Goal: Task Accomplishment & Management: Manage account settings

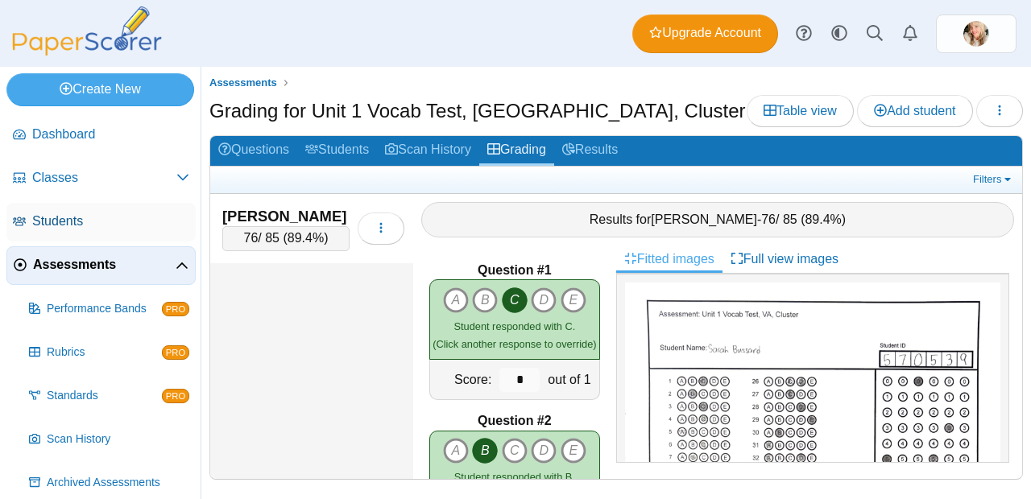
scroll to position [12624, 0]
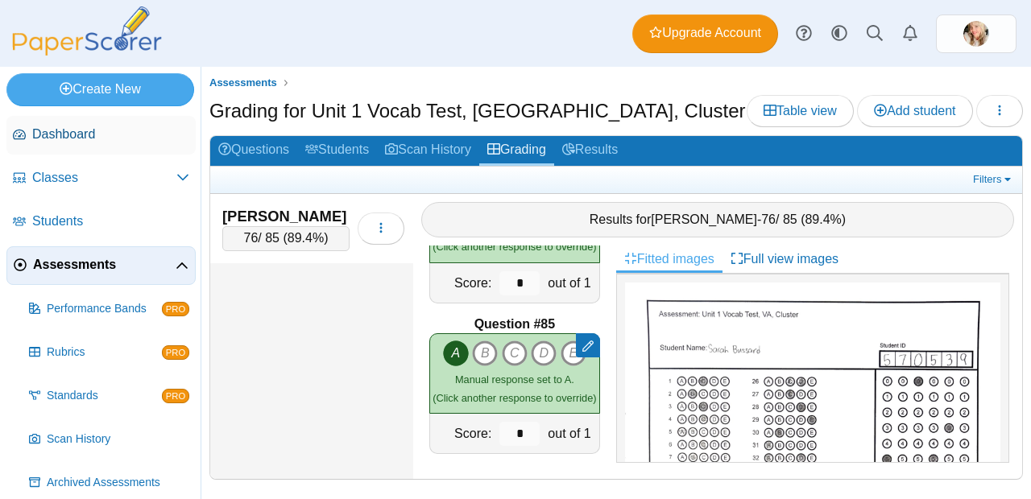
click at [77, 137] on span "Dashboard" at bounding box center [110, 135] width 157 height 18
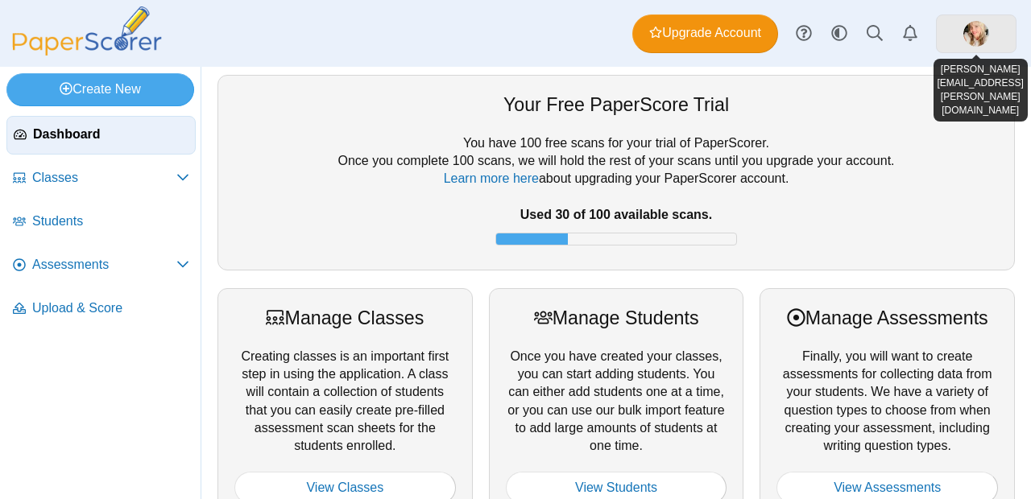
click at [958, 37] on link at bounding box center [976, 33] width 81 height 39
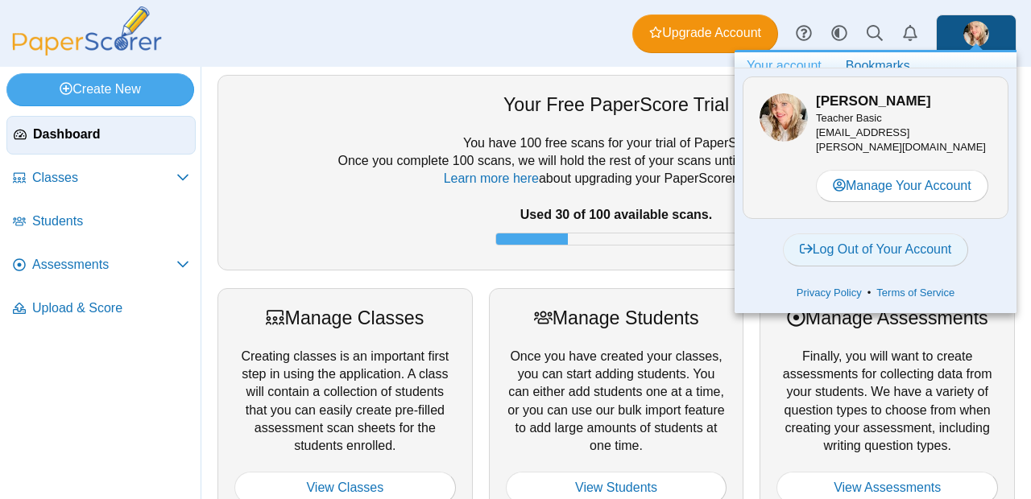
click at [900, 244] on link "Log Out of Your Account" at bounding box center [876, 250] width 186 height 32
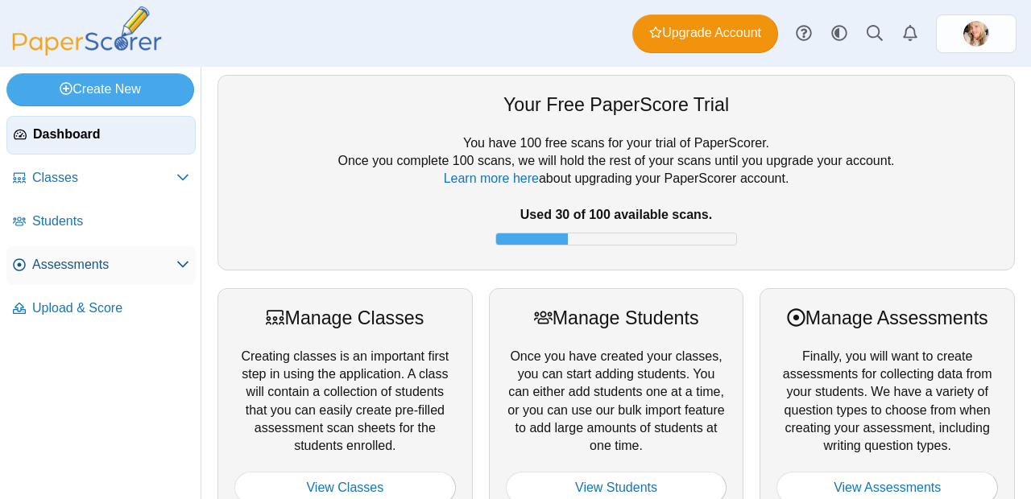
click at [156, 254] on link "Assessments" at bounding box center [100, 265] width 189 height 39
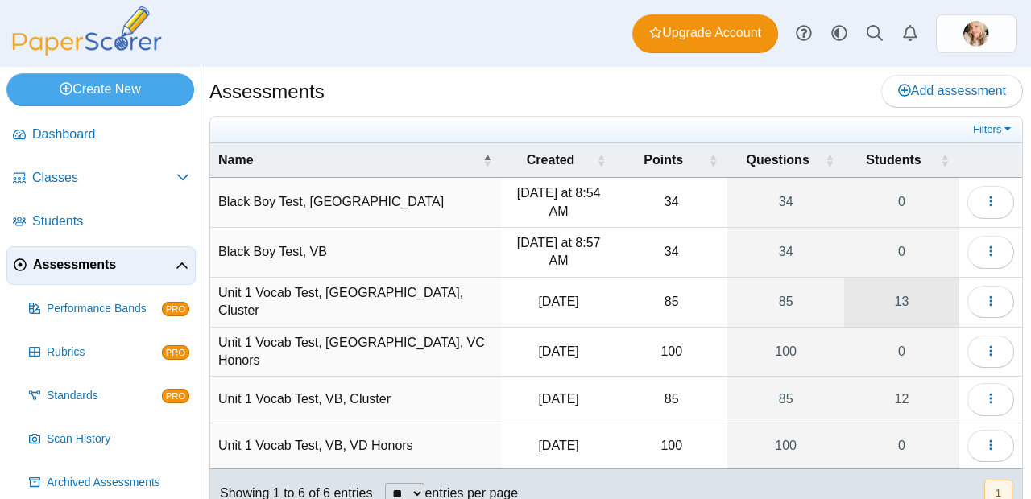
click at [888, 304] on link "13" at bounding box center [901, 302] width 115 height 49
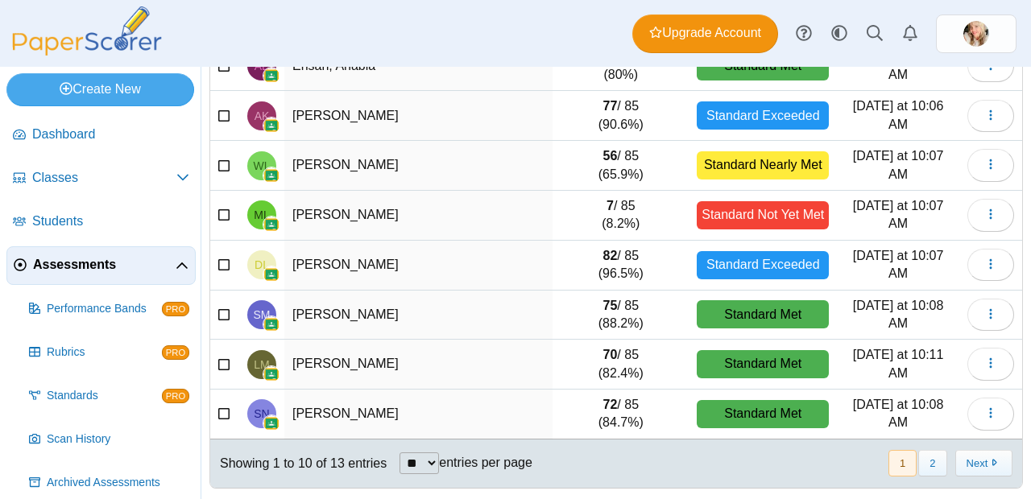
scroll to position [275, 0]
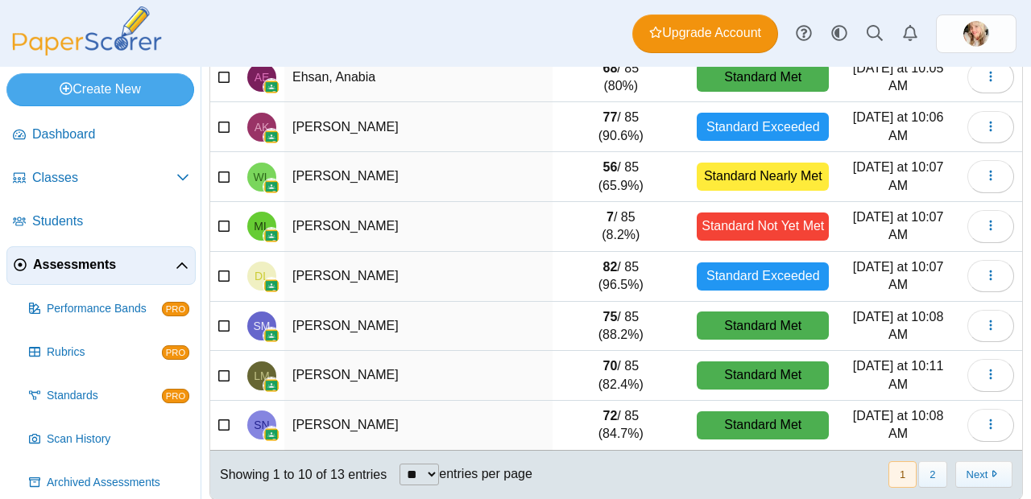
click at [439, 478] on select "** ** ** ***" at bounding box center [418, 475] width 39 height 22
select select "**"
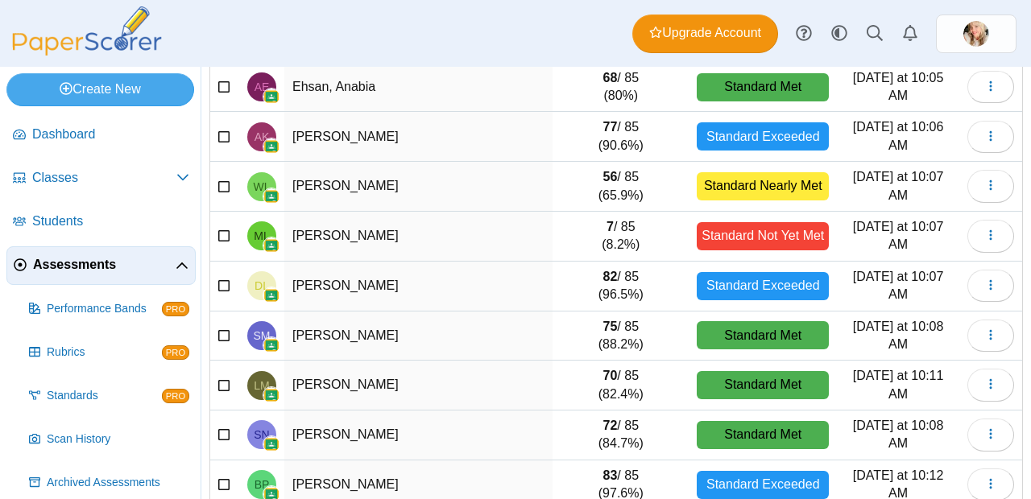
scroll to position [266, 0]
click at [987, 229] on button "button" at bounding box center [990, 236] width 47 height 32
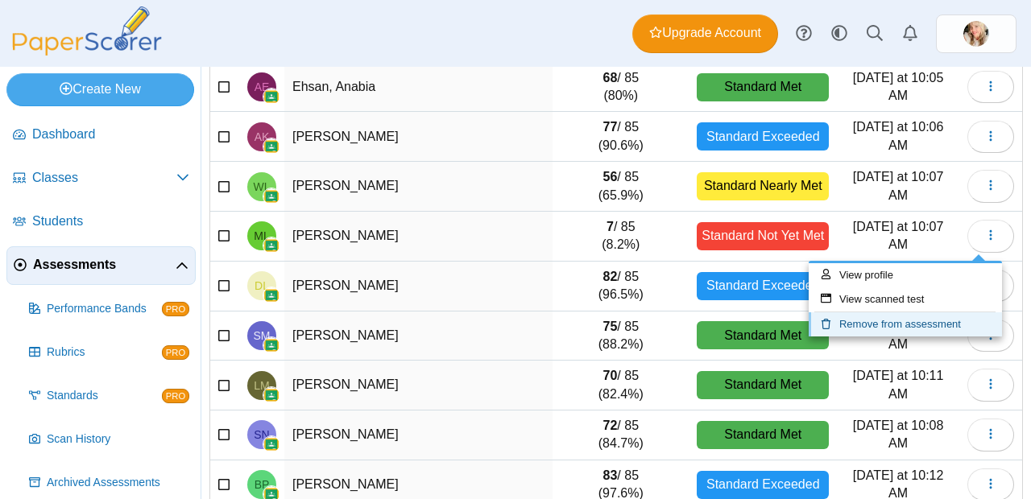
click at [912, 330] on link "Remove from assessment" at bounding box center [905, 324] width 193 height 24
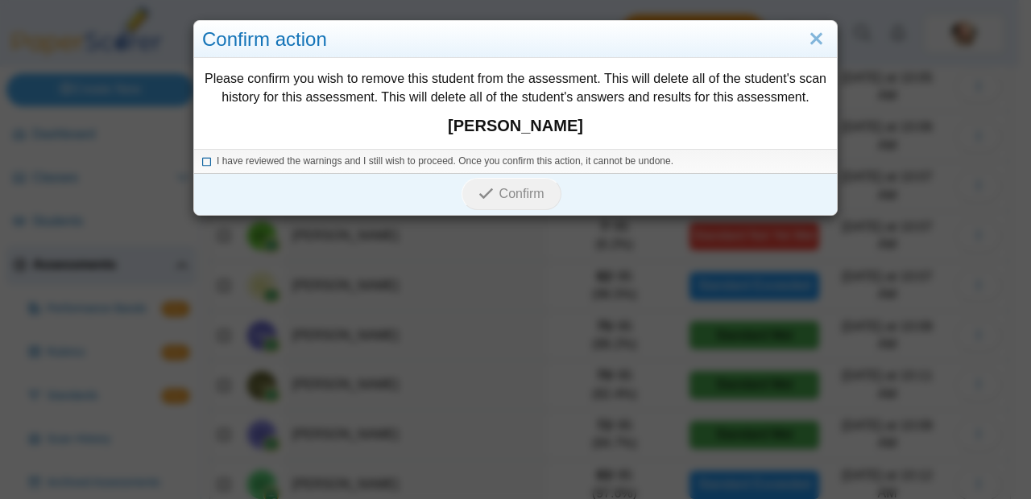
click at [204, 159] on icon at bounding box center [207, 159] width 10 height 9
click at [522, 190] on span "Confirm" at bounding box center [521, 194] width 45 height 14
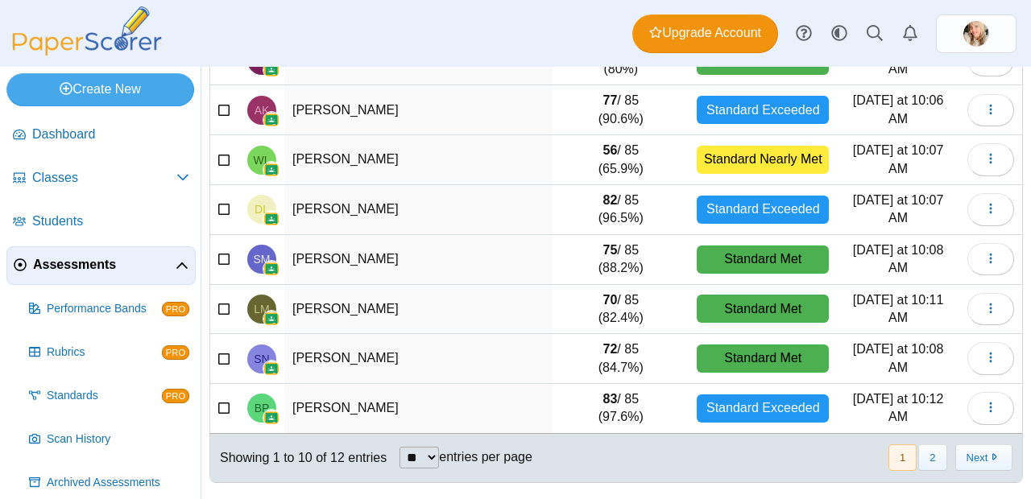
scroll to position [296, 0]
click at [420, 455] on select "** ** ** ***" at bounding box center [418, 458] width 39 height 22
select select "***"
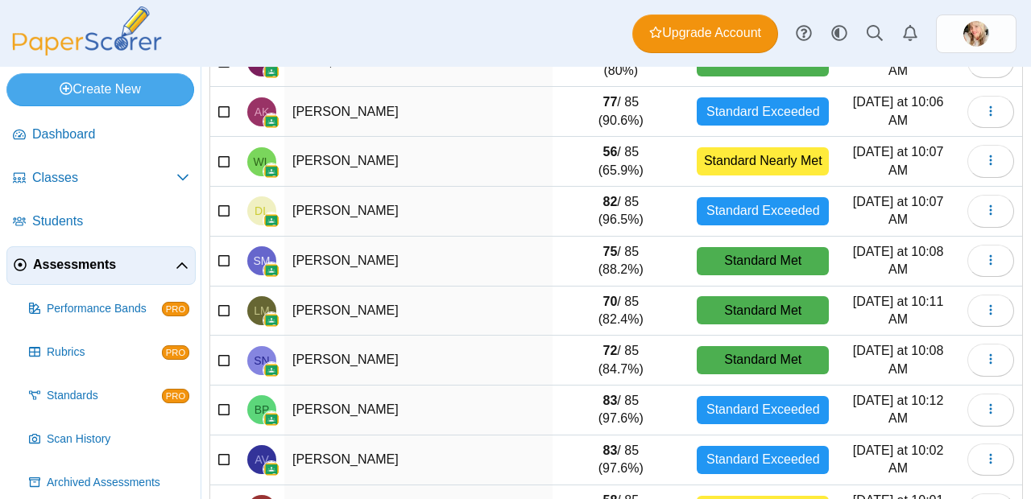
scroll to position [255, 0]
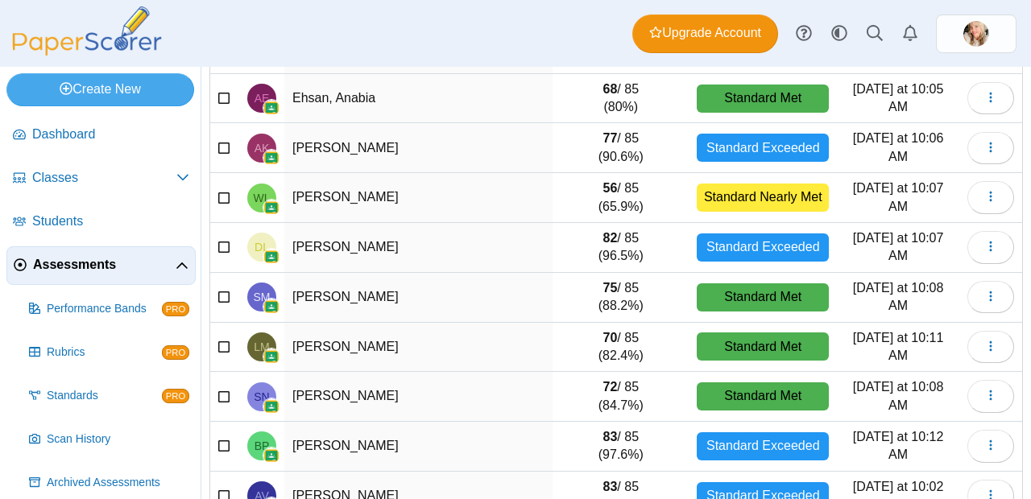
click at [68, 53] on img at bounding box center [86, 30] width 161 height 49
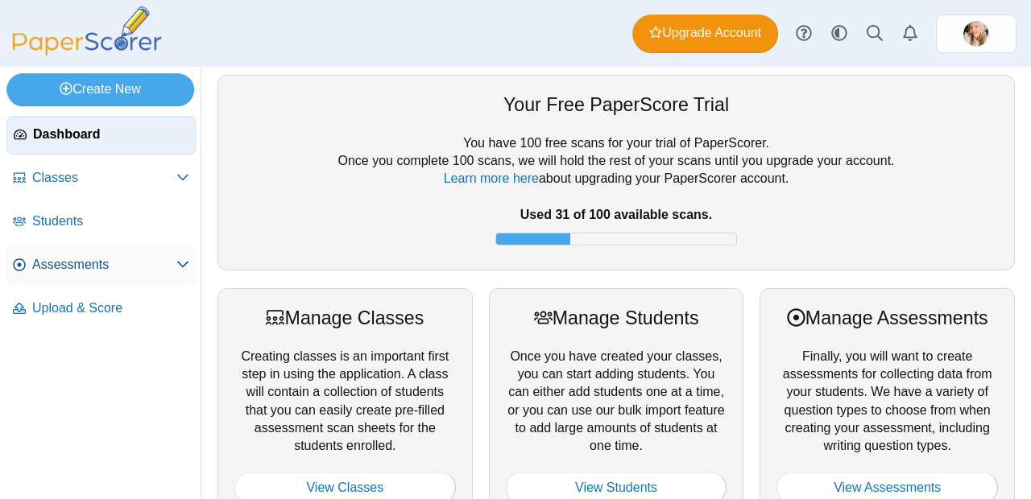
click at [100, 259] on span "Assessments" at bounding box center [104, 265] width 144 height 18
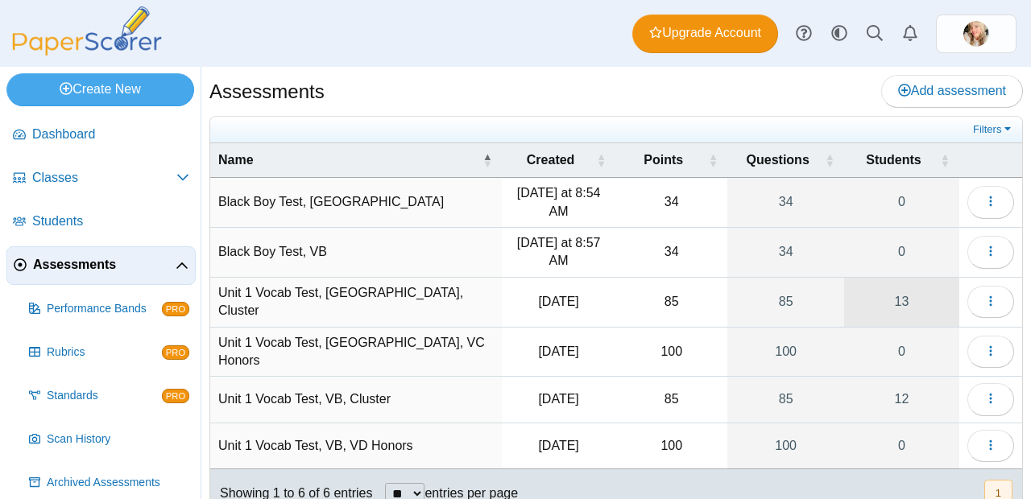
click at [886, 298] on link "13" at bounding box center [901, 302] width 115 height 49
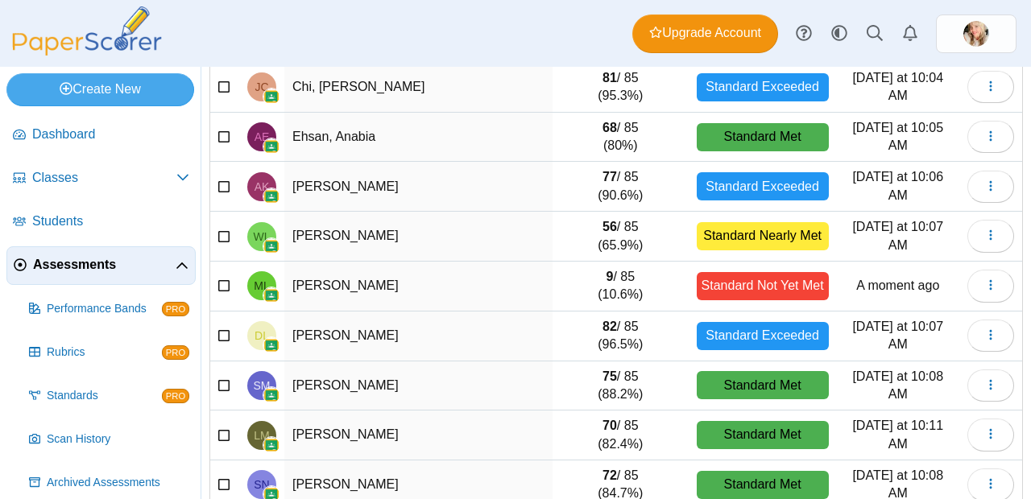
scroll to position [296, 0]
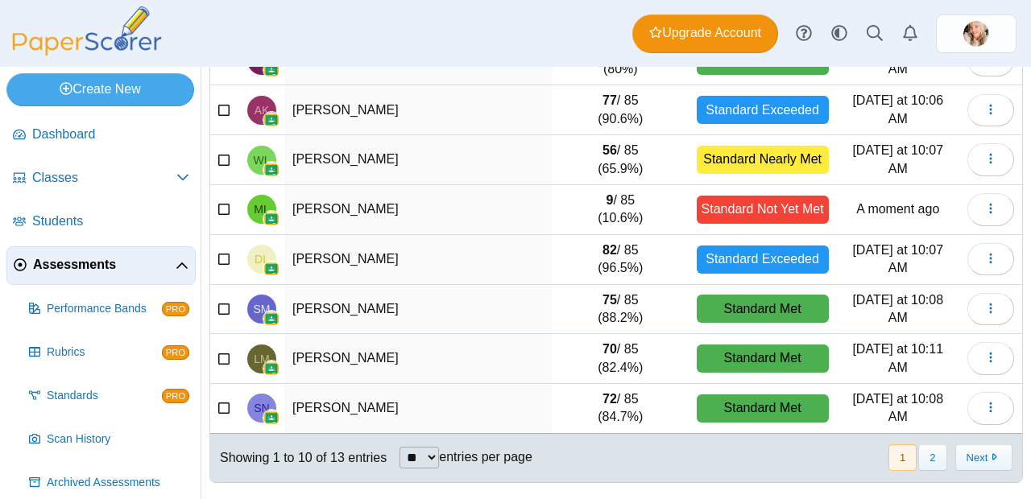
click at [436, 453] on select "** ** ** ***" at bounding box center [418, 458] width 39 height 22
select select "**"
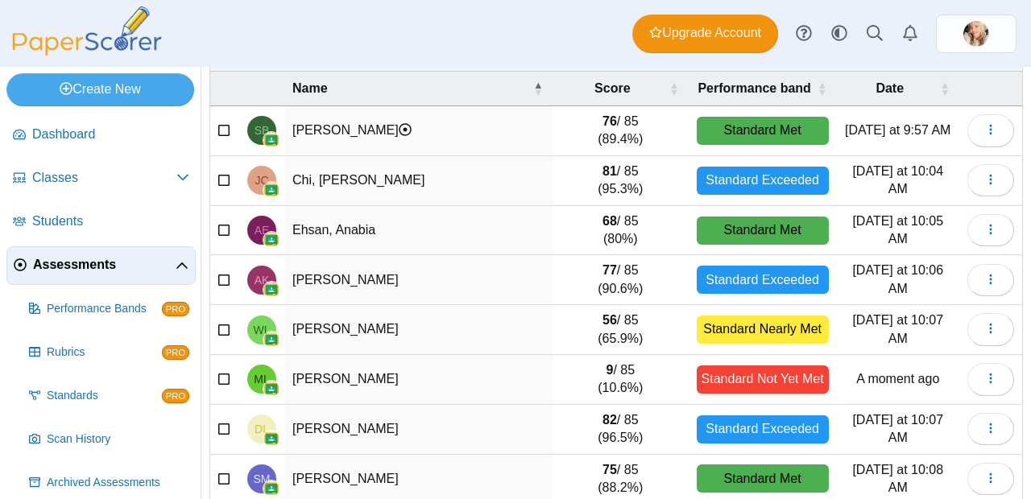
scroll to position [0, 0]
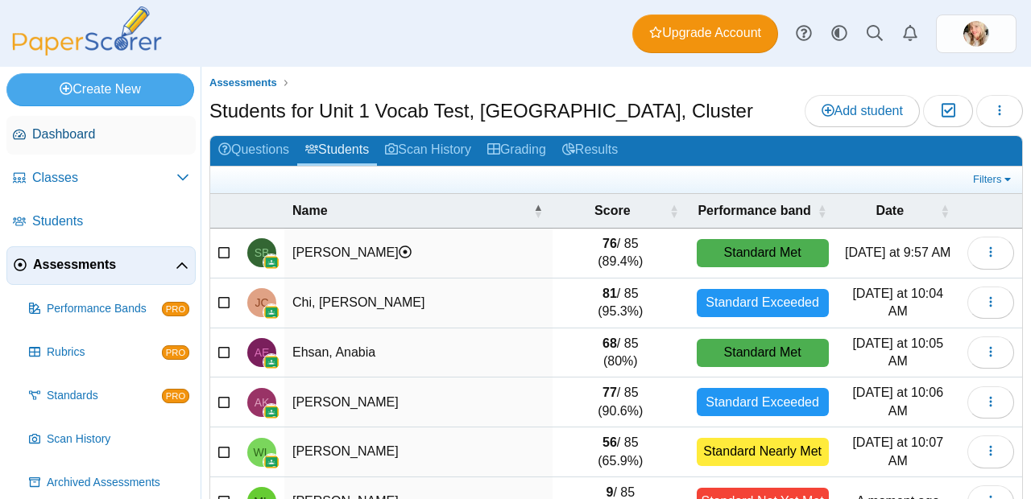
click at [101, 133] on span "Dashboard" at bounding box center [110, 135] width 157 height 18
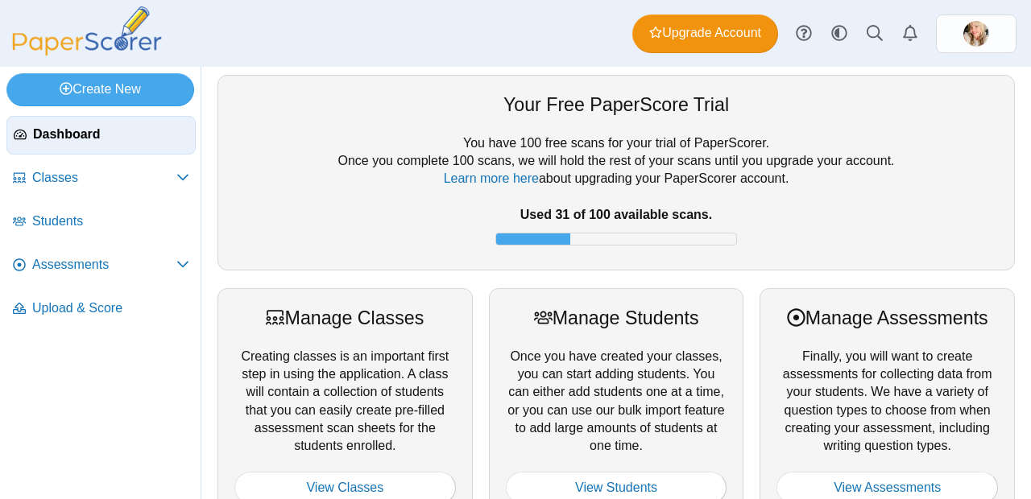
click at [544, 238] on div at bounding box center [533, 239] width 74 height 11
click at [100, 37] on img at bounding box center [86, 30] width 161 height 49
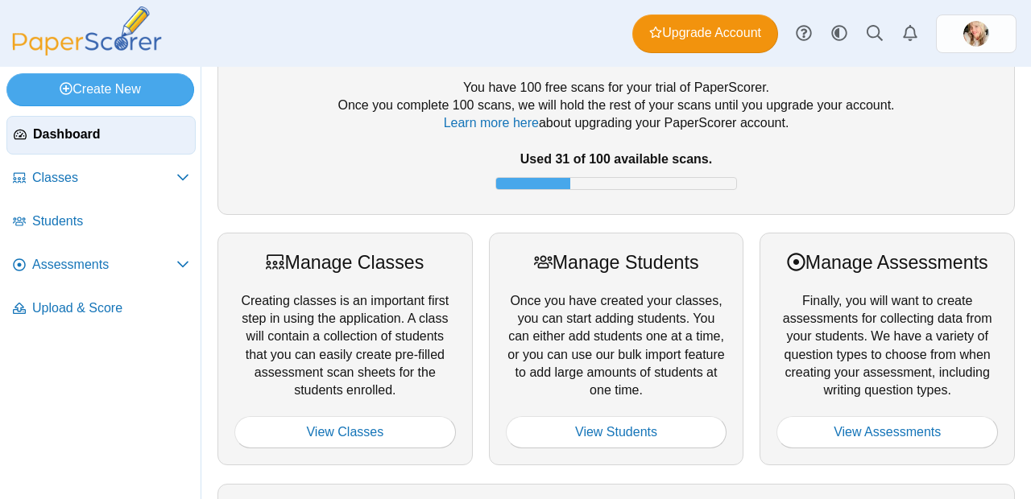
scroll to position [118, 0]
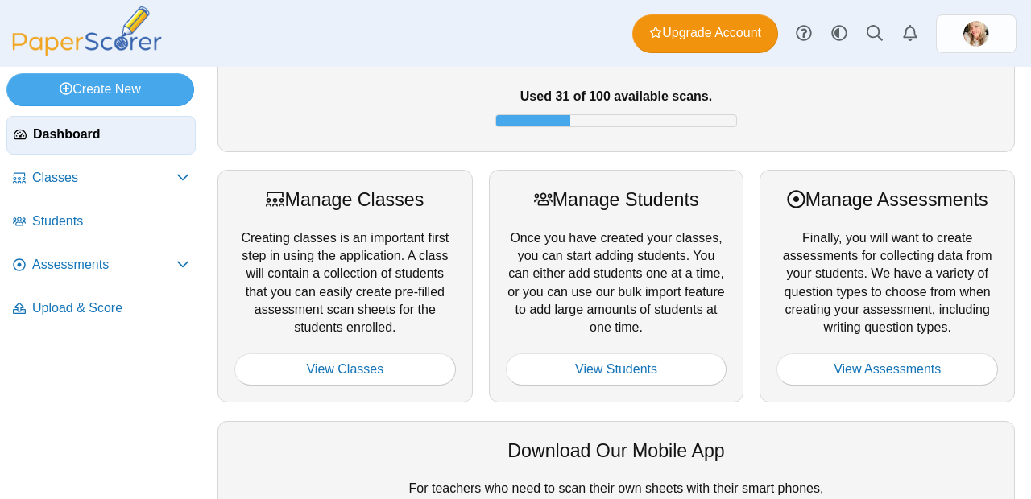
click at [1020, 47] on div "Dashboard Classes Archived classes Students Assessments" at bounding box center [515, 33] width 1031 height 67
click at [1003, 41] on link at bounding box center [976, 33] width 81 height 39
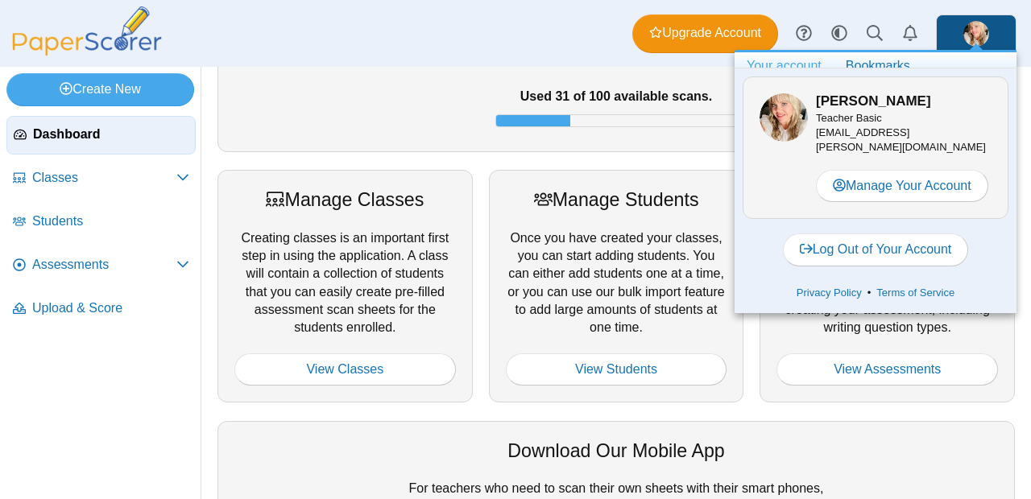
click at [448, 12] on div "Dashboard Classes Archived classes Students Assessments" at bounding box center [515, 33] width 1031 height 67
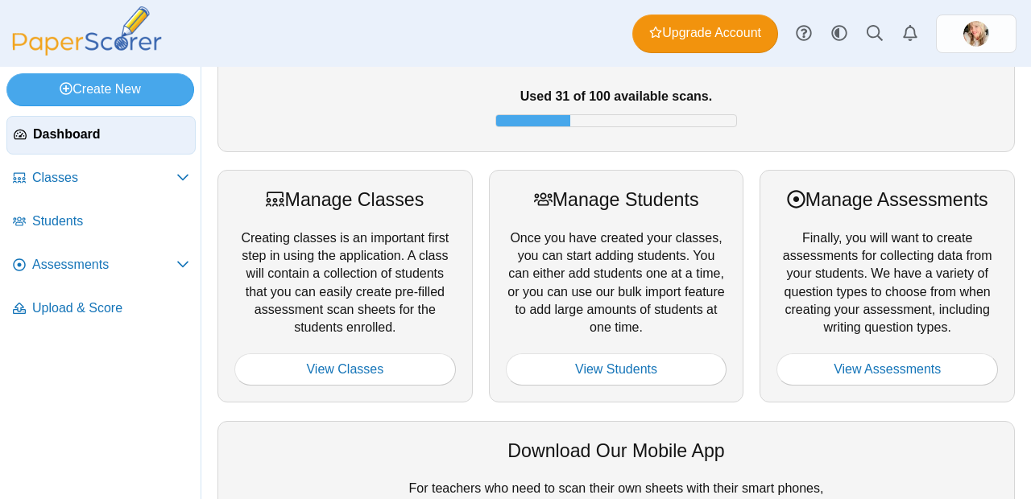
click at [100, 50] on img at bounding box center [86, 30] width 161 height 49
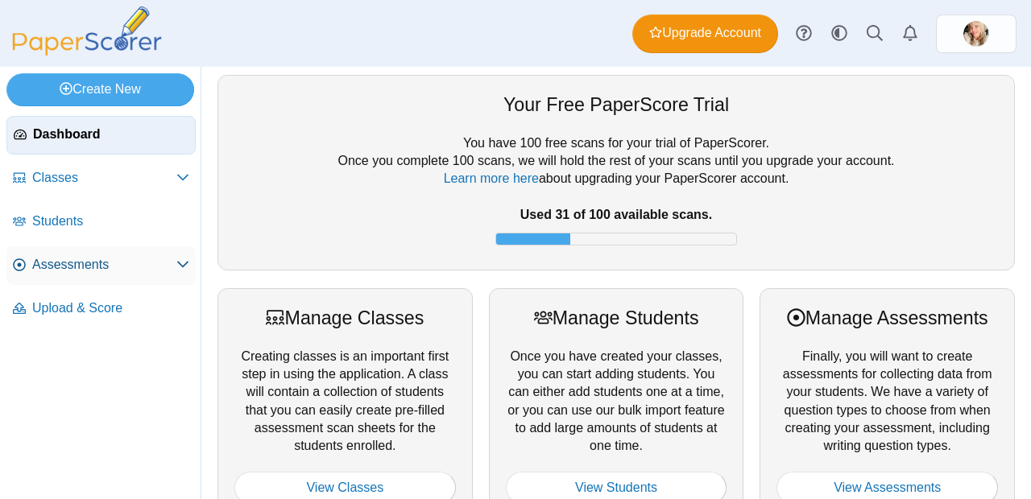
click at [83, 281] on link "Assessments" at bounding box center [100, 265] width 189 height 39
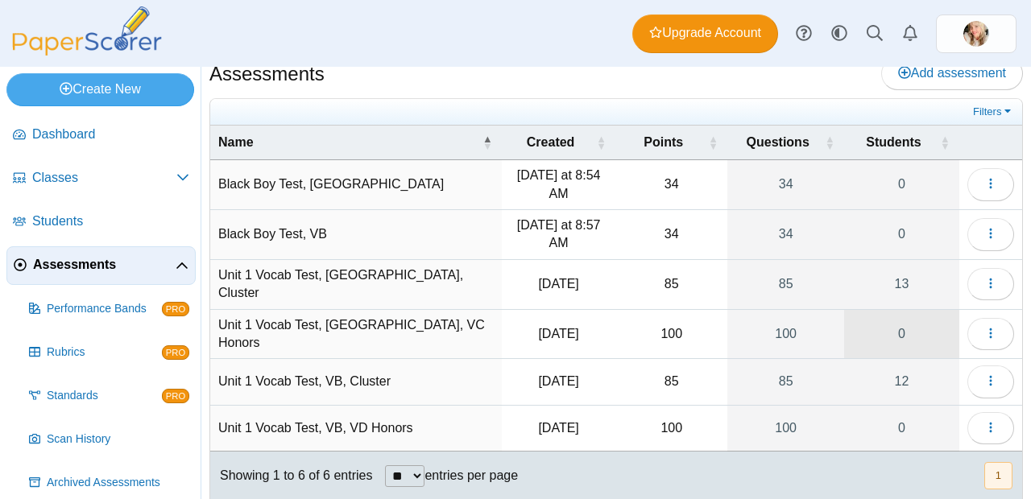
scroll to position [19, 0]
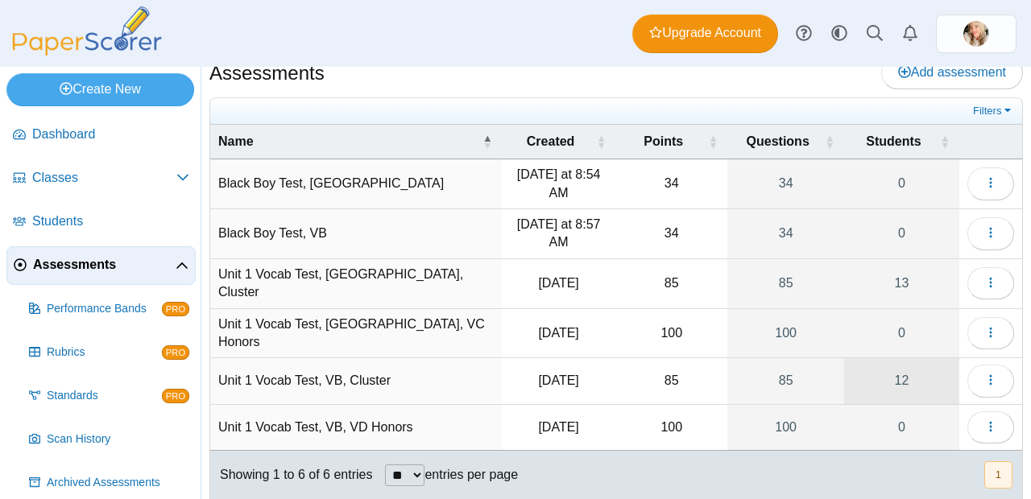
click at [903, 368] on link "12" at bounding box center [901, 380] width 115 height 45
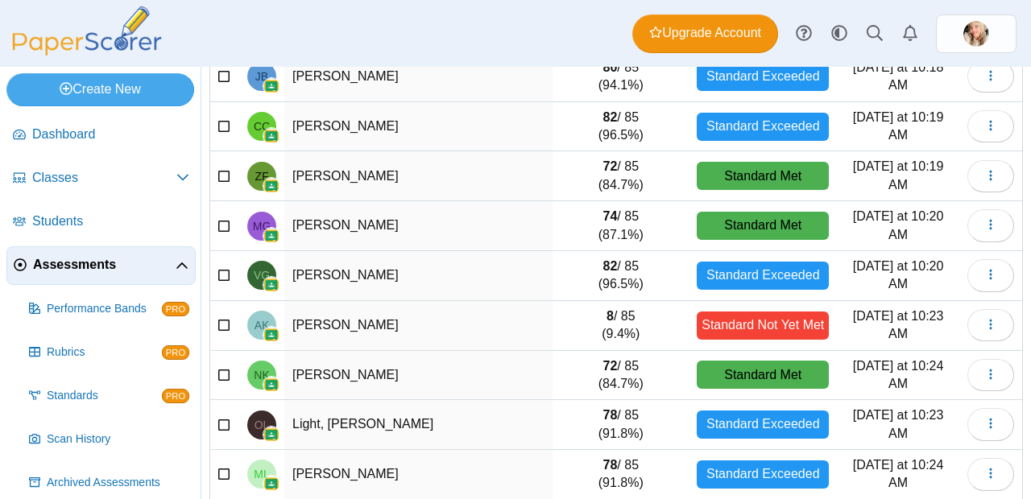
scroll to position [296, 0]
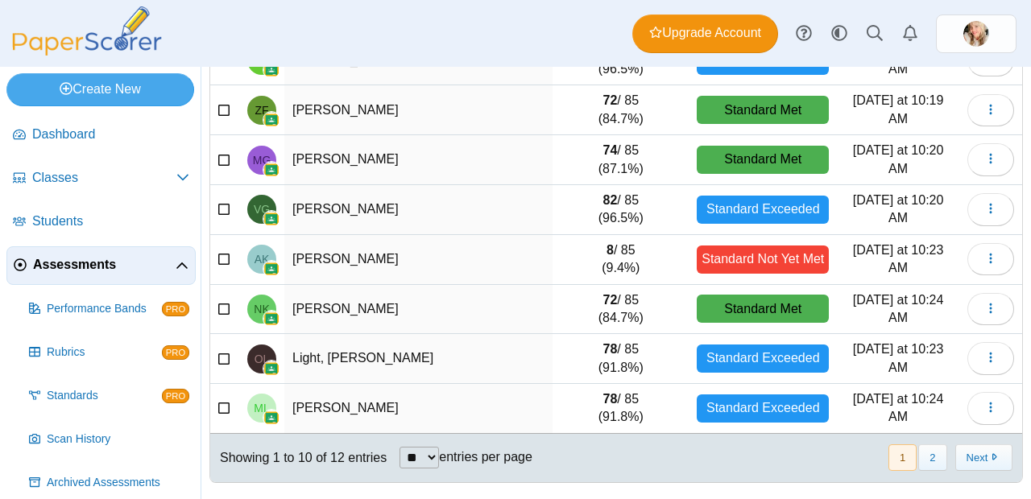
click at [413, 462] on select "** ** ** ***" at bounding box center [418, 458] width 39 height 22
select select "***"
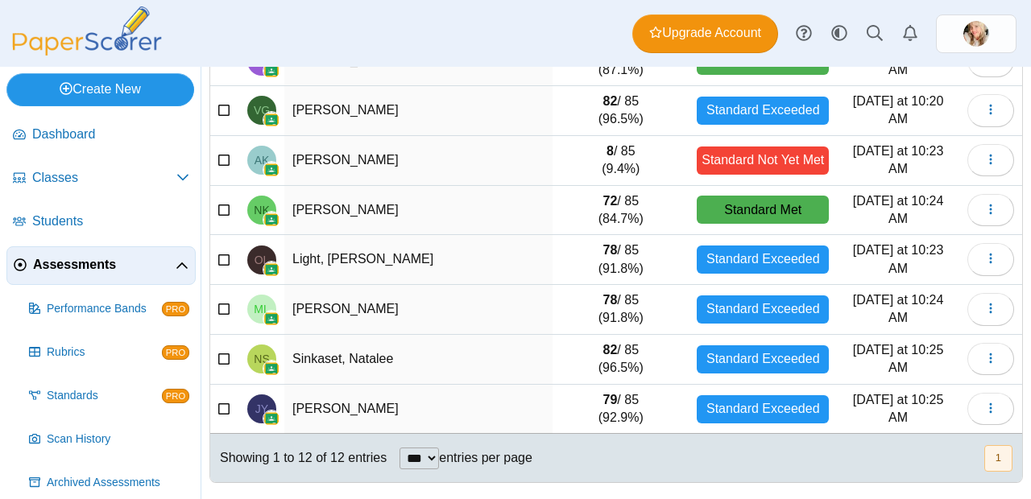
scroll to position [0, 0]
click at [134, 30] on img at bounding box center [86, 30] width 161 height 49
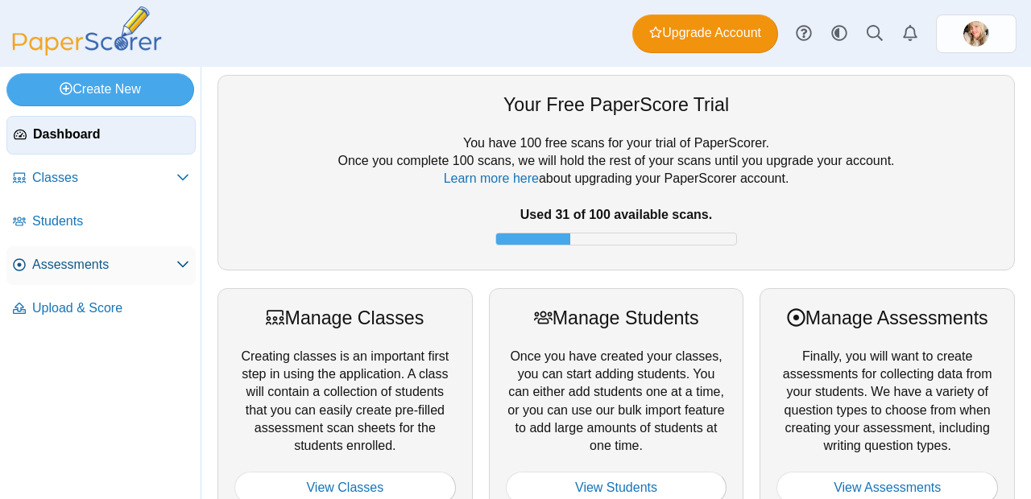
click at [87, 263] on span "Assessments" at bounding box center [104, 265] width 144 height 18
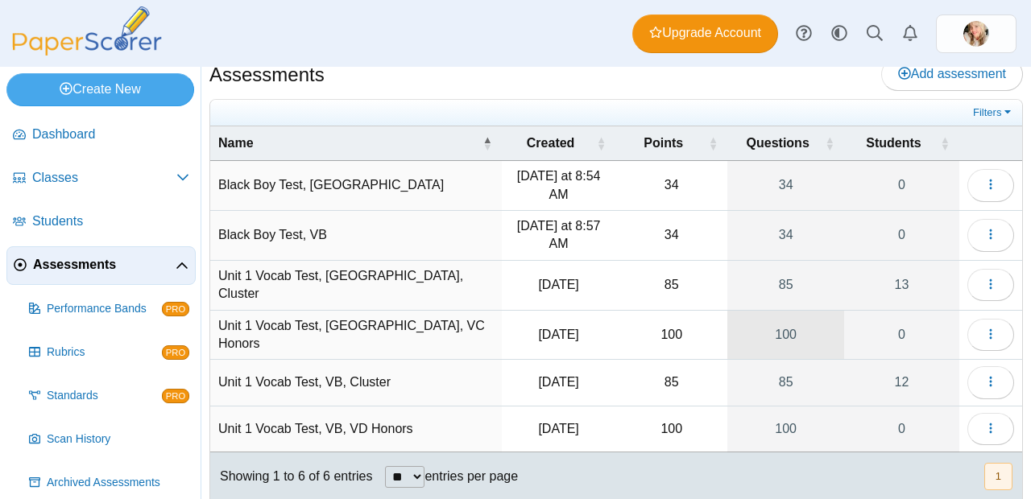
scroll to position [19, 0]
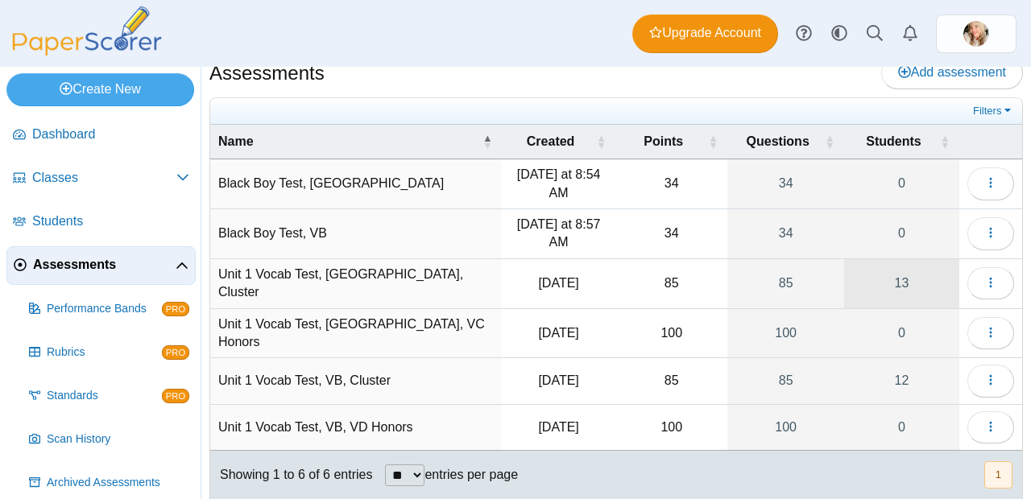
click at [896, 280] on link "13" at bounding box center [901, 283] width 115 height 49
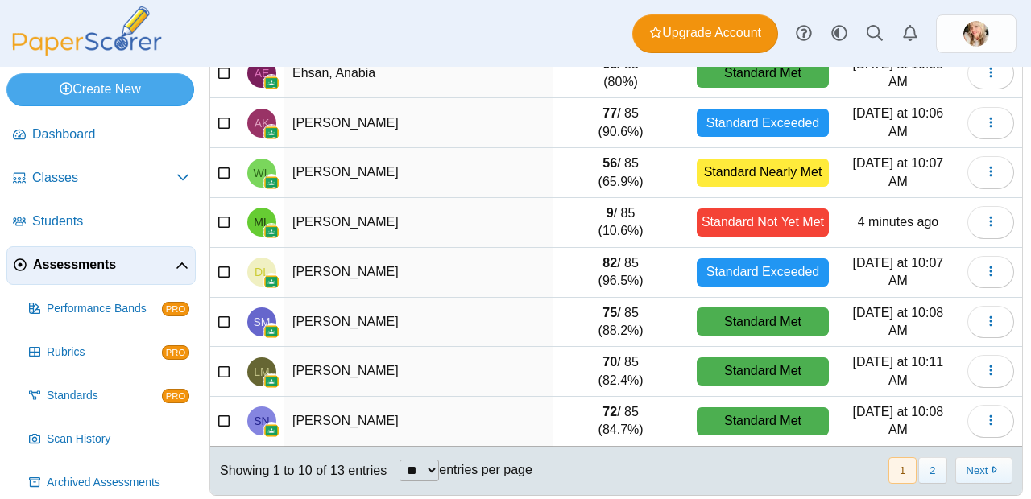
scroll to position [296, 0]
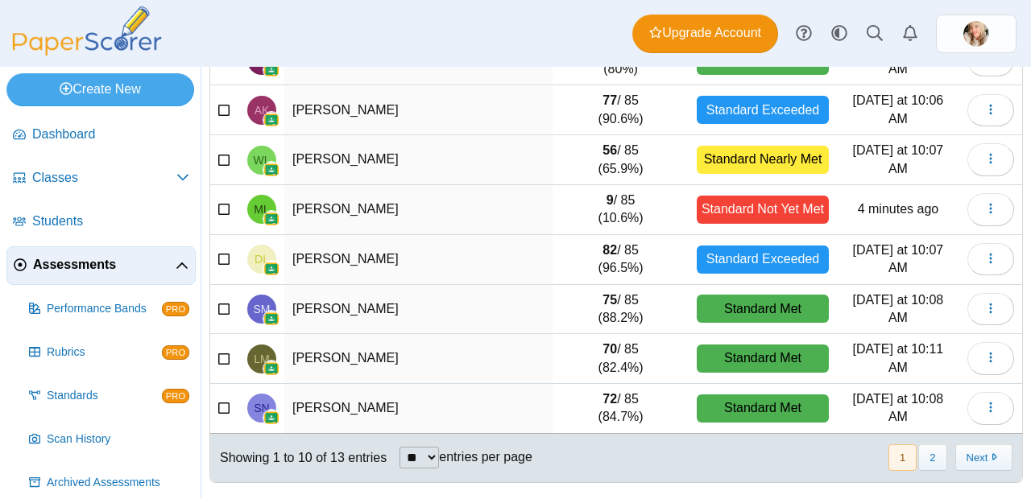
click at [436, 460] on select "** ** ** ***" at bounding box center [418, 458] width 39 height 22
select select "***"
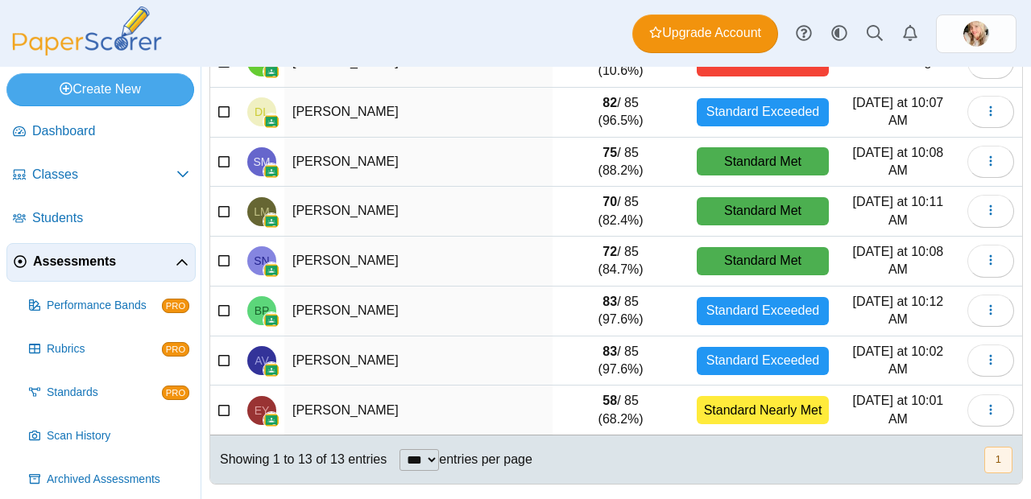
scroll to position [447, 0]
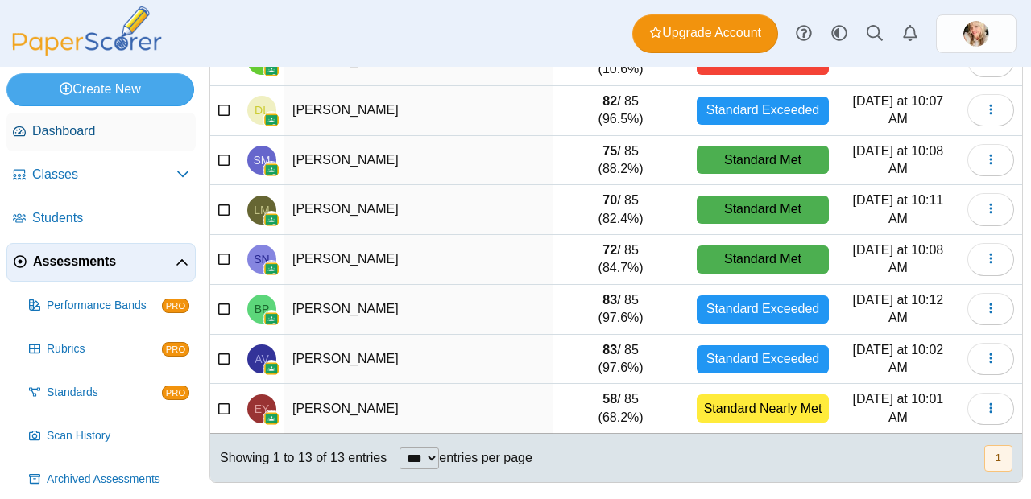
click at [98, 135] on span "Dashboard" at bounding box center [110, 131] width 157 height 18
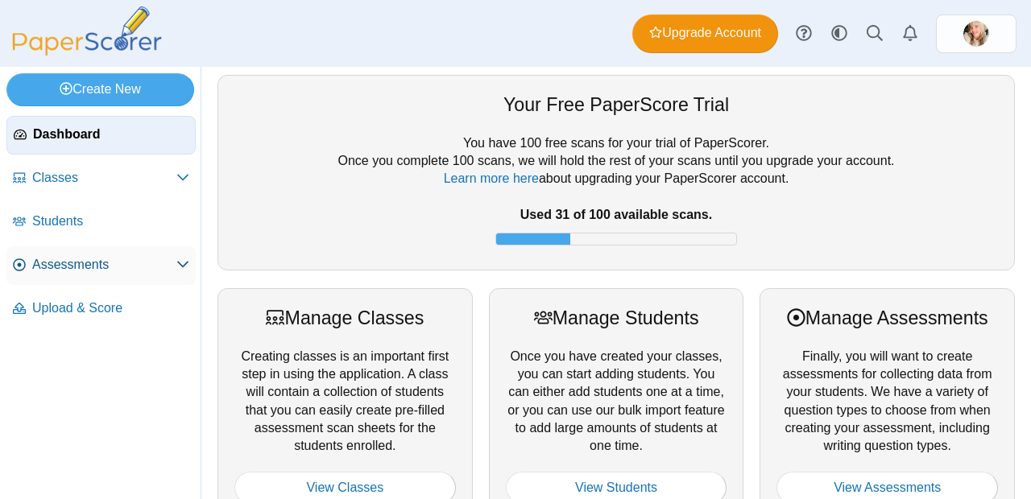
click at [105, 256] on span "Assessments" at bounding box center [104, 265] width 144 height 18
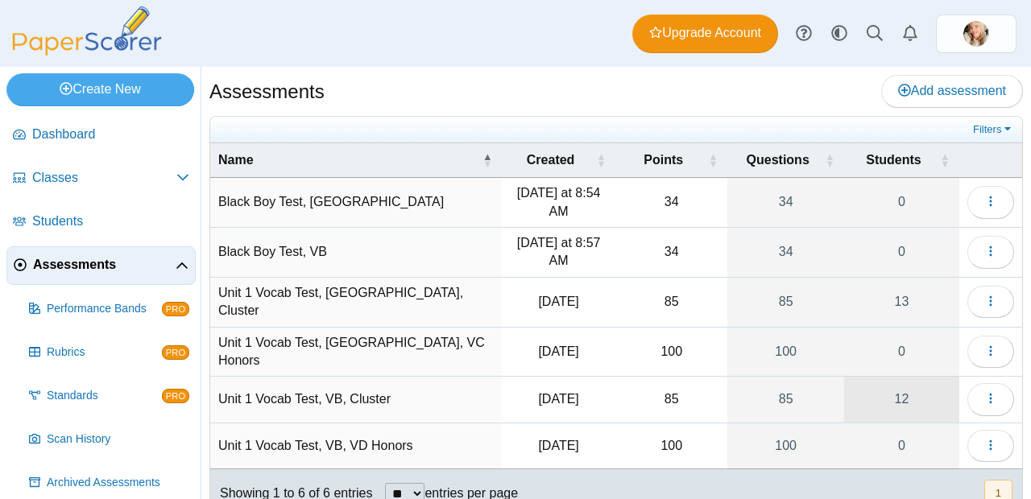
click at [888, 393] on link "12" at bounding box center [901, 399] width 115 height 45
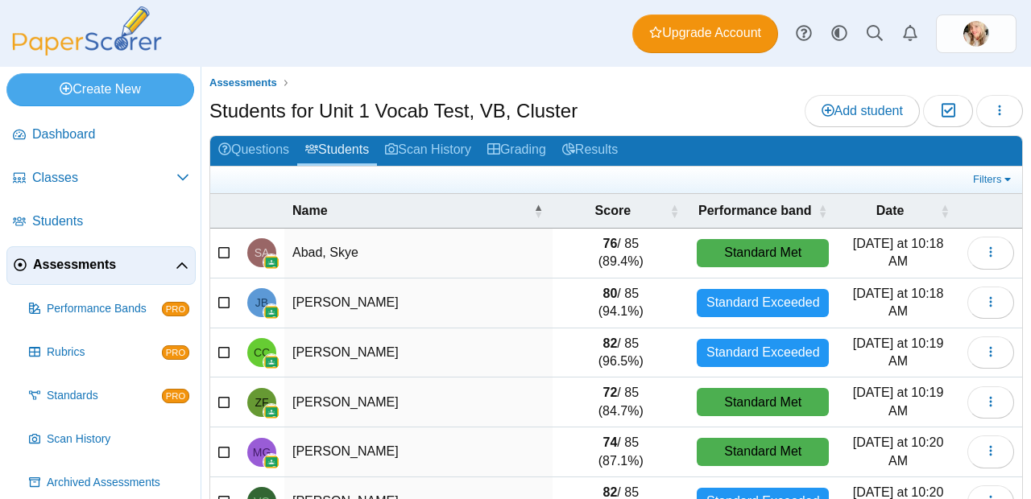
click at [89, 263] on span "Assessments" at bounding box center [104, 265] width 143 height 18
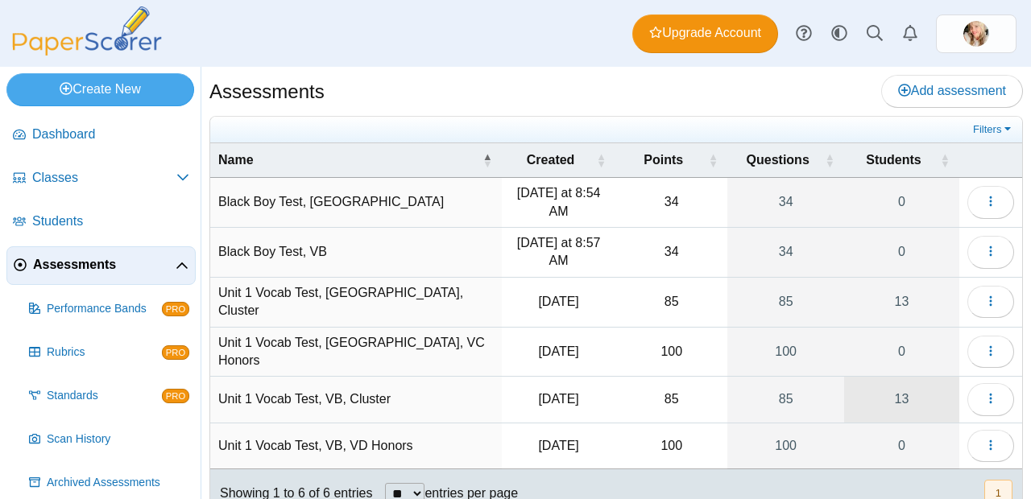
click at [895, 399] on link "13" at bounding box center [901, 399] width 115 height 45
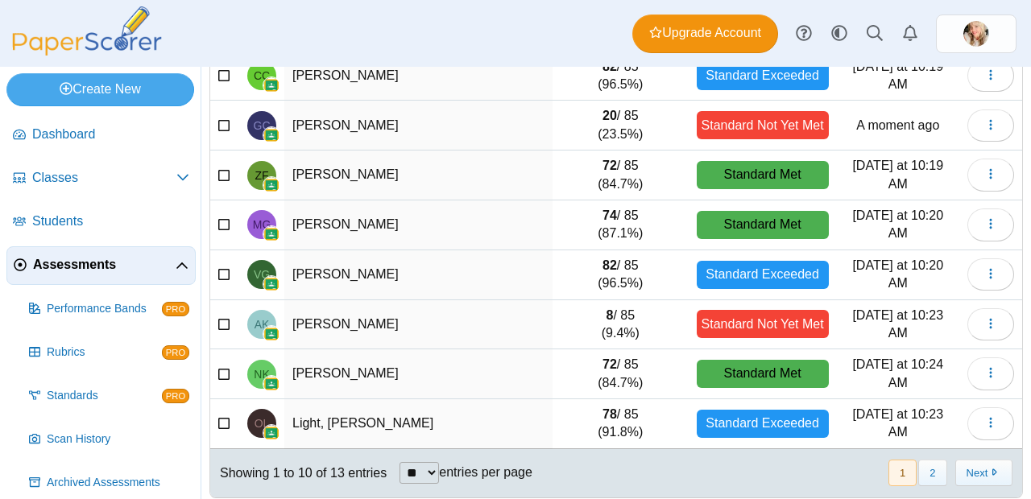
scroll to position [265, 0]
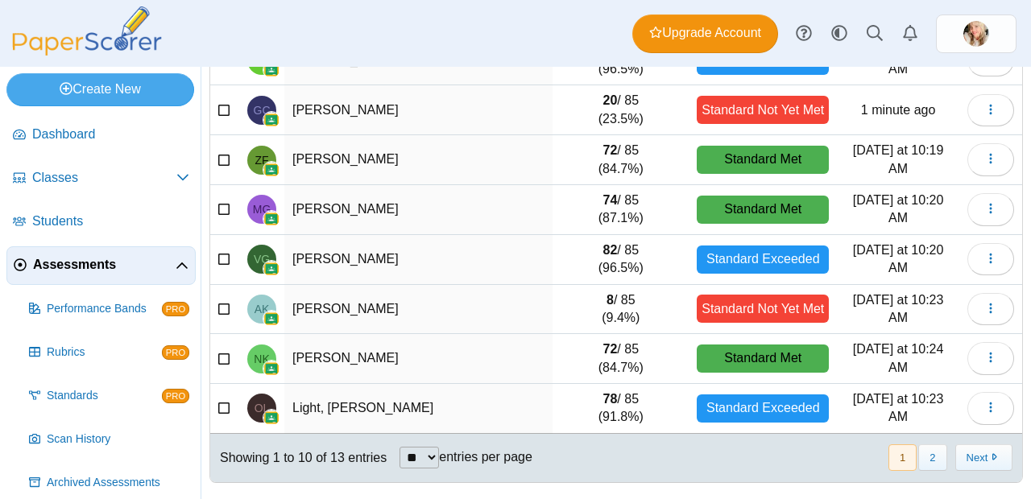
scroll to position [296, 0]
click at [439, 463] on select "** ** ** ***" at bounding box center [418, 458] width 39 height 22
select select "***"
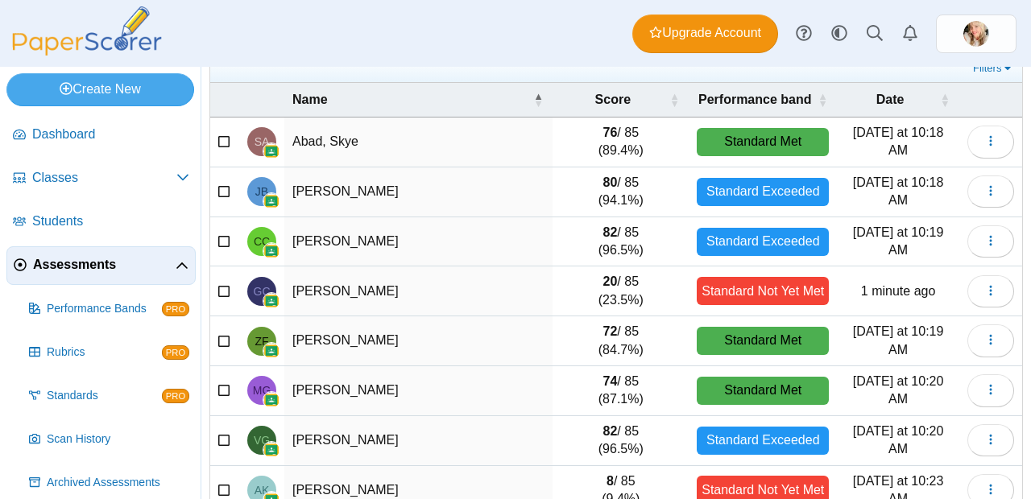
scroll to position [0, 0]
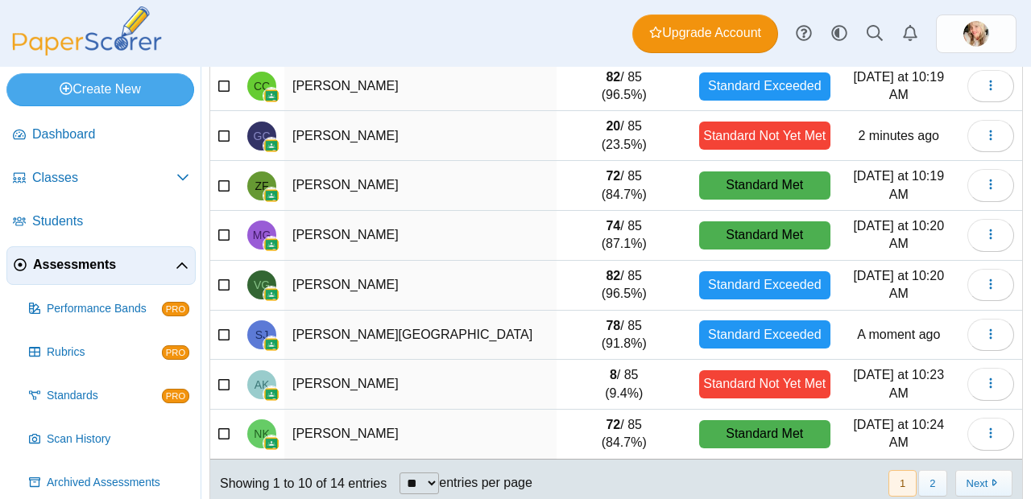
scroll to position [290, 0]
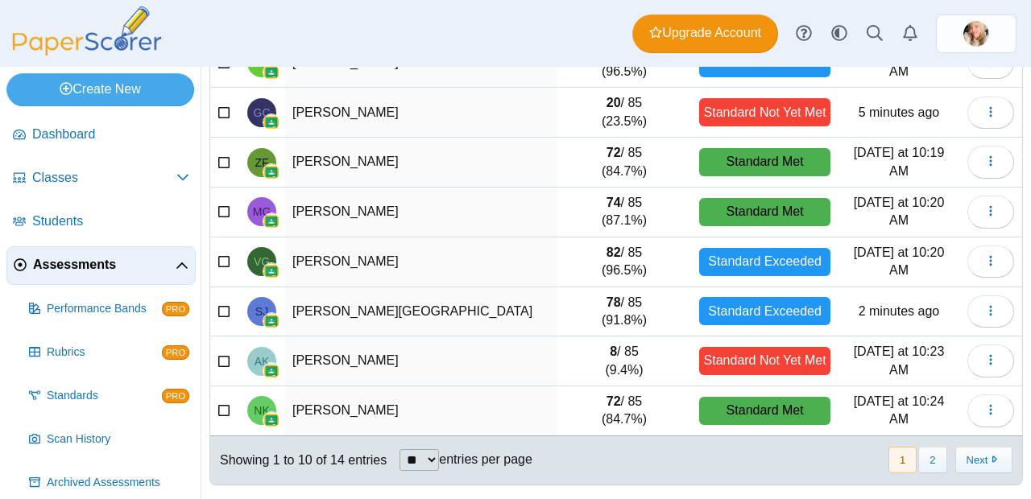
click at [54, 278] on link "Assessments" at bounding box center [100, 265] width 189 height 39
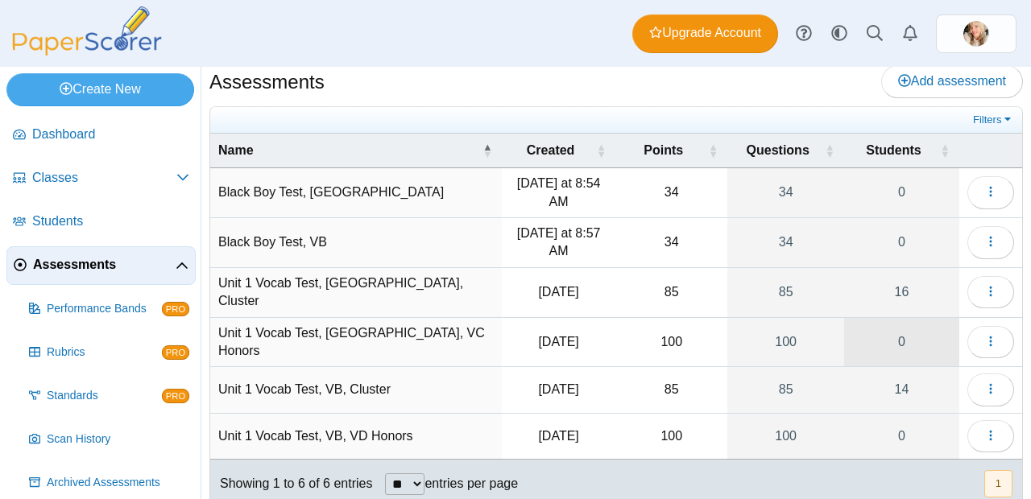
scroll to position [25, 0]
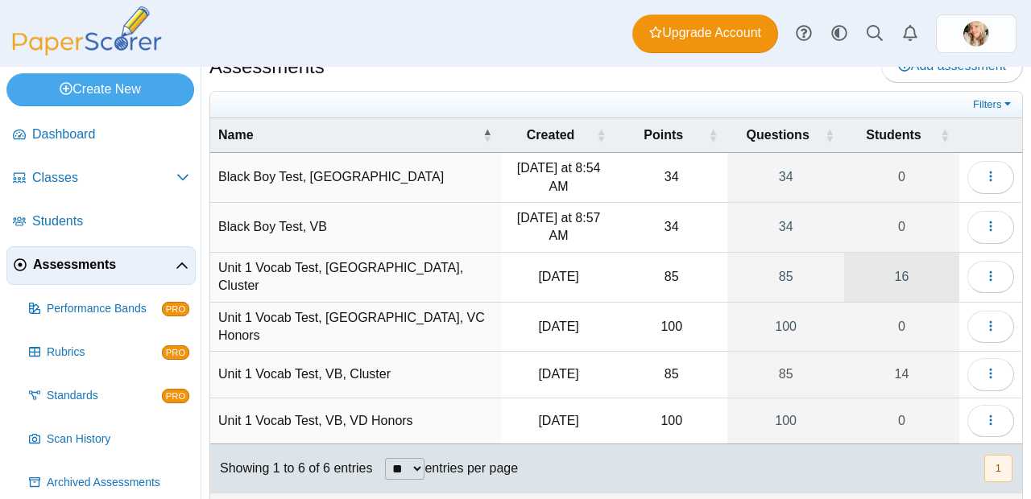
click at [912, 261] on link "16" at bounding box center [901, 277] width 115 height 49
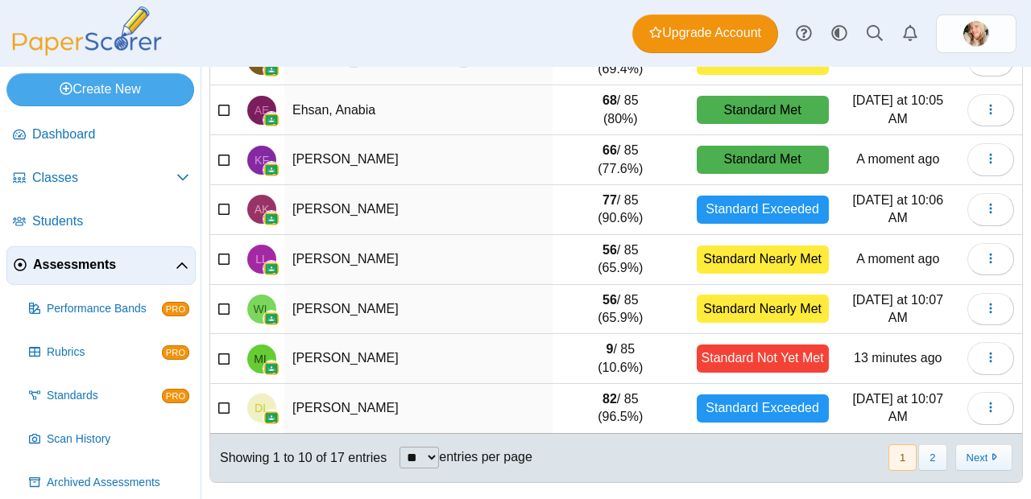
scroll to position [296, 0]
click at [408, 448] on select "** ** ** ***" at bounding box center [418, 458] width 39 height 22
select select "**"
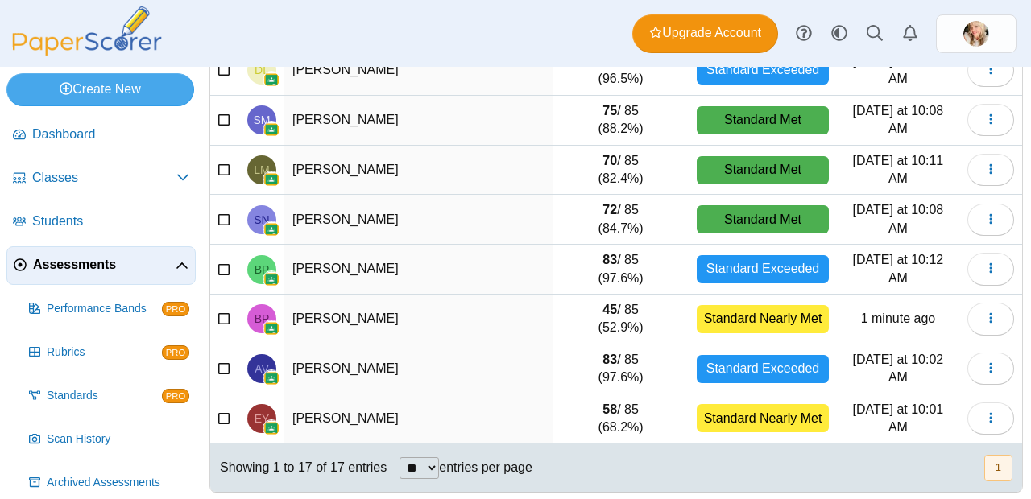
scroll to position [0, 0]
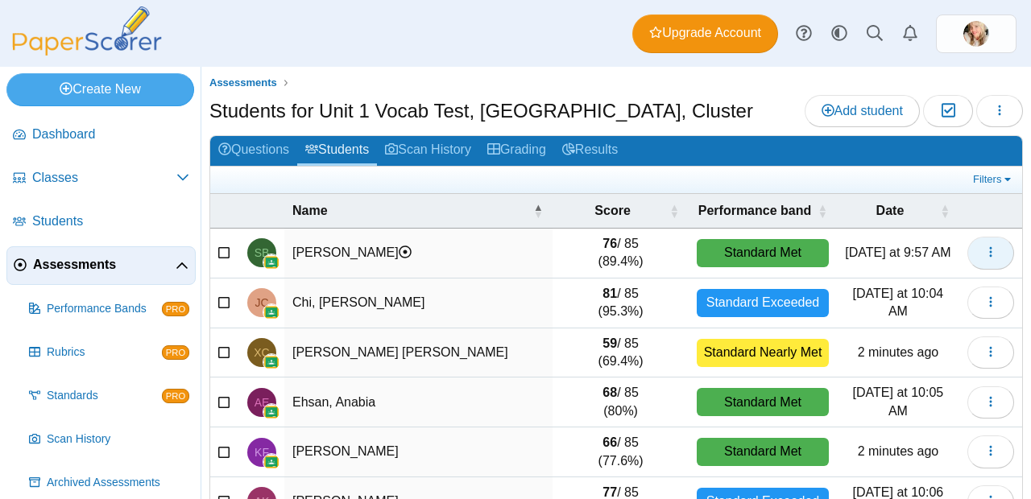
click at [984, 258] on icon "button" at bounding box center [990, 252] width 13 height 13
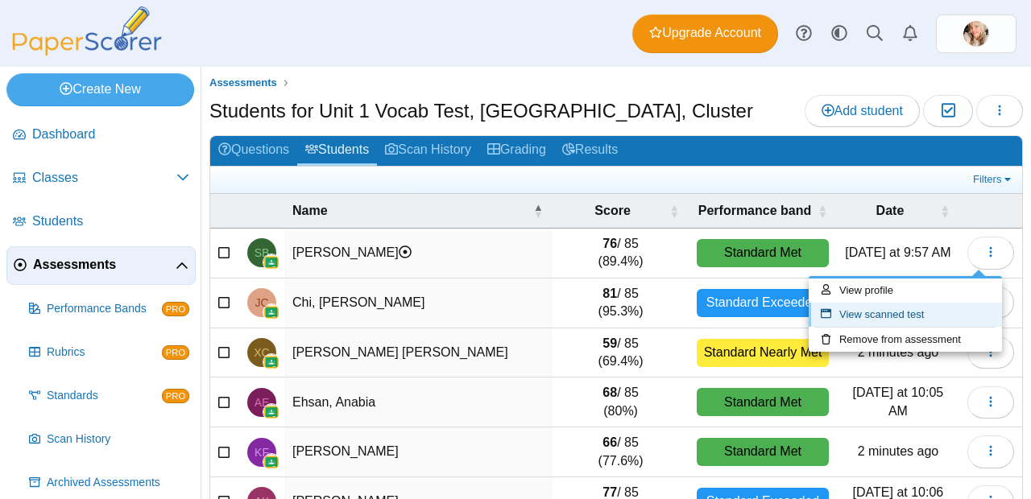
click at [925, 310] on link "View scanned test" at bounding box center [905, 315] width 193 height 24
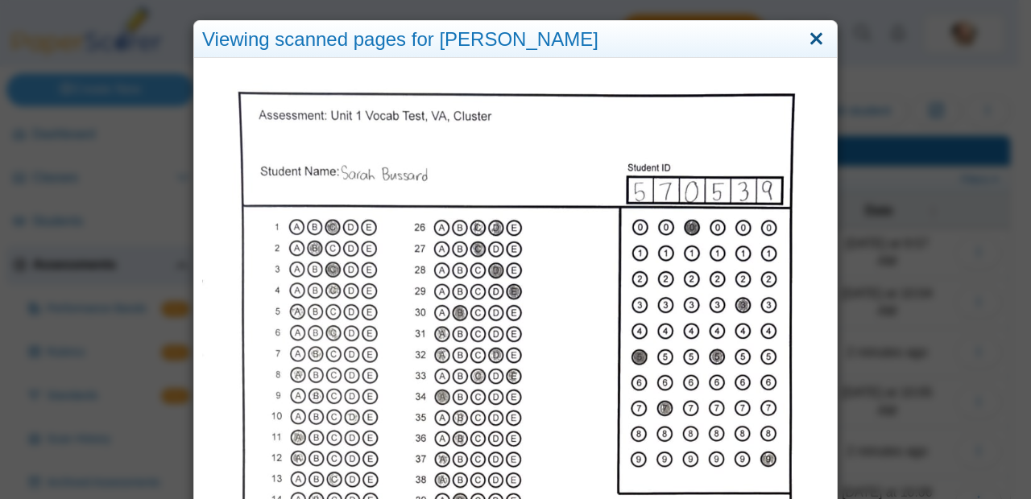
click at [813, 35] on link "Close" at bounding box center [816, 39] width 25 height 27
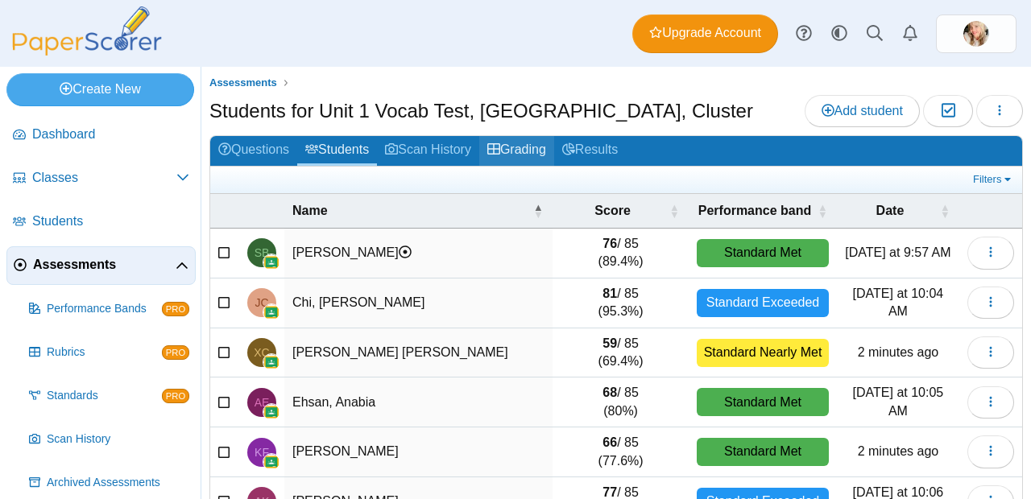
click at [515, 159] on link "Grading" at bounding box center [516, 151] width 75 height 30
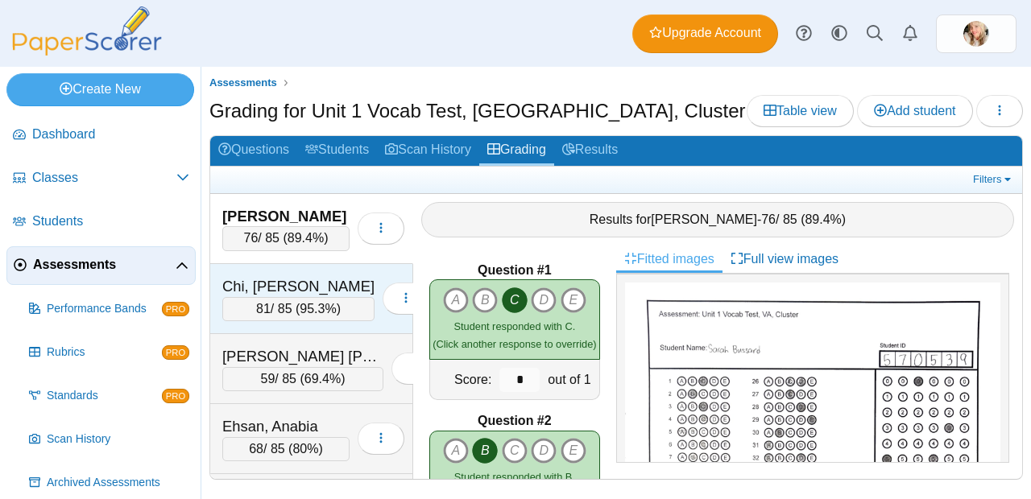
click at [313, 277] on div "Chi, [PERSON_NAME]" at bounding box center [298, 286] width 152 height 21
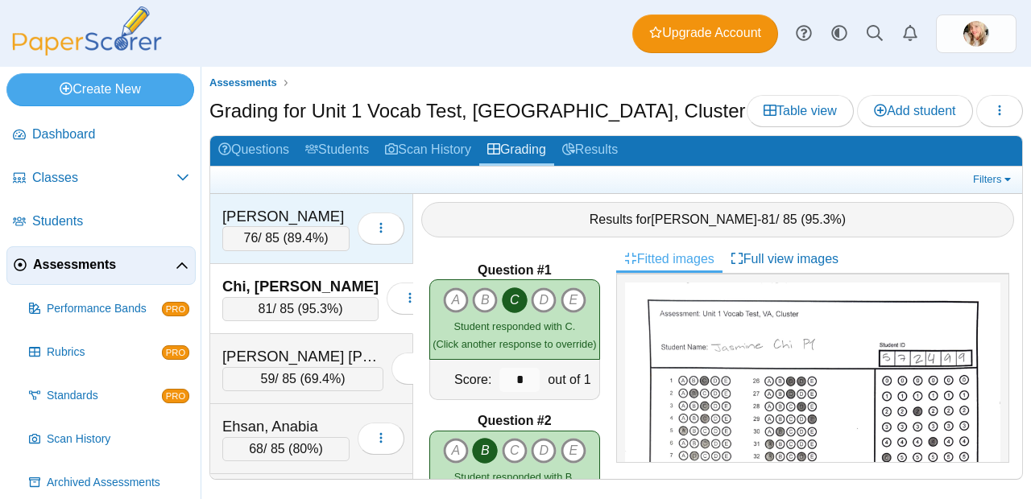
click at [317, 205] on div "Bussard, Sarah 76 / 85 ( 89.4% ) Loading…" at bounding box center [311, 229] width 203 height 70
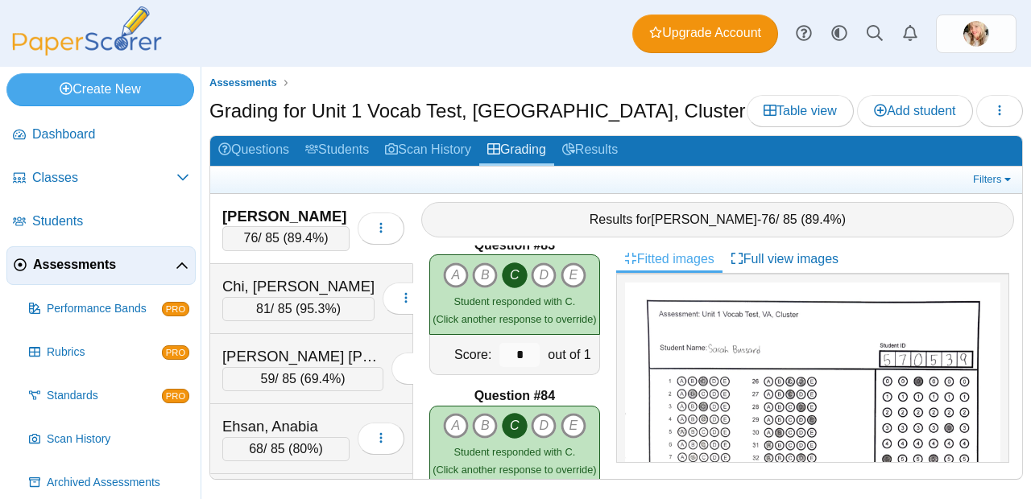
scroll to position [12627, 0]
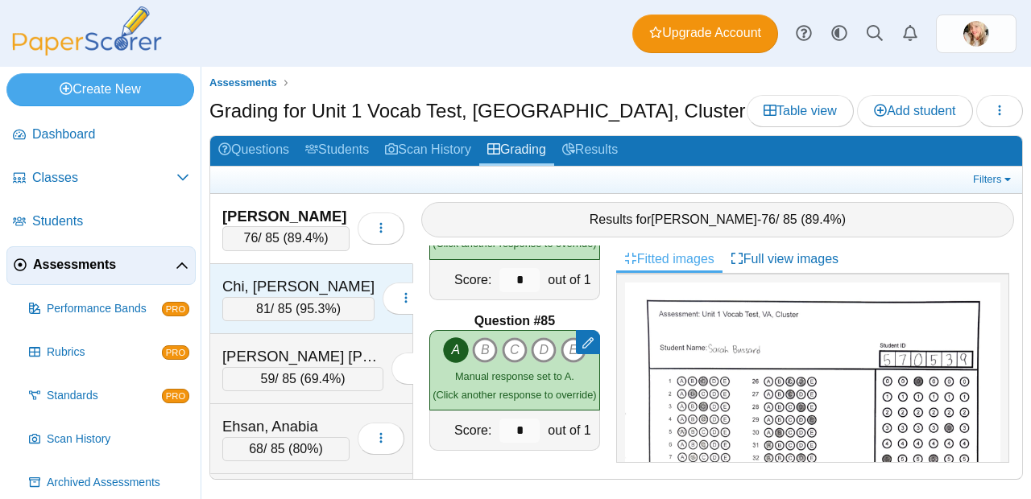
click at [278, 308] on div "81 / 85 ( 95.3% )" at bounding box center [298, 309] width 152 height 24
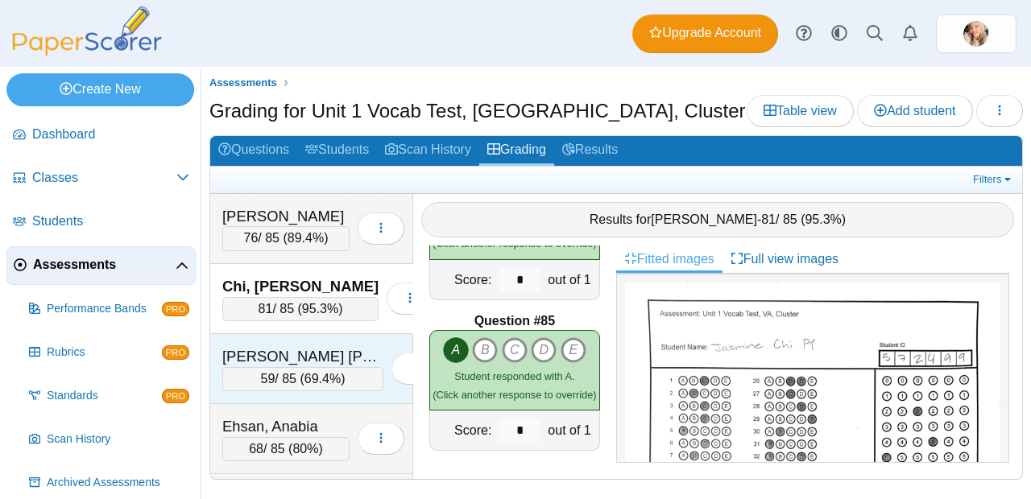
click at [339, 382] on div "59 / 85 ( 69.4% )" at bounding box center [302, 379] width 161 height 24
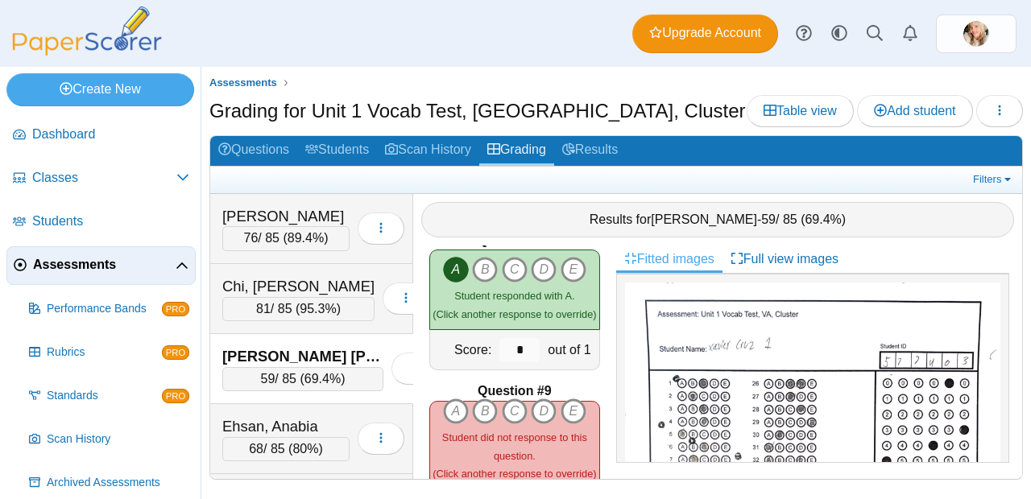
scroll to position [1180, 0]
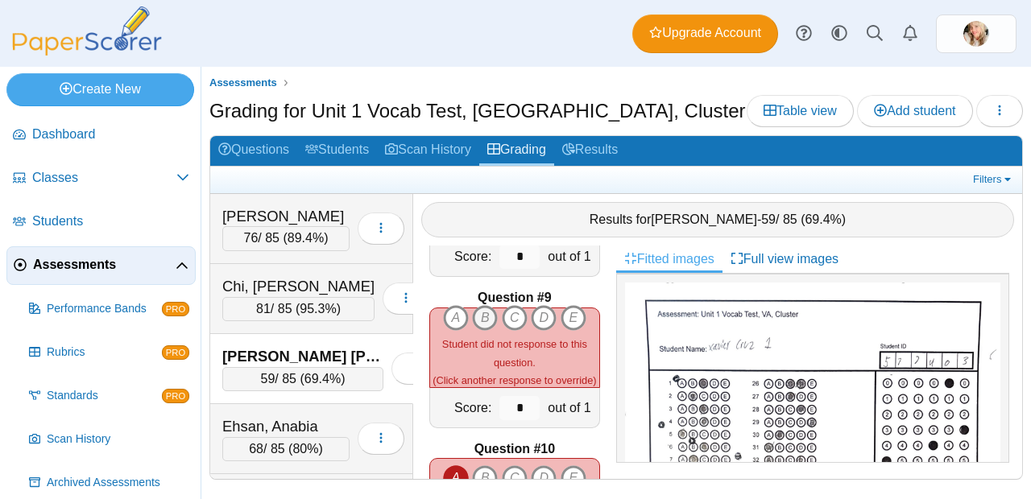
click at [480, 308] on icon "B" at bounding box center [485, 318] width 26 height 26
type input "*"
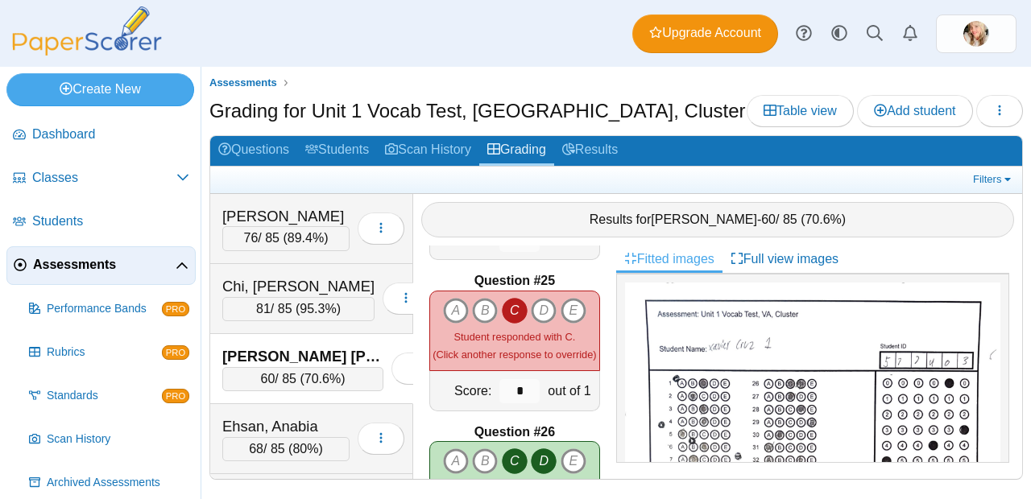
scroll to position [3581, 0]
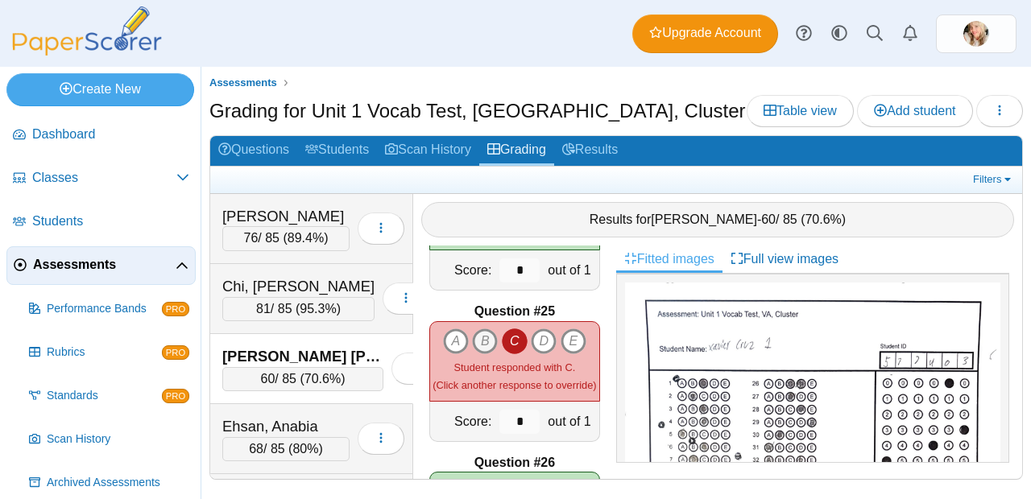
click at [478, 342] on icon "B" at bounding box center [485, 342] width 26 height 26
type input "*"
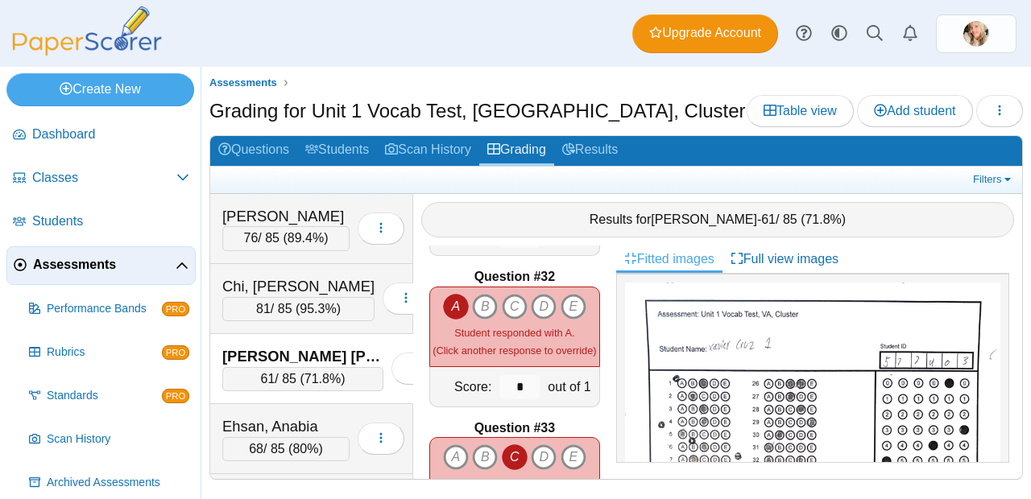
scroll to position [4692, 0]
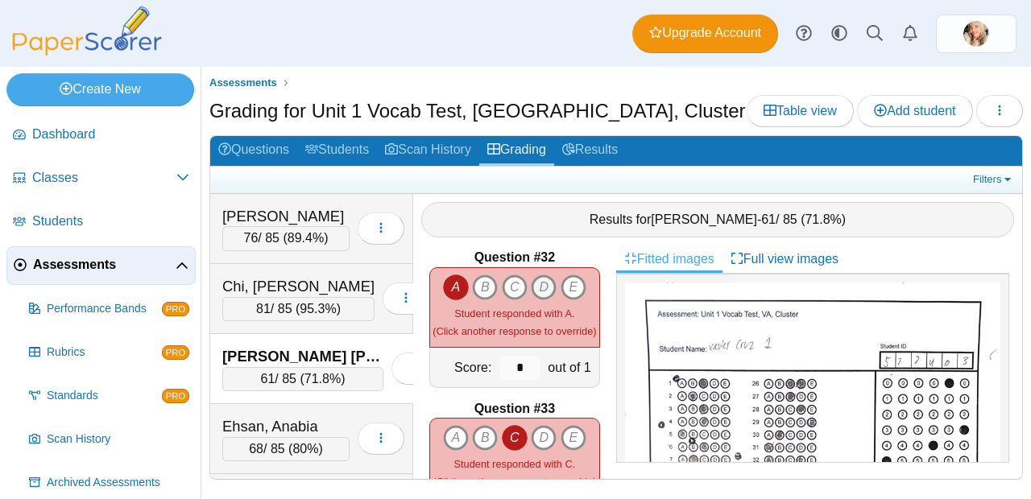
click at [539, 278] on icon "D" at bounding box center [544, 288] width 26 height 26
type input "*"
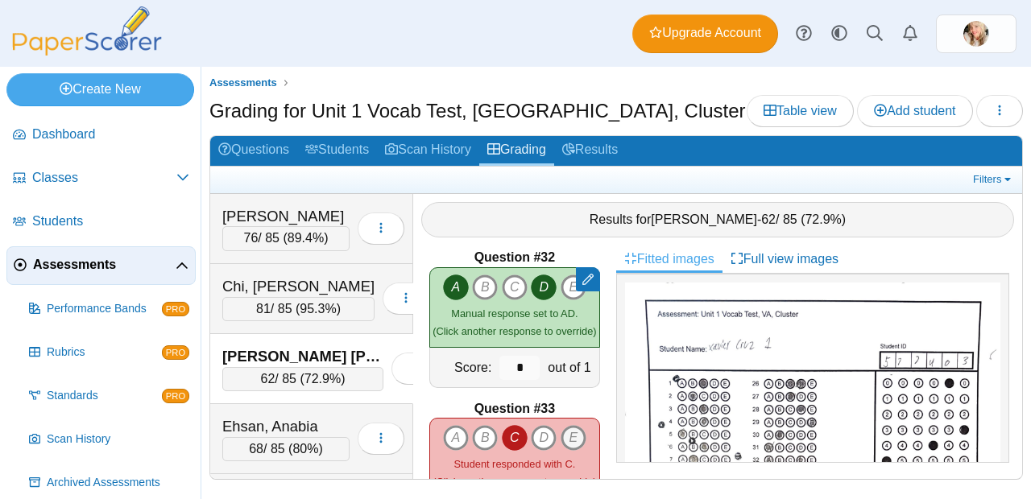
click at [568, 430] on icon "E" at bounding box center [574, 438] width 26 height 26
type input "*"
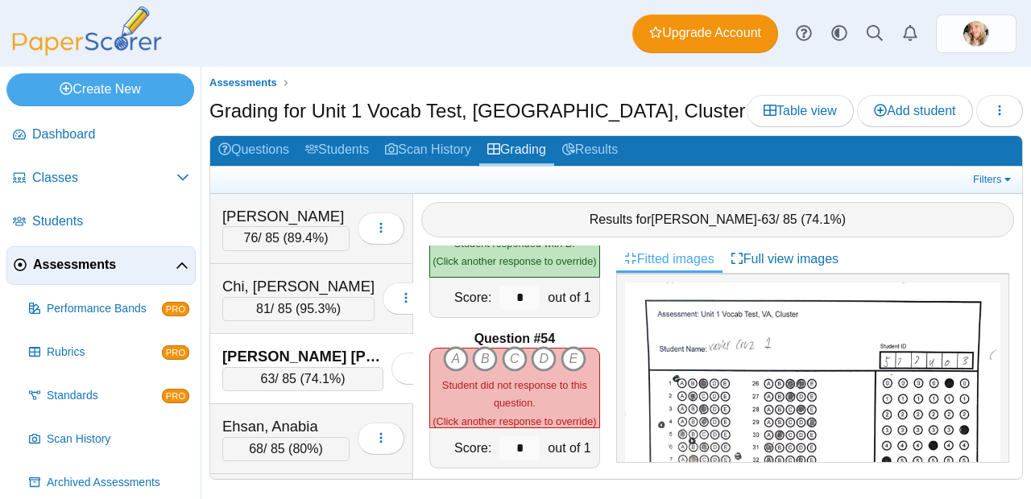
scroll to position [7948, 0]
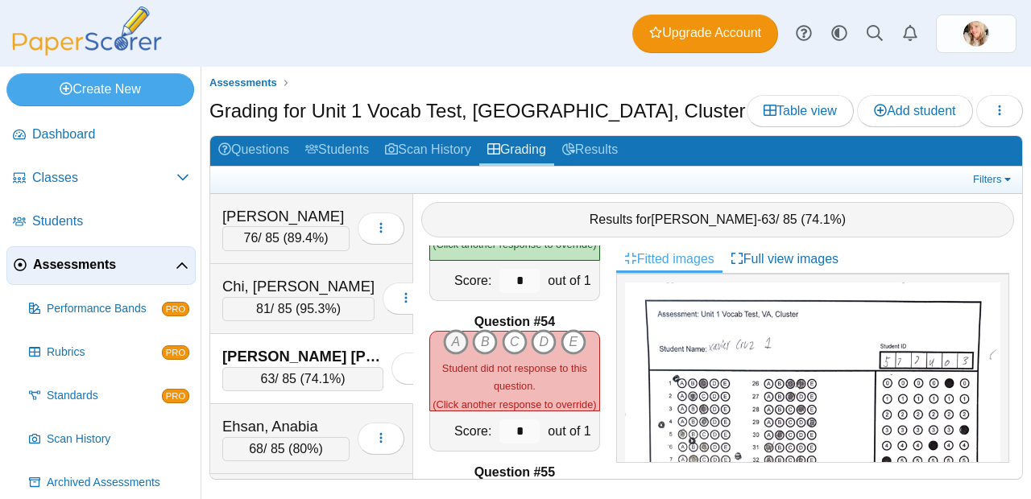
click at [448, 331] on icon "A" at bounding box center [456, 342] width 26 height 26
type input "*"
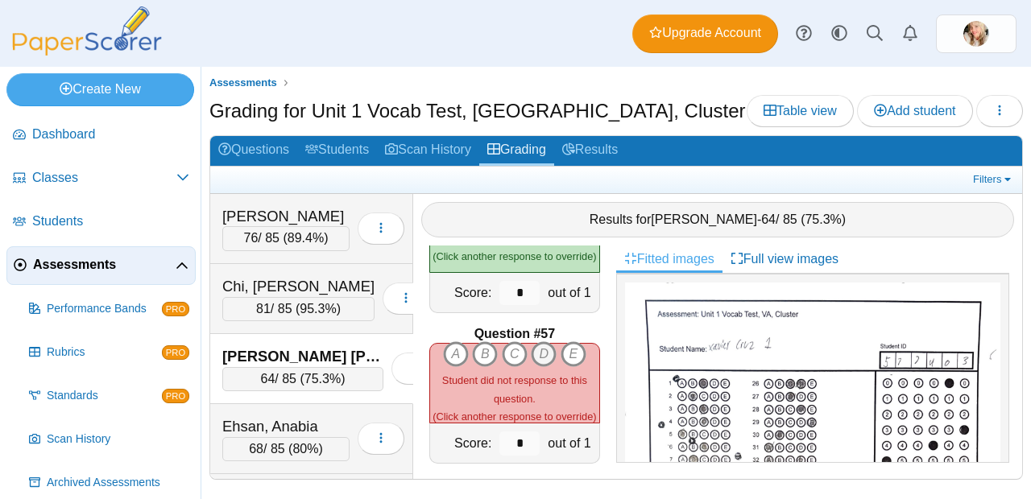
scroll to position [8390, 0]
click at [453, 341] on icon "A" at bounding box center [456, 353] width 26 height 26
type input "*"
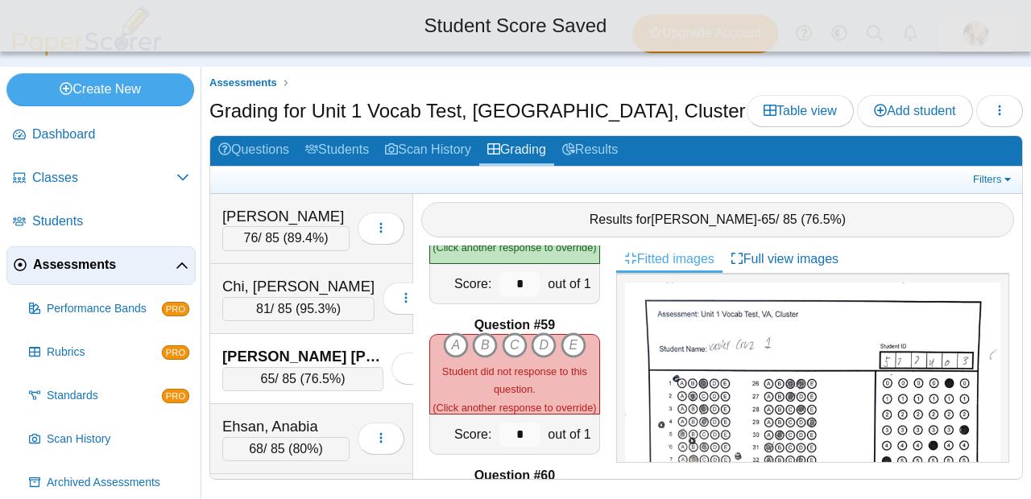
scroll to position [8686, 0]
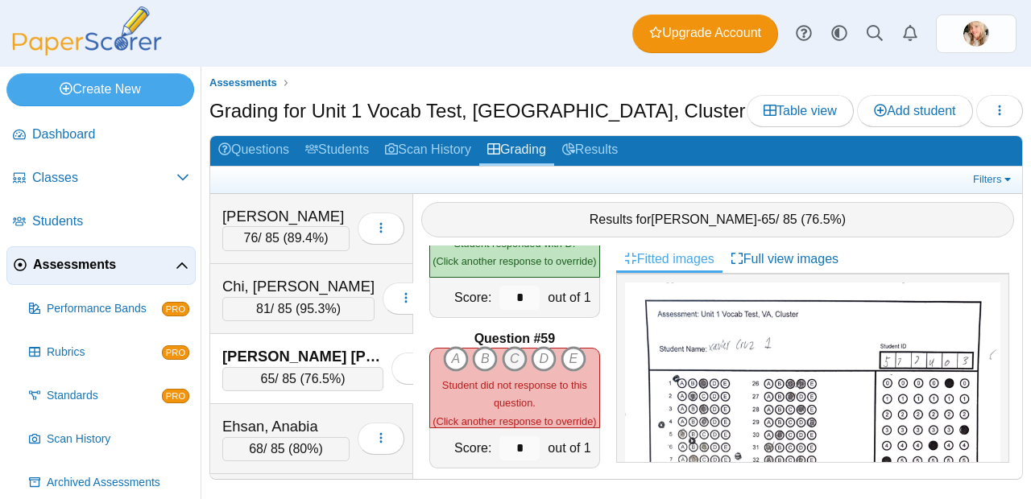
click at [513, 346] on icon "C" at bounding box center [515, 359] width 26 height 26
type input "*"
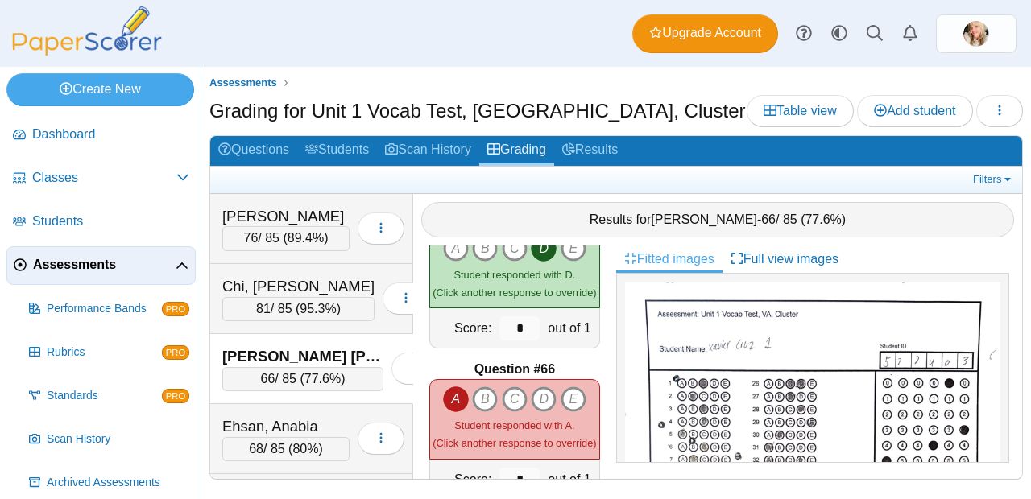
scroll to position [9762, 0]
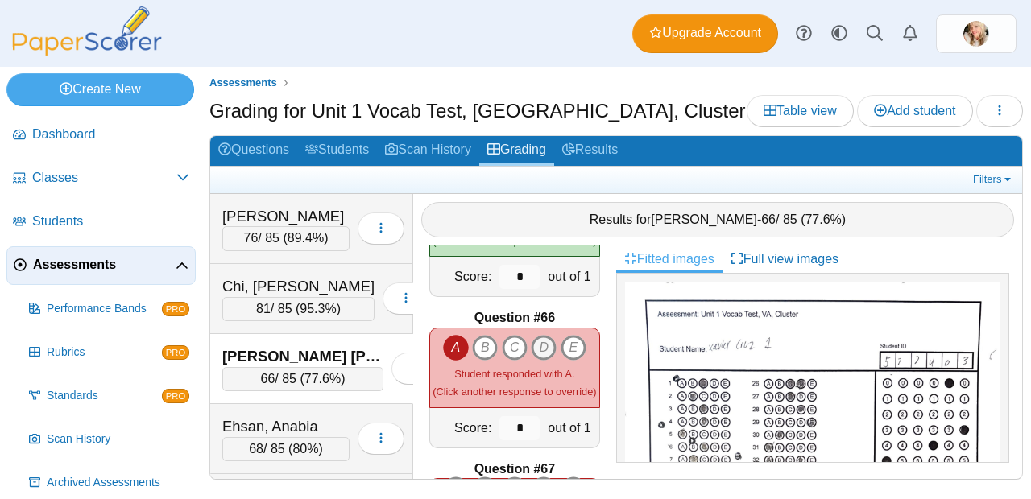
click at [533, 342] on icon "D" at bounding box center [544, 348] width 26 height 26
type input "*"
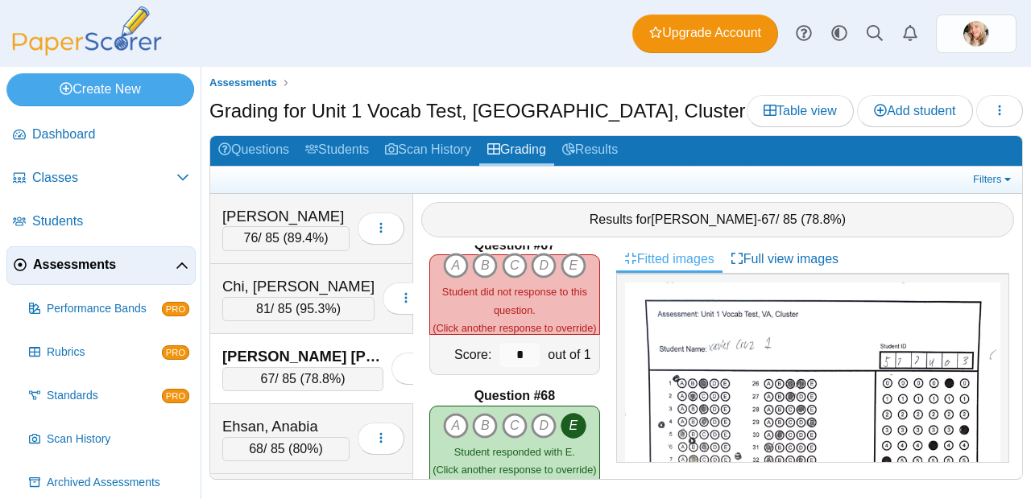
scroll to position [9961, 0]
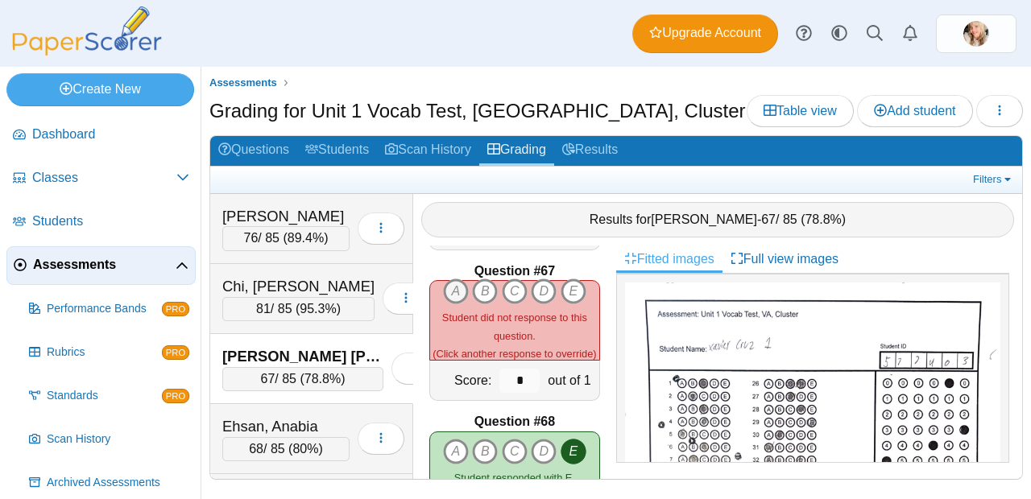
click at [454, 283] on icon "A" at bounding box center [456, 292] width 26 height 26
type input "*"
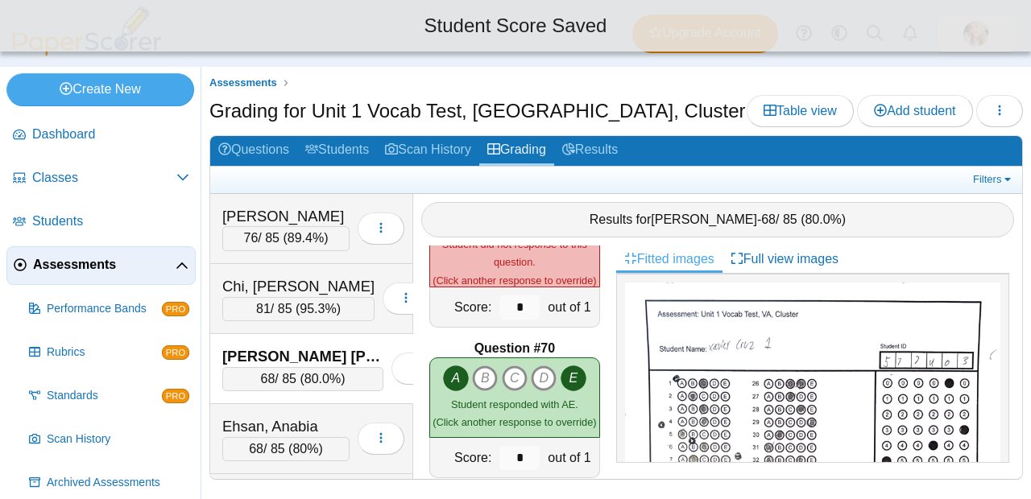
scroll to position [10265, 0]
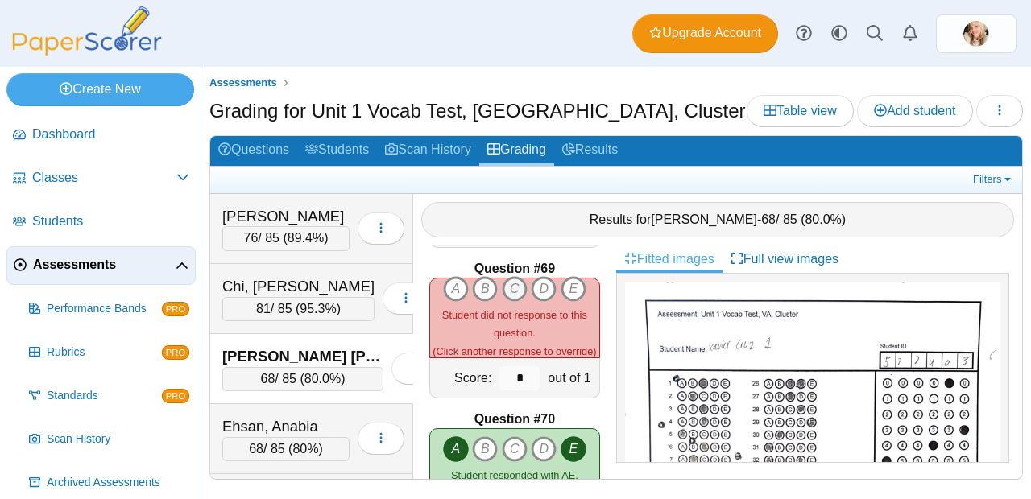
click at [510, 279] on icon "C" at bounding box center [515, 289] width 26 height 26
type input "*"
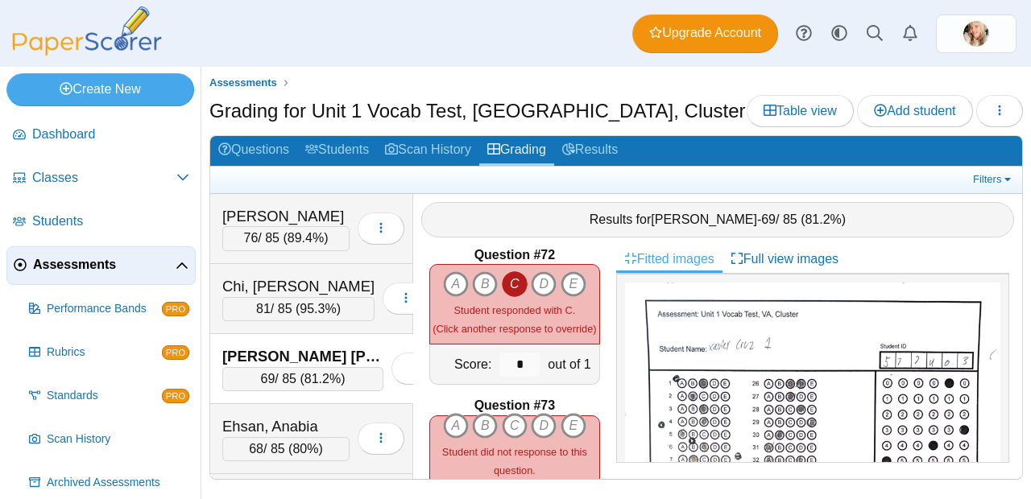
scroll to position [10721, 0]
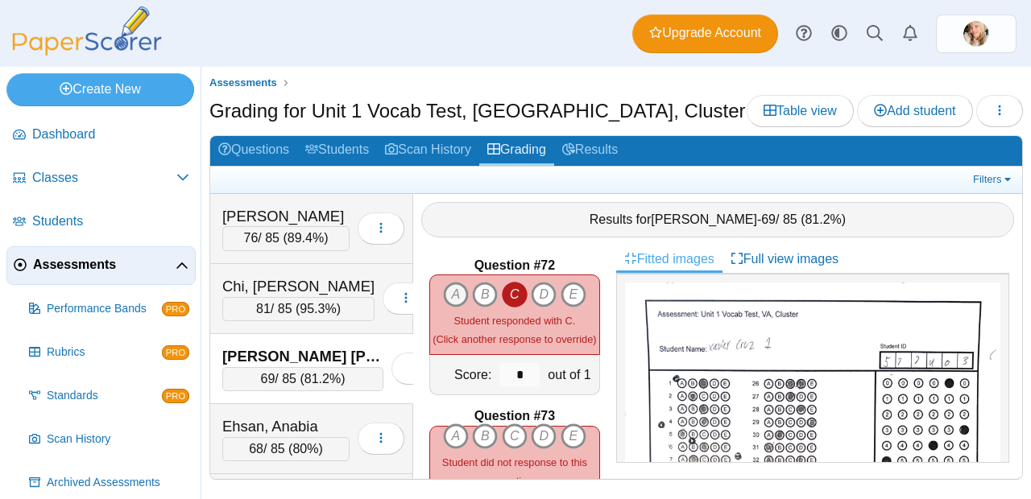
click at [449, 284] on icon "A" at bounding box center [456, 295] width 26 height 26
type input "*"
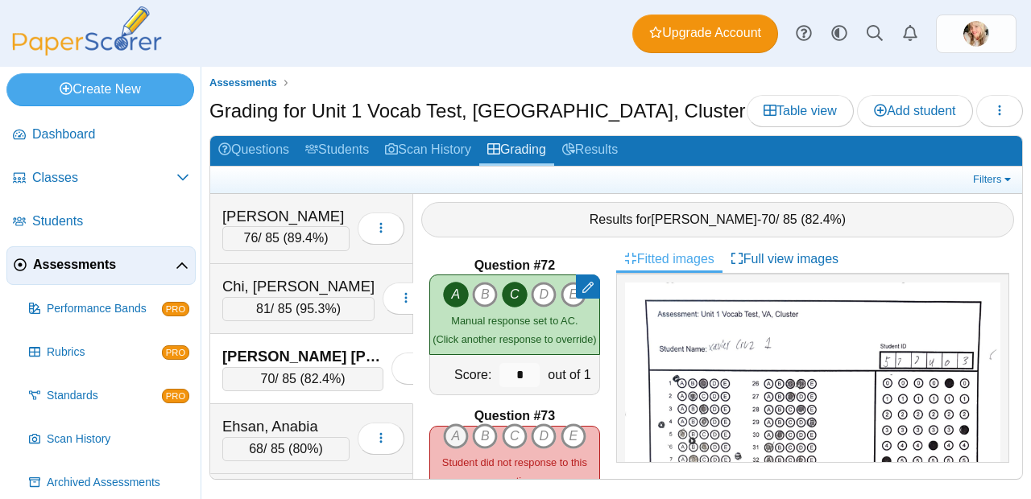
click at [456, 424] on icon "A" at bounding box center [456, 437] width 26 height 26
click at [480, 427] on icon "B" at bounding box center [485, 437] width 26 height 26
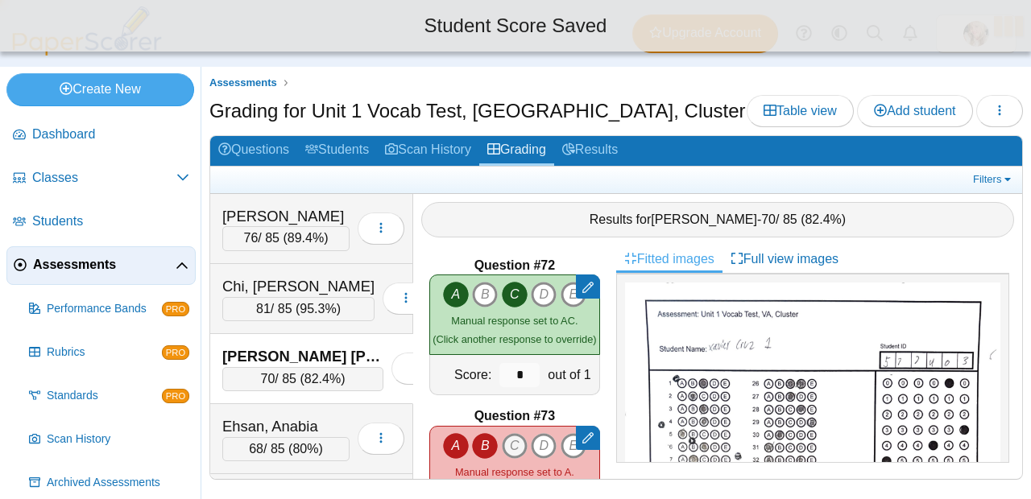
type input "*"
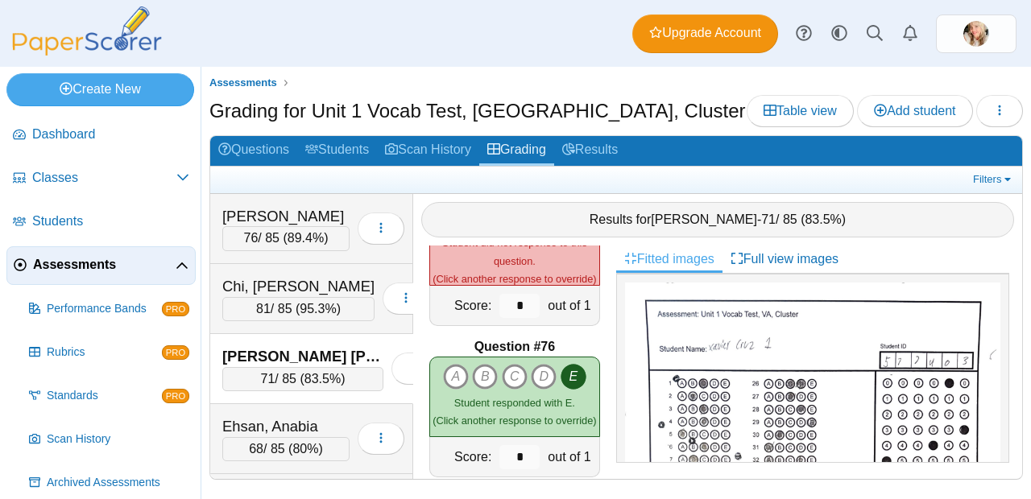
scroll to position [11101, 0]
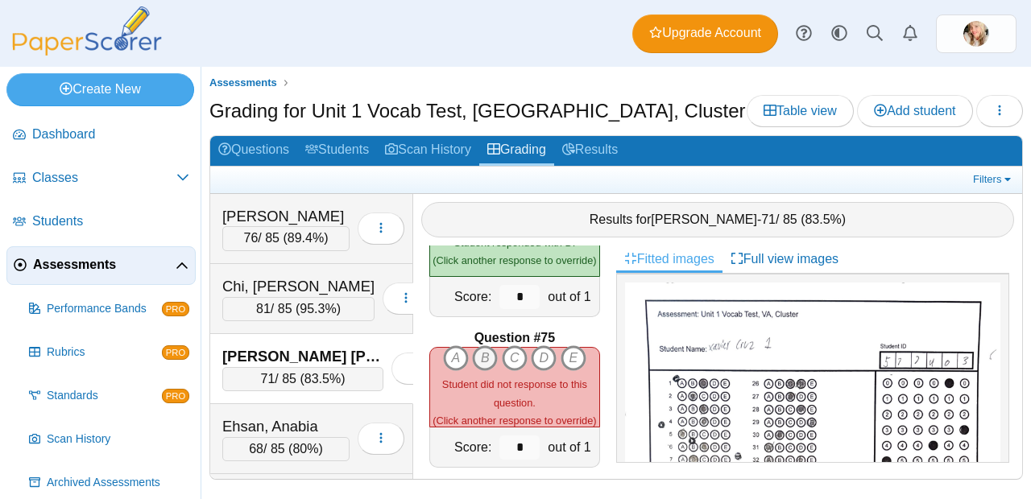
click at [488, 359] on icon "B" at bounding box center [485, 359] width 26 height 26
type input "*"
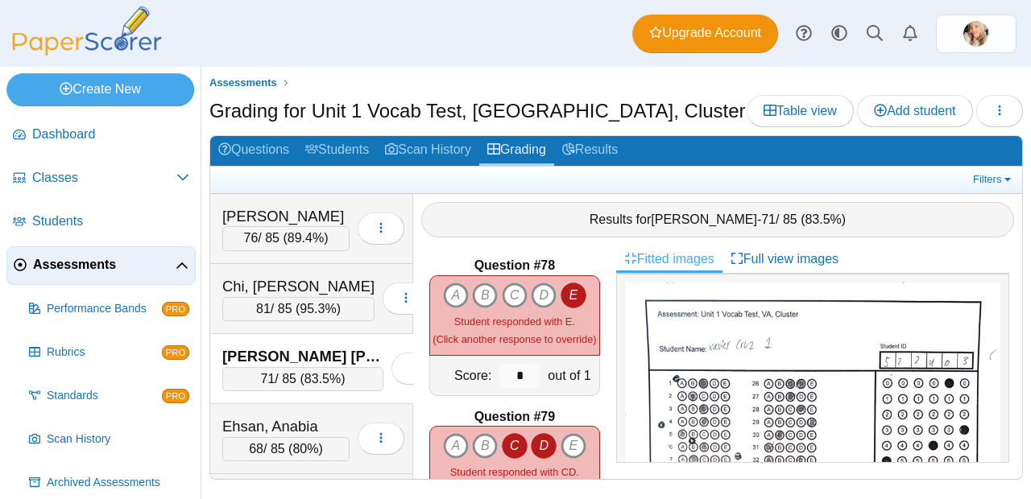
scroll to position [11626, 0]
click at [457, 292] on icon "A" at bounding box center [456, 296] width 26 height 26
type input "*"
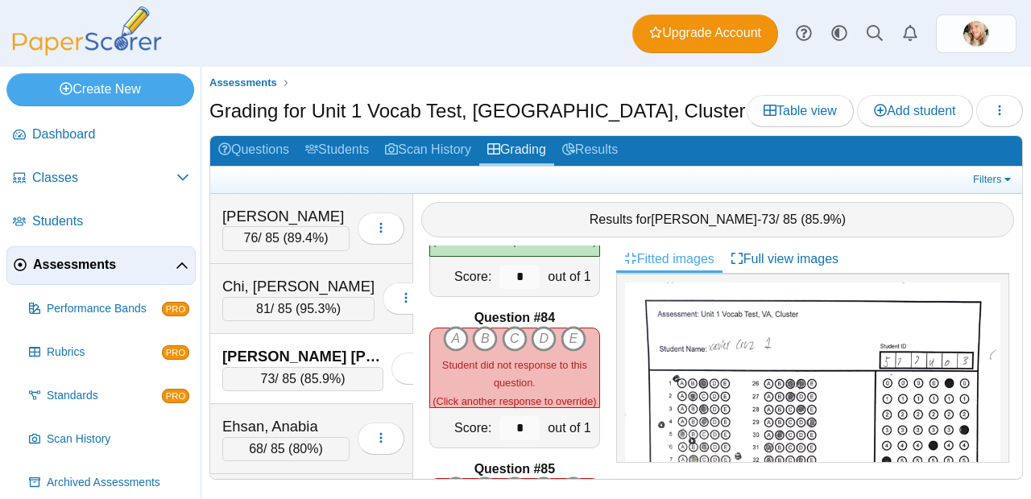
scroll to position [12504, 0]
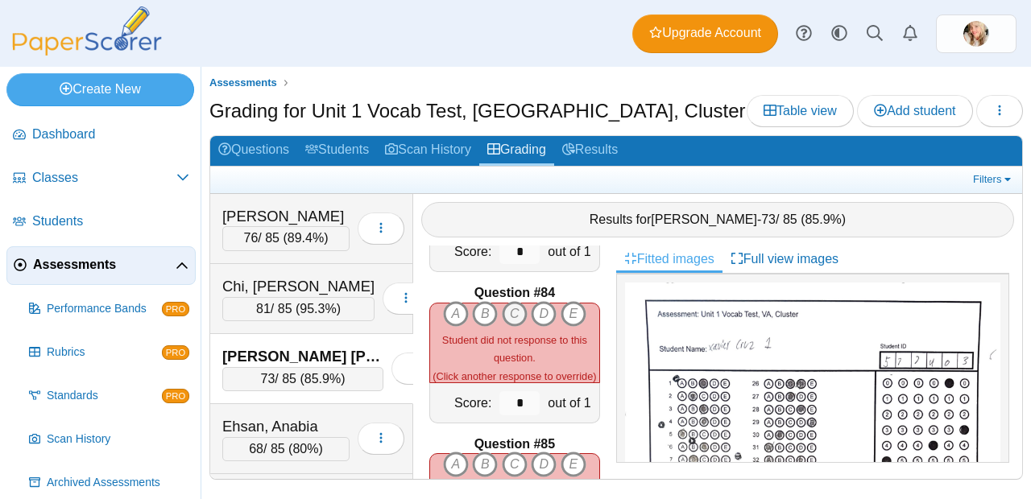
click at [507, 303] on icon "C" at bounding box center [515, 314] width 26 height 26
type input "*"
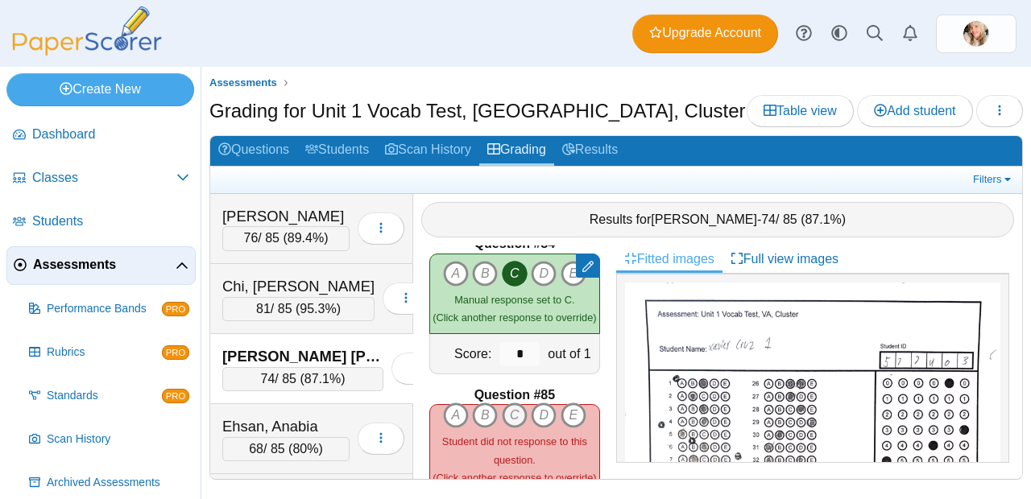
scroll to position [12556, 0]
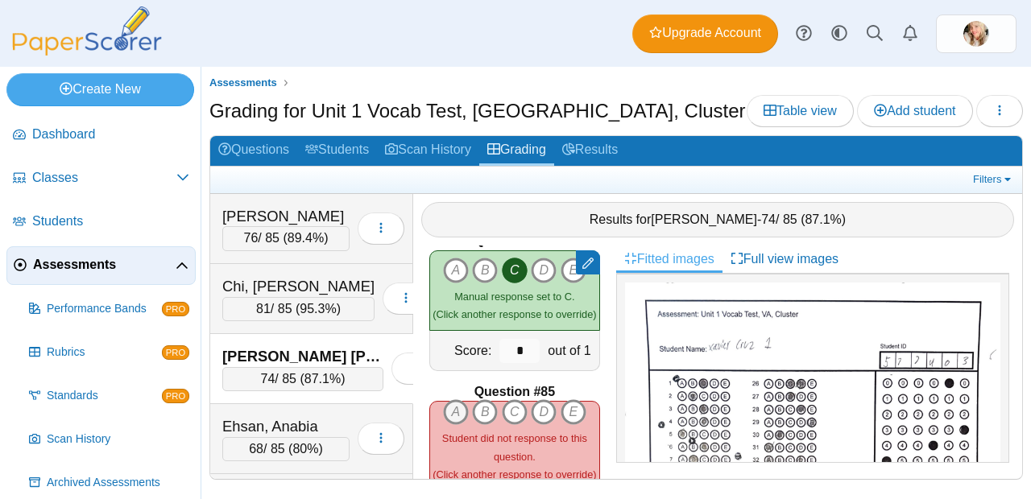
click at [452, 403] on icon "A" at bounding box center [456, 412] width 26 height 26
type input "*"
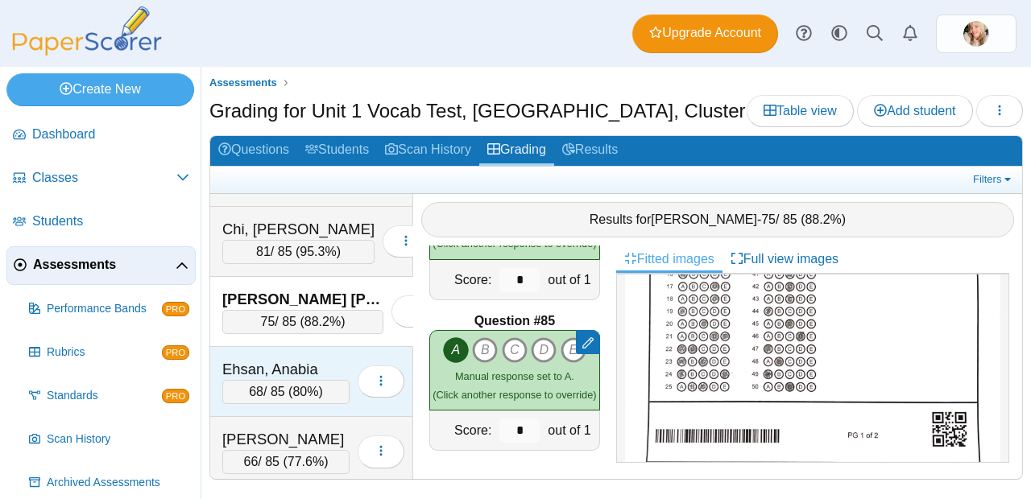
scroll to position [76, 0]
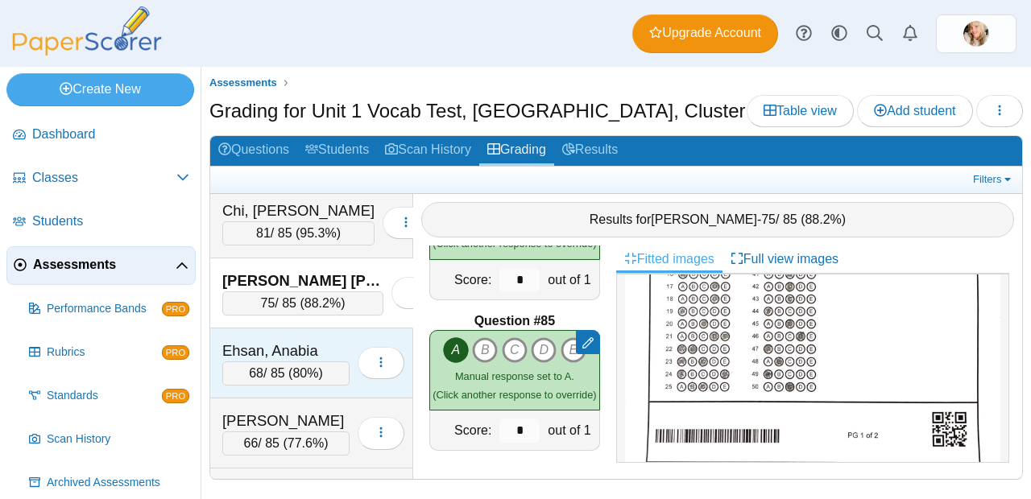
click at [296, 367] on span "80%" at bounding box center [305, 373] width 26 height 14
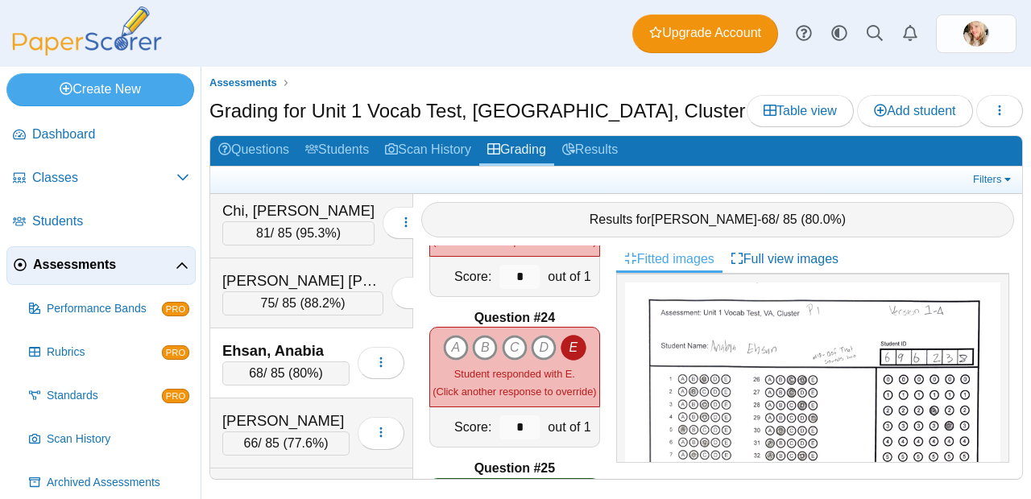
scroll to position [3291, 0]
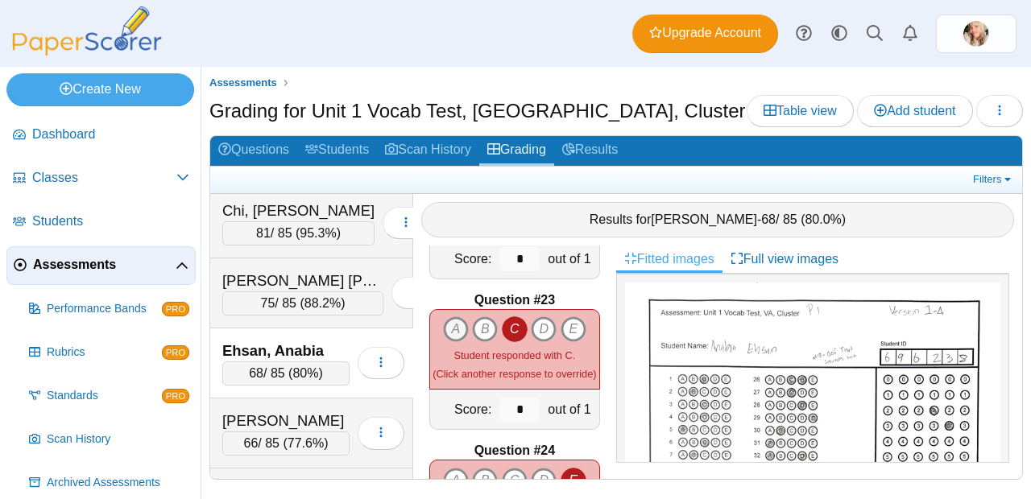
click at [450, 323] on icon "A" at bounding box center [456, 330] width 26 height 26
type input "*"
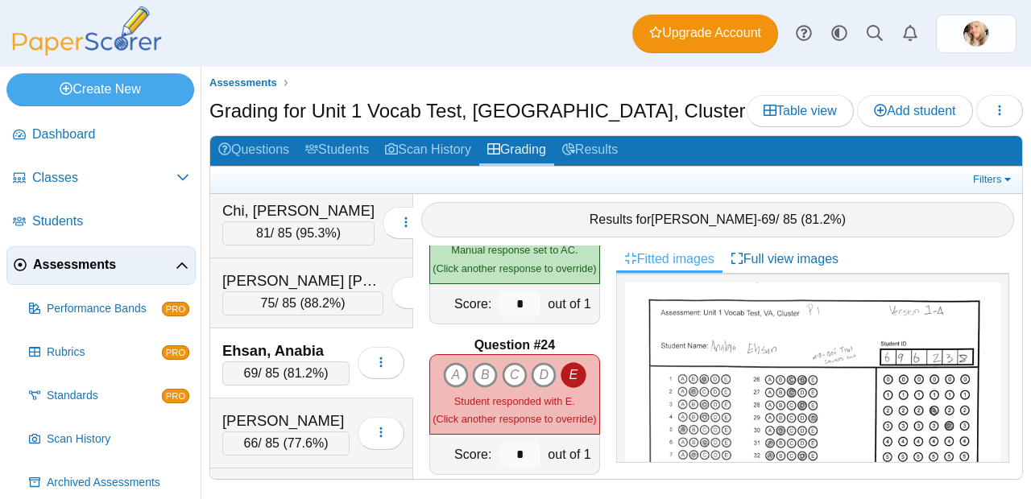
scroll to position [3398, 0]
click at [453, 372] on icon "A" at bounding box center [456, 374] width 26 height 26
type input "*"
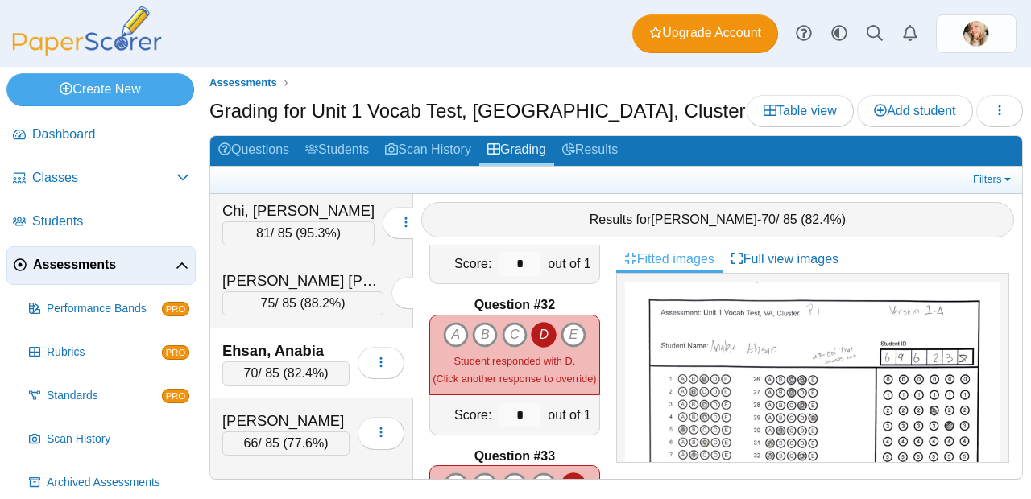
scroll to position [4645, 0]
click at [453, 323] on icon "A" at bounding box center [456, 334] width 26 height 26
type input "*"
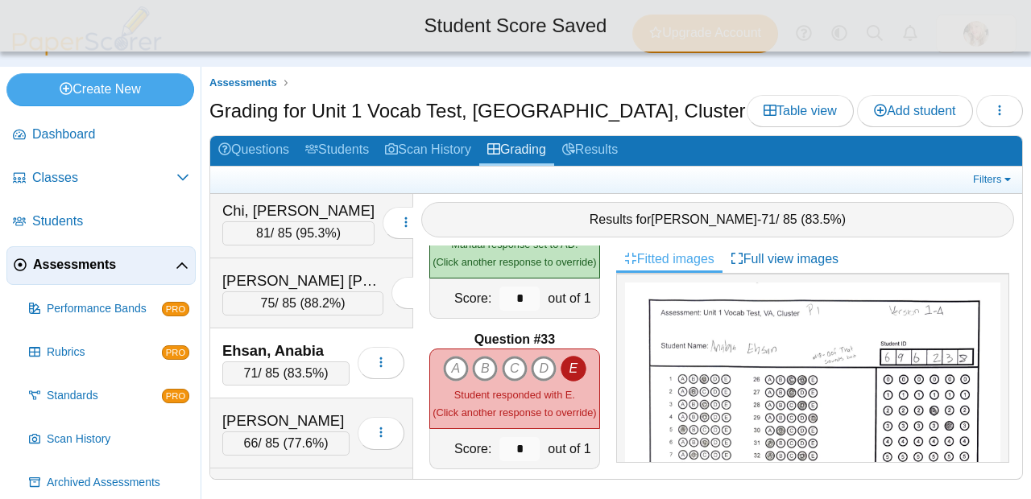
scroll to position [4763, 0]
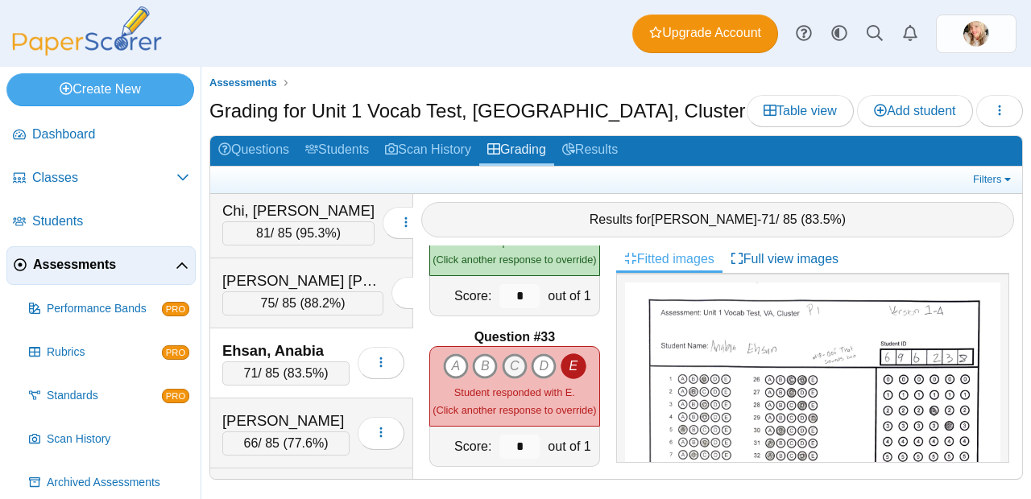
click at [507, 356] on icon "C" at bounding box center [515, 367] width 26 height 26
type input "*"
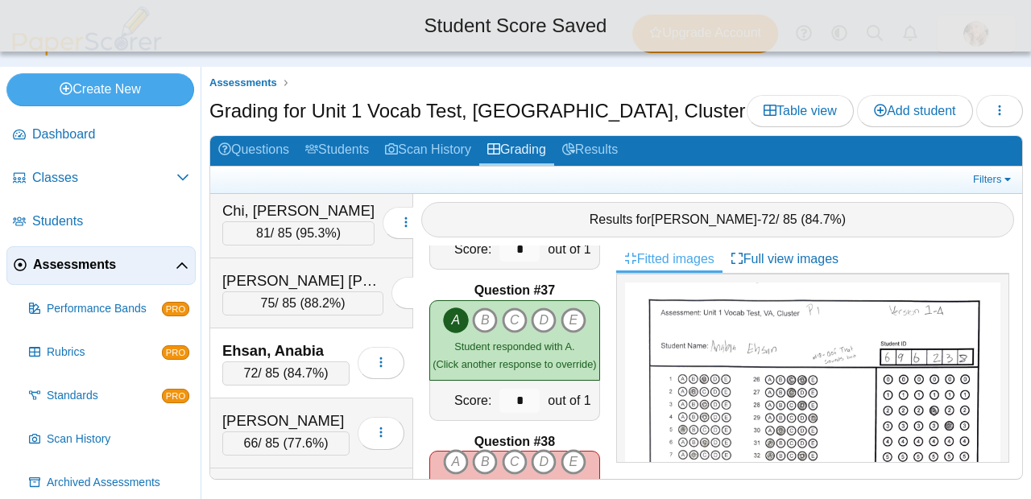
scroll to position [5555, 0]
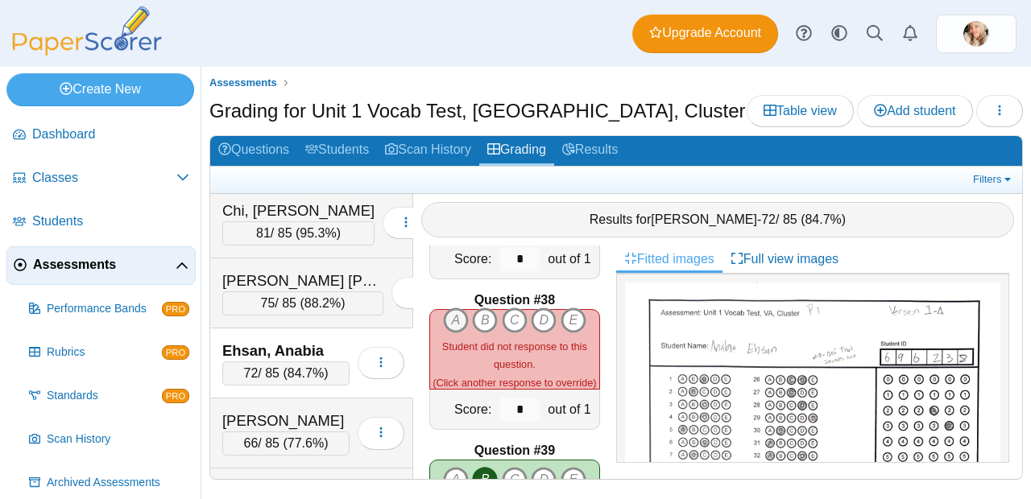
click at [453, 312] on icon "A" at bounding box center [456, 321] width 26 height 26
type input "*"
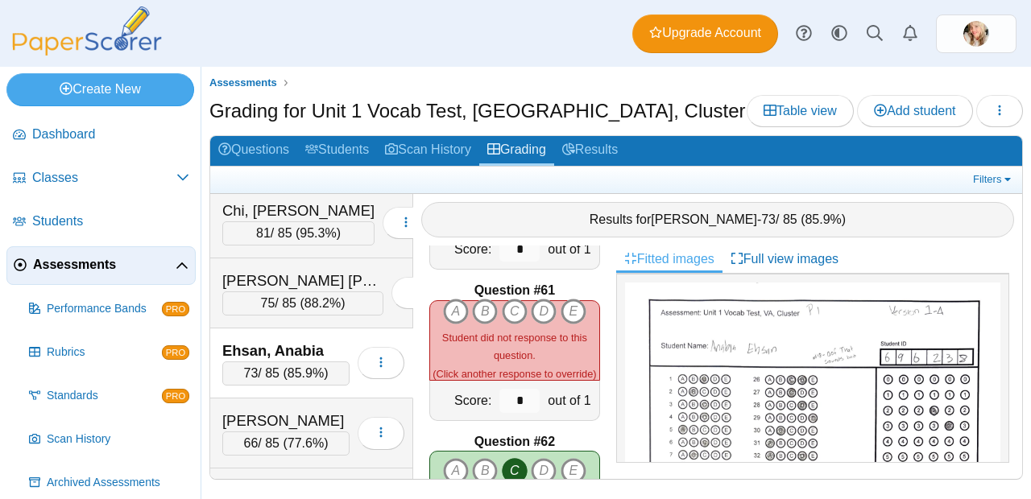
scroll to position [8995, 0]
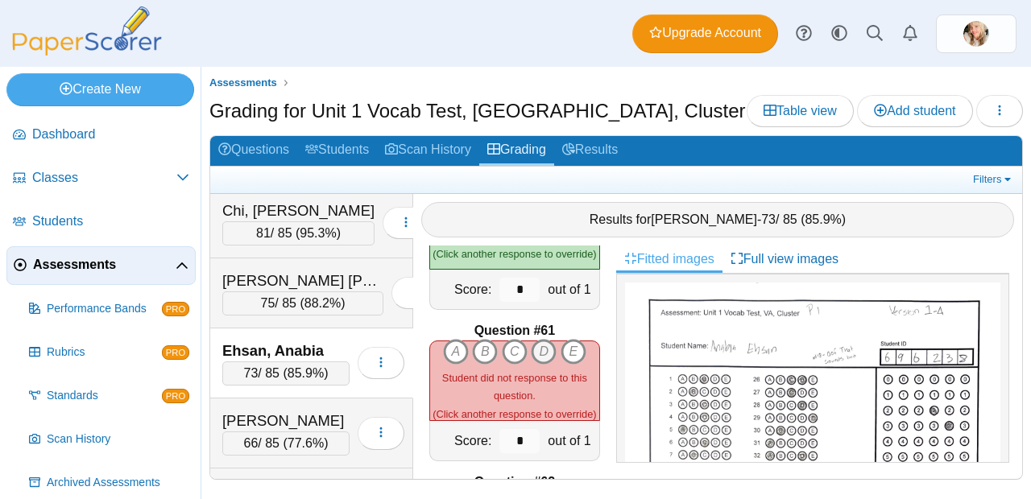
click at [531, 341] on icon "D" at bounding box center [544, 352] width 26 height 26
type input "*"
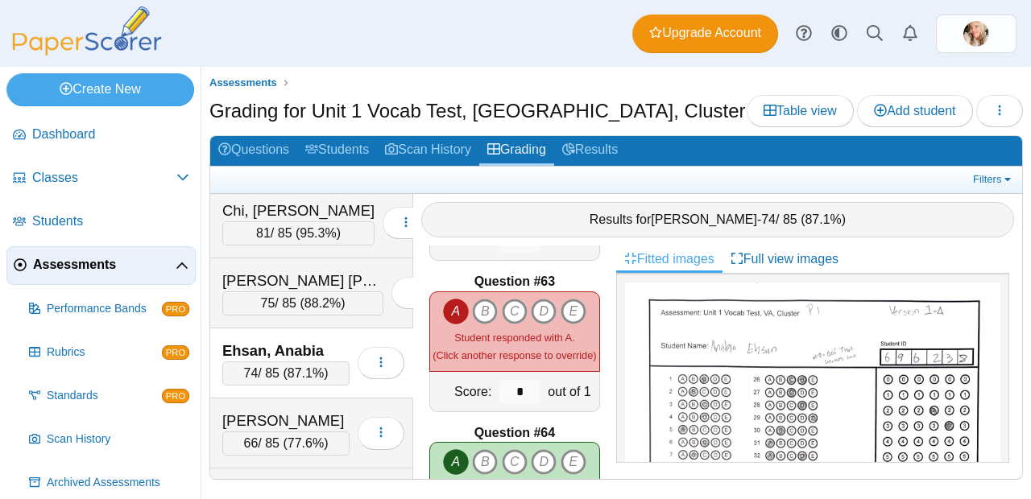
scroll to position [9345, 0]
click at [443, 305] on icon "A" at bounding box center [456, 313] width 26 height 26
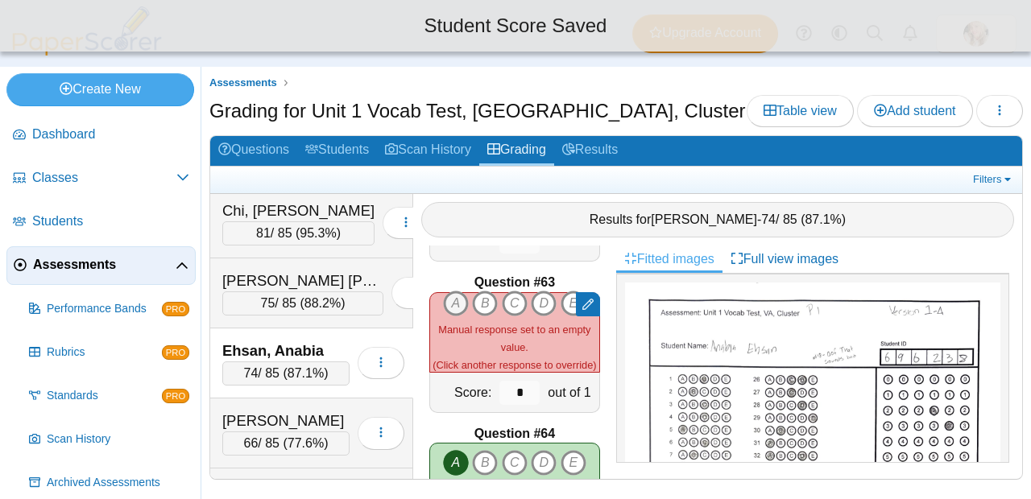
click at [443, 291] on icon "A" at bounding box center [456, 304] width 26 height 26
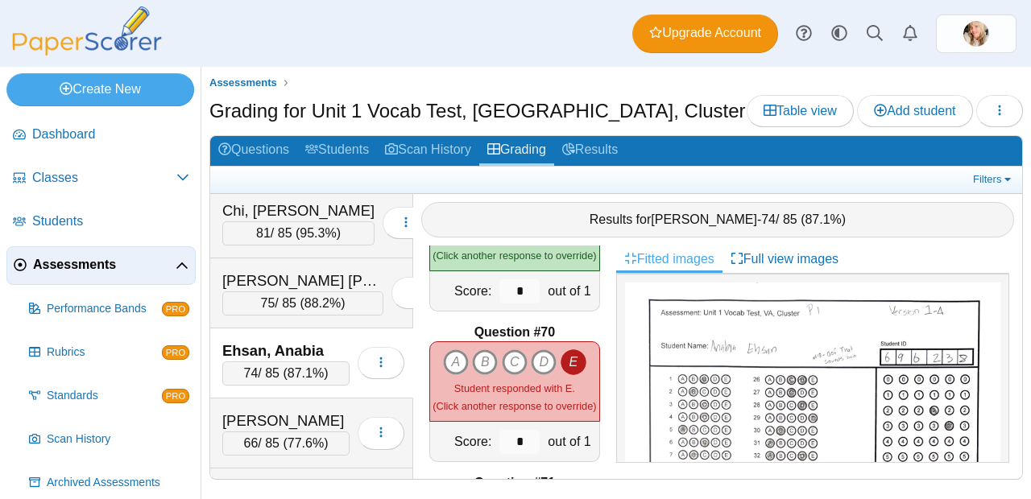
scroll to position [10346, 0]
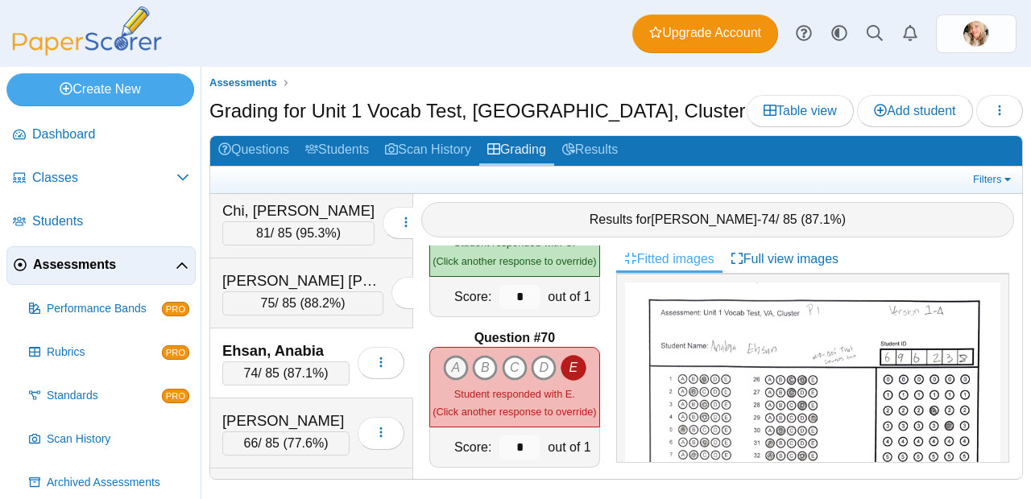
click at [451, 361] on icon "A" at bounding box center [456, 368] width 26 height 26
type input "*"
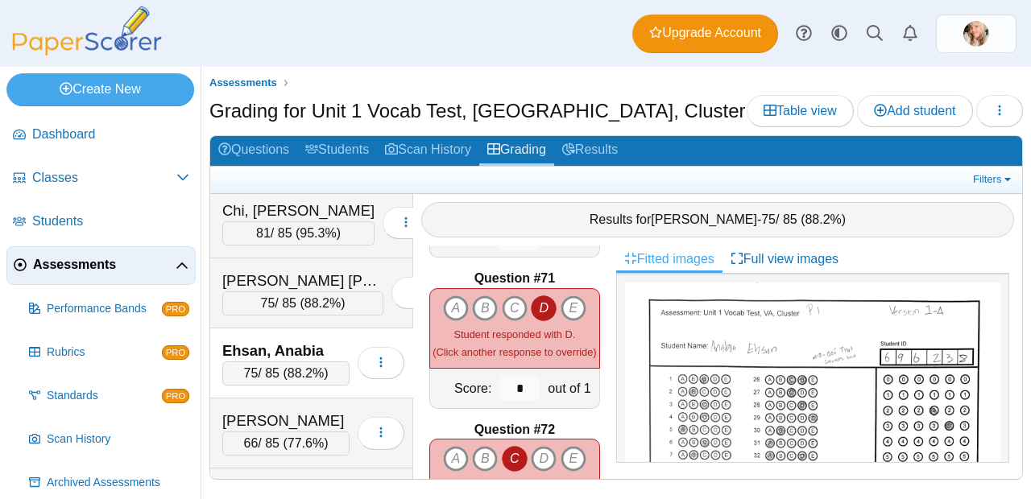
scroll to position [10557, 0]
click at [514, 305] on icon "C" at bounding box center [515, 309] width 26 height 26
type input "*"
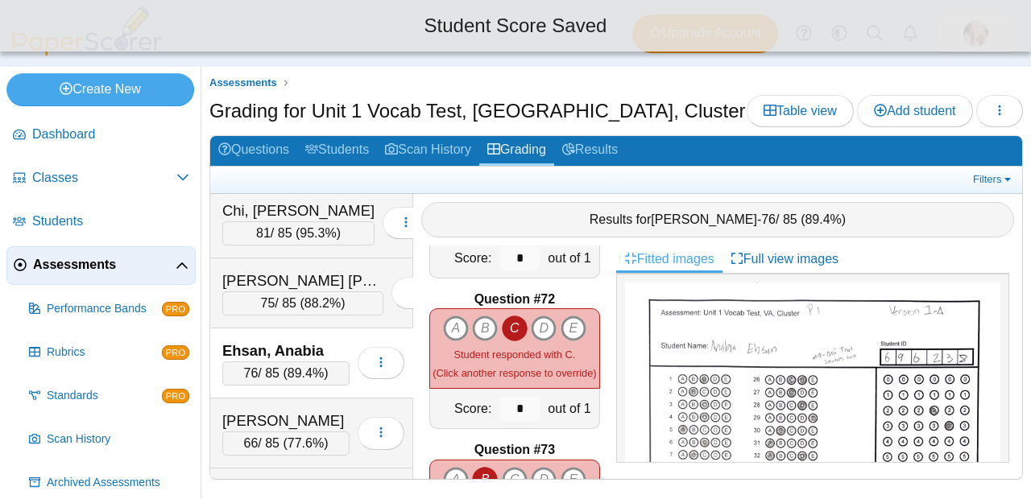
scroll to position [10703, 0]
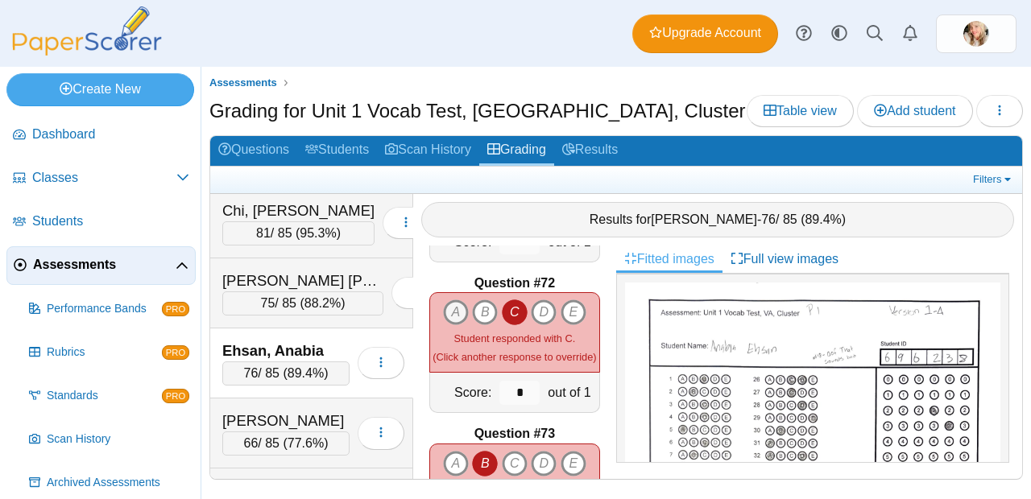
click at [459, 303] on icon "A" at bounding box center [456, 313] width 26 height 26
type input "*"
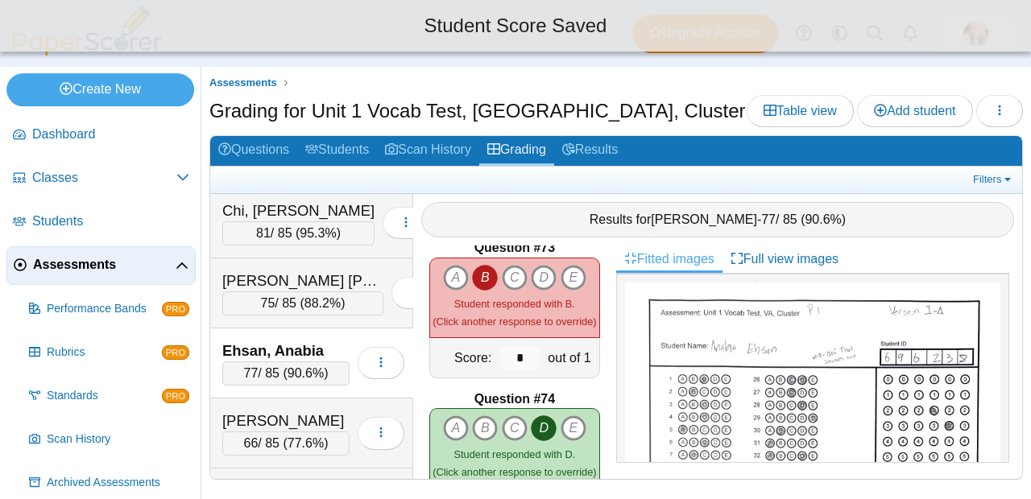
scroll to position [10886, 0]
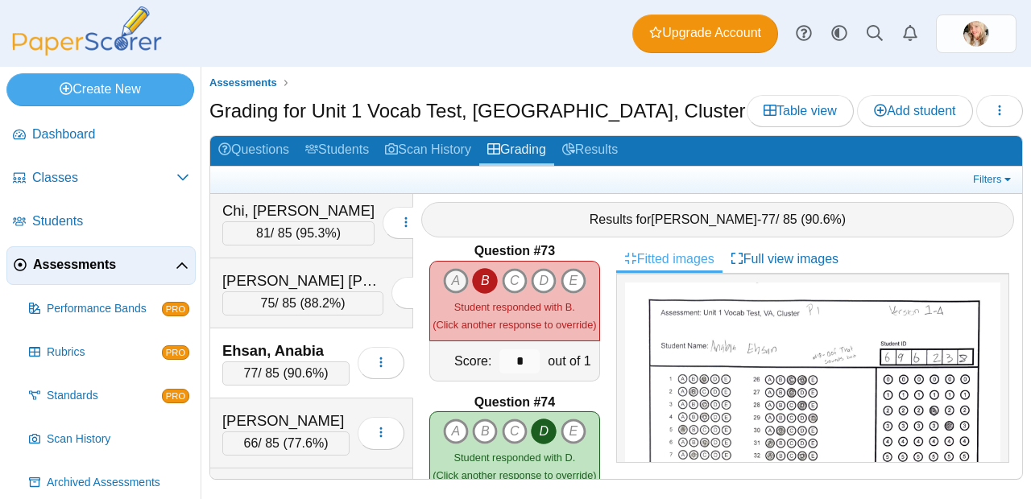
click at [451, 275] on icon "A" at bounding box center [456, 281] width 26 height 26
type input "*"
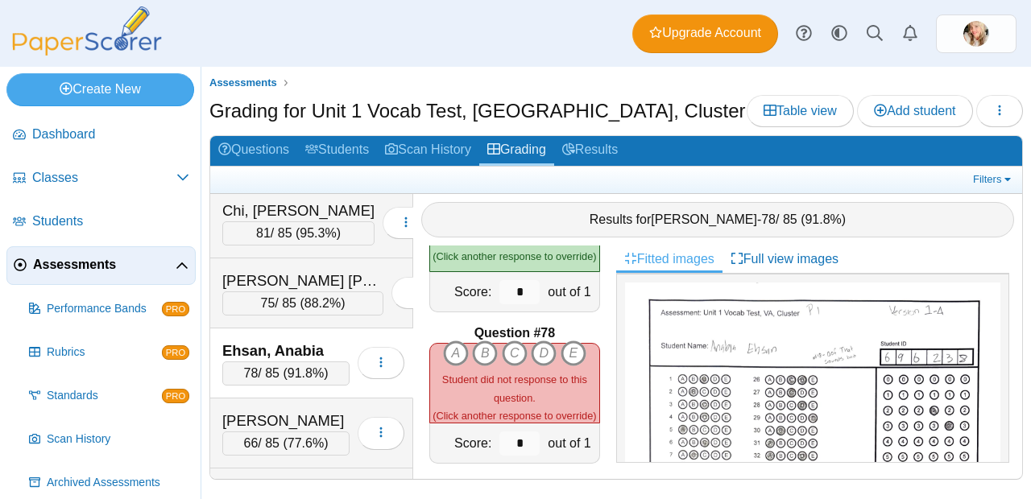
scroll to position [11562, 0]
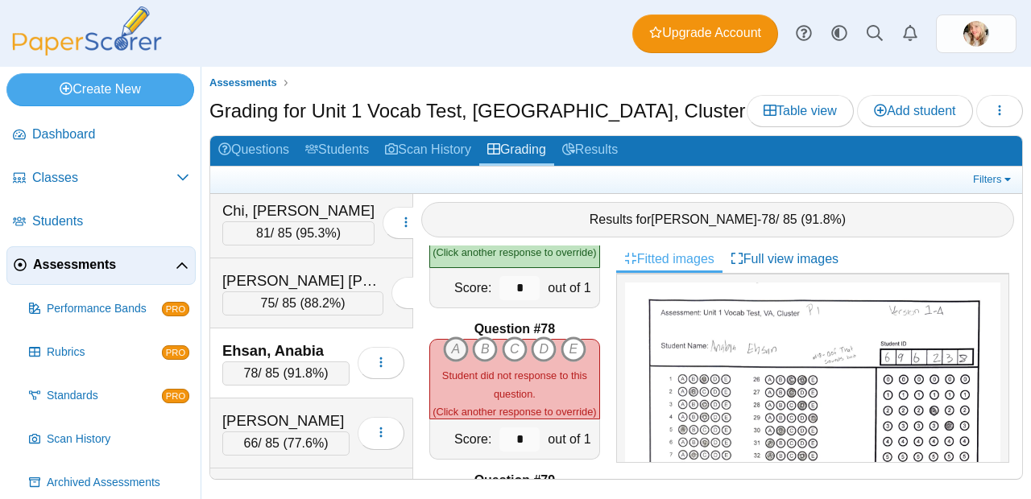
click at [460, 342] on icon "A" at bounding box center [456, 350] width 26 height 26
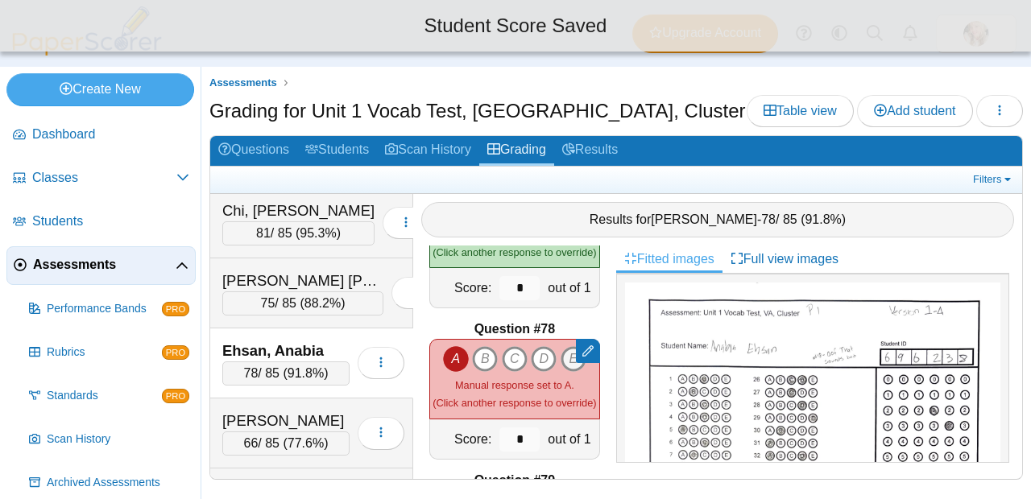
click at [561, 350] on icon "E" at bounding box center [574, 359] width 26 height 26
type input "*"
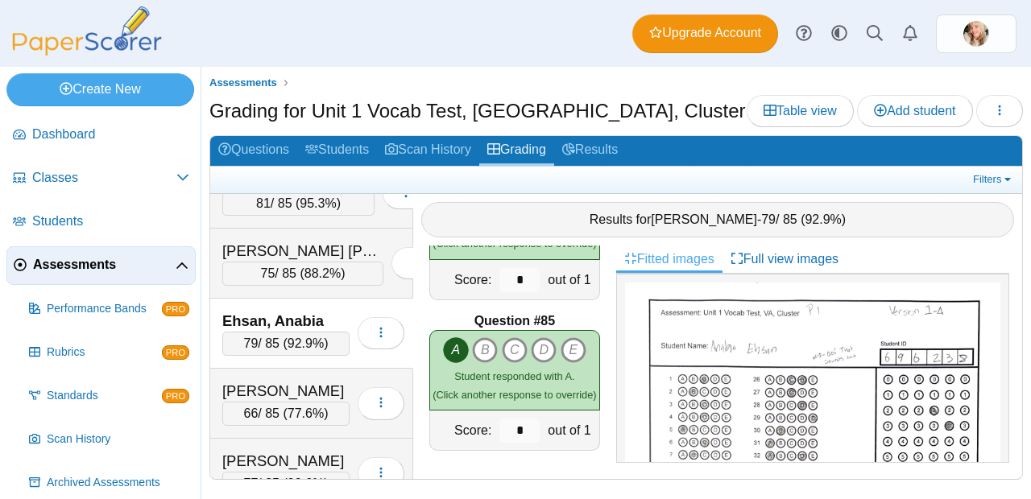
scroll to position [159, 0]
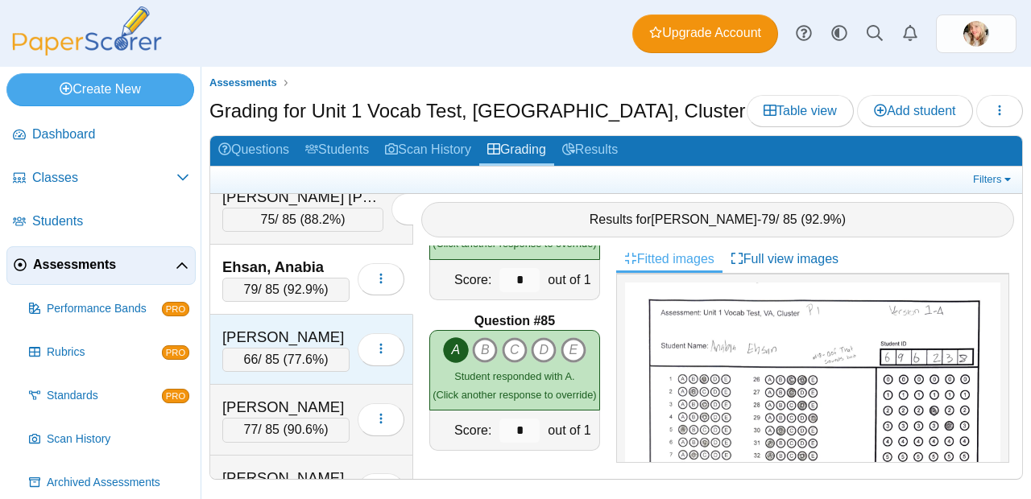
click at [306, 353] on span "77.6%" at bounding box center [306, 360] width 36 height 14
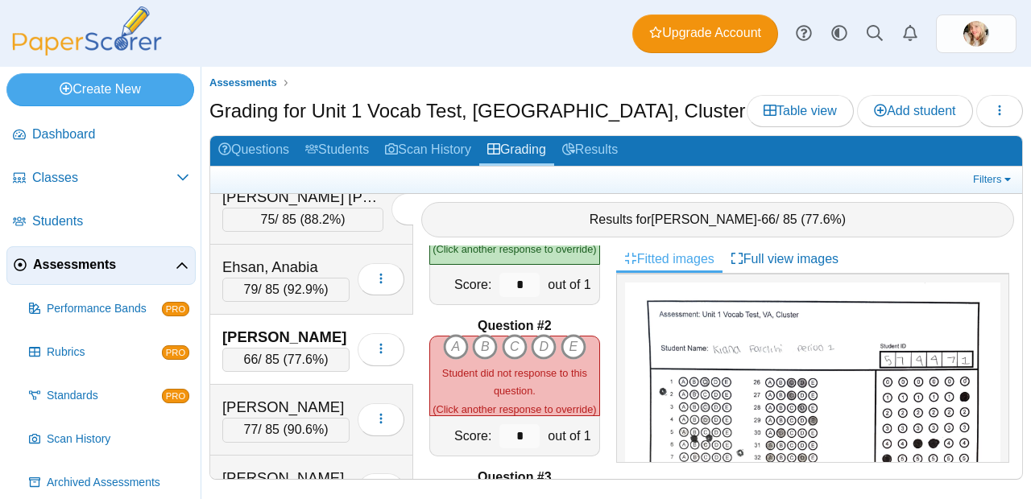
scroll to position [97, 0]
click at [480, 339] on icon "B" at bounding box center [485, 345] width 26 height 26
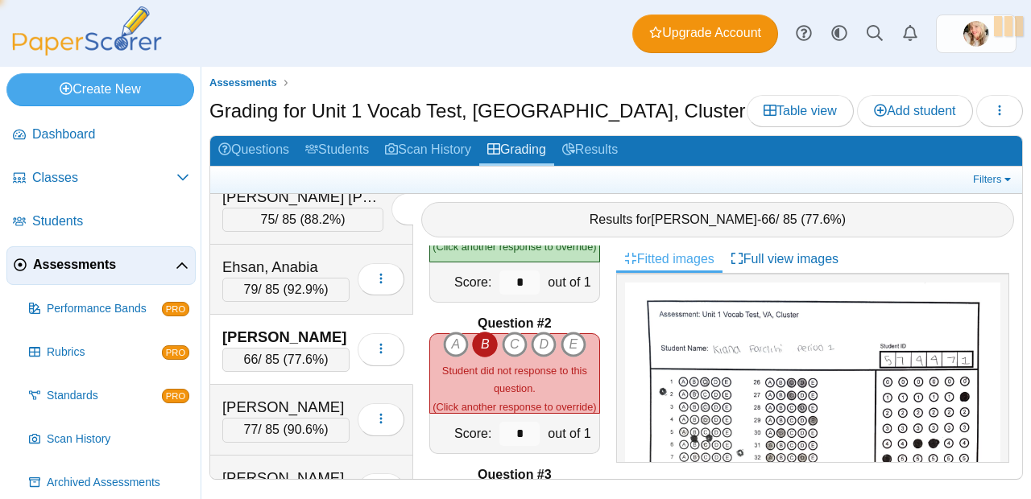
type input "*"
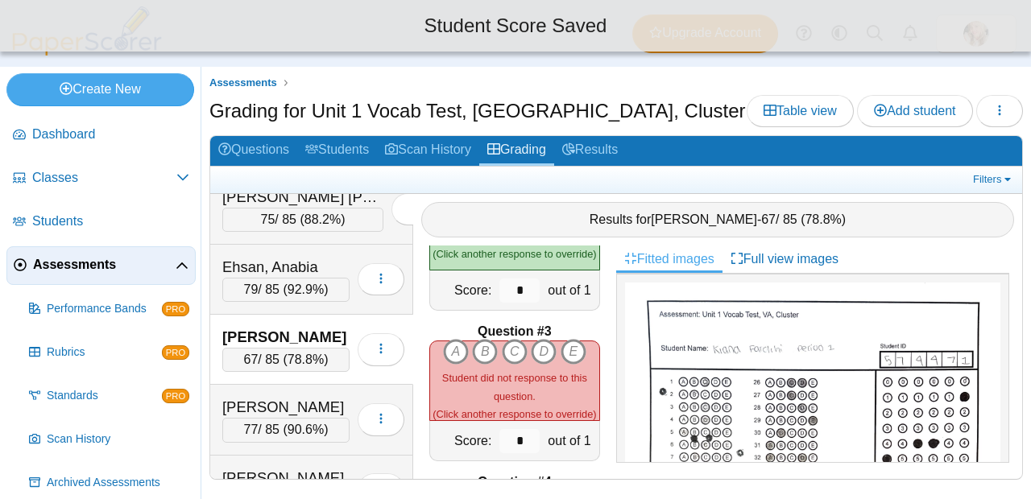
scroll to position [242, 0]
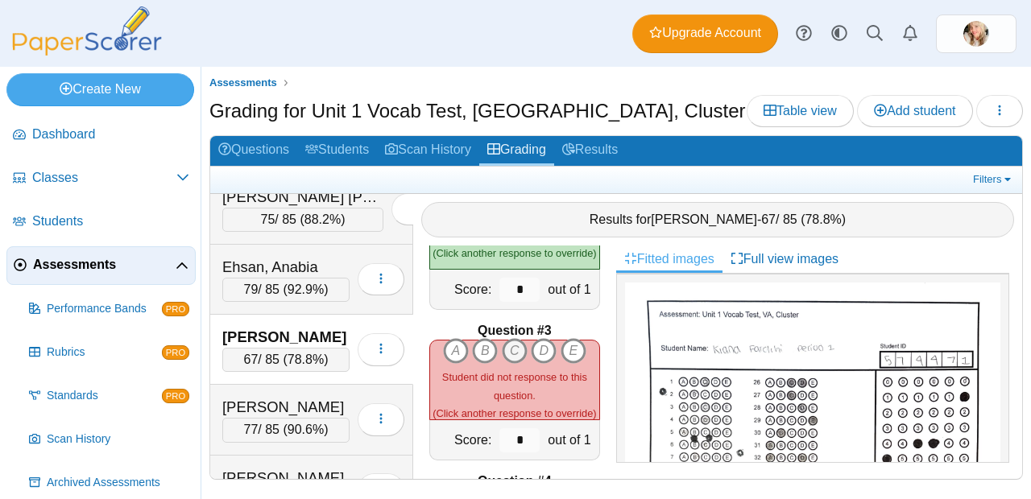
click at [509, 346] on icon "C" at bounding box center [515, 351] width 26 height 26
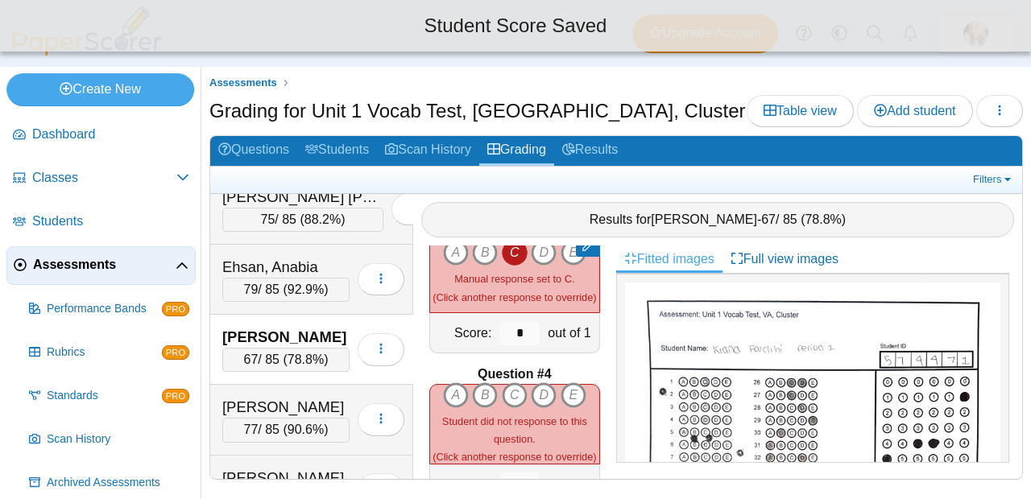
scroll to position [418, 0]
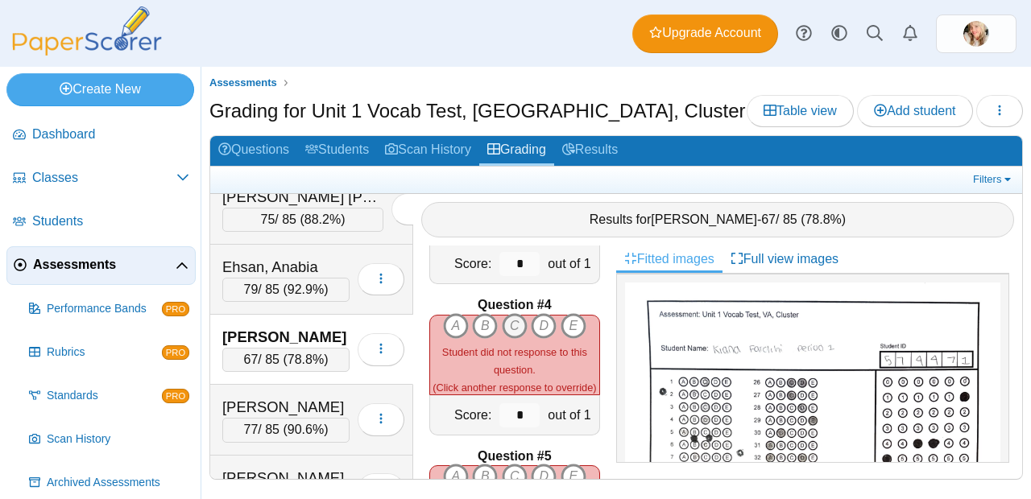
click at [508, 313] on icon "C" at bounding box center [515, 326] width 26 height 26
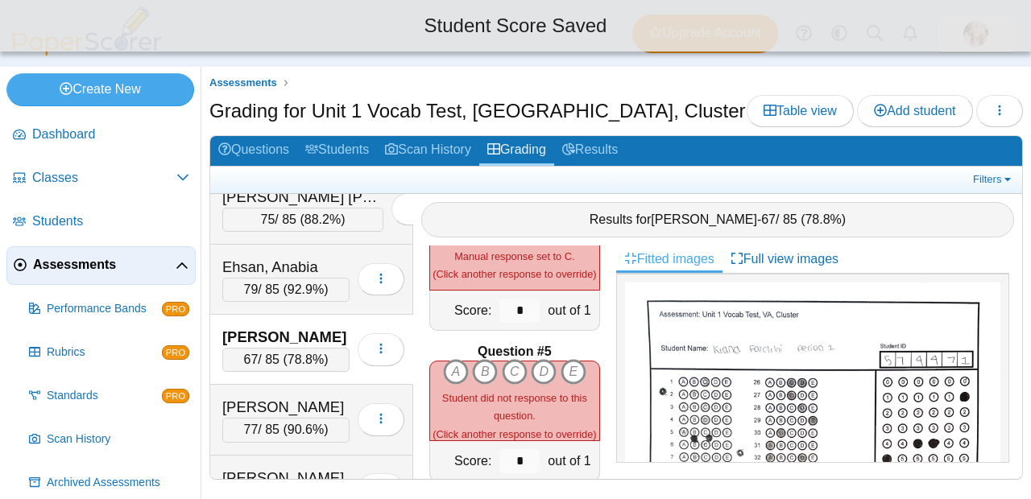
scroll to position [583, 0]
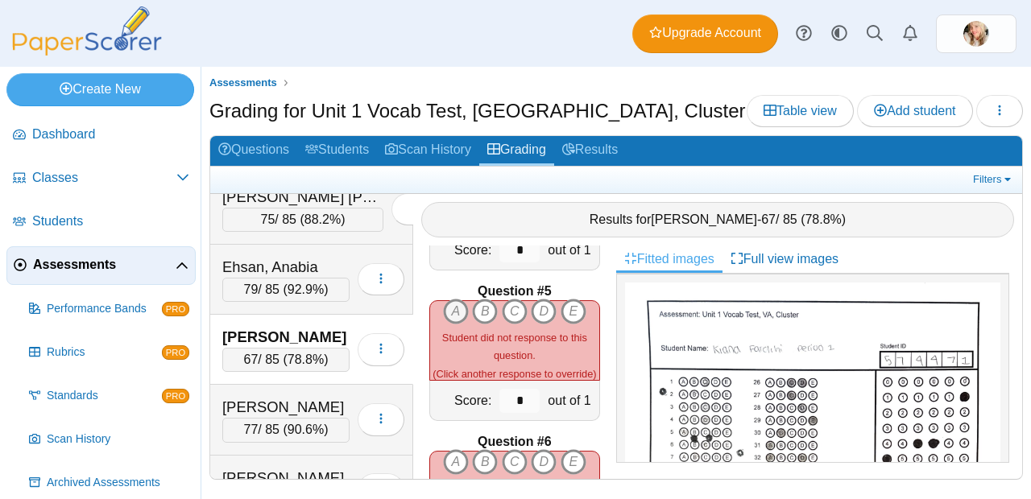
click at [454, 304] on icon "A" at bounding box center [456, 312] width 26 height 26
type input "*"
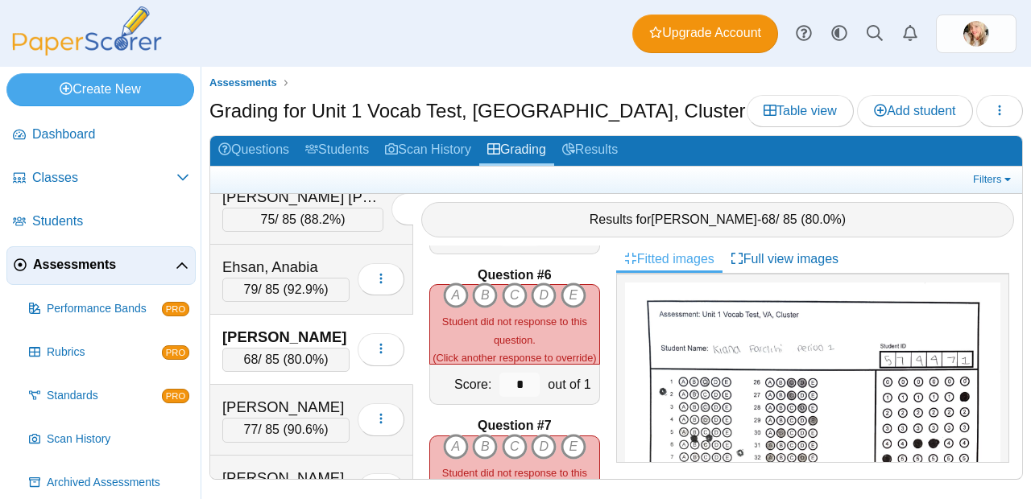
scroll to position [753, 0]
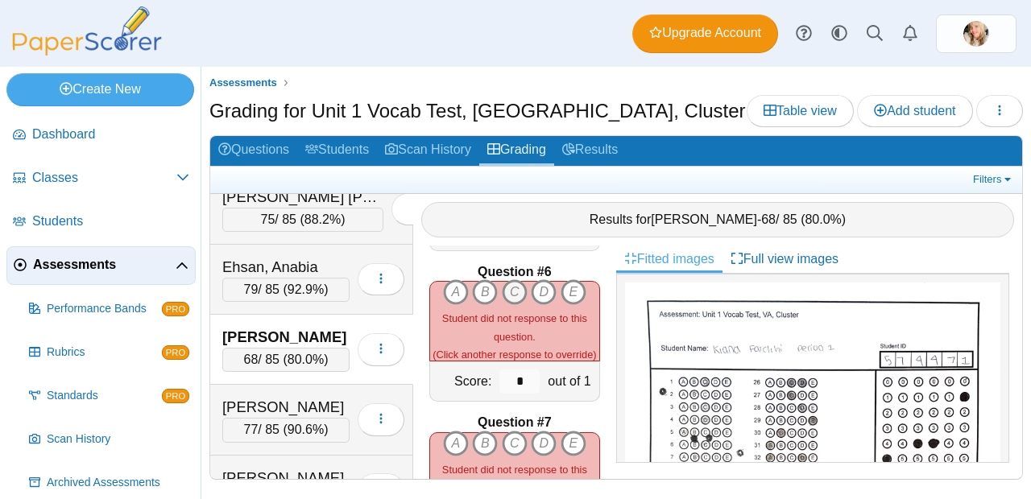
click at [513, 288] on icon "C" at bounding box center [515, 292] width 26 height 26
type input "*"
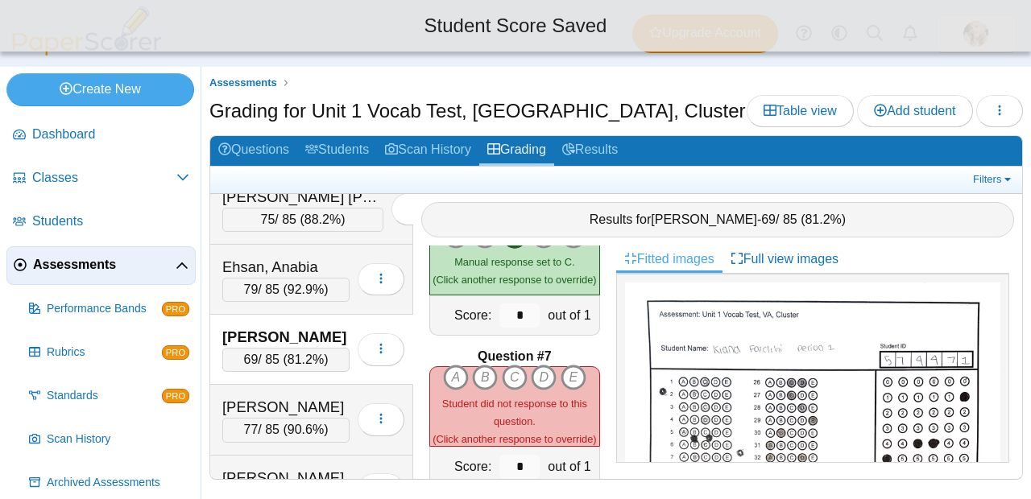
scroll to position [820, 0]
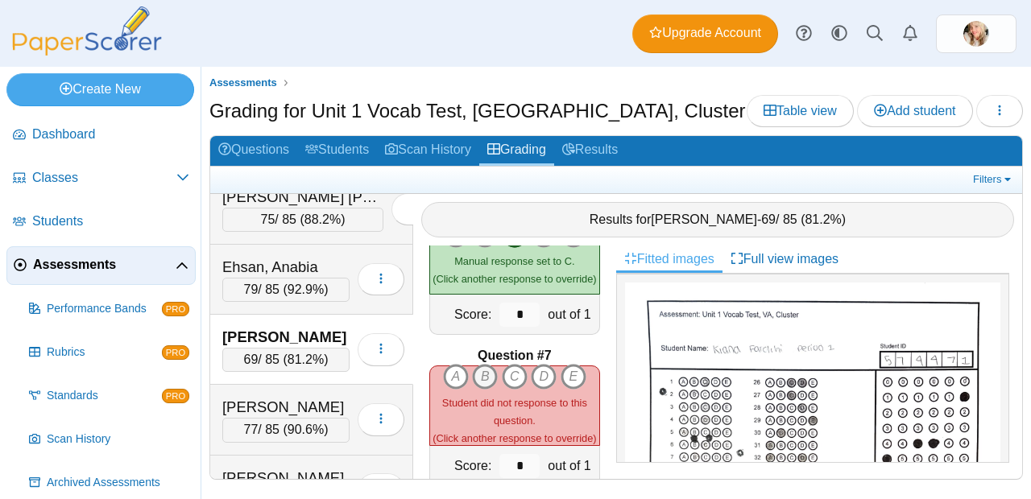
click at [472, 368] on icon "B" at bounding box center [485, 377] width 26 height 26
type input "*"
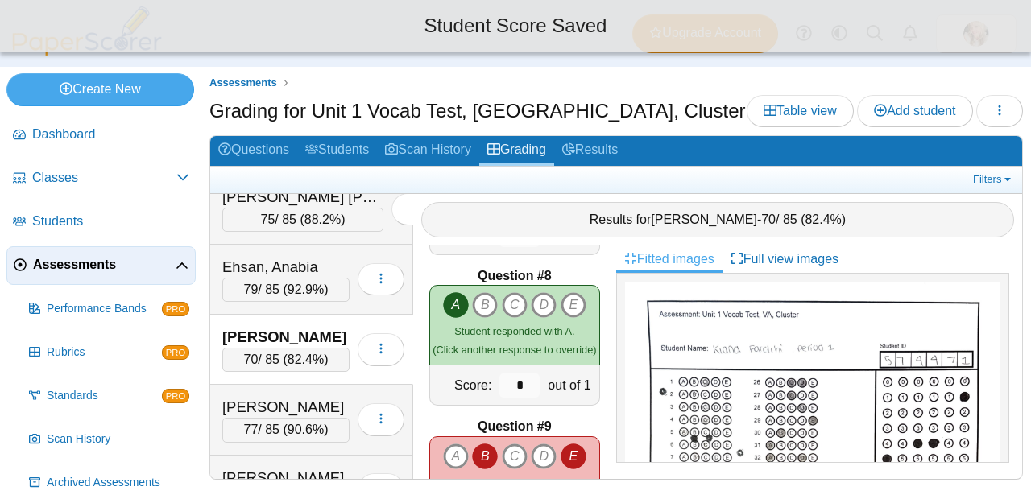
scroll to position [1187, 0]
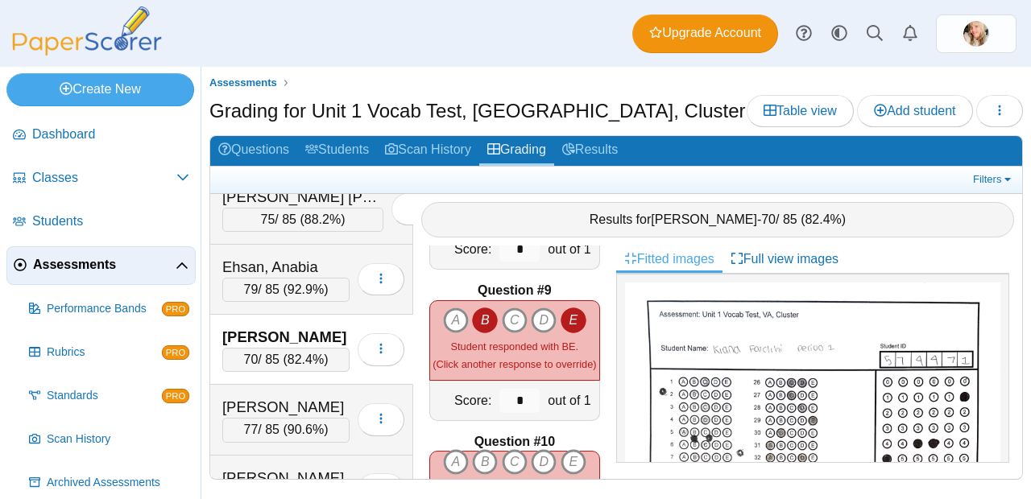
click at [561, 318] on icon "E" at bounding box center [574, 321] width 26 height 26
type input "*"
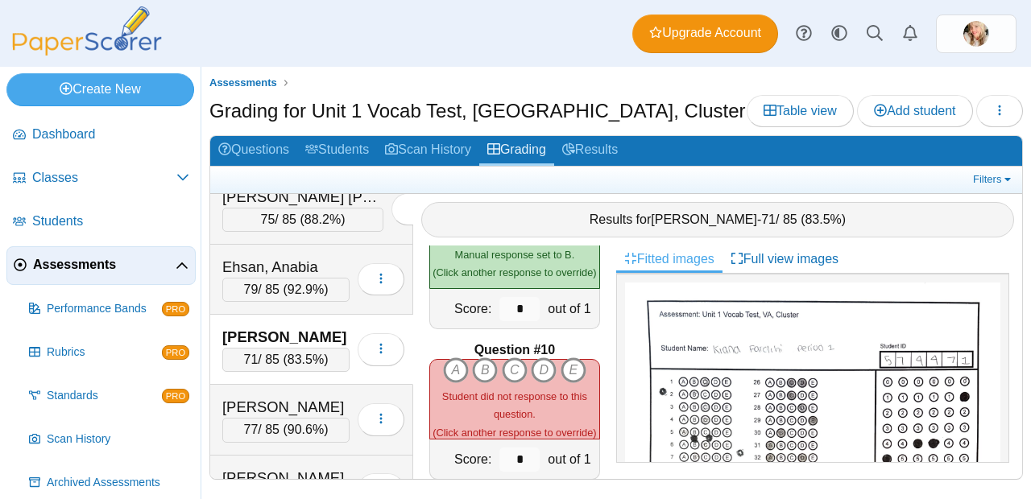
scroll to position [1291, 0]
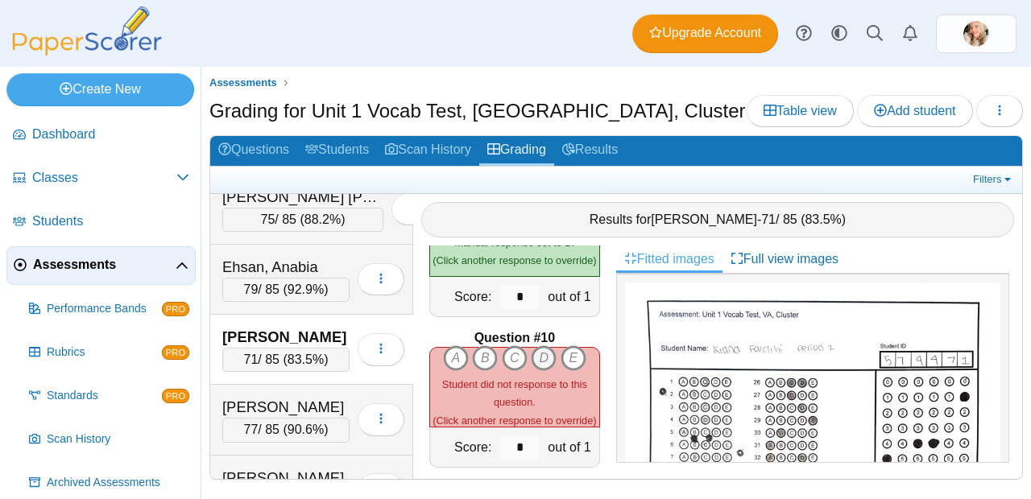
click at [532, 353] on icon "D" at bounding box center [544, 359] width 26 height 26
type input "*"
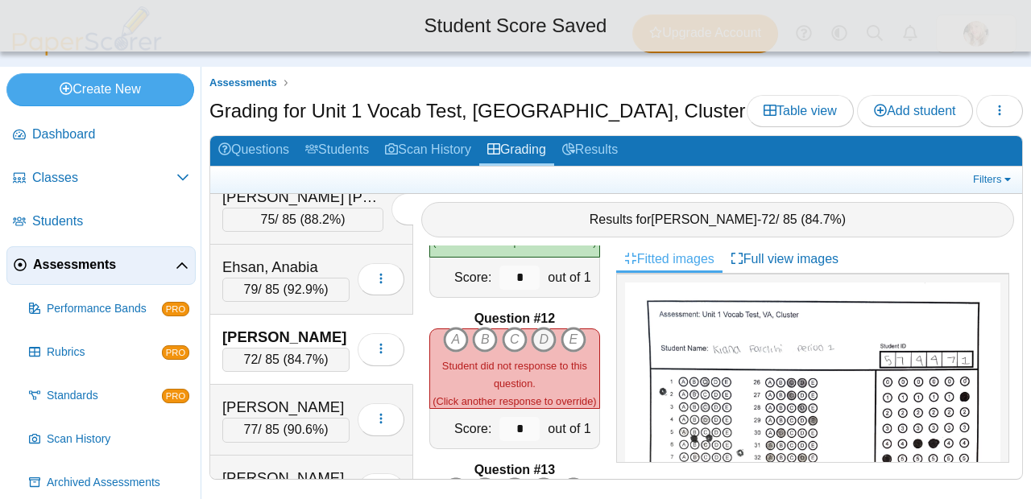
scroll to position [1614, 0]
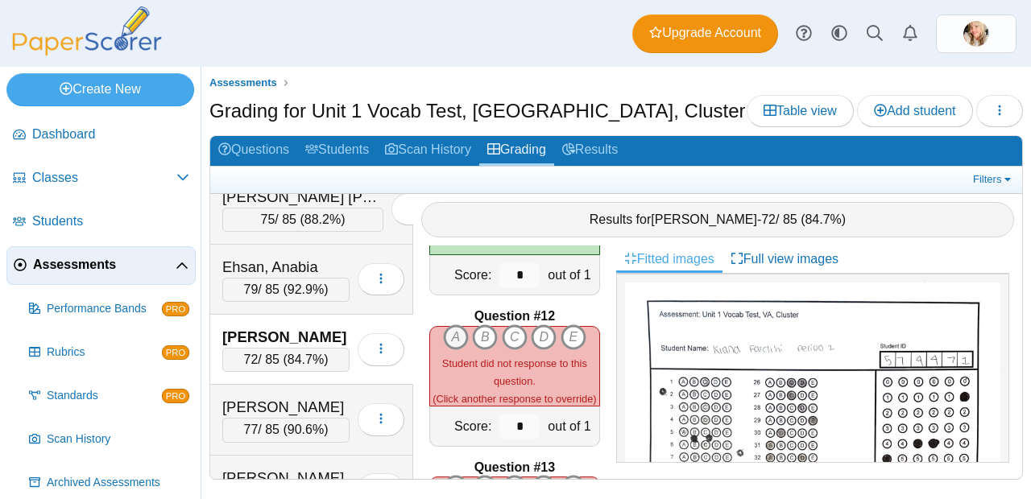
click at [458, 325] on icon "A" at bounding box center [456, 338] width 26 height 26
type input "*"
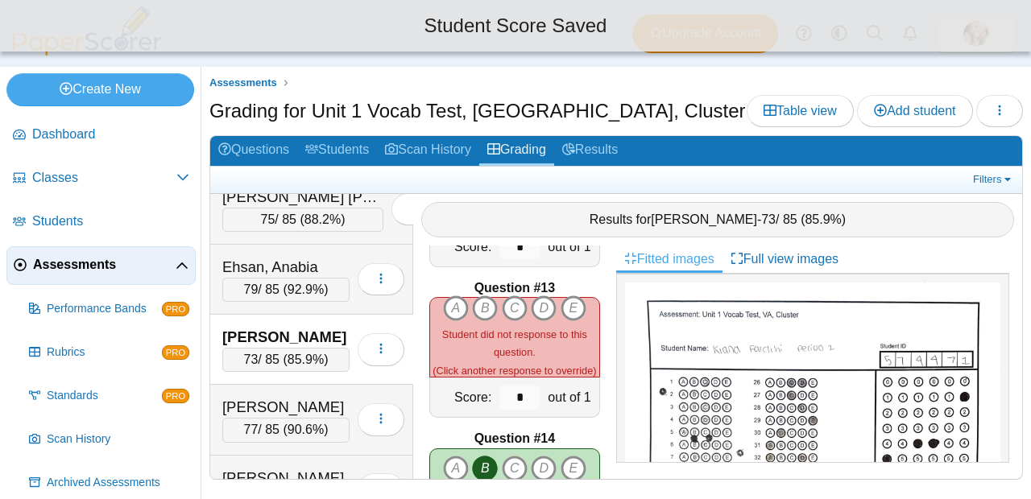
scroll to position [1797, 0]
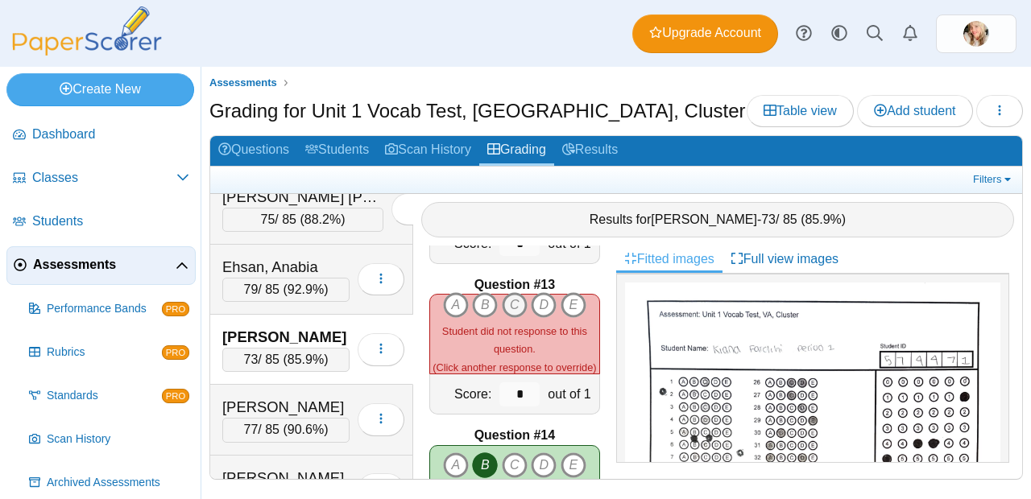
click at [506, 305] on icon "C" at bounding box center [515, 305] width 26 height 26
type input "*"
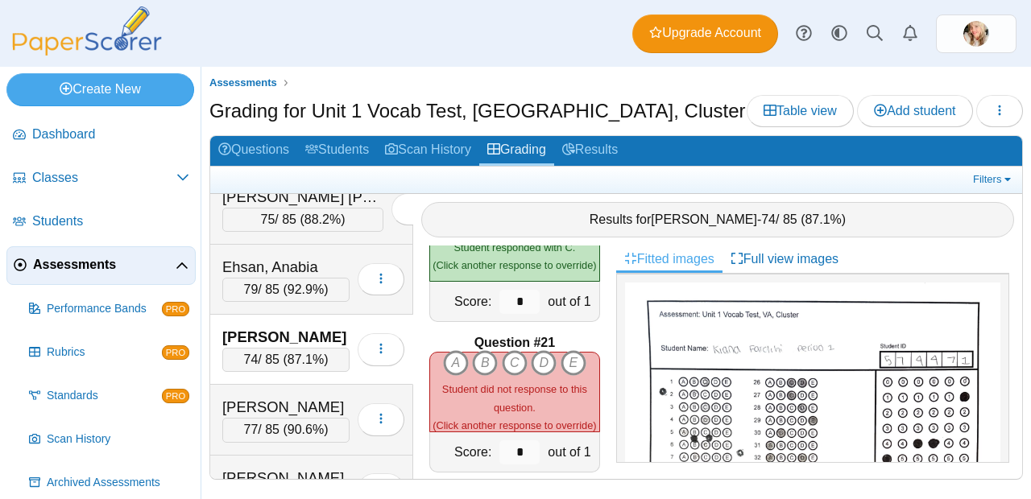
scroll to position [2971, 0]
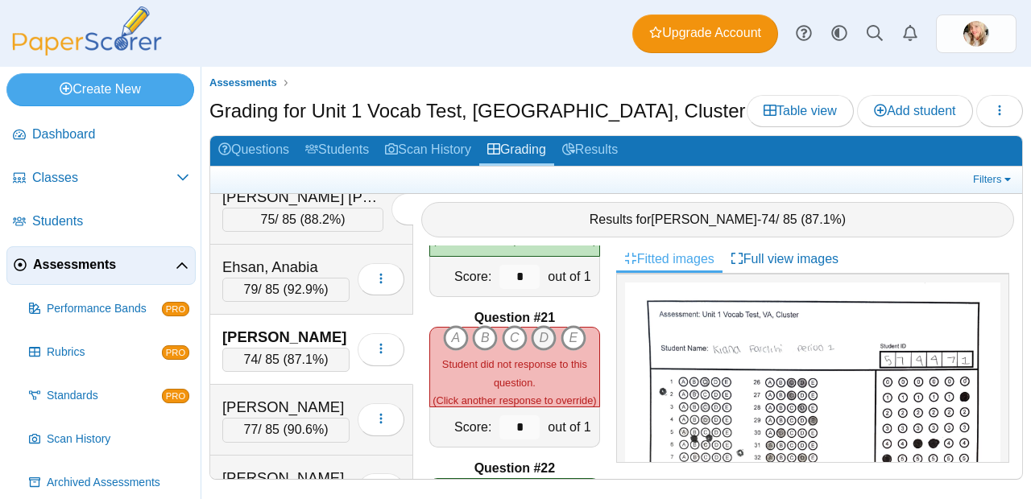
click at [544, 325] on icon "D" at bounding box center [544, 338] width 26 height 26
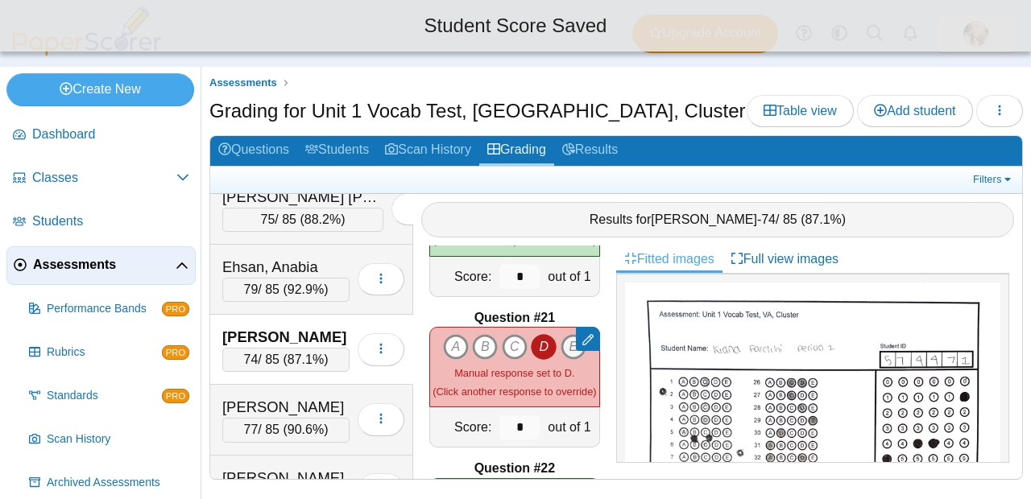
click at [576, 329] on div at bounding box center [588, 339] width 24 height 24
click at [561, 342] on icon "E" at bounding box center [574, 347] width 26 height 26
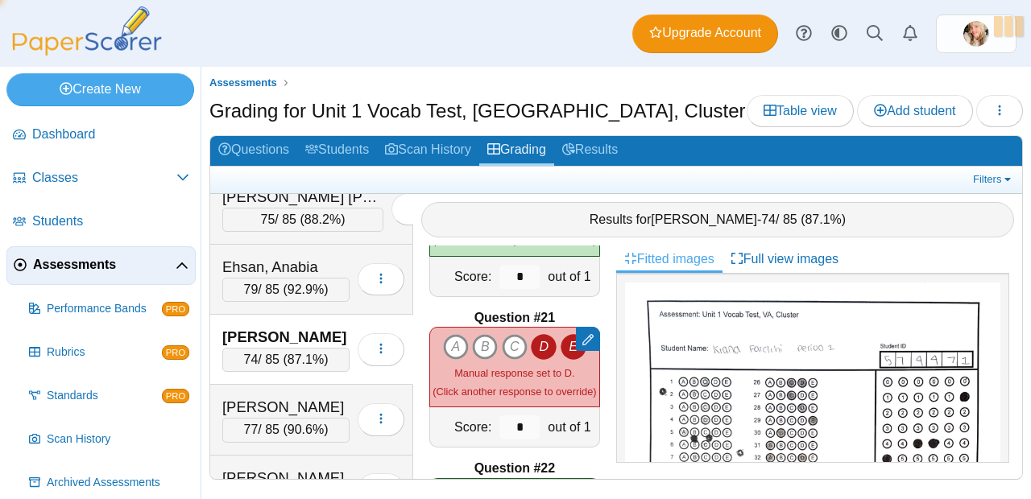
type input "*"
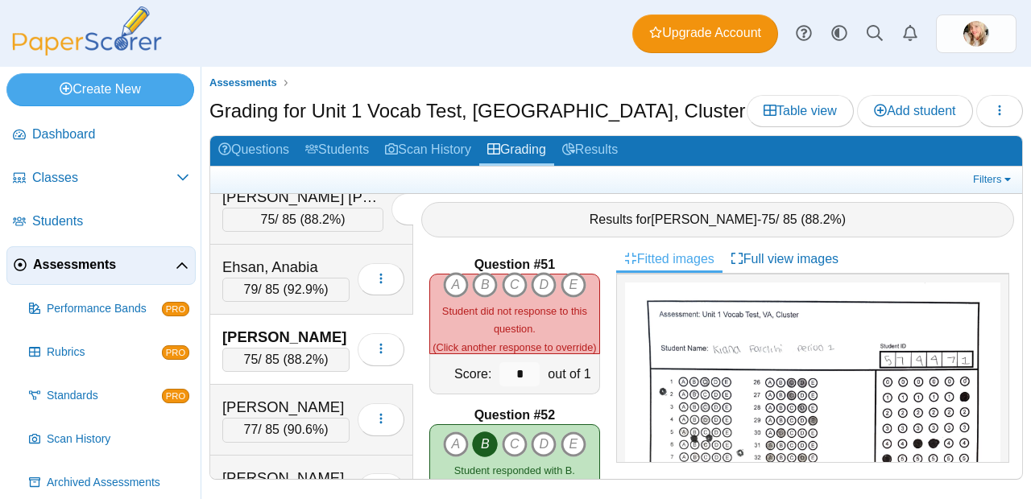
scroll to position [7549, 0]
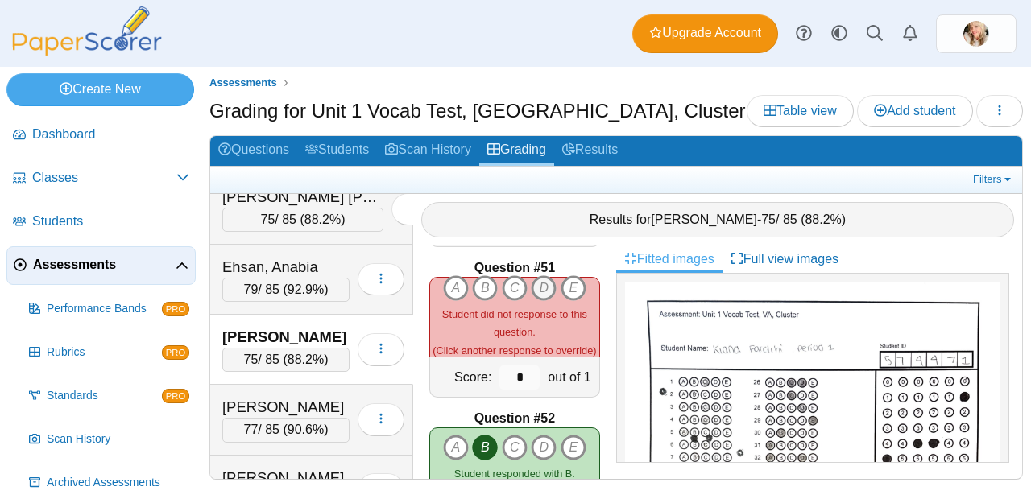
click at [542, 276] on icon "D" at bounding box center [544, 288] width 26 height 26
type input "*"
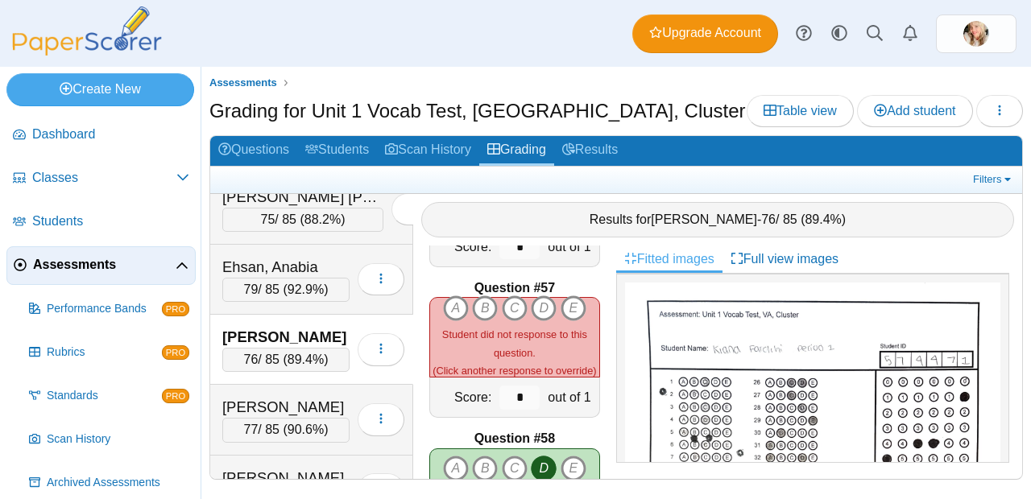
scroll to position [8416, 0]
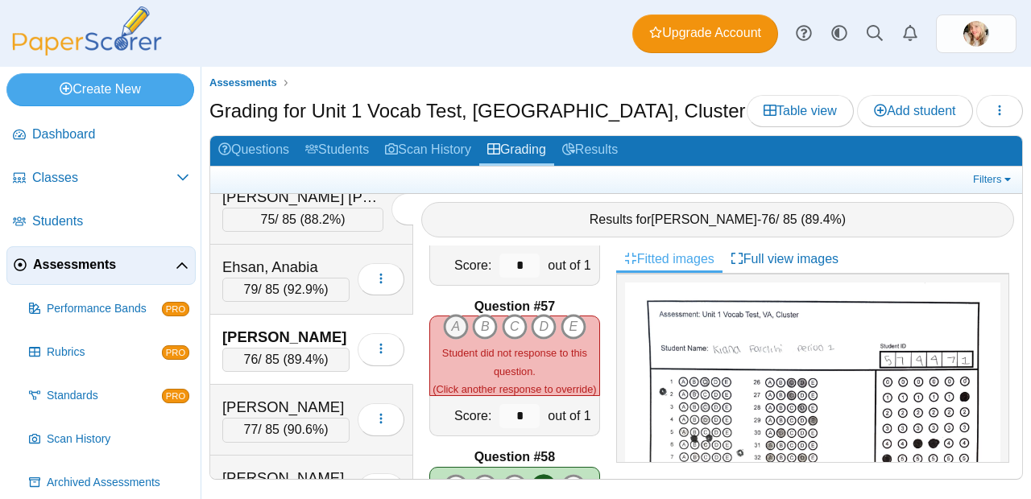
click at [452, 319] on icon "A" at bounding box center [456, 327] width 26 height 26
type input "*"
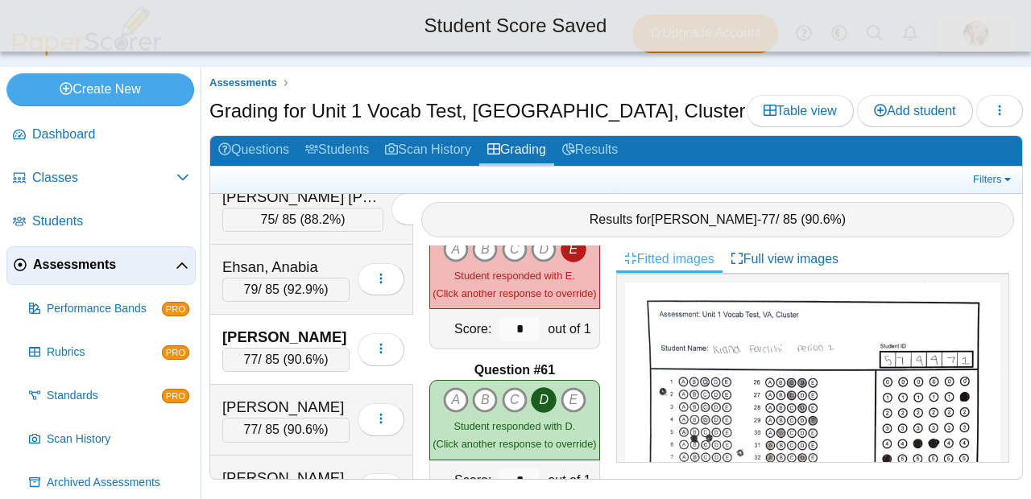
scroll to position [8820, 0]
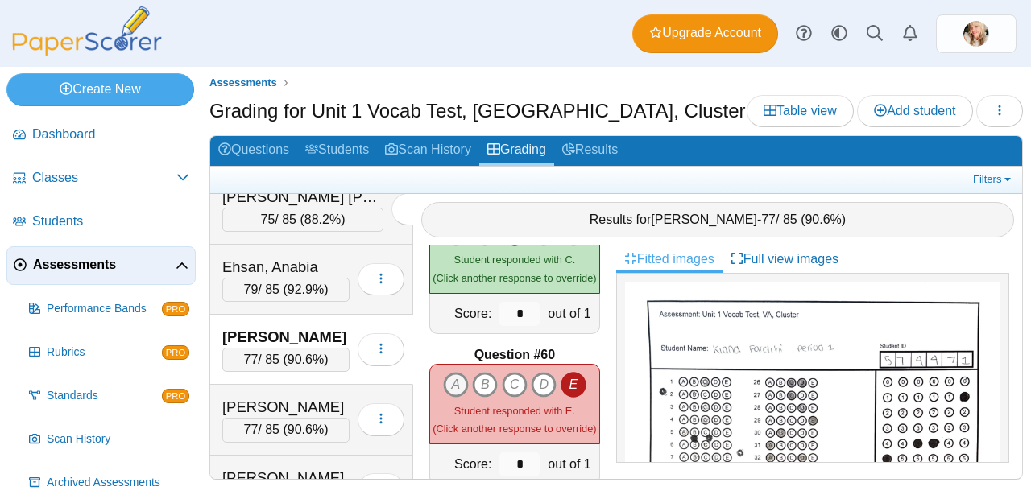
click at [443, 374] on icon "A" at bounding box center [456, 385] width 26 height 26
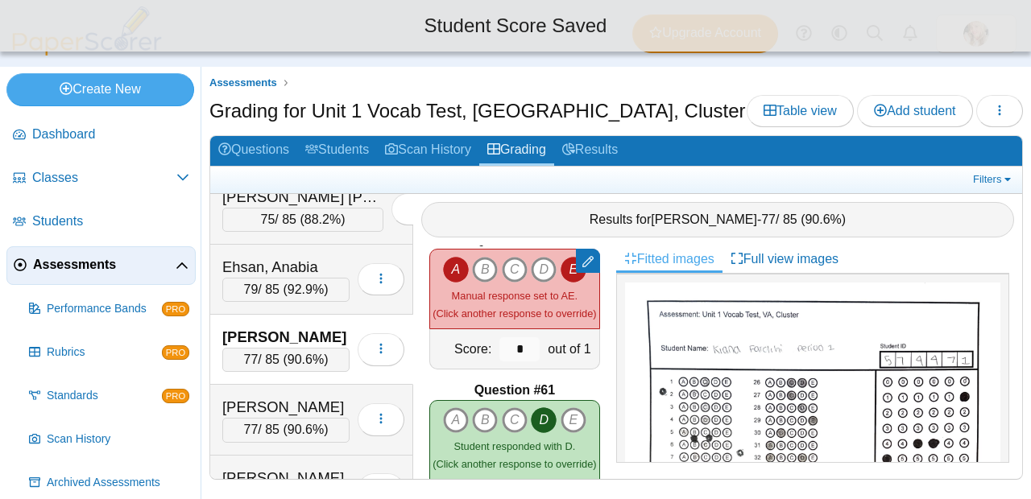
scroll to position [8935, 0]
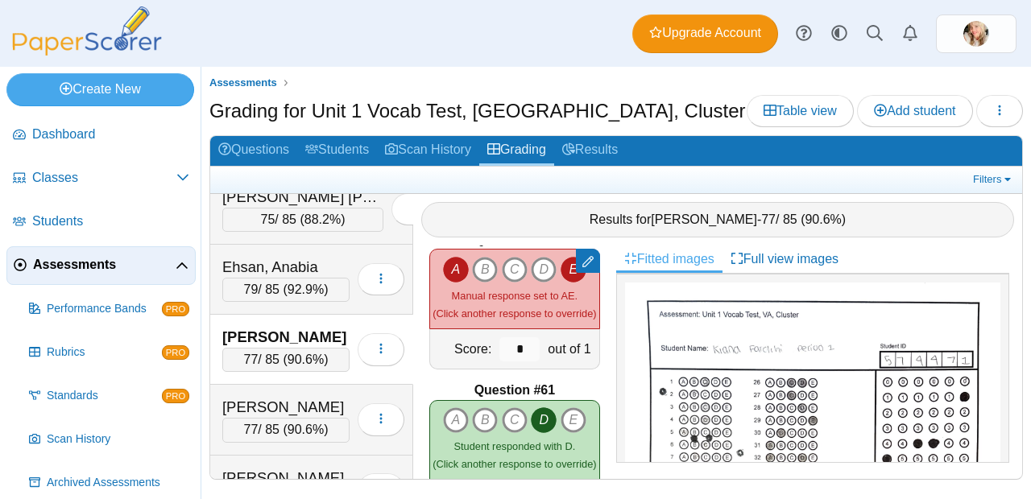
click at [561, 261] on icon "E" at bounding box center [574, 270] width 26 height 26
type input "*"
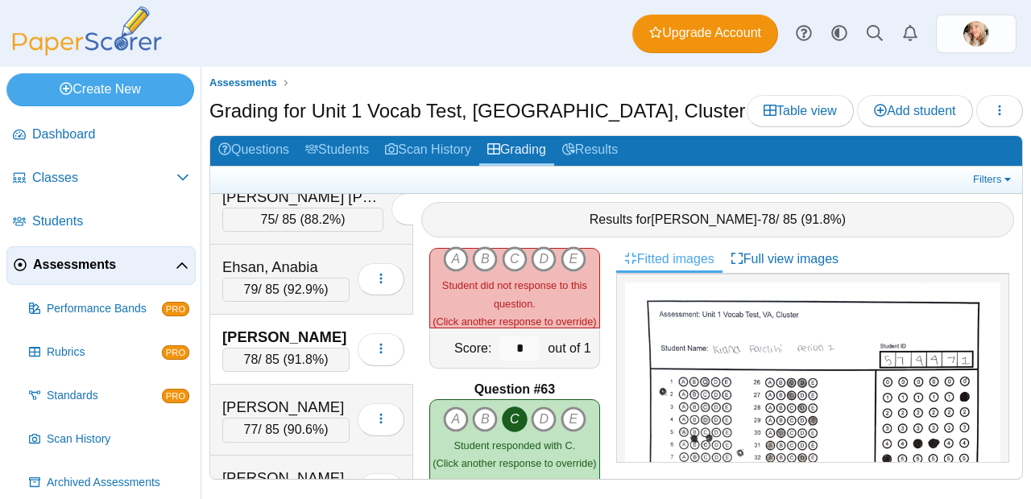
scroll to position [9216, 0]
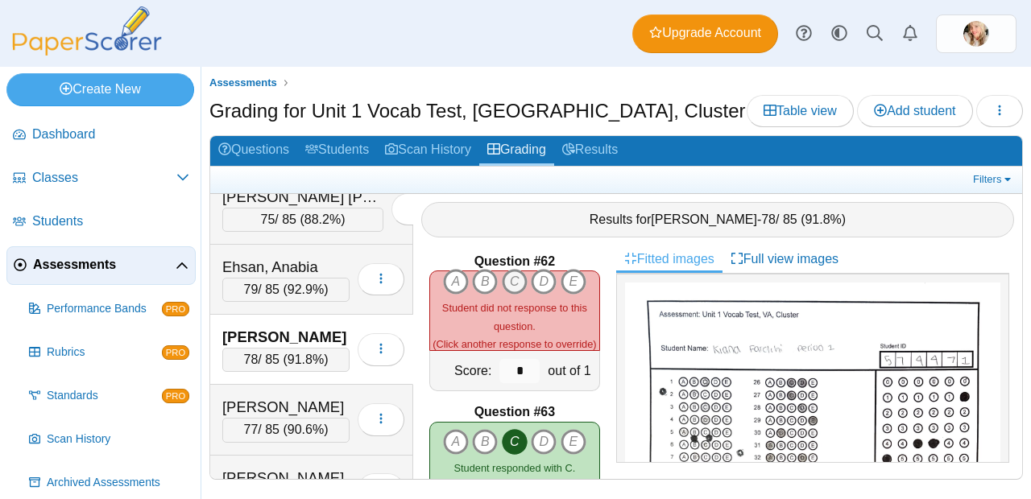
click at [505, 277] on icon "C" at bounding box center [515, 282] width 26 height 26
type input "*"
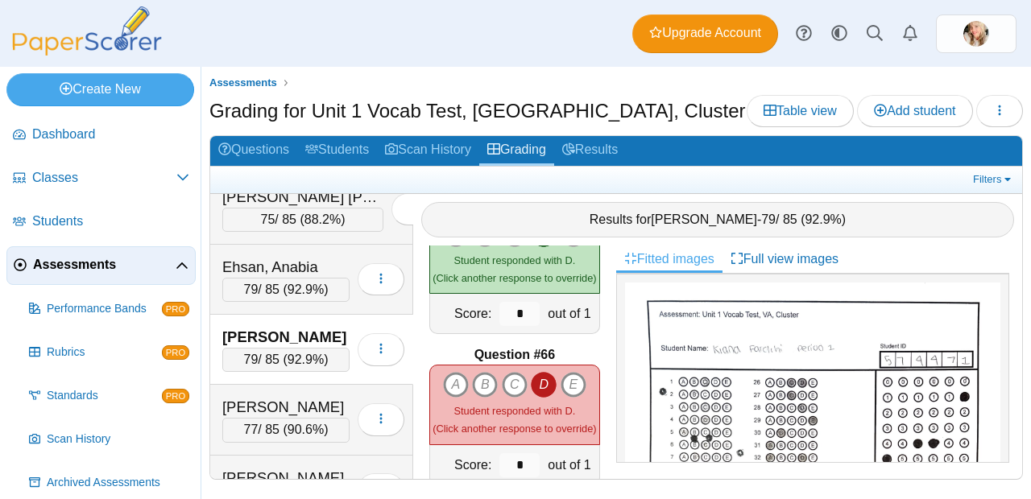
scroll to position [9794, 0]
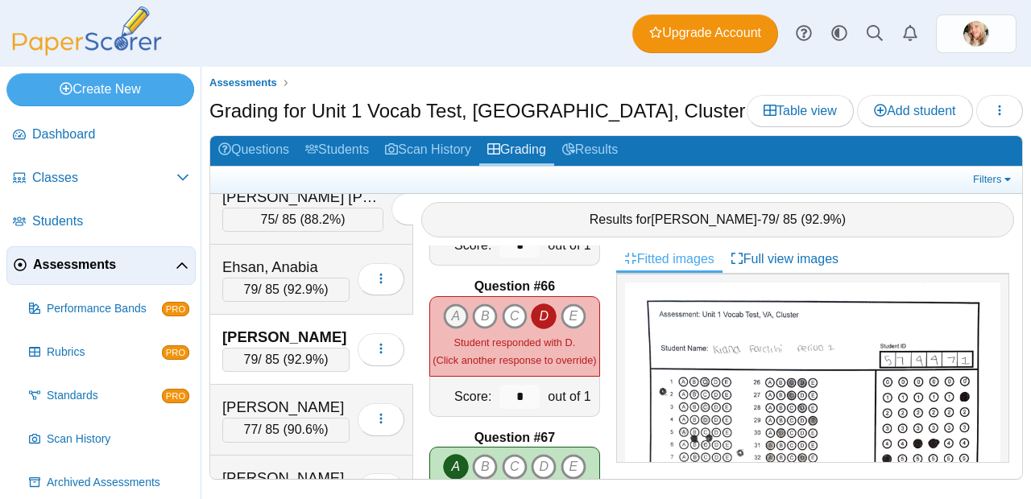
click at [462, 309] on icon "A" at bounding box center [456, 317] width 26 height 26
type input "*"
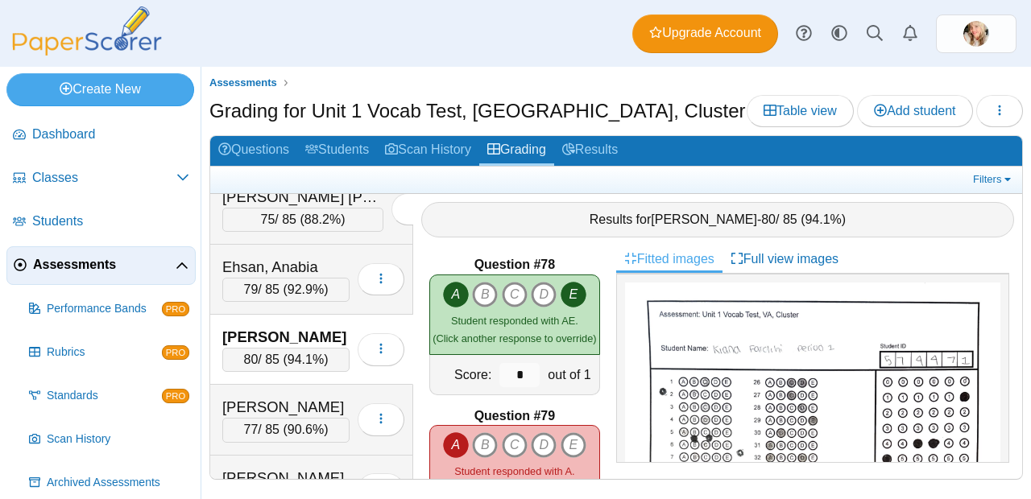
scroll to position [11775, 0]
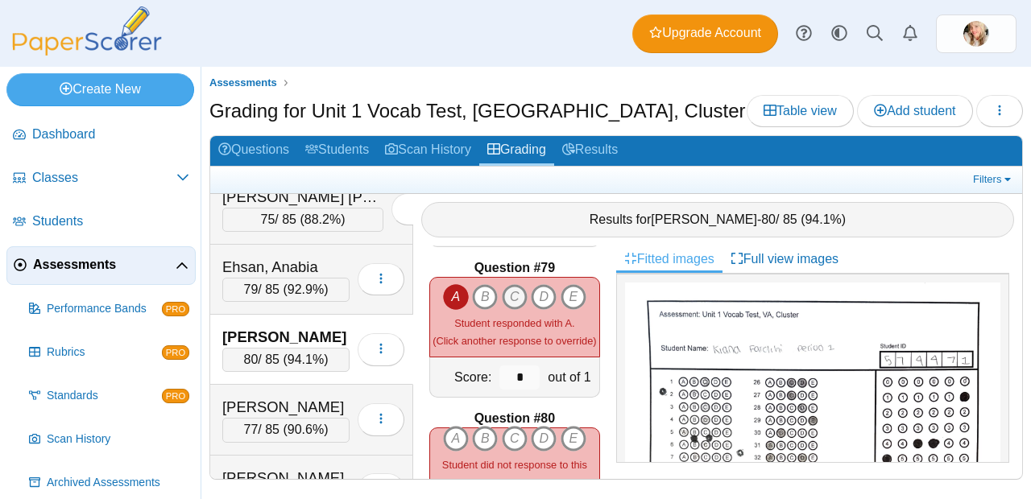
click at [508, 295] on icon "C" at bounding box center [515, 297] width 26 height 26
type input "*"
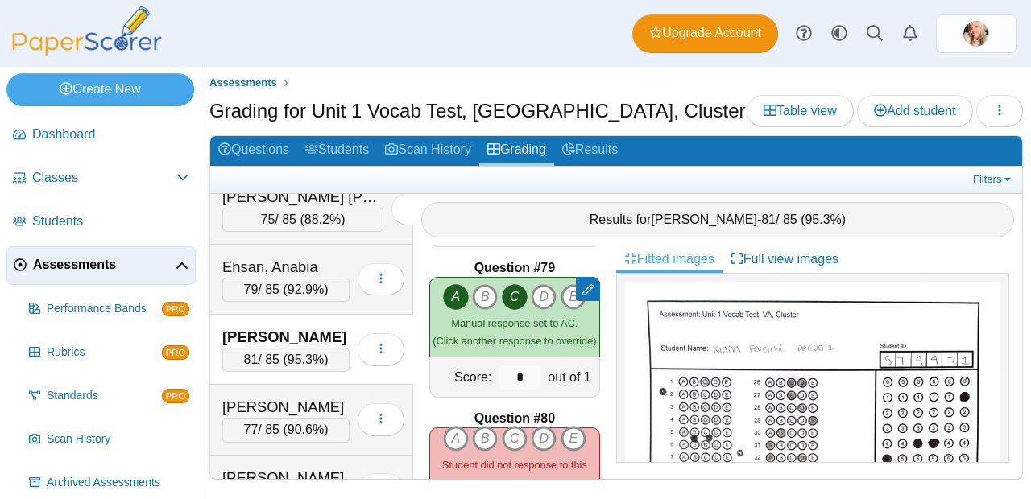
click at [531, 426] on icon "D" at bounding box center [544, 439] width 26 height 26
type input "*"
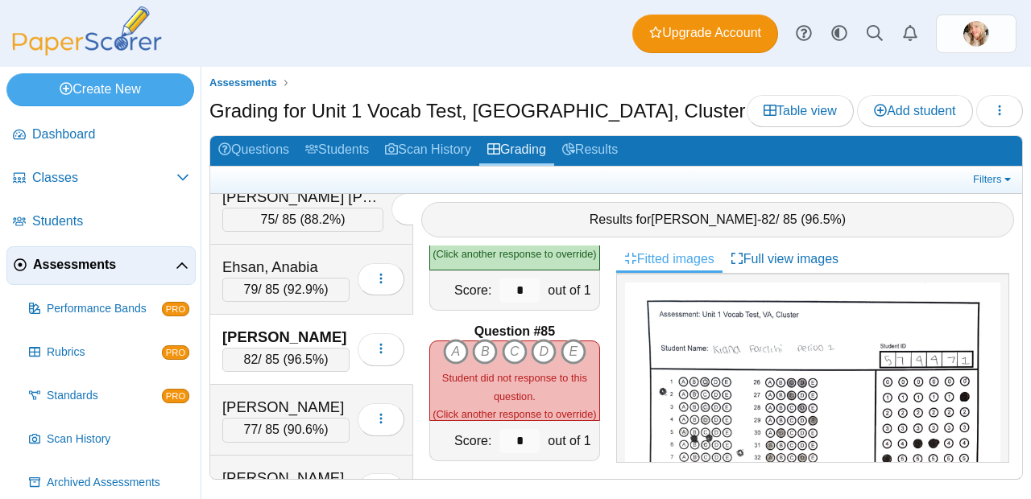
scroll to position [12586, 0]
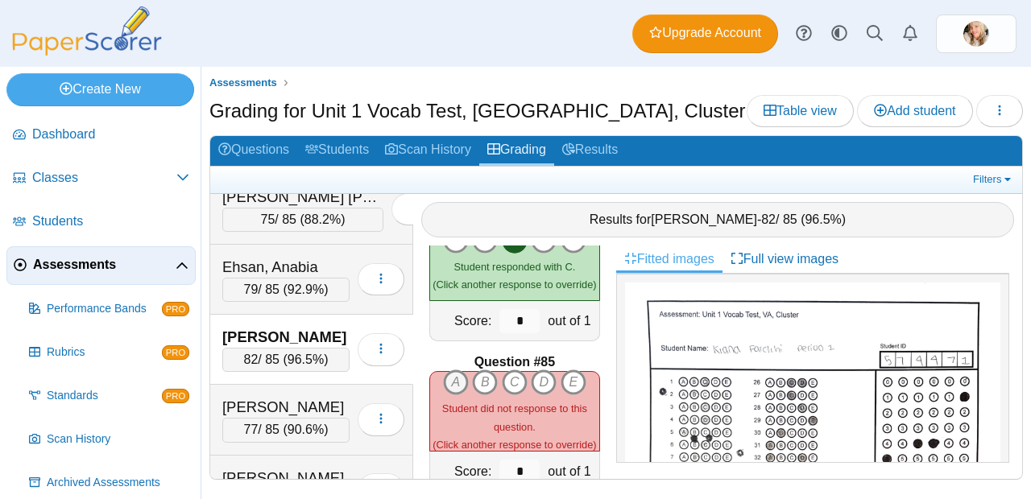
click at [452, 370] on icon "A" at bounding box center [456, 383] width 26 height 26
type input "*"
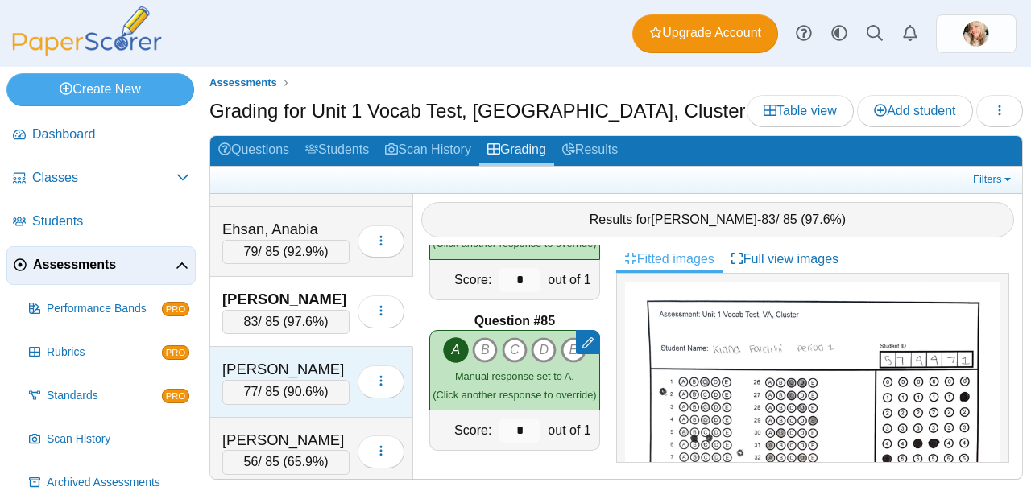
scroll to position [217, 0]
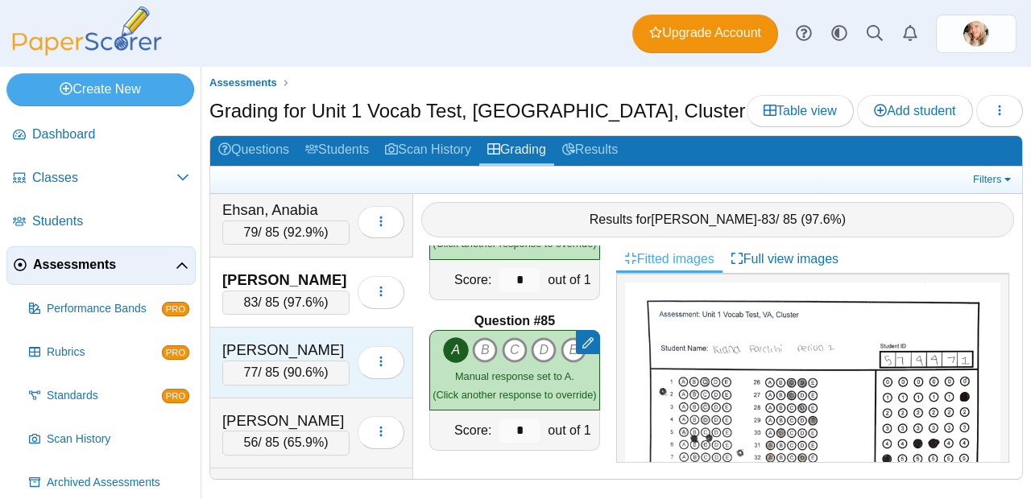
click at [267, 376] on div "77 / 85 ( 90.6% )" at bounding box center [285, 373] width 127 height 24
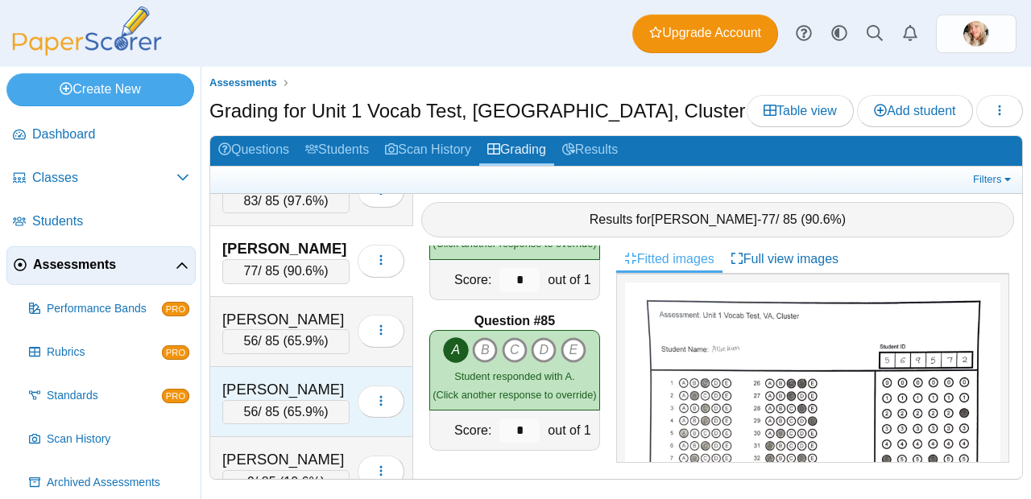
scroll to position [321, 0]
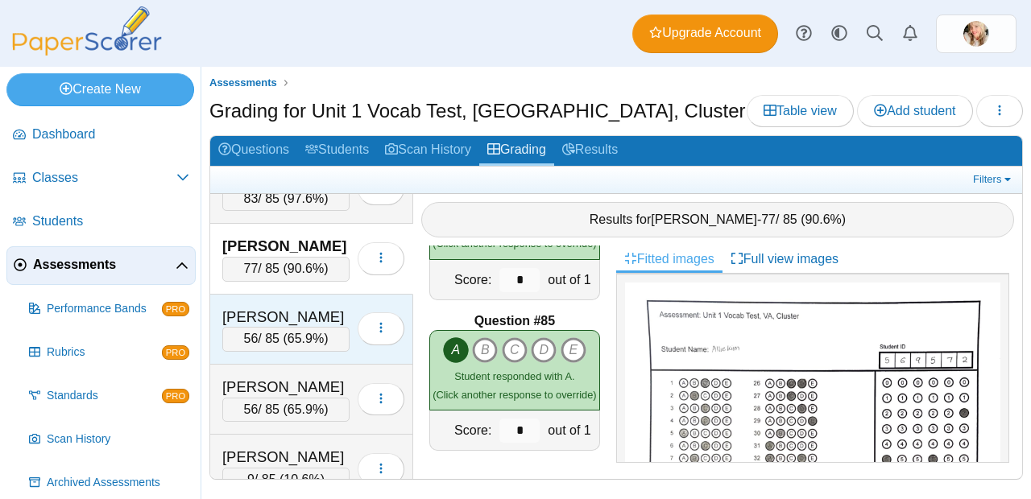
click at [279, 343] on div "56 / 85 ( 65.9% )" at bounding box center [285, 339] width 127 height 24
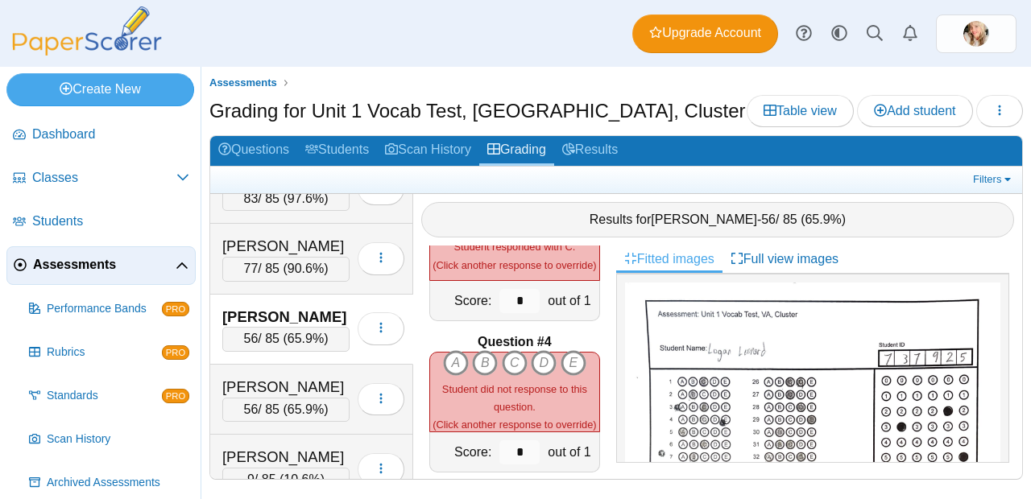
scroll to position [395, 0]
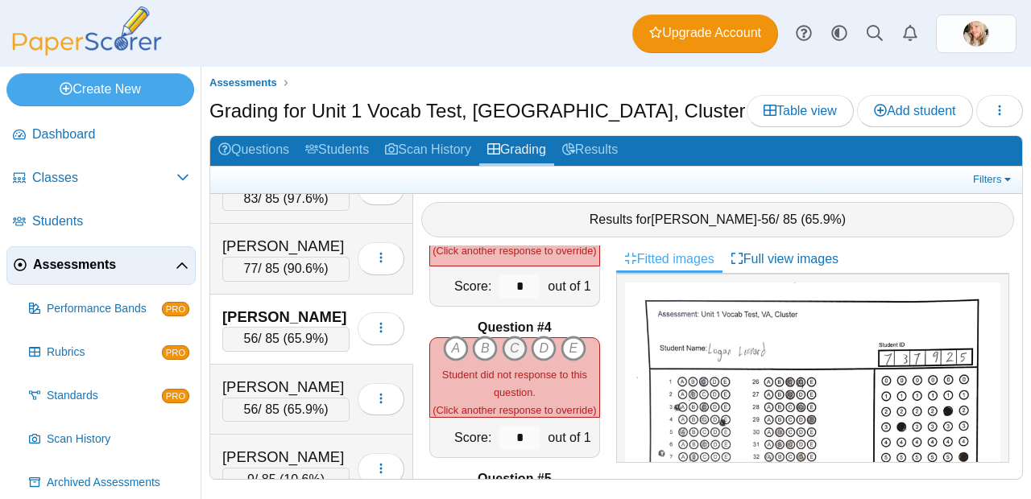
click at [502, 338] on icon "C" at bounding box center [515, 349] width 26 height 26
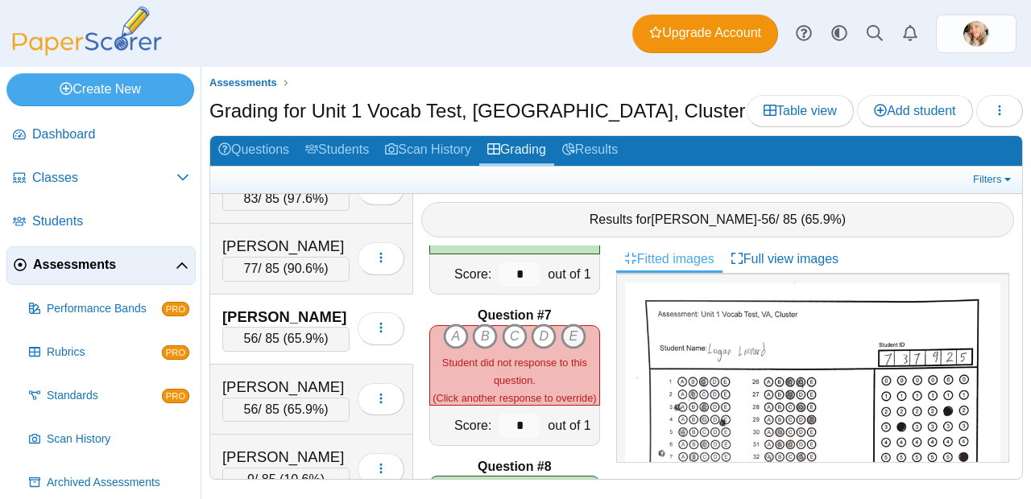
scroll to position [879, 0]
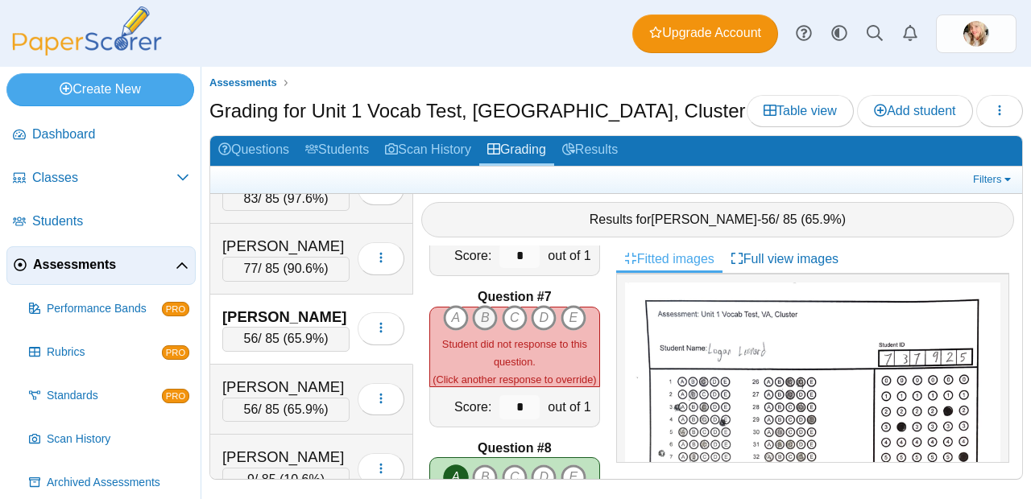
click at [473, 310] on icon "B" at bounding box center [485, 318] width 26 height 26
type input "*"
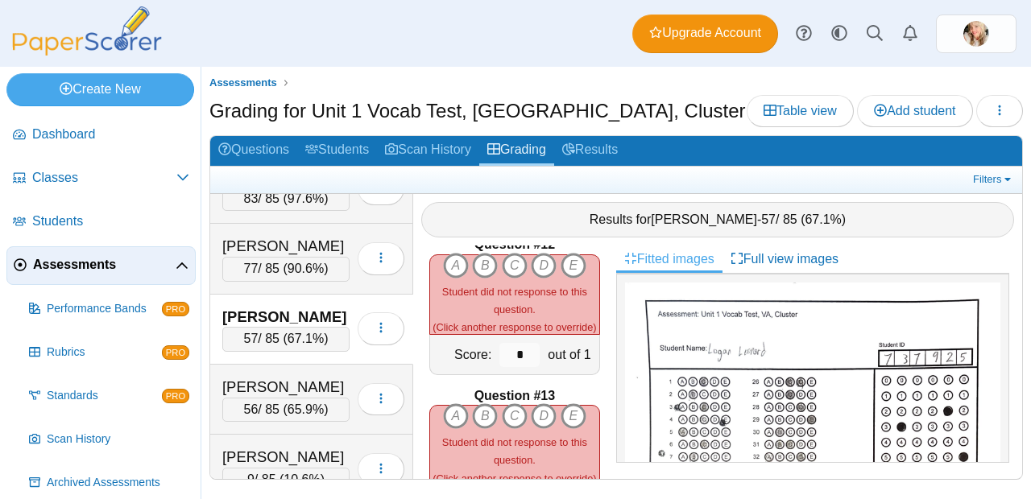
scroll to position [1658, 0]
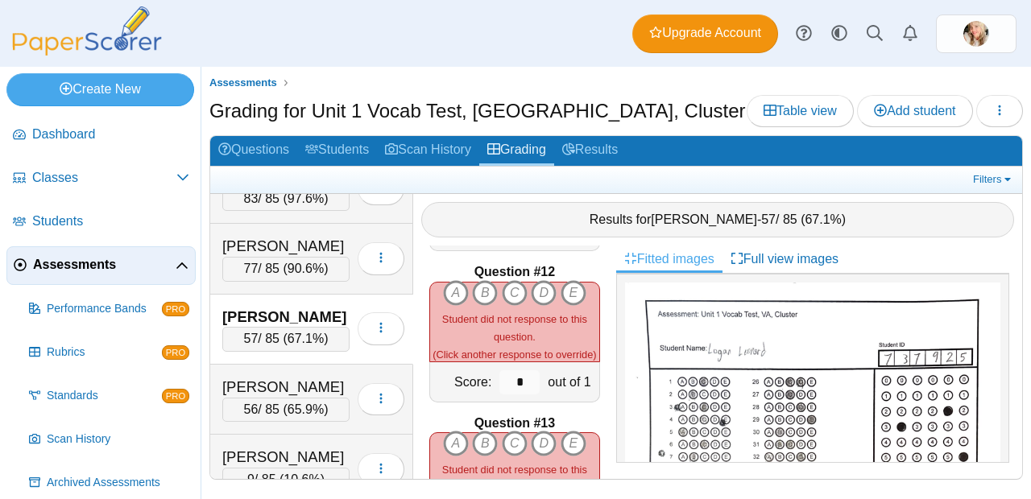
click at [436, 280] on div "A B C D E" at bounding box center [514, 322] width 169 height 84
click at [448, 280] on icon "A" at bounding box center [456, 293] width 26 height 26
type input "*"
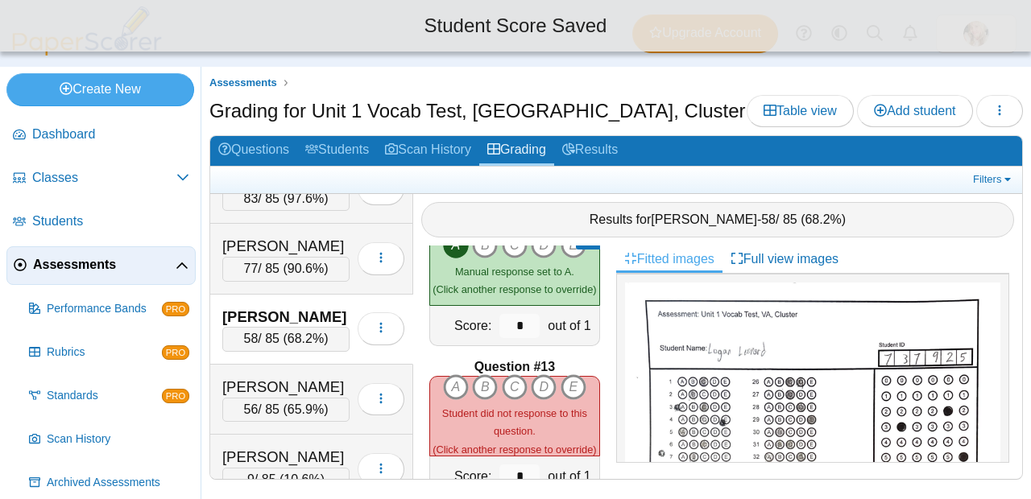
scroll to position [1734, 0]
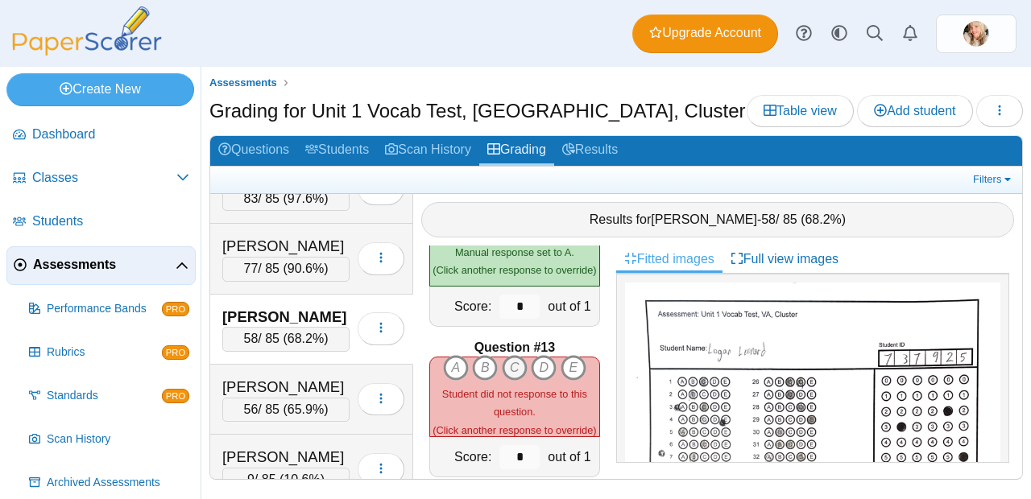
click at [519, 355] on icon "C" at bounding box center [515, 368] width 26 height 26
type input "*"
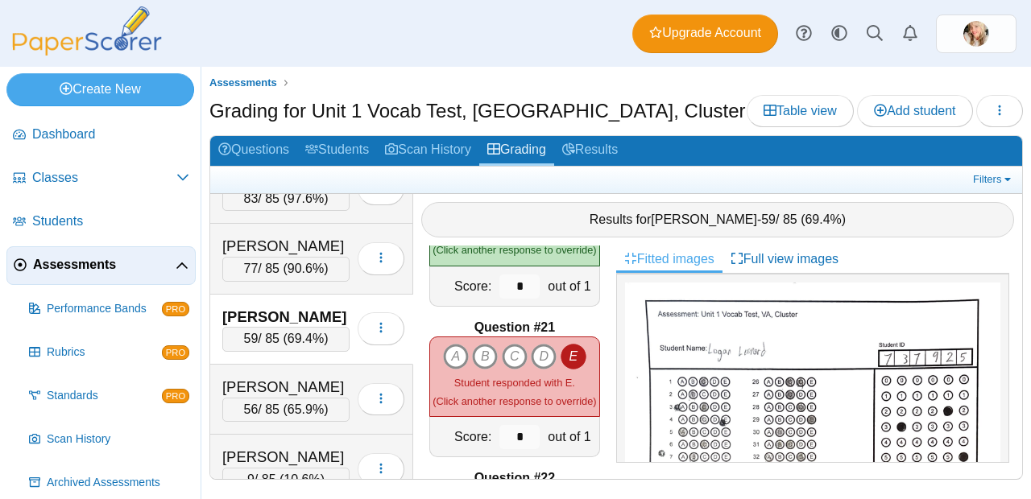
scroll to position [2965, 0]
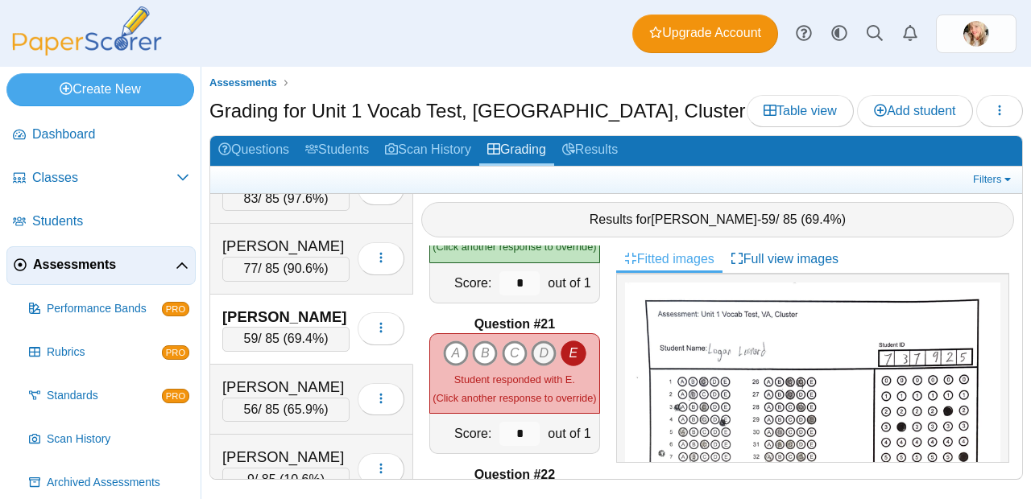
click at [540, 349] on icon "D" at bounding box center [544, 354] width 26 height 26
type input "*"
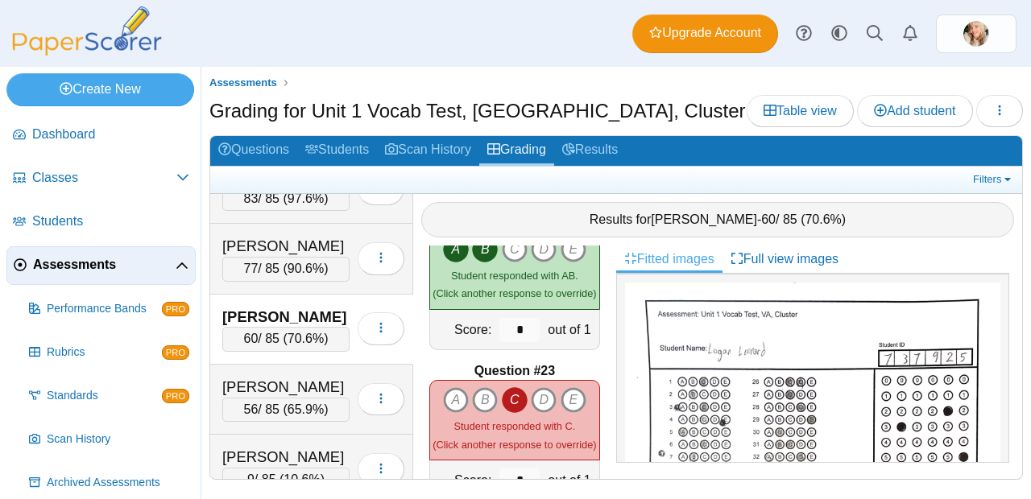
scroll to position [3233, 0]
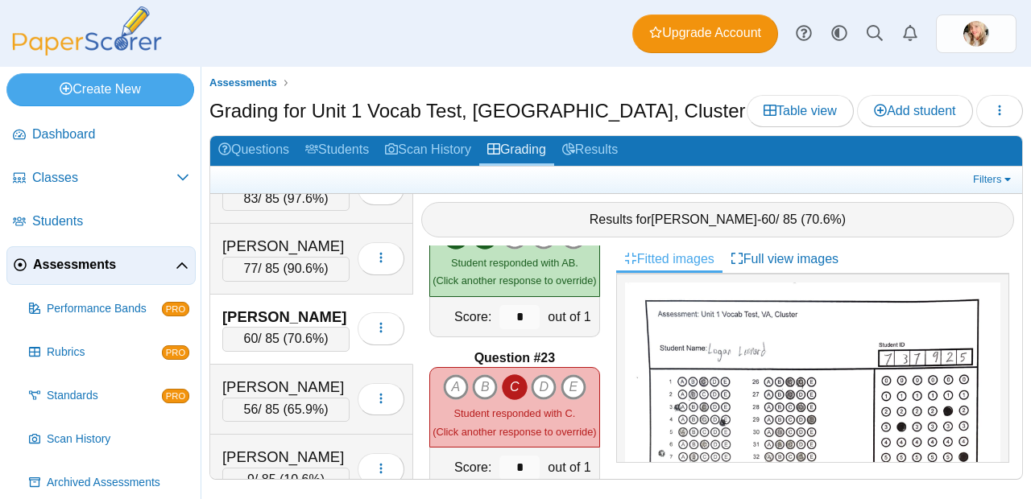
click at [464, 379] on div "A B C D E" at bounding box center [514, 388] width 143 height 26
click at [459, 379] on icon "A" at bounding box center [456, 388] width 26 height 26
type input "*"
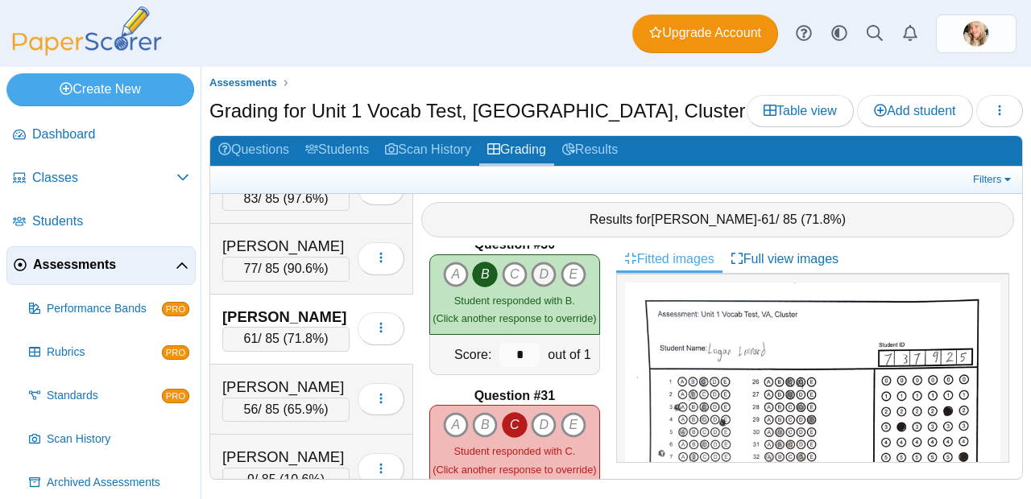
scroll to position [4497, 0]
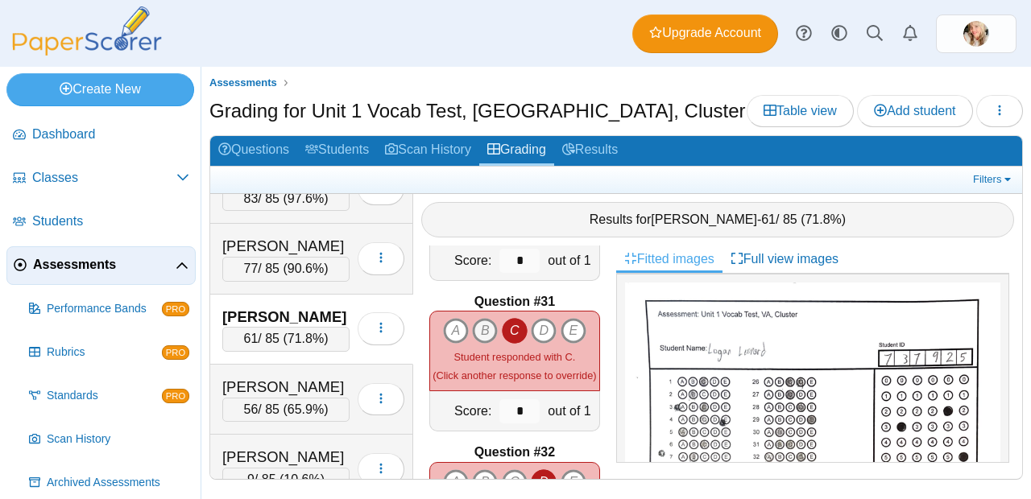
click at [473, 318] on icon "B" at bounding box center [485, 331] width 26 height 26
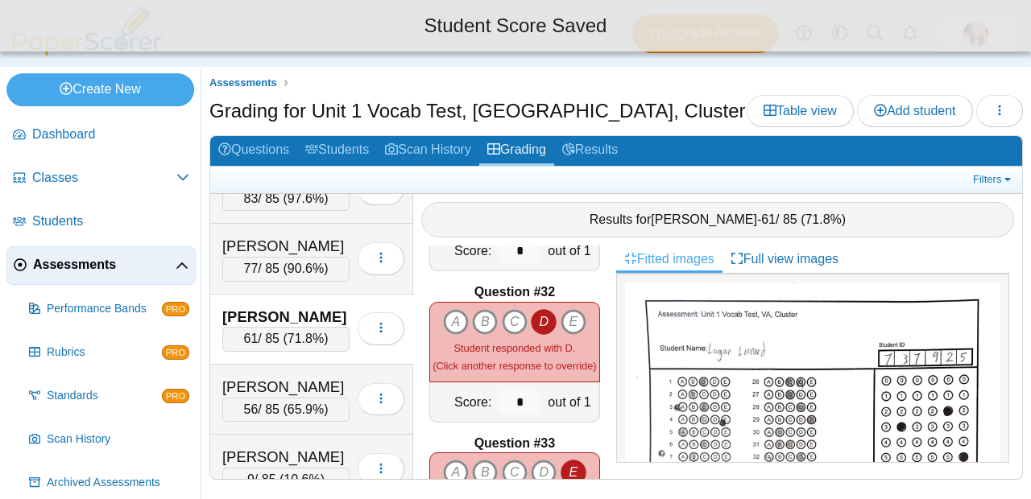
scroll to position [4624, 0]
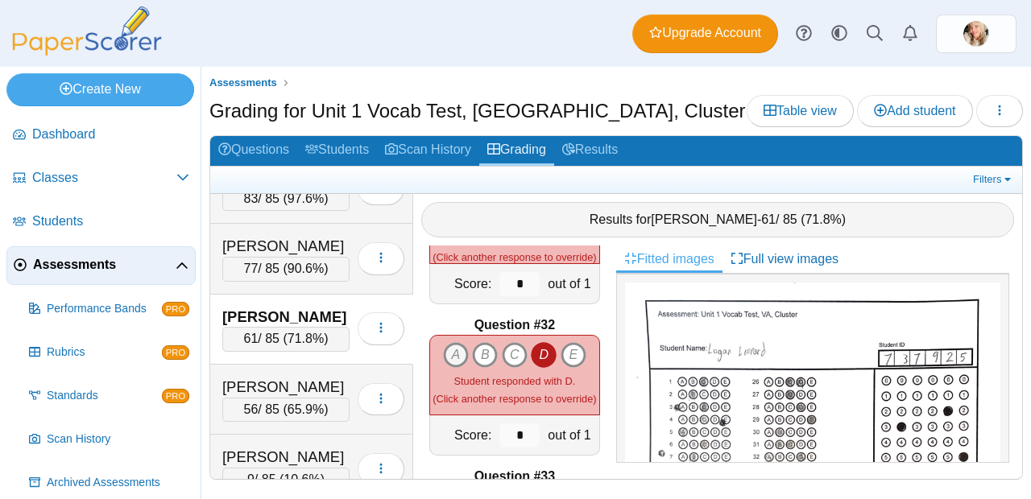
click at [459, 345] on icon "A" at bounding box center [456, 355] width 26 height 26
type input "*"
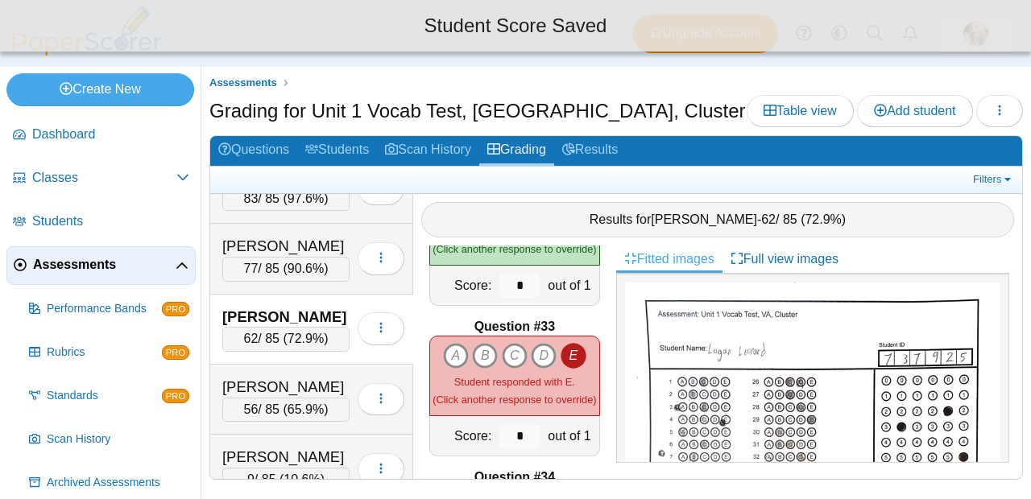
scroll to position [4774, 0]
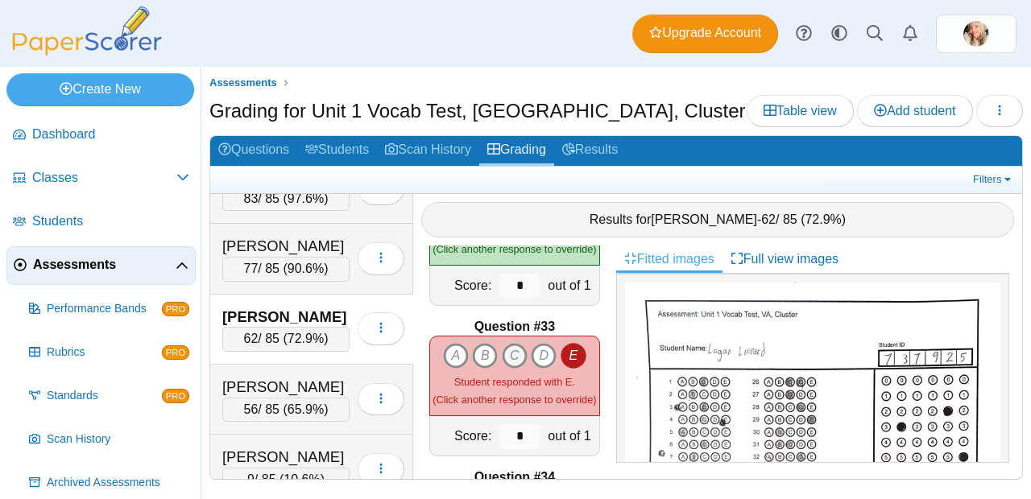
click at [516, 343] on icon "C" at bounding box center [515, 356] width 26 height 26
type input "*"
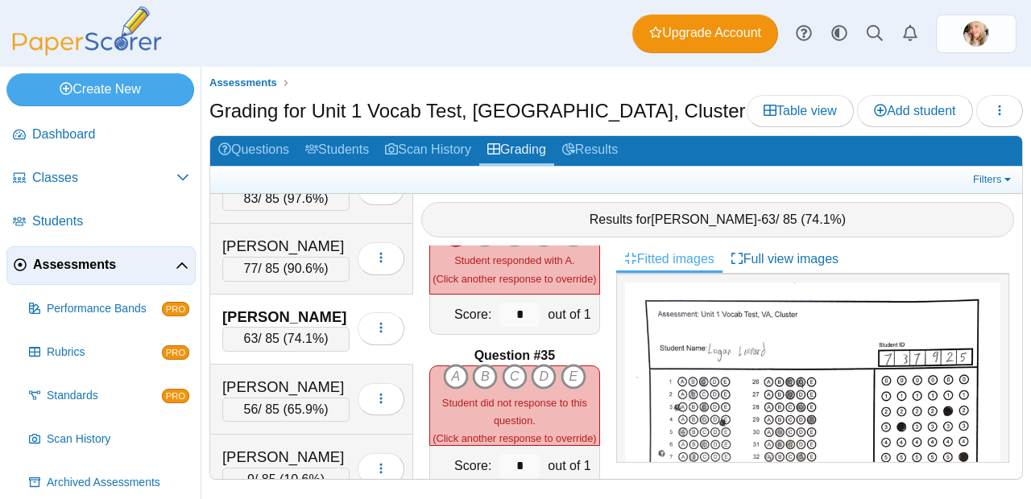
scroll to position [5064, 0]
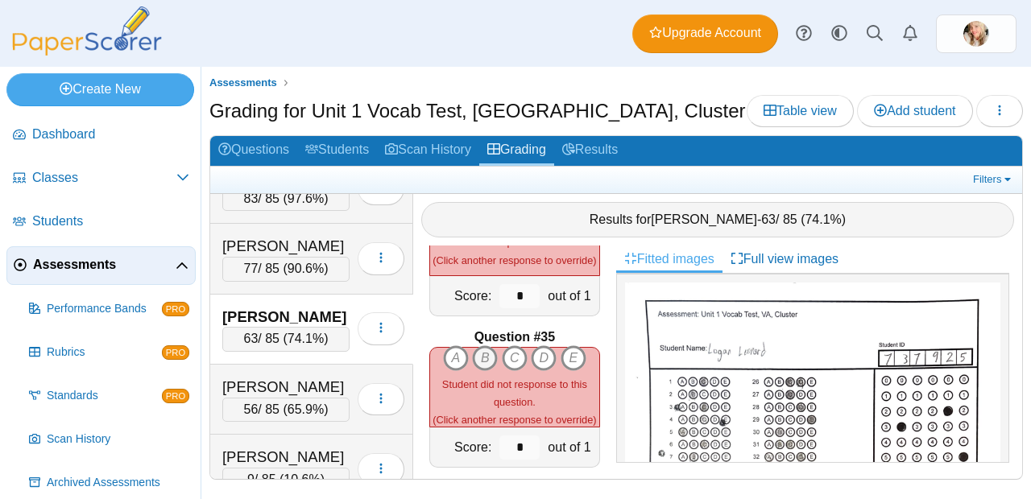
click at [475, 349] on icon "B" at bounding box center [485, 359] width 26 height 26
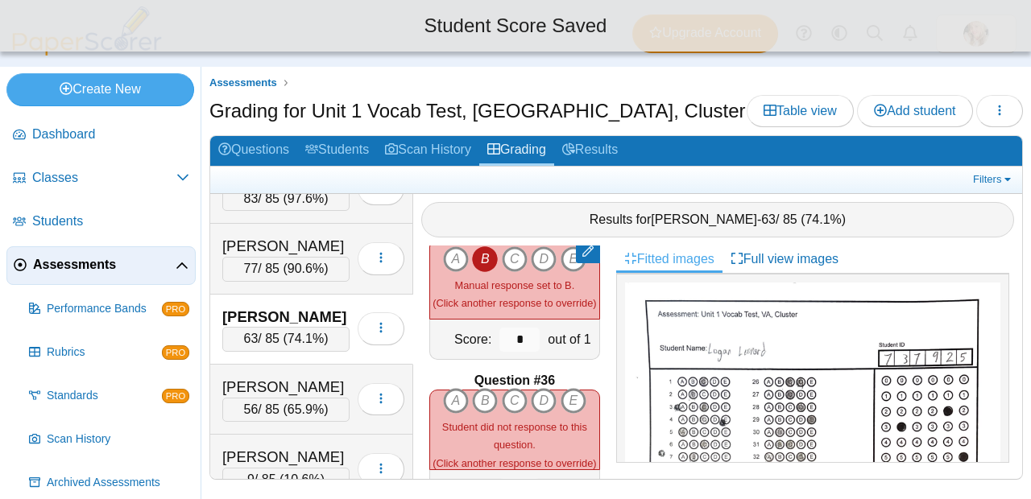
scroll to position [5173, 0]
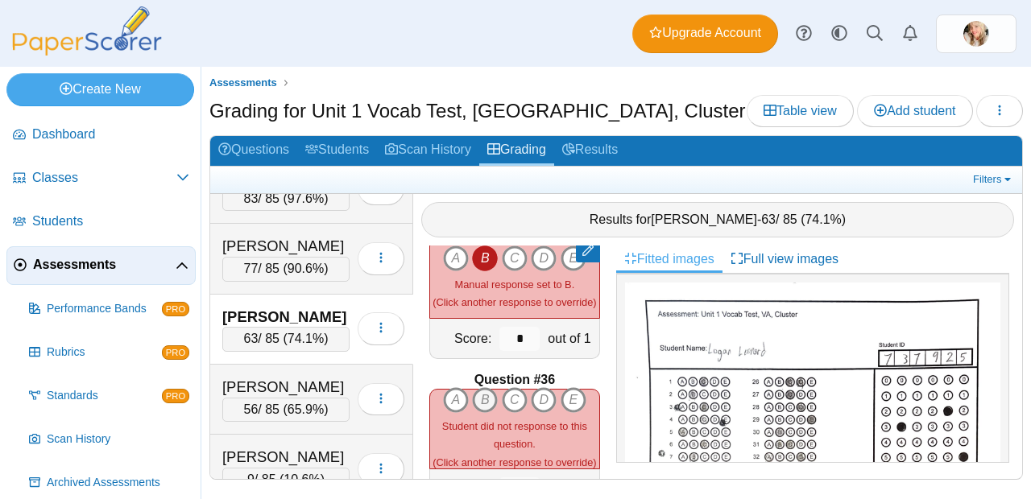
click at [480, 387] on icon "B" at bounding box center [485, 400] width 26 height 26
type input "*"
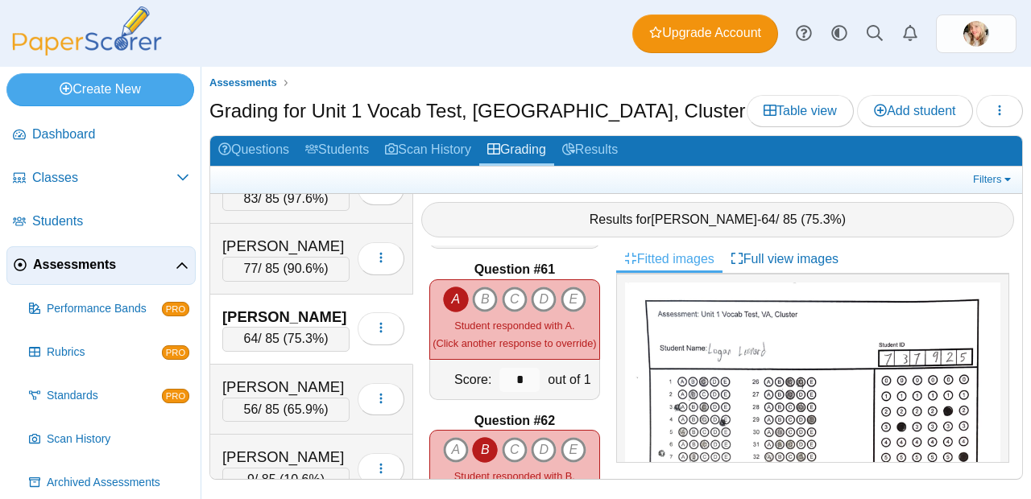
scroll to position [9040, 0]
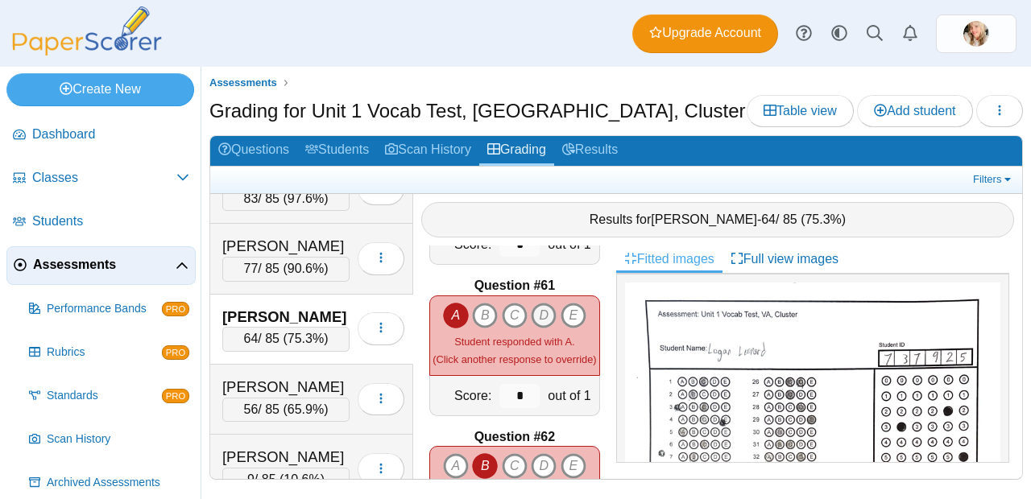
click at [541, 304] on icon "D" at bounding box center [544, 316] width 26 height 26
click at [539, 303] on icon "D" at bounding box center [544, 316] width 26 height 26
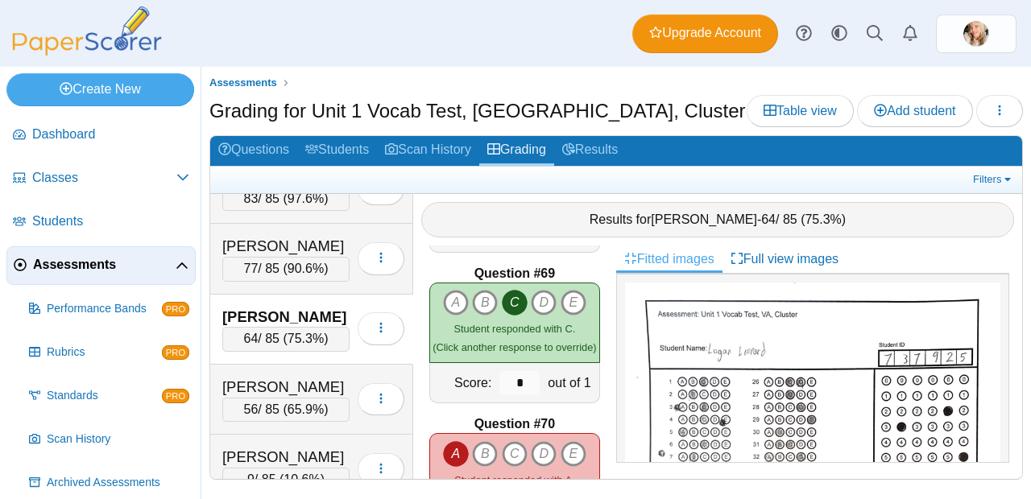
scroll to position [10378, 0]
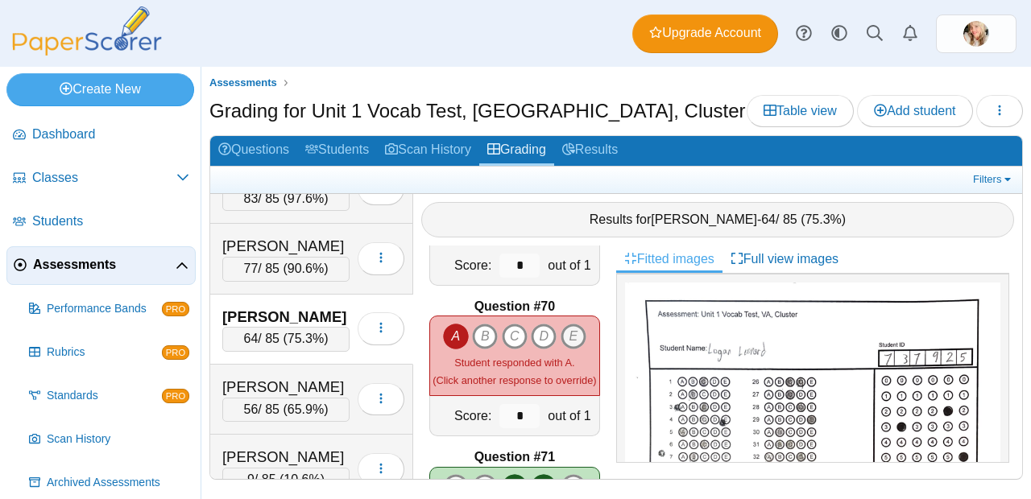
click at [561, 327] on icon "E" at bounding box center [574, 337] width 26 height 26
type input "*"
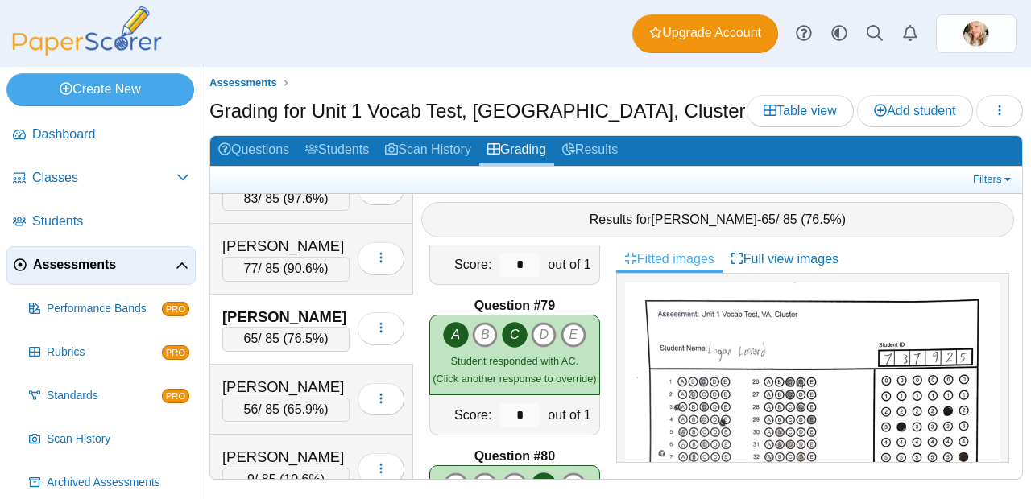
scroll to position [11596, 0]
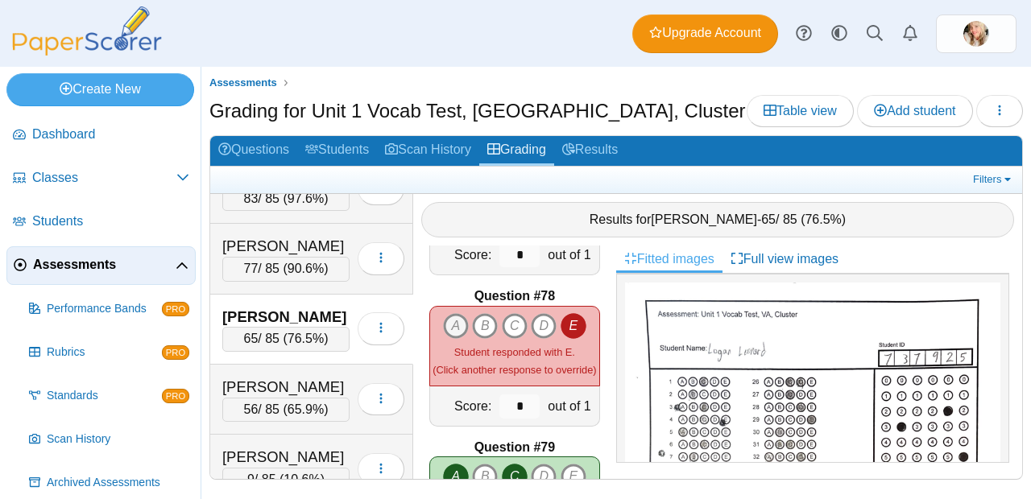
click at [448, 313] on icon "A" at bounding box center [456, 326] width 26 height 26
type input "*"
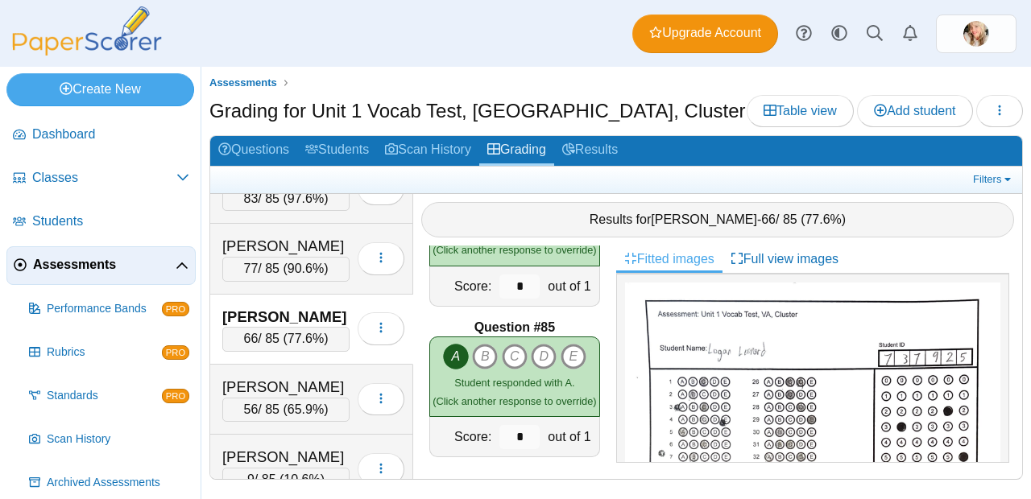
scroll to position [12627, 0]
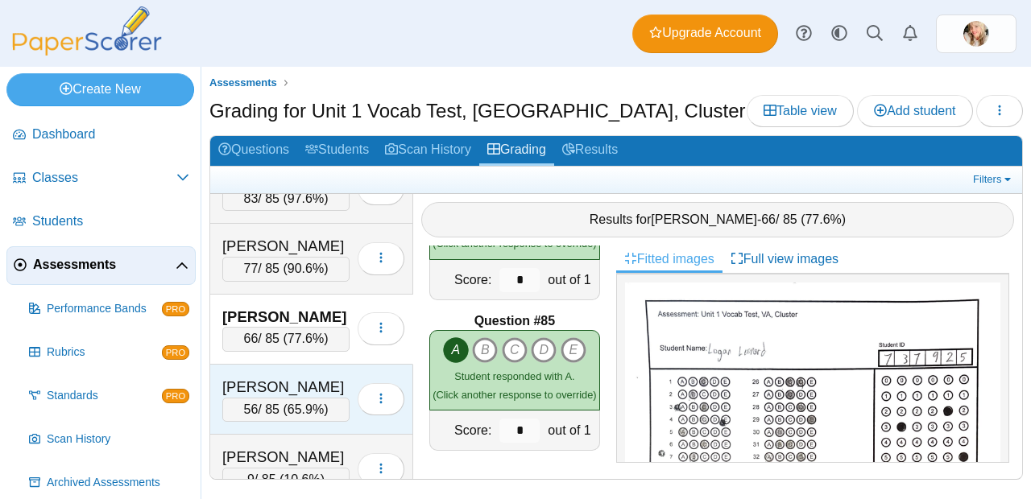
click at [285, 411] on div "56 / 85 ( 65.9% )" at bounding box center [285, 410] width 127 height 24
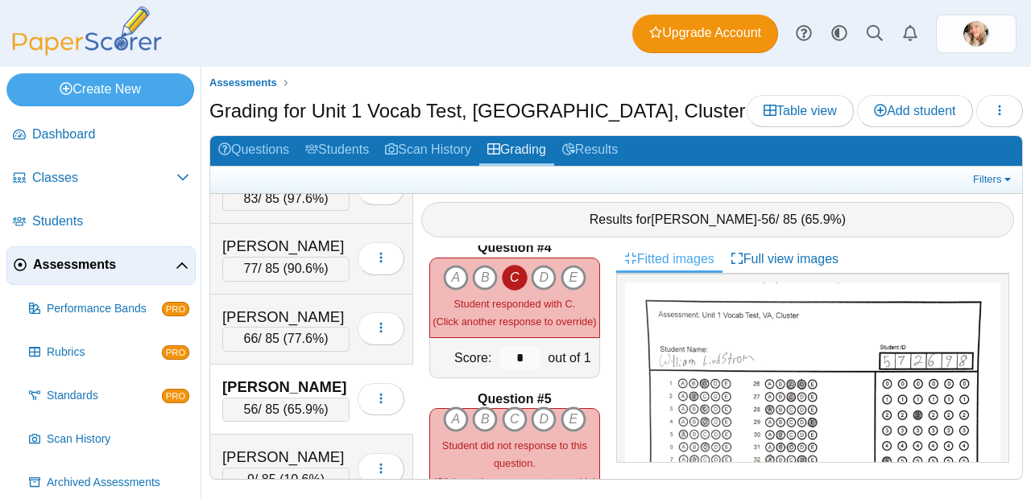
scroll to position [550, 0]
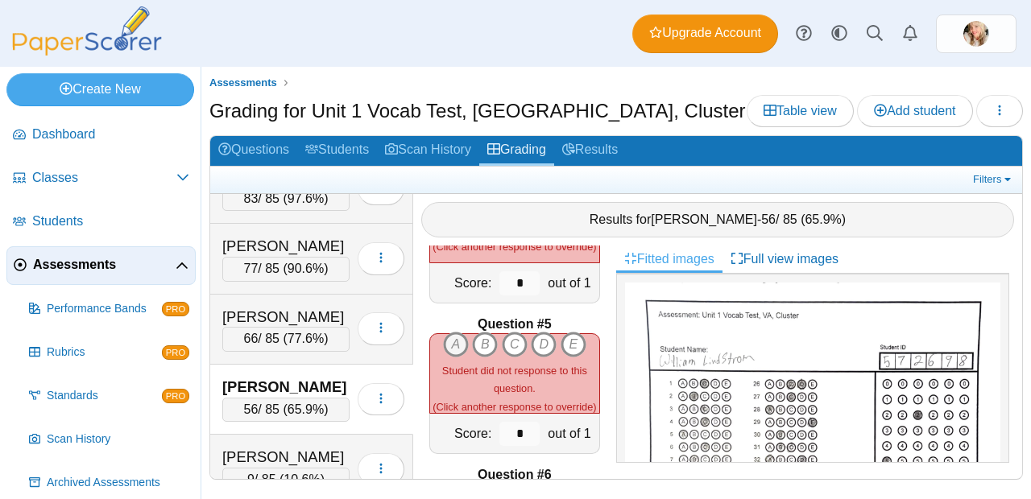
click at [446, 332] on icon "A" at bounding box center [456, 345] width 26 height 26
type input "*"
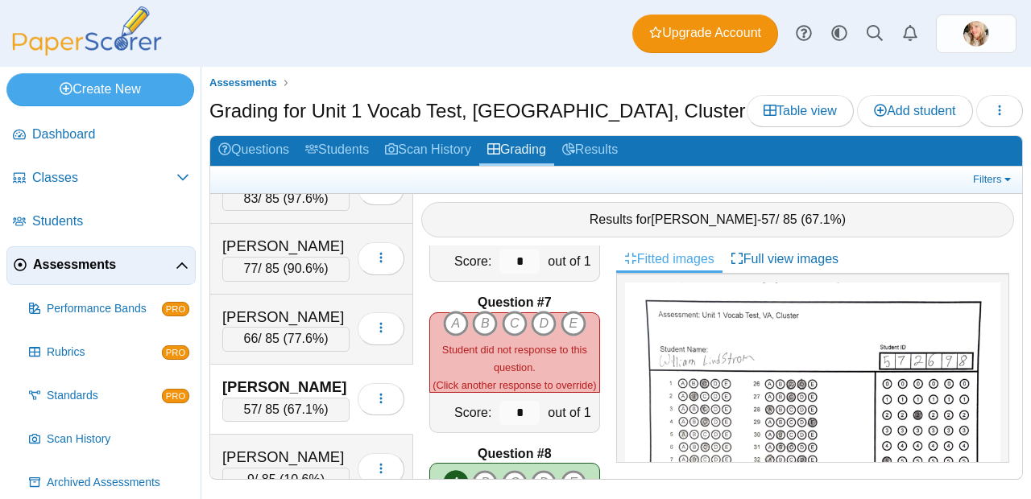
scroll to position [893, 0]
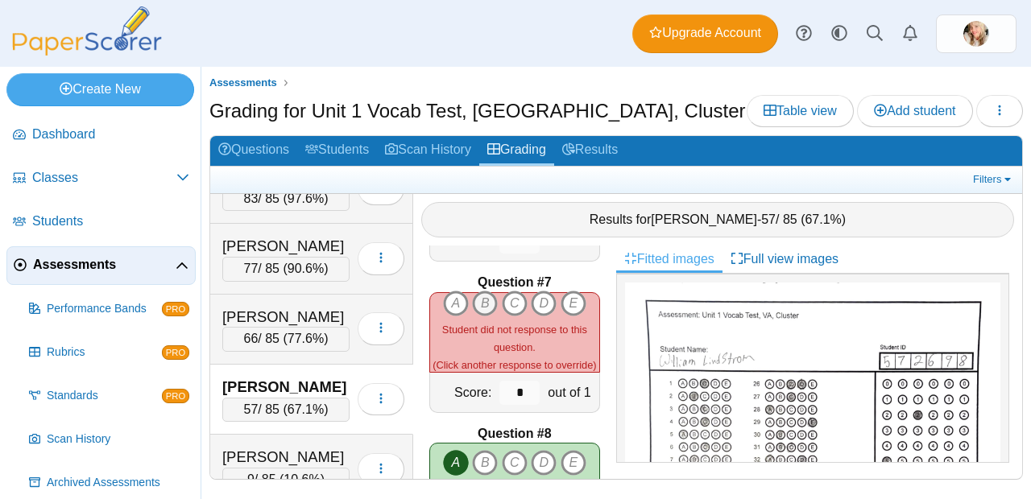
click at [481, 298] on icon "B" at bounding box center [485, 304] width 26 height 26
type input "*"
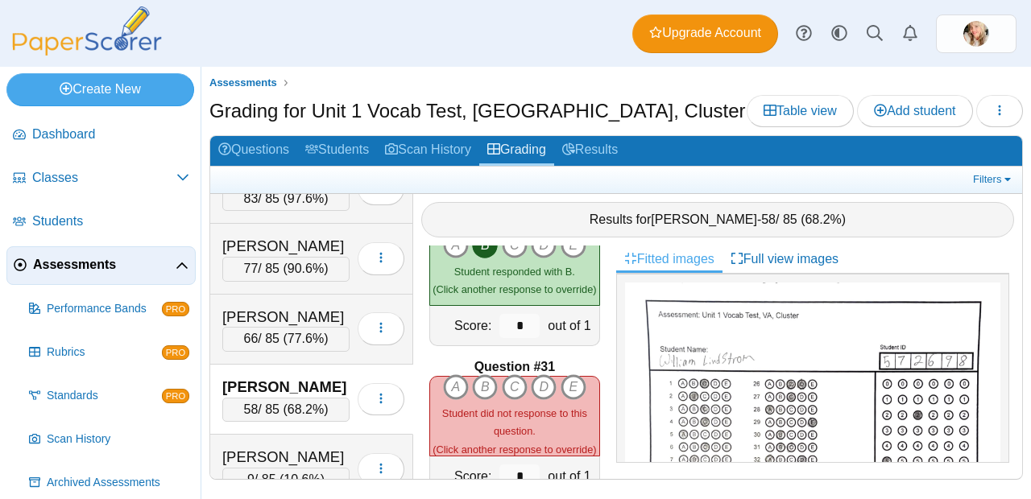
scroll to position [4435, 0]
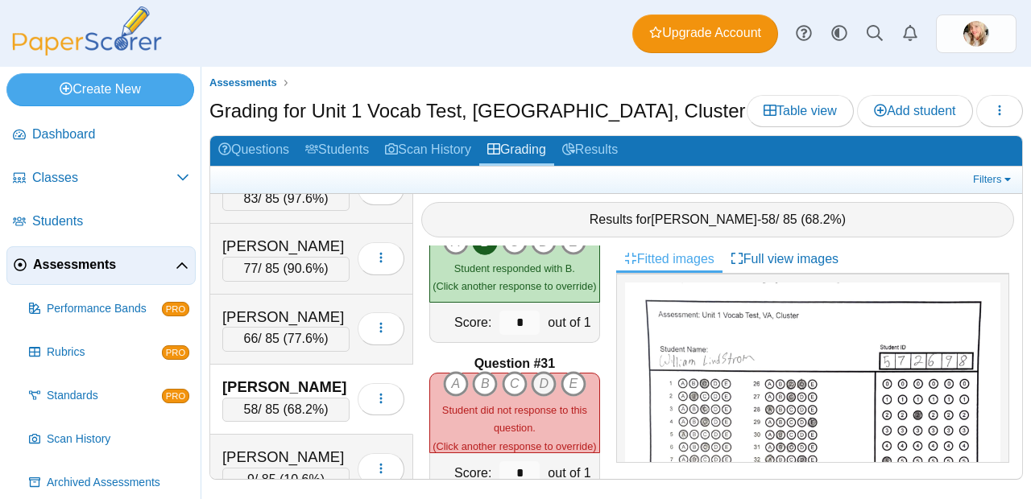
click at [548, 371] on icon "D" at bounding box center [544, 384] width 26 height 26
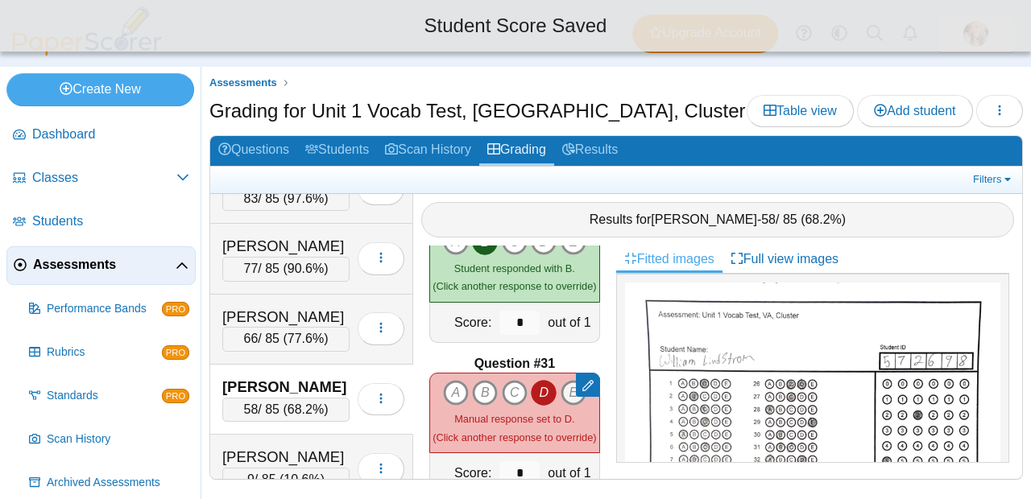
click at [557, 367] on div "Question #31" at bounding box center [514, 364] width 171 height 18
click at [576, 386] on div at bounding box center [588, 385] width 24 height 24
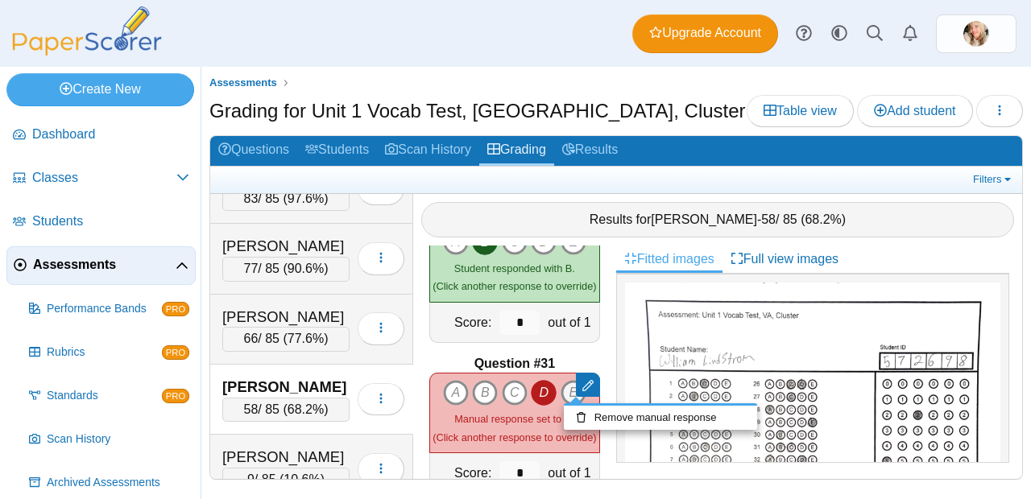
click at [561, 389] on icon "E" at bounding box center [574, 393] width 26 height 26
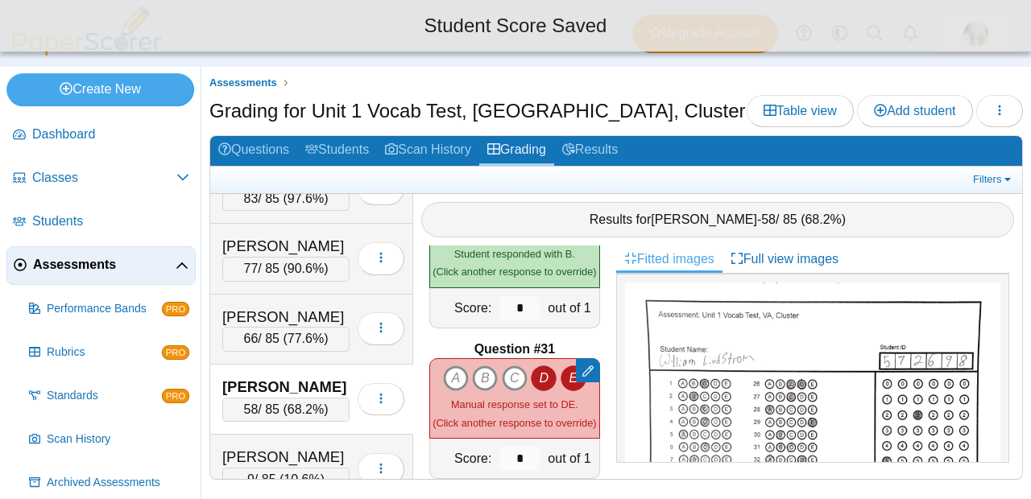
scroll to position [4515, 0]
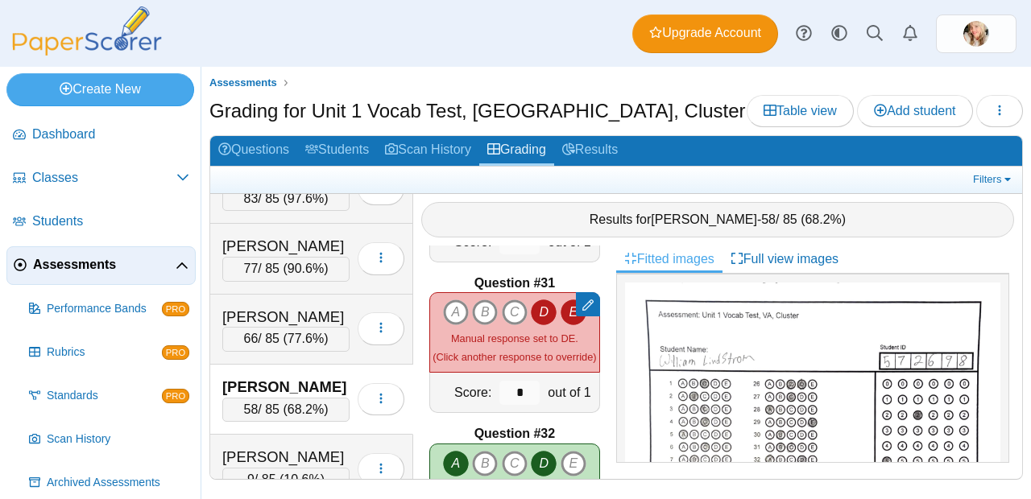
click at [561, 304] on icon "E" at bounding box center [574, 313] width 26 height 26
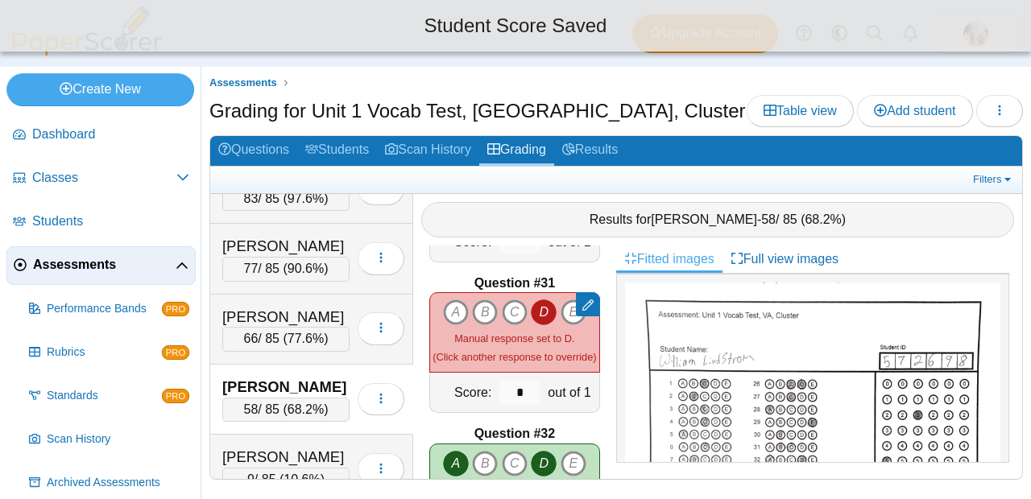
click at [537, 305] on icon "D" at bounding box center [544, 313] width 26 height 26
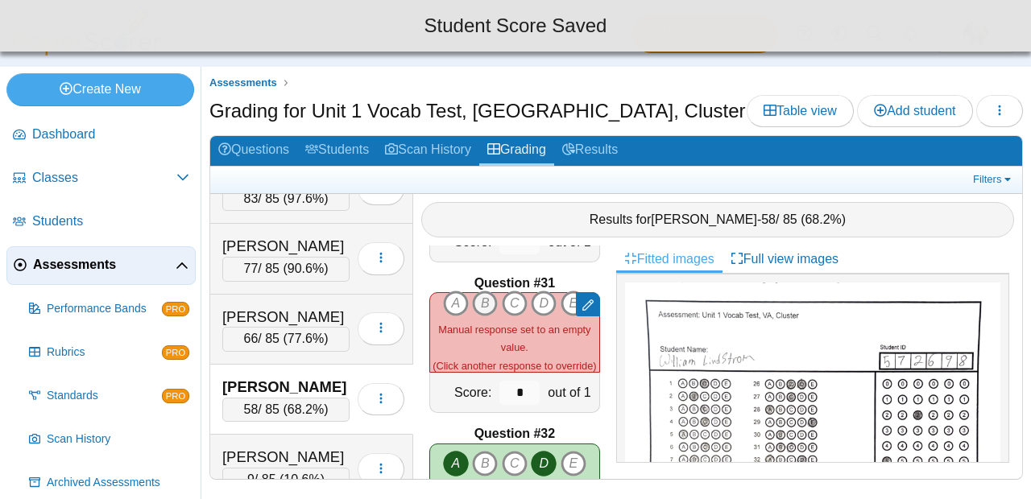
click at [478, 298] on icon "B" at bounding box center [485, 304] width 26 height 26
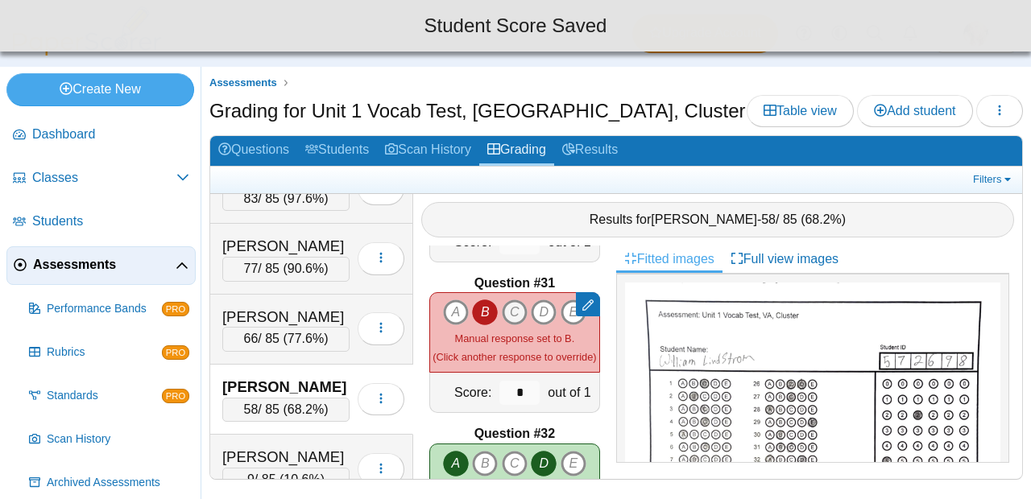
click at [502, 300] on icon "C" at bounding box center [515, 313] width 26 height 26
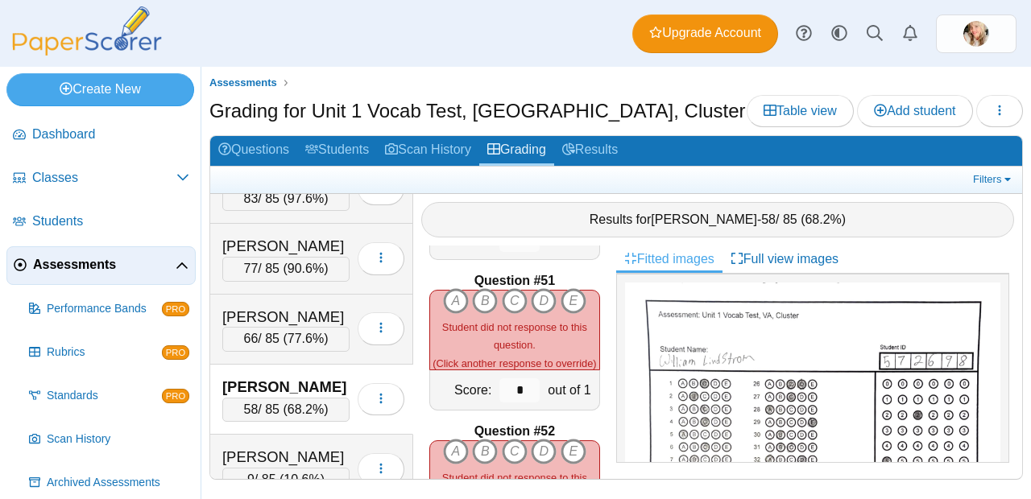
scroll to position [7523, 0]
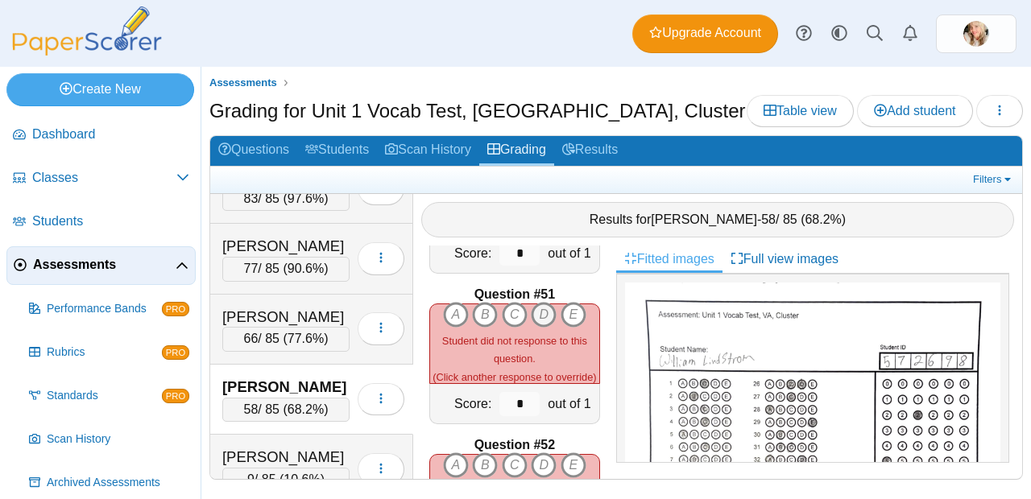
click at [540, 311] on icon "D" at bounding box center [544, 315] width 26 height 26
type input "*"
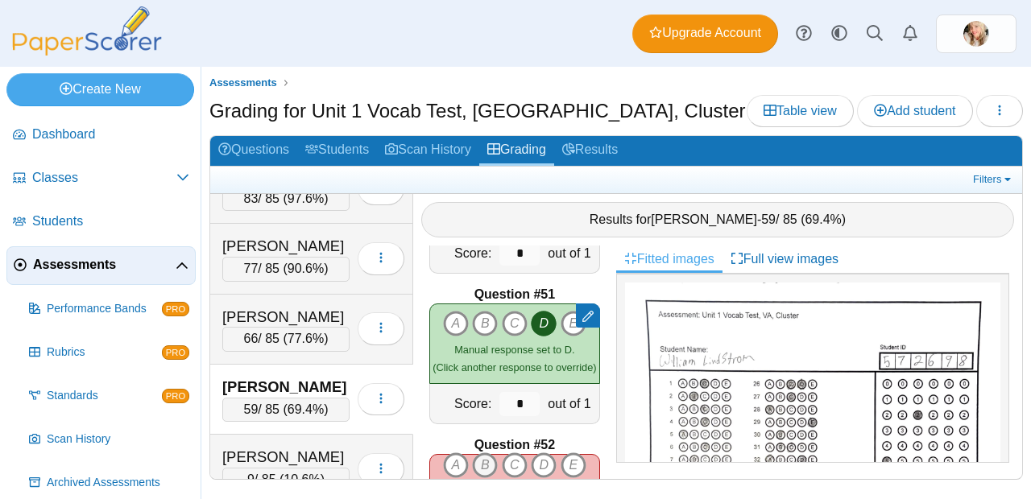
click at [478, 453] on icon "B" at bounding box center [485, 466] width 26 height 26
type input "*"
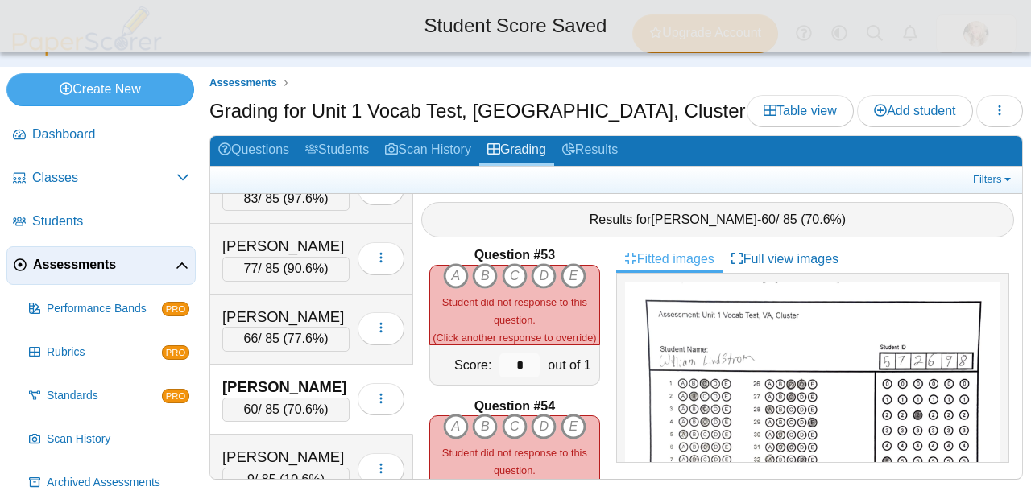
scroll to position [7863, 0]
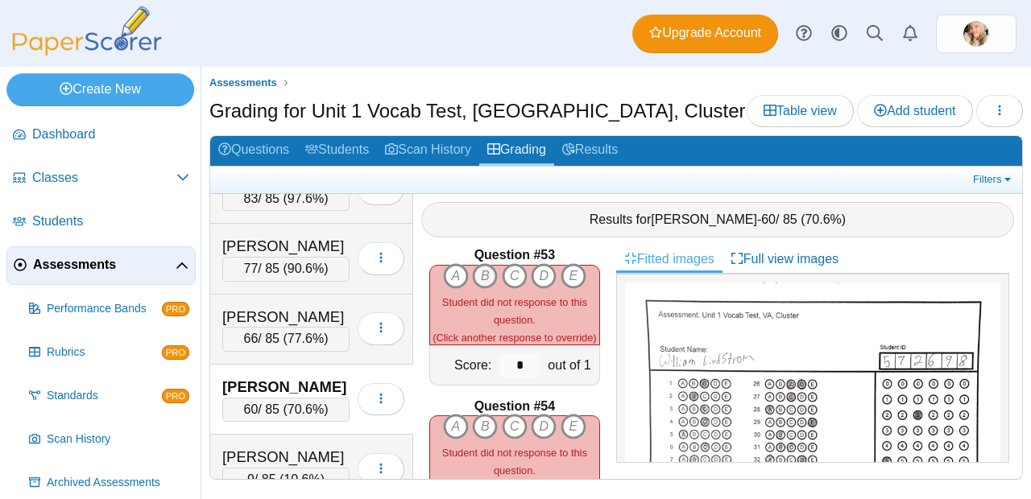
click at [490, 266] on icon "B" at bounding box center [485, 276] width 26 height 26
type input "*"
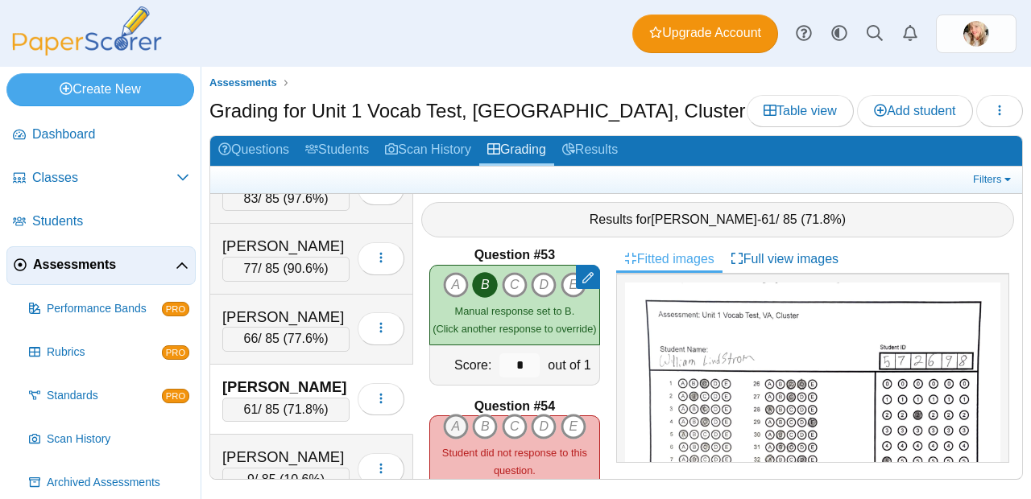
click at [456, 414] on icon "A" at bounding box center [456, 427] width 26 height 26
type input "*"
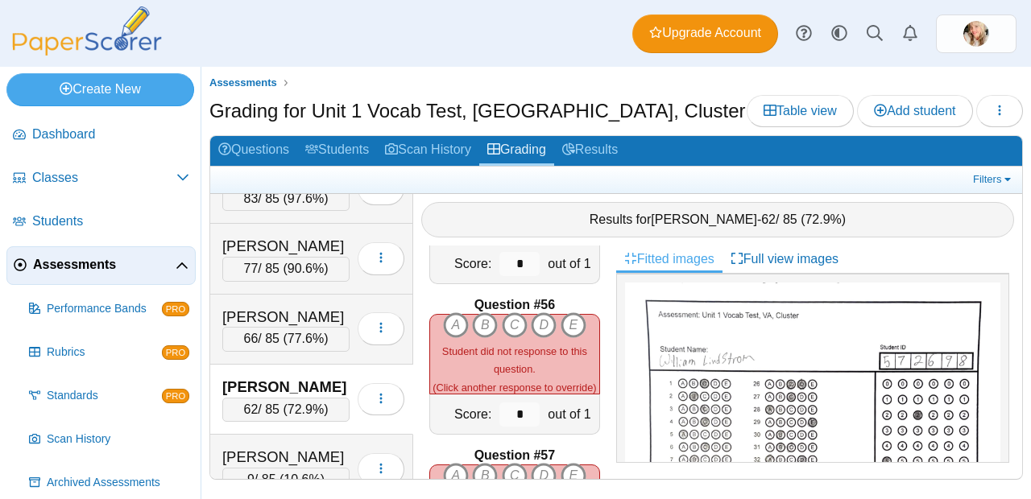
scroll to position [8202, 0]
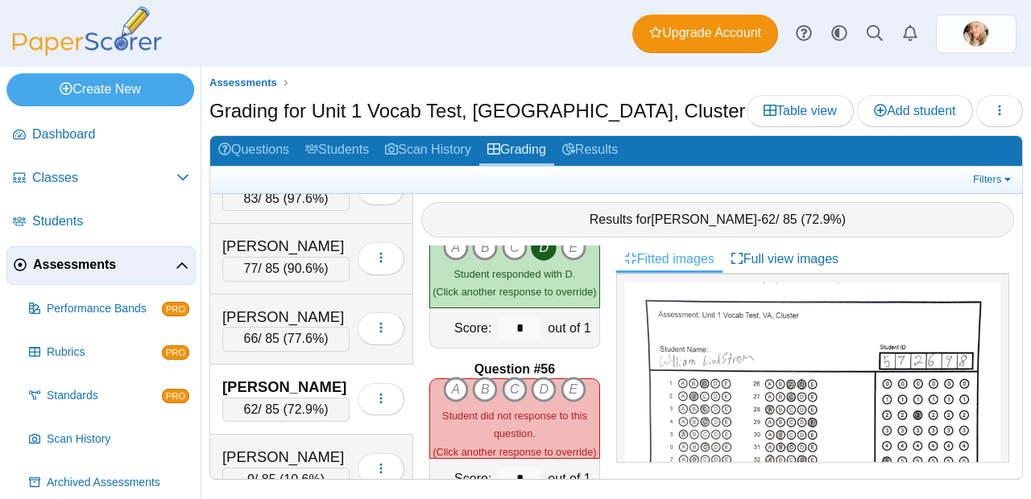
click at [502, 386] on icon "C" at bounding box center [515, 390] width 26 height 26
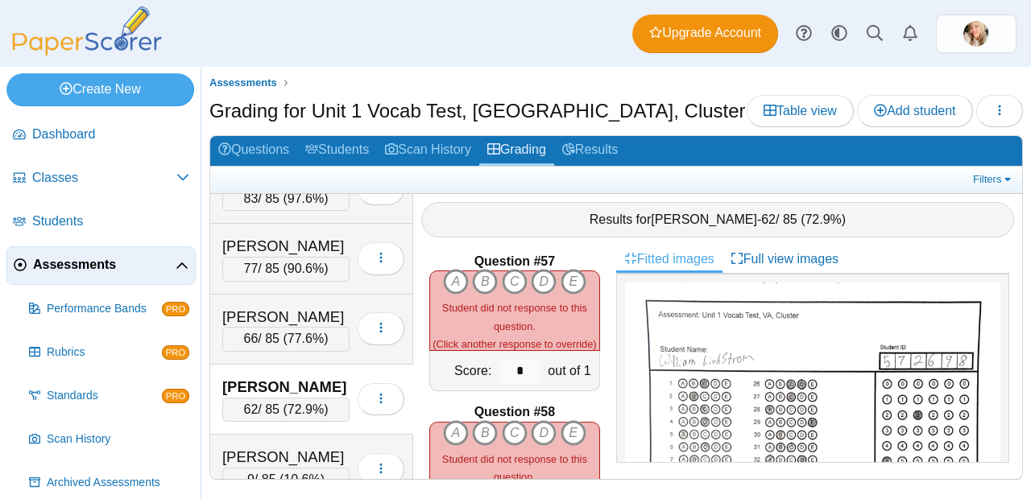
scroll to position [8461, 0]
click at [485, 271] on icon "B" at bounding box center [485, 282] width 26 height 26
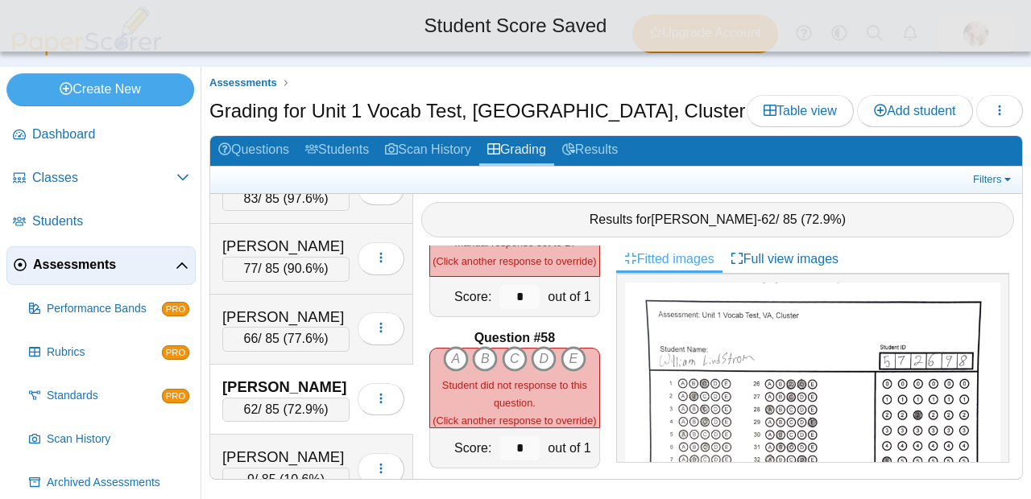
scroll to position [8612, 0]
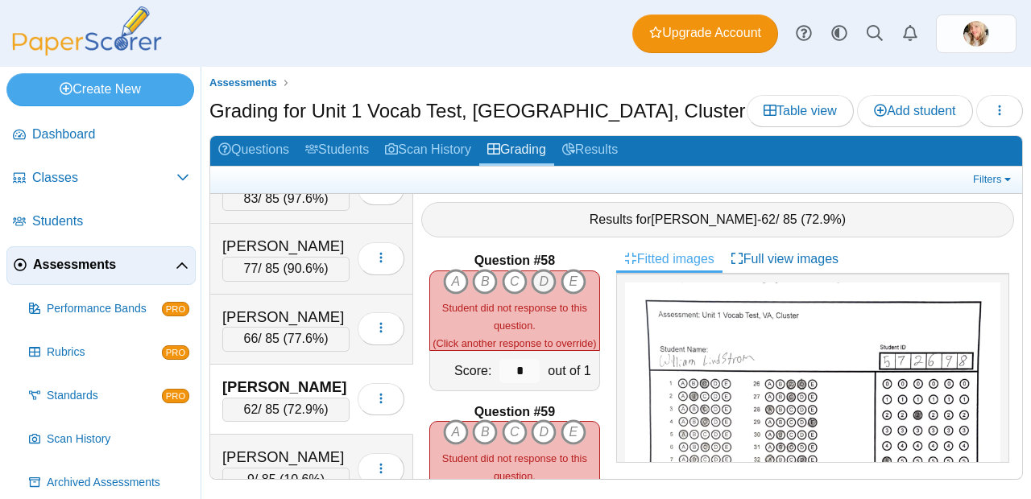
click at [540, 269] on icon "D" at bounding box center [544, 282] width 26 height 26
type input "*"
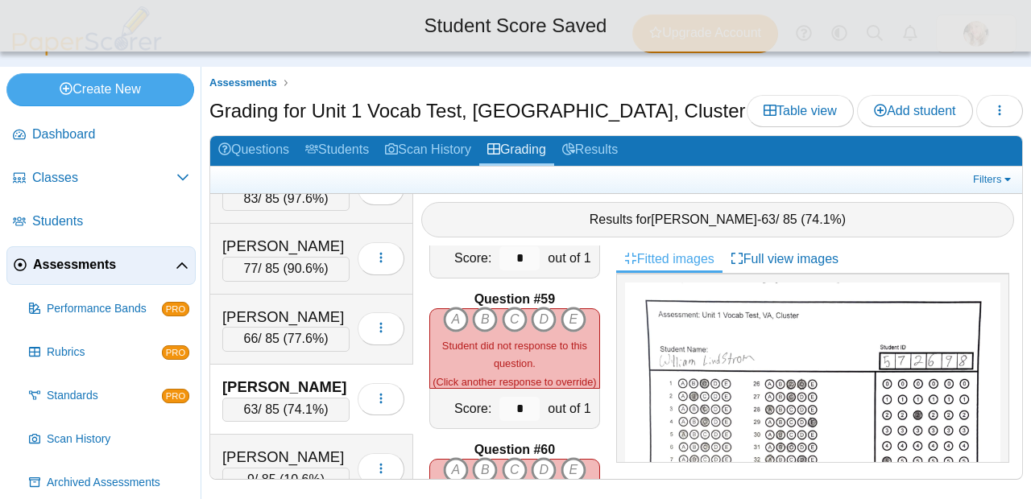
scroll to position [8724, 0]
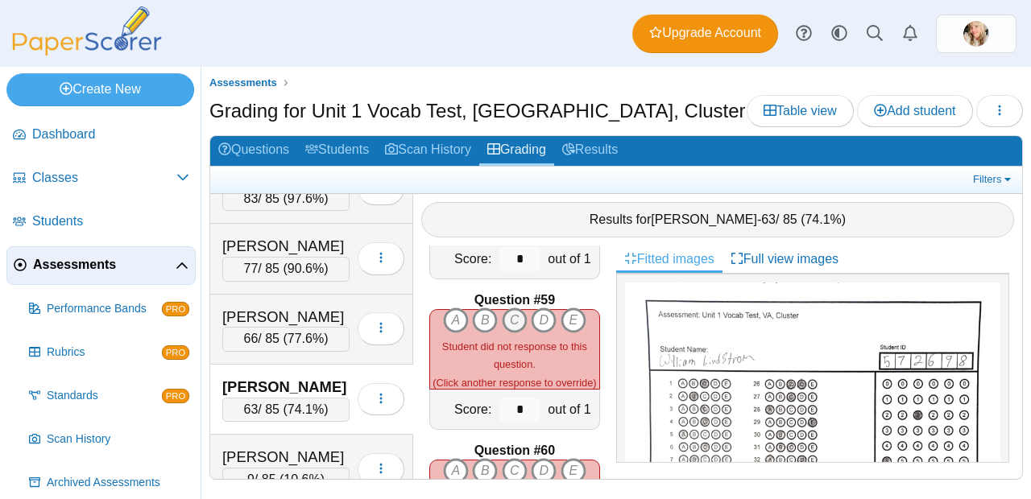
click at [507, 308] on icon "C" at bounding box center [515, 321] width 26 height 26
type input "*"
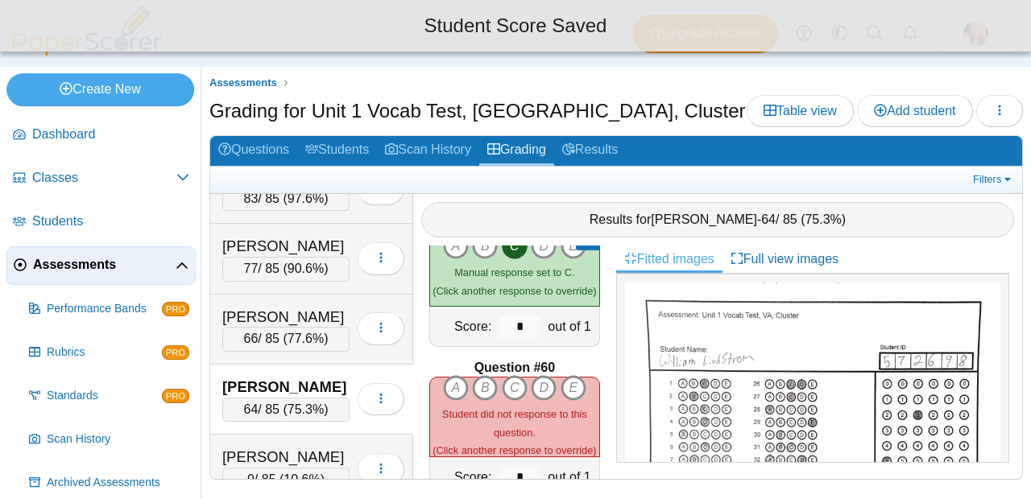
scroll to position [8824, 0]
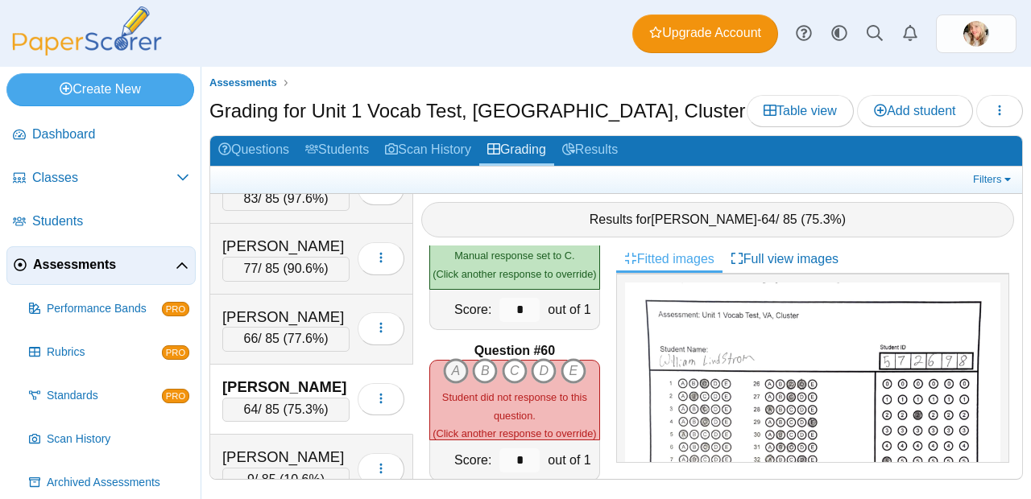
click at [446, 358] on icon "A" at bounding box center [456, 371] width 26 height 26
type input "*"
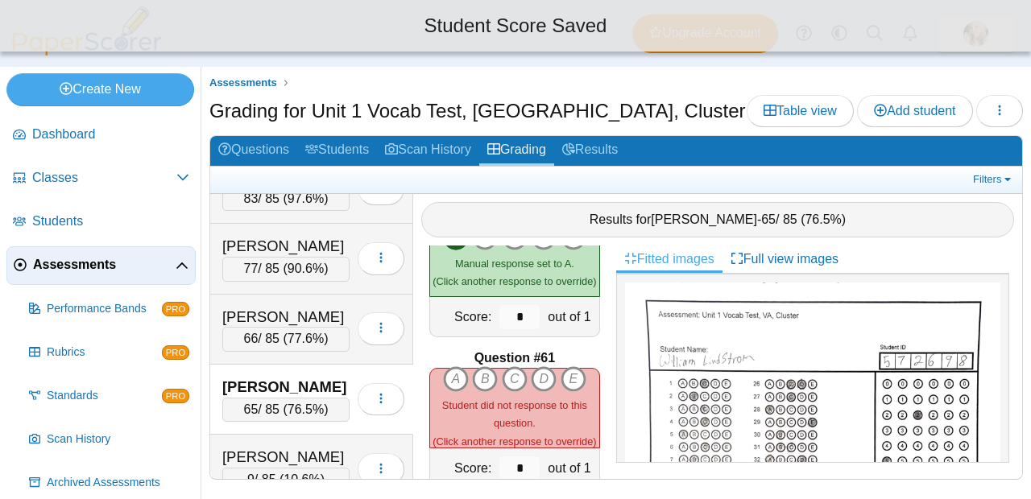
scroll to position [8996, 0]
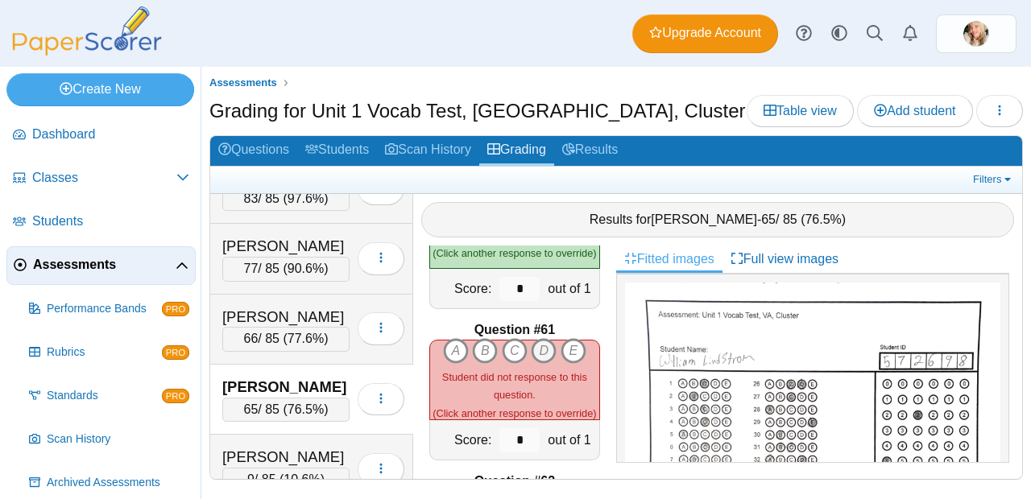
click at [539, 350] on icon "D" at bounding box center [544, 351] width 26 height 26
type input "*"
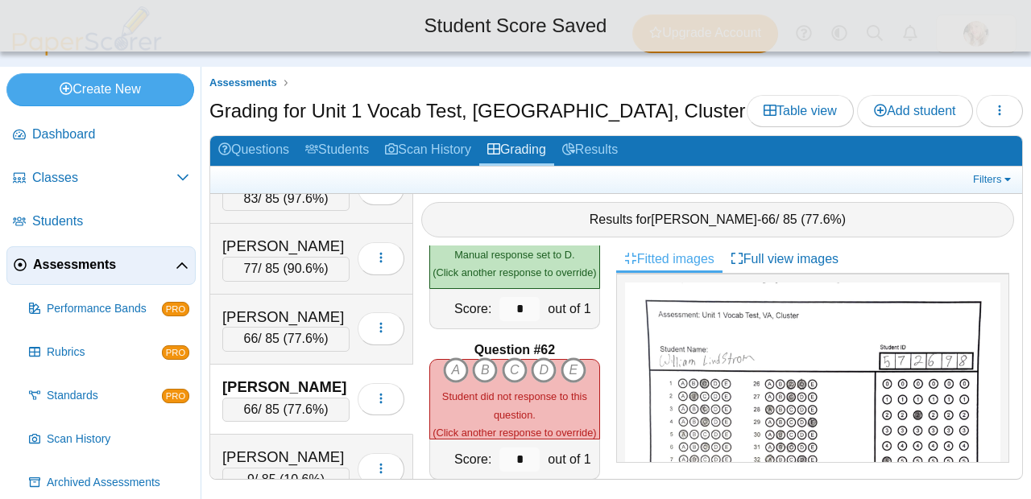
scroll to position [9129, 0]
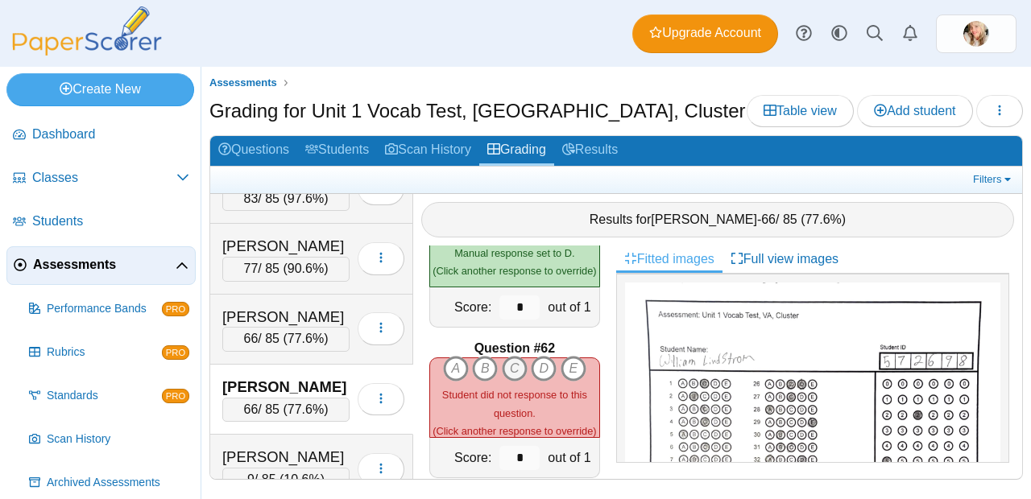
click at [516, 356] on icon "C" at bounding box center [515, 369] width 26 height 26
type input "*"
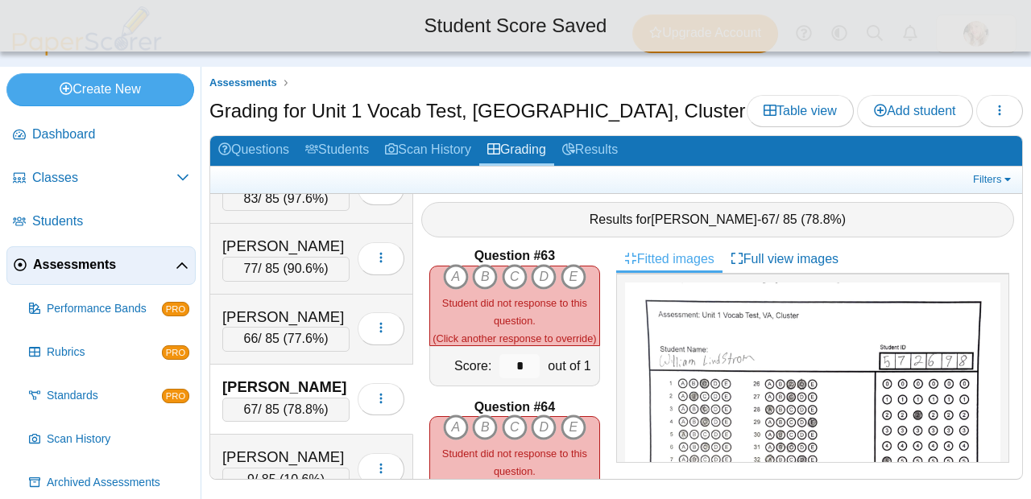
scroll to position [9371, 0]
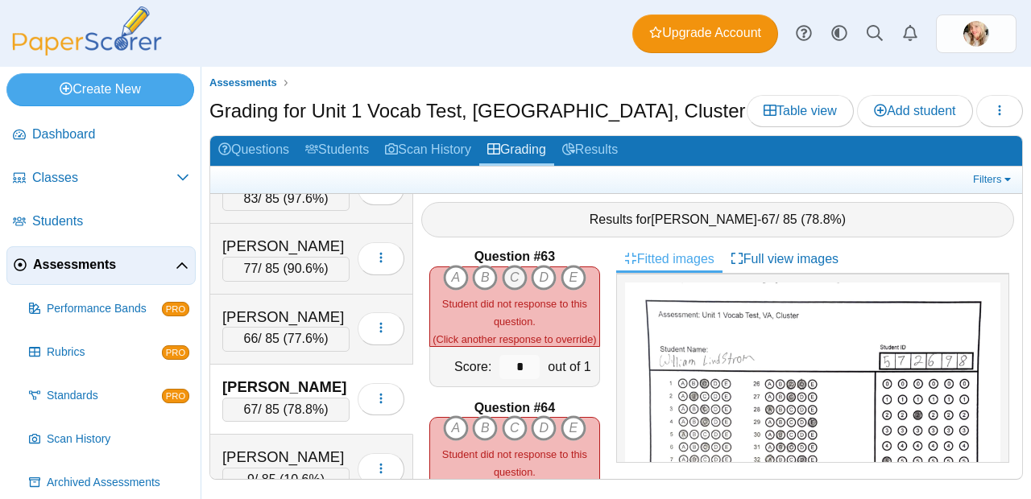
click at [507, 267] on icon "C" at bounding box center [515, 278] width 26 height 26
type input "*"
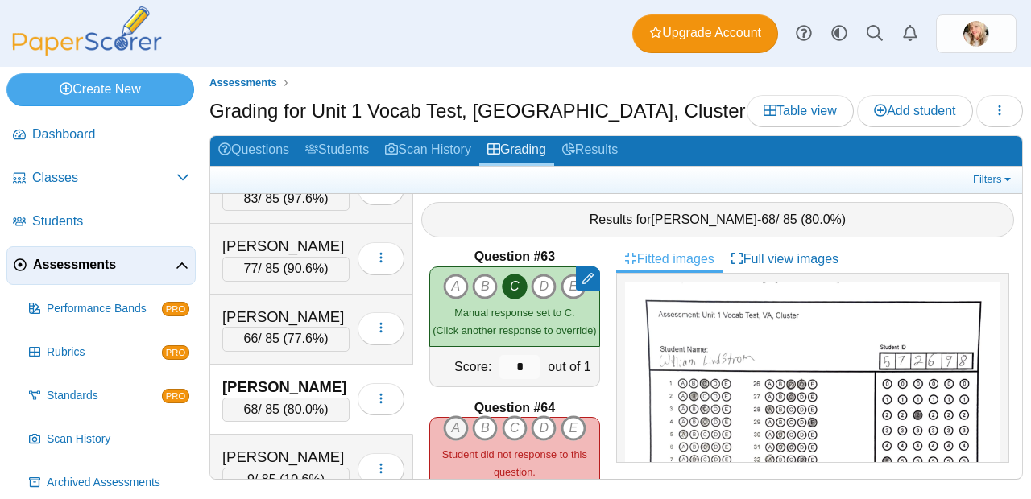
click at [449, 416] on icon "A" at bounding box center [456, 429] width 26 height 26
type input "*"
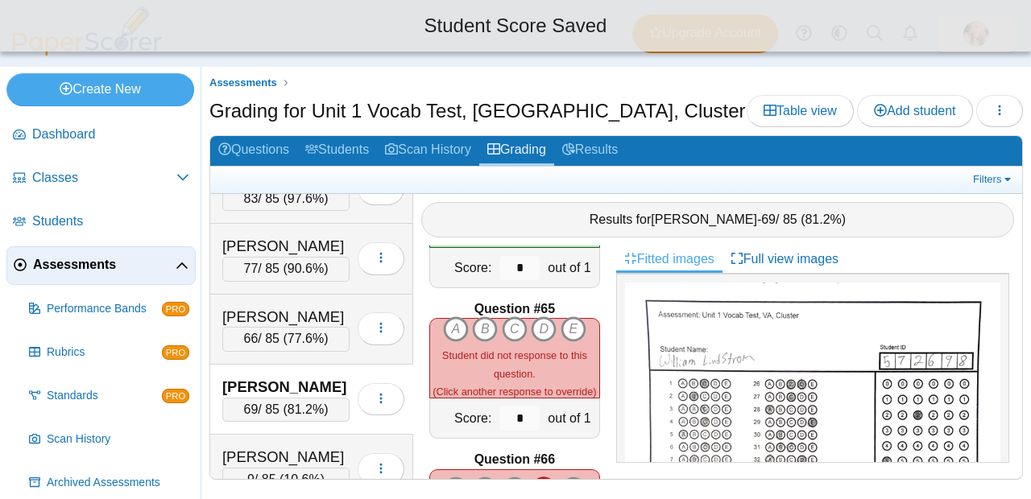
scroll to position [9623, 0]
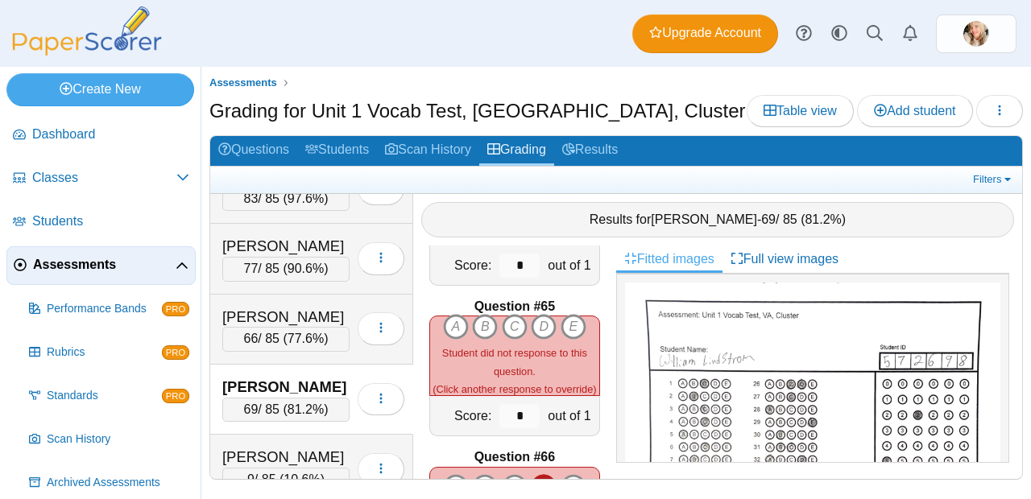
click at [551, 314] on div "A B C D E" at bounding box center [514, 327] width 143 height 26
click at [545, 315] on icon "D" at bounding box center [544, 327] width 26 height 26
type input "*"
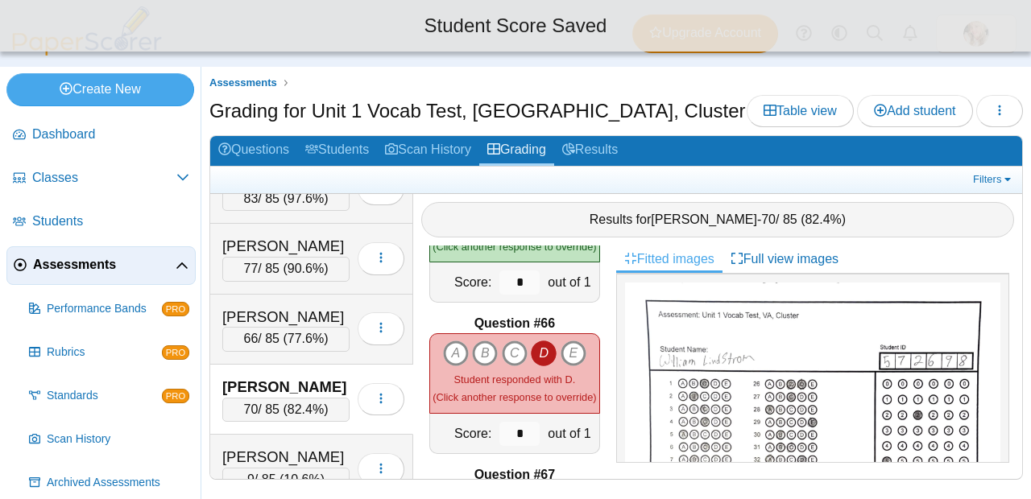
scroll to position [9781, 0]
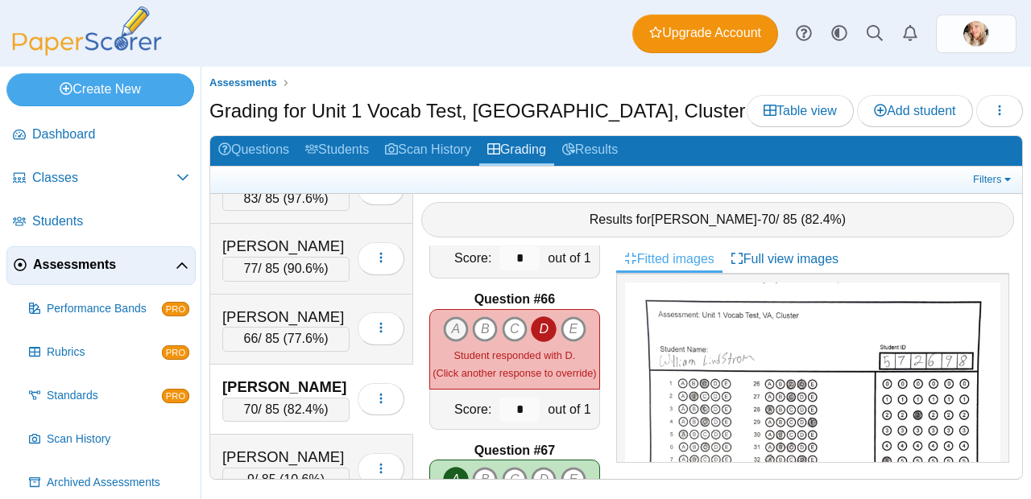
click at [455, 317] on icon "A" at bounding box center [456, 330] width 26 height 26
type input "*"
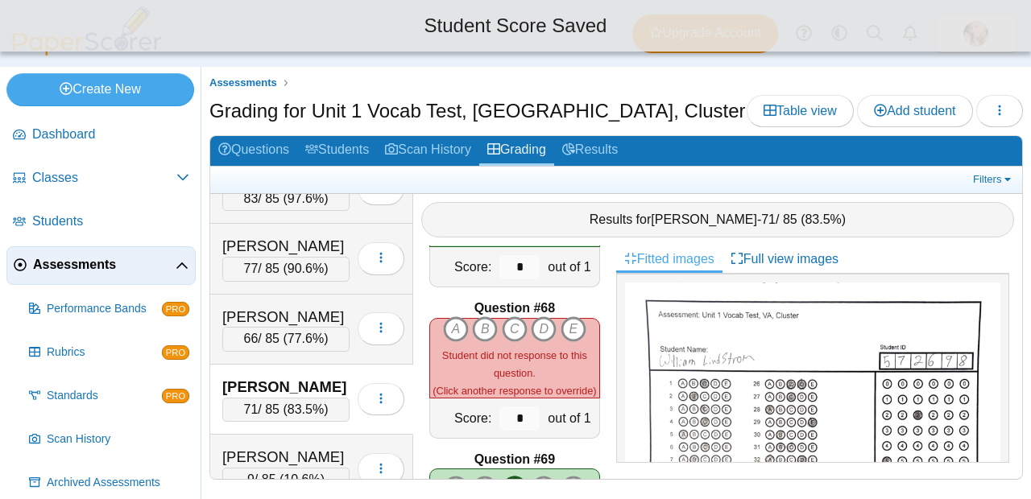
scroll to position [10075, 0]
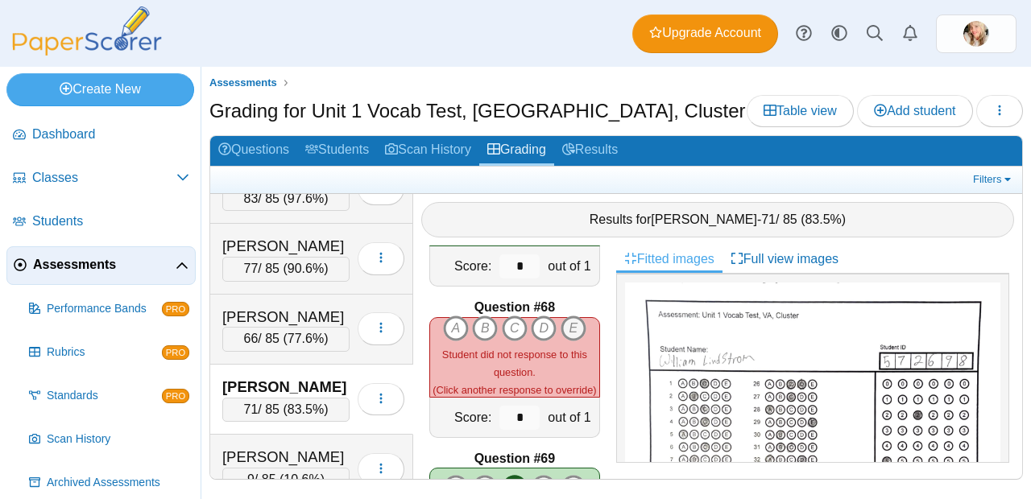
click at [562, 320] on icon "E" at bounding box center [574, 329] width 26 height 26
type input "*"
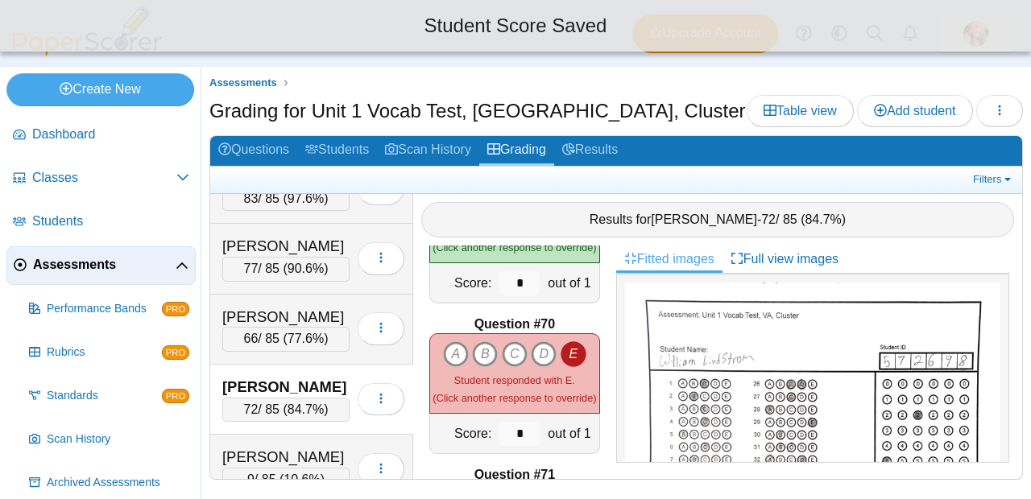
scroll to position [10362, 0]
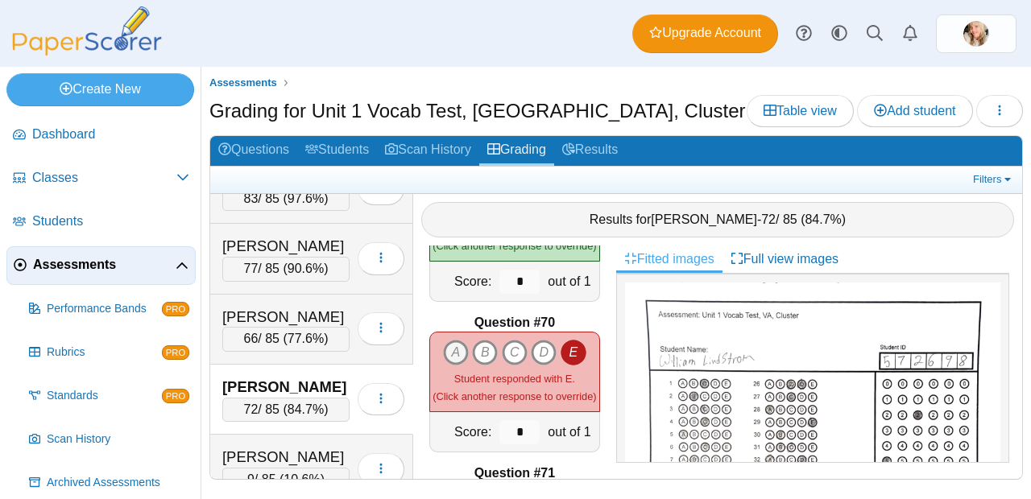
click at [449, 346] on icon "A" at bounding box center [456, 353] width 26 height 26
type input "*"
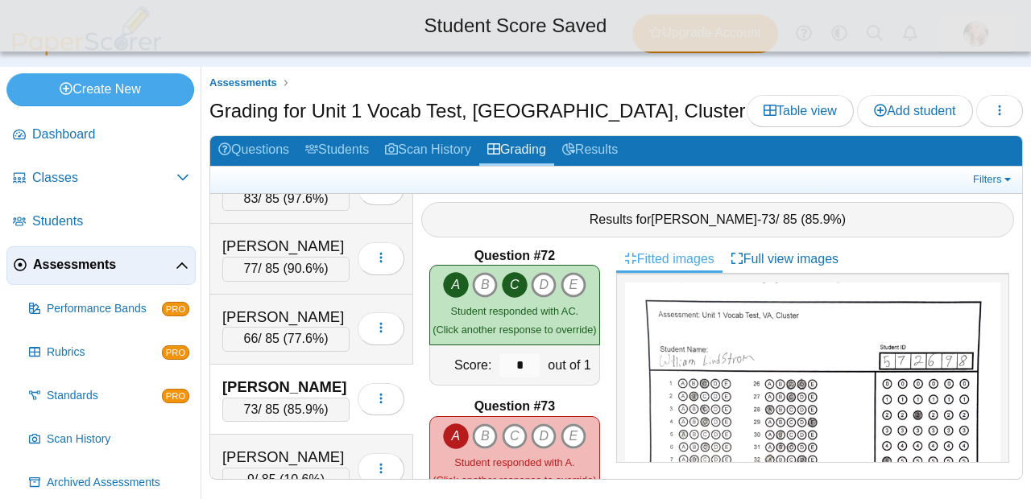
scroll to position [10858, 0]
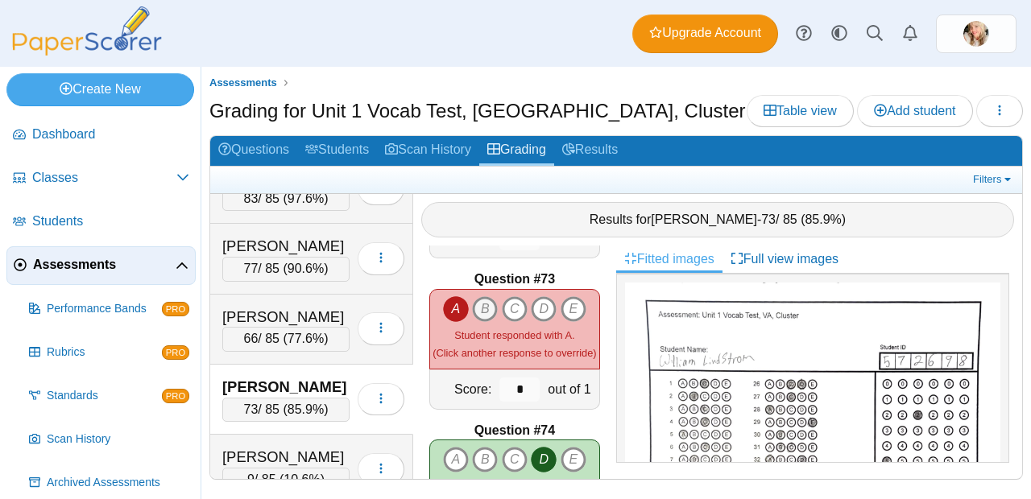
click at [486, 307] on icon "B" at bounding box center [485, 309] width 26 height 26
type input "*"
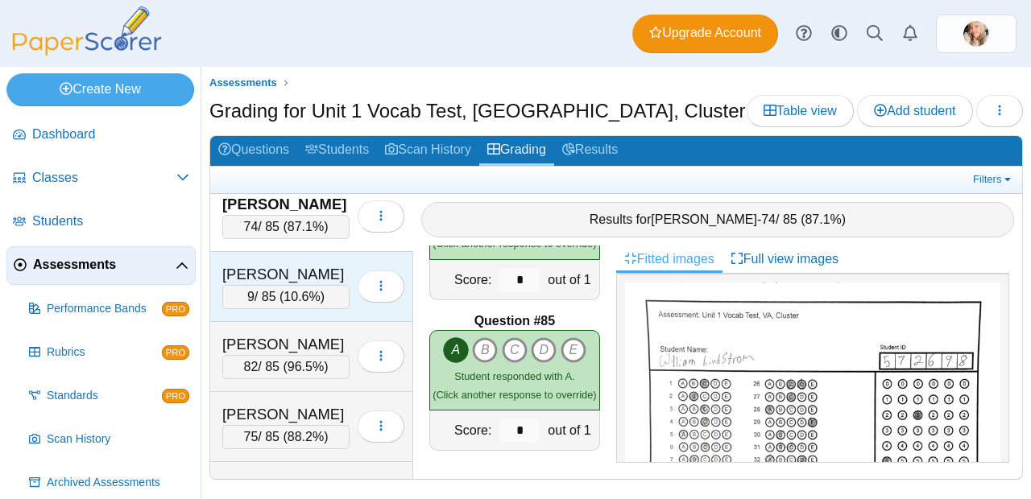
scroll to position [523, 0]
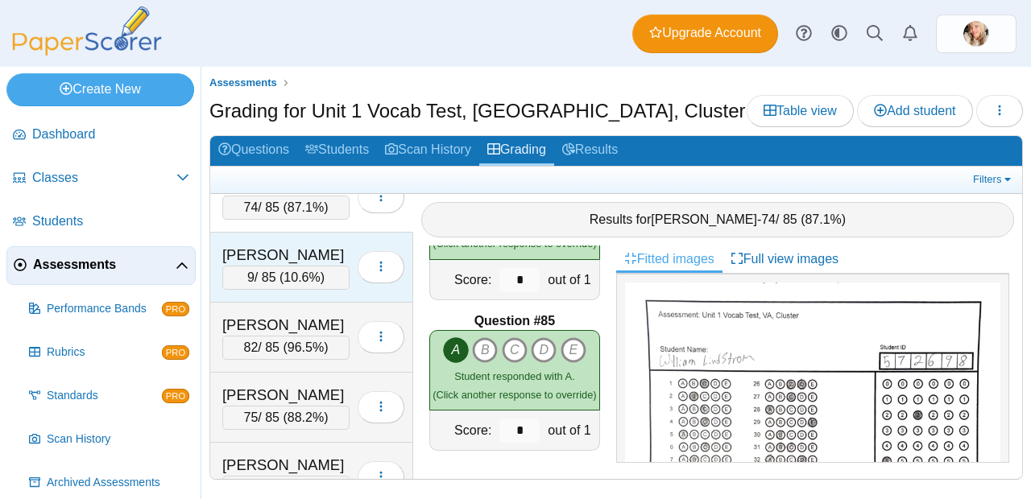
click at [270, 268] on div "9 / 85 ( 10.6% )" at bounding box center [285, 278] width 127 height 24
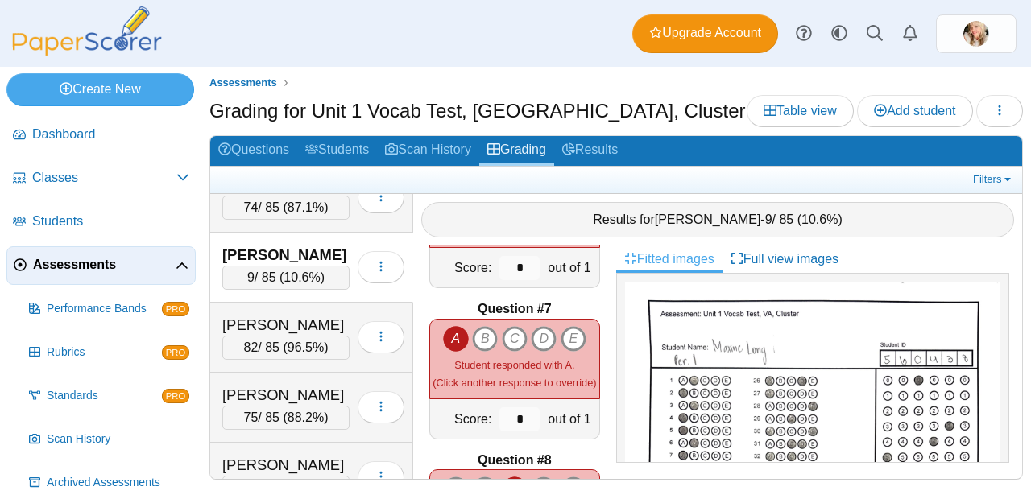
scroll to position [0, 0]
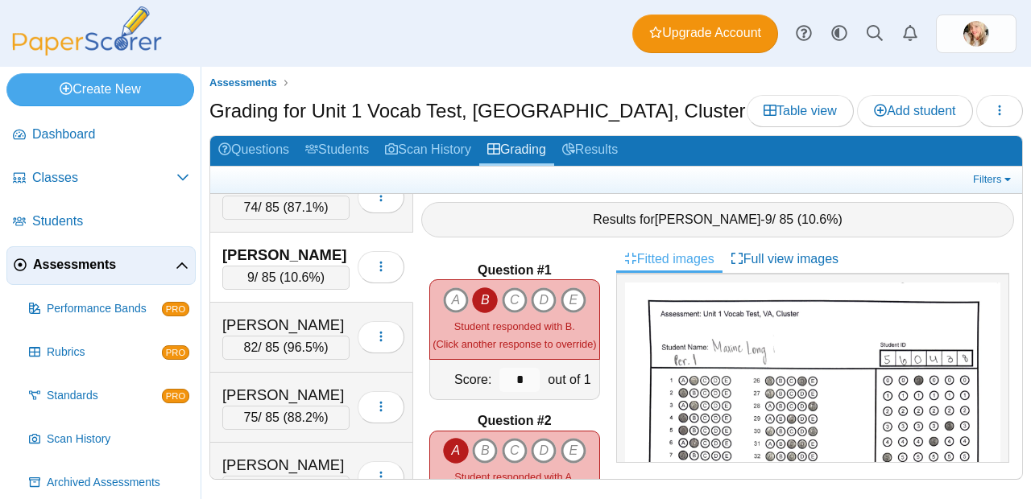
click at [481, 288] on icon "B" at bounding box center [485, 301] width 26 height 26
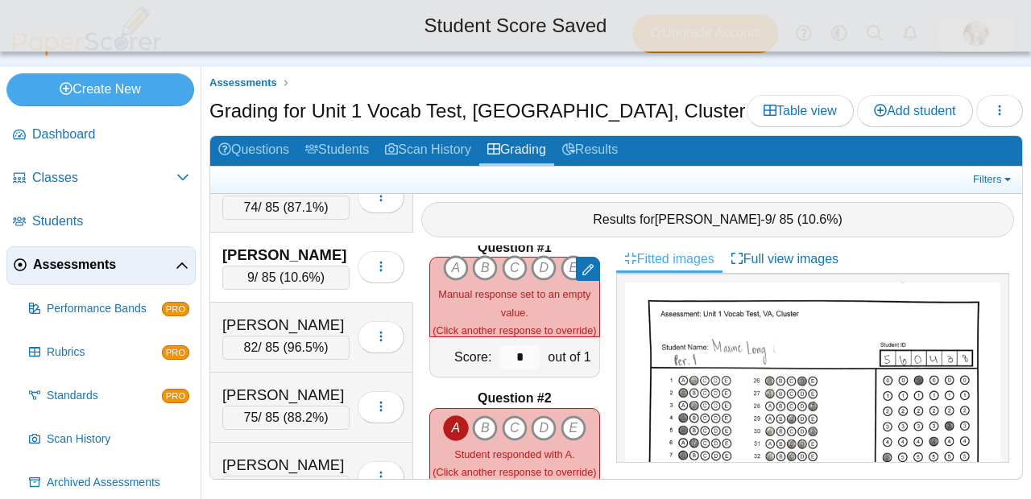
scroll to position [23, 0]
click at [472, 259] on icon "B" at bounding box center [485, 268] width 26 height 26
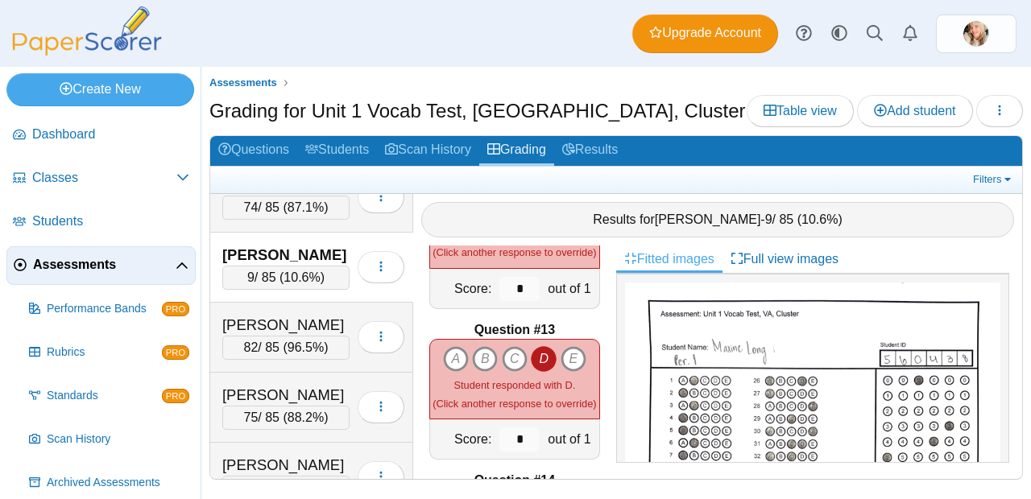
scroll to position [1754, 0]
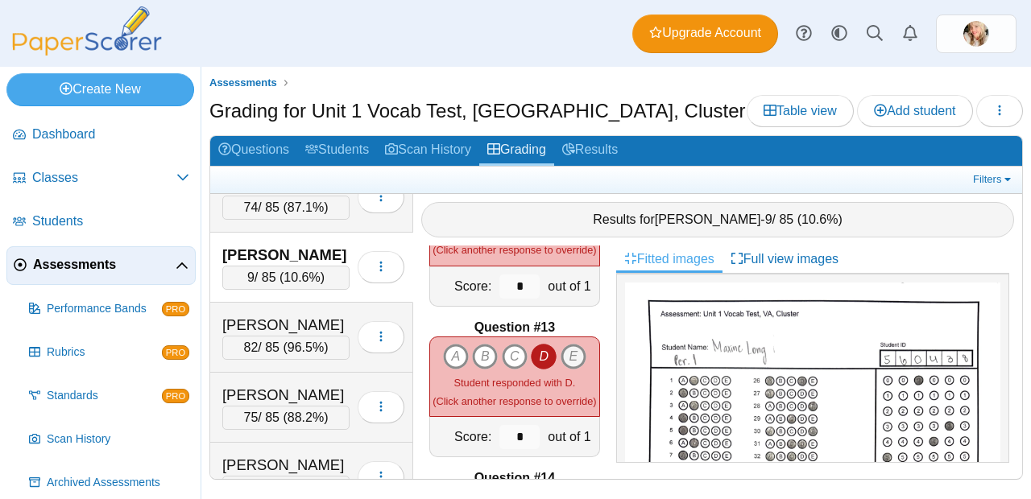
click at [565, 344] on icon "E" at bounding box center [574, 357] width 26 height 26
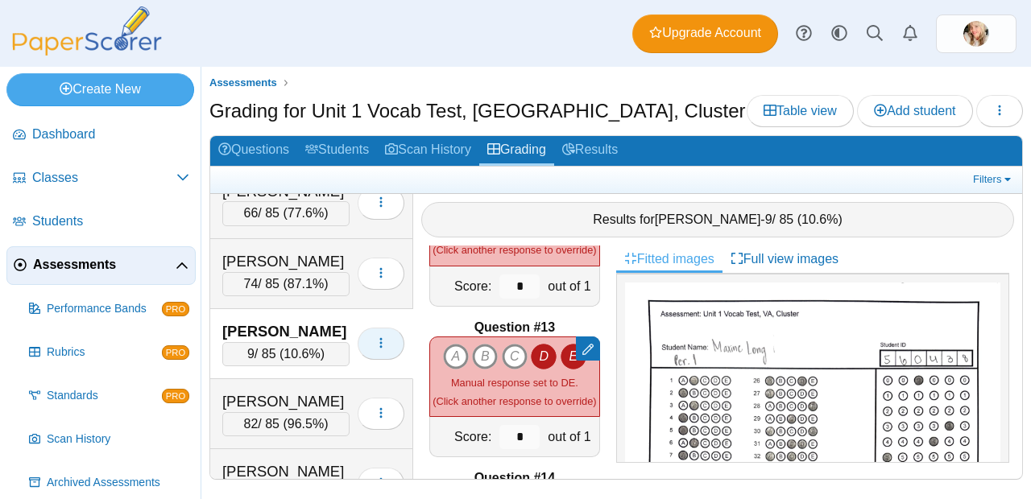
scroll to position [449, 0]
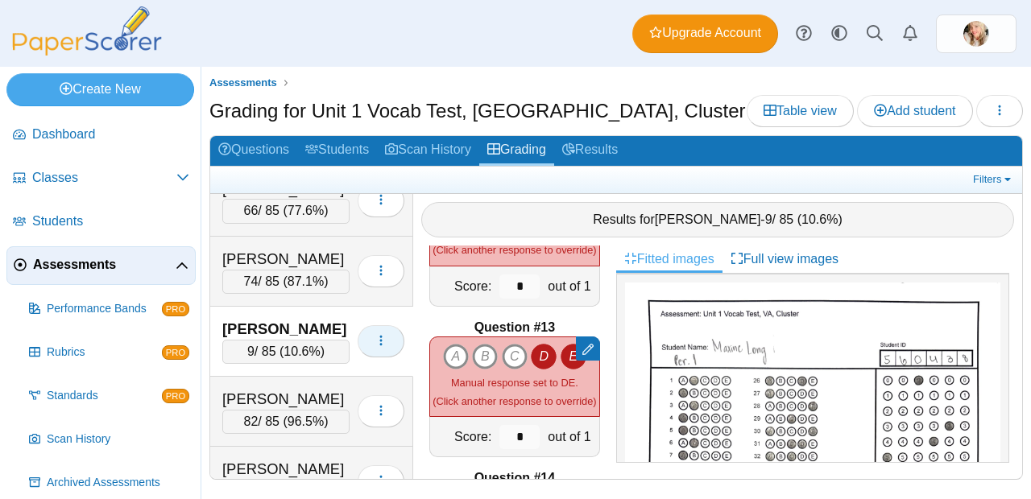
click at [368, 349] on button "button" at bounding box center [381, 341] width 47 height 32
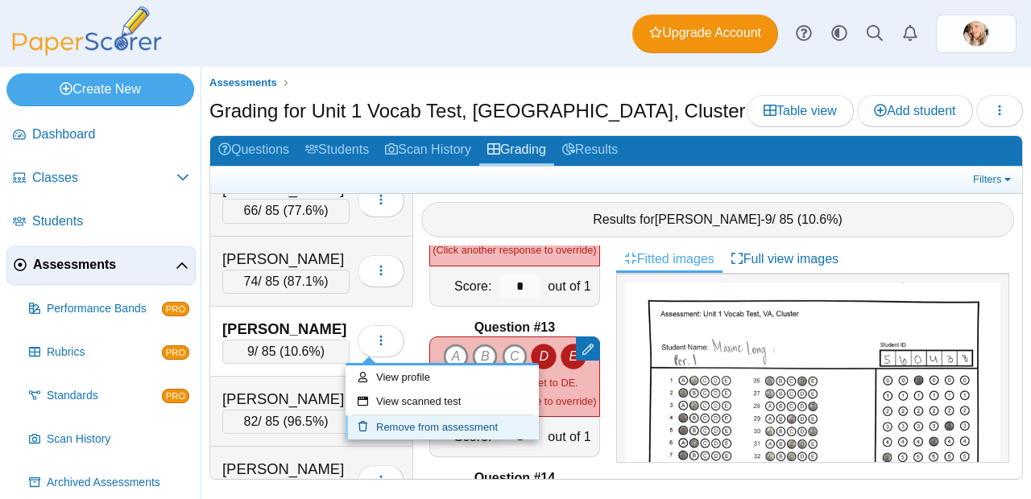
click at [474, 424] on link "Remove from assessment" at bounding box center [442, 428] width 193 height 24
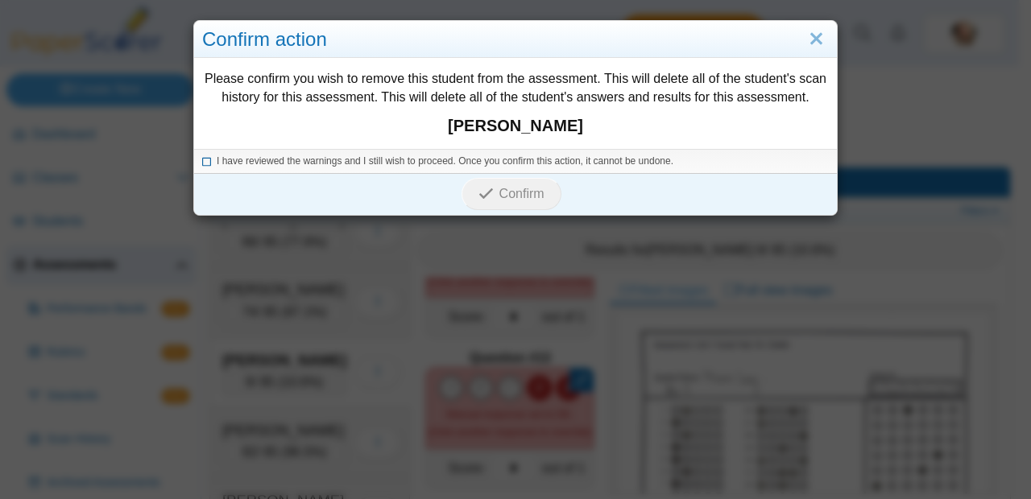
click at [204, 163] on icon at bounding box center [207, 159] width 10 height 9
click at [531, 211] on div "Confirm" at bounding box center [511, 194] width 635 height 42
click at [528, 197] on span "Confirm" at bounding box center [521, 194] width 45 height 14
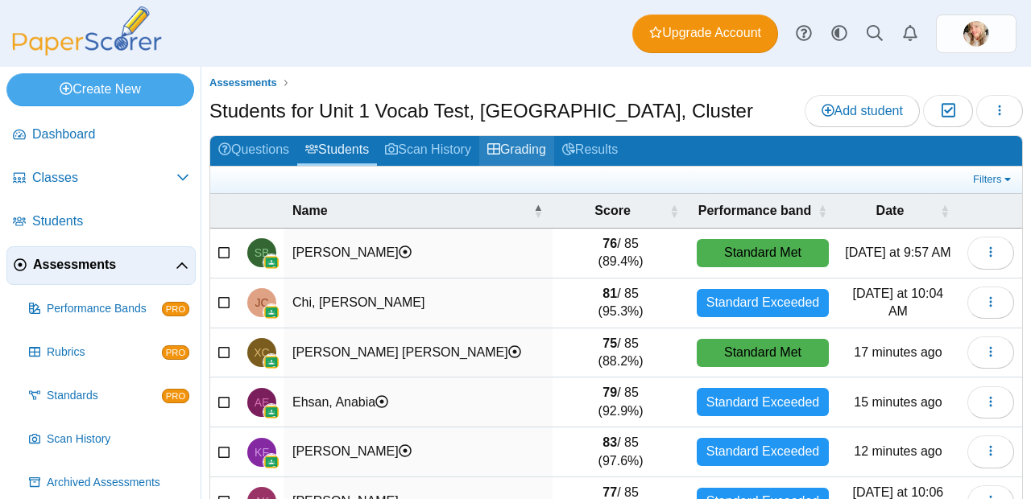
click at [554, 154] on link "Grading" at bounding box center [516, 151] width 75 height 30
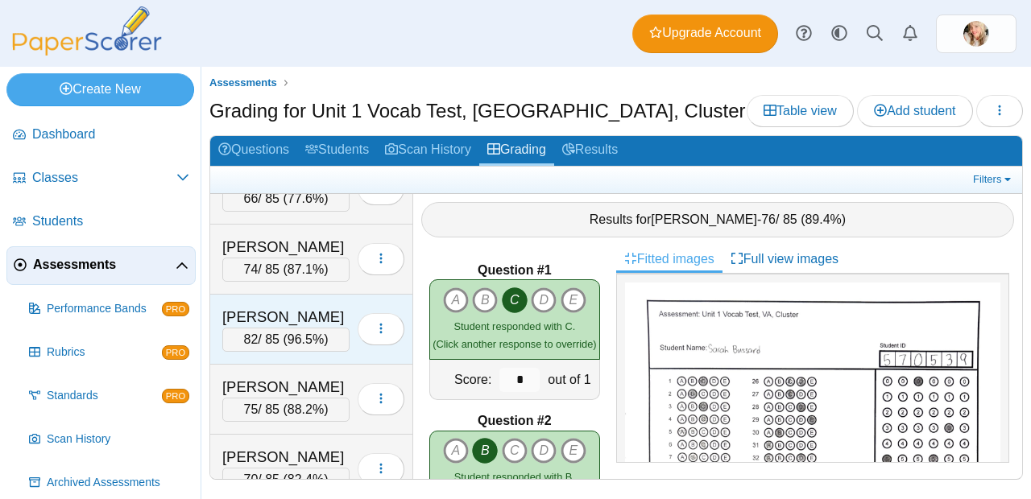
scroll to position [464, 0]
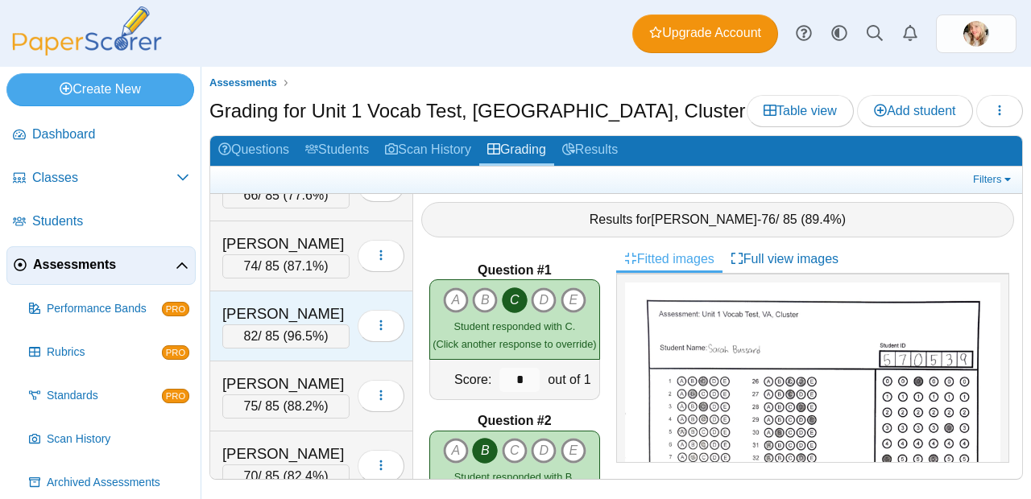
click at [275, 322] on div "[PERSON_NAME]" at bounding box center [285, 314] width 127 height 21
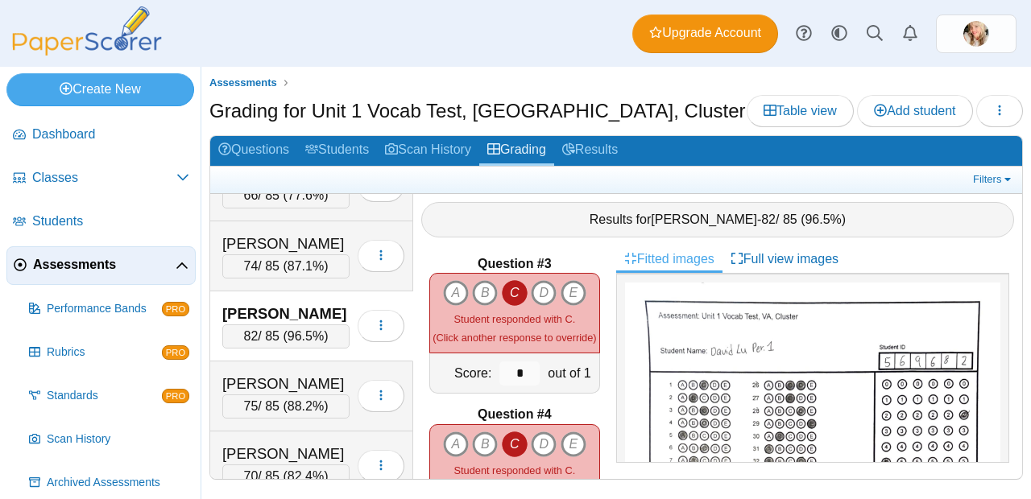
scroll to position [311, 0]
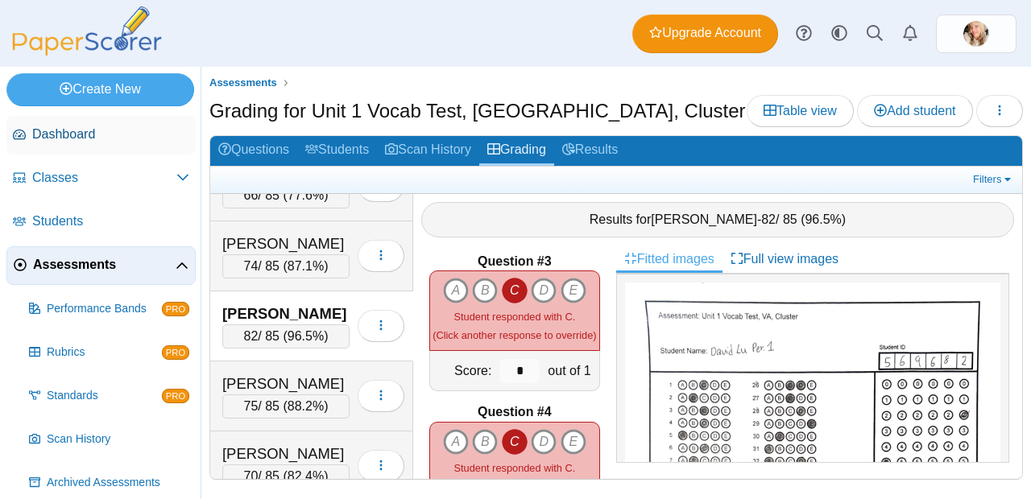
click at [45, 141] on span "Dashboard" at bounding box center [110, 135] width 157 height 18
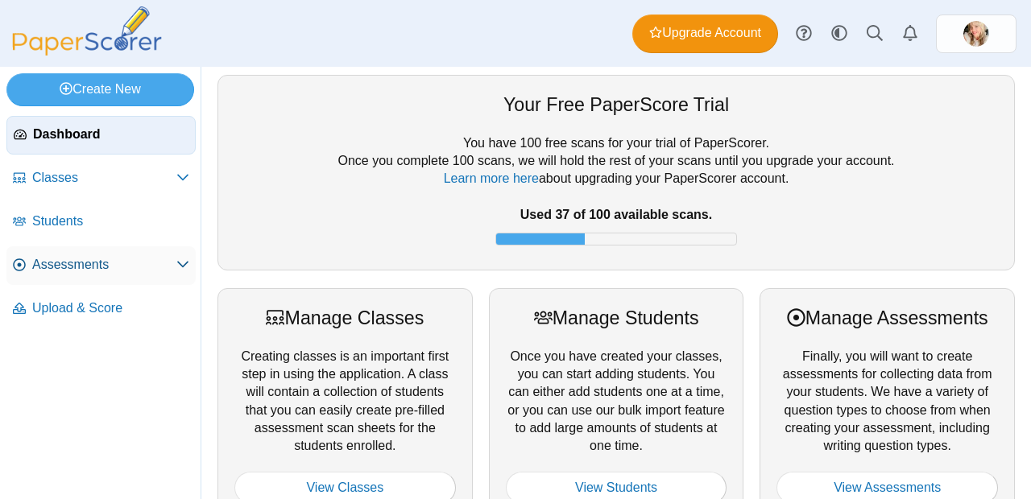
click at [59, 257] on span "Assessments" at bounding box center [104, 265] width 144 height 18
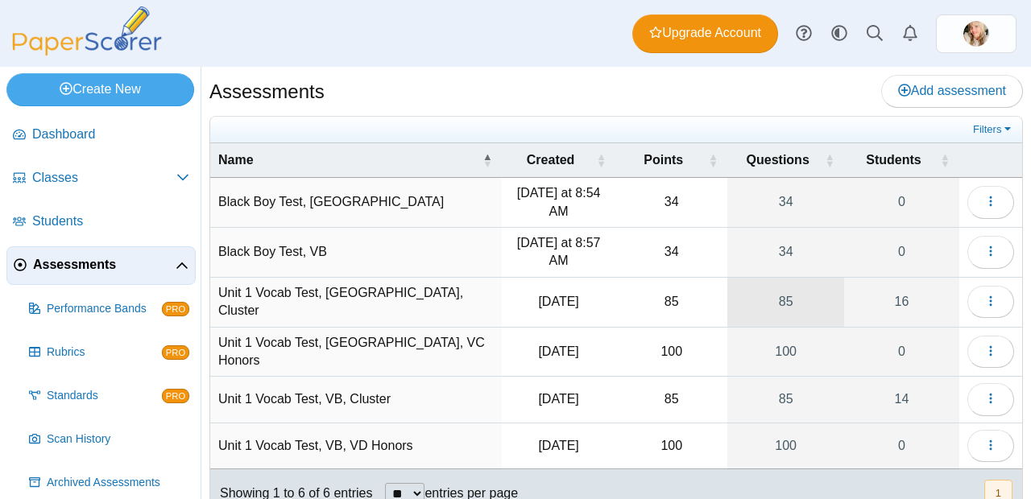
click at [777, 303] on link "85" at bounding box center [785, 302] width 117 height 49
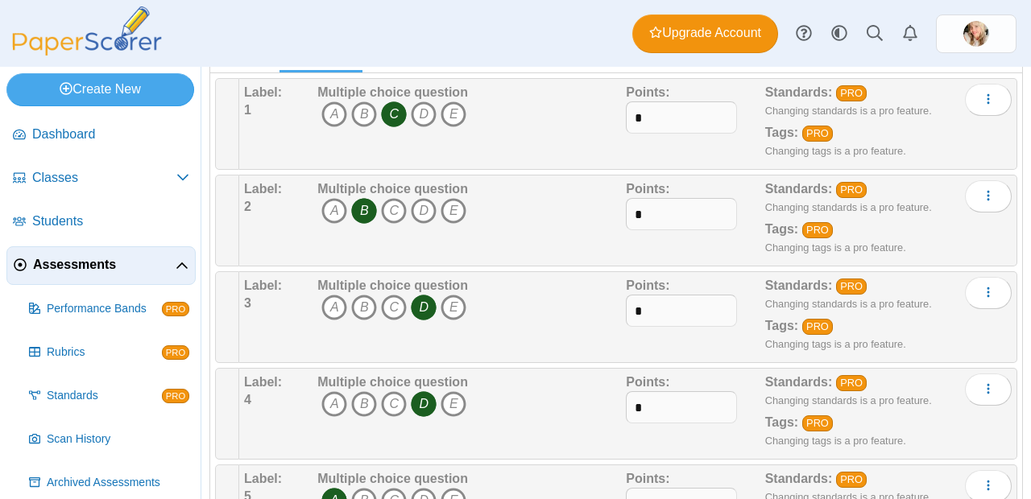
scroll to position [155, 0]
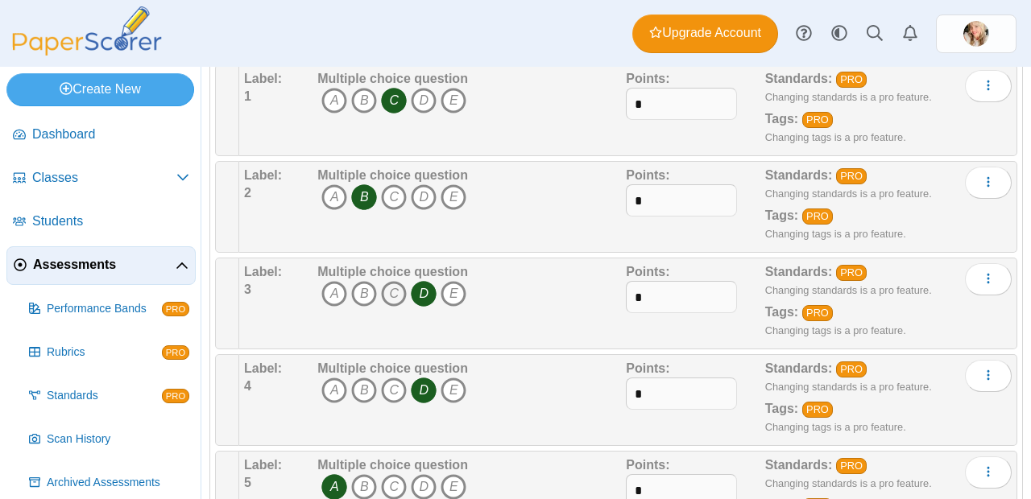
click at [391, 296] on icon "C" at bounding box center [394, 294] width 26 height 26
click at [420, 295] on icon "D" at bounding box center [424, 294] width 26 height 26
click at [396, 375] on b "Multiple choice question" at bounding box center [392, 369] width 151 height 14
click at [395, 389] on icon "C" at bounding box center [394, 391] width 26 height 26
click at [417, 388] on icon "D" at bounding box center [424, 391] width 26 height 26
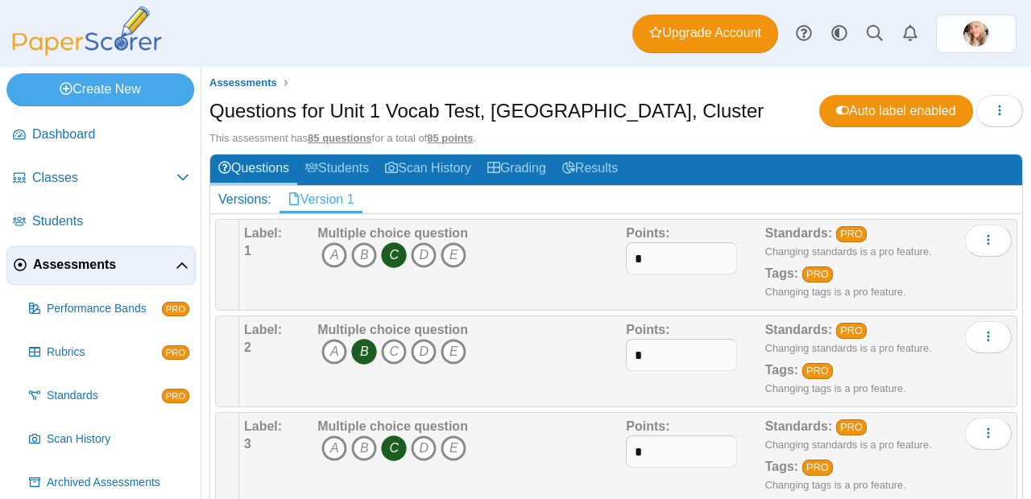
scroll to position [3, 0]
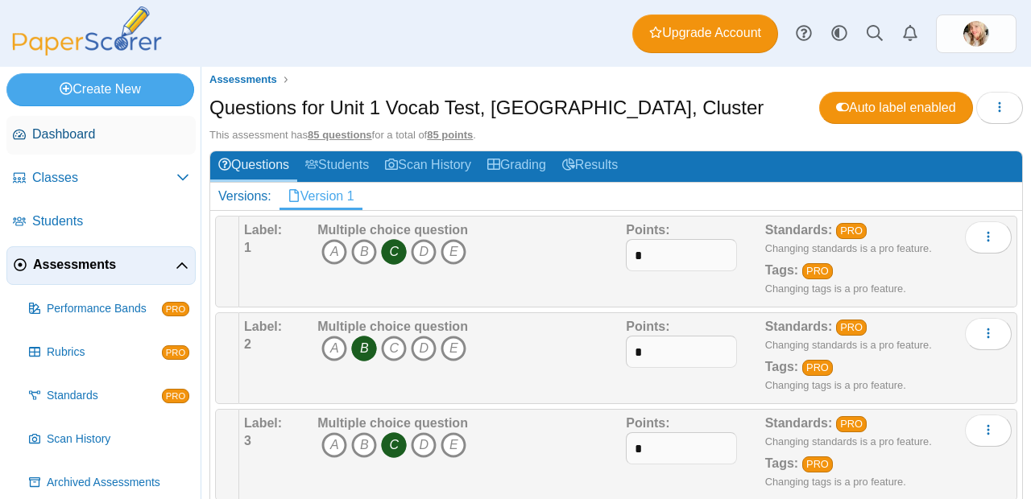
click at [110, 146] on link "Dashboard" at bounding box center [100, 135] width 189 height 39
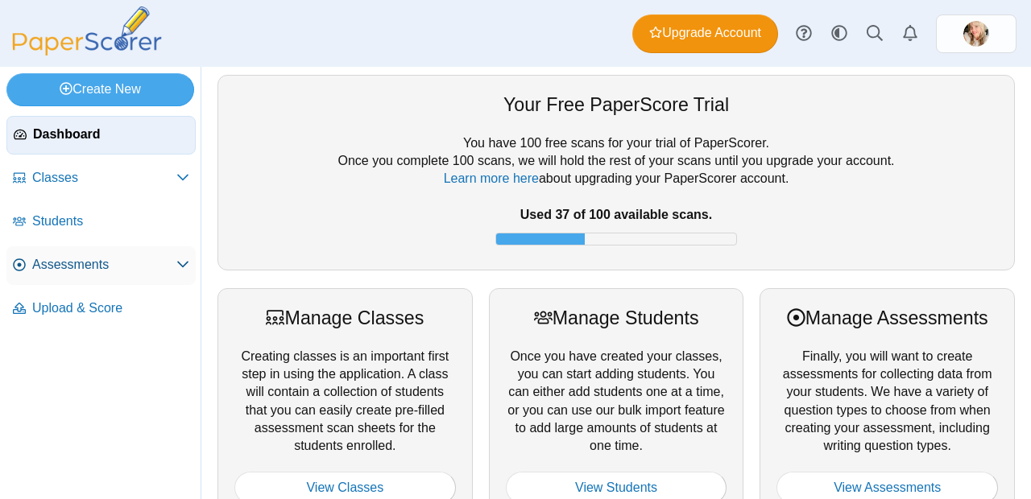
click at [78, 272] on span "Assessments" at bounding box center [104, 265] width 144 height 18
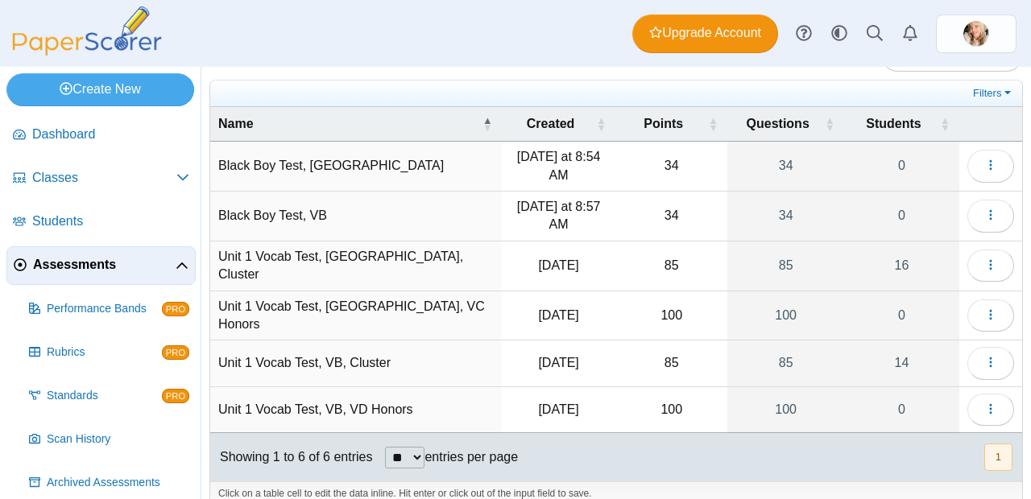
scroll to position [40, 0]
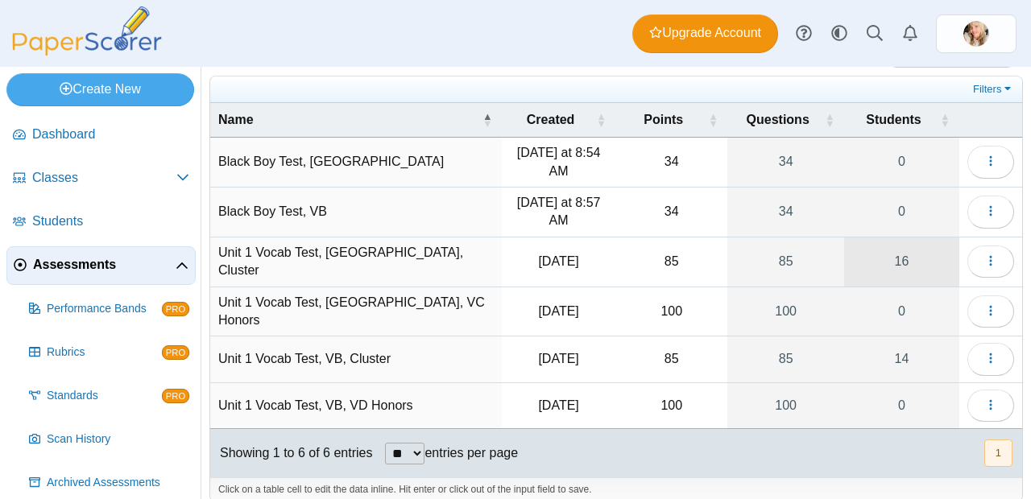
click at [900, 251] on link "16" at bounding box center [901, 262] width 115 height 49
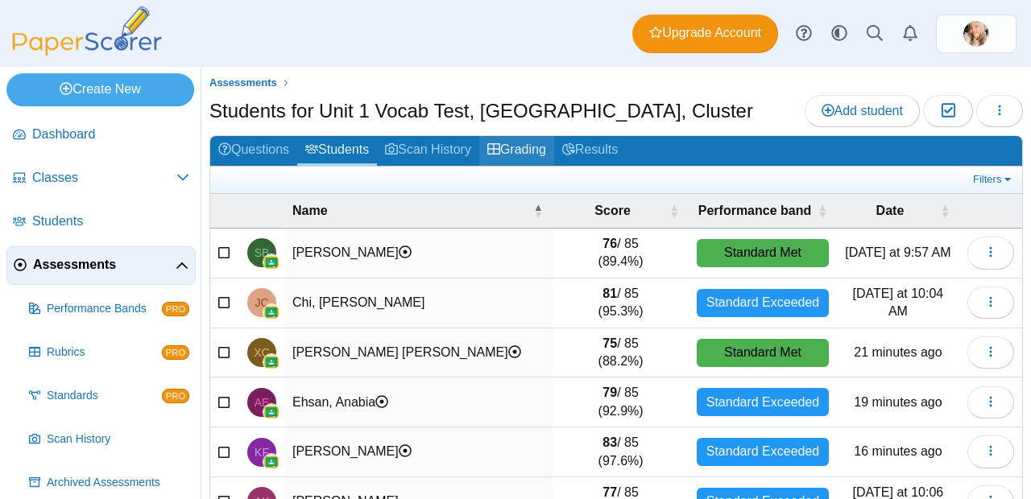
click at [552, 143] on link "Grading" at bounding box center [516, 151] width 75 height 30
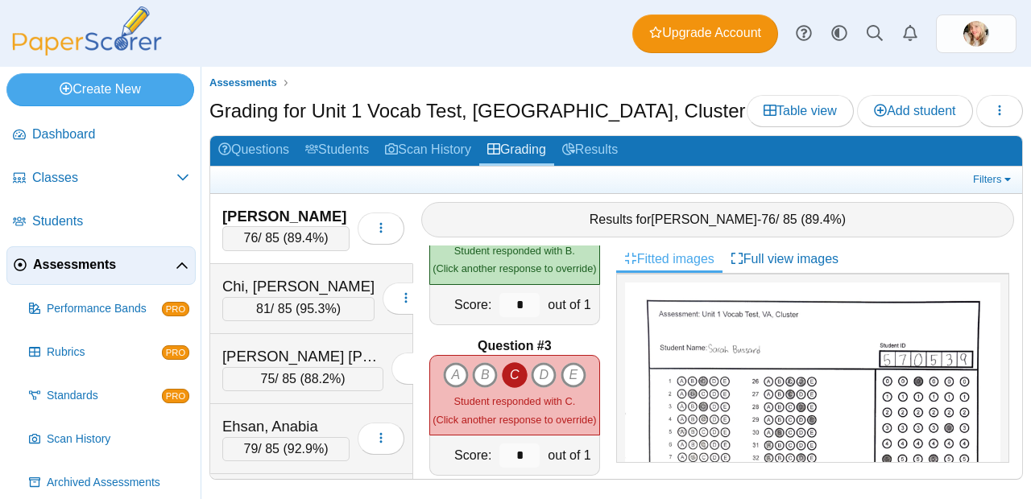
scroll to position [228, 0]
click at [516, 369] on icon "C" at bounding box center [515, 374] width 26 height 26
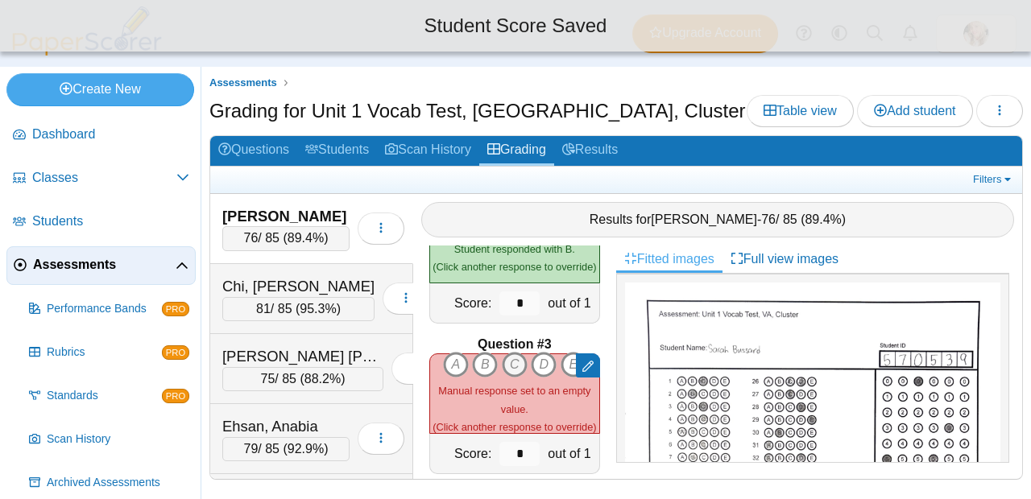
click at [516, 369] on div "A B C D E" at bounding box center [514, 394] width 169 height 84
click at [514, 352] on icon "C" at bounding box center [515, 365] width 26 height 26
type input "*"
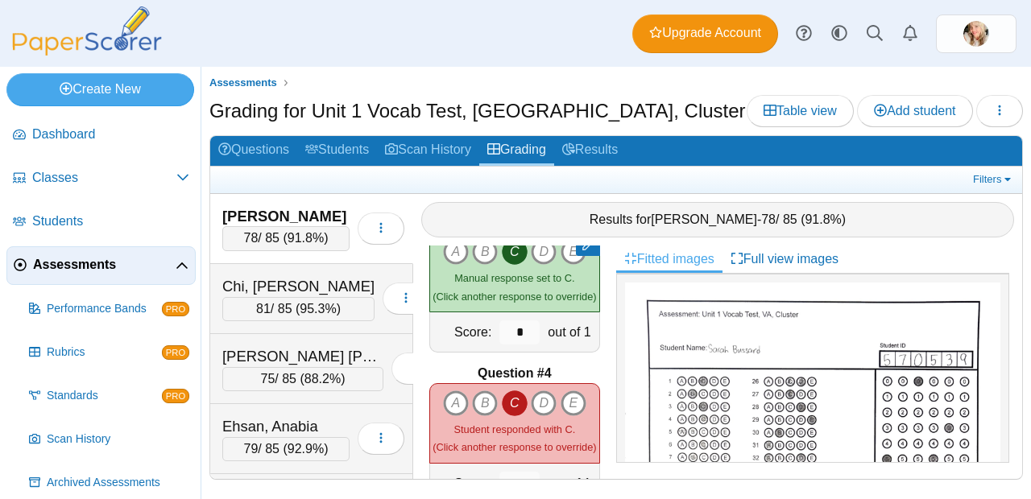
scroll to position [375, 0]
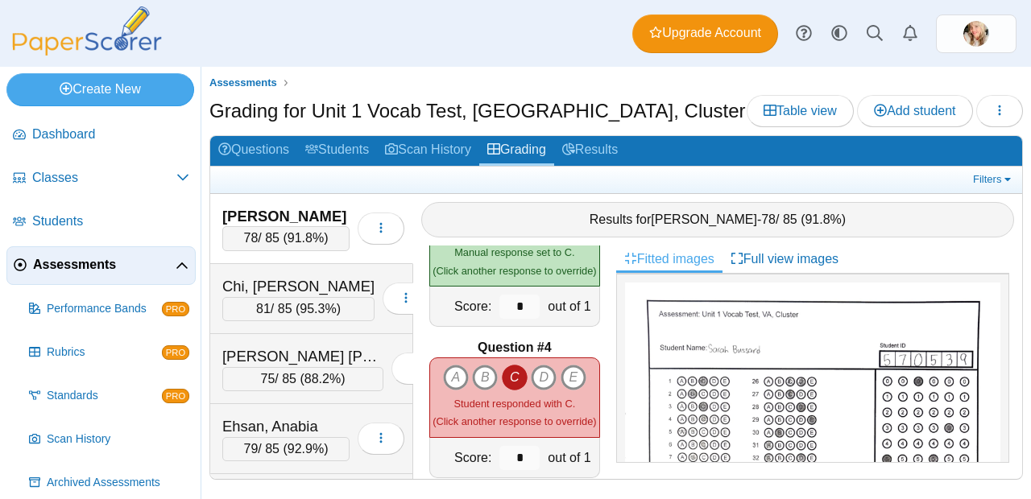
click at [507, 365] on icon "C" at bounding box center [515, 378] width 26 height 26
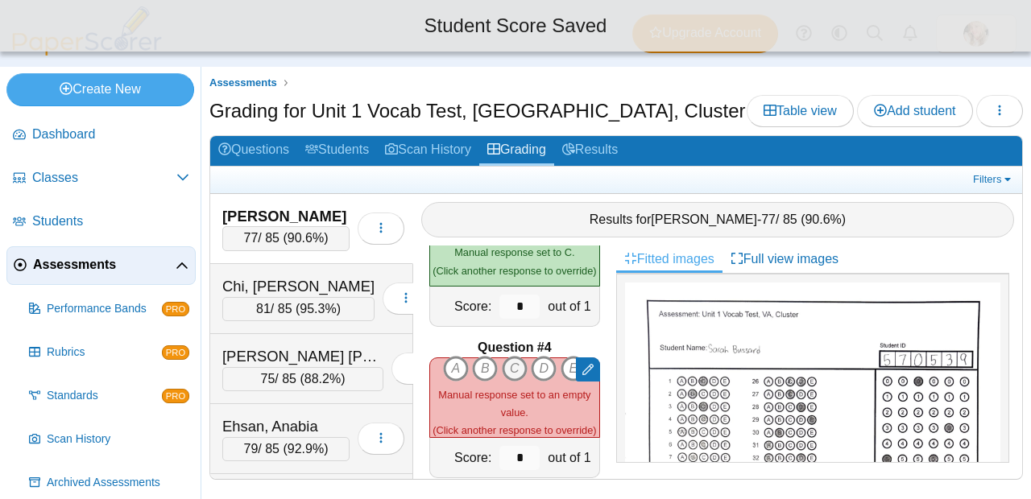
click at [507, 366] on icon "C" at bounding box center [515, 369] width 26 height 26
type input "*"
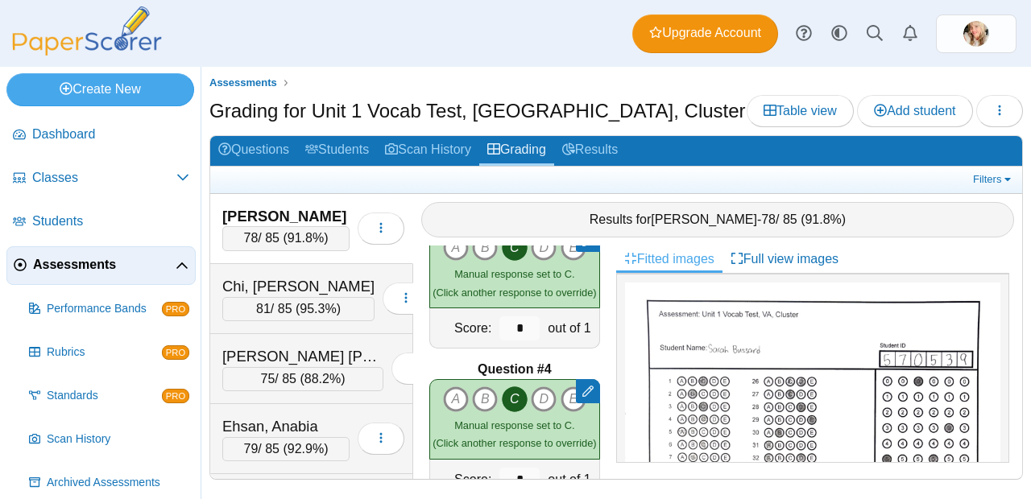
scroll to position [332, 0]
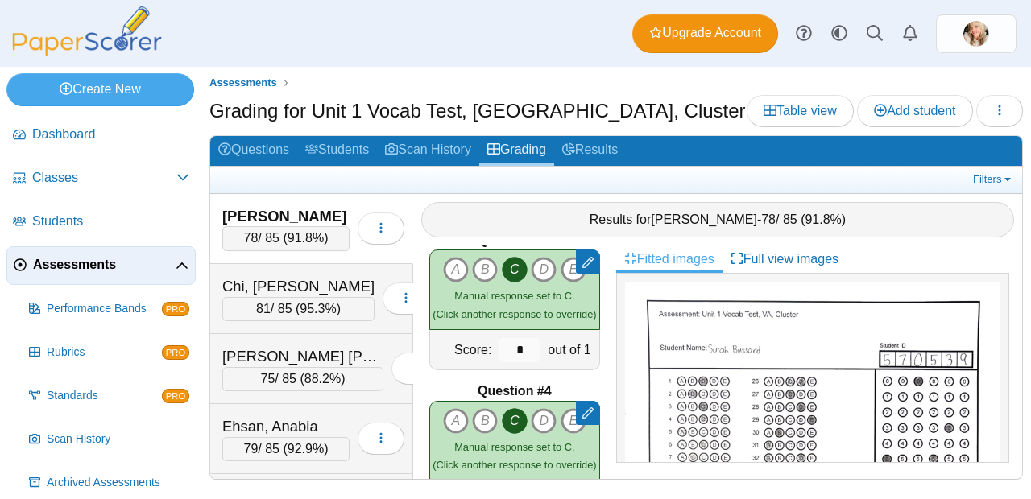
click at [259, 235] on div "78 / 85 ( 91.8% )" at bounding box center [285, 238] width 127 height 24
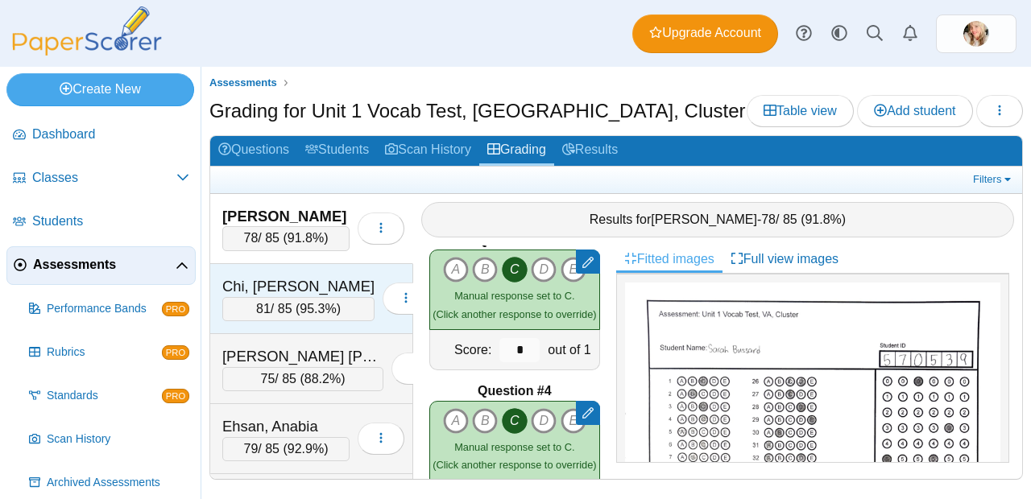
click at [271, 308] on div "81 / 85 ( 95.3% )" at bounding box center [298, 309] width 152 height 24
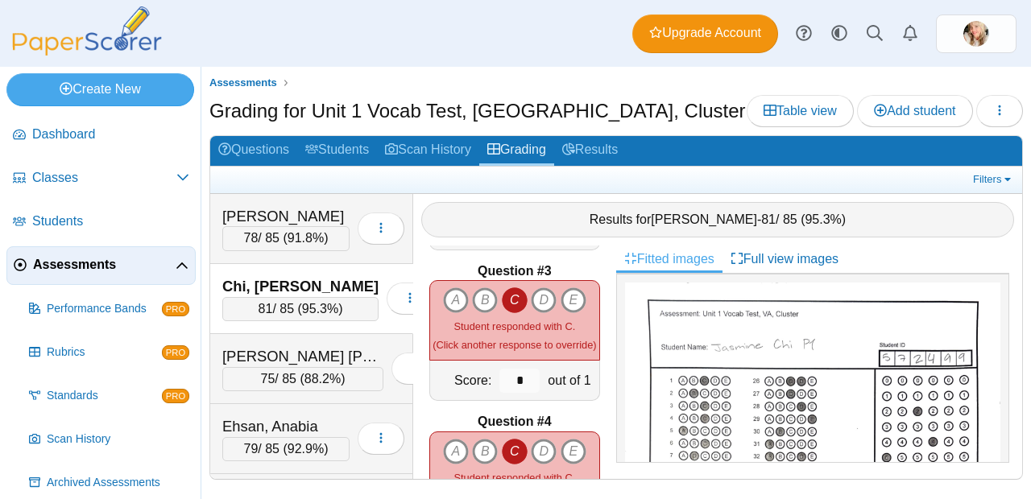
scroll to position [300, 0]
click at [505, 294] on icon "C" at bounding box center [515, 301] width 26 height 26
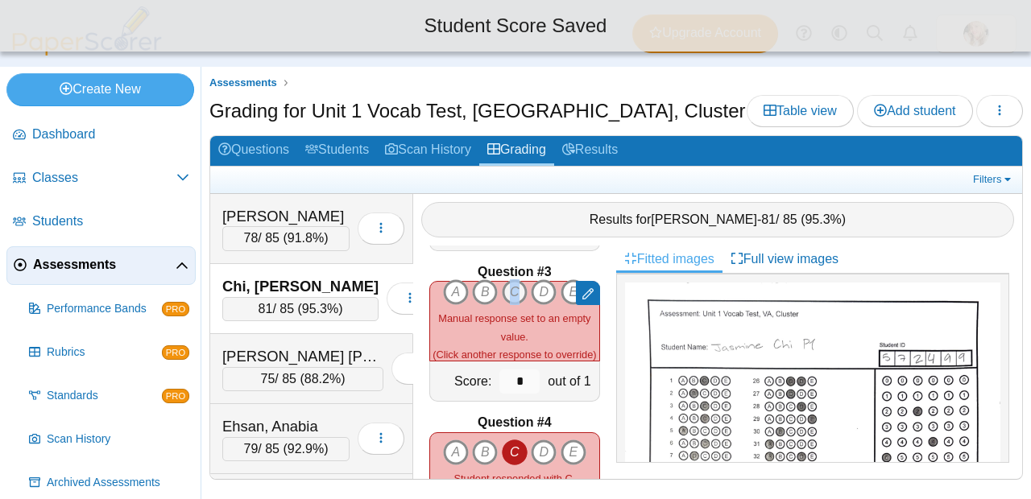
click at [505, 294] on icon "C" at bounding box center [515, 292] width 26 height 26
type input "*"
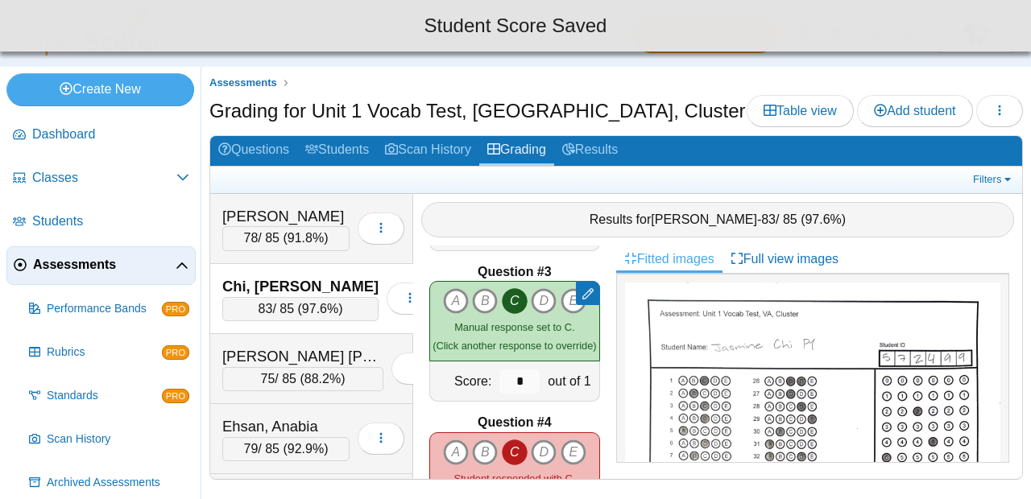
click at [503, 446] on icon "C" at bounding box center [515, 453] width 26 height 26
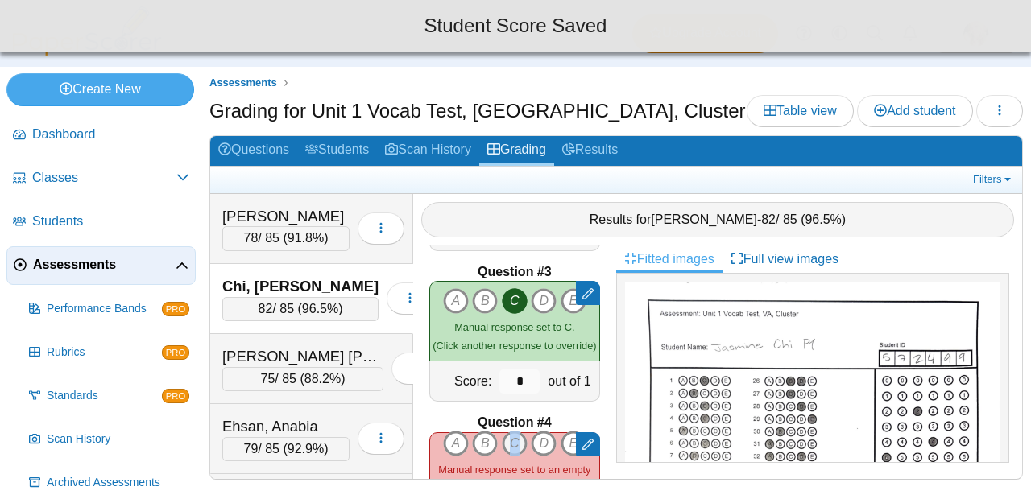
click at [503, 446] on icon "C" at bounding box center [515, 444] width 26 height 26
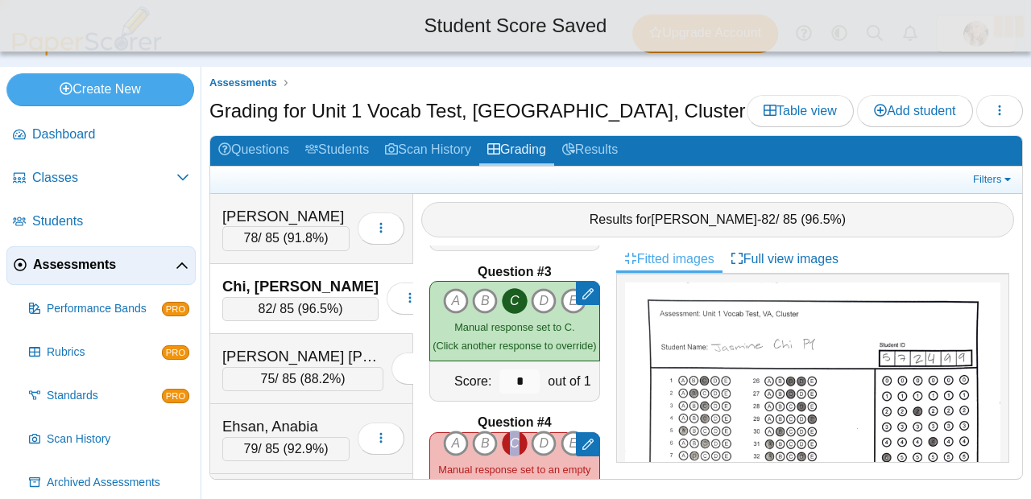
type input "*"
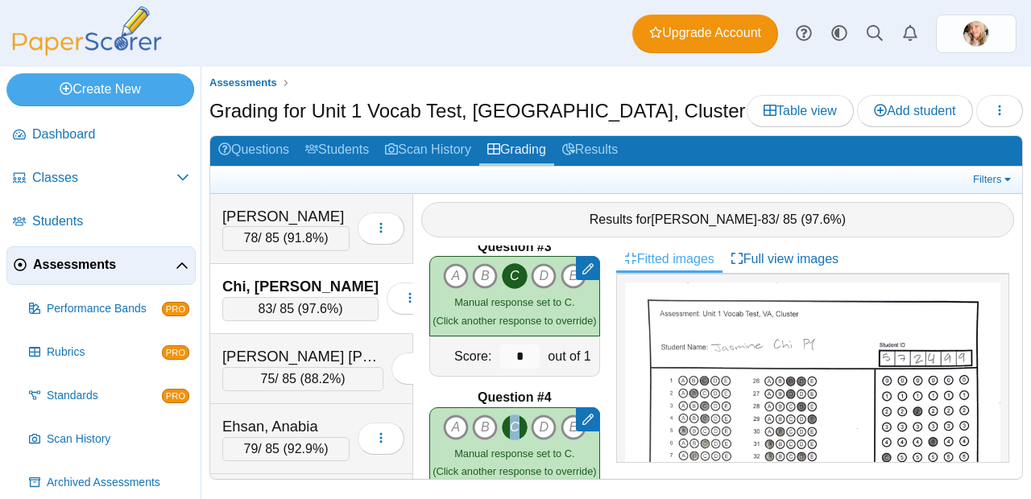
scroll to position [335, 0]
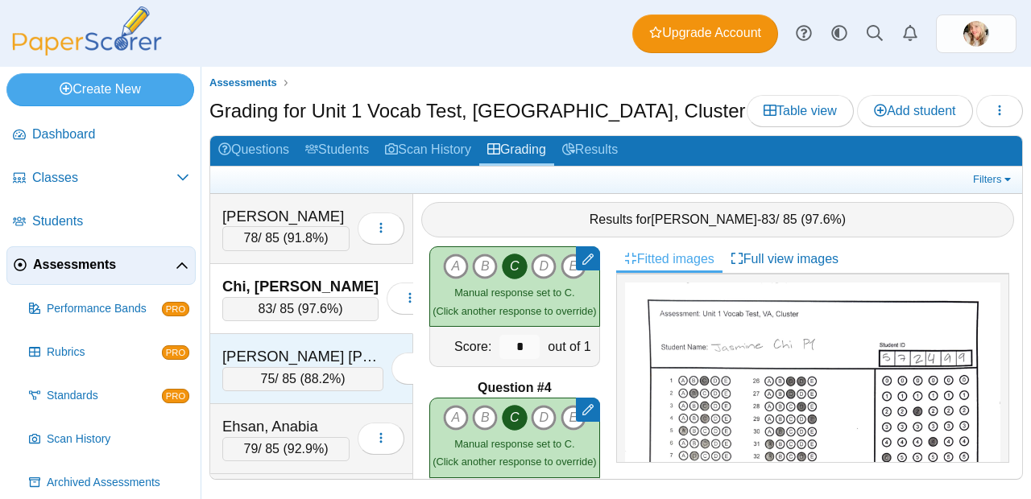
click at [310, 381] on span "88.2%" at bounding box center [322, 379] width 36 height 14
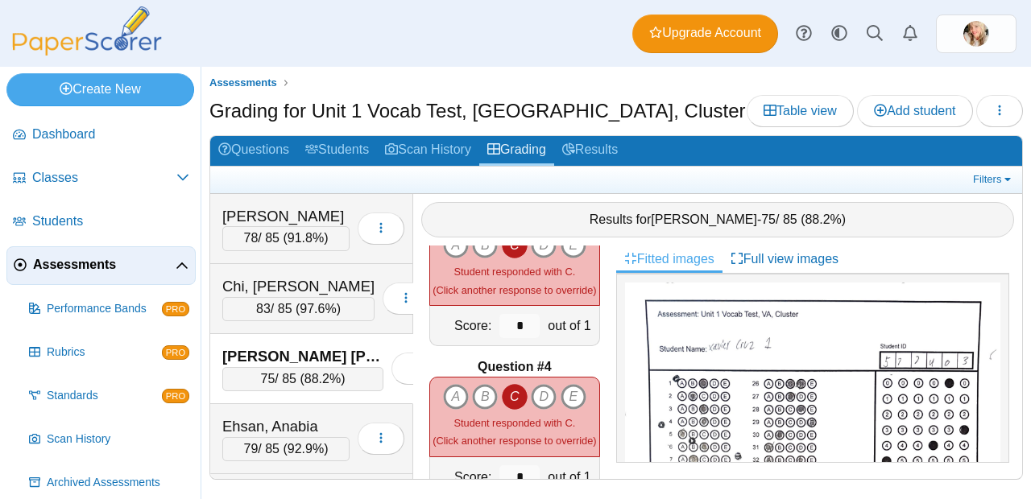
scroll to position [324, 0]
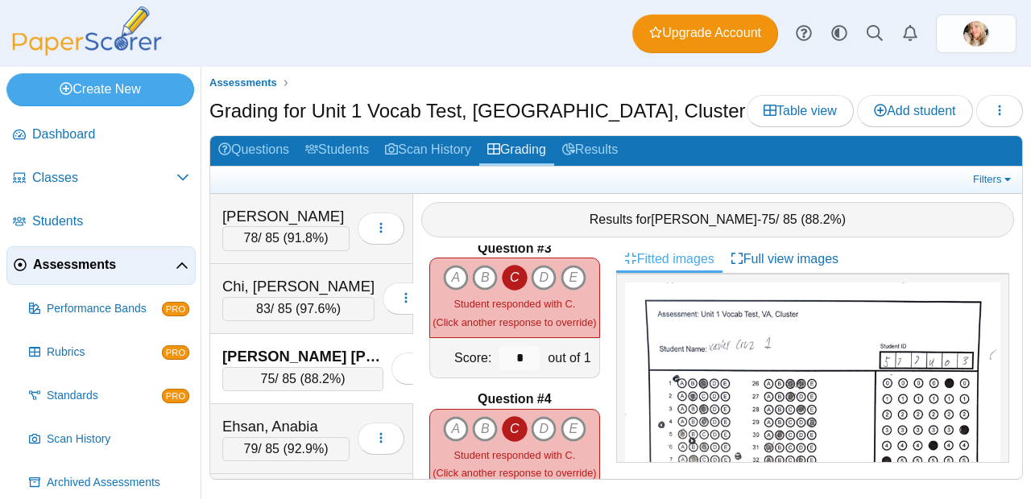
click at [508, 273] on icon "C" at bounding box center [515, 278] width 26 height 26
click at [508, 273] on div "A B C D E" at bounding box center [514, 298] width 163 height 66
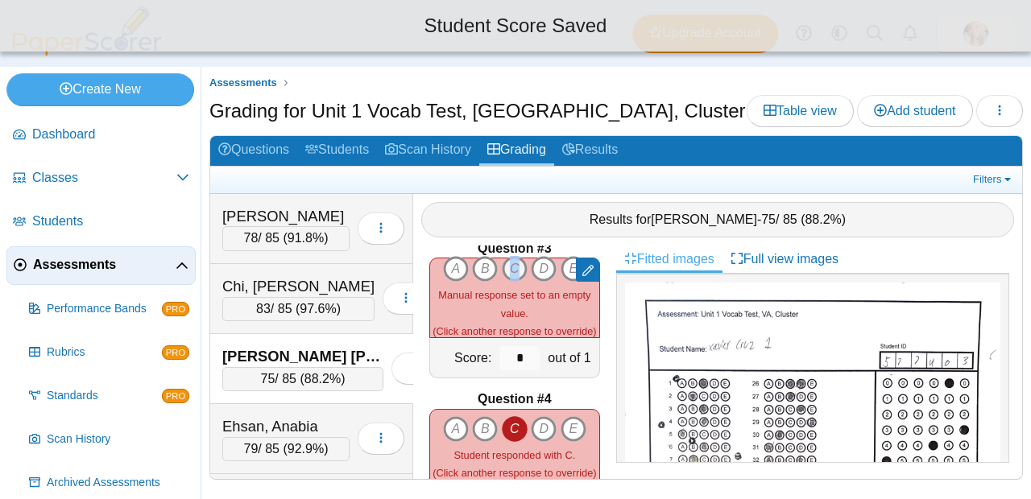
click at [513, 263] on icon "C" at bounding box center [515, 269] width 26 height 26
type input "*"
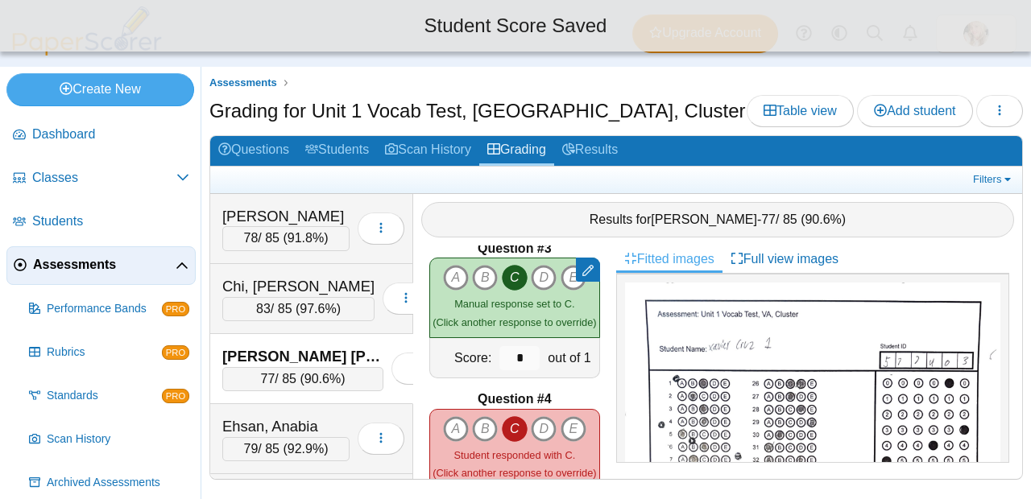
click at [511, 418] on icon "C" at bounding box center [515, 429] width 26 height 26
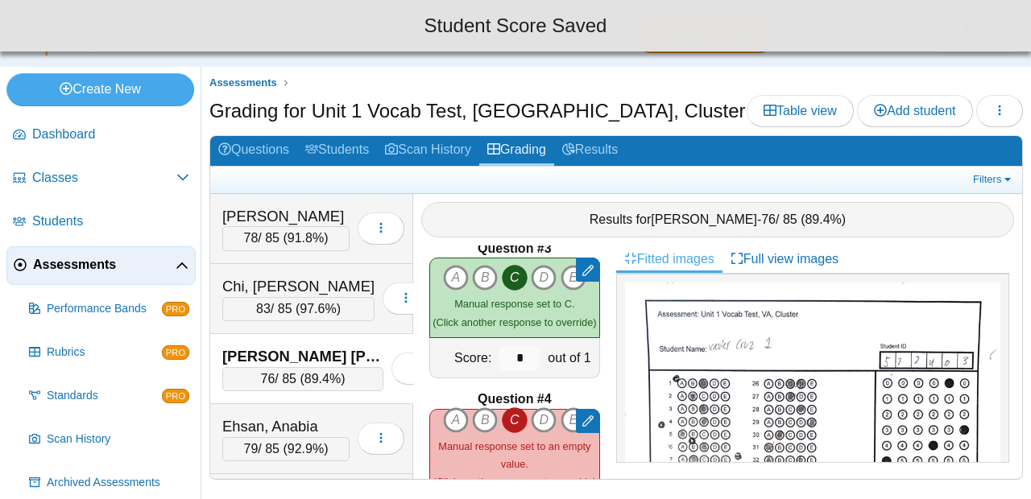
type input "*"
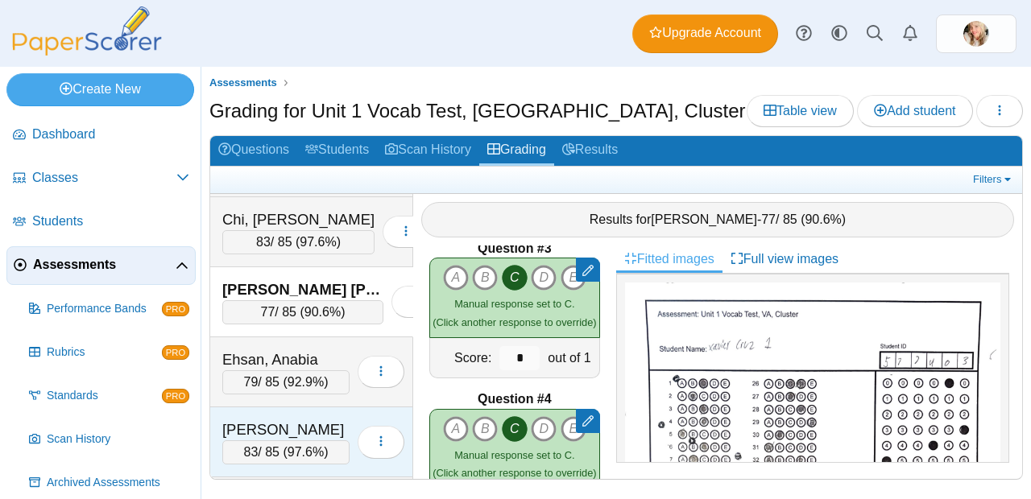
scroll to position [86, 0]
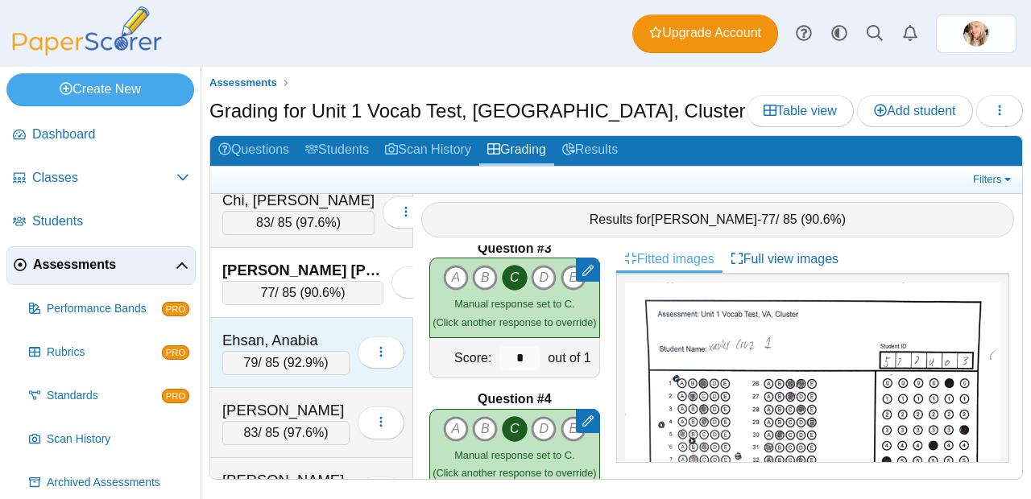
click at [300, 361] on span "92.9%" at bounding box center [306, 363] width 36 height 14
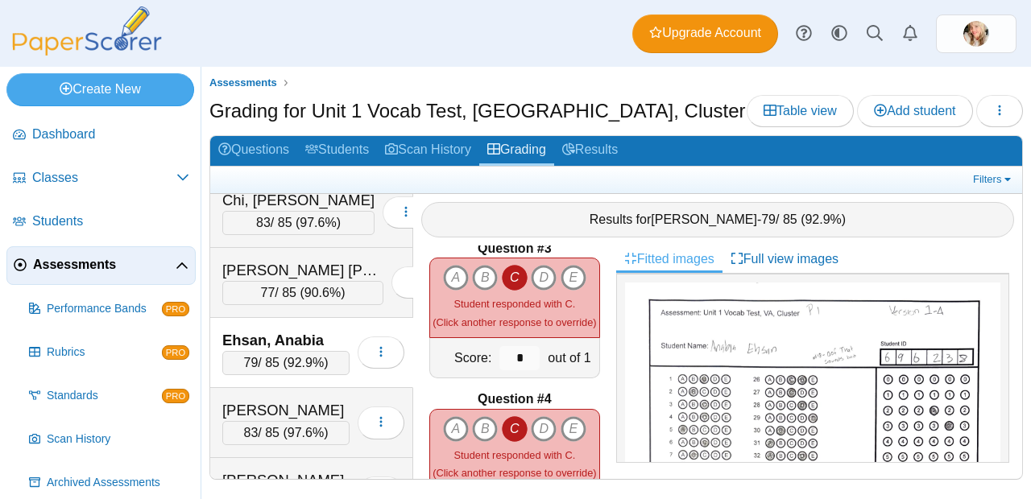
click at [507, 265] on icon "C" at bounding box center [515, 278] width 26 height 26
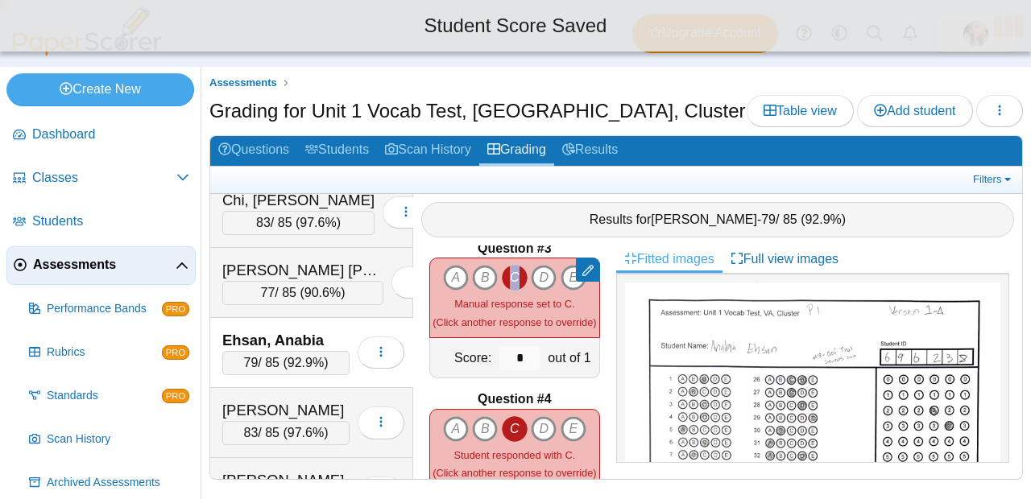
type input "*"
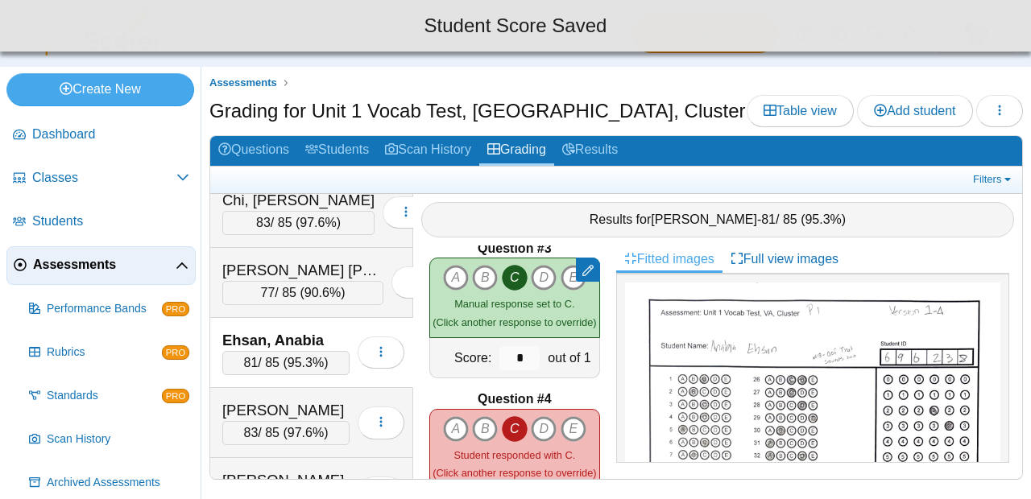
click at [502, 416] on icon "C" at bounding box center [515, 429] width 26 height 26
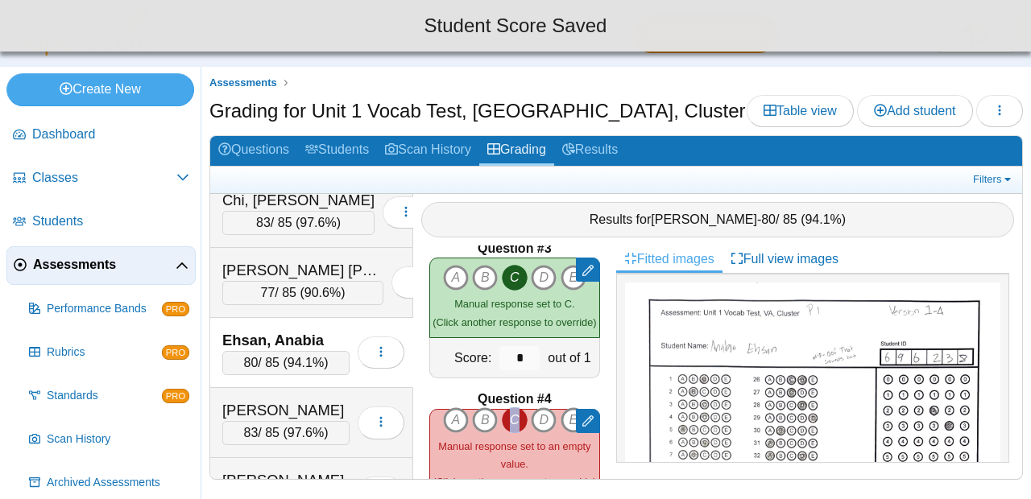
type input "*"
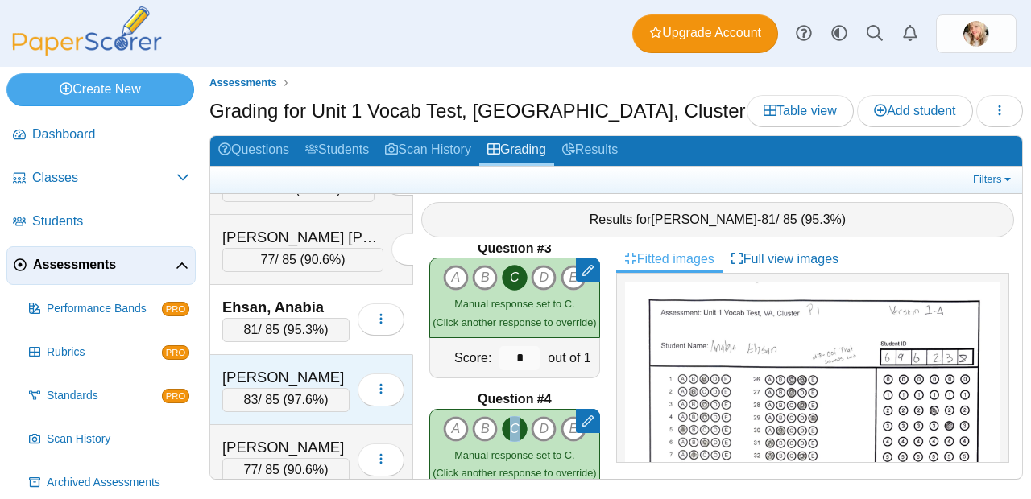
scroll to position [141, 0]
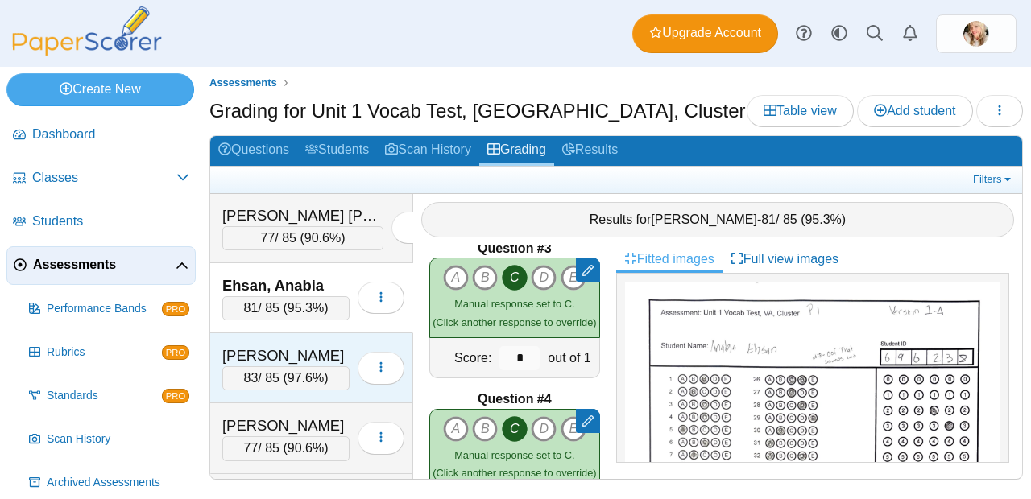
click at [284, 386] on div "83 / 85 ( 97.6% )" at bounding box center [285, 378] width 127 height 24
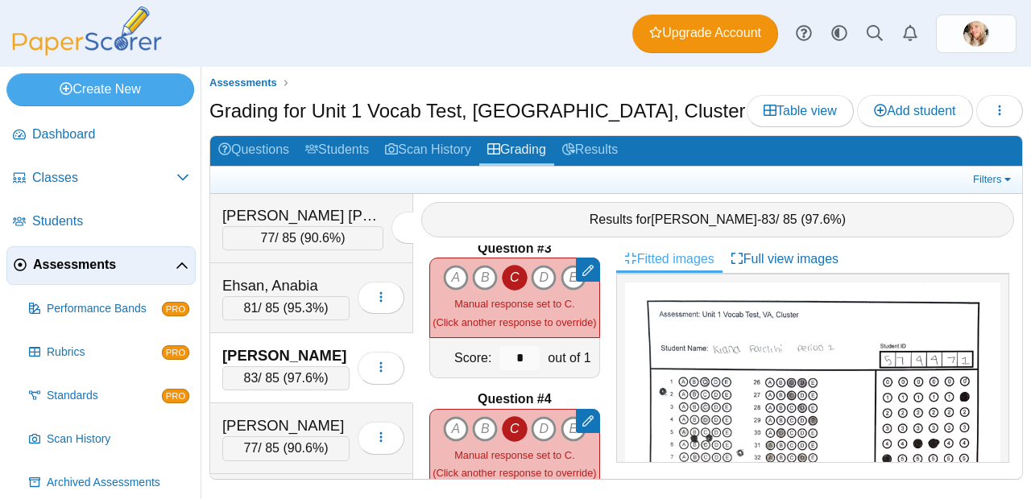
click at [511, 273] on icon "C" at bounding box center [515, 278] width 26 height 26
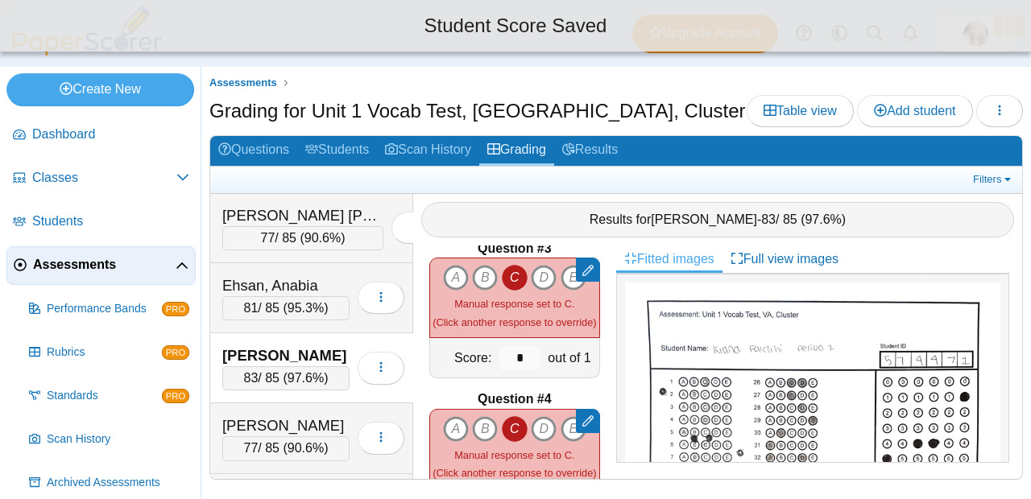
type input "*"
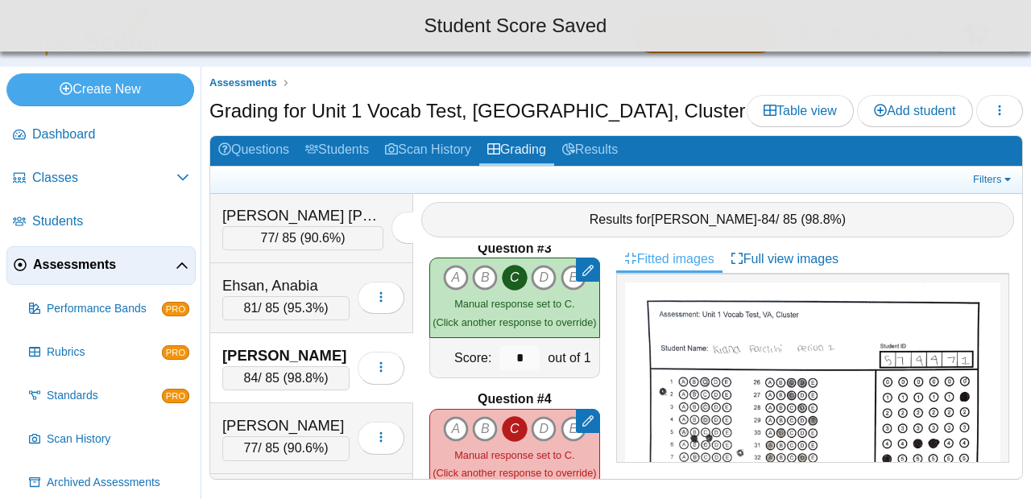
click at [504, 416] on icon "C" at bounding box center [515, 429] width 26 height 26
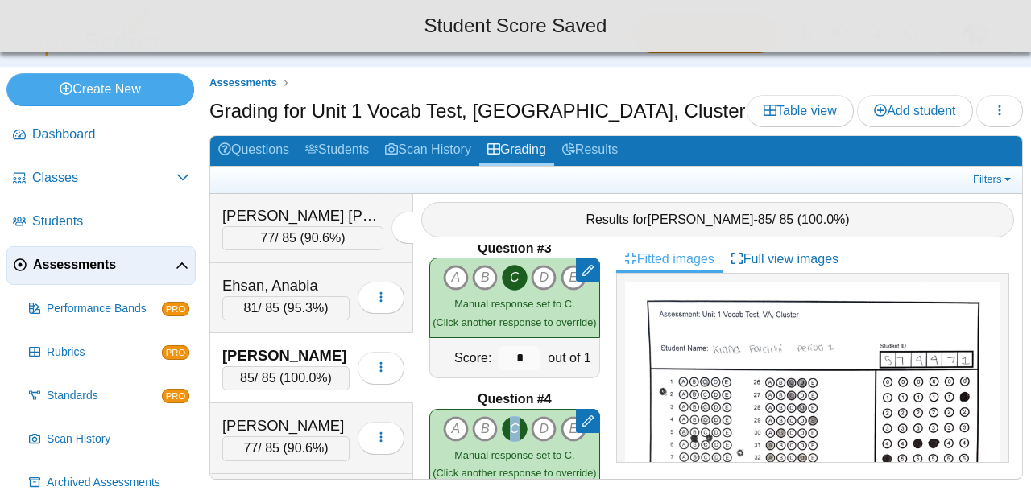
type input "*"
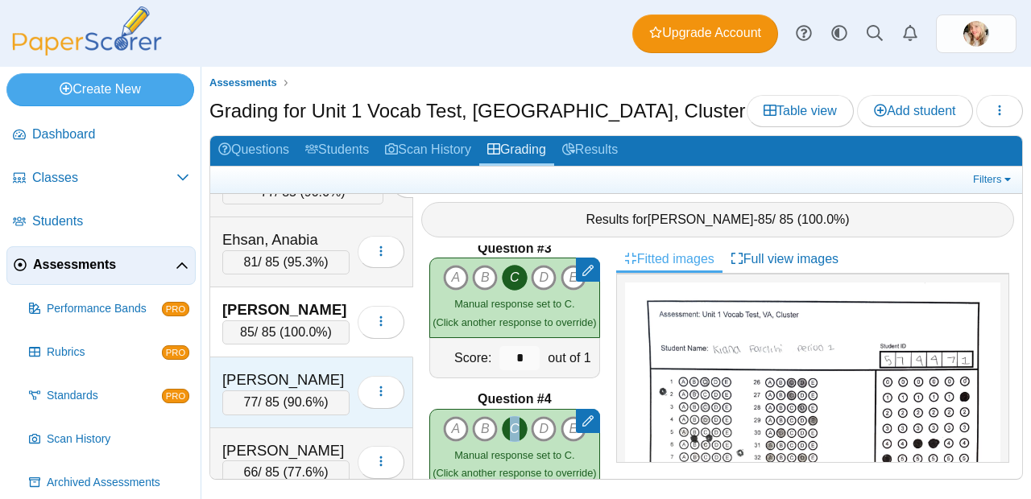
scroll to position [205, 0]
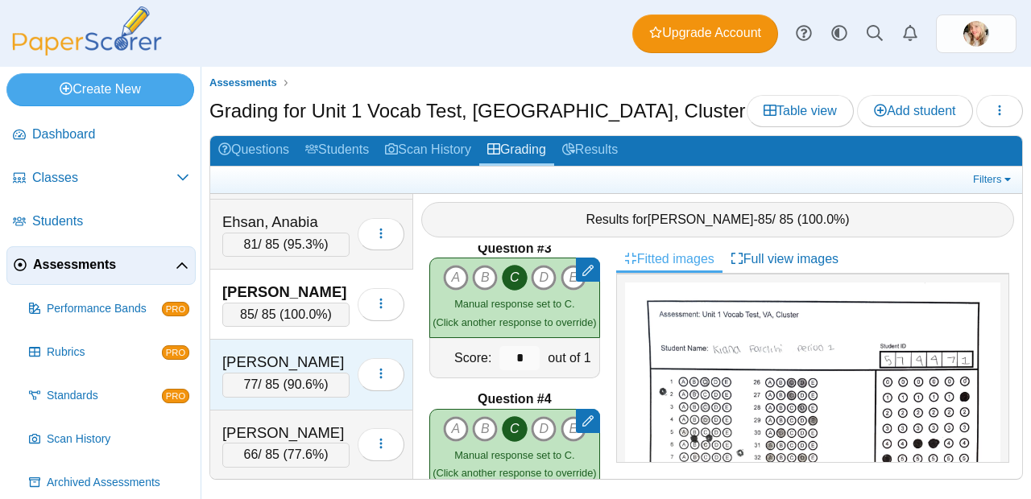
click at [300, 379] on span "90.6%" at bounding box center [306, 385] width 36 height 14
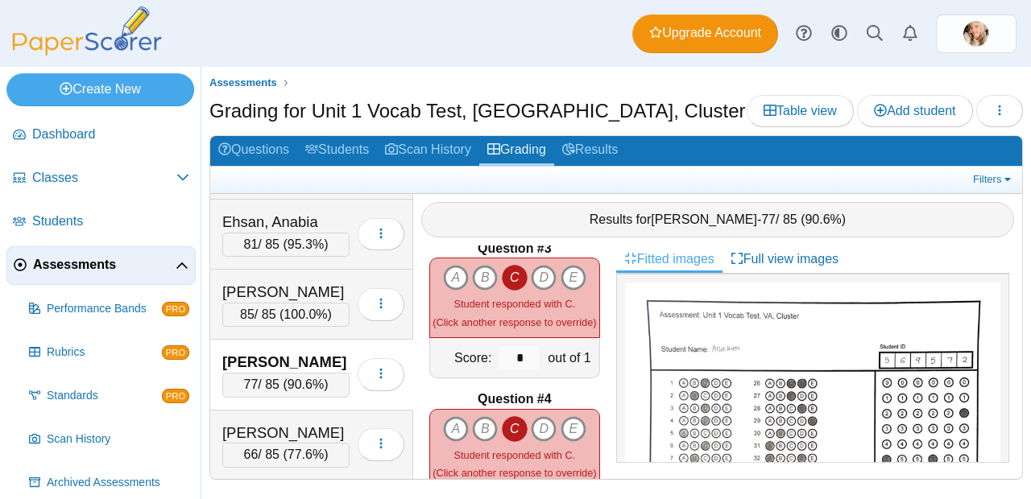
click at [509, 265] on icon "C" at bounding box center [515, 278] width 26 height 26
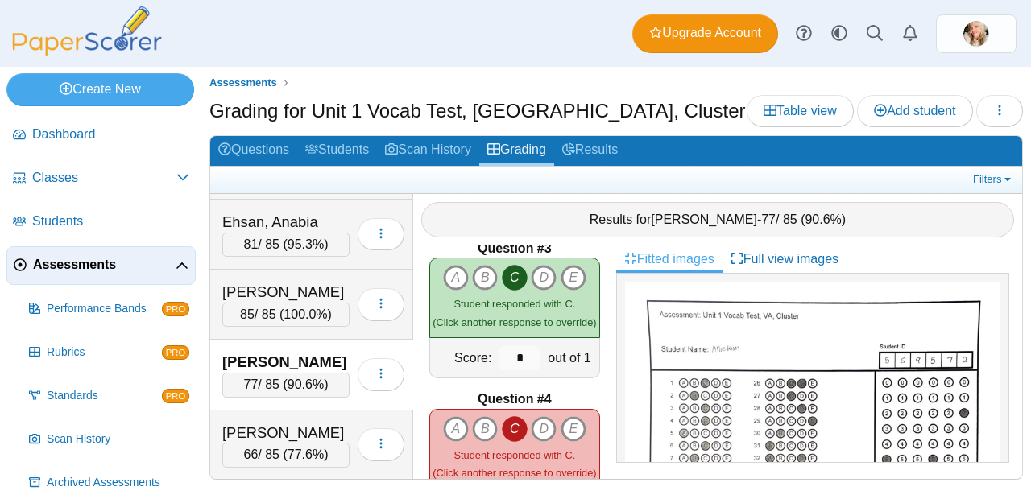
click at [508, 421] on icon "C" at bounding box center [515, 429] width 26 height 26
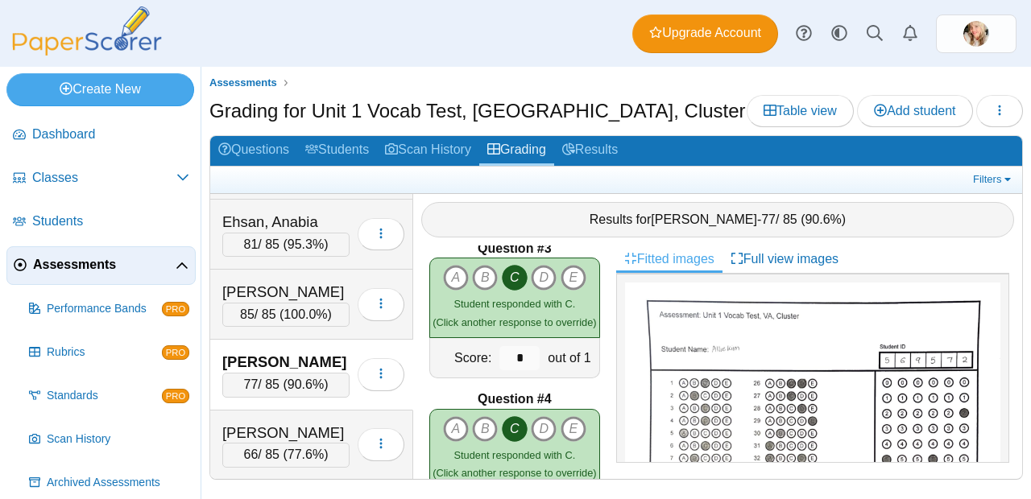
click at [318, 379] on span "90.6%" at bounding box center [306, 385] width 36 height 14
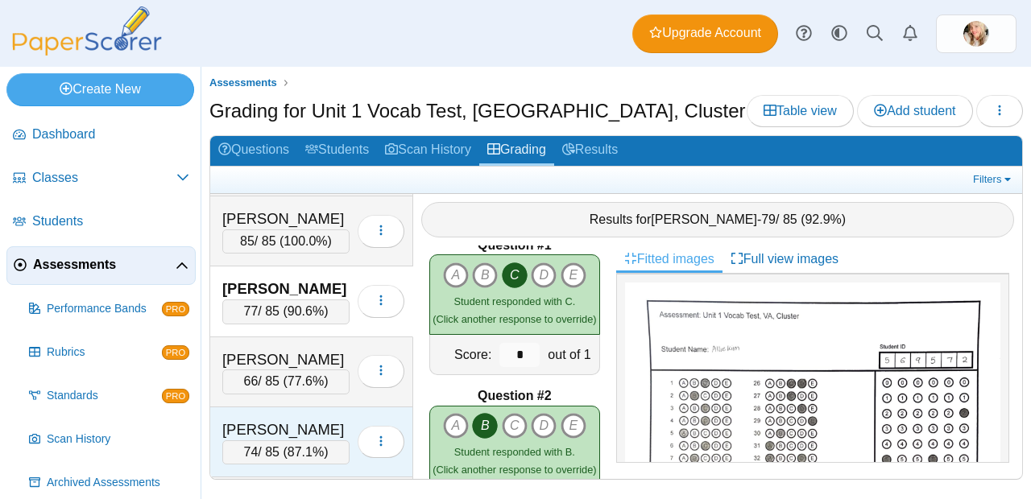
scroll to position [296, 0]
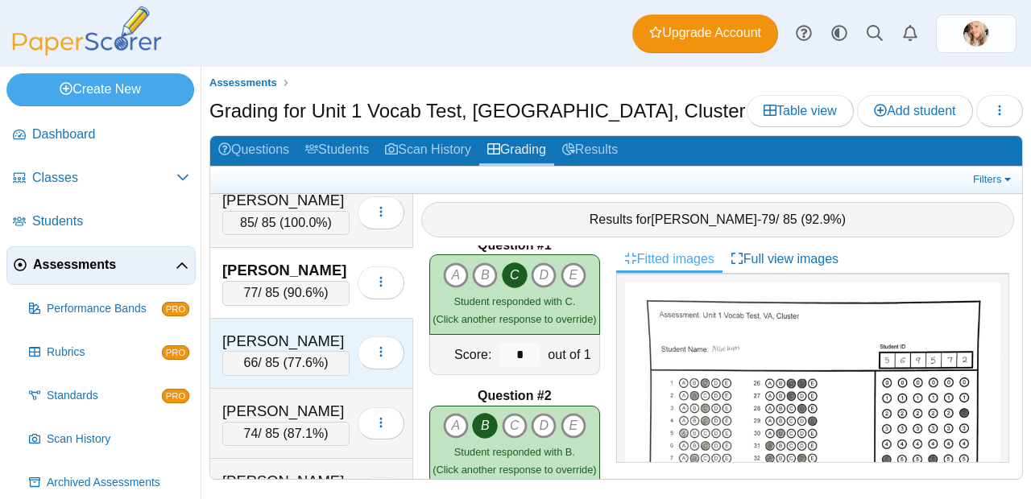
click at [307, 348] on div "Leonard, Logan" at bounding box center [285, 341] width 127 height 21
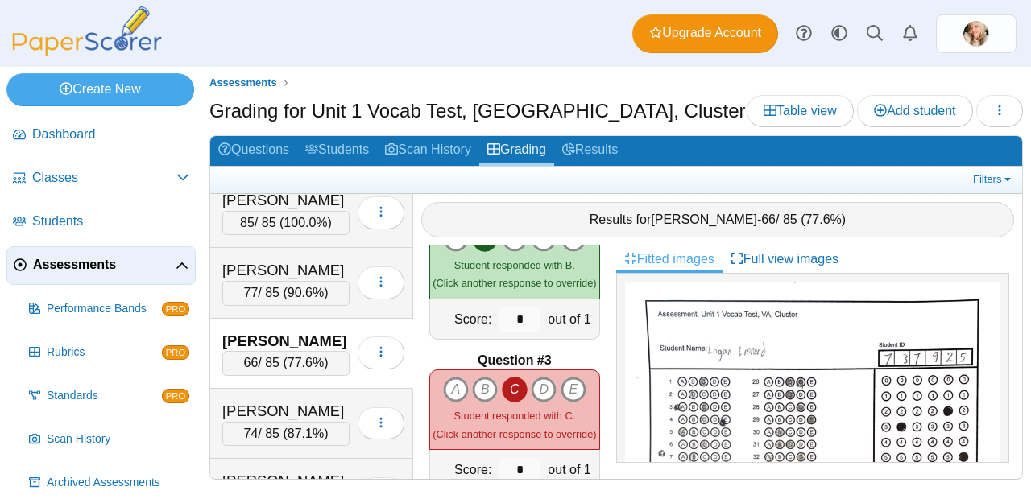
scroll to position [214, 0]
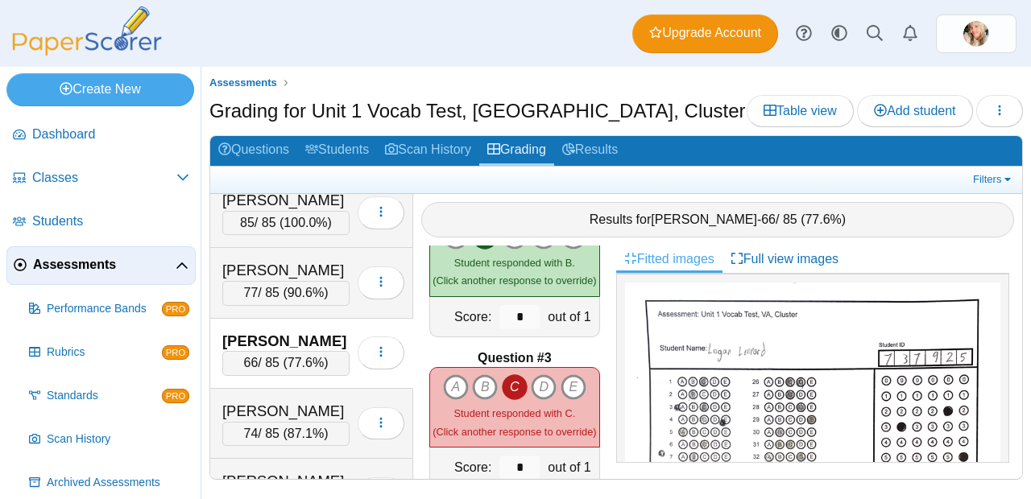
click at [503, 385] on icon "C" at bounding box center [515, 388] width 26 height 26
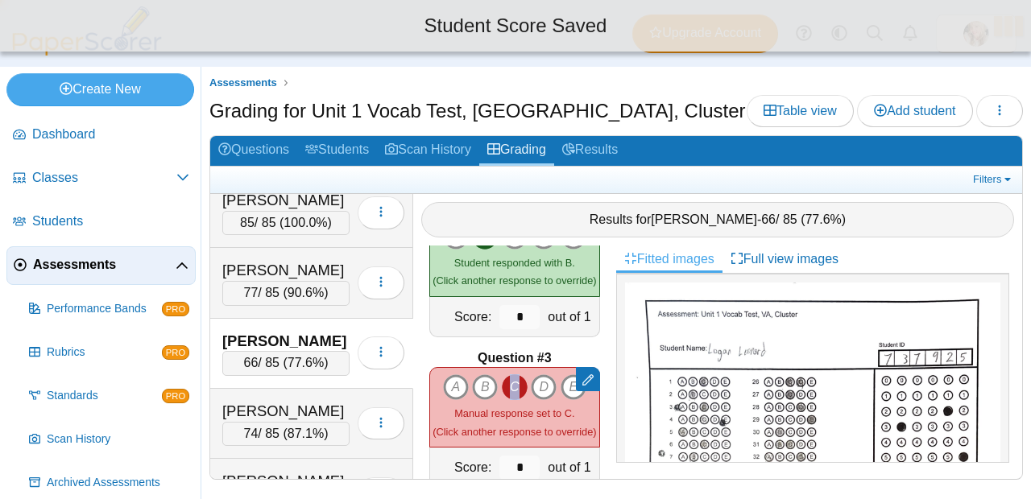
type input "*"
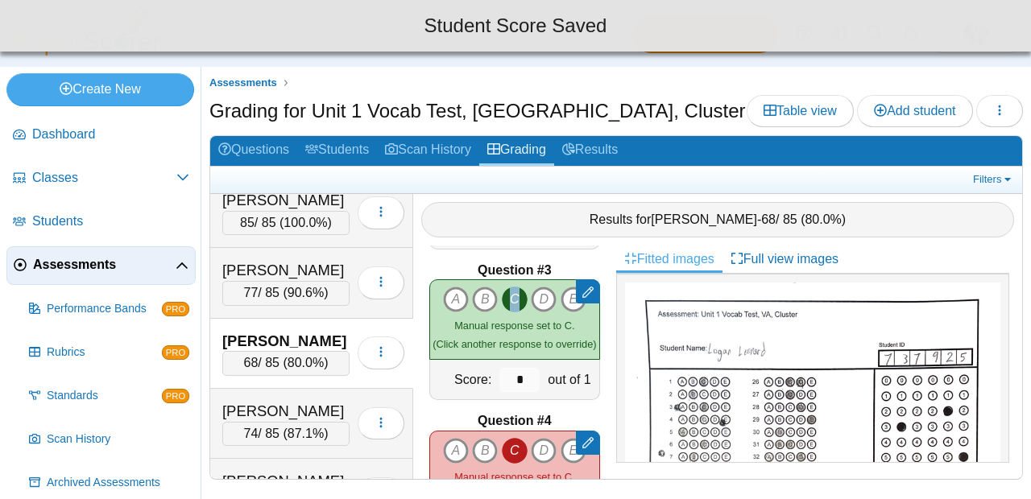
scroll to position [303, 0]
click at [508, 437] on icon "C" at bounding box center [515, 450] width 26 height 26
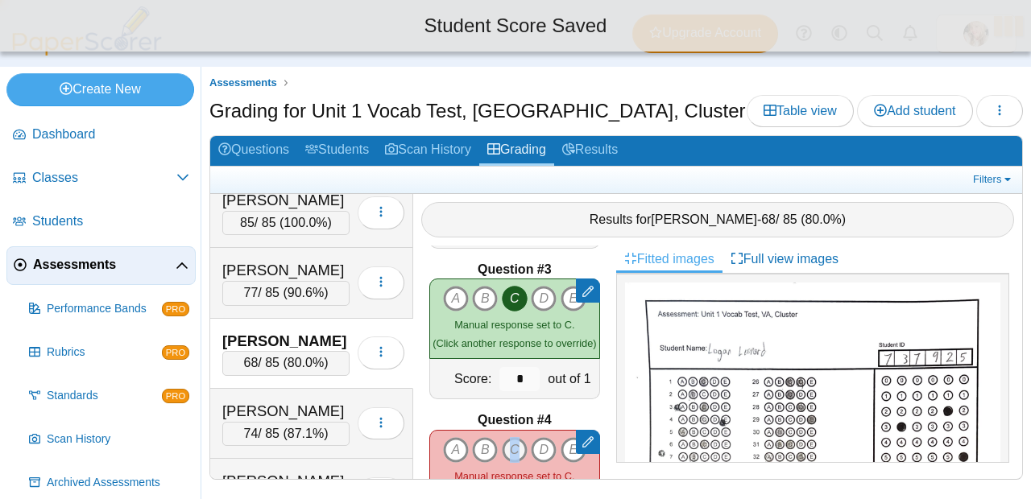
click at [508, 437] on icon "C" at bounding box center [515, 450] width 26 height 26
type input "*"
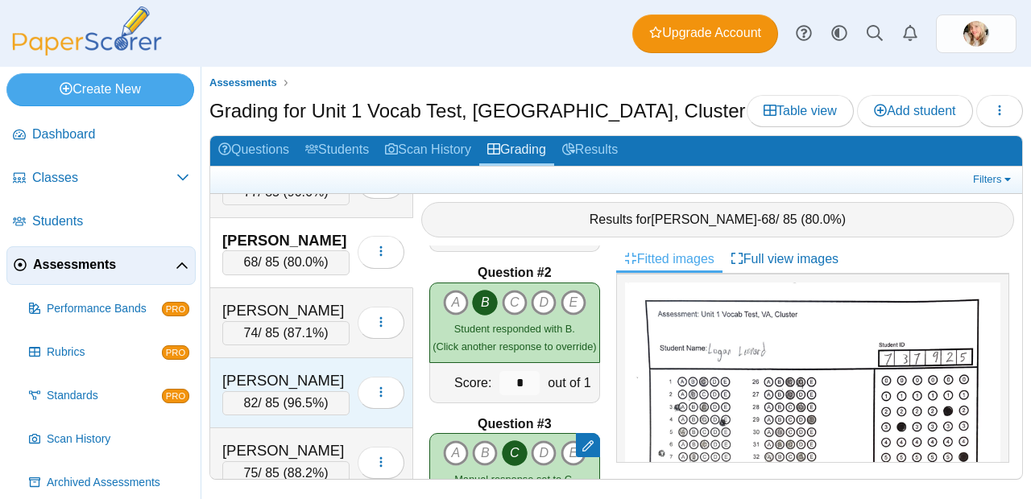
scroll to position [412, 0]
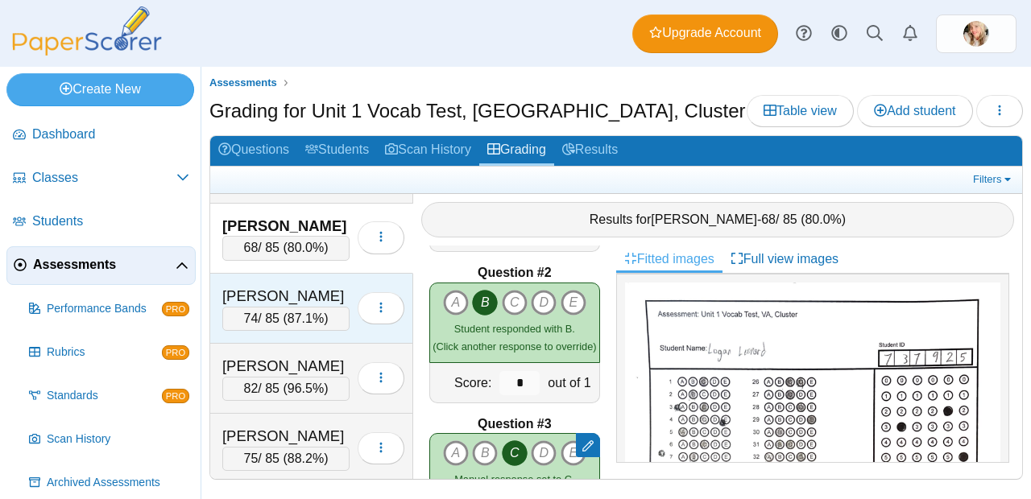
click at [309, 305] on div "Lindstrom, William" at bounding box center [285, 296] width 127 height 21
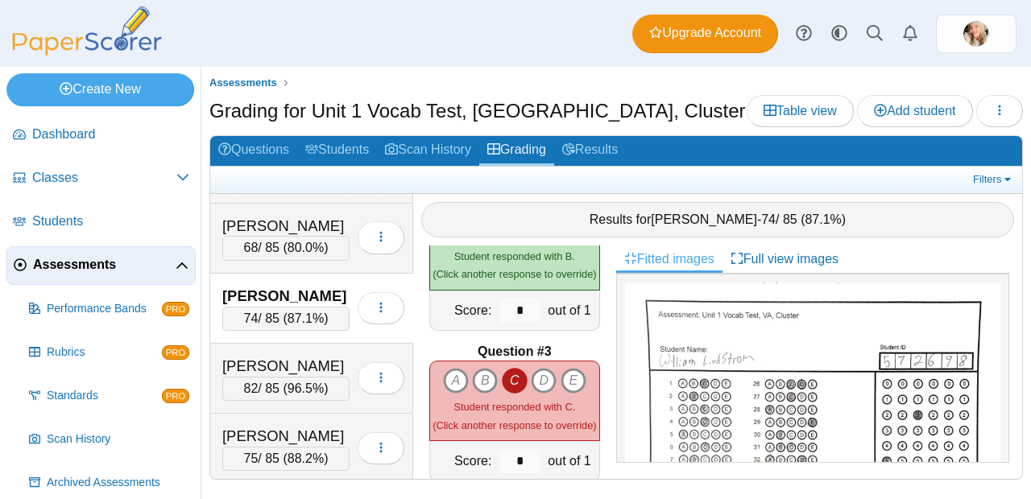
click at [512, 376] on icon "C" at bounding box center [515, 381] width 26 height 26
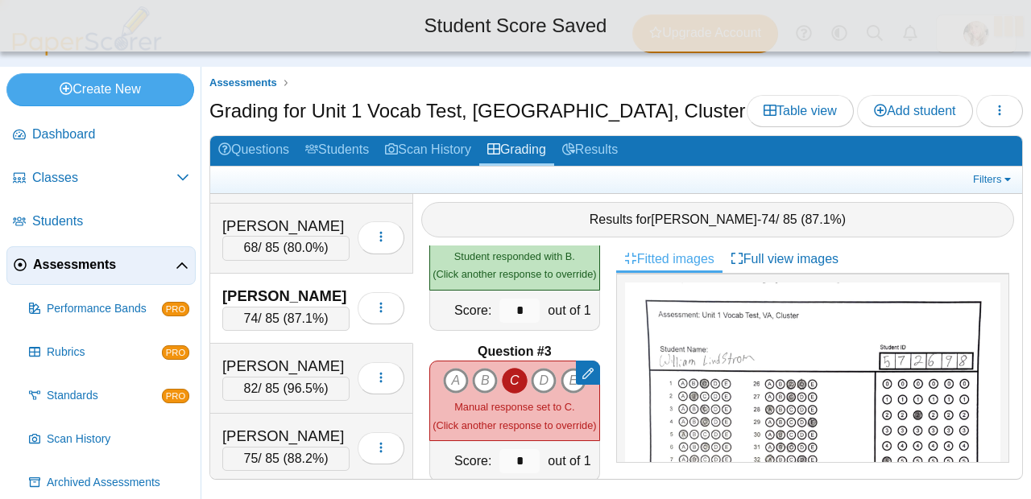
type input "*"
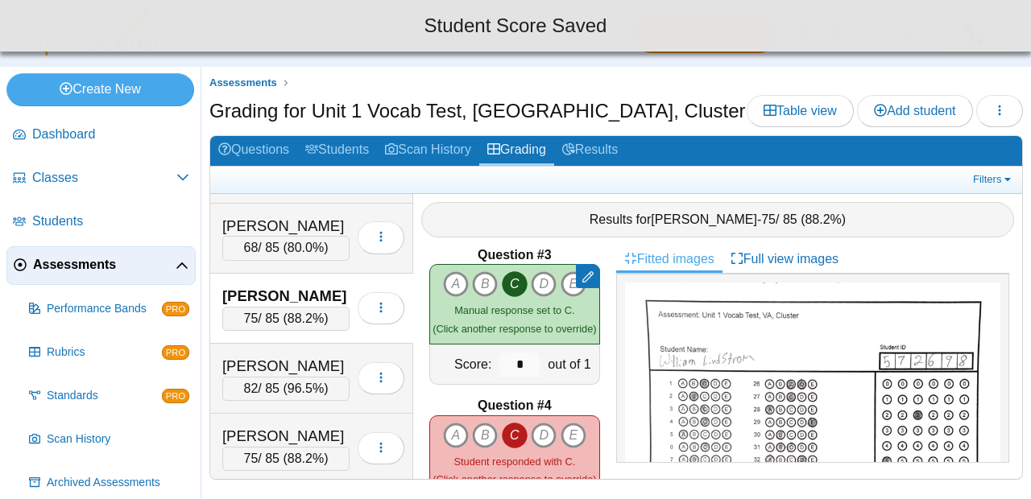
scroll to position [319, 0]
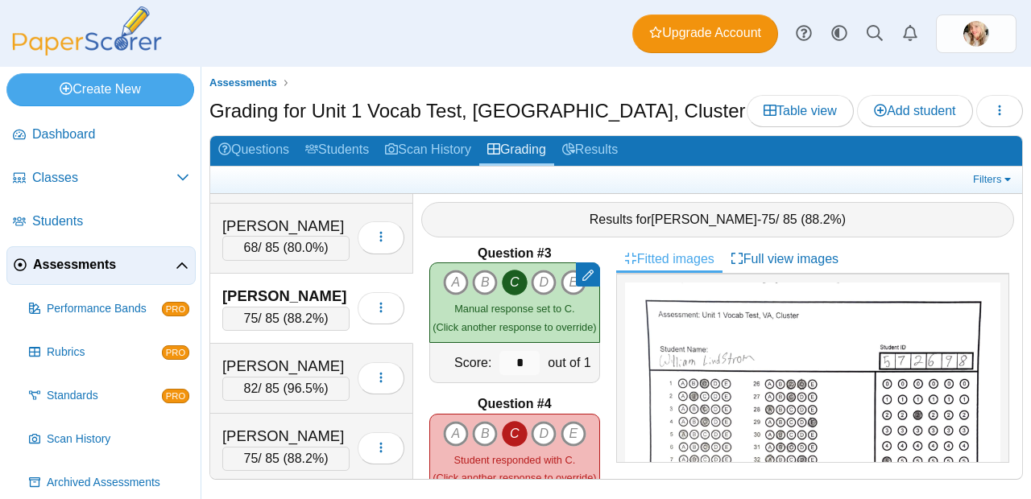
click at [507, 423] on icon "C" at bounding box center [515, 434] width 26 height 26
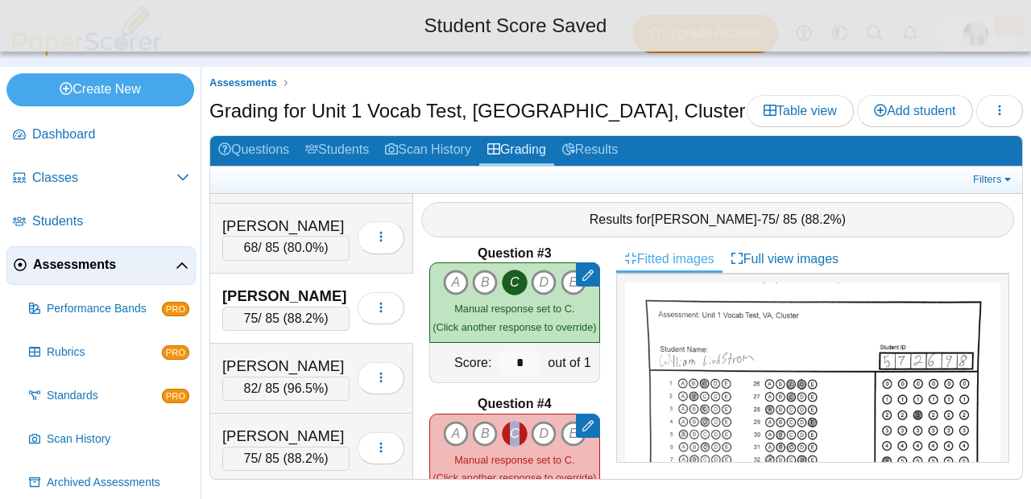
type input "*"
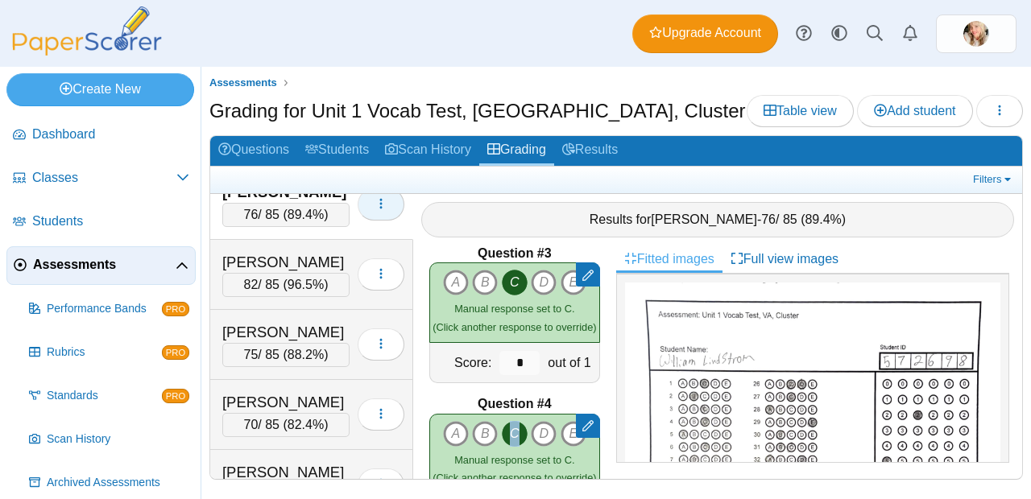
scroll to position [518, 0]
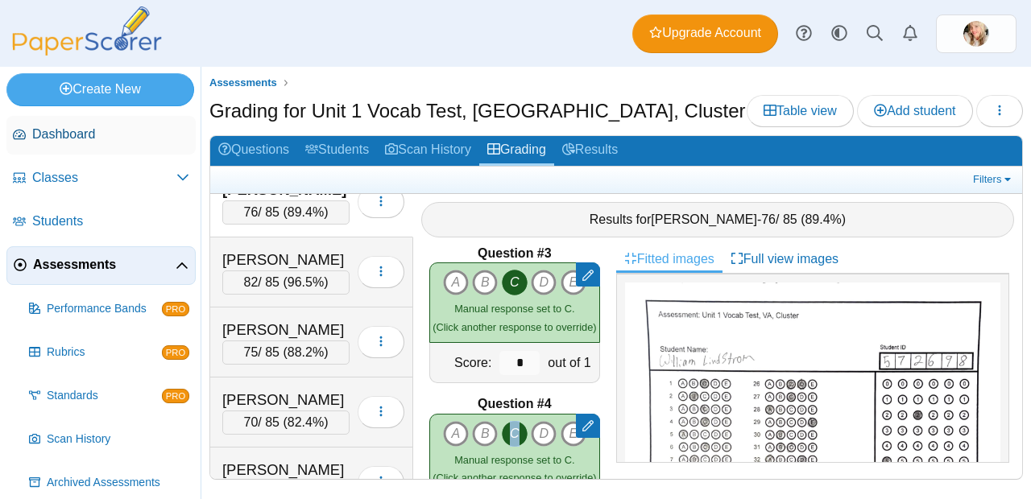
click at [102, 129] on span "Dashboard" at bounding box center [110, 135] width 157 height 18
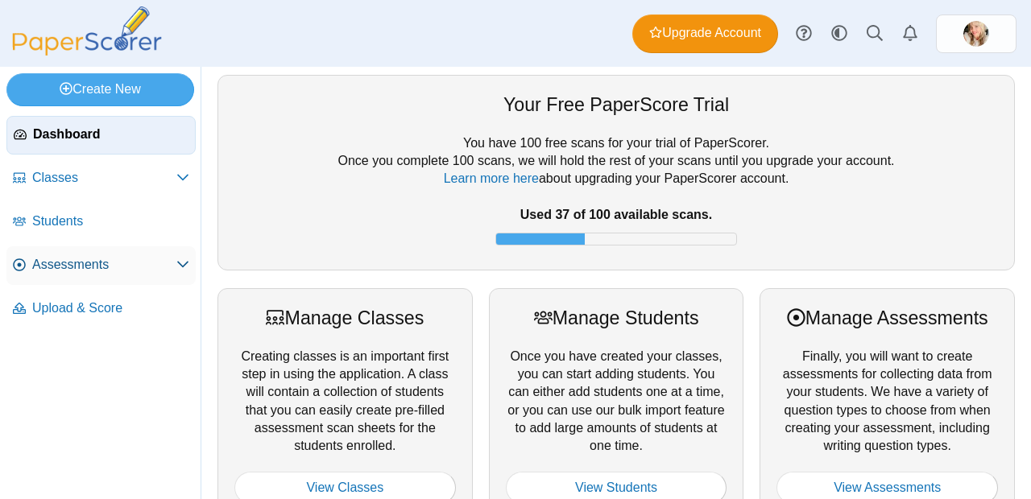
click at [82, 271] on span "Assessments" at bounding box center [104, 265] width 144 height 18
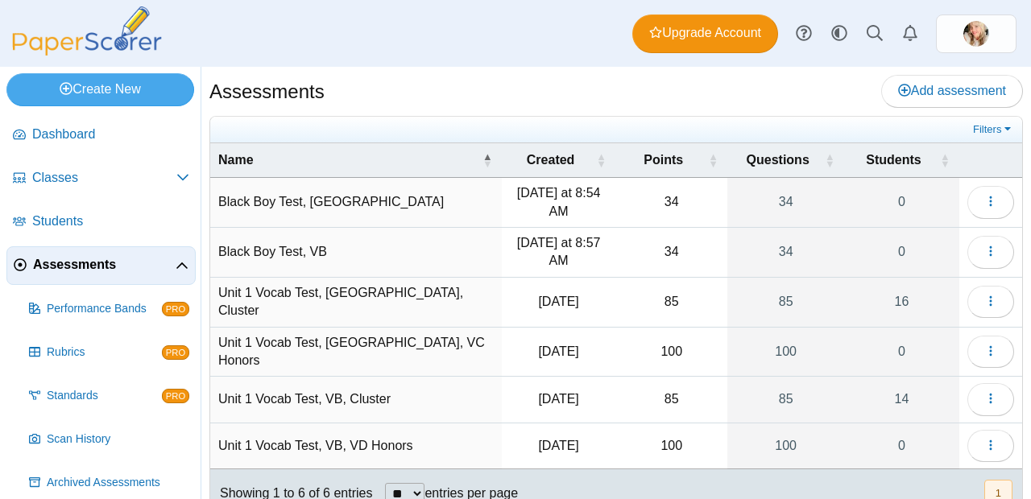
scroll to position [27, 0]
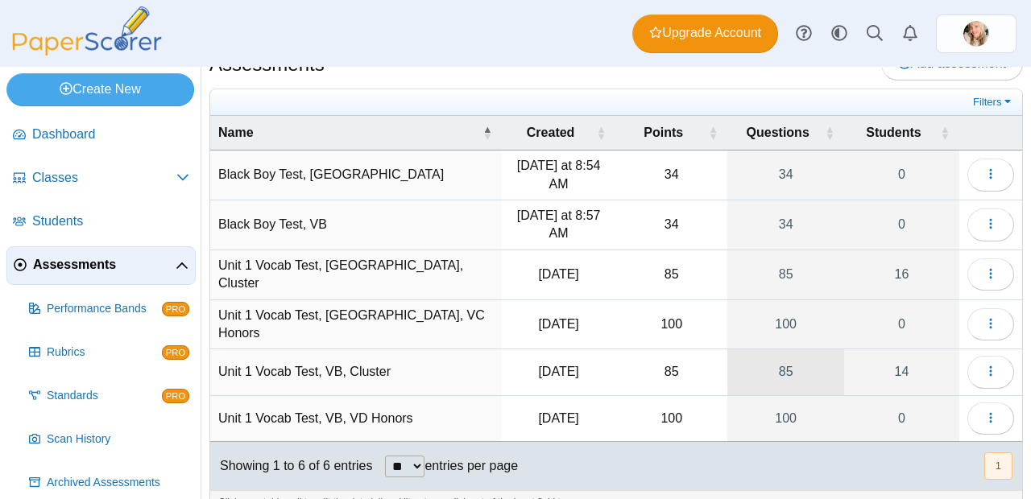
click at [766, 369] on link "85" at bounding box center [785, 372] width 117 height 45
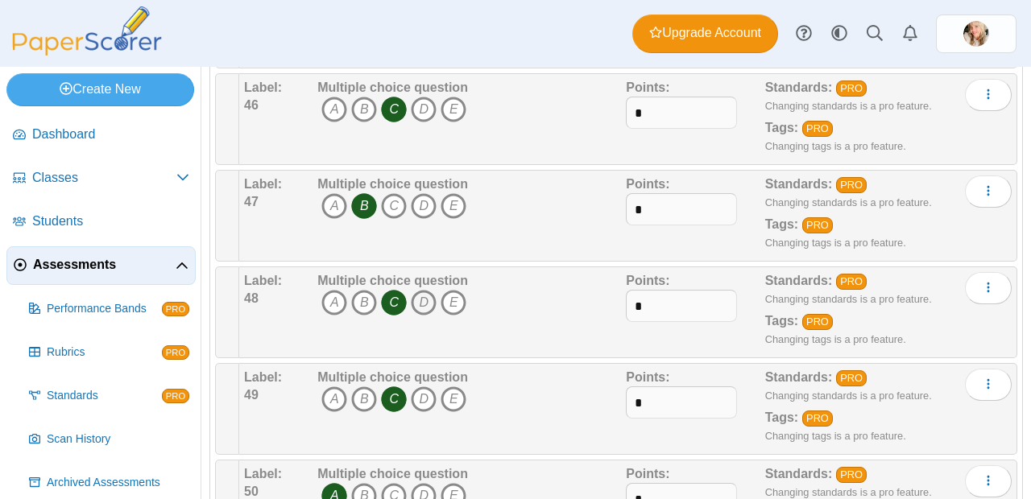
scroll to position [4522, 0]
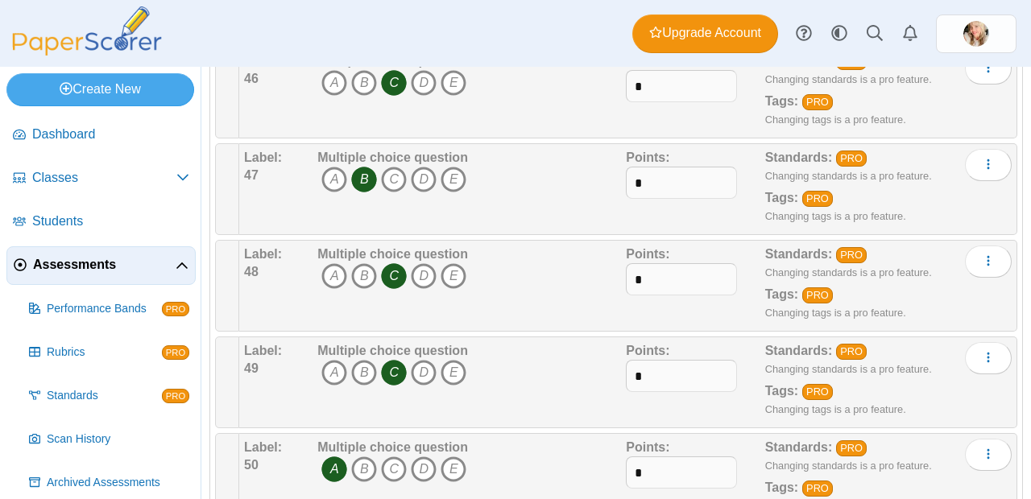
click at [89, 275] on link "Assessments" at bounding box center [100, 265] width 189 height 39
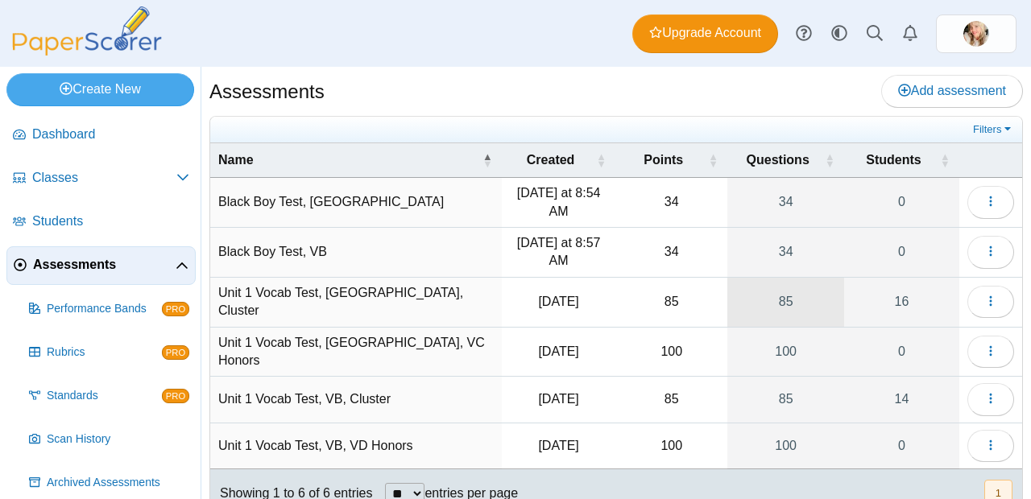
click at [776, 286] on link "85" at bounding box center [785, 302] width 117 height 49
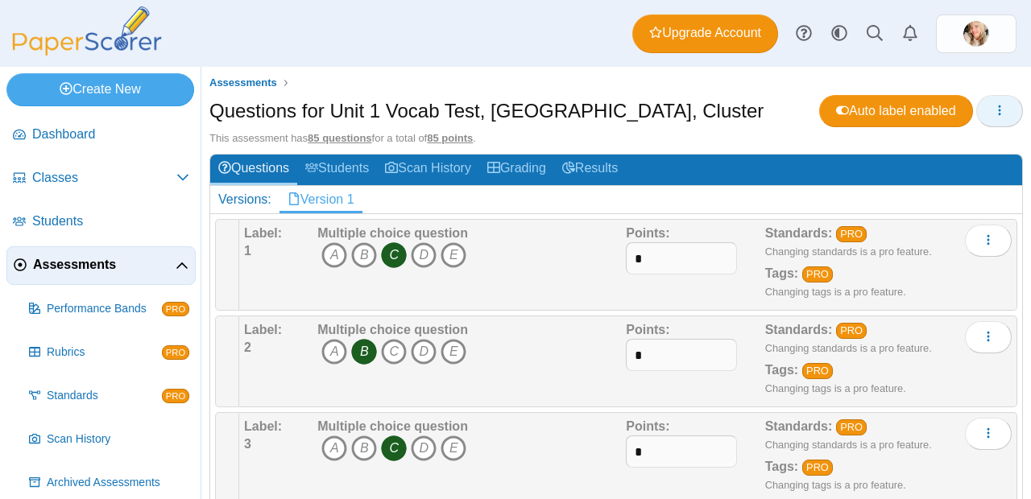
click at [995, 121] on button "button" at bounding box center [999, 111] width 47 height 32
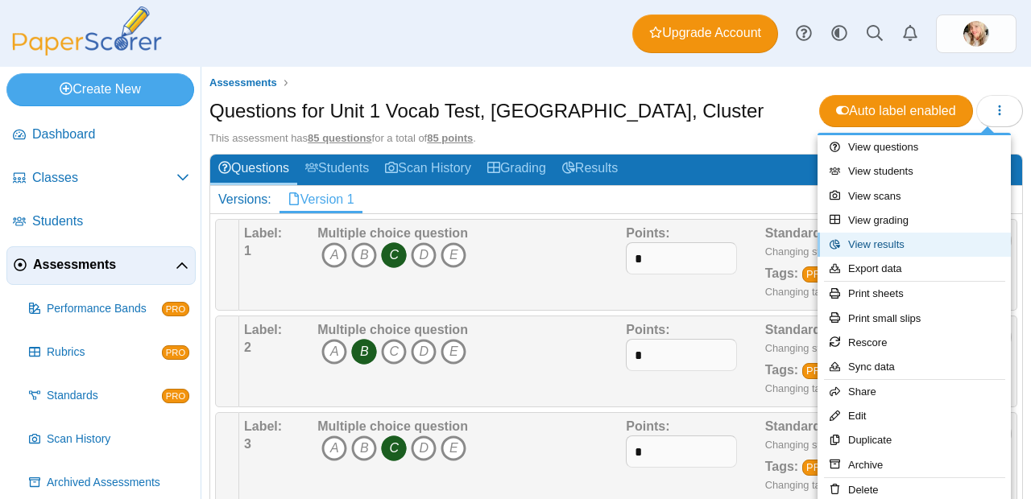
click at [904, 237] on link "View results" at bounding box center [913, 245] width 193 height 24
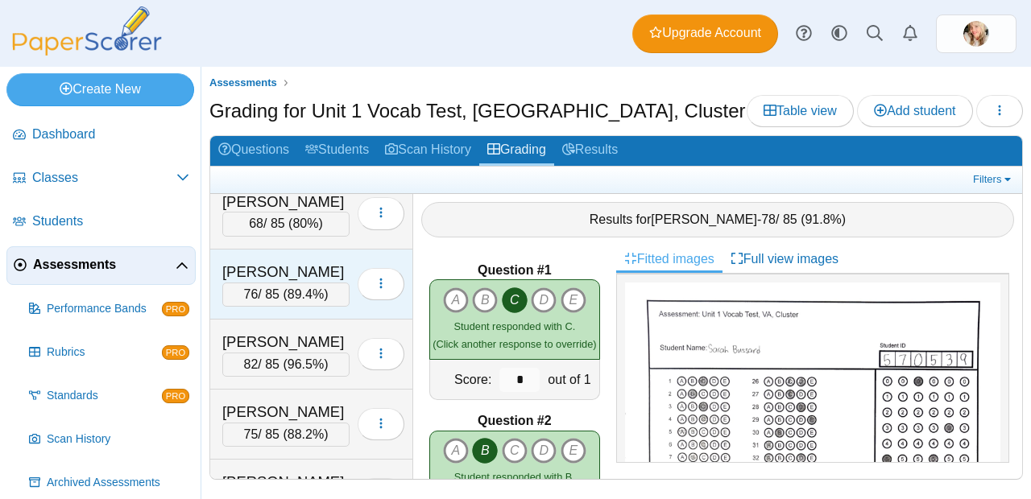
scroll to position [449, 0]
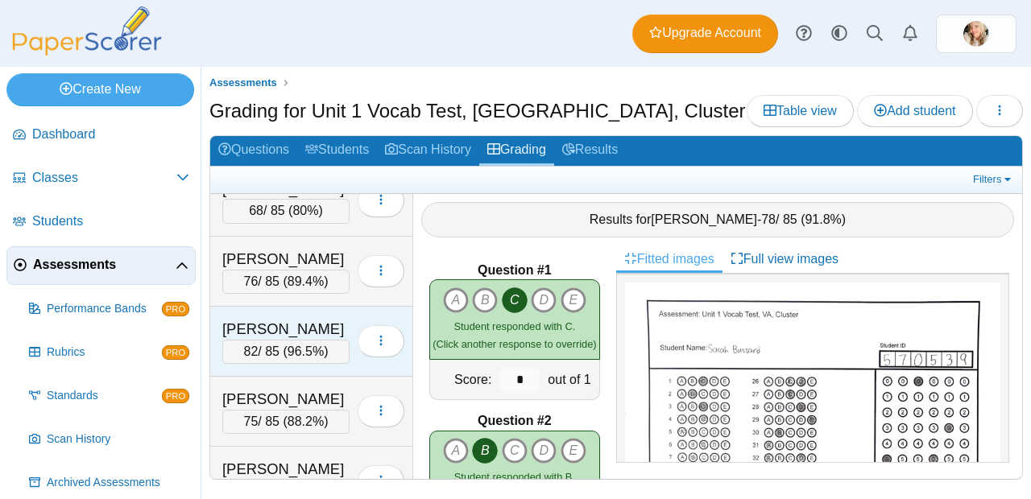
click at [275, 351] on div "82 / 85 ( 96.5% )" at bounding box center [285, 352] width 127 height 24
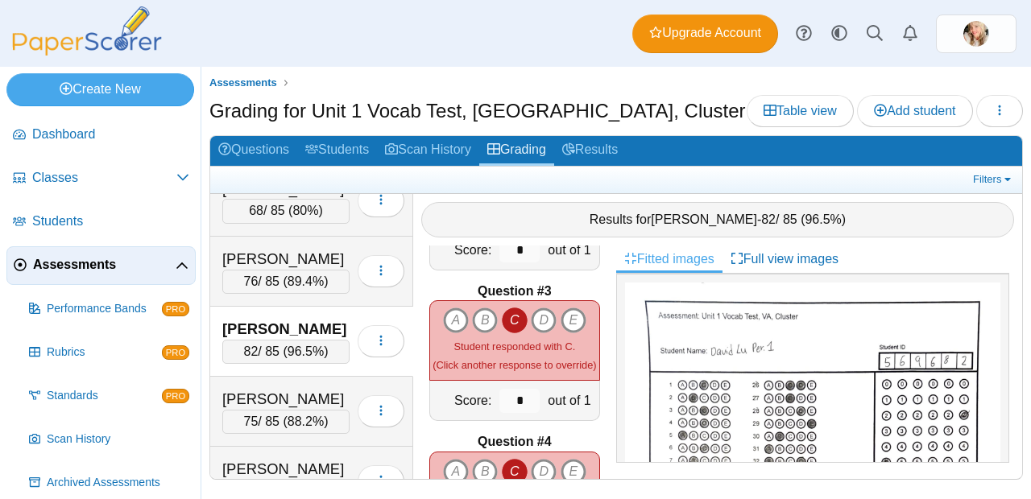
scroll to position [281, 0]
click at [511, 322] on icon "C" at bounding box center [515, 321] width 26 height 26
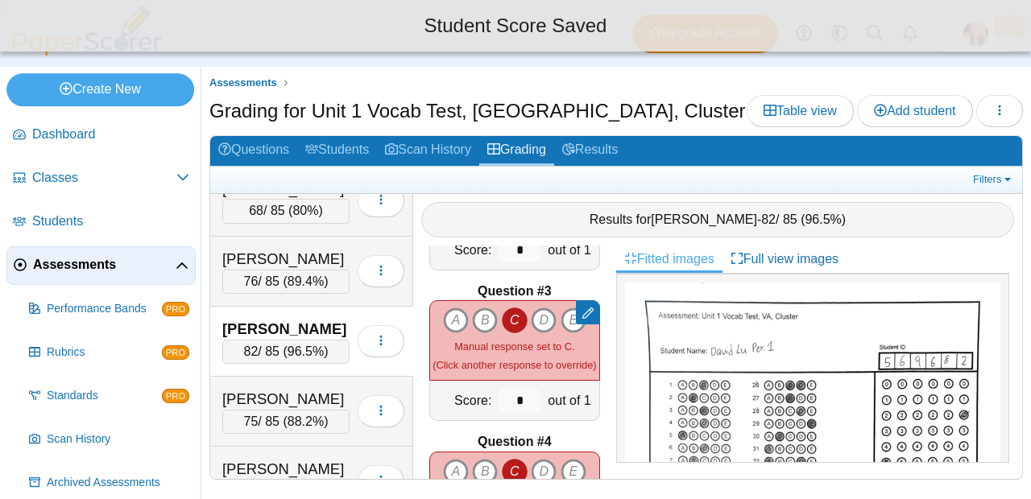
type input "*"
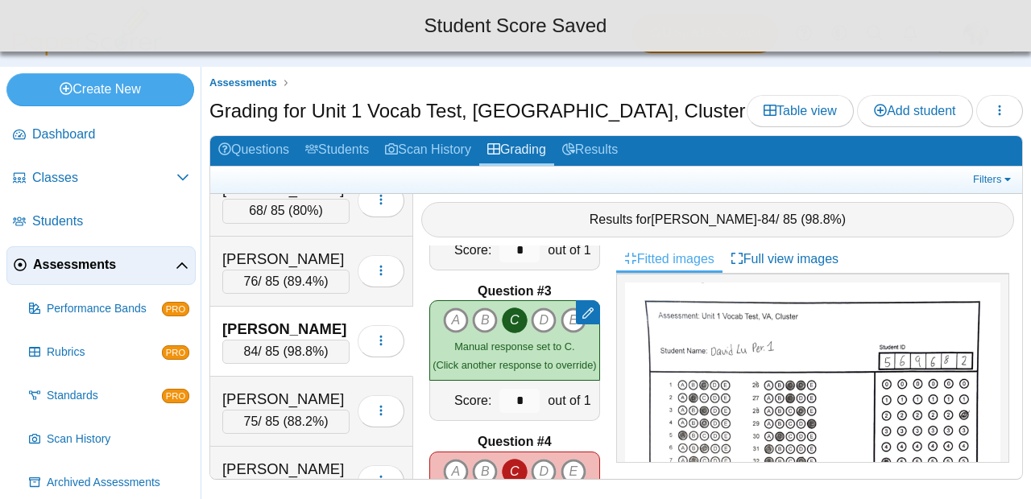
click at [507, 459] on icon "C" at bounding box center [515, 472] width 26 height 26
type input "*"
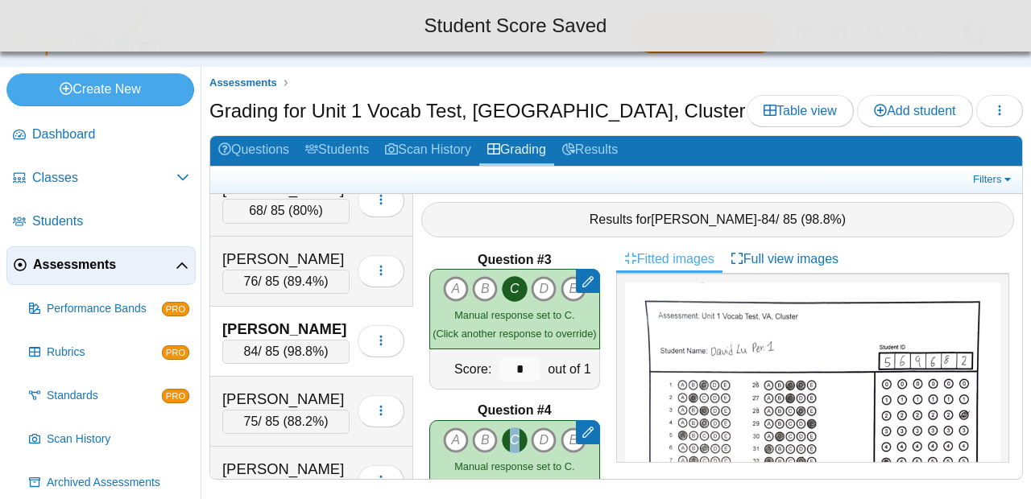
scroll to position [317, 0]
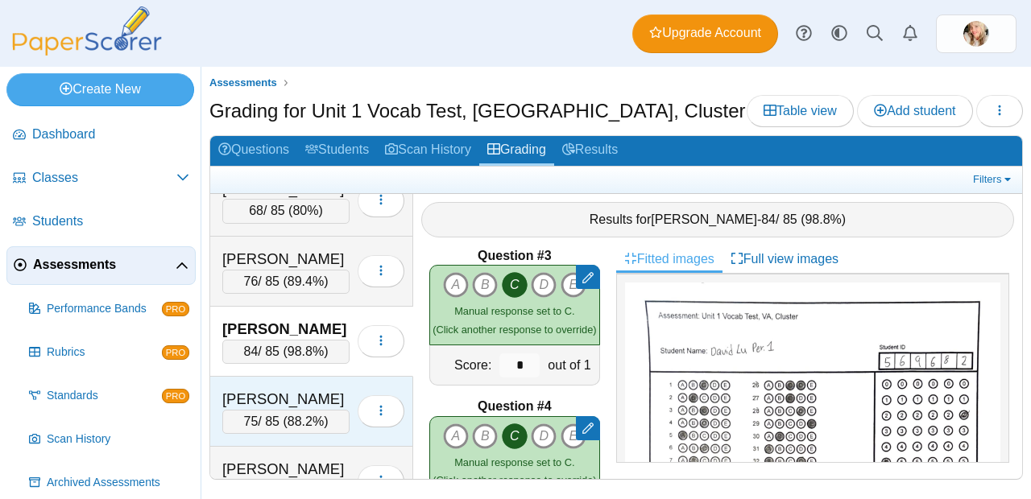
click at [316, 410] on div "75 / 85 ( 88.2% )" at bounding box center [285, 422] width 127 height 24
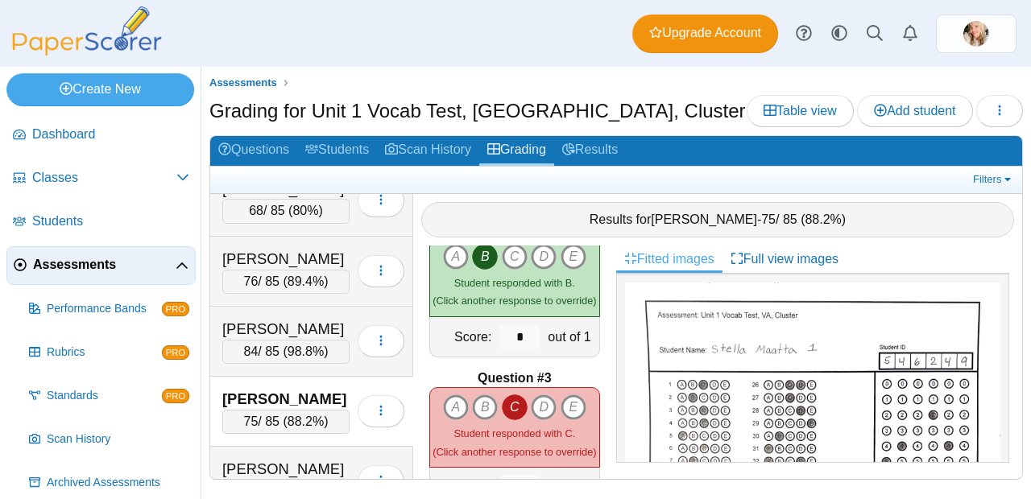
scroll to position [205, 0]
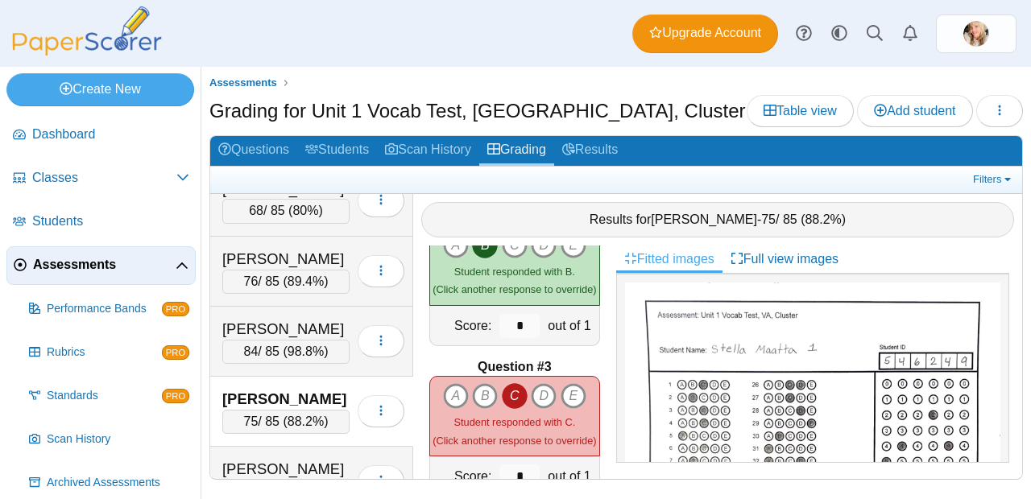
click at [502, 383] on icon "C" at bounding box center [515, 396] width 26 height 26
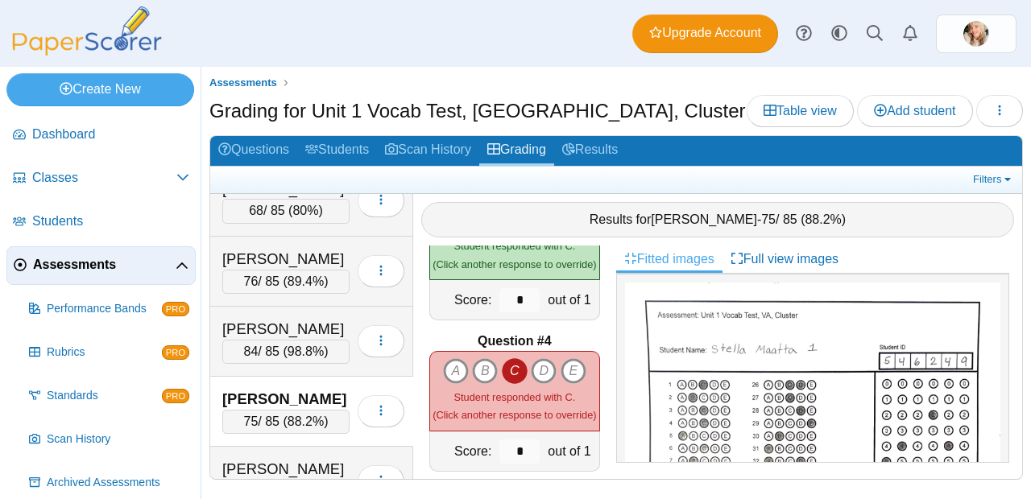
scroll to position [390, 0]
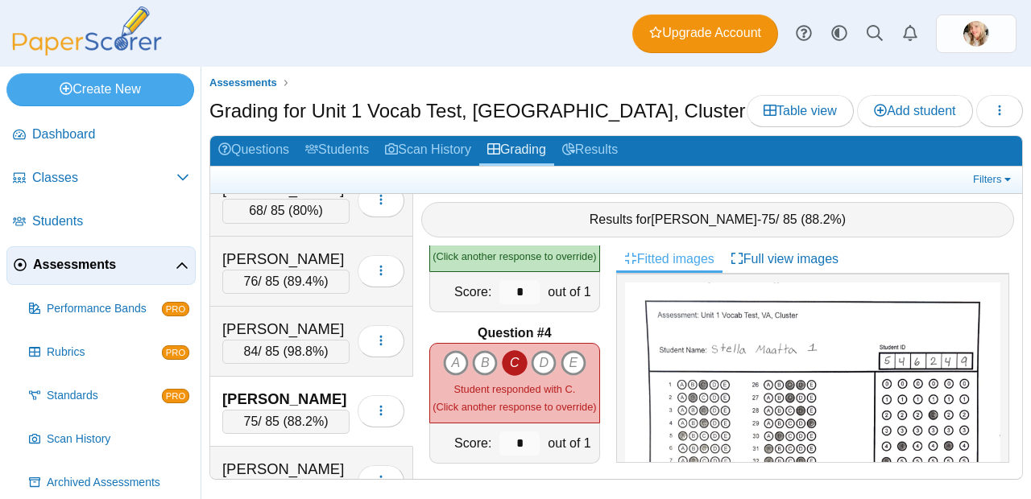
click at [507, 358] on icon "C" at bounding box center [515, 363] width 26 height 26
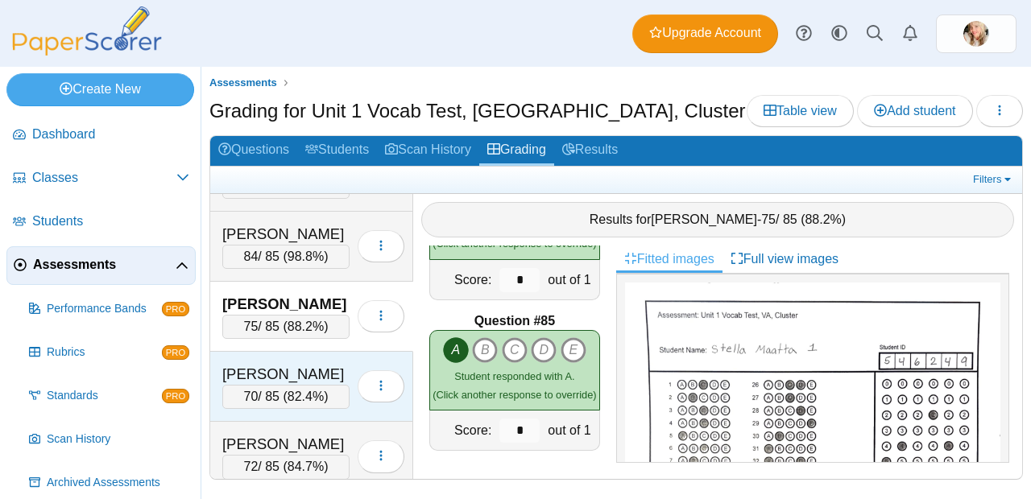
scroll to position [565, 0]
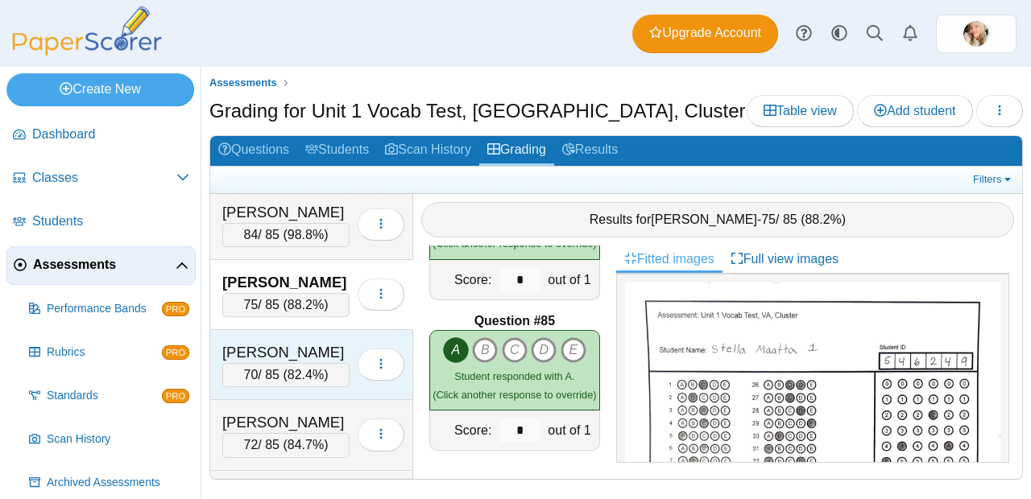
click at [303, 363] on div "70 / 85 ( 82.4% )" at bounding box center [285, 375] width 127 height 24
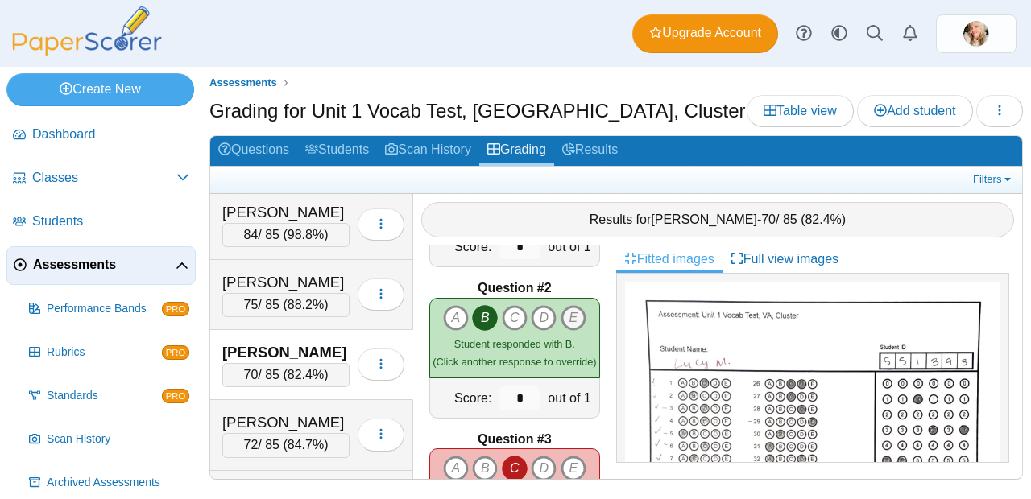
scroll to position [275, 0]
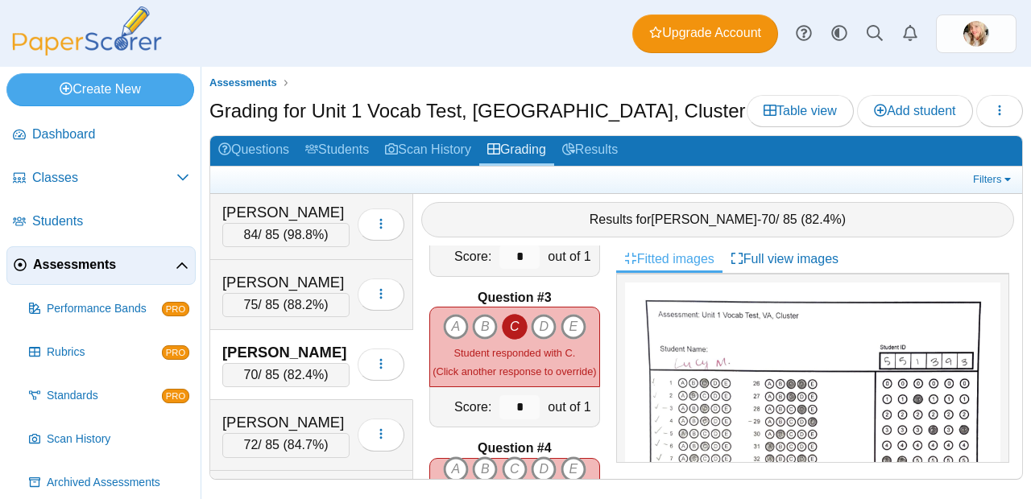
click at [518, 315] on icon "C" at bounding box center [515, 327] width 26 height 26
type input "*"
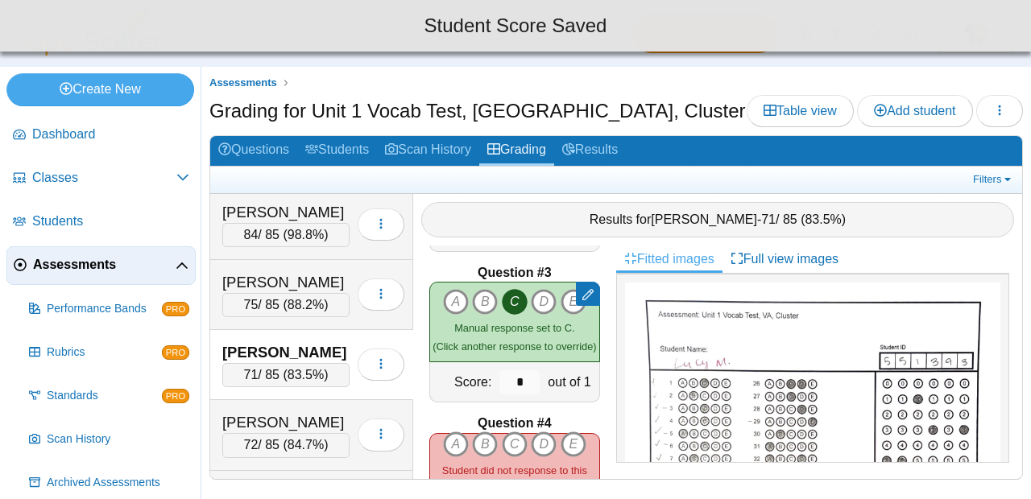
scroll to position [300, 0]
click at [510, 432] on icon "C" at bounding box center [515, 444] width 26 height 26
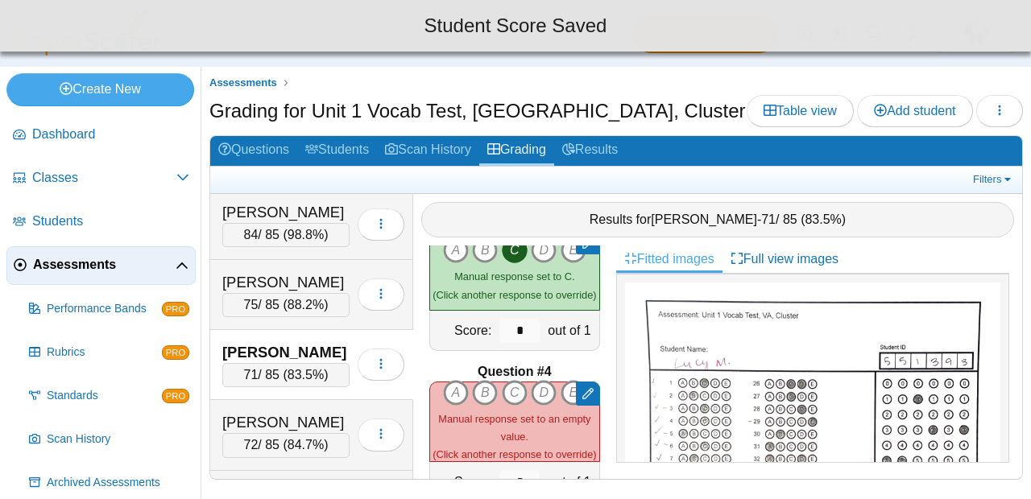
scroll to position [421, 0]
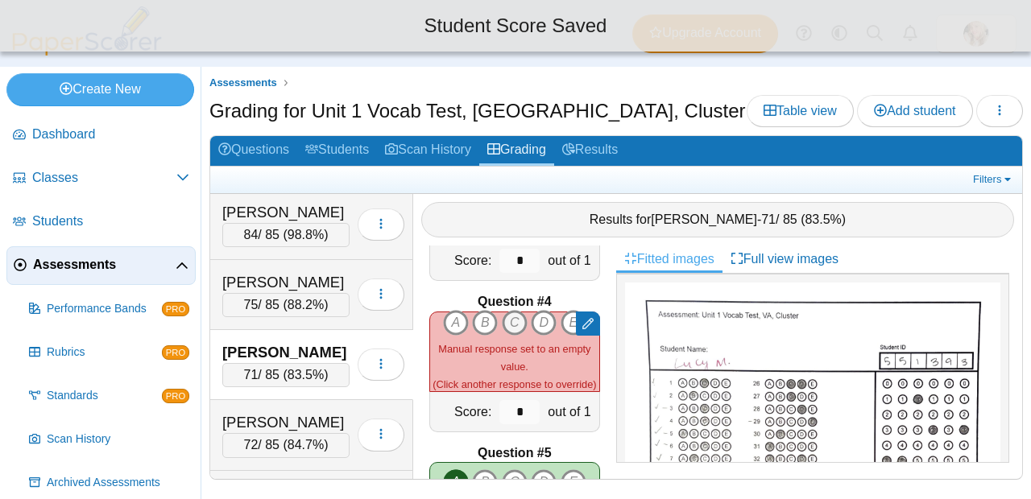
click at [506, 316] on icon "C" at bounding box center [515, 323] width 26 height 26
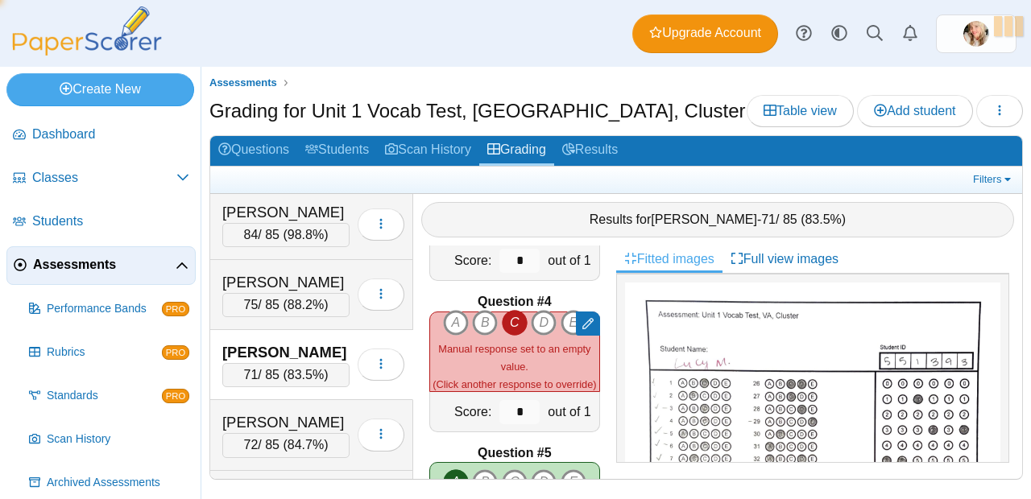
type input "*"
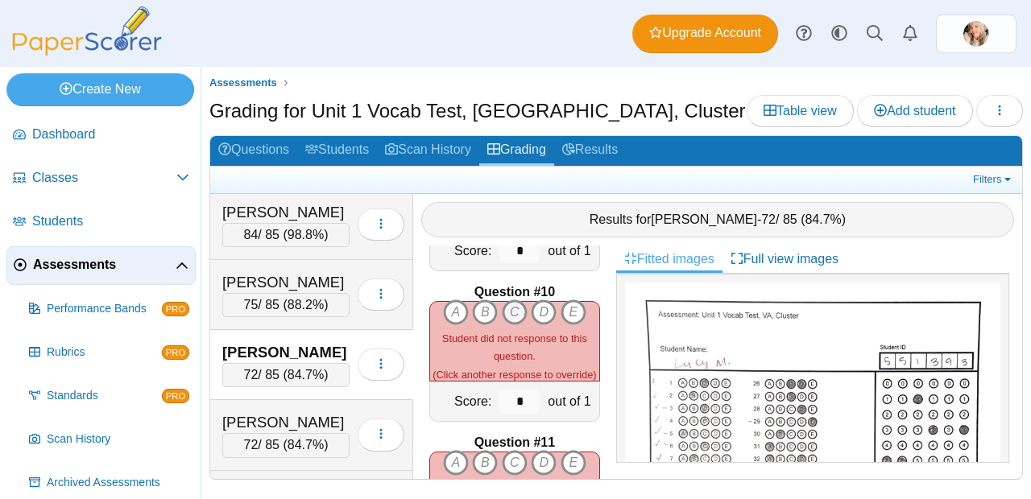
scroll to position [1306, 0]
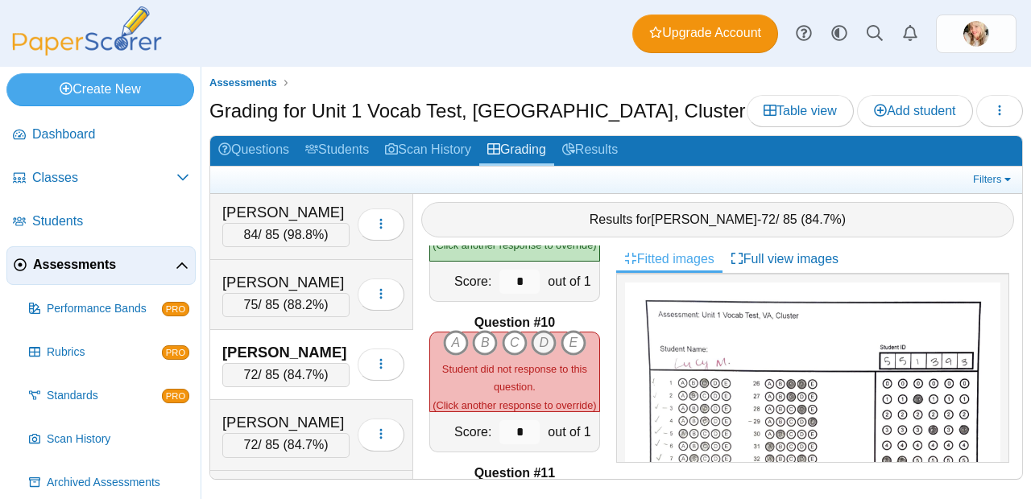
click at [536, 345] on icon "D" at bounding box center [544, 343] width 26 height 26
type input "*"
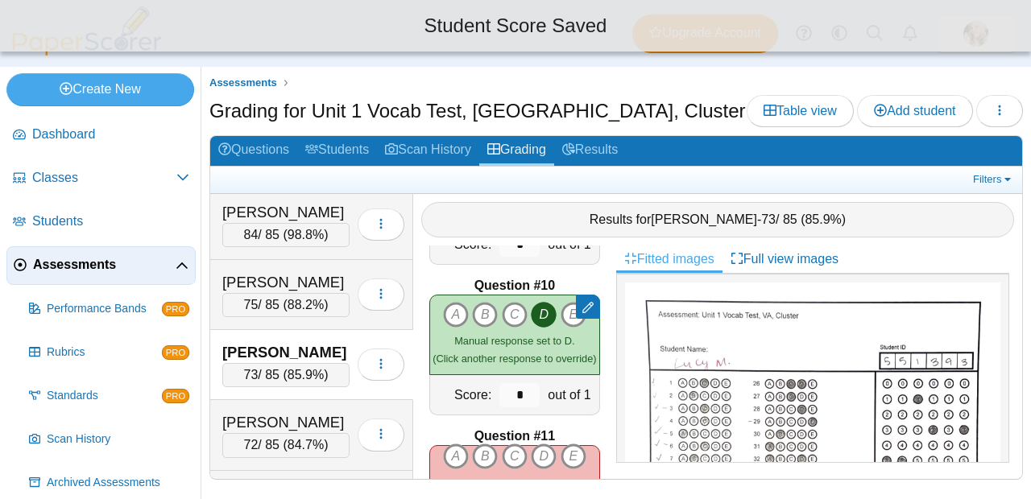
scroll to position [1413, 0]
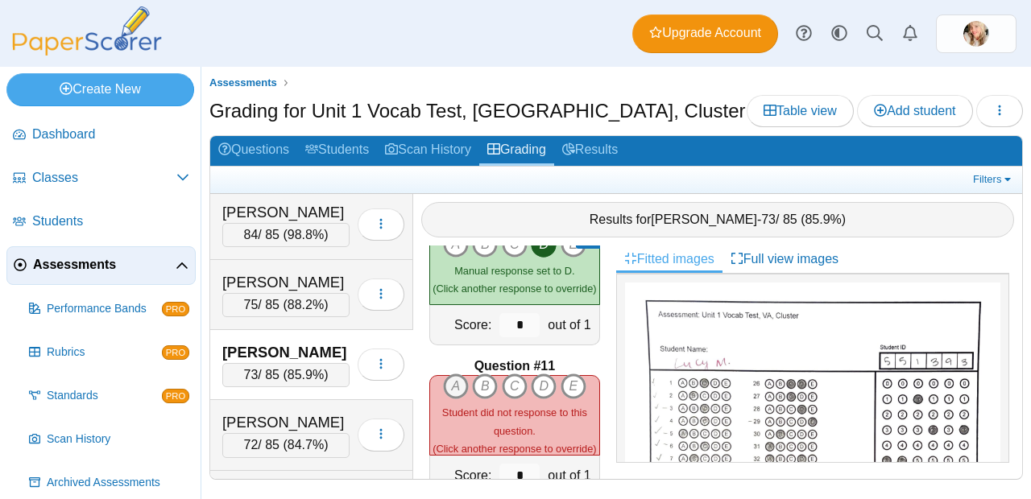
click at [461, 376] on icon "A" at bounding box center [456, 387] width 26 height 26
type input "*"
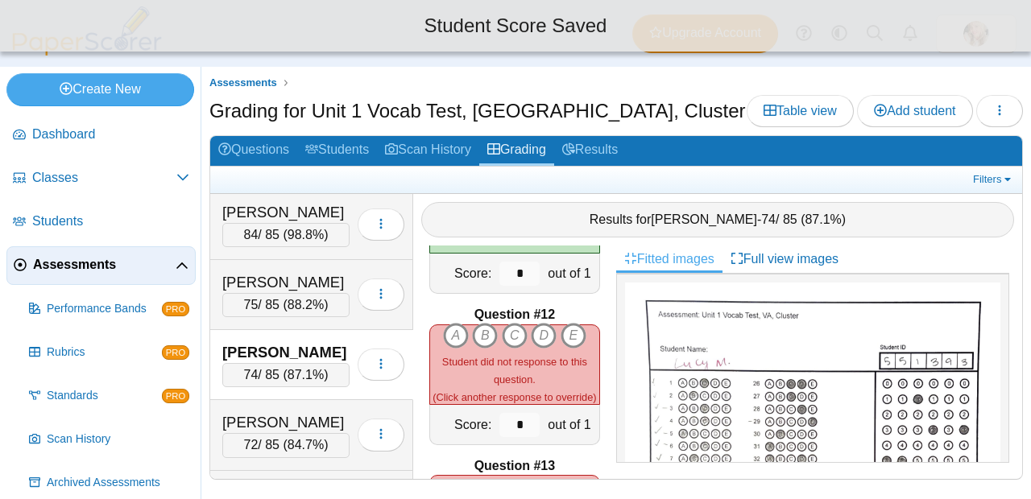
scroll to position [1616, 0]
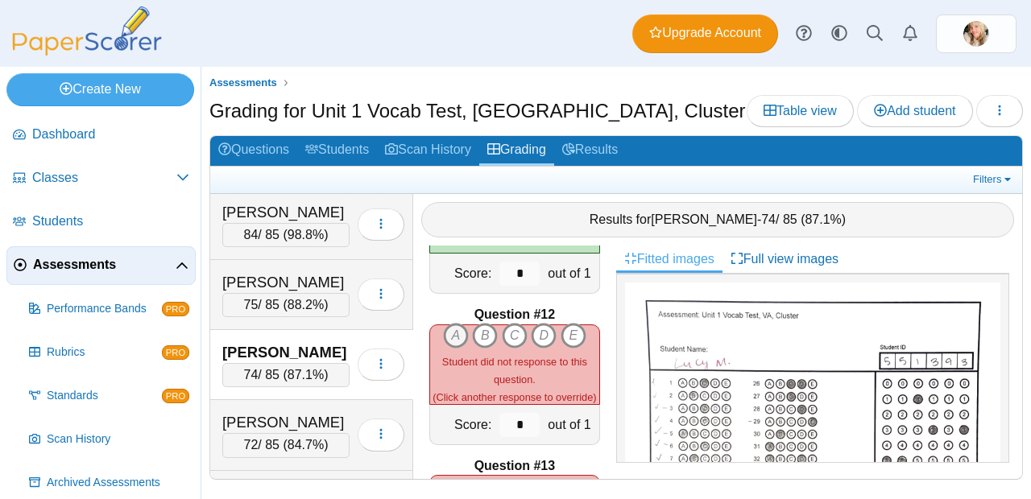
click at [444, 329] on icon "A" at bounding box center [456, 336] width 26 height 26
type input "*"
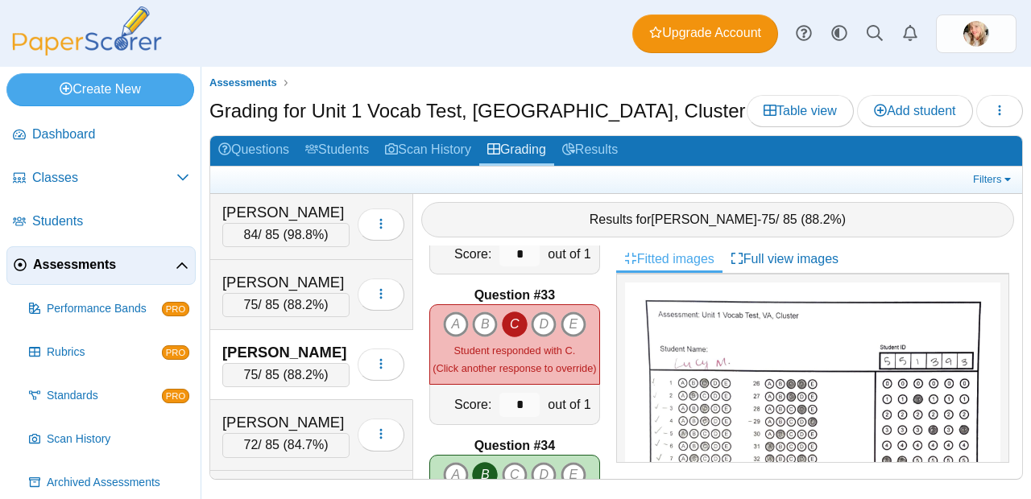
scroll to position [4788, 0]
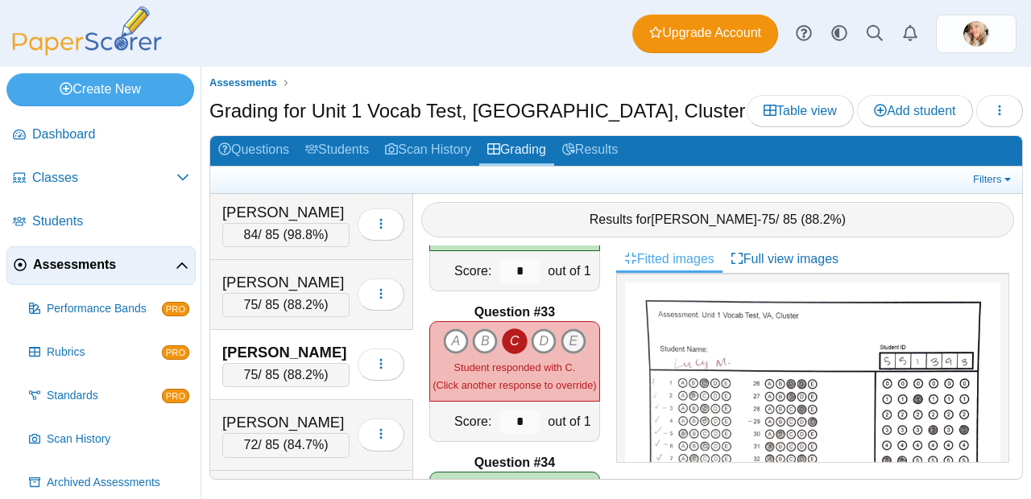
click at [568, 331] on icon "E" at bounding box center [574, 342] width 26 height 26
type input "*"
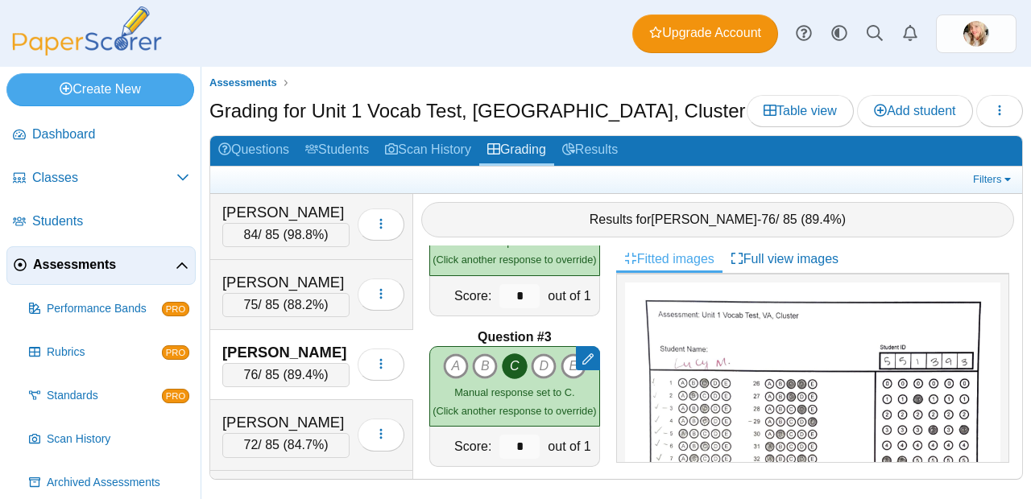
scroll to position [0, 0]
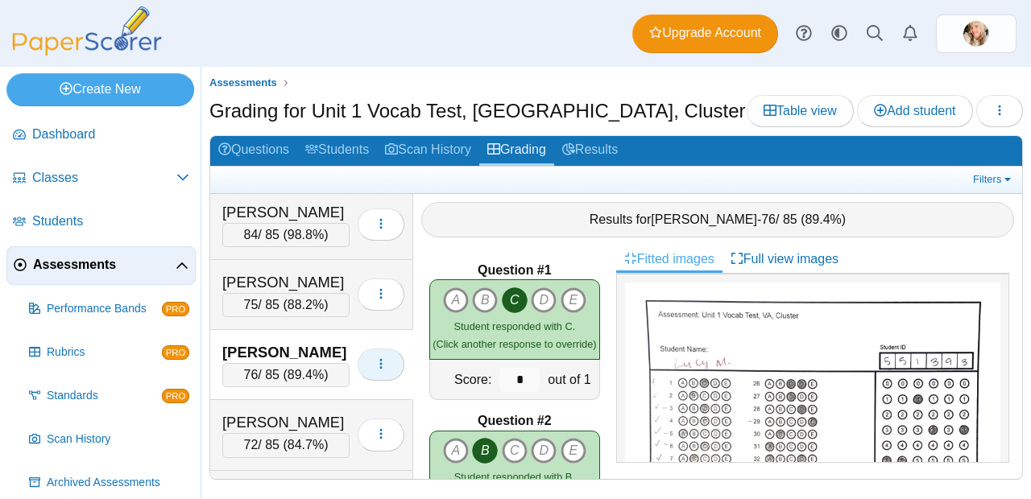
click at [375, 367] on icon "button" at bounding box center [381, 364] width 13 height 13
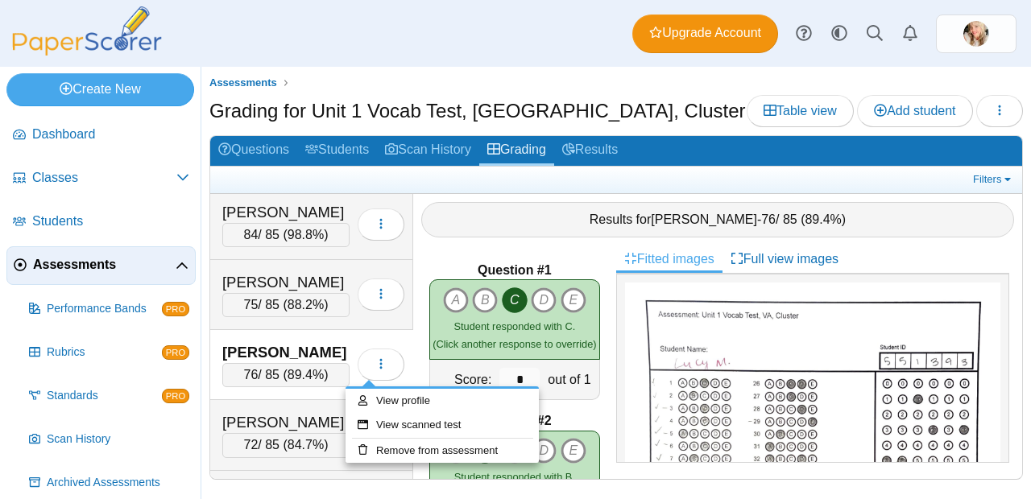
click at [573, 248] on div "Question #1 A B C D" at bounding box center [514, 363] width 203 height 234
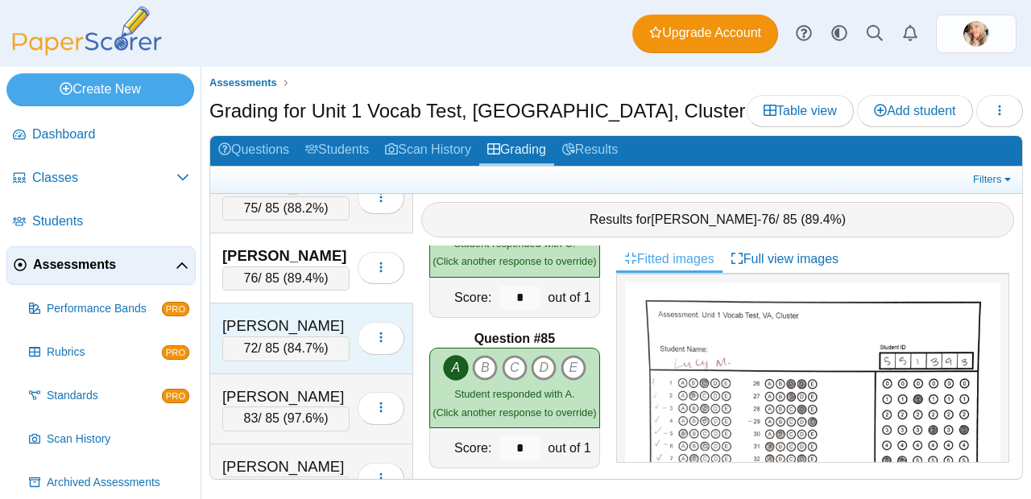
scroll to position [666, 0]
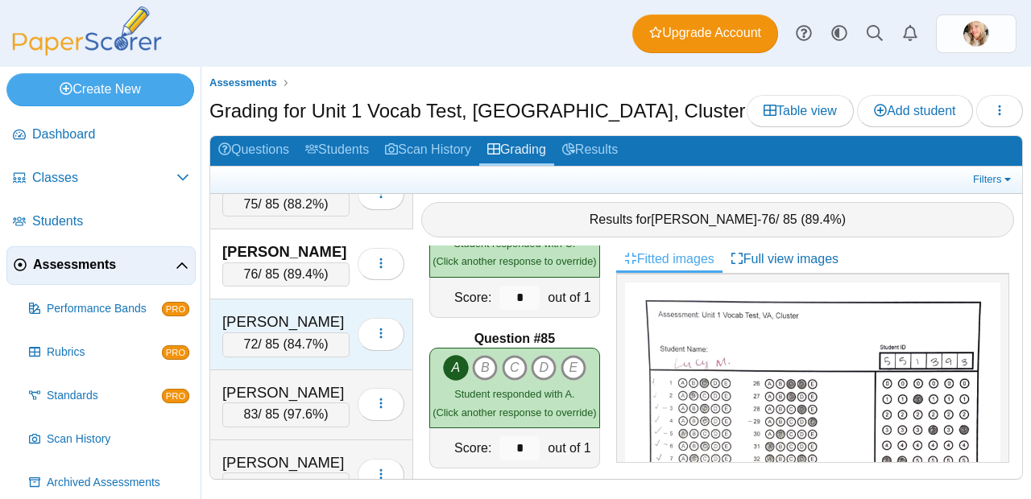
click at [308, 346] on span "84.7%" at bounding box center [306, 344] width 36 height 14
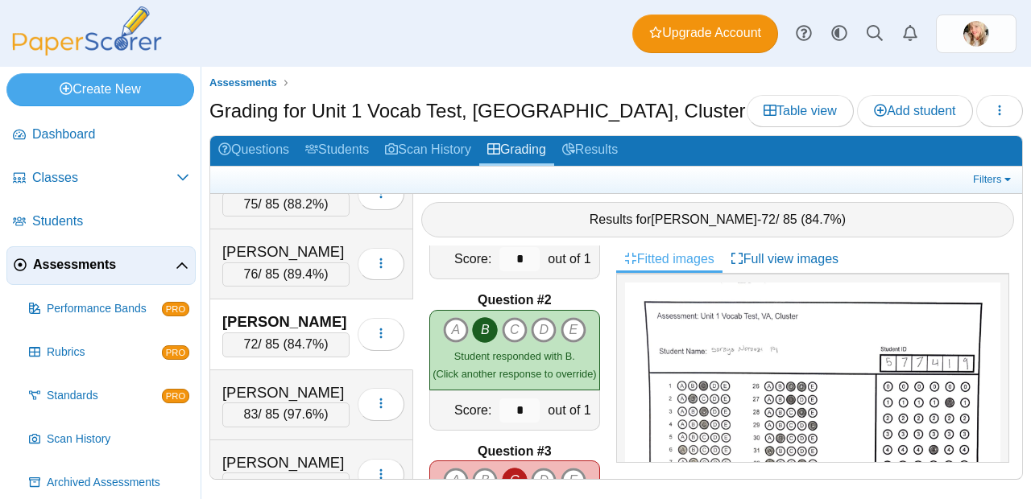
scroll to position [250, 0]
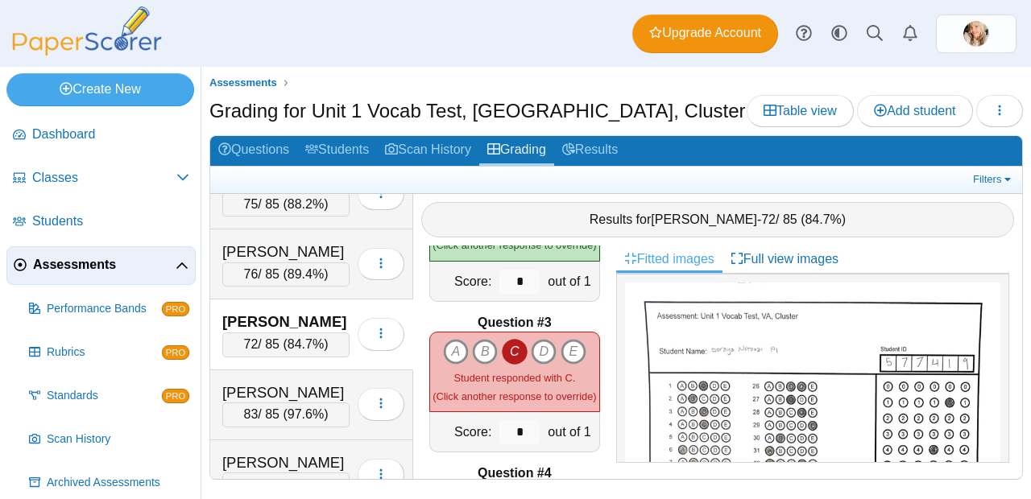
click at [510, 339] on icon "C" at bounding box center [515, 352] width 26 height 26
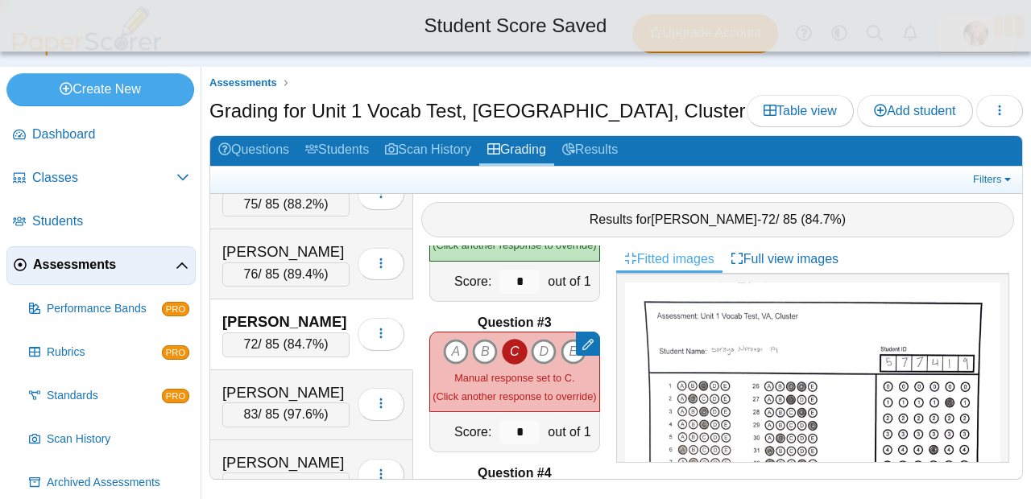
type input "*"
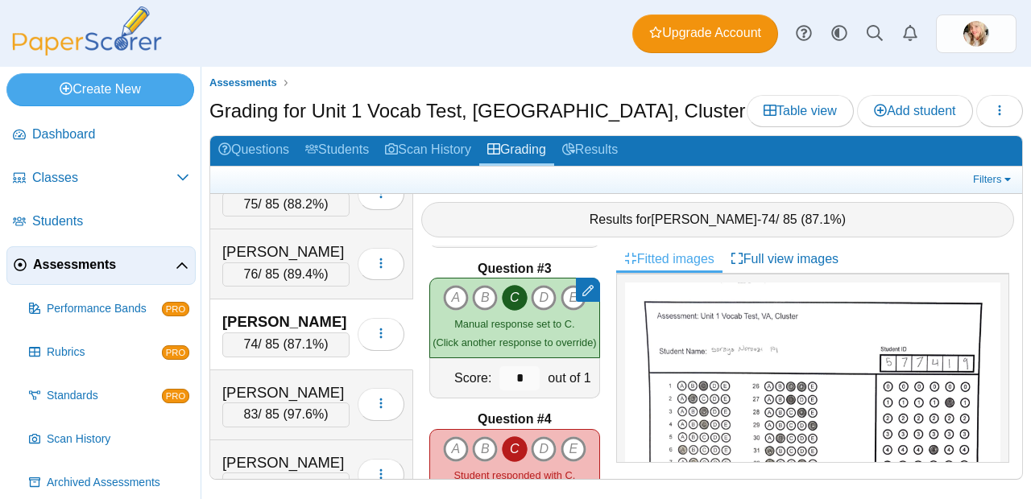
scroll to position [305, 0]
click at [505, 441] on icon "C" at bounding box center [515, 448] width 26 height 26
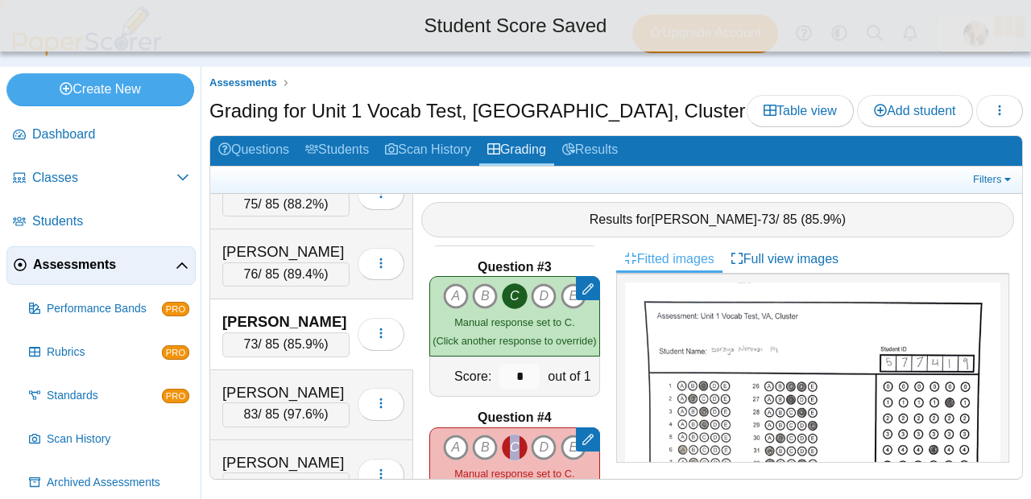
type input "*"
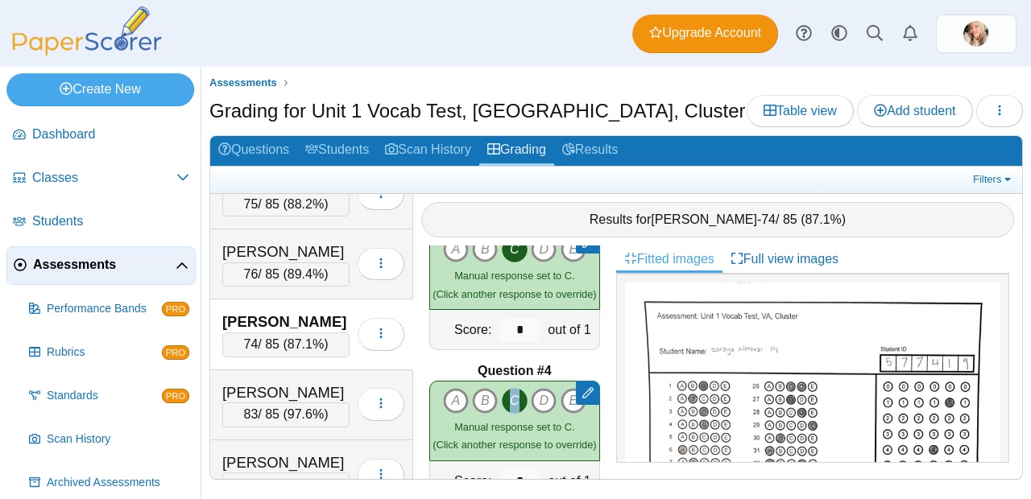
scroll to position [368, 0]
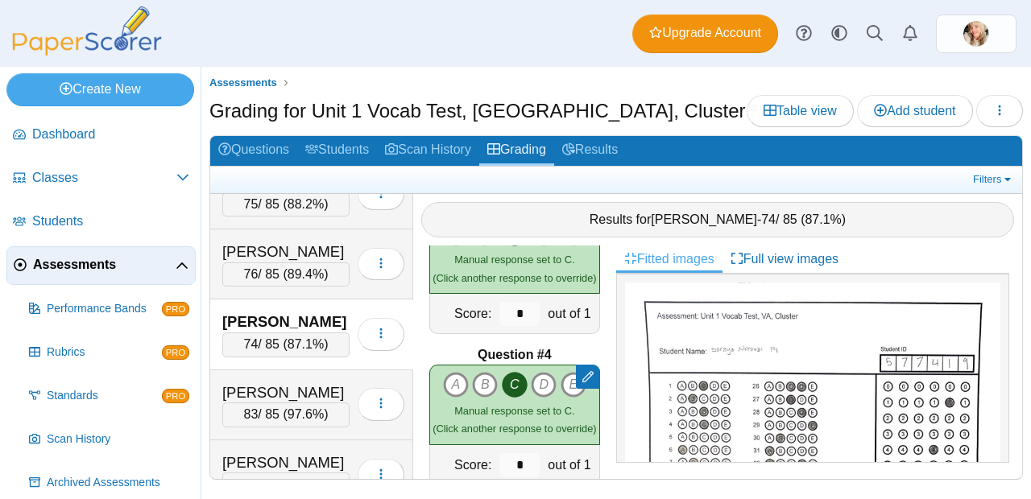
click at [584, 349] on div "Question #4" at bounding box center [514, 355] width 171 height 18
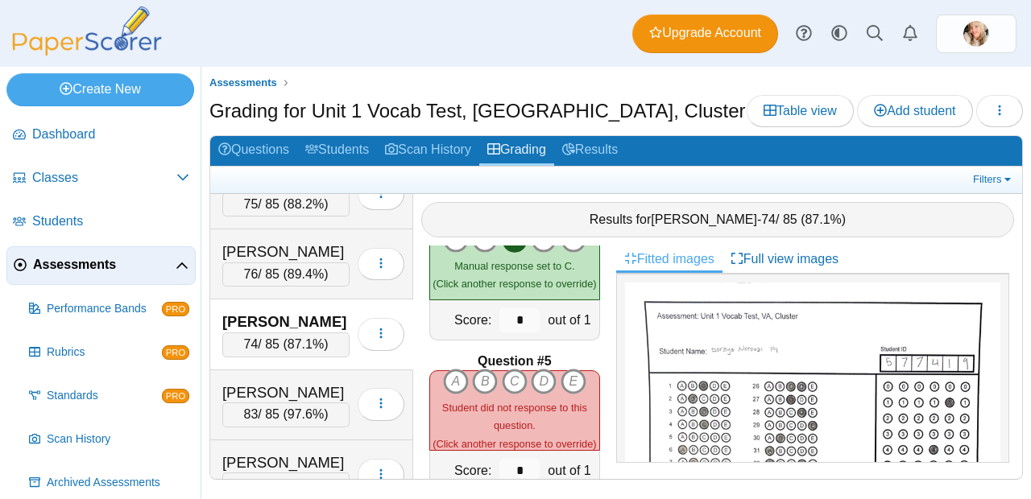
scroll to position [511, 0]
click at [456, 381] on icon "A" at bounding box center [456, 384] width 26 height 26
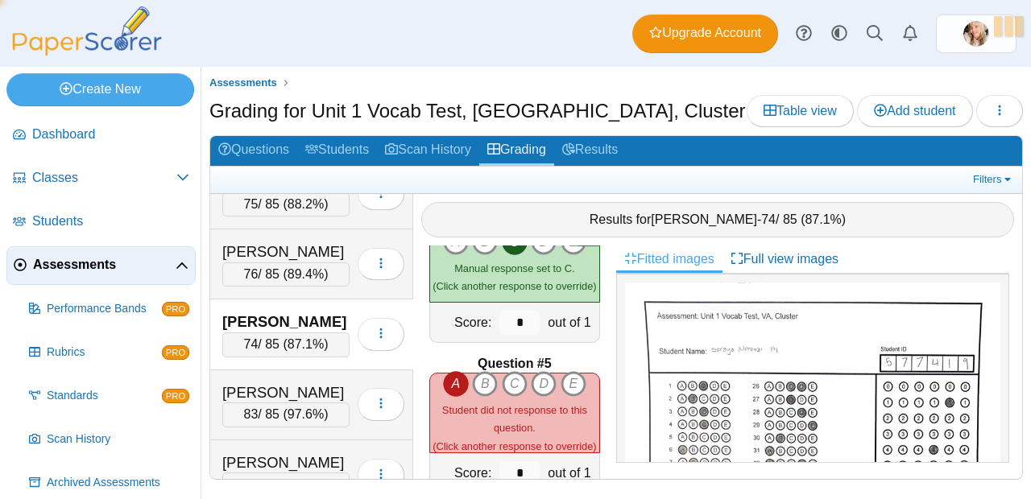
type input "*"
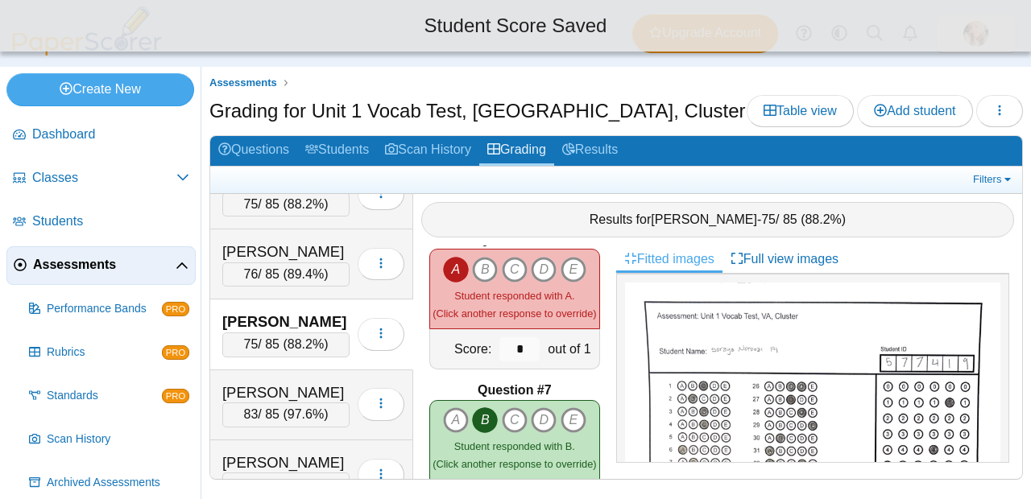
scroll to position [772, 0]
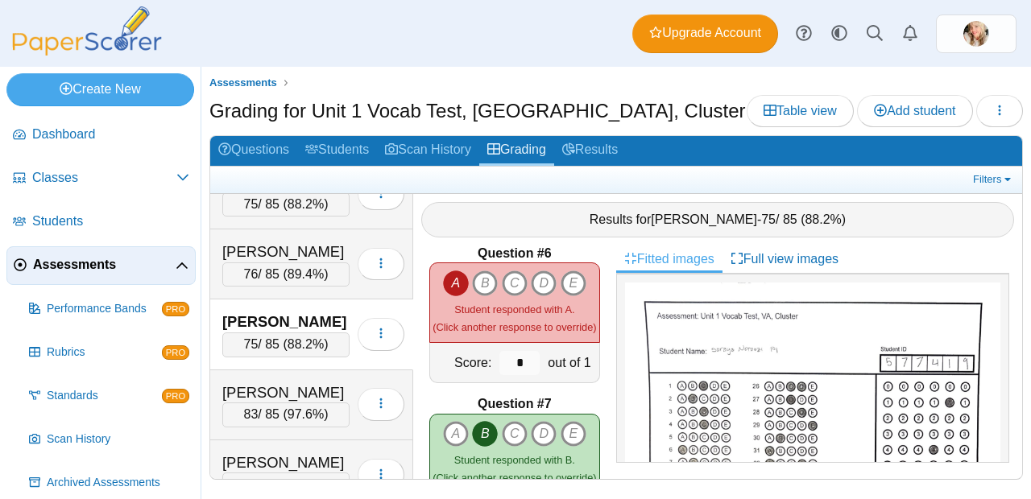
click at [453, 300] on div "Student responded with A. (Click another response to override)" at bounding box center [514, 318] width 163 height 36
click at [460, 278] on icon "A" at bounding box center [456, 284] width 26 height 26
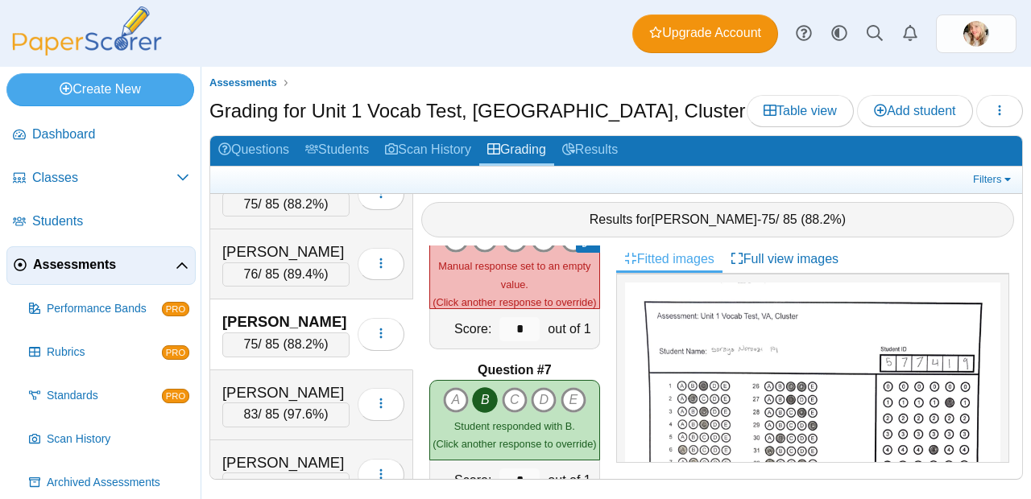
scroll to position [788, 0]
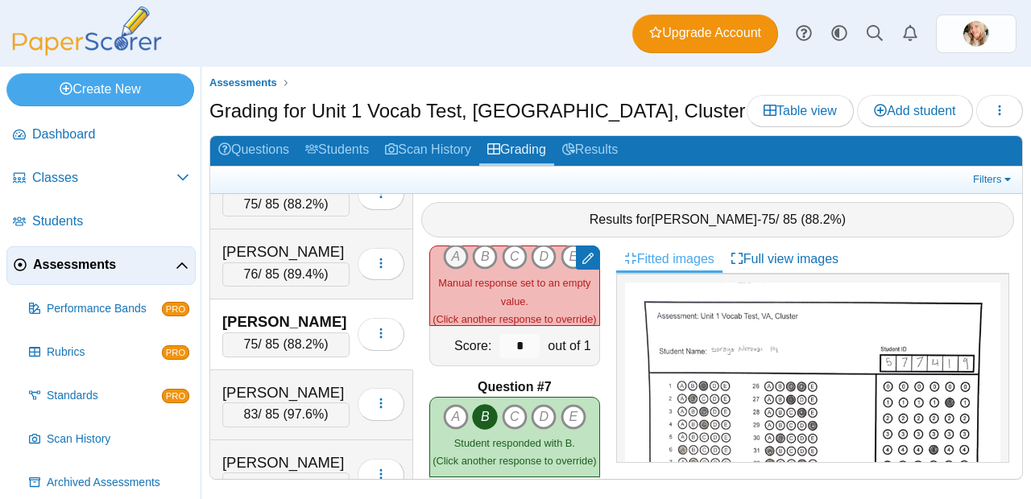
click at [453, 259] on icon "A" at bounding box center [456, 257] width 26 height 26
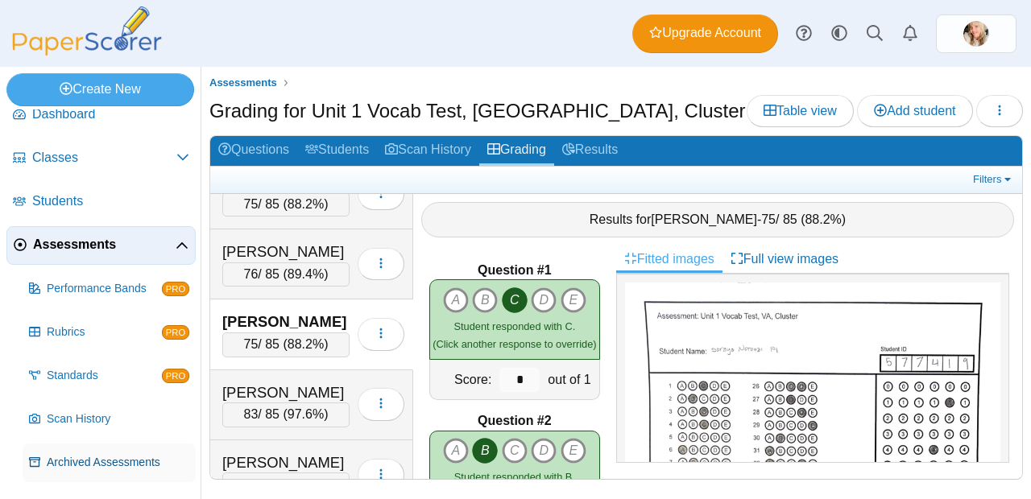
scroll to position [31, 0]
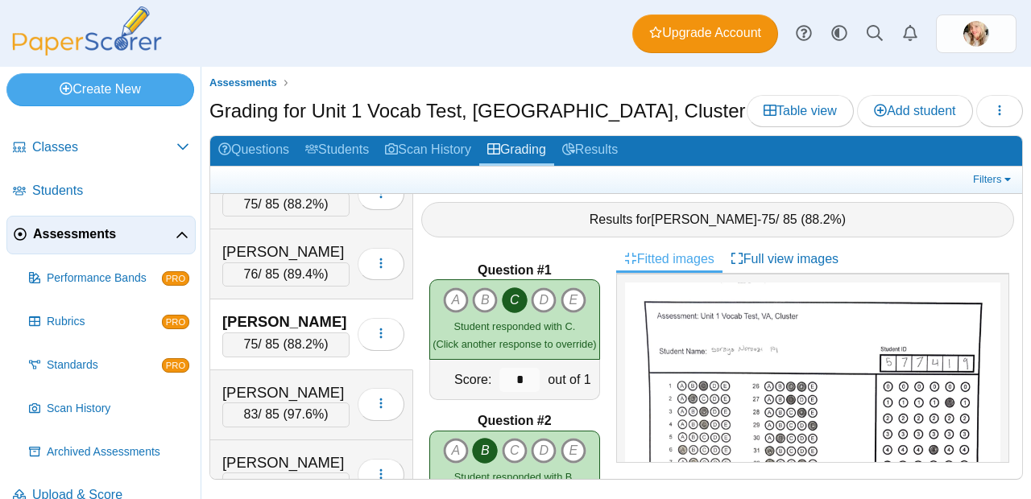
click at [271, 416] on div "83 / 85 ( 97.6% )" at bounding box center [285, 415] width 127 height 24
click at [292, 414] on span "97.6%" at bounding box center [306, 415] width 36 height 14
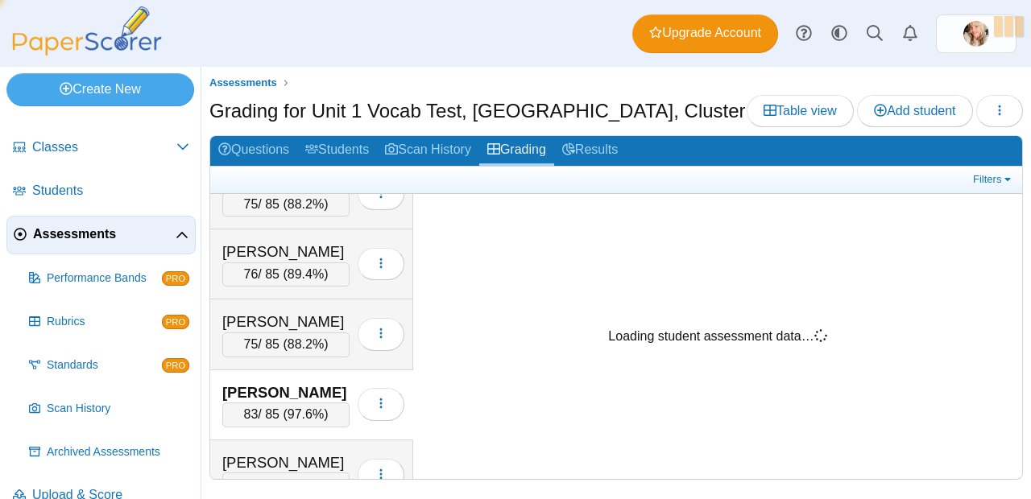
scroll to position [57, 0]
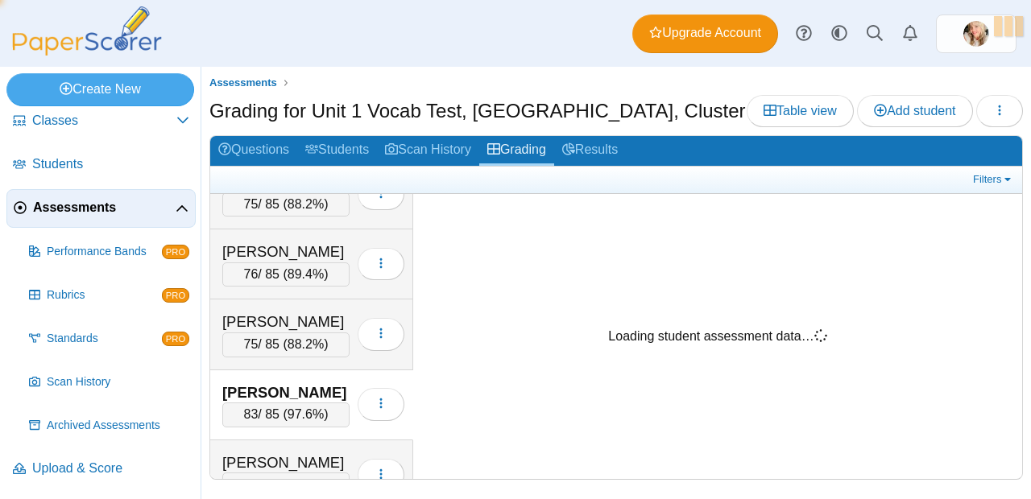
click at [271, 422] on div "83 / 85 ( 97.6% )" at bounding box center [285, 415] width 127 height 24
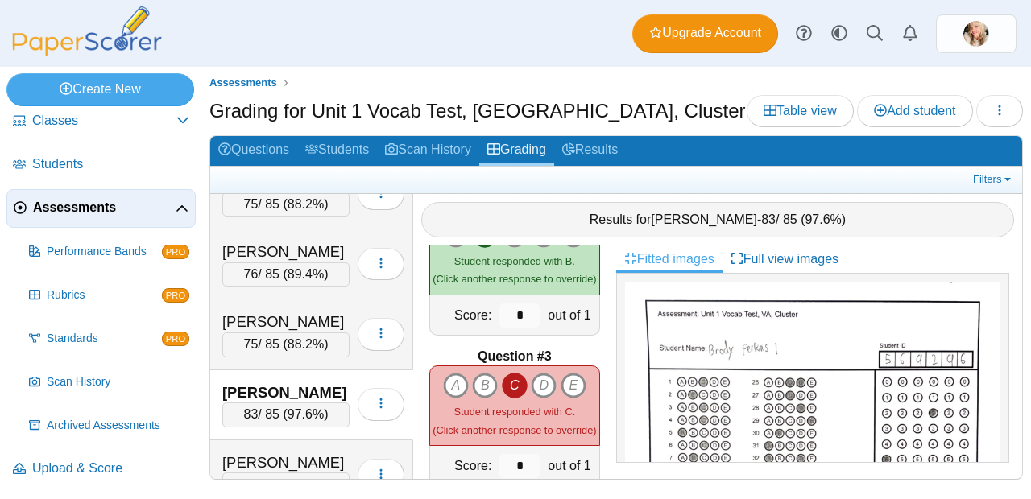
scroll to position [234, 0]
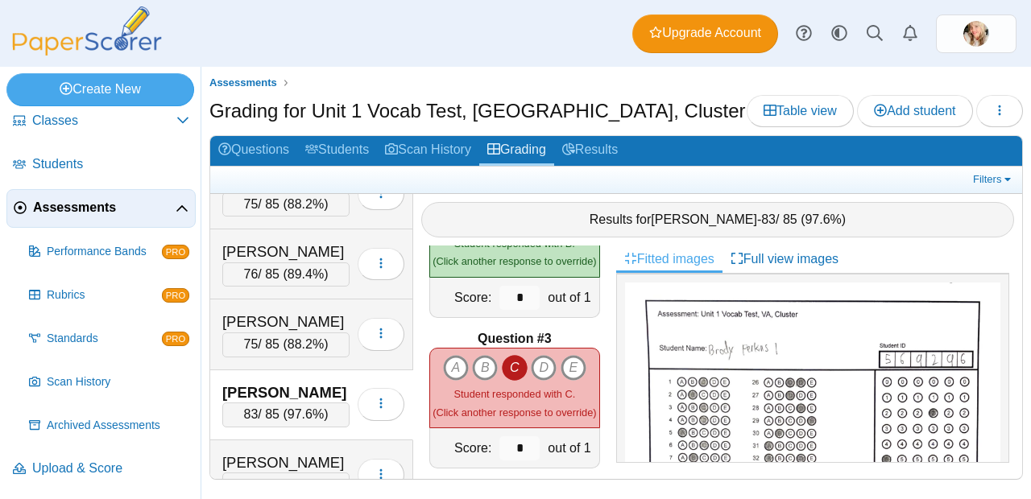
click at [515, 369] on icon "C" at bounding box center [515, 368] width 26 height 26
type input "*"
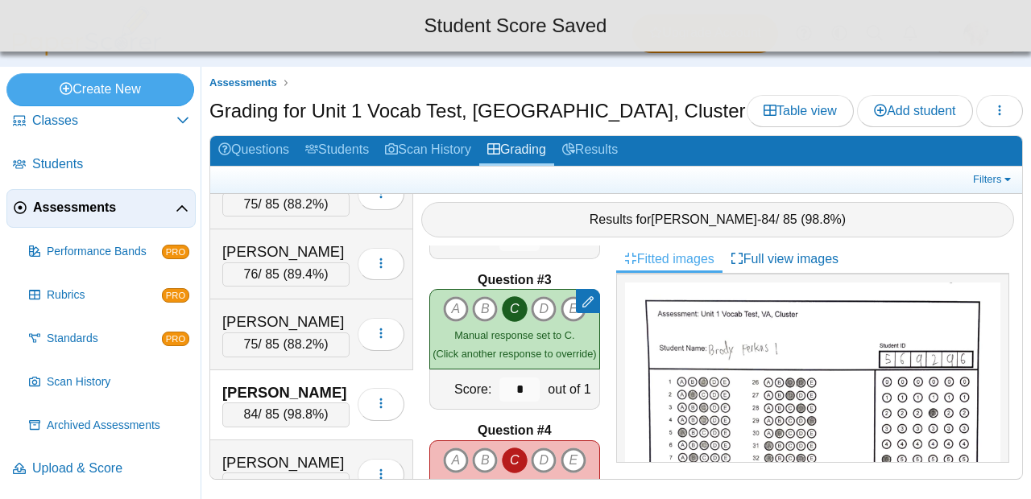
scroll to position [360, 0]
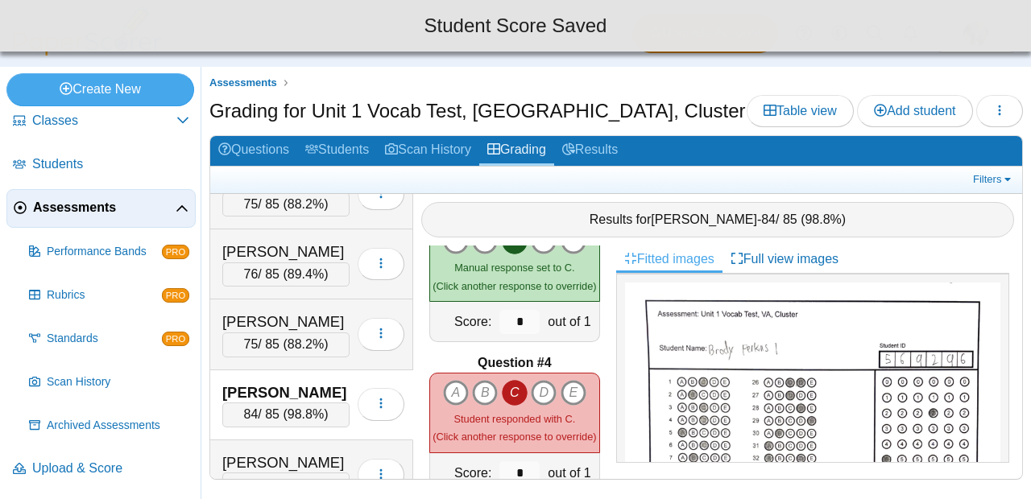
click at [517, 380] on icon "C" at bounding box center [515, 393] width 26 height 26
click at [518, 380] on icon "C" at bounding box center [515, 393] width 26 height 26
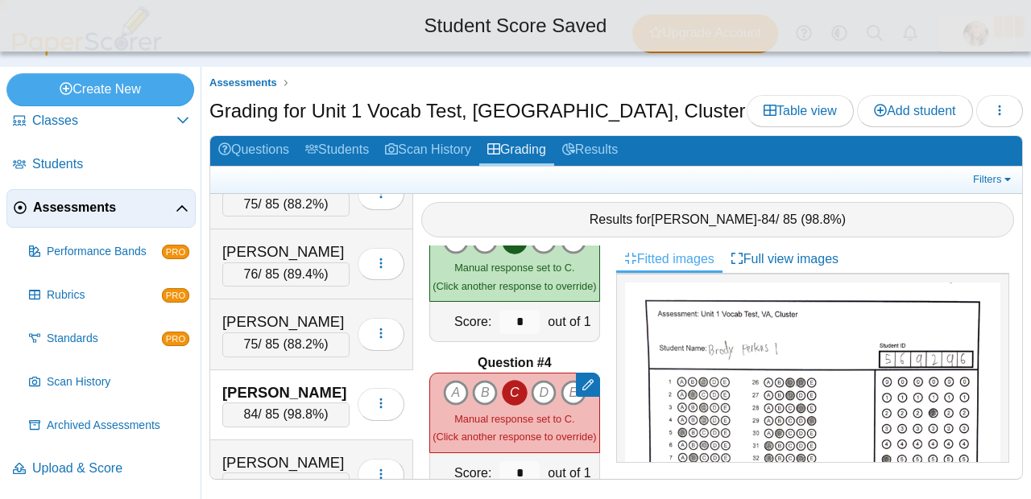
type input "*"
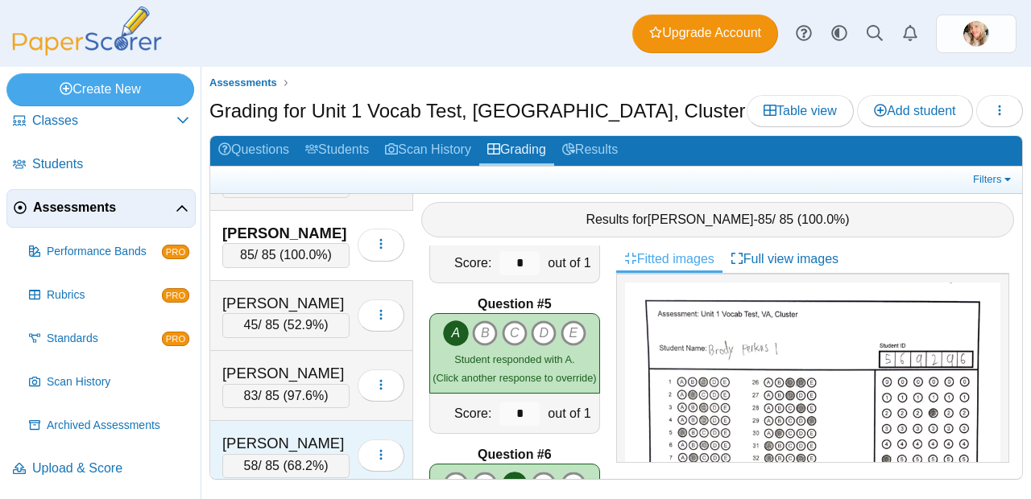
scroll to position [836, 0]
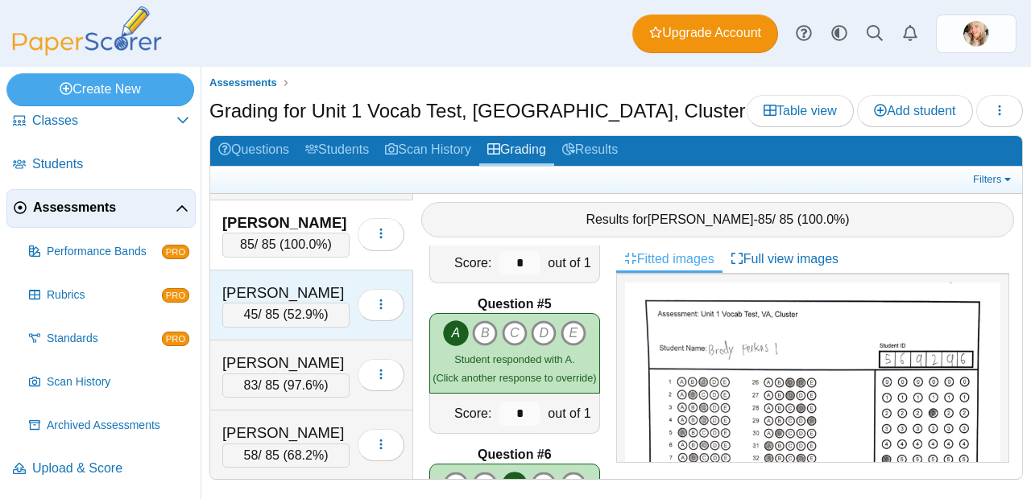
click at [292, 308] on div "45 / 85 ( 52.9% )" at bounding box center [285, 315] width 127 height 24
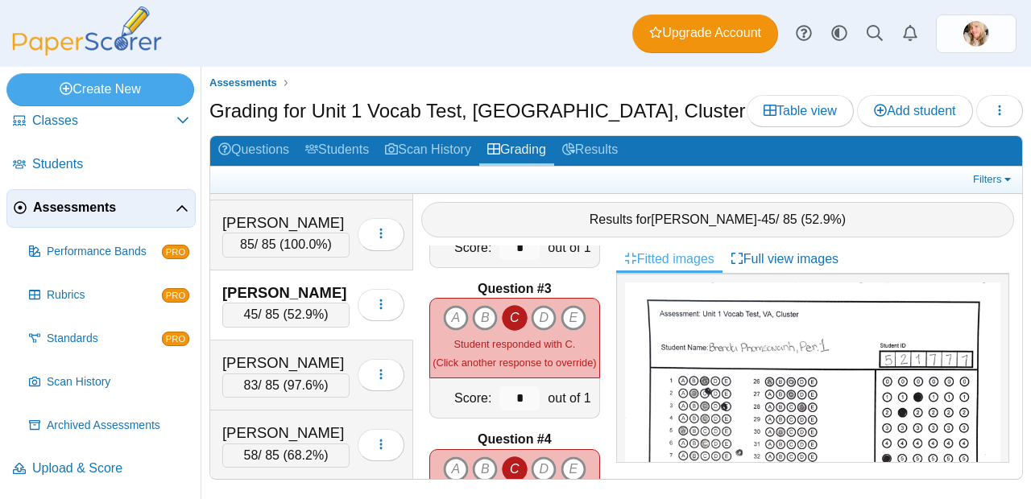
scroll to position [342, 0]
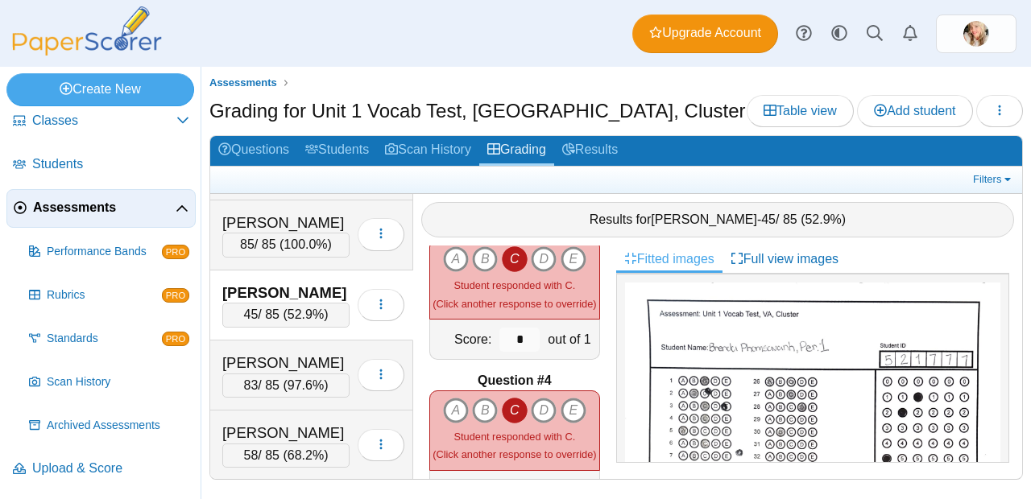
click at [512, 250] on icon "C" at bounding box center [515, 259] width 26 height 26
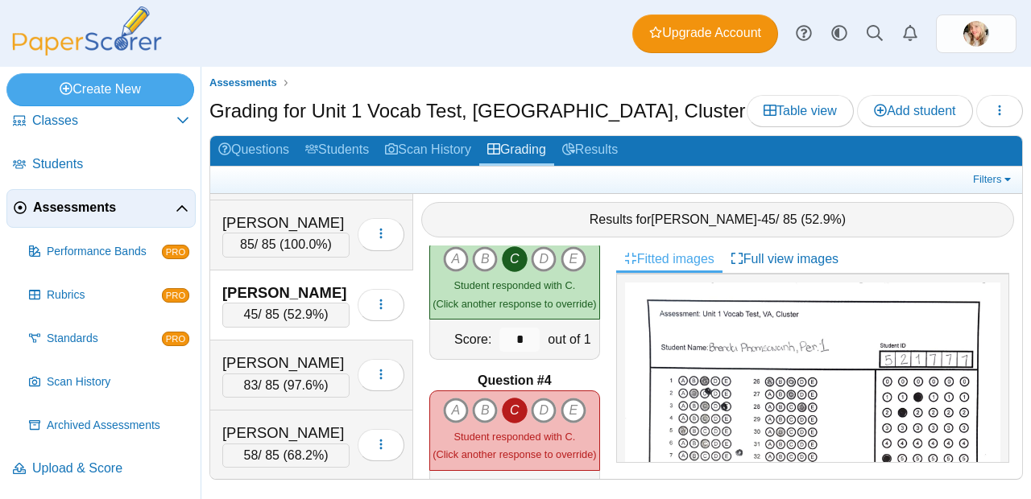
click at [512, 399] on icon "C" at bounding box center [515, 411] width 26 height 26
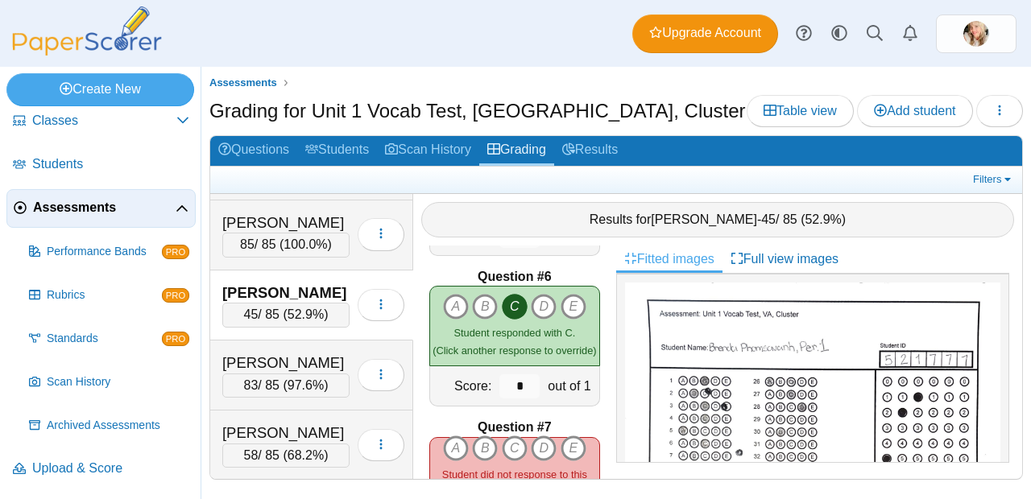
scroll to position [884, 0]
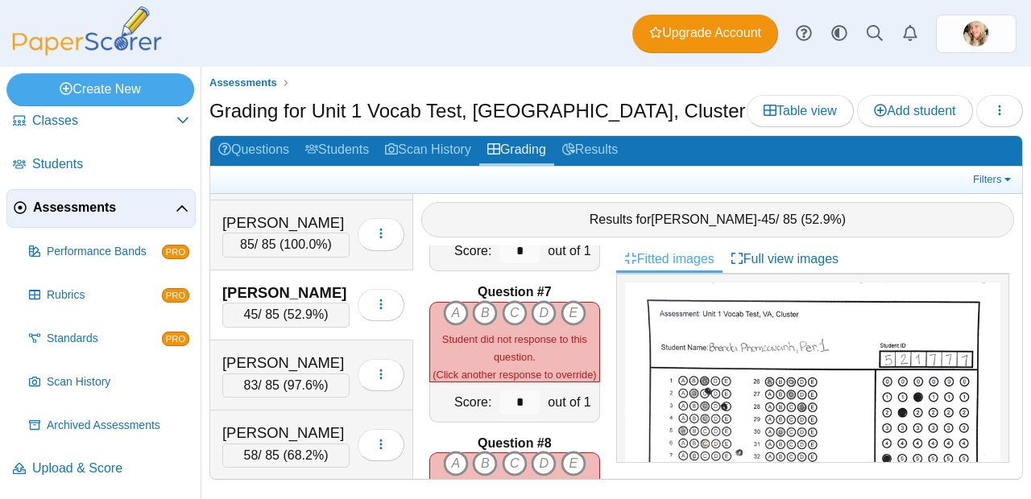
drag, startPoint x: 466, startPoint y: 309, endPoint x: 476, endPoint y: 317, distance: 12.1
click at [472, 309] on icon "B" at bounding box center [485, 313] width 26 height 26
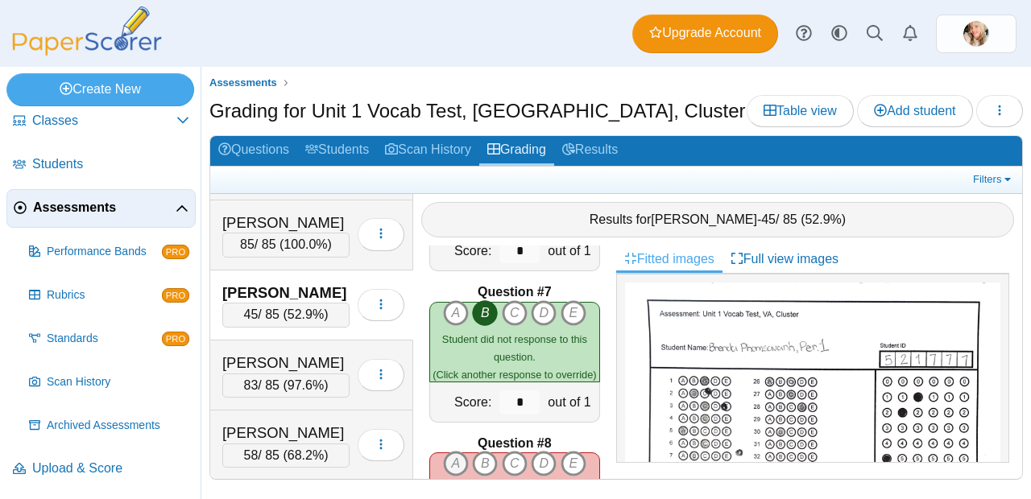
click at [444, 453] on icon "A" at bounding box center [456, 464] width 26 height 26
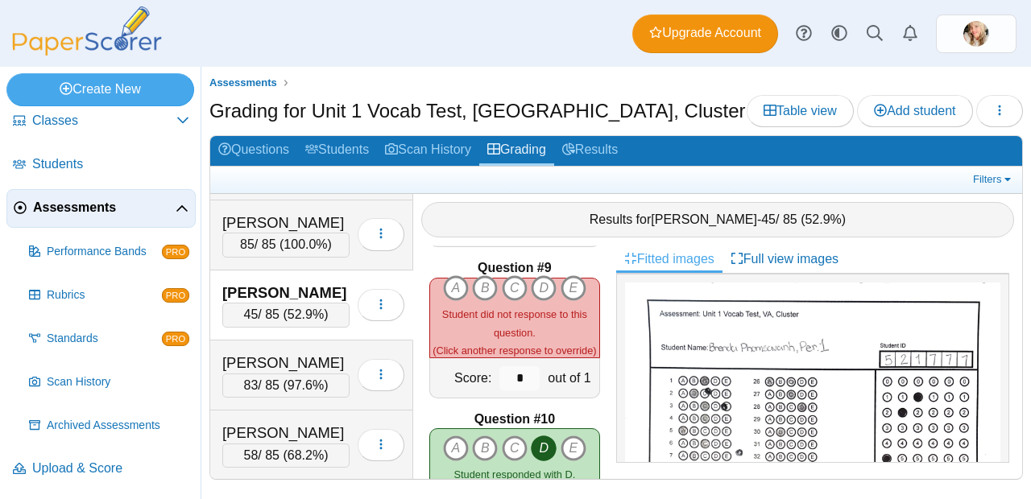
scroll to position [1194, 0]
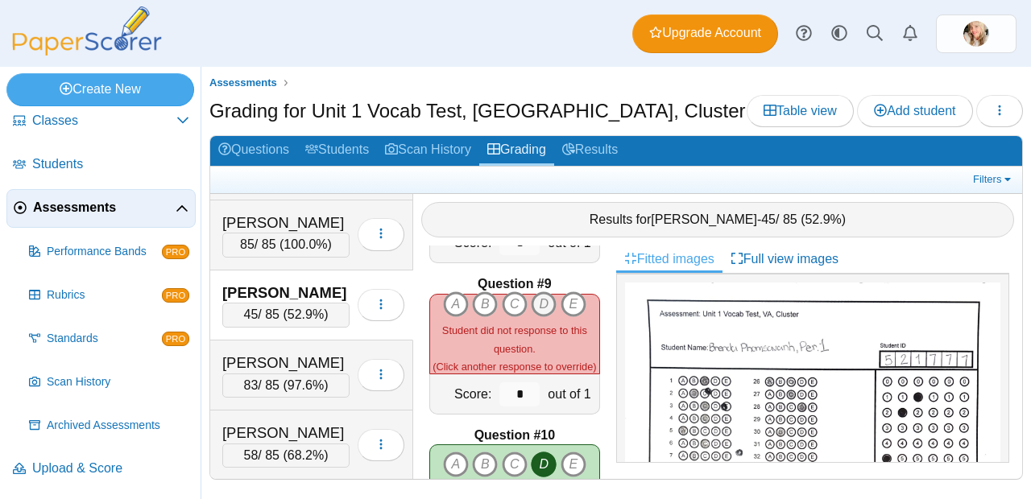
click at [540, 292] on icon "D" at bounding box center [544, 305] width 26 height 26
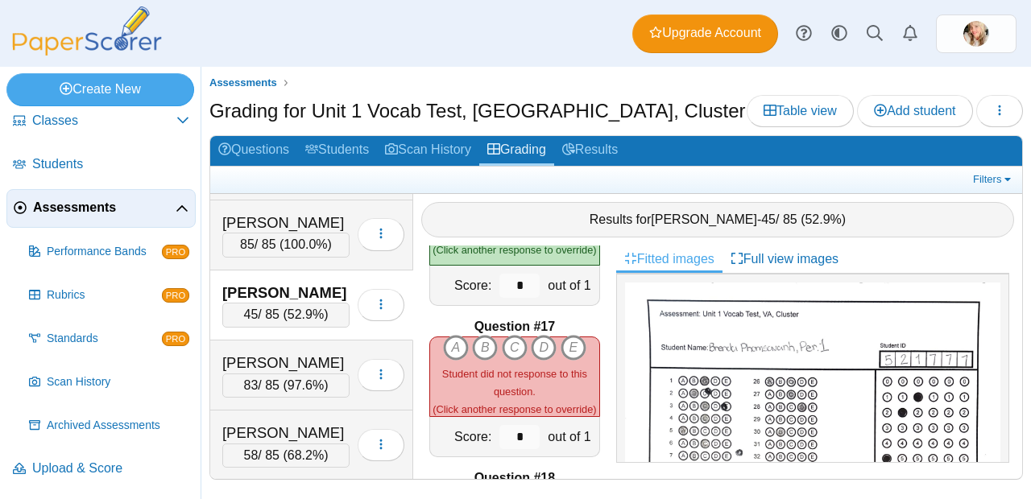
scroll to position [2357, 0]
click at [544, 342] on icon "D" at bounding box center [544, 349] width 26 height 26
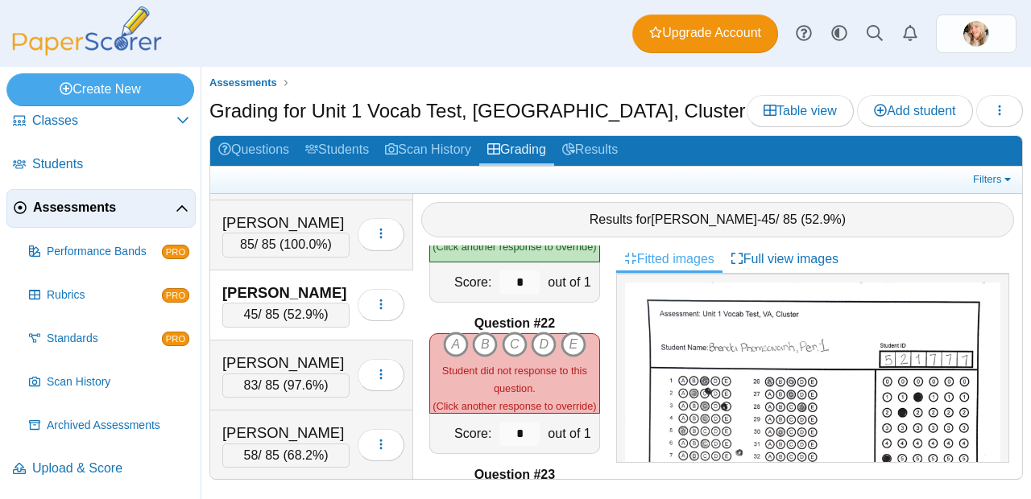
scroll to position [3116, 0]
click at [448, 336] on icon "A" at bounding box center [456, 345] width 26 height 26
click at [472, 339] on icon "B" at bounding box center [485, 345] width 26 height 26
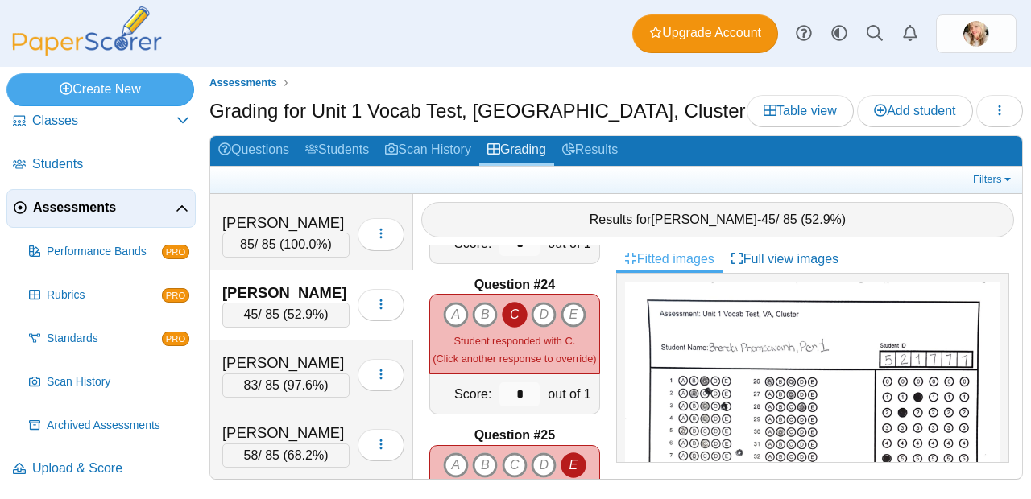
scroll to position [3467, 0]
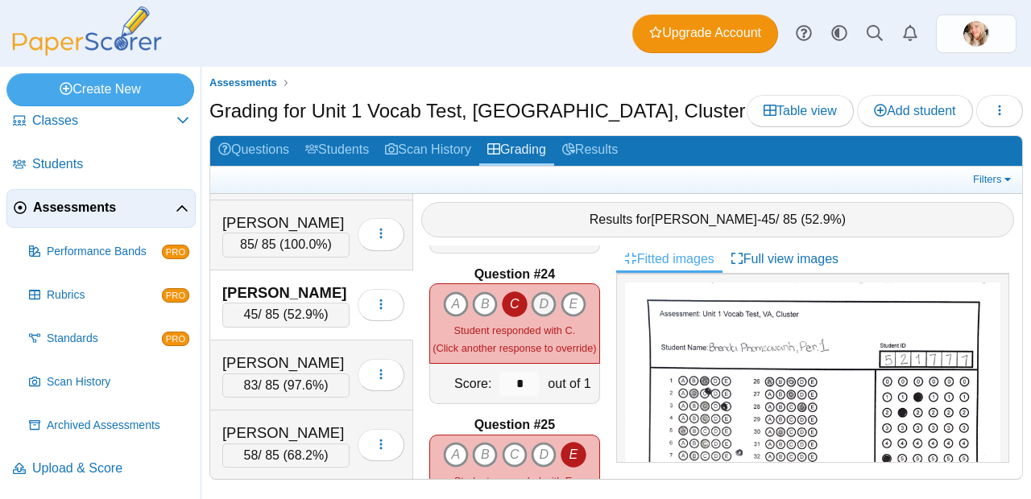
click at [540, 292] on icon "D" at bounding box center [544, 305] width 26 height 26
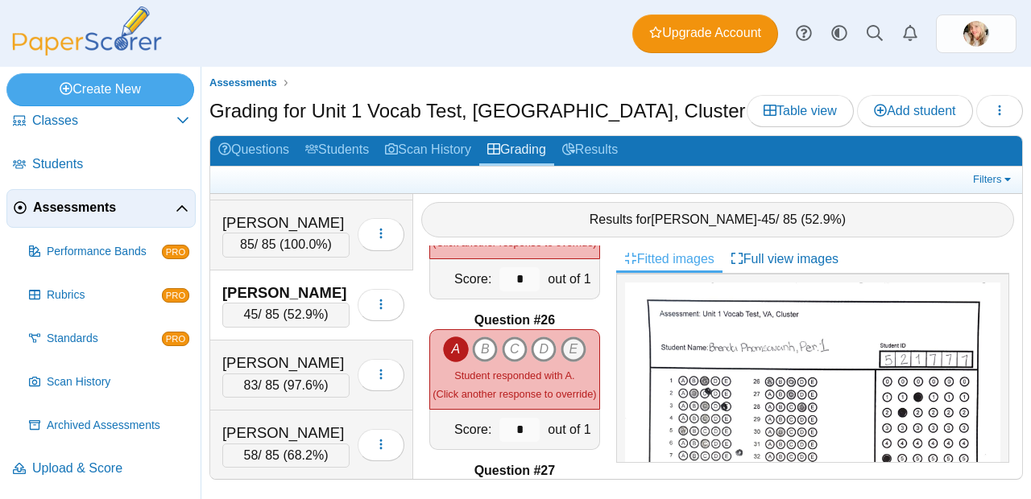
scroll to position [3688, 0]
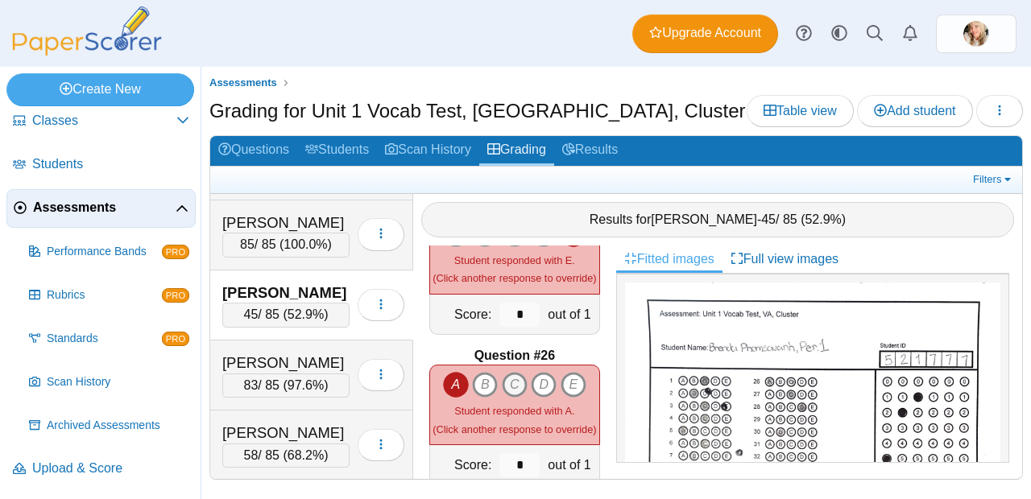
click at [517, 380] on icon "C" at bounding box center [515, 385] width 26 height 26
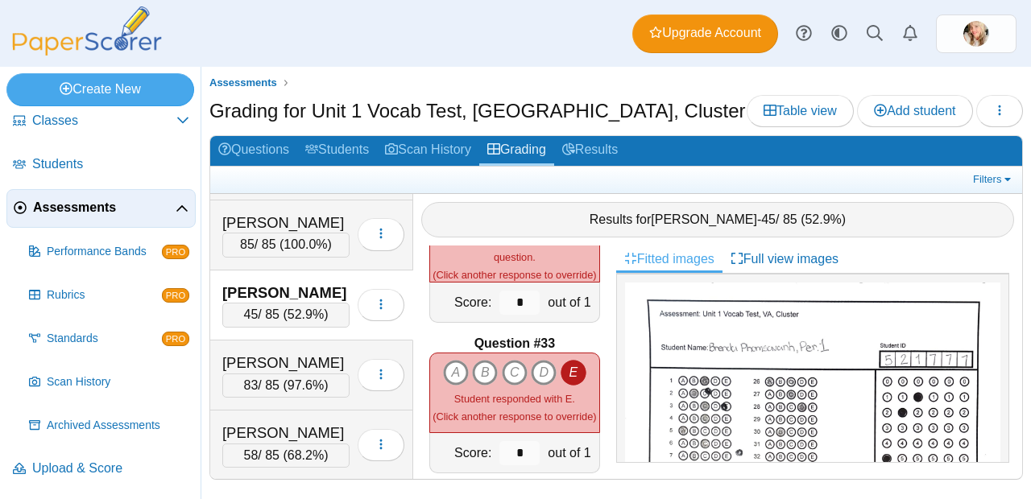
scroll to position [4769, 0]
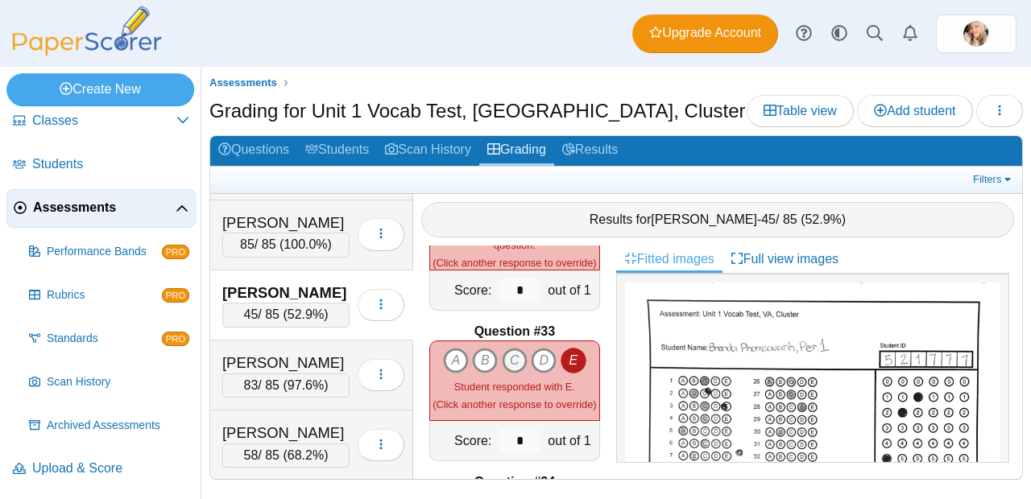
click at [503, 349] on icon "C" at bounding box center [515, 361] width 26 height 26
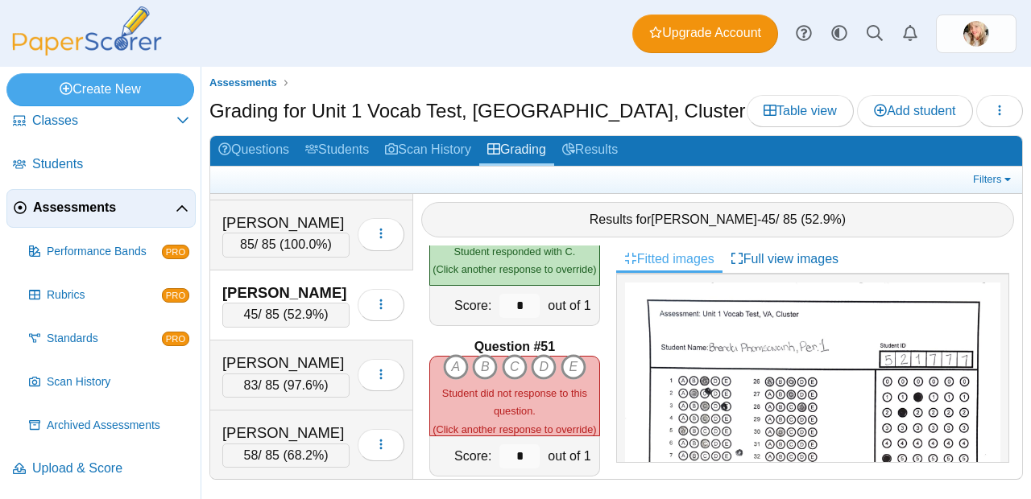
scroll to position [7485, 0]
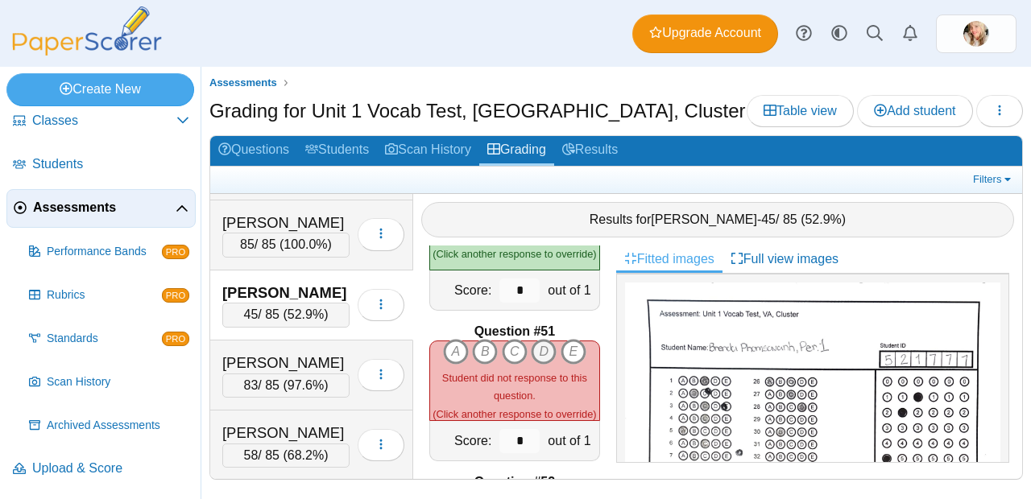
click at [544, 352] on icon "D" at bounding box center [544, 352] width 26 height 26
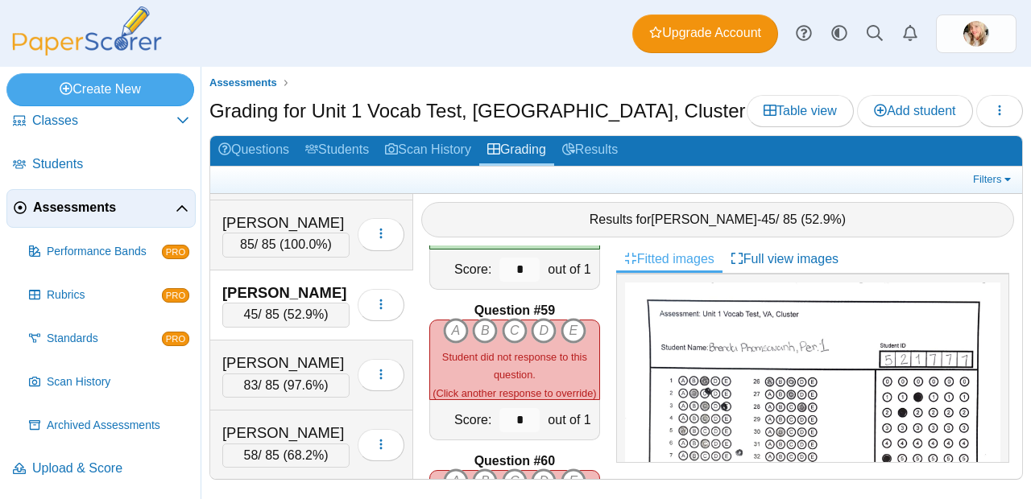
scroll to position [8715, 0]
click at [513, 327] on icon "C" at bounding box center [515, 330] width 26 height 26
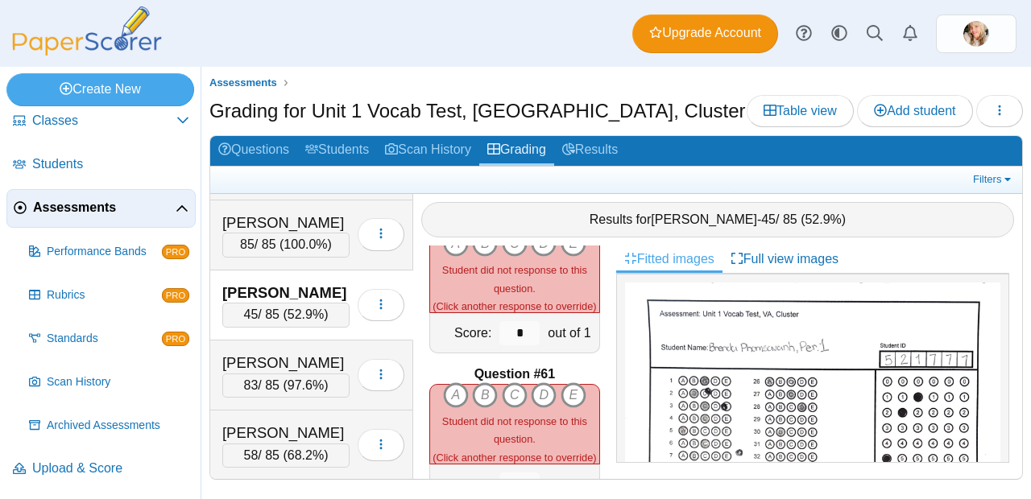
scroll to position [8970, 0]
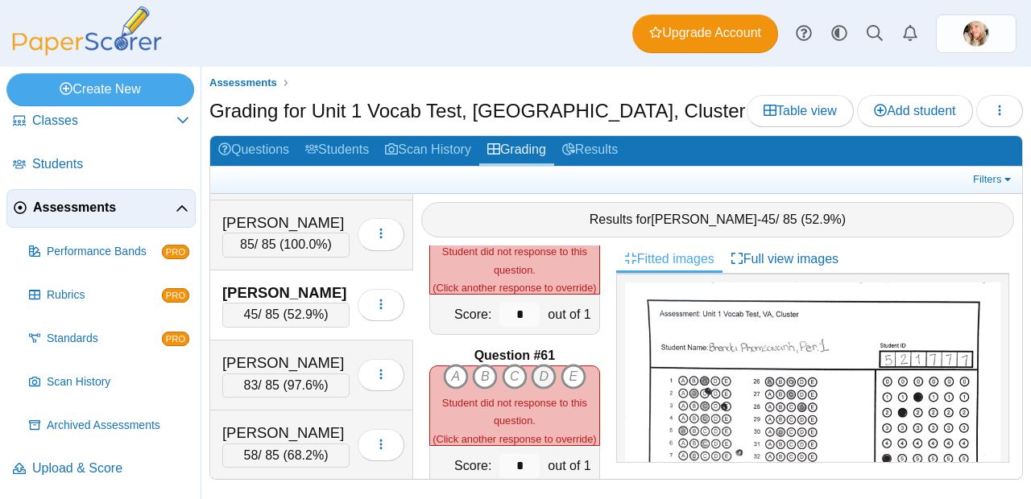
click at [536, 374] on icon "D" at bounding box center [544, 377] width 26 height 26
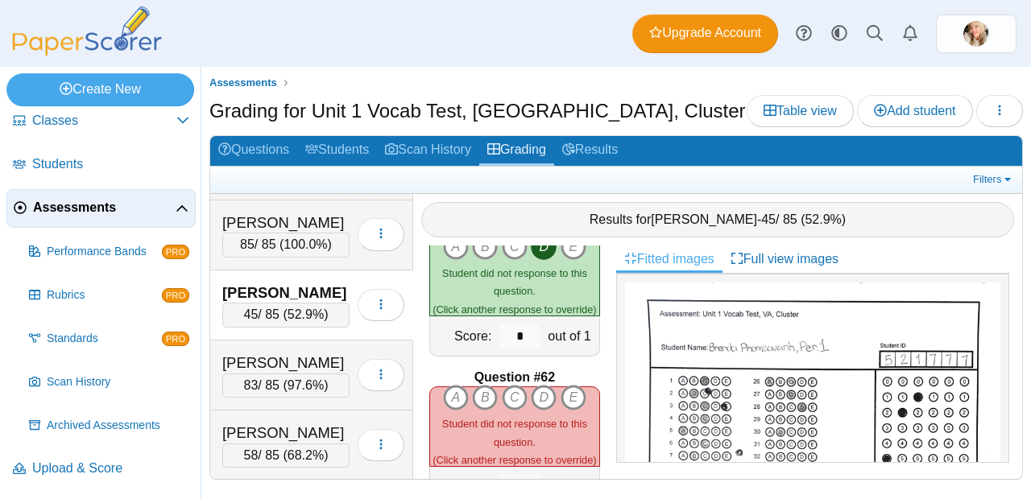
scroll to position [9174, 0]
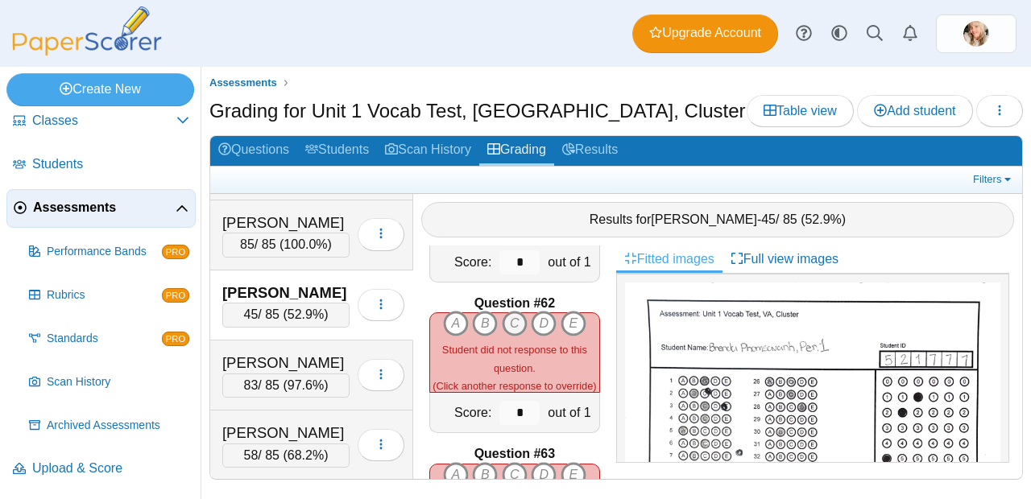
click at [514, 325] on icon "C" at bounding box center [515, 324] width 26 height 26
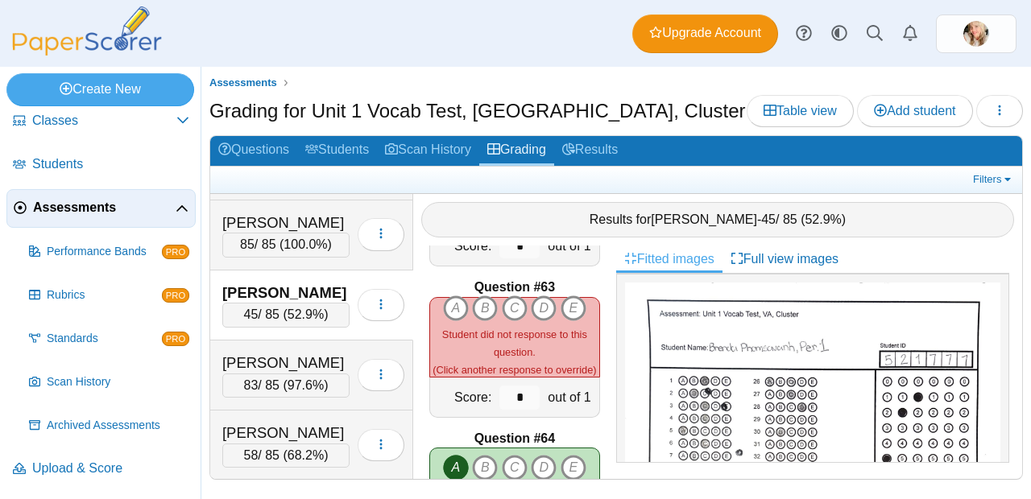
scroll to position [9344, 0]
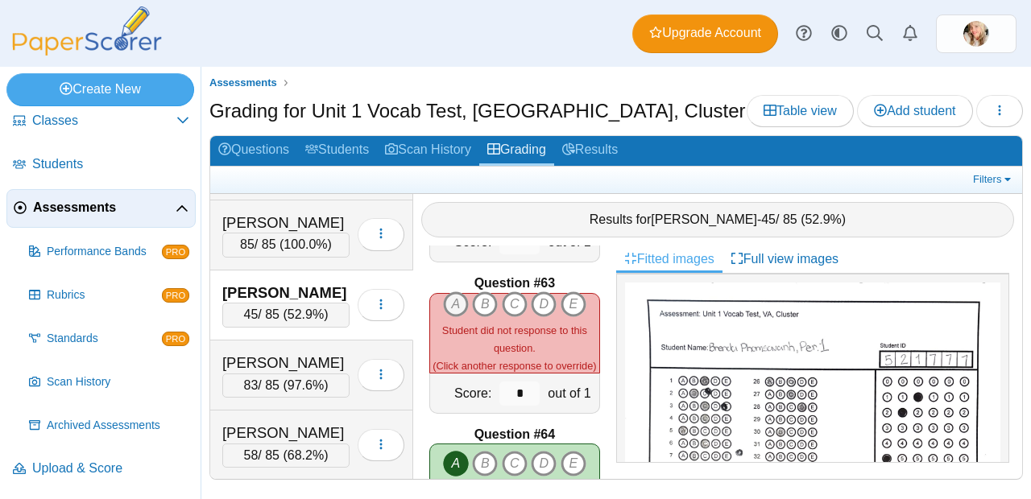
click at [447, 296] on icon "A" at bounding box center [456, 305] width 26 height 26
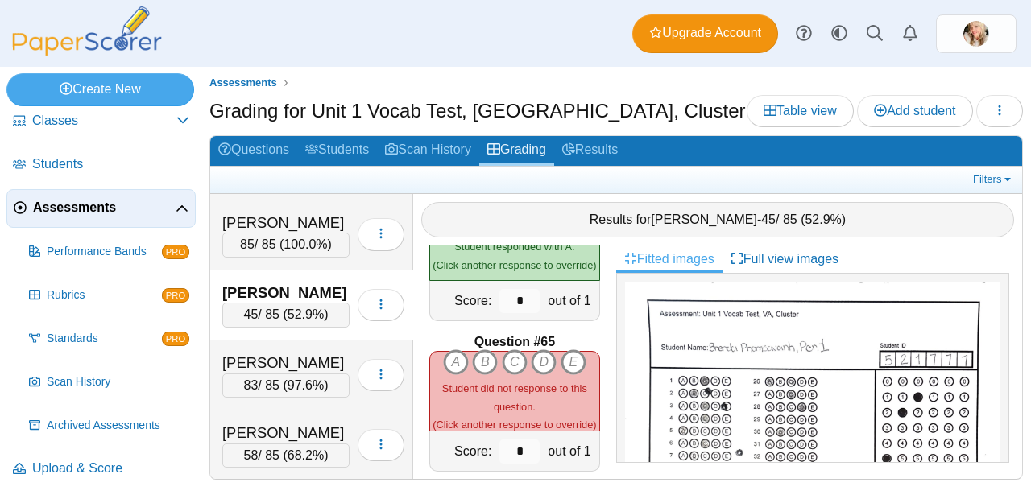
scroll to position [9584, 0]
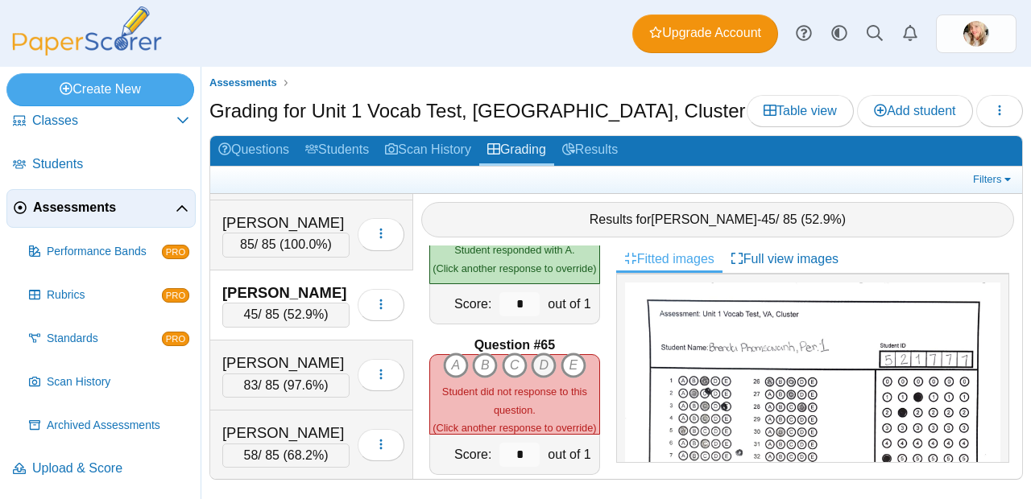
click at [541, 367] on icon "D" at bounding box center [544, 366] width 26 height 26
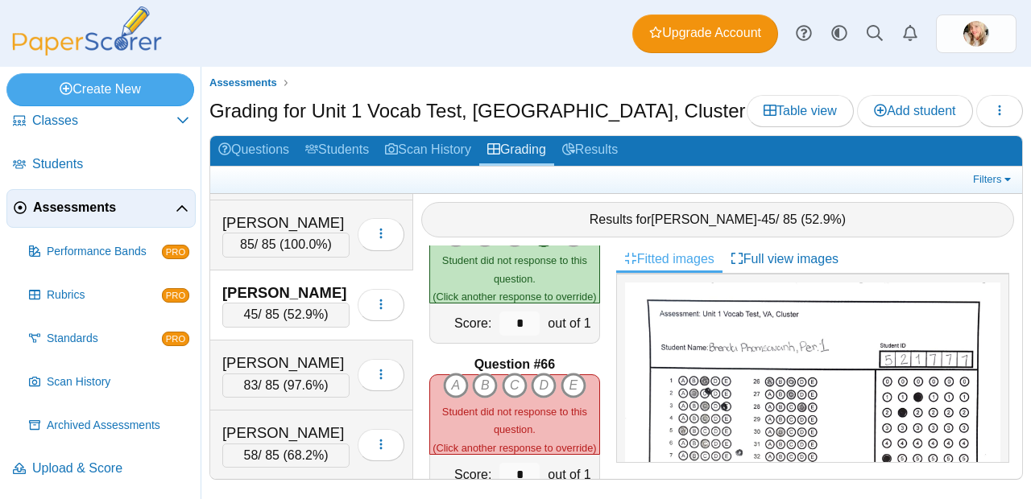
scroll to position [9782, 0]
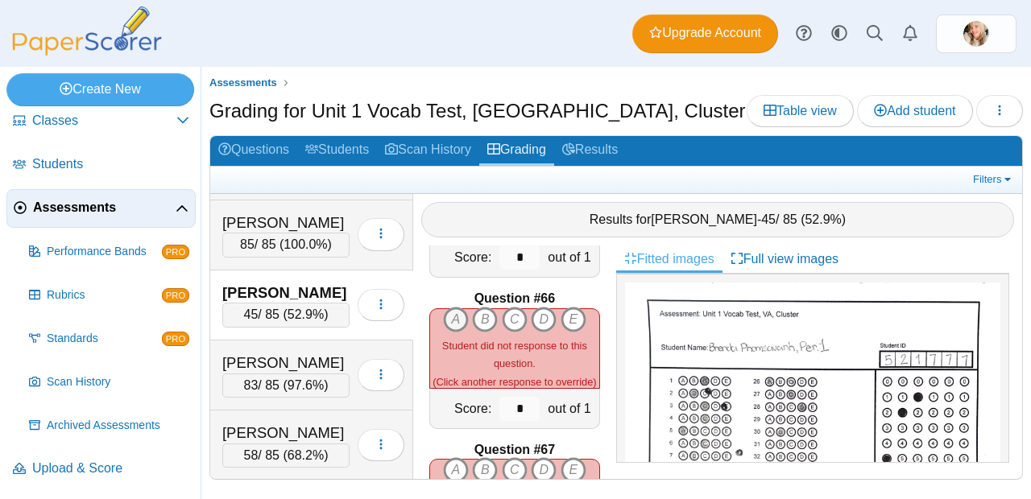
click at [460, 309] on icon "A" at bounding box center [456, 320] width 26 height 26
click at [548, 317] on icon "D" at bounding box center [544, 320] width 26 height 26
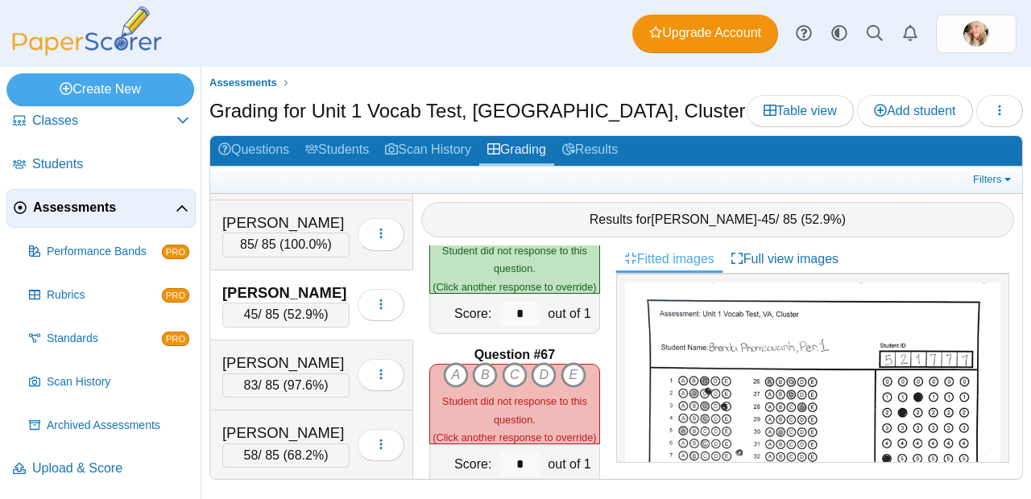
scroll to position [9878, 0]
click at [453, 362] on icon "A" at bounding box center [456, 375] width 26 height 26
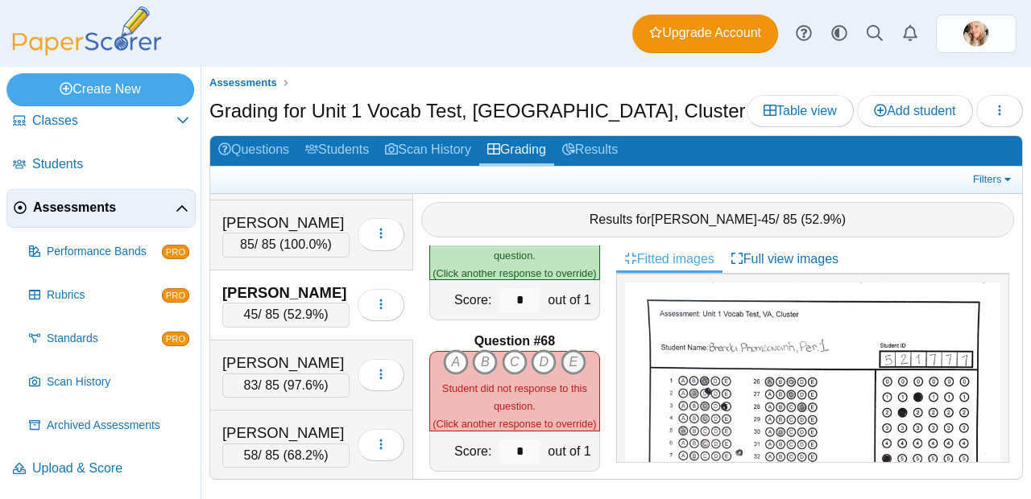
click at [561, 358] on icon "E" at bounding box center [574, 363] width 26 height 26
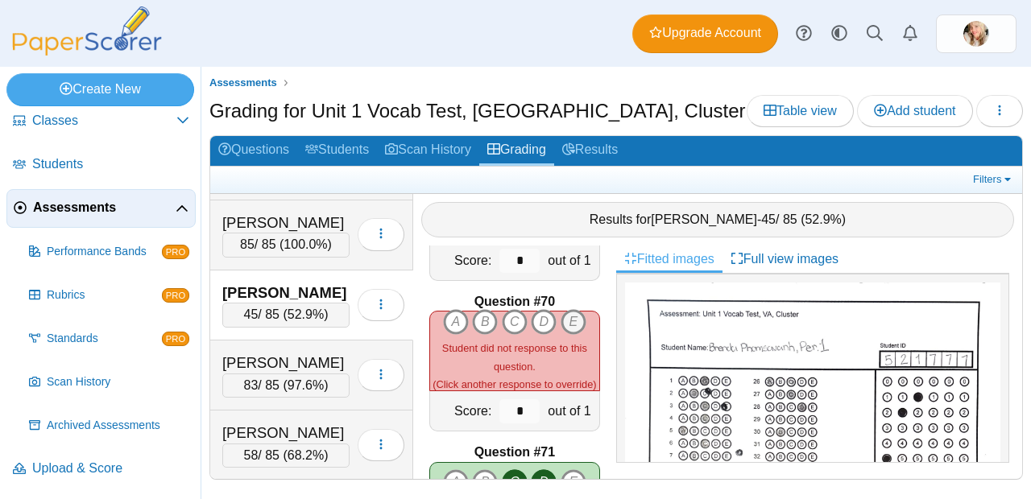
scroll to position [10403, 0]
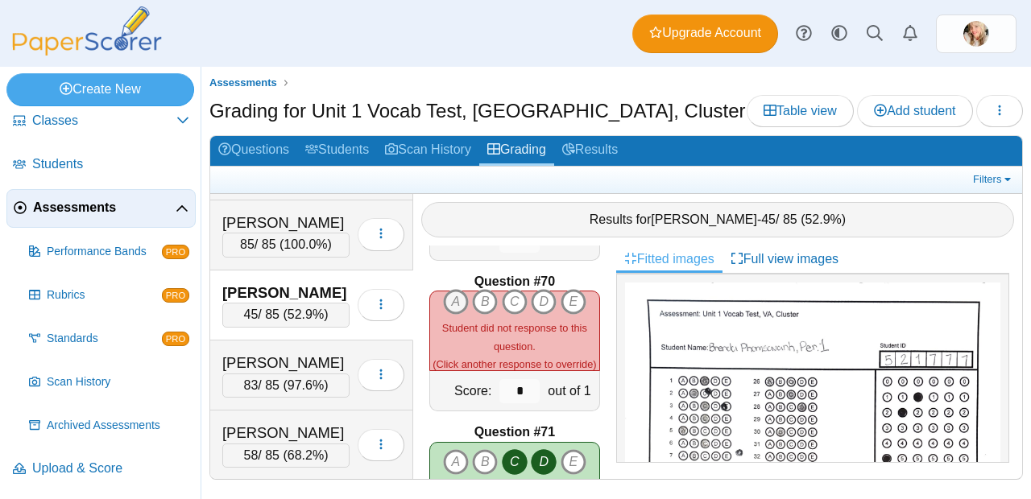
click at [451, 300] on icon "A" at bounding box center [456, 302] width 26 height 26
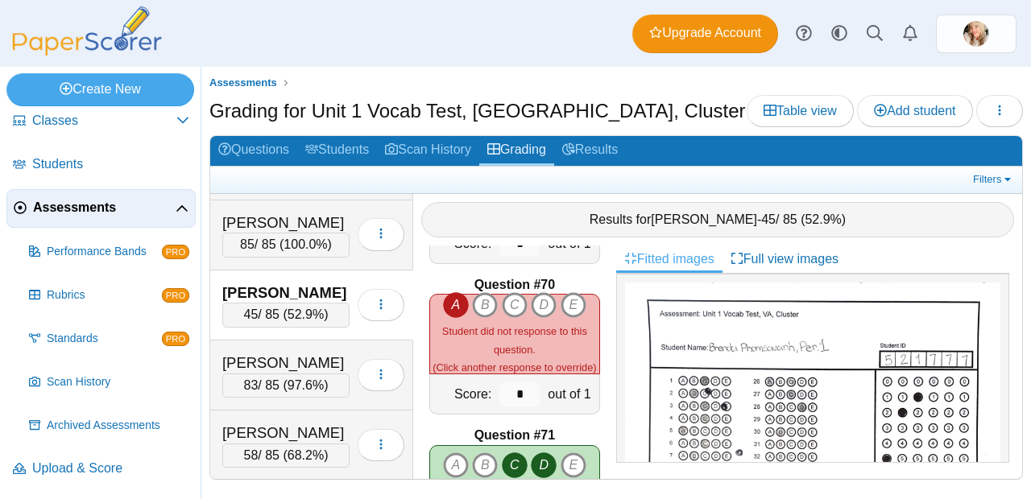
scroll to position [10390, 0]
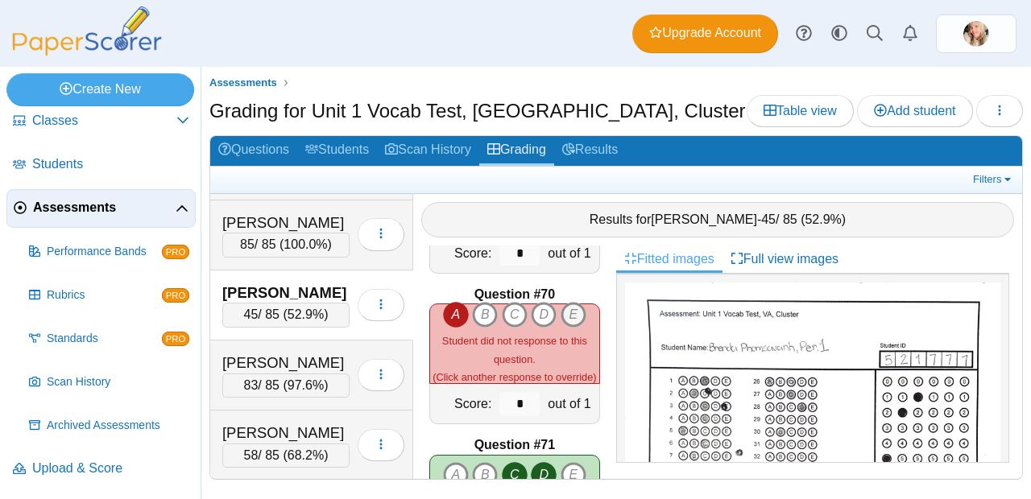
click at [565, 305] on icon "E" at bounding box center [574, 315] width 26 height 26
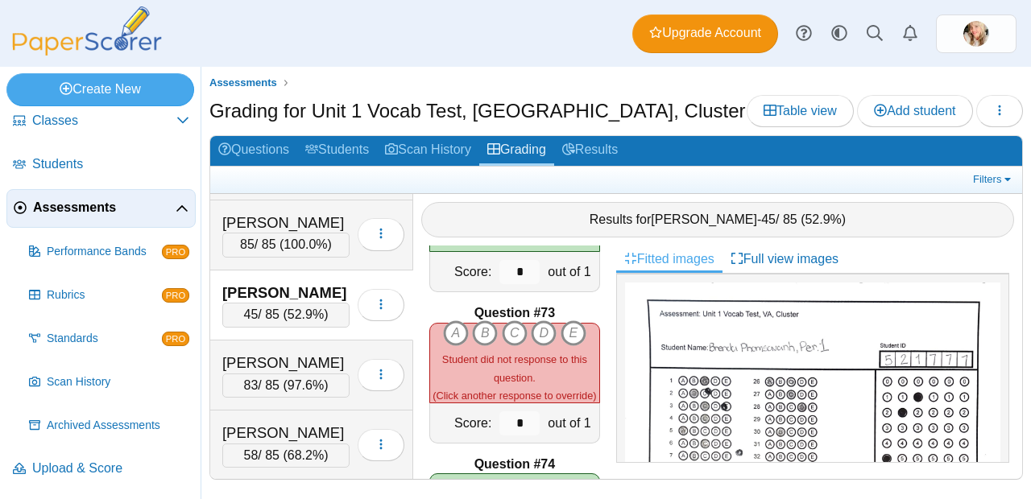
scroll to position [10854, 0]
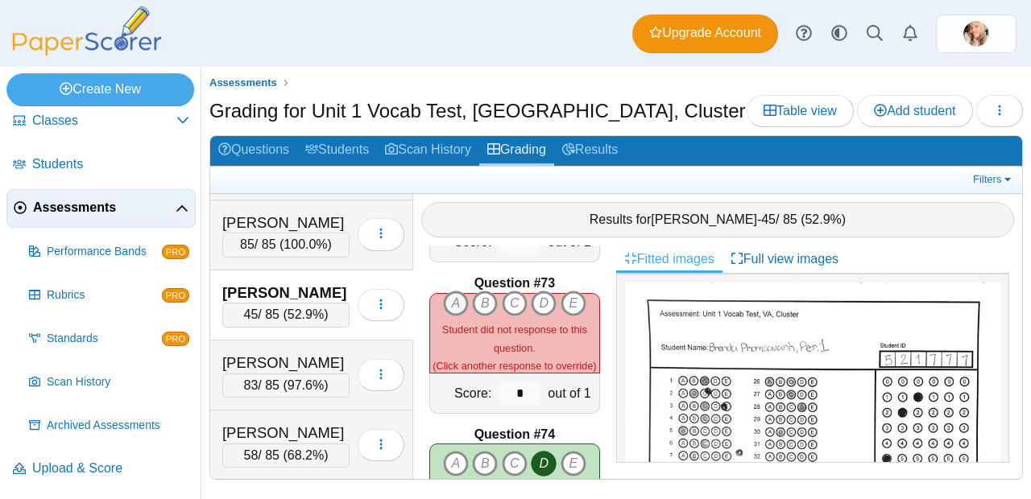
click at [452, 293] on icon "A" at bounding box center [456, 304] width 26 height 26
click at [482, 295] on icon "B" at bounding box center [485, 304] width 26 height 26
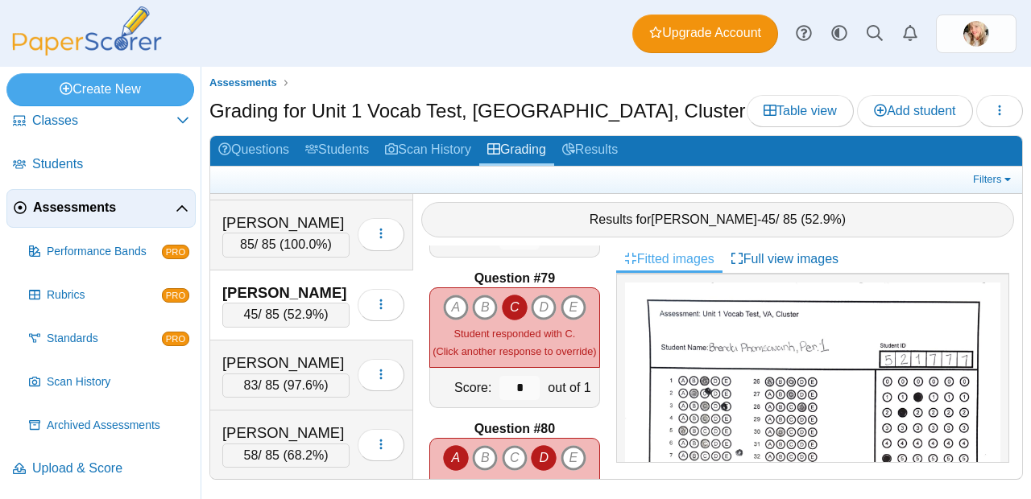
scroll to position [11765, 0]
click at [451, 306] on icon "A" at bounding box center [456, 308] width 26 height 26
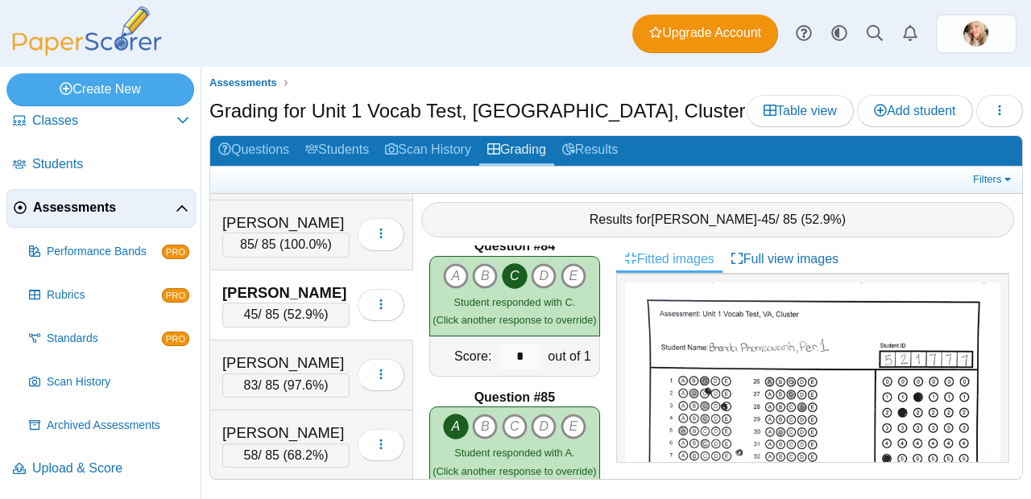
scroll to position [12627, 0]
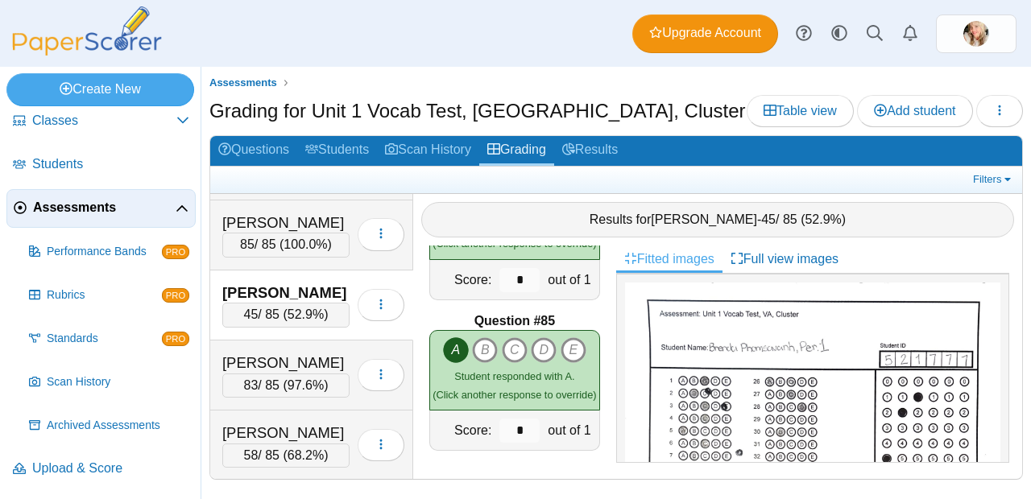
click at [384, 333] on div "Phomsavanh, Brenda 45 / 85 ( 52.9% ) Loading…" at bounding box center [311, 306] width 203 height 70
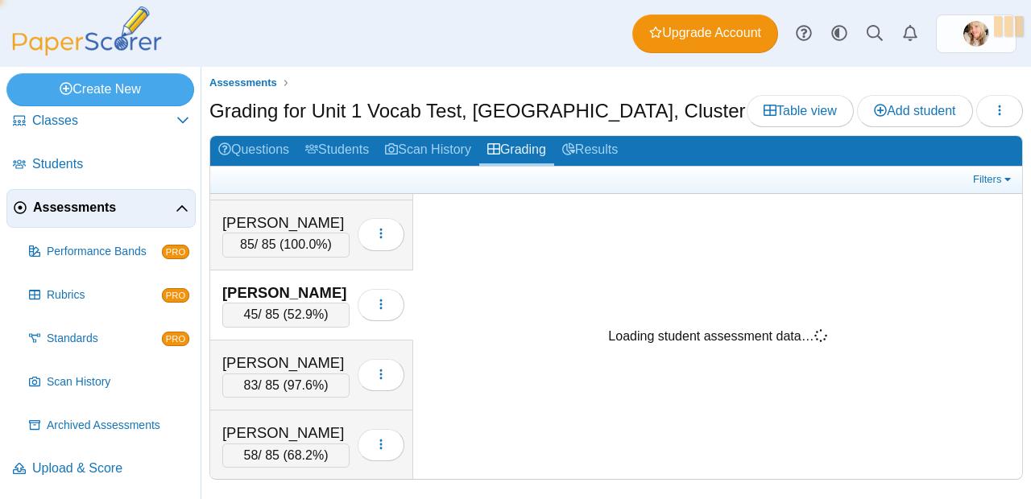
click at [322, 309] on span "52.9%" at bounding box center [306, 315] width 36 height 14
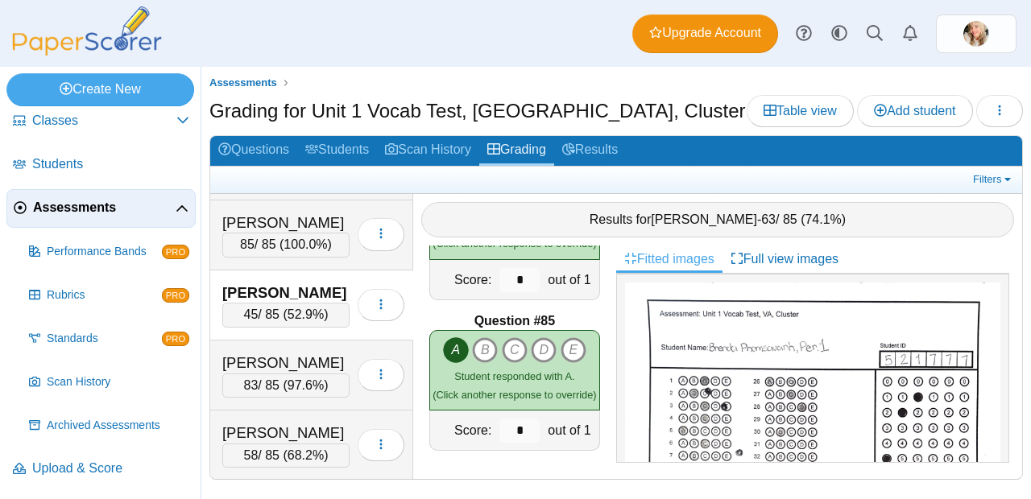
click at [283, 306] on div "45 / 85 ( 52.9% )" at bounding box center [285, 315] width 127 height 24
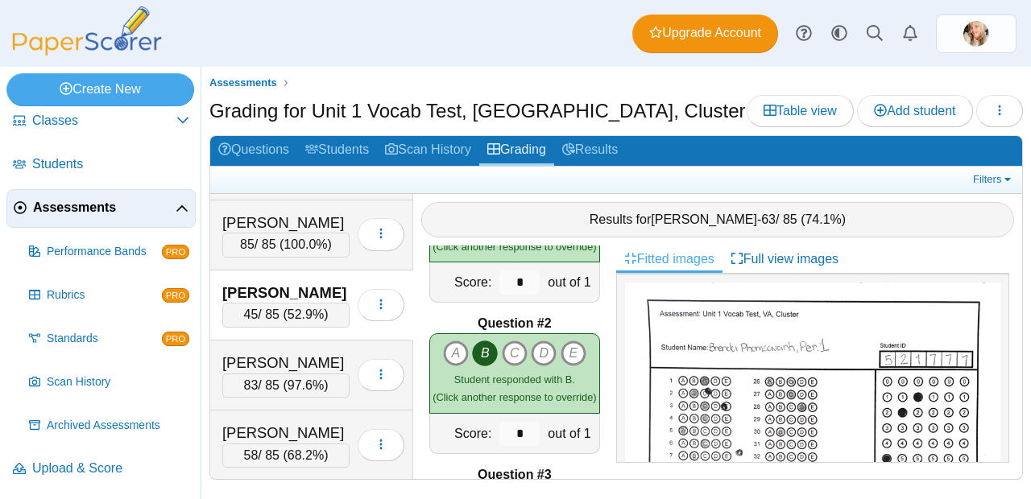
scroll to position [0, 0]
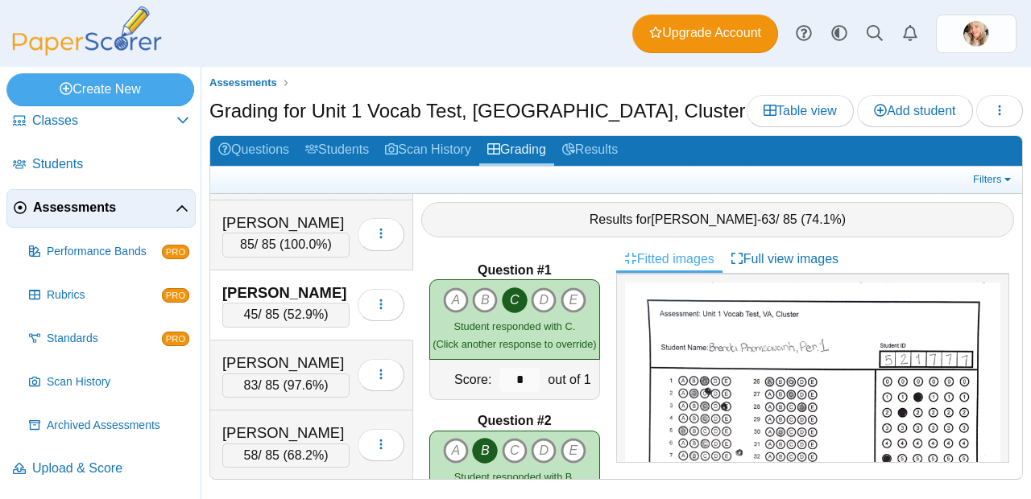
click at [375, 321] on div "Loading…" at bounding box center [377, 305] width 55 height 45
click at [312, 250] on span "100.0%" at bounding box center [305, 245] width 43 height 14
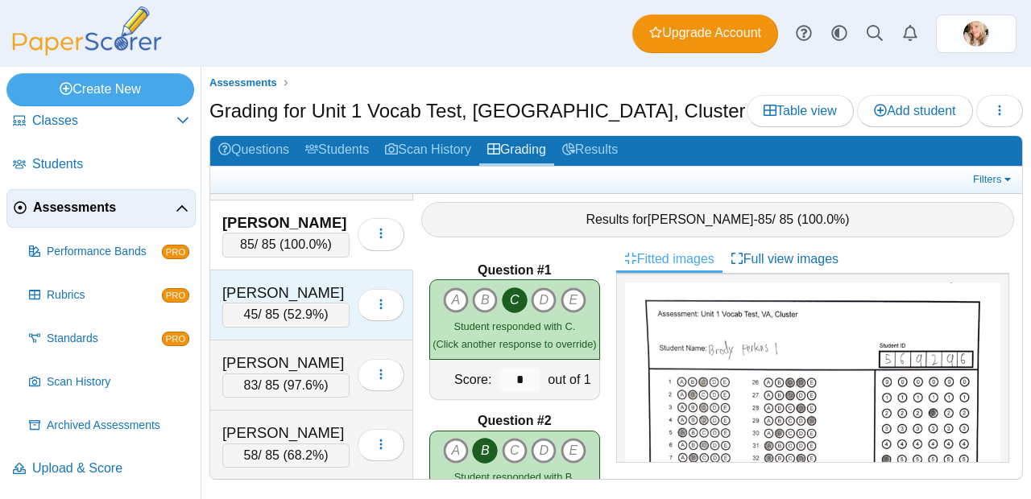
click at [331, 292] on div "Phomsavanh, Brenda" at bounding box center [285, 293] width 127 height 21
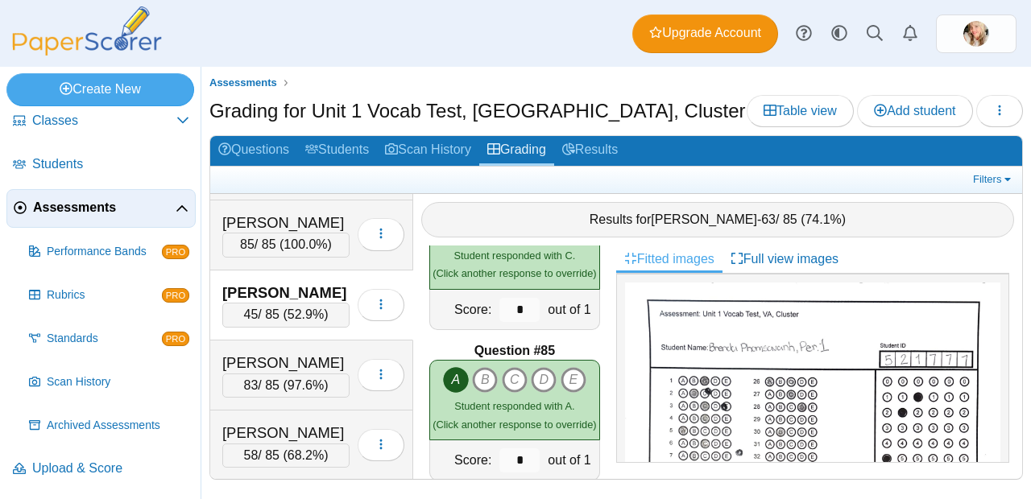
scroll to position [12627, 0]
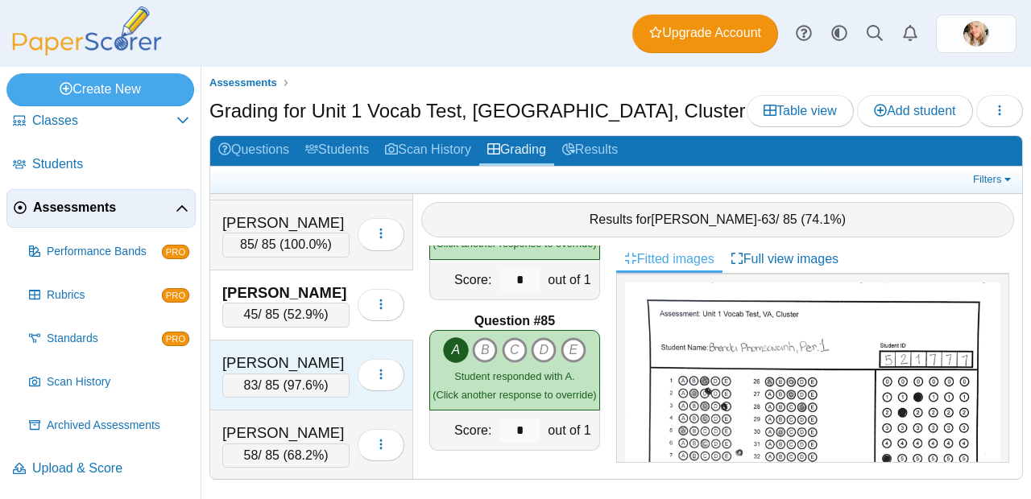
click at [308, 379] on span "97.6%" at bounding box center [306, 386] width 36 height 14
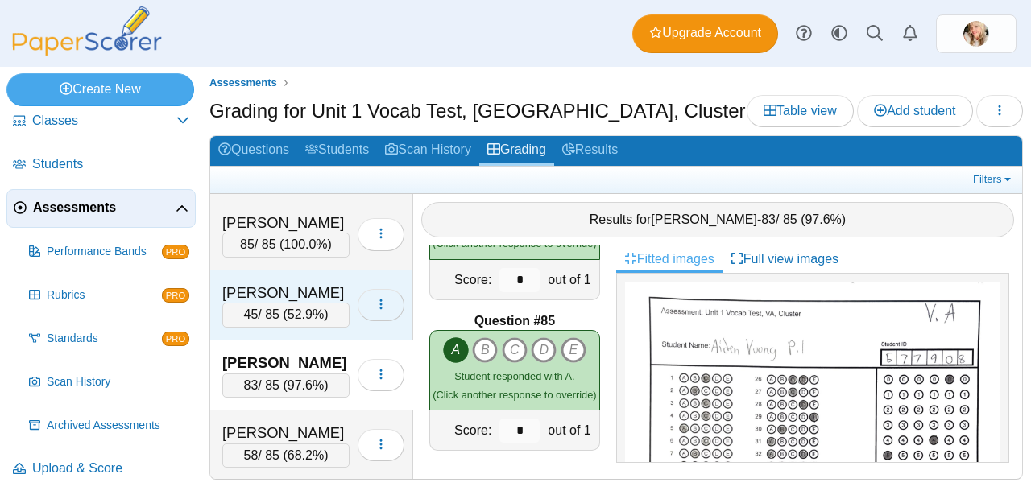
click at [387, 305] on icon "button" at bounding box center [381, 304] width 13 height 13
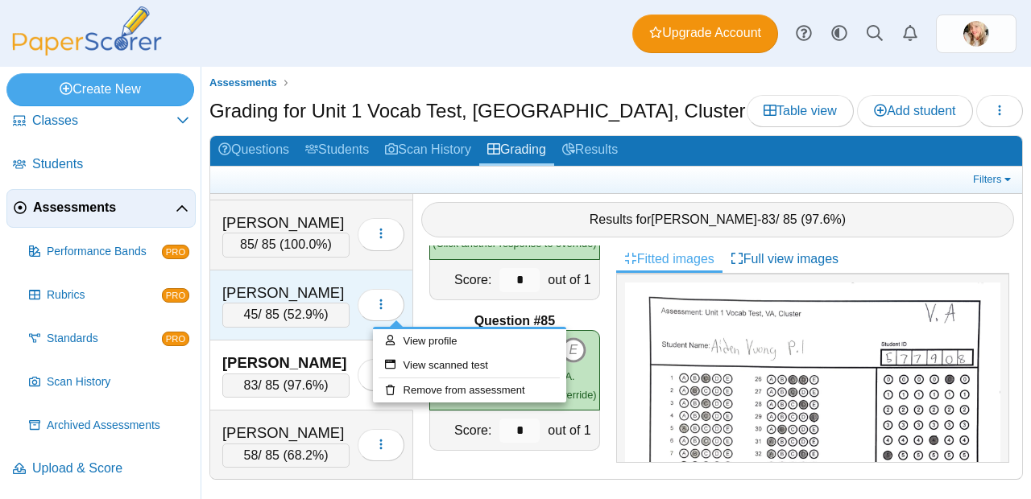
click at [340, 337] on div "Phomsavanh, Brenda 45 / 85 ( 52.9% )" at bounding box center [311, 306] width 203 height 70
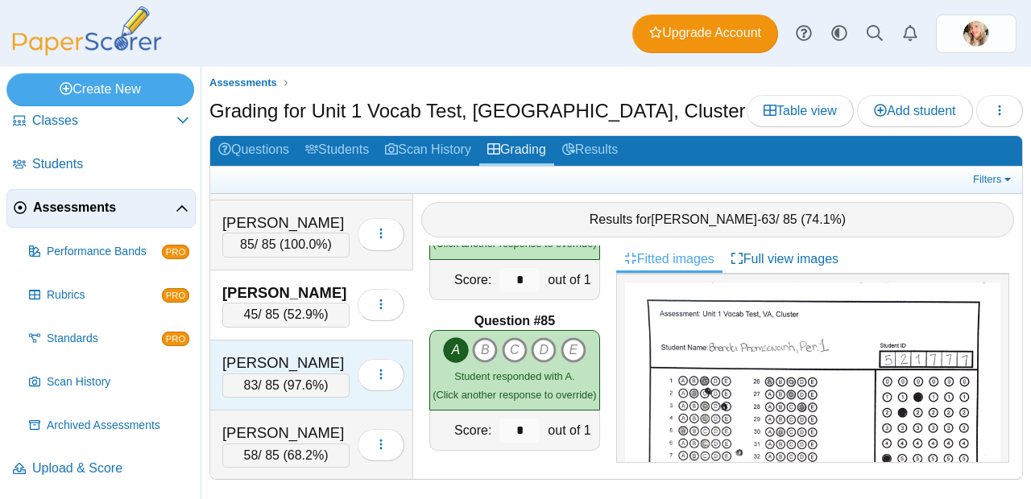
click at [304, 379] on span "97.6%" at bounding box center [306, 386] width 36 height 14
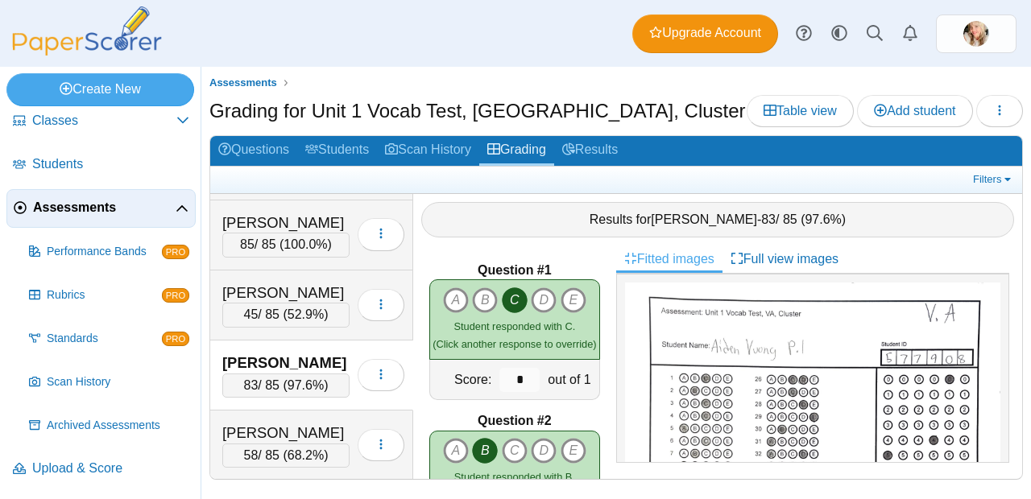
scroll to position [277, 0]
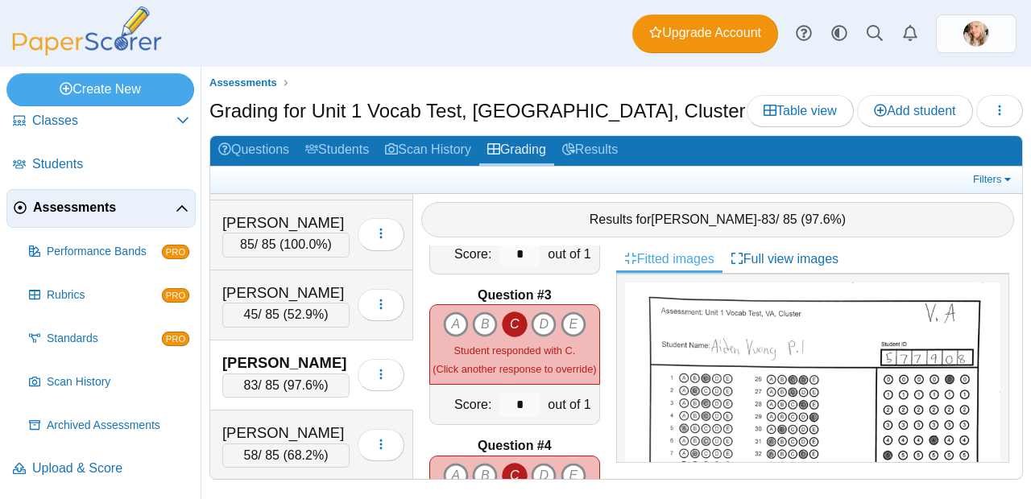
click at [507, 318] on icon "C" at bounding box center [515, 325] width 26 height 26
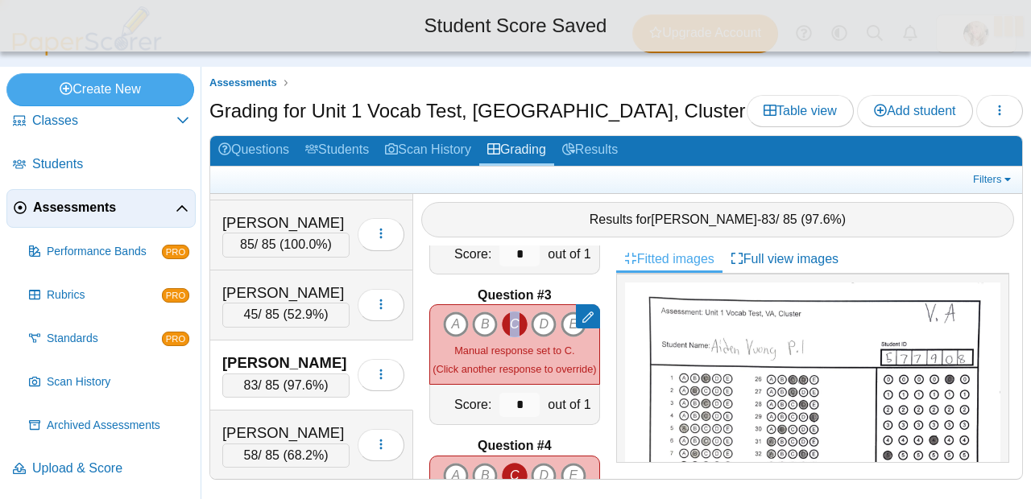
type input "*"
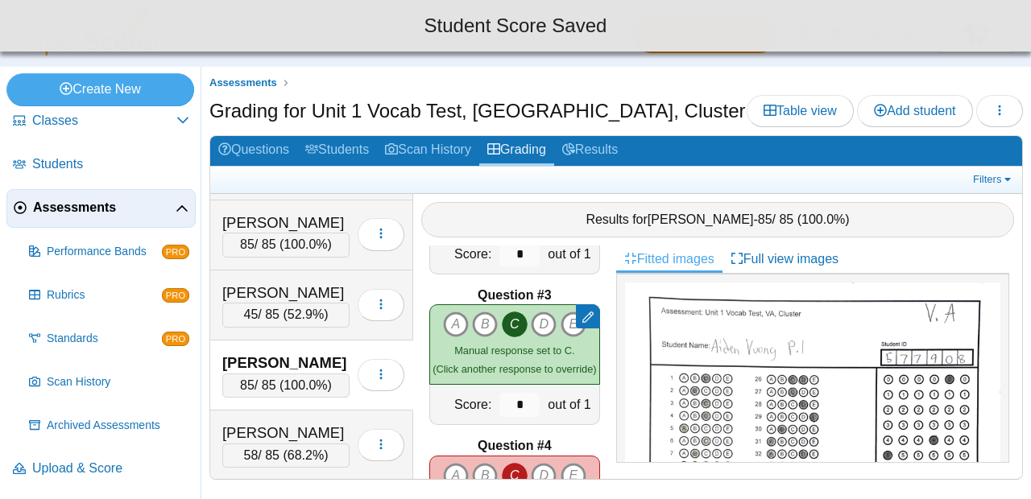
click at [503, 463] on icon "C" at bounding box center [515, 476] width 26 height 26
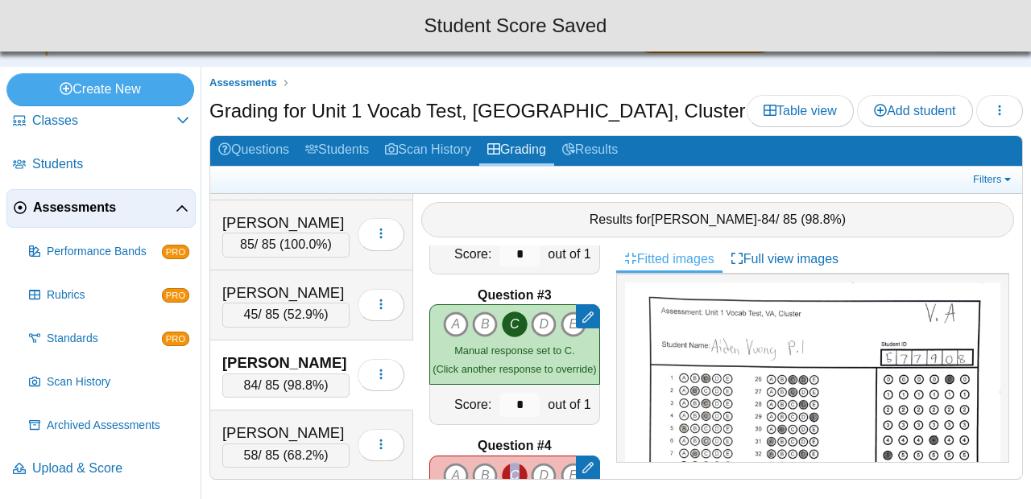
type input "*"
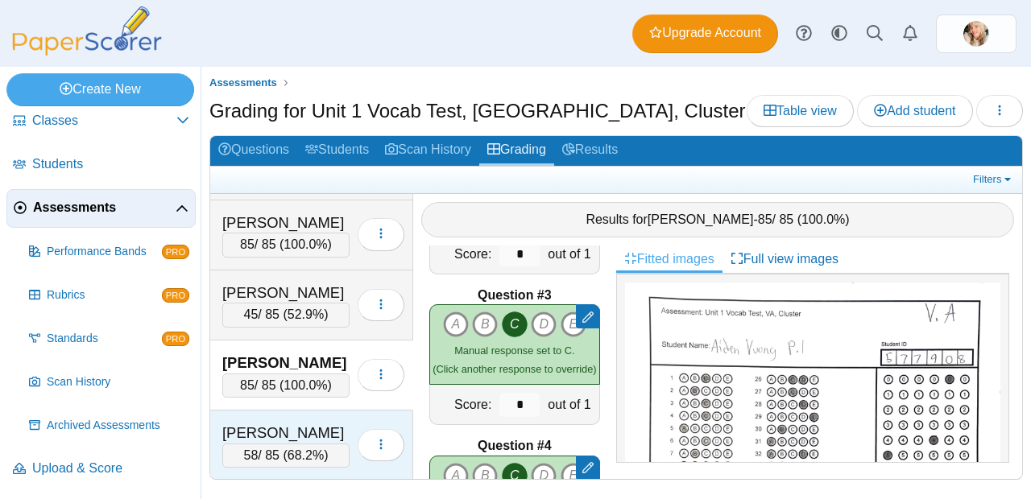
click at [288, 453] on span "68.2%" at bounding box center [306, 456] width 36 height 14
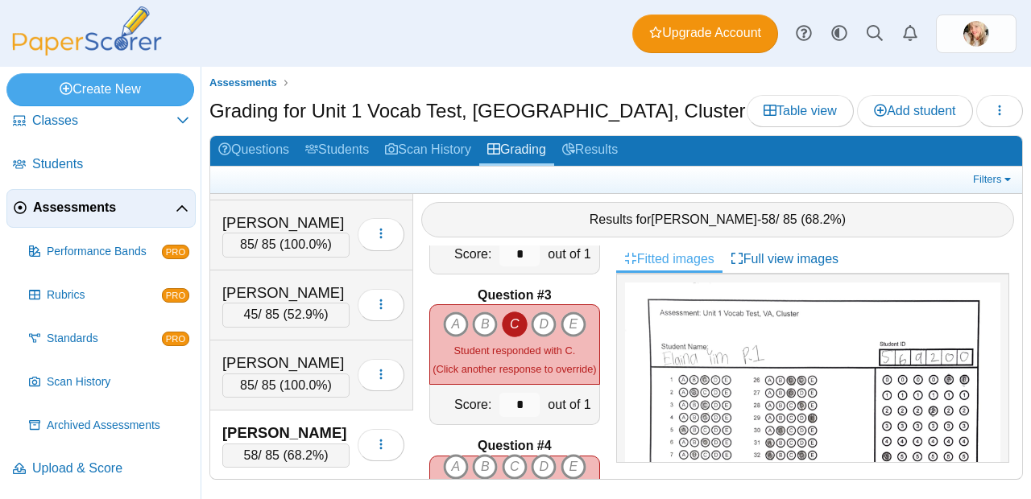
click at [504, 319] on icon "C" at bounding box center [515, 325] width 26 height 26
click at [504, 319] on div "A B C D E" at bounding box center [514, 345] width 163 height 66
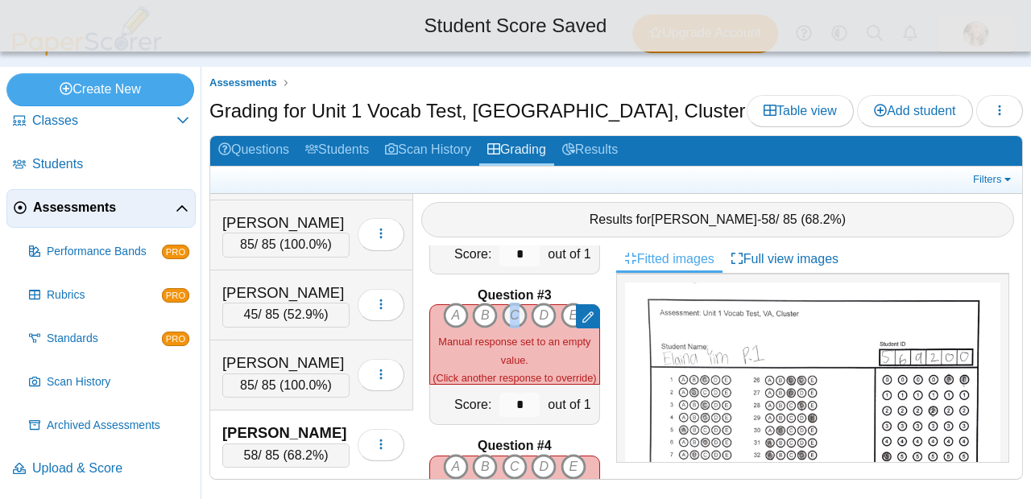
click at [509, 305] on icon "C" at bounding box center [515, 316] width 26 height 26
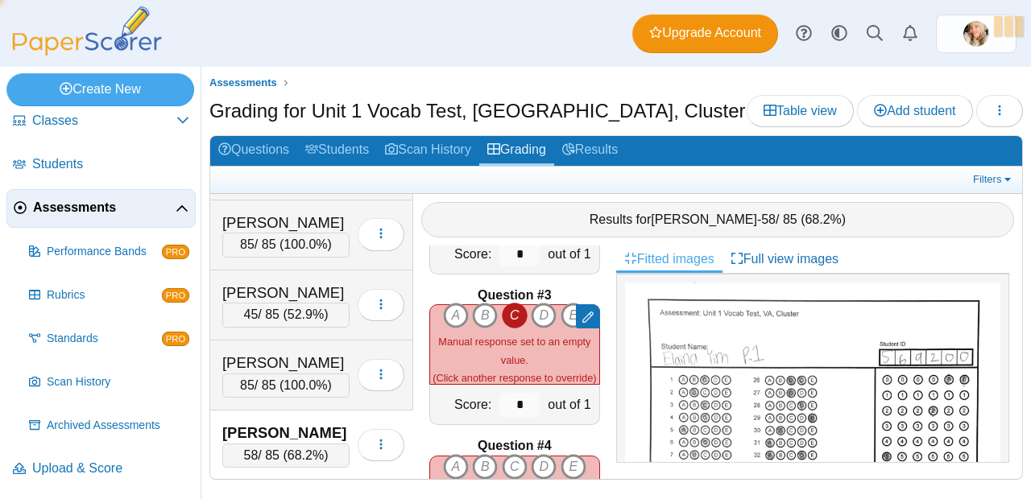
type input "*"
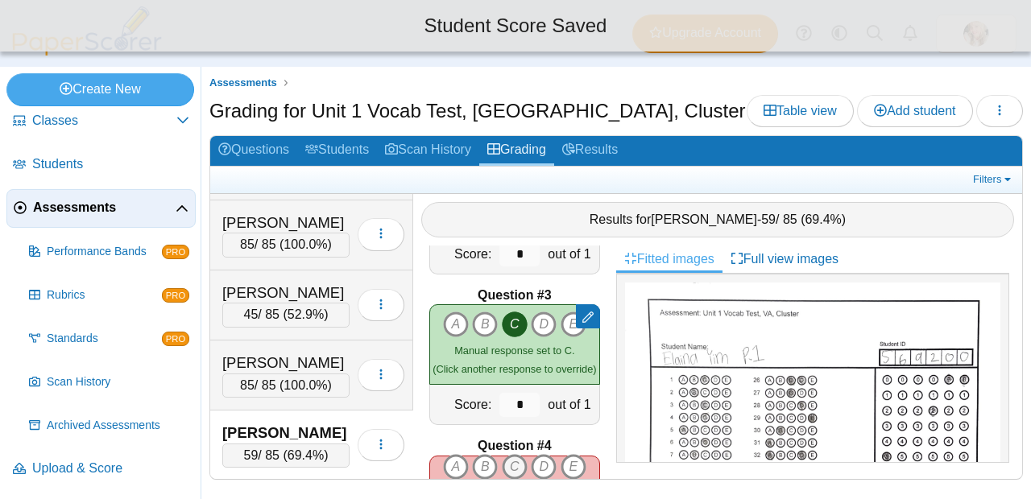
click at [514, 454] on icon "C" at bounding box center [515, 467] width 26 height 26
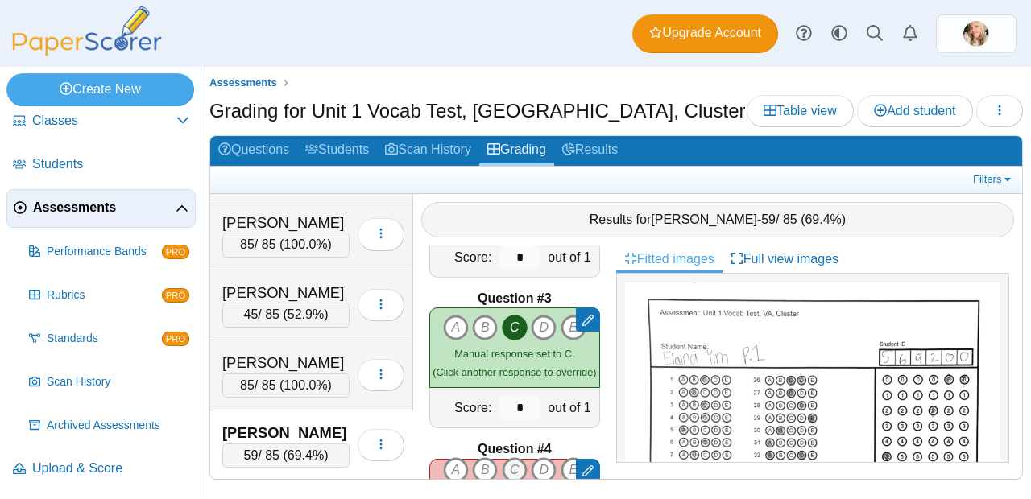
click at [517, 457] on icon "C" at bounding box center [515, 470] width 26 height 26
type input "*"
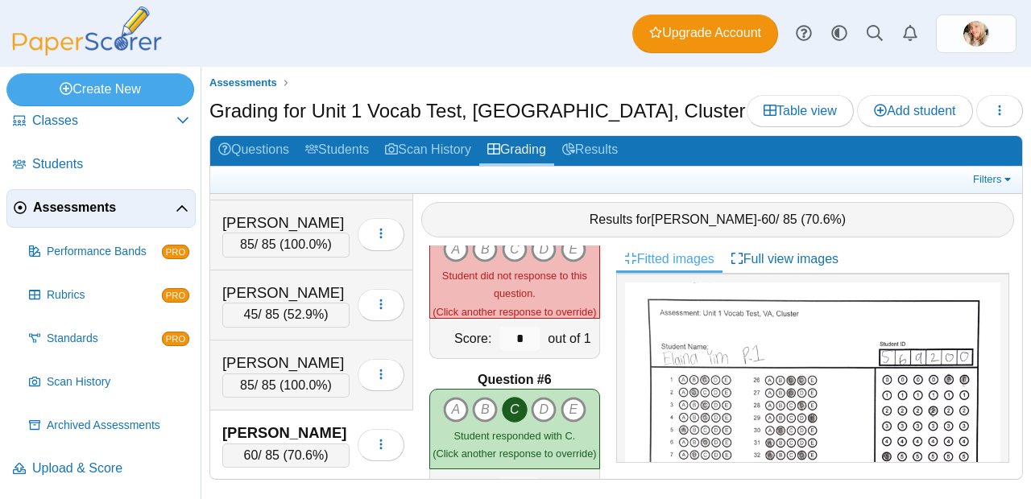
scroll to position [615, 0]
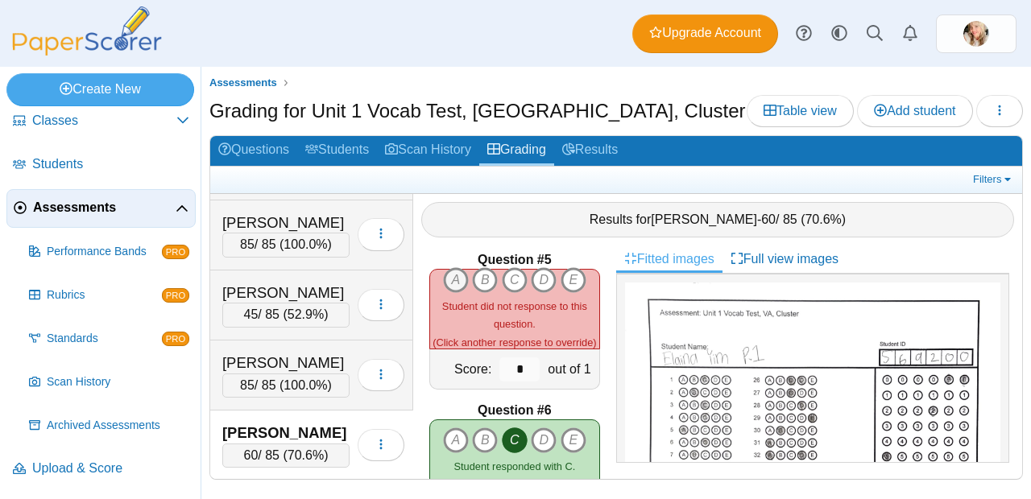
click at [454, 267] on icon "A" at bounding box center [456, 280] width 26 height 26
type input "*"
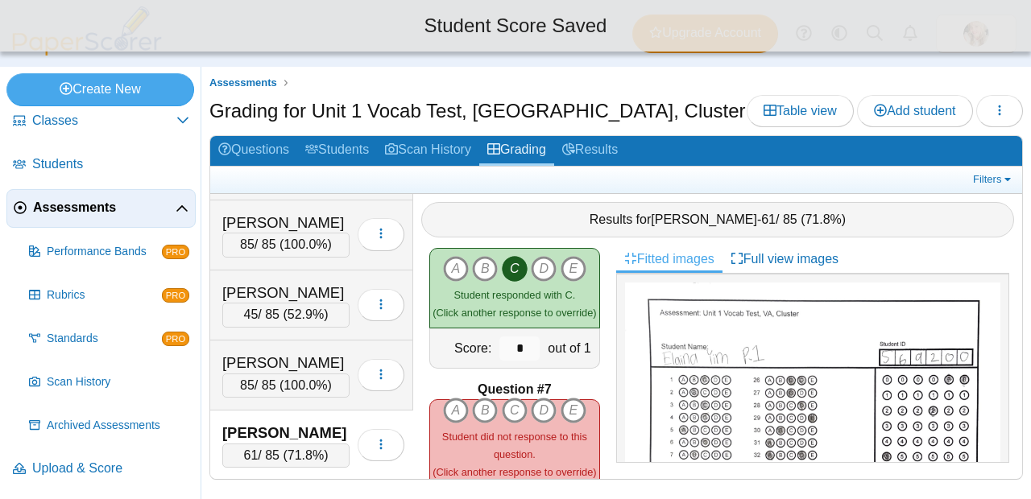
scroll to position [872, 0]
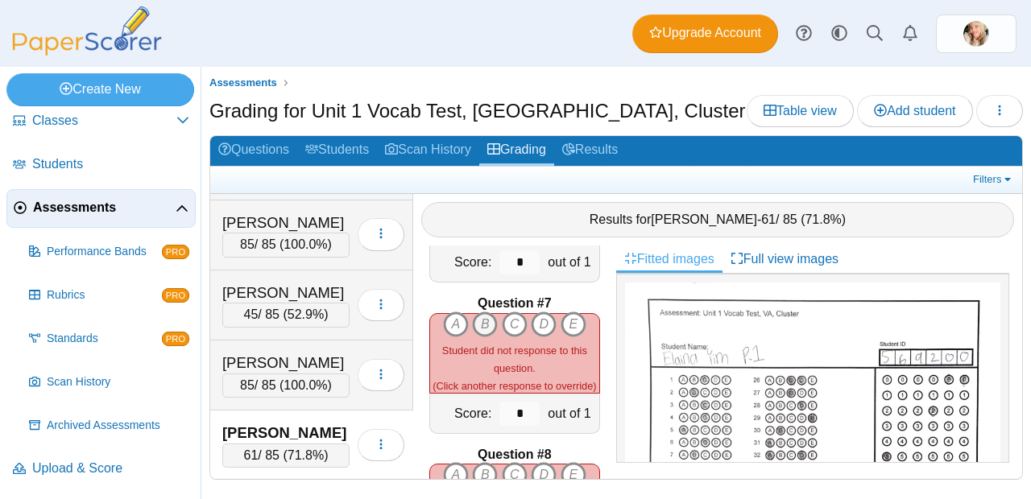
click at [482, 325] on icon "B" at bounding box center [485, 325] width 26 height 26
type input "*"
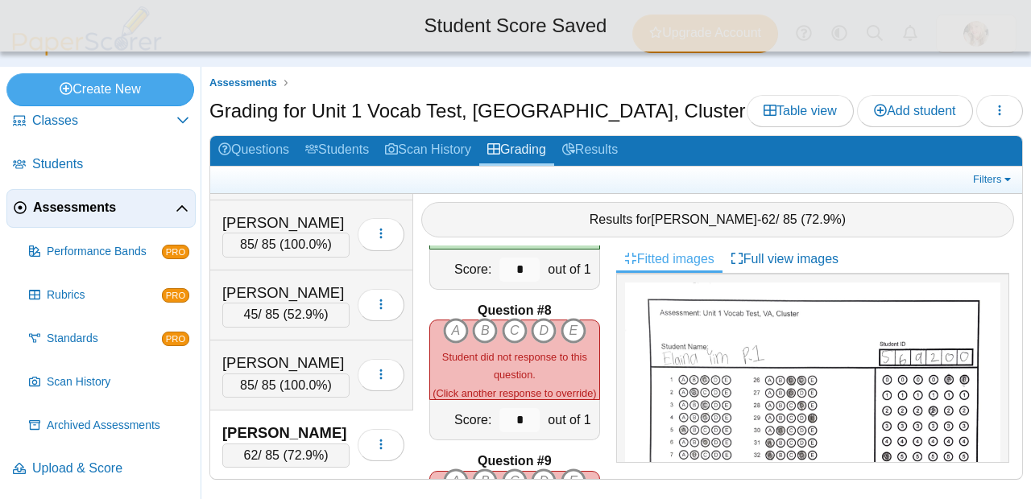
scroll to position [1046, 0]
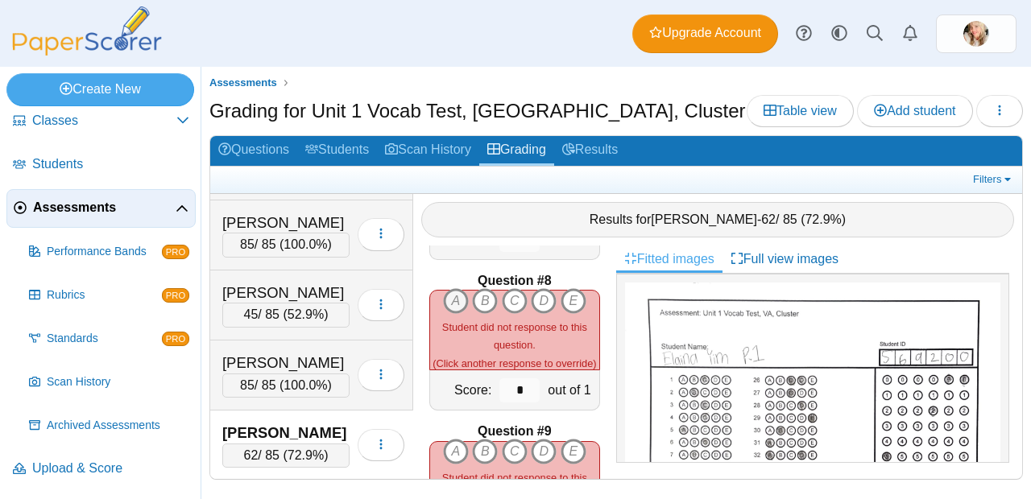
click at [449, 300] on icon "A" at bounding box center [456, 301] width 26 height 26
type input "*"
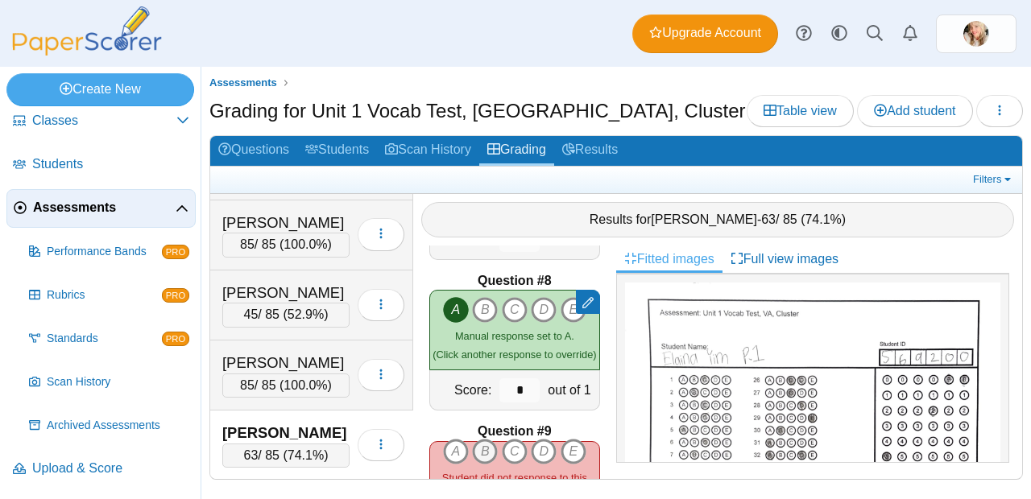
click at [490, 439] on icon "B" at bounding box center [485, 452] width 26 height 26
type input "*"
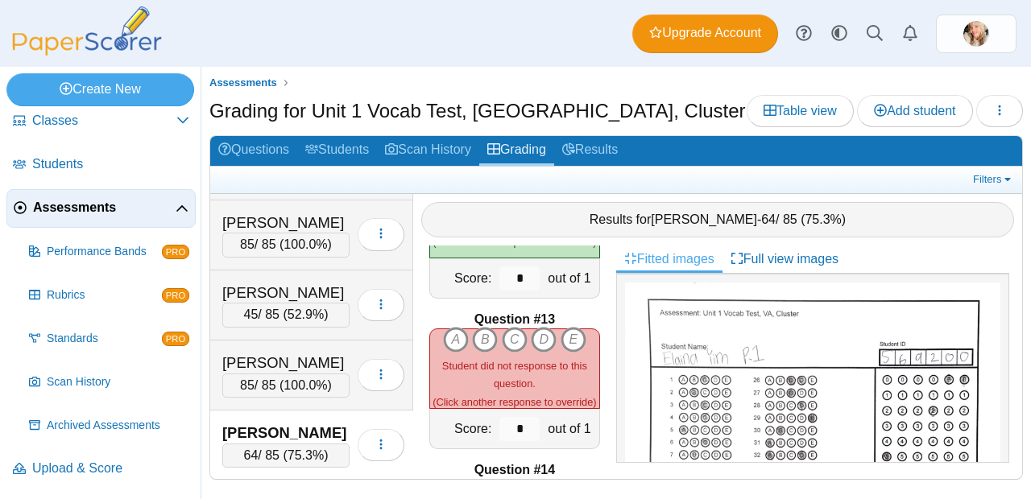
scroll to position [1725, 0]
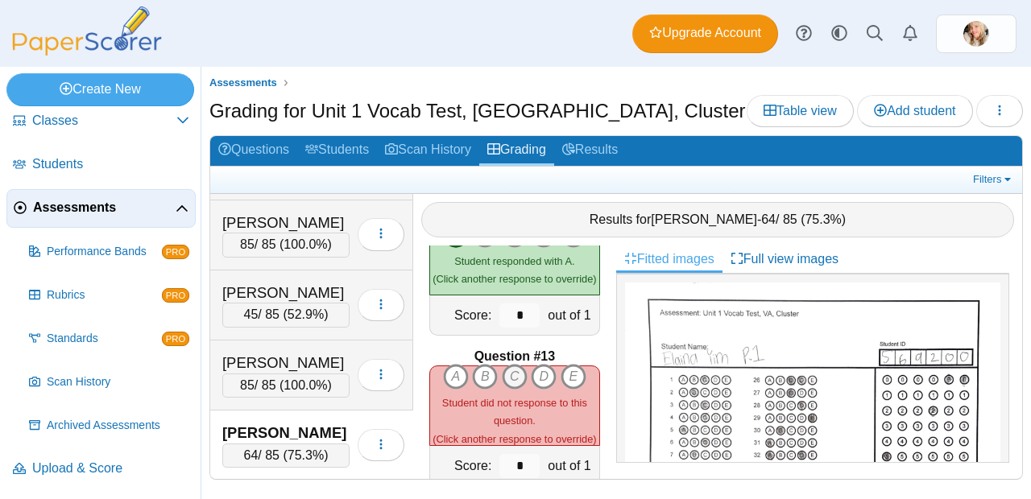
click at [512, 369] on icon "C" at bounding box center [515, 377] width 26 height 26
type input "*"
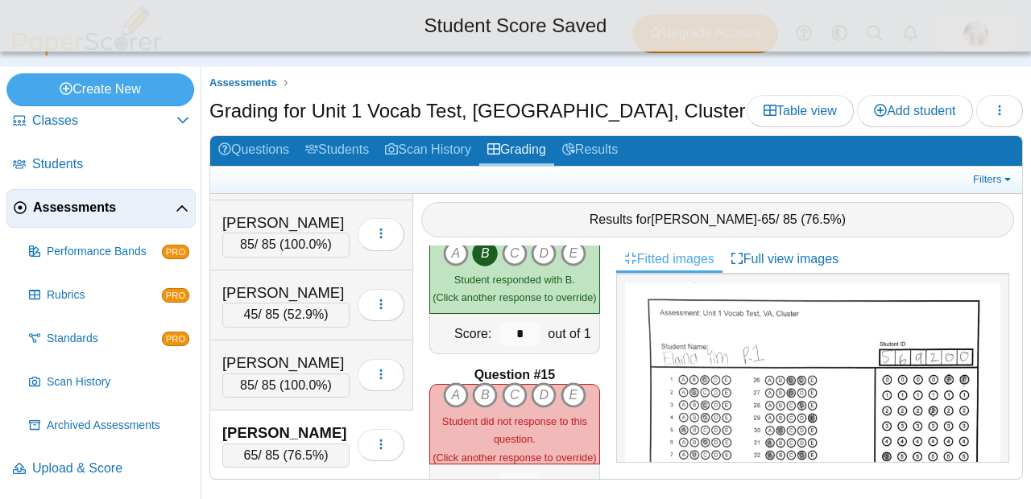
scroll to position [2092, 0]
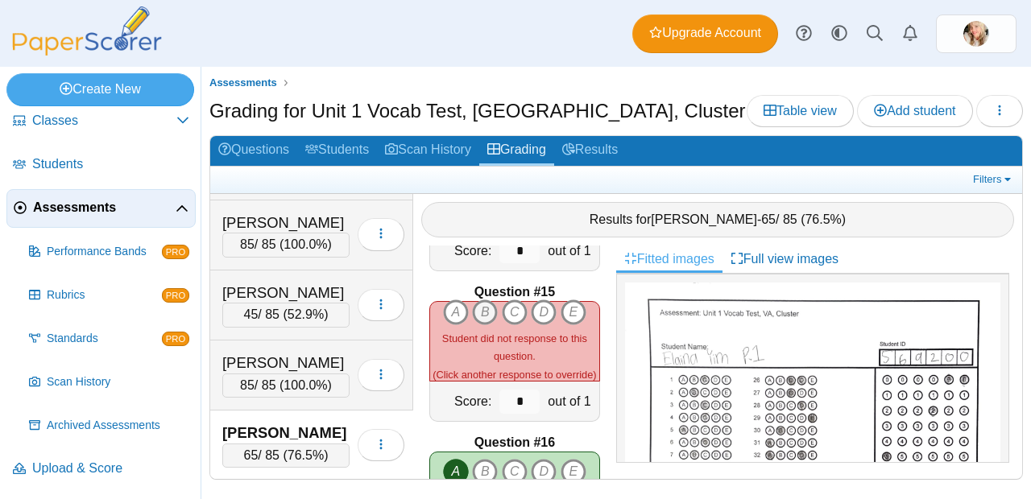
click at [479, 304] on icon "B" at bounding box center [485, 313] width 26 height 26
type input "*"
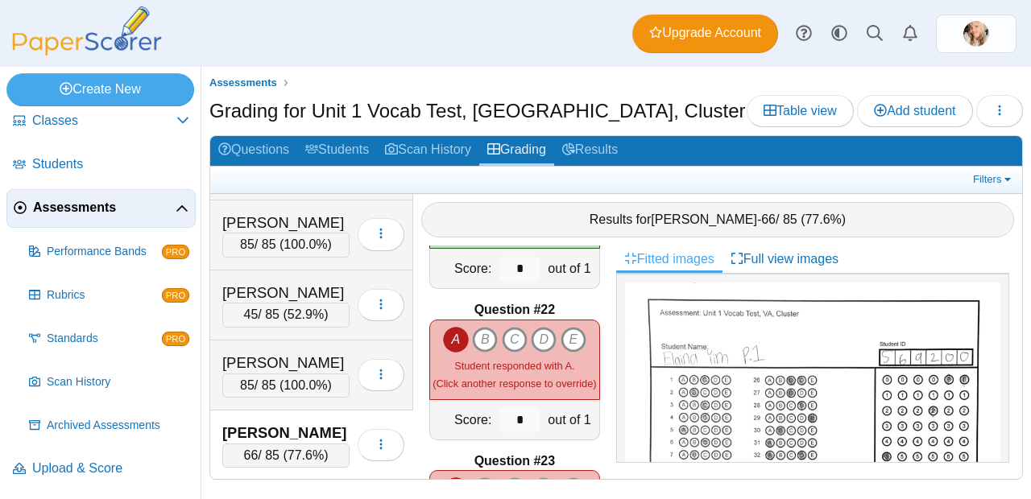
scroll to position [3188, 0]
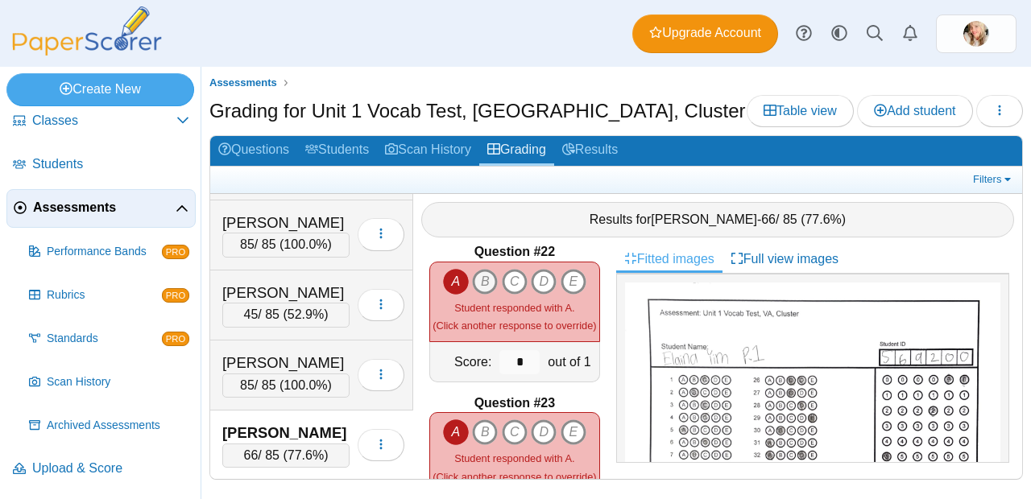
click at [479, 275] on icon "B" at bounding box center [485, 282] width 26 height 26
type input "*"
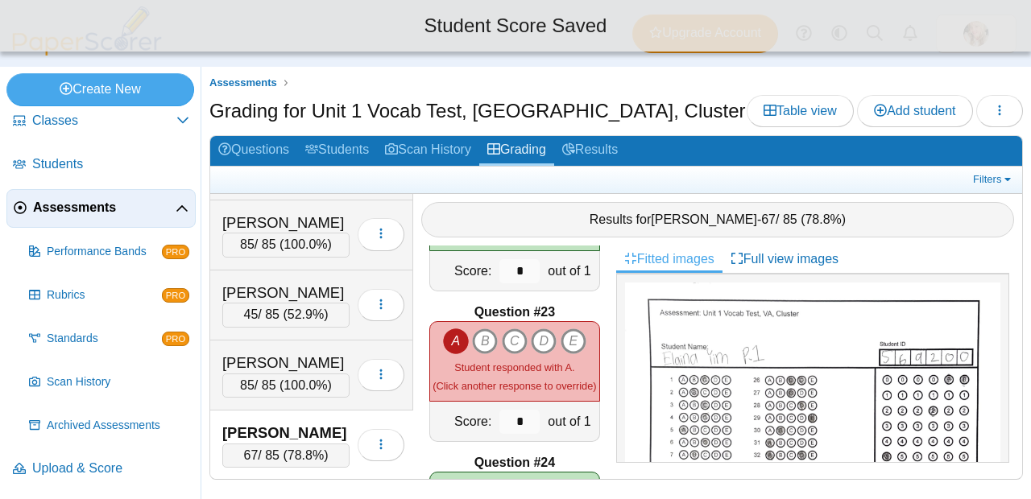
scroll to position [3281, 0]
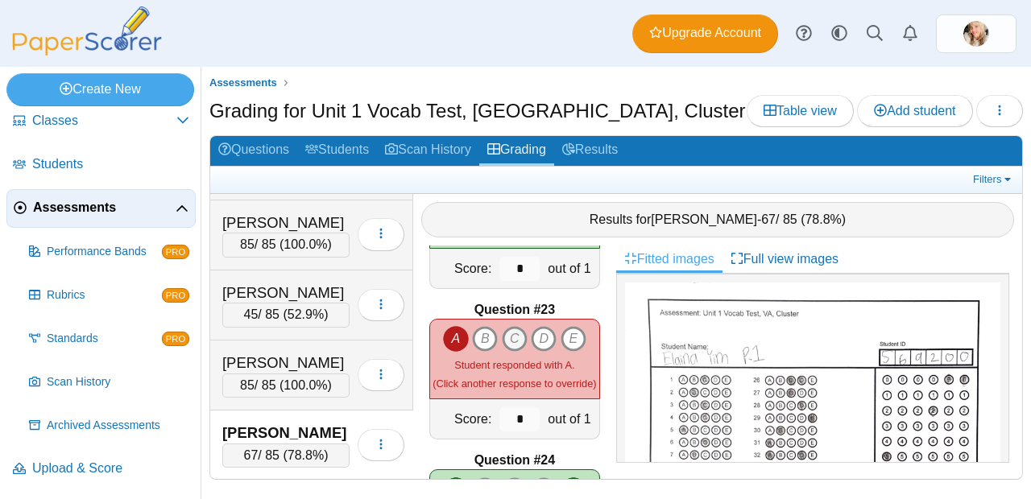
click at [511, 337] on icon "C" at bounding box center [515, 339] width 26 height 26
type input "*"
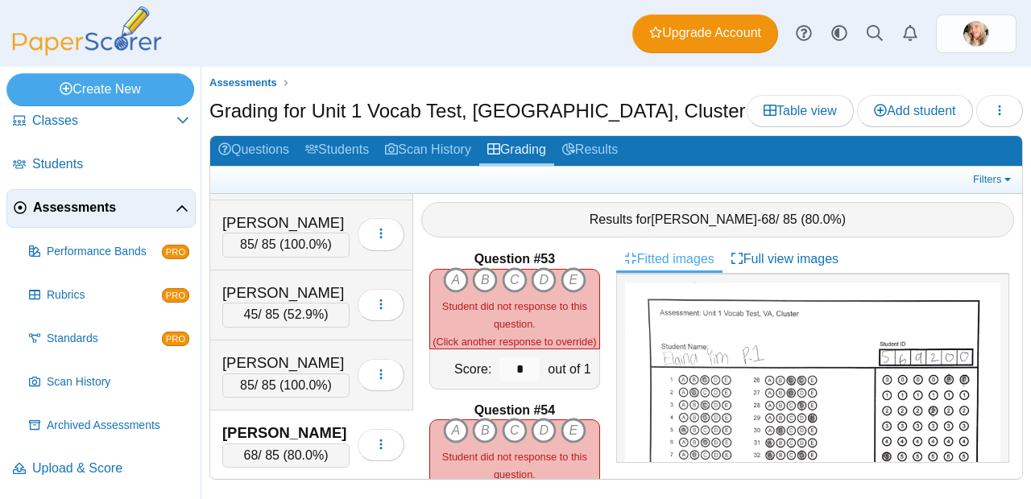
scroll to position [7846, 0]
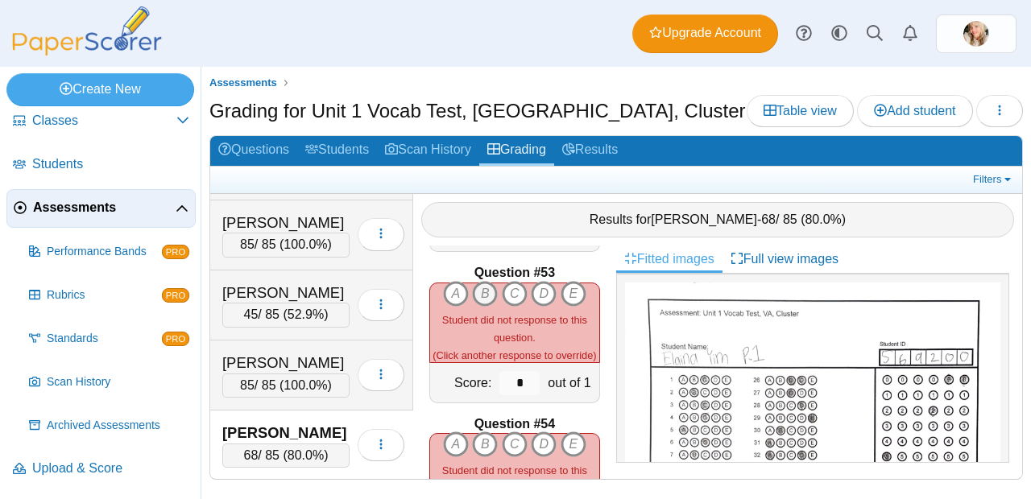
click at [479, 295] on icon "B" at bounding box center [485, 294] width 26 height 26
type input "*"
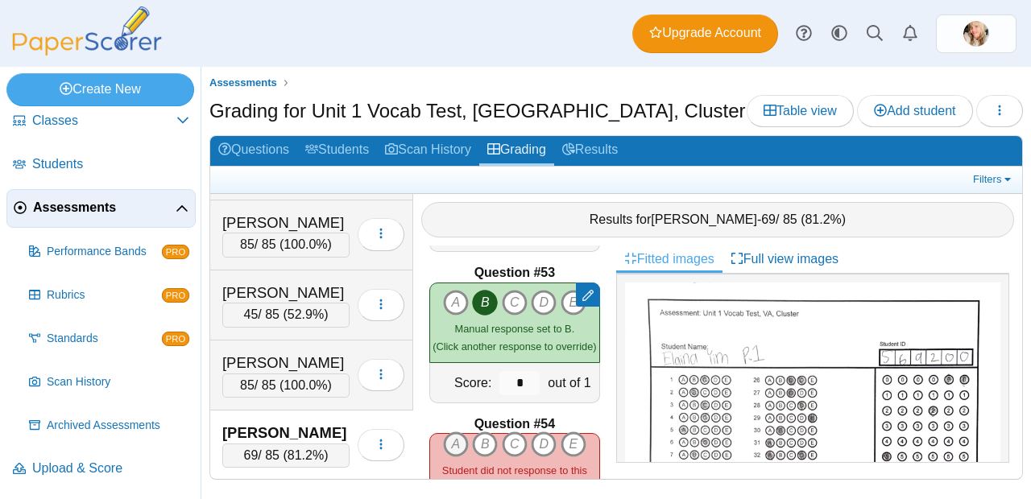
click at [454, 432] on icon "A" at bounding box center [456, 445] width 26 height 26
type input "*"
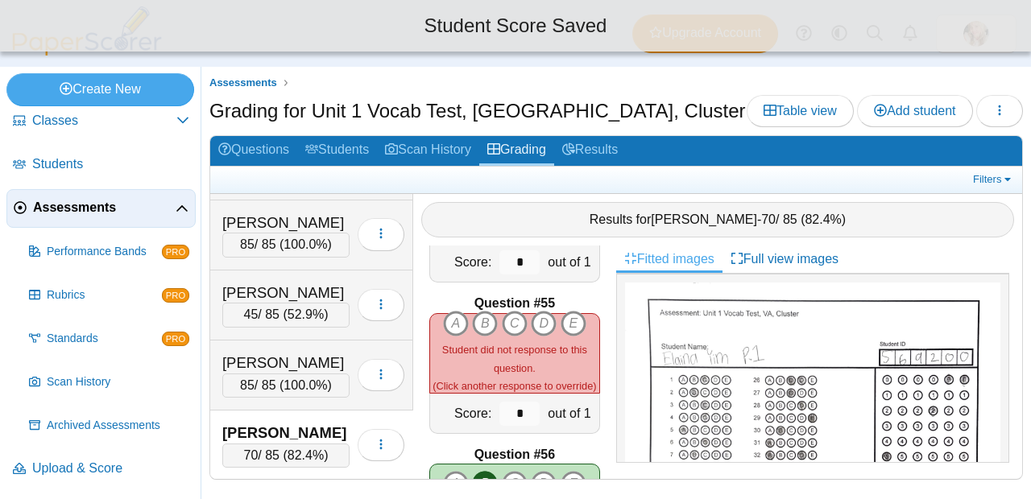
scroll to position [8060, 0]
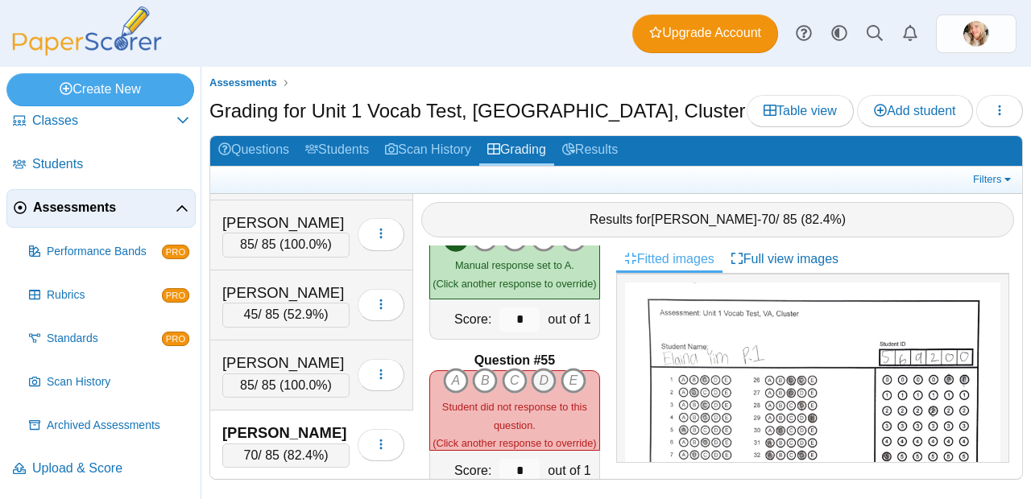
click at [546, 368] on icon "D" at bounding box center [544, 381] width 26 height 26
type input "*"
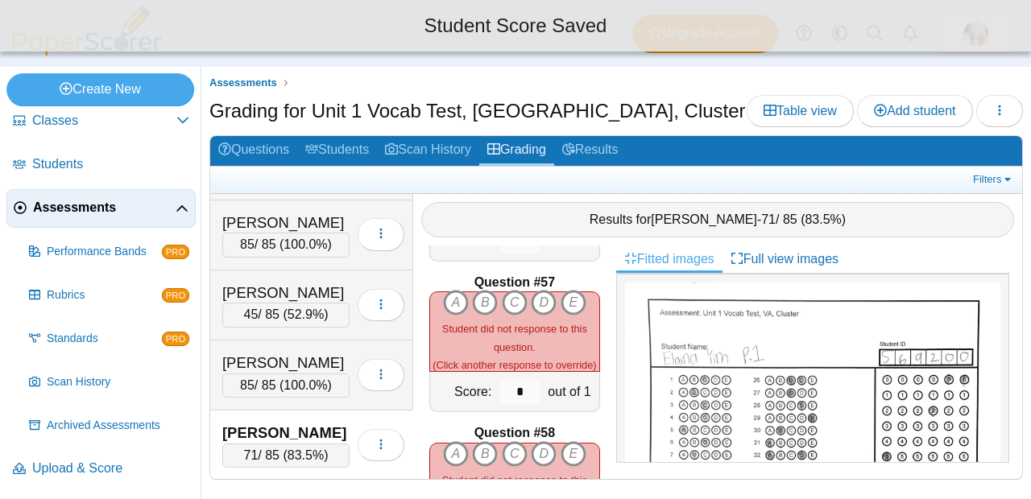
scroll to position [8441, 0]
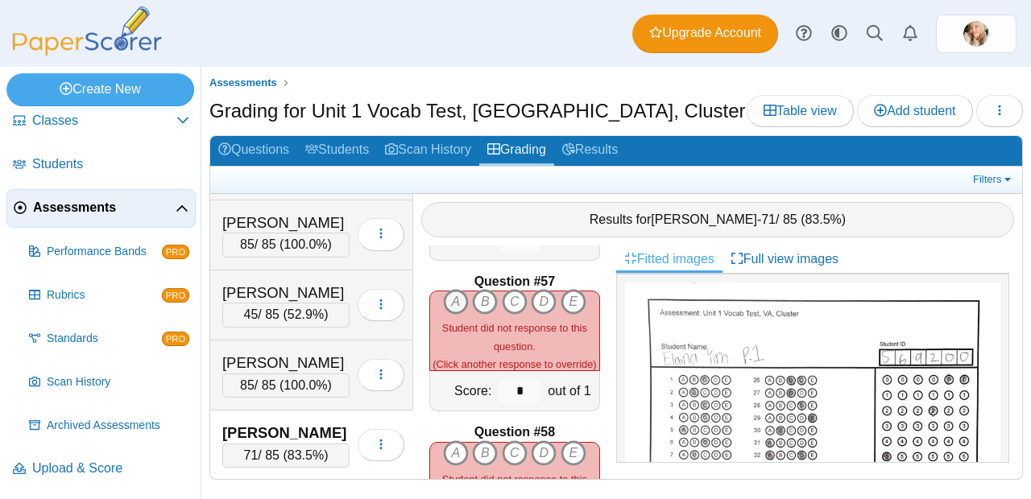
click at [453, 294] on icon "A" at bounding box center [456, 302] width 26 height 26
type input "*"
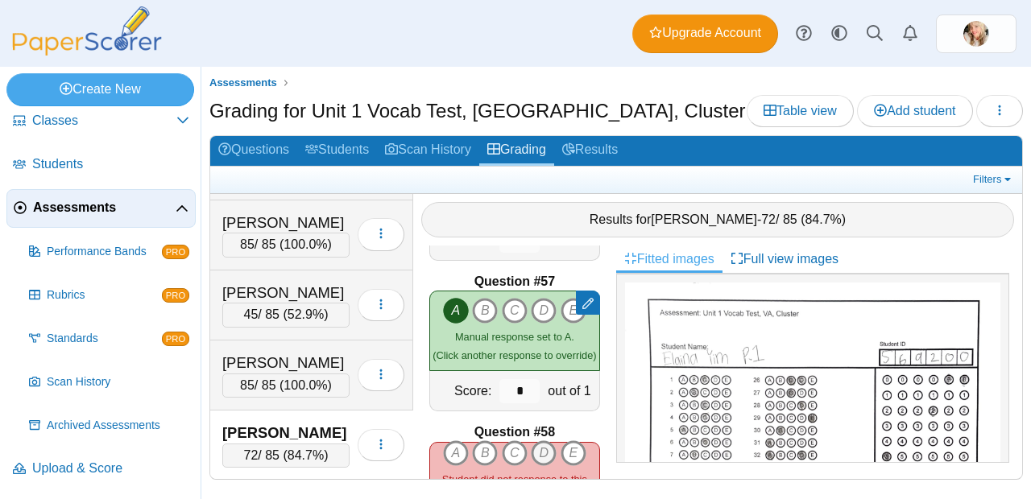
click at [548, 441] on icon "D" at bounding box center [544, 454] width 26 height 26
type input "*"
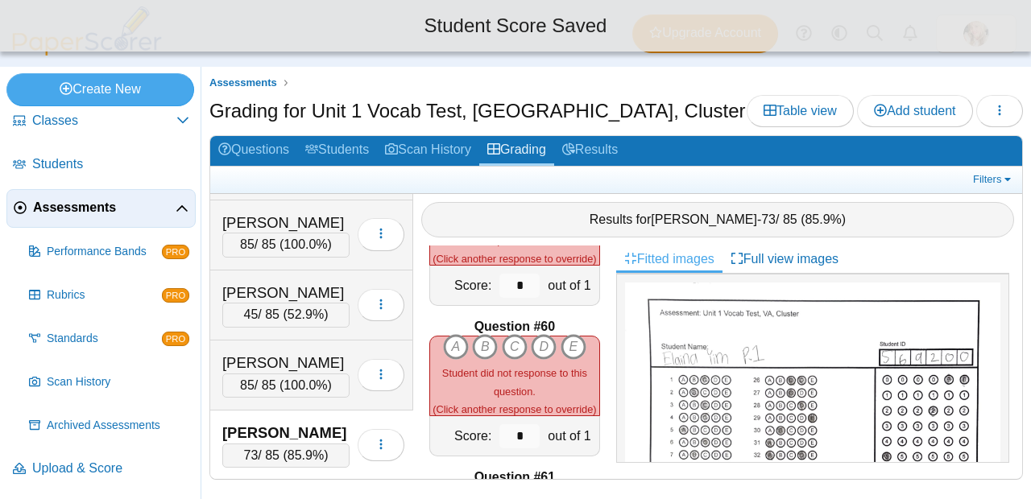
scroll to position [8700, 0]
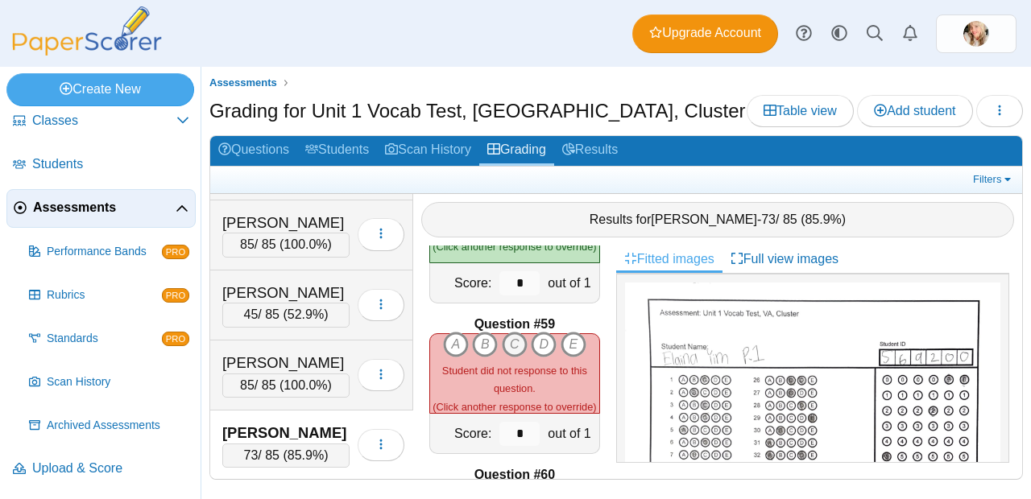
click at [510, 339] on icon "C" at bounding box center [515, 345] width 26 height 26
type input "*"
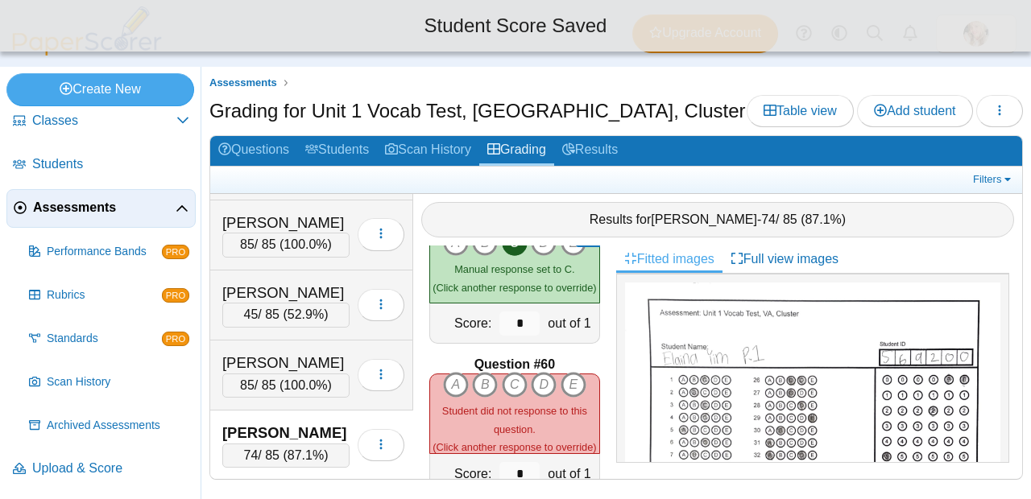
scroll to position [8818, 0]
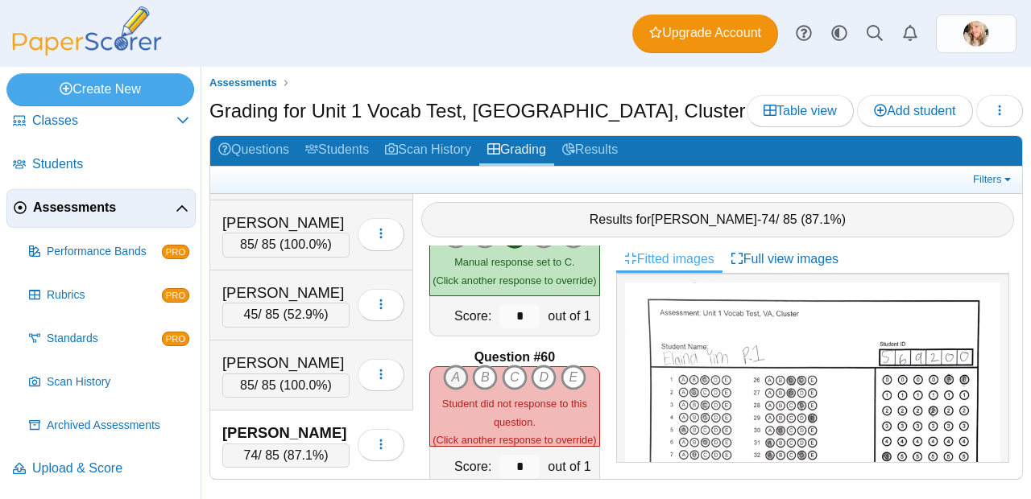
click at [450, 370] on icon "A" at bounding box center [456, 378] width 26 height 26
type input "*"
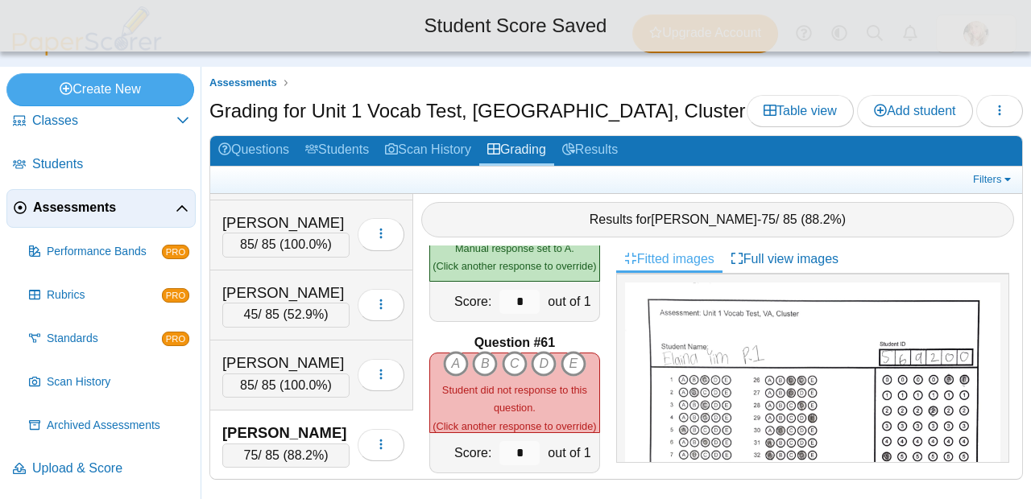
scroll to position [9051, 0]
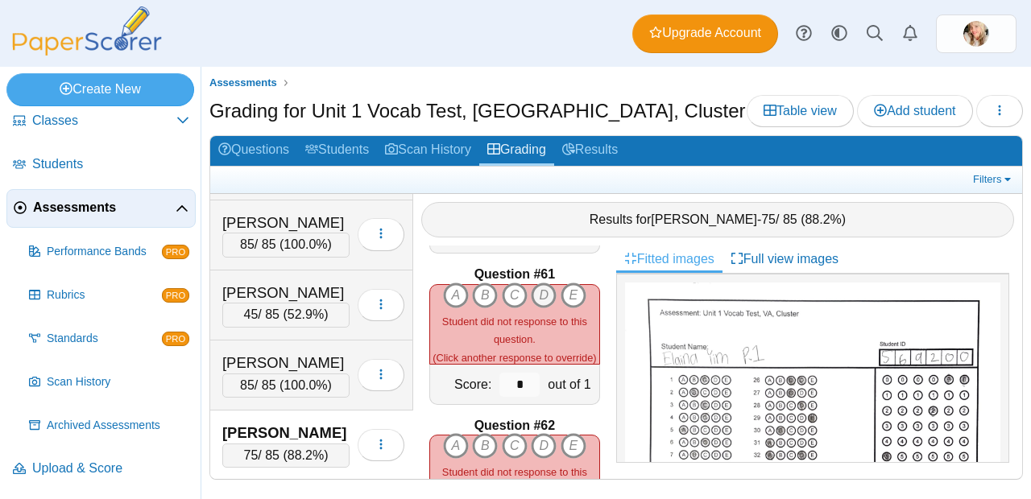
click at [543, 288] on icon "D" at bounding box center [544, 296] width 26 height 26
type input "*"
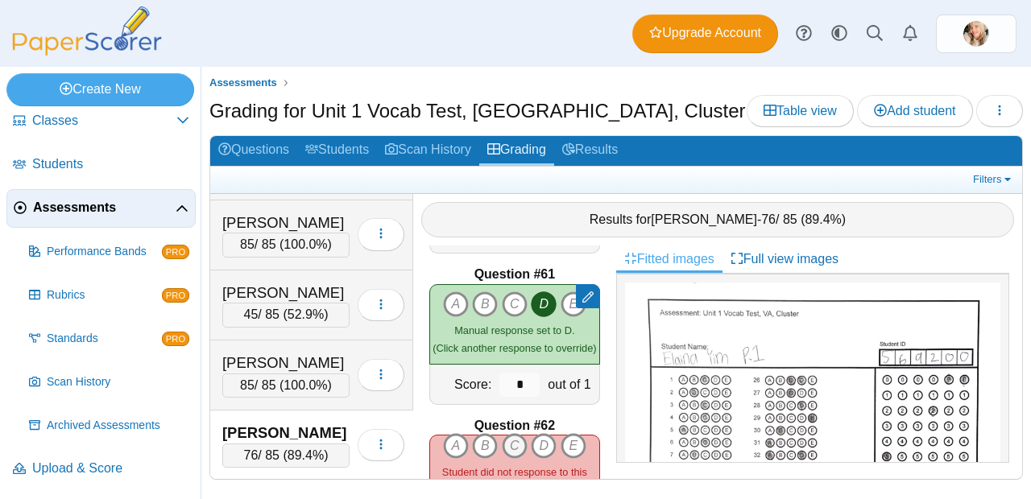
click at [520, 436] on icon "C" at bounding box center [515, 446] width 26 height 26
type input "*"
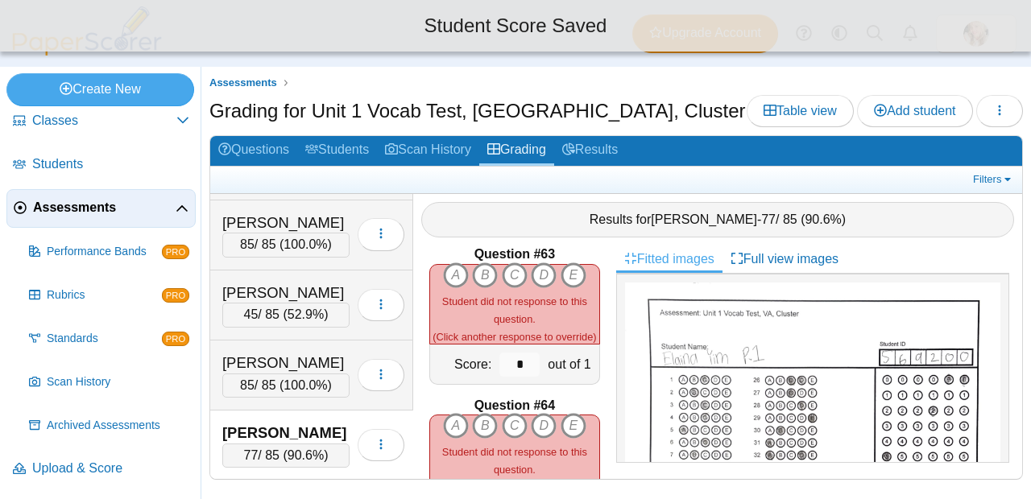
scroll to position [9385, 0]
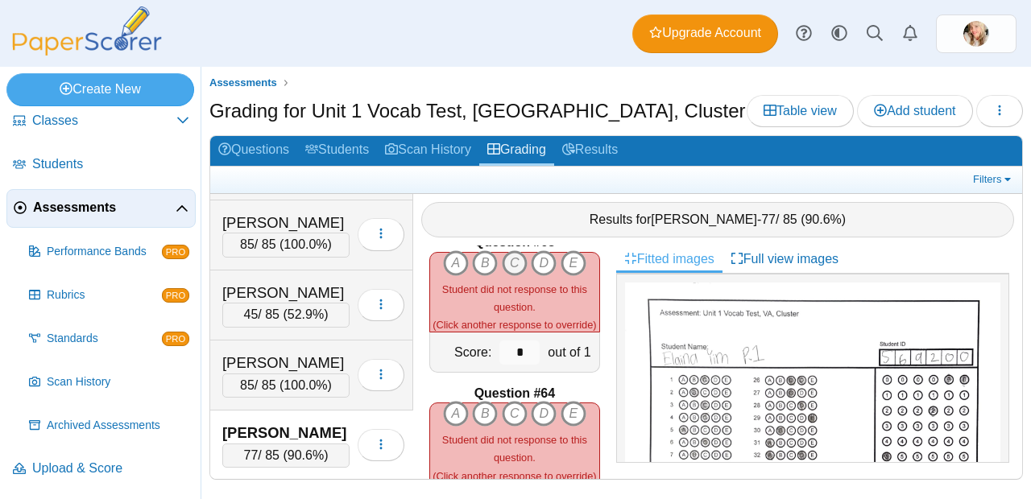
click at [506, 258] on icon "C" at bounding box center [515, 263] width 26 height 26
type input "*"
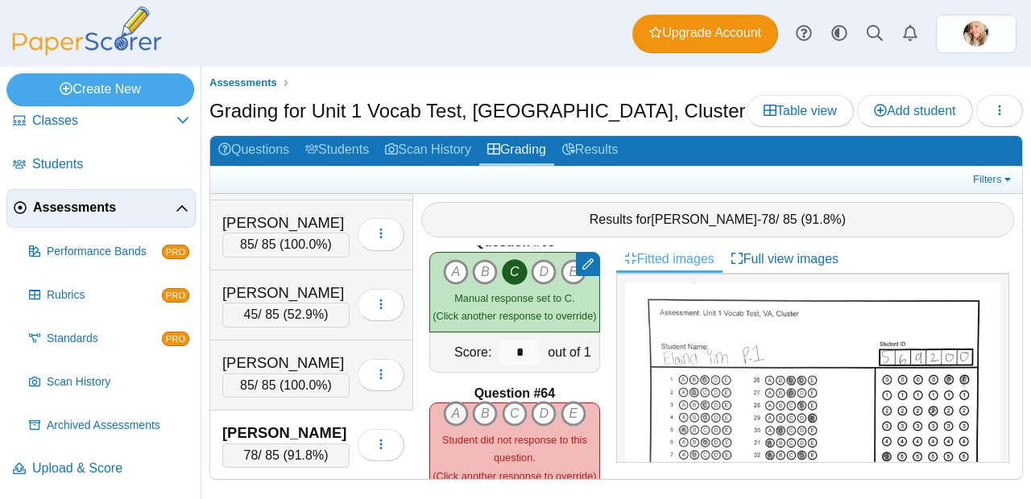
click at [457, 404] on icon "A" at bounding box center [456, 414] width 26 height 26
type input "*"
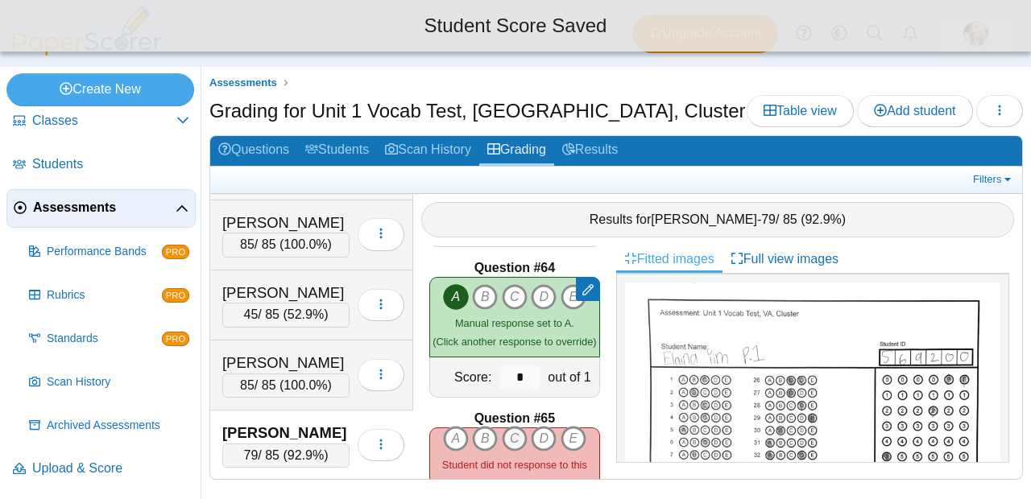
scroll to position [9511, 0]
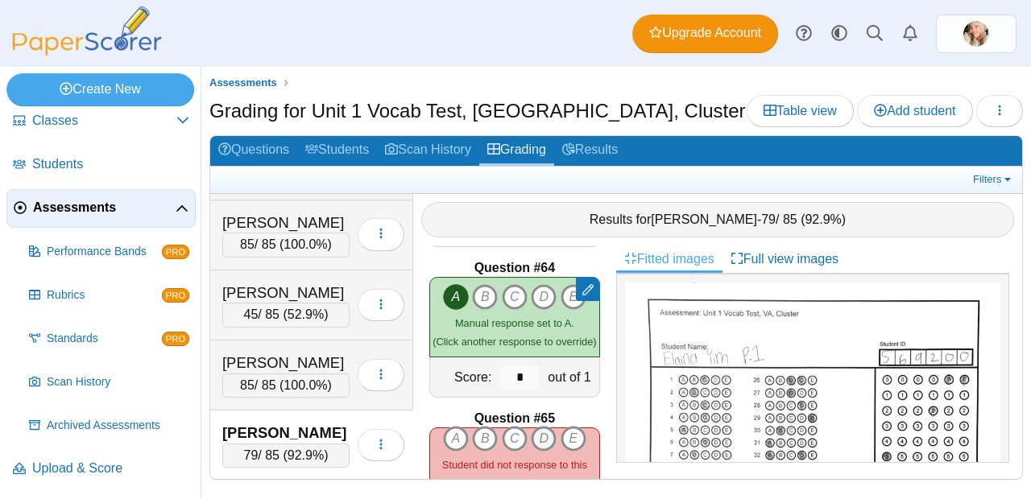
click at [531, 431] on icon "D" at bounding box center [544, 439] width 26 height 26
type input "*"
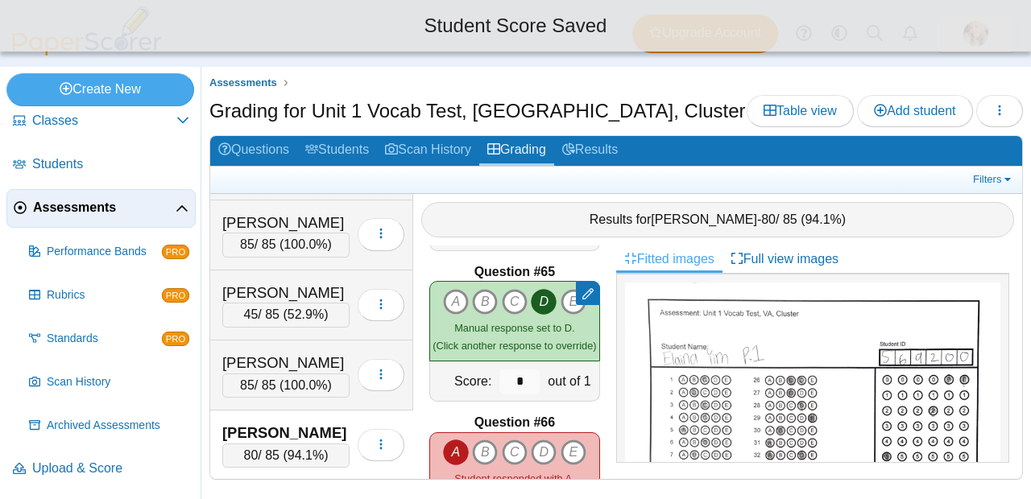
scroll to position [9751, 0]
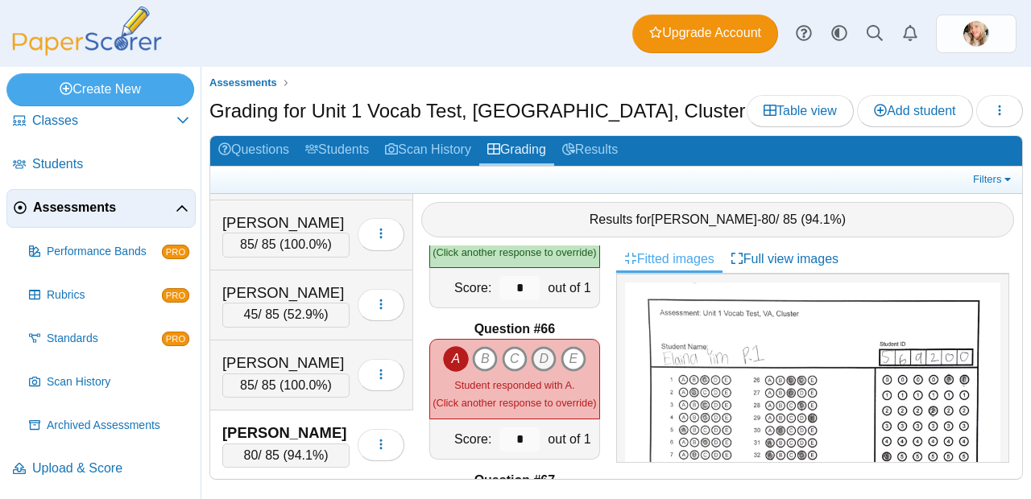
click at [540, 361] on icon "D" at bounding box center [544, 359] width 26 height 26
type input "*"
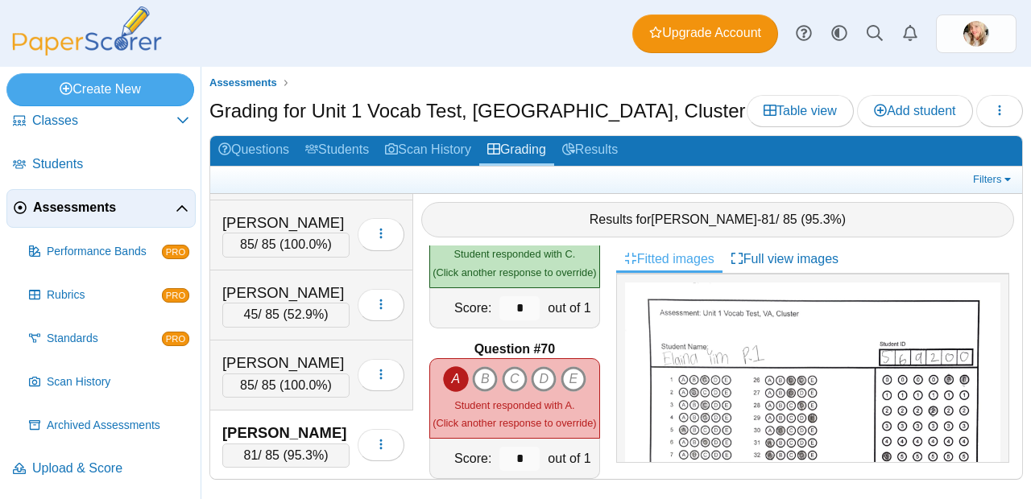
scroll to position [10365, 0]
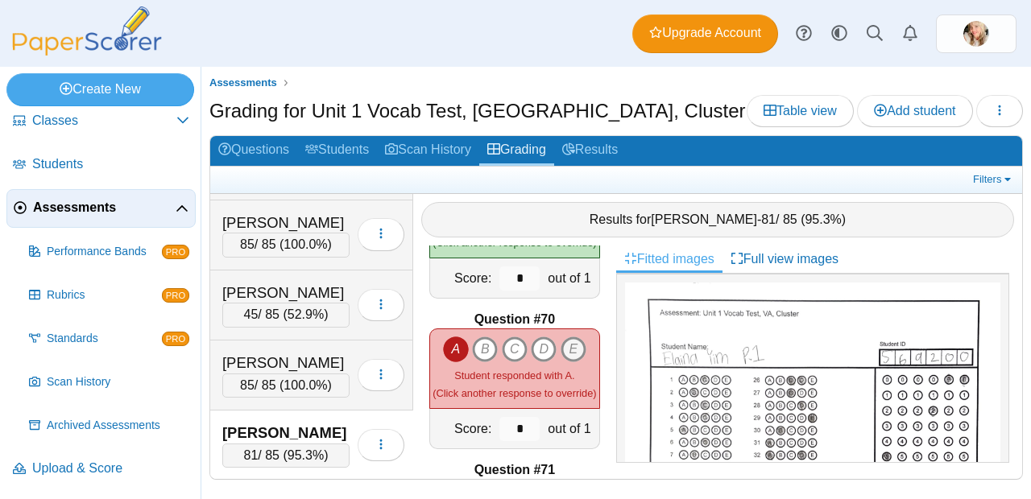
click at [566, 337] on icon "E" at bounding box center [574, 350] width 26 height 26
type input "*"
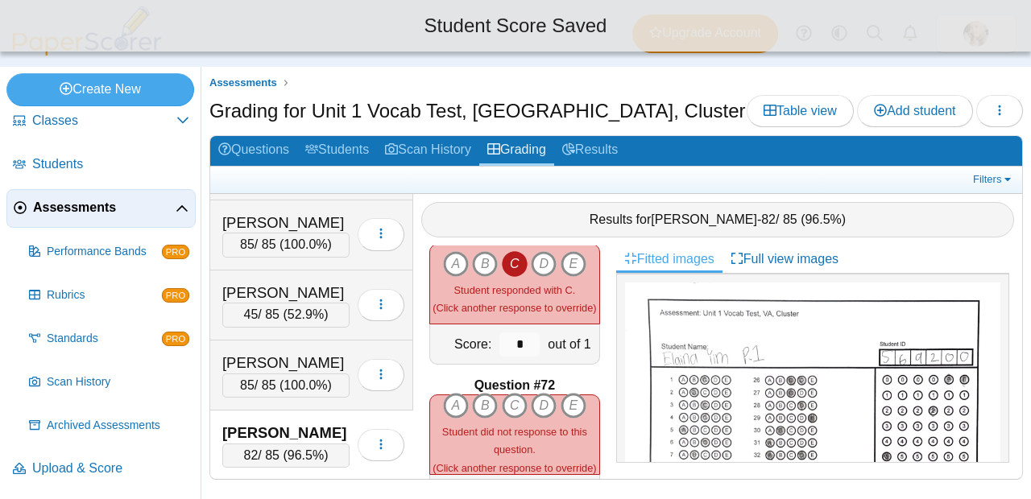
scroll to position [10587, 0]
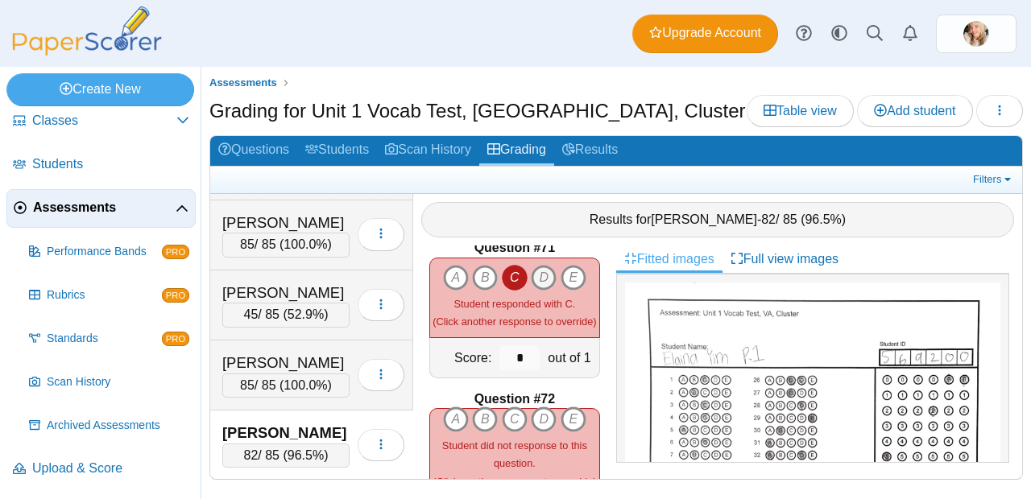
click at [544, 272] on icon "D" at bounding box center [544, 278] width 26 height 26
type input "*"
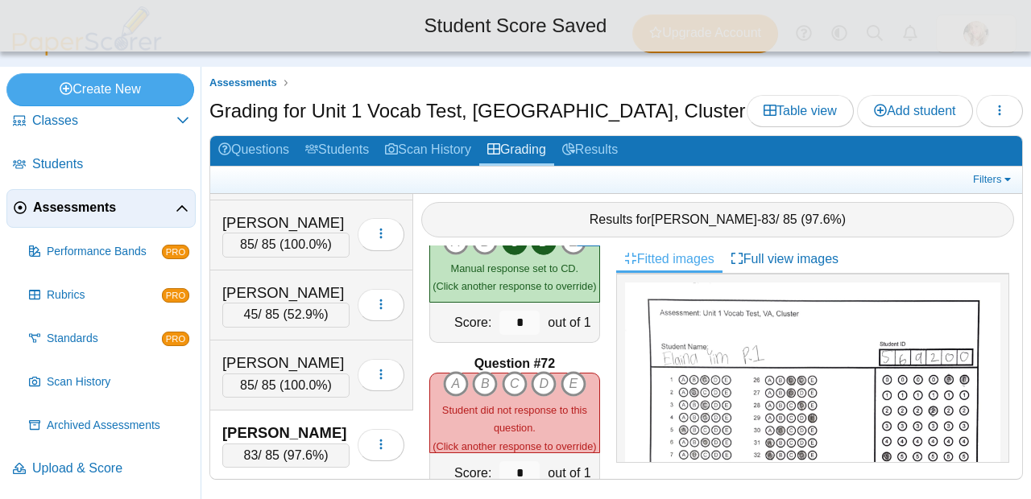
scroll to position [10624, 0]
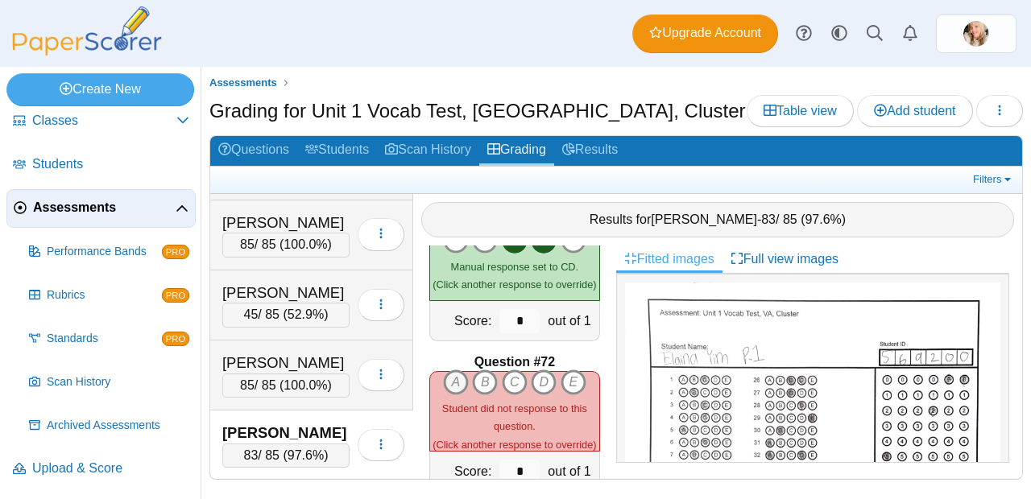
click at [453, 370] on icon "A" at bounding box center [456, 383] width 26 height 26
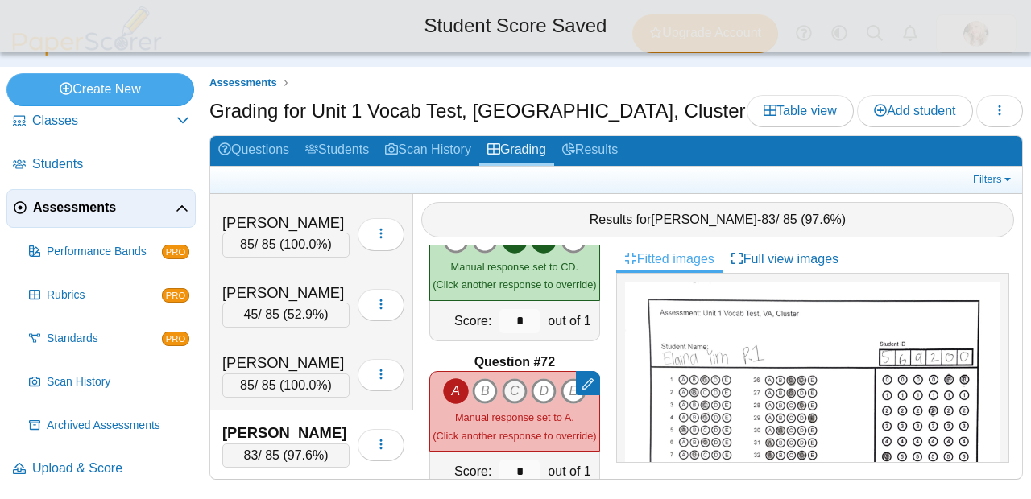
click at [515, 383] on icon "C" at bounding box center [515, 392] width 26 height 26
type input "*"
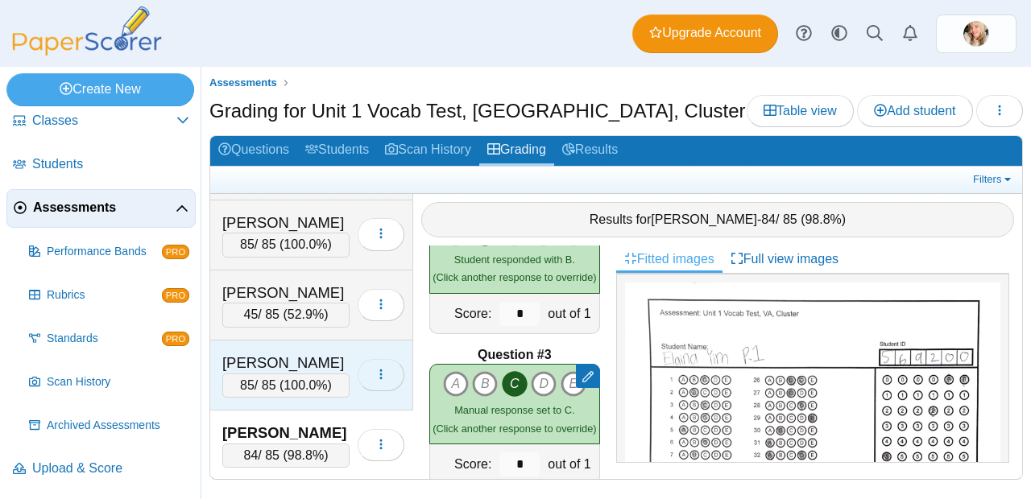
scroll to position [0, 0]
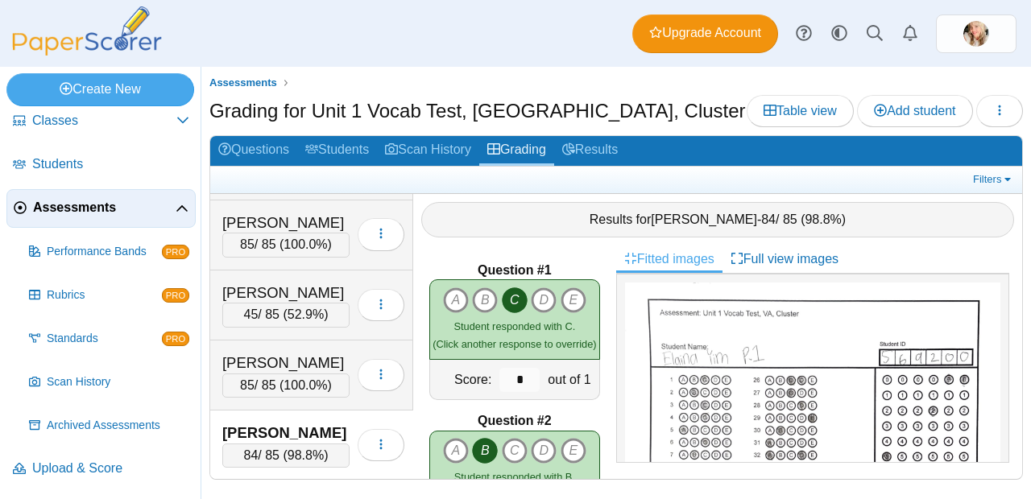
click at [67, 218] on link "Assessments" at bounding box center [100, 208] width 189 height 39
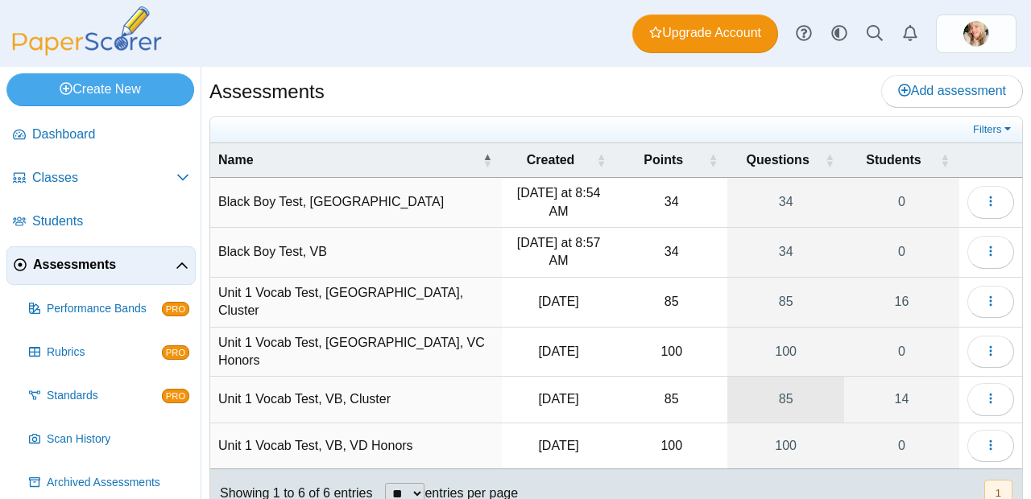
click at [777, 395] on link "85" at bounding box center [785, 399] width 117 height 45
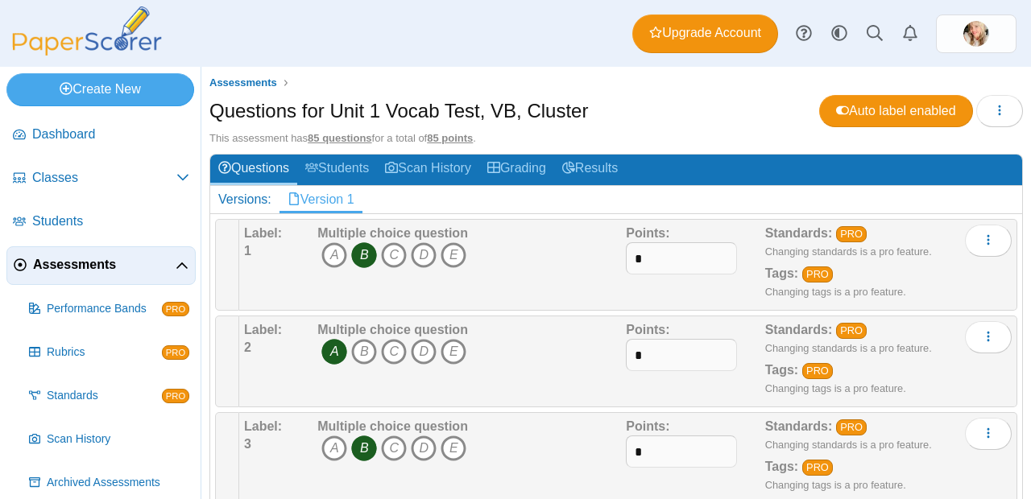
click at [94, 274] on link "Assessments" at bounding box center [100, 265] width 189 height 39
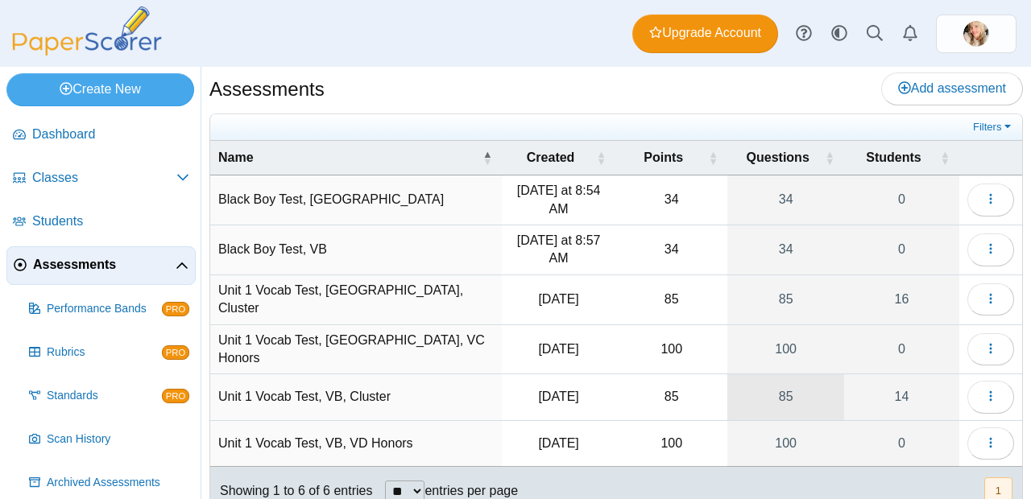
scroll to position [3, 0]
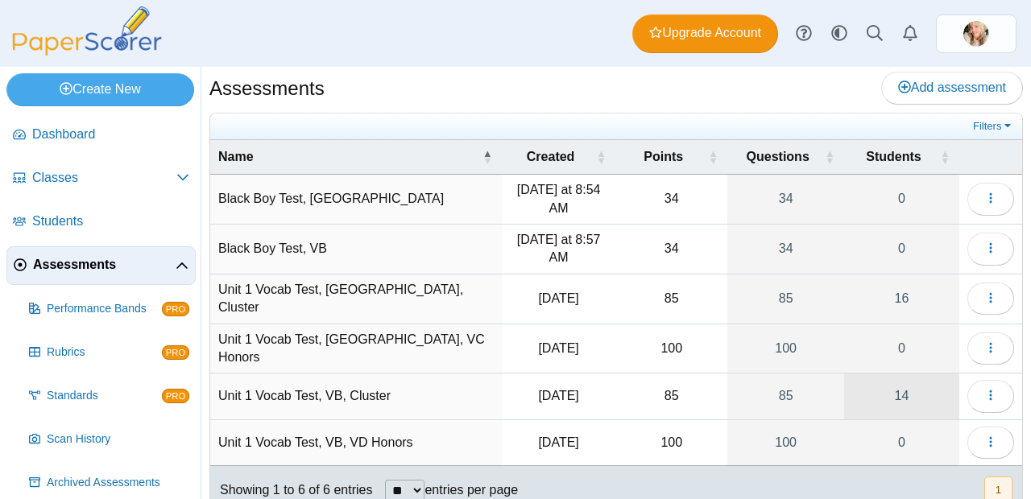
click at [901, 380] on link "14" at bounding box center [901, 396] width 115 height 45
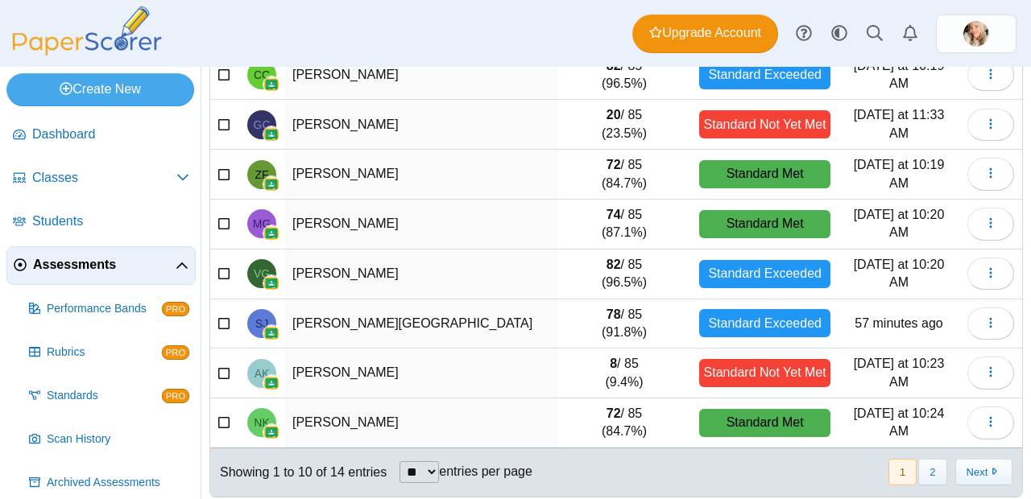
scroll to position [296, 0]
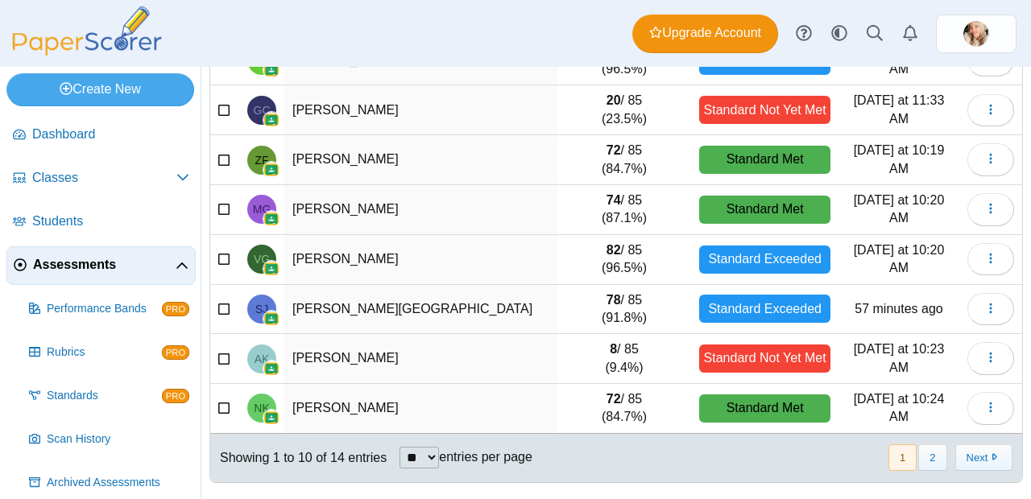
click at [432, 457] on select "** ** ** ***" at bounding box center [418, 458] width 39 height 22
select select "***"
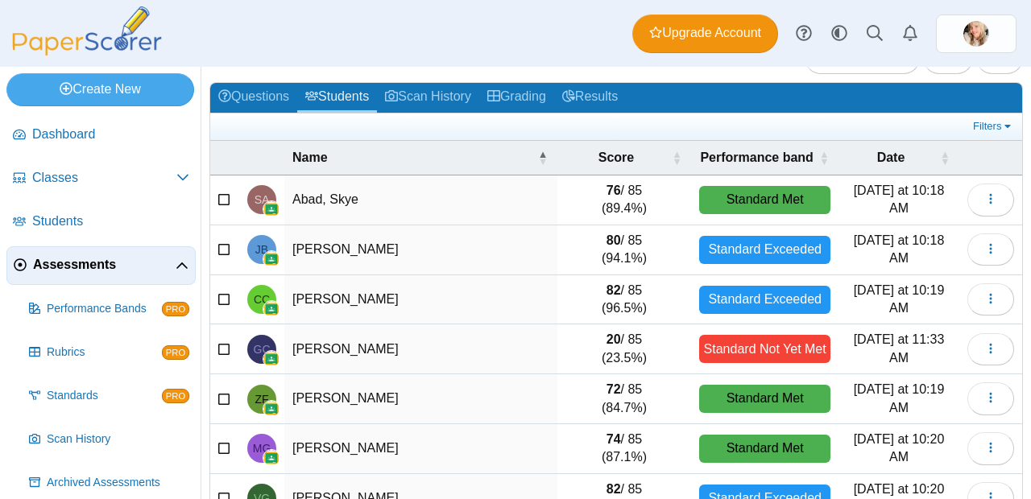
scroll to position [0, 0]
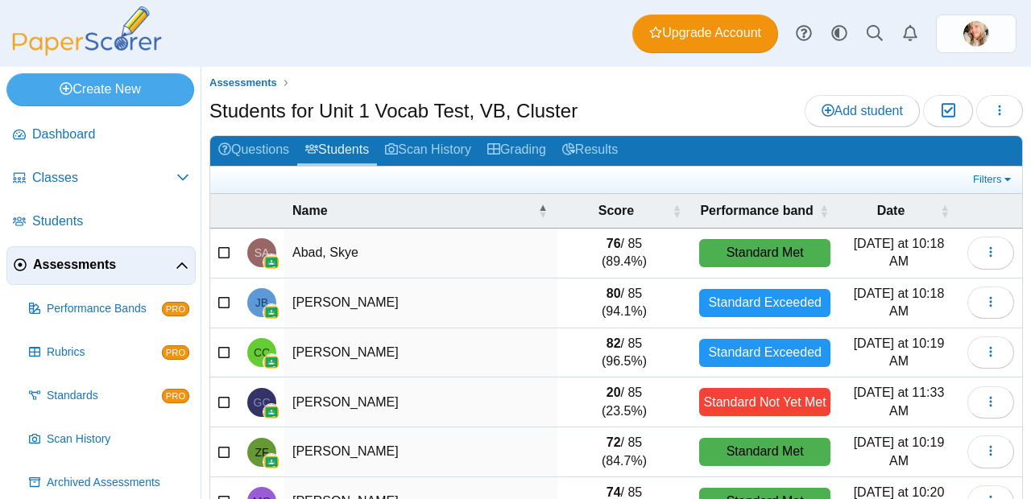
click at [68, 265] on span "Assessments" at bounding box center [104, 265] width 143 height 18
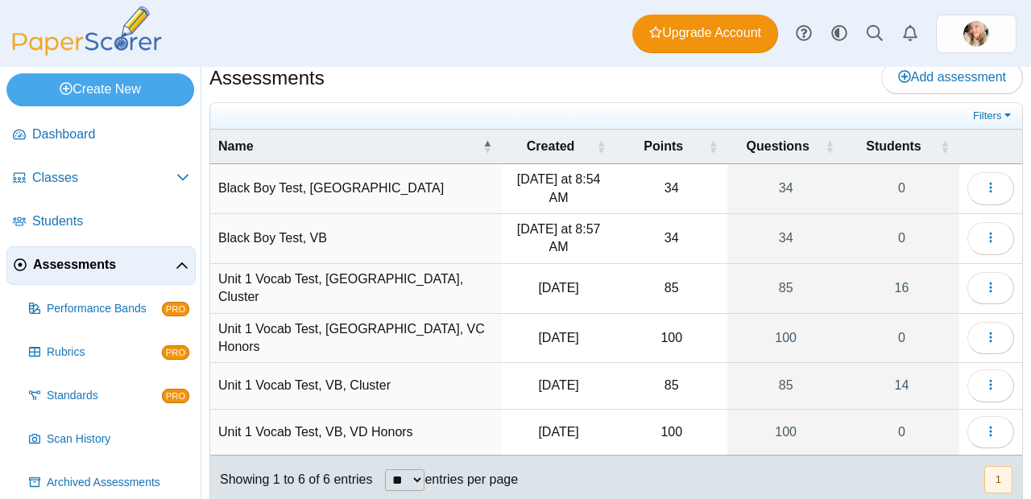
scroll to position [27, 0]
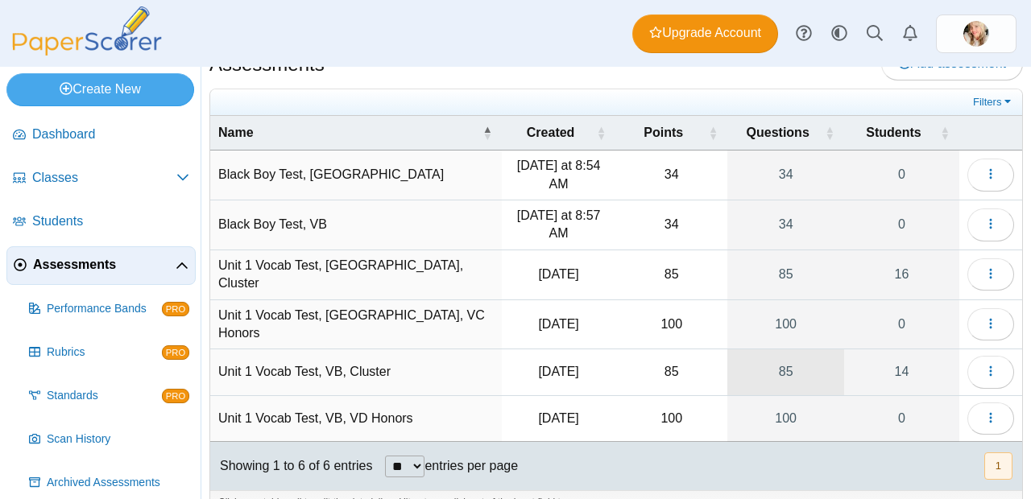
click at [776, 363] on link "85" at bounding box center [785, 372] width 117 height 45
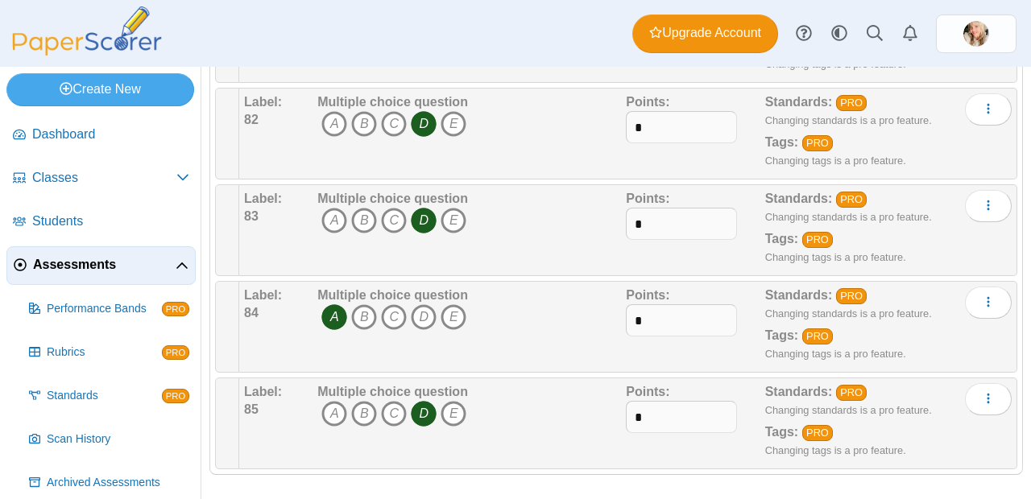
scroll to position [7967, 0]
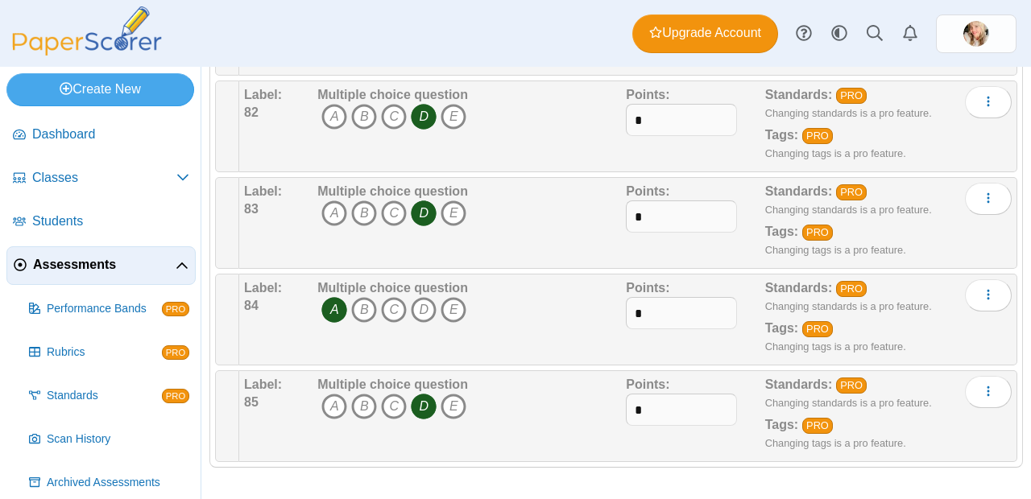
click at [68, 264] on span "Assessments" at bounding box center [104, 265] width 143 height 18
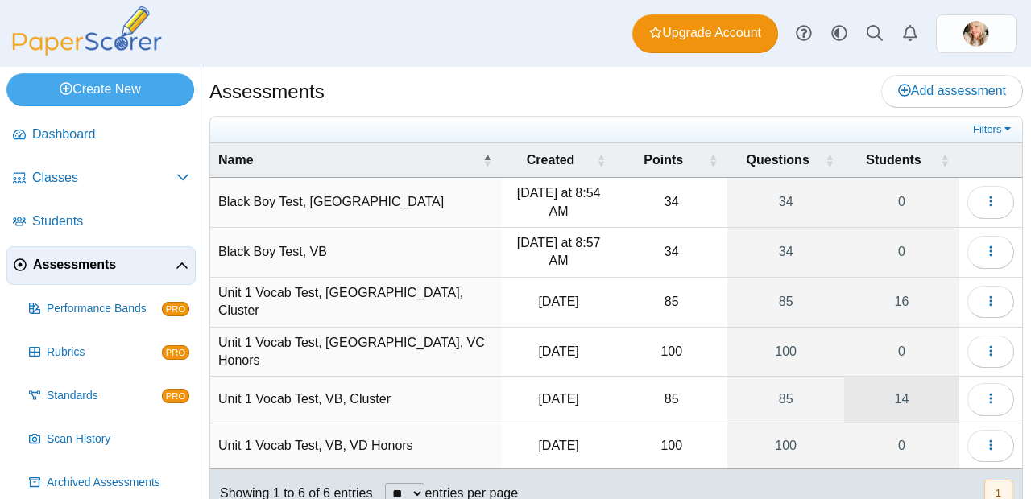
click at [885, 394] on link "14" at bounding box center [901, 399] width 115 height 45
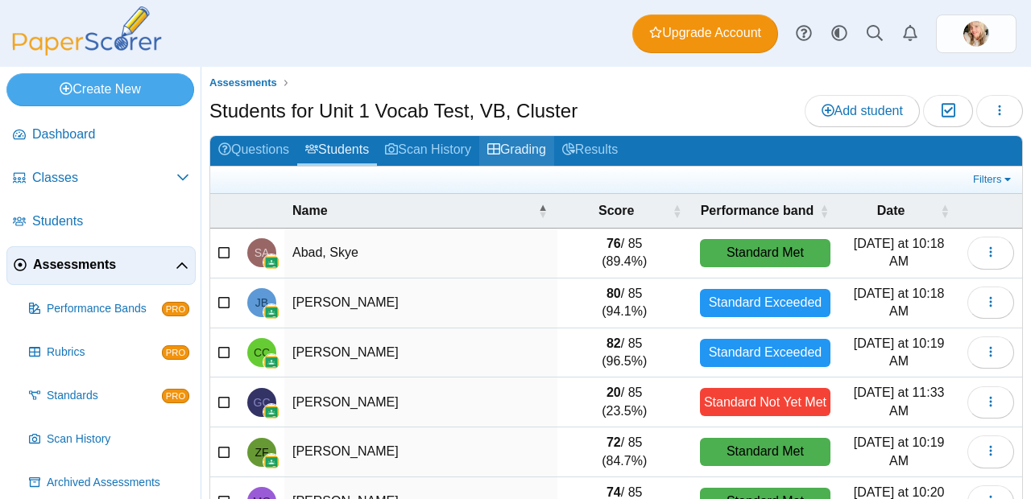
click at [541, 151] on link "Grading" at bounding box center [516, 151] width 75 height 30
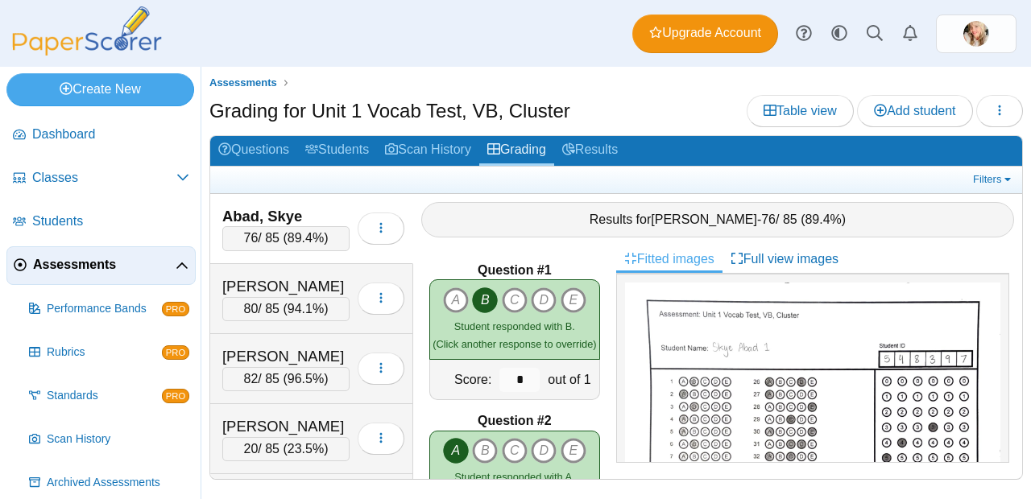
click at [273, 233] on div "76 / 85 ( 89.4% )" at bounding box center [285, 238] width 127 height 24
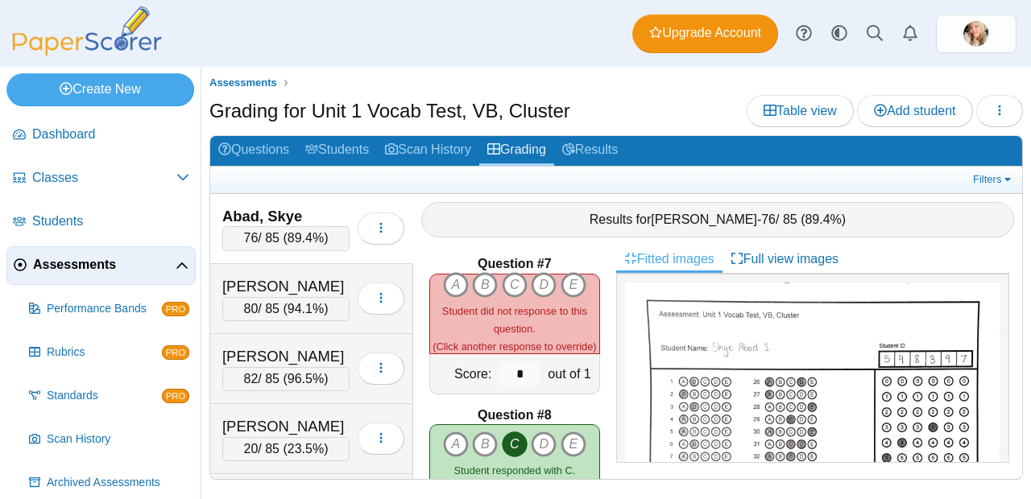
scroll to position [897, 0]
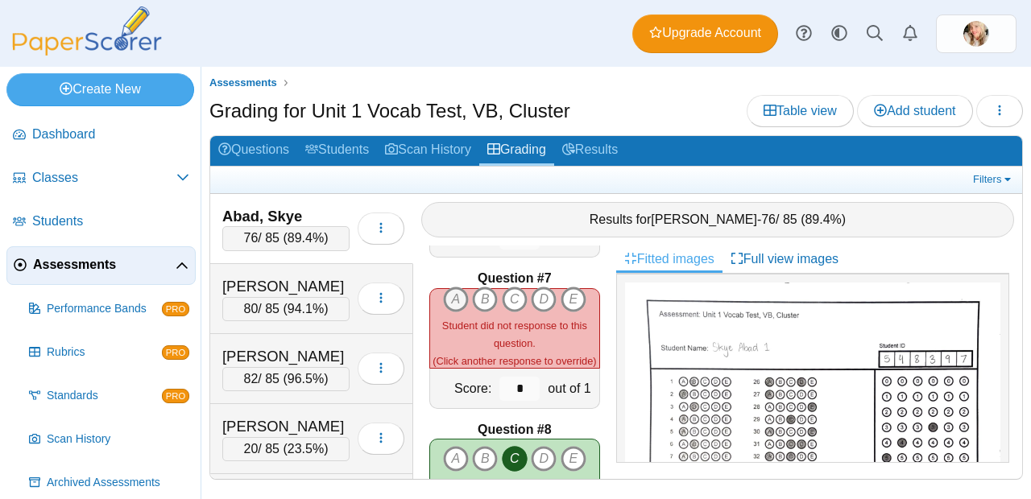
click at [457, 295] on icon "A" at bounding box center [456, 300] width 26 height 26
type input "*"
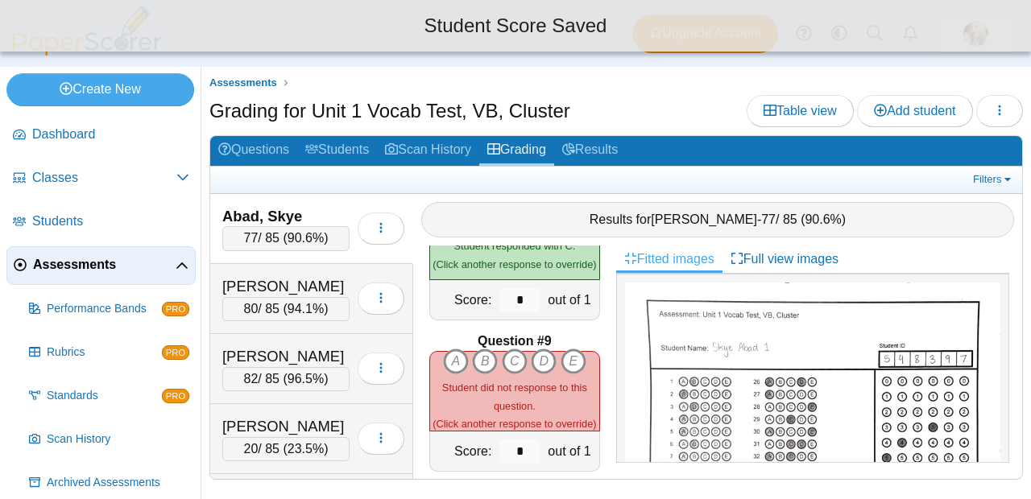
scroll to position [1160, 0]
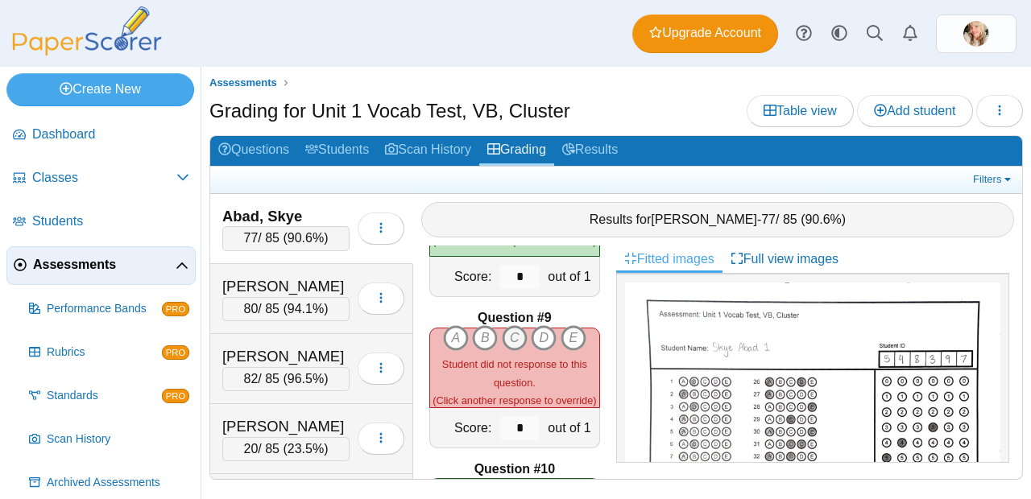
click at [511, 325] on icon "C" at bounding box center [515, 338] width 26 height 26
type input "*"
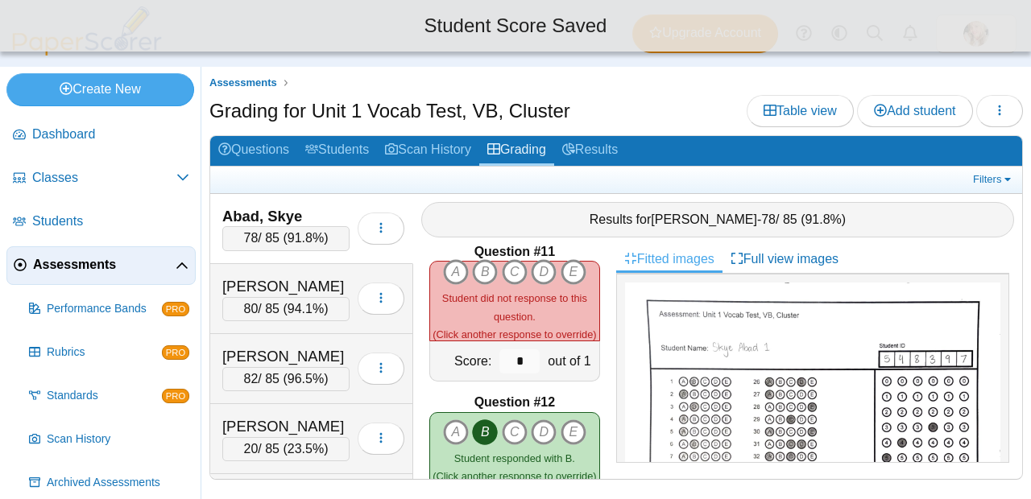
scroll to position [1507, 0]
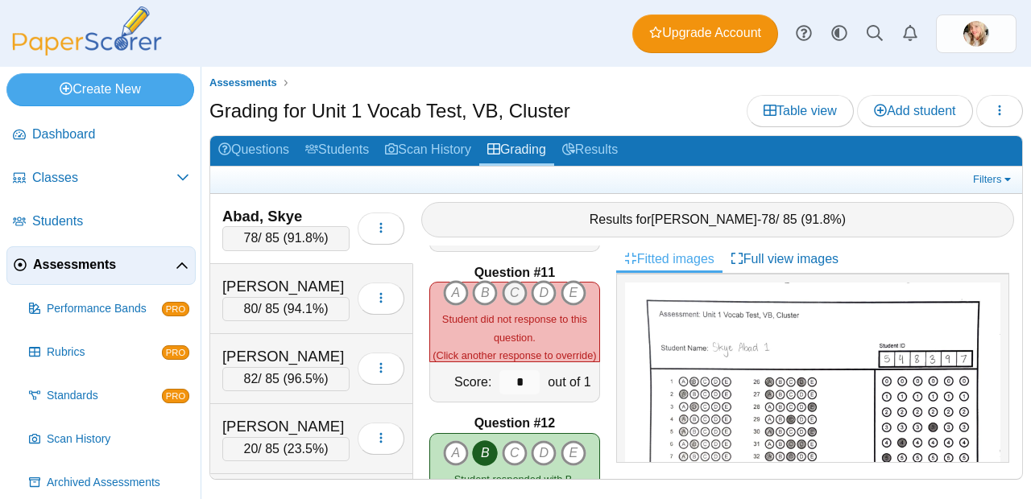
click at [515, 288] on icon "C" at bounding box center [515, 293] width 26 height 26
type input "*"
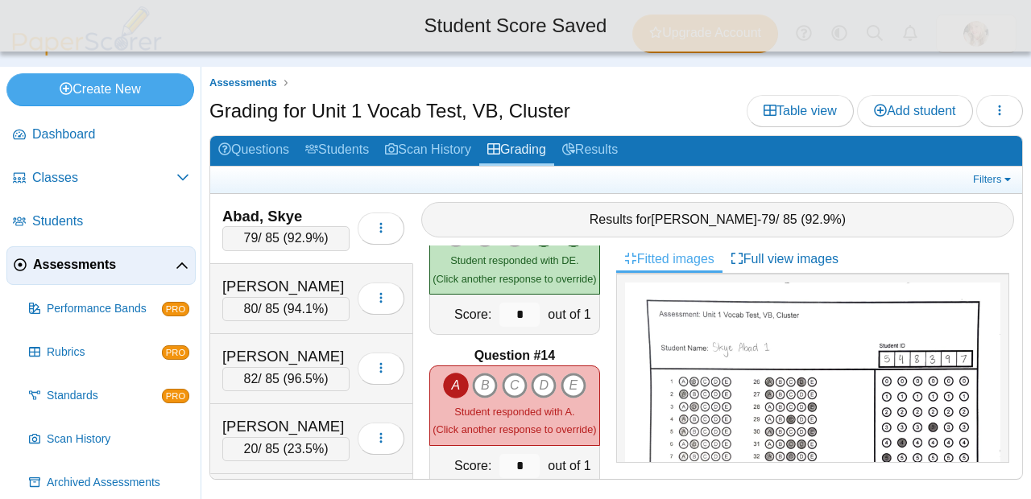
scroll to position [1889, 0]
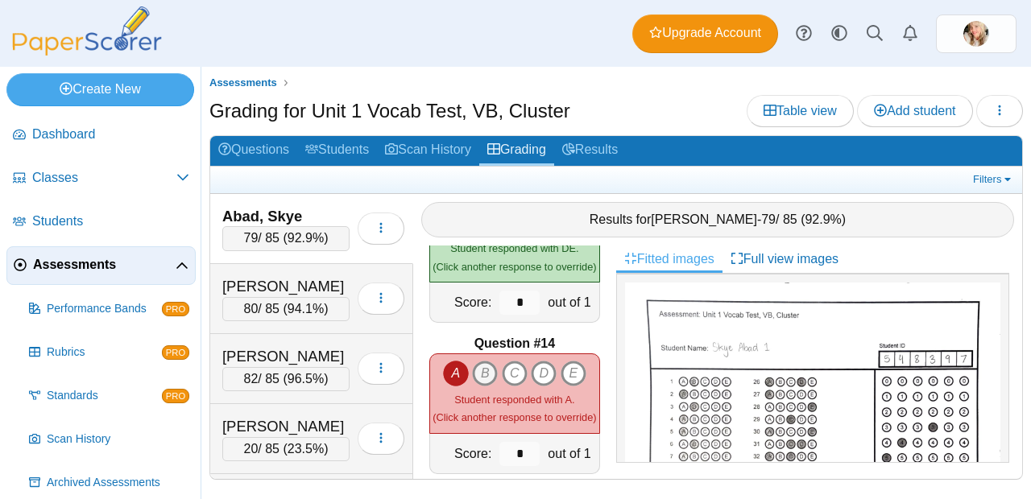
click at [475, 369] on icon "B" at bounding box center [485, 374] width 26 height 26
type input "*"
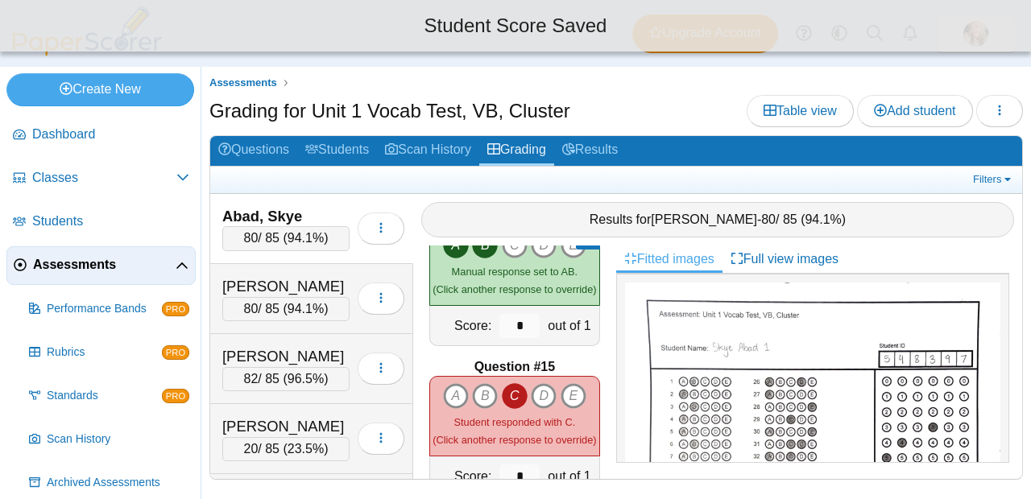
scroll to position [2014, 0]
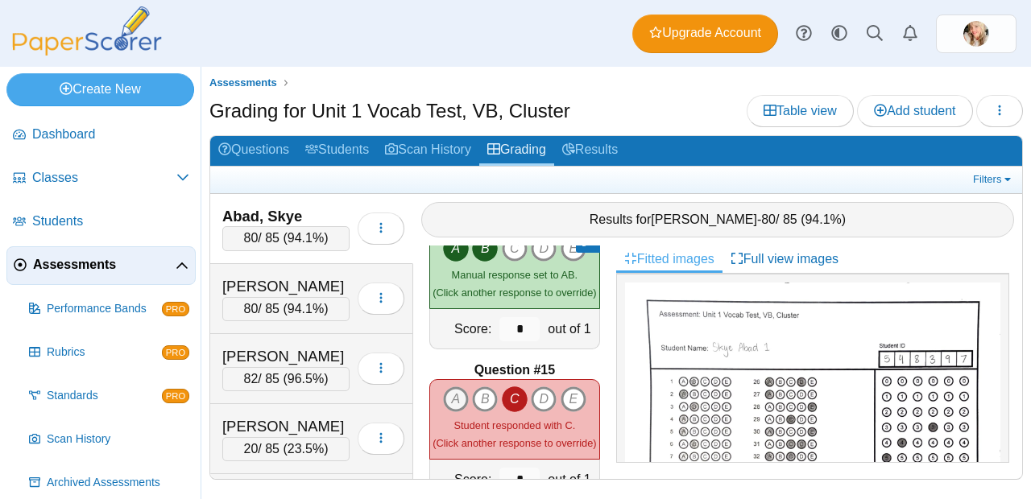
click at [460, 393] on icon "A" at bounding box center [456, 400] width 26 height 26
type input "*"
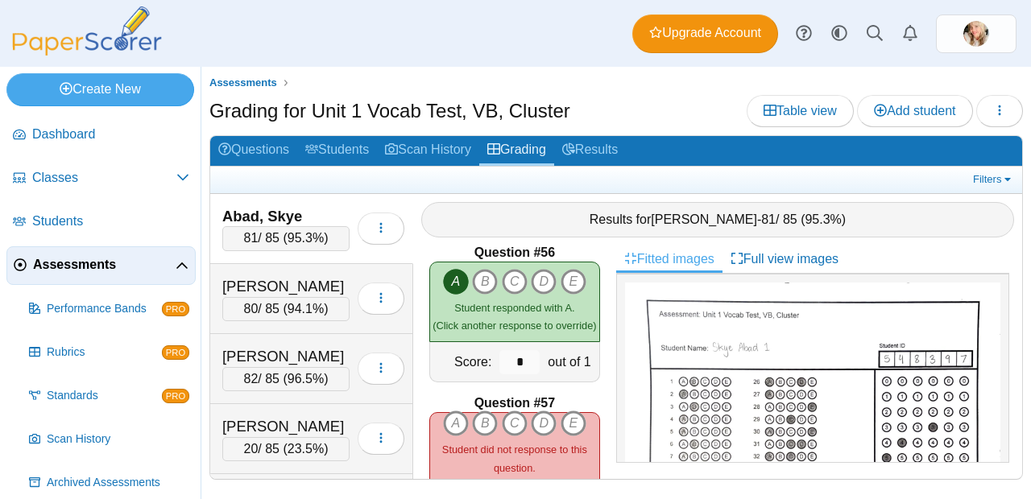
scroll to position [8440, 0]
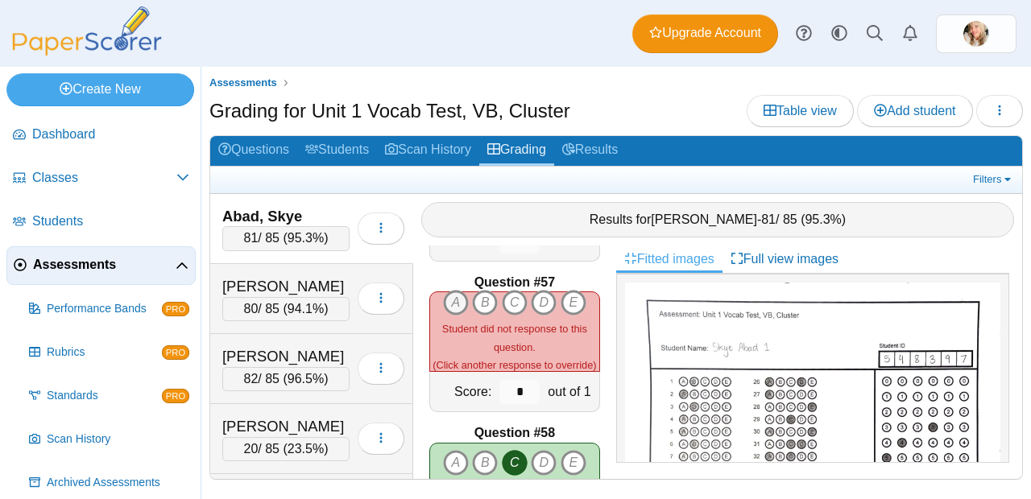
click at [453, 295] on icon "A" at bounding box center [456, 303] width 26 height 26
type input "*"
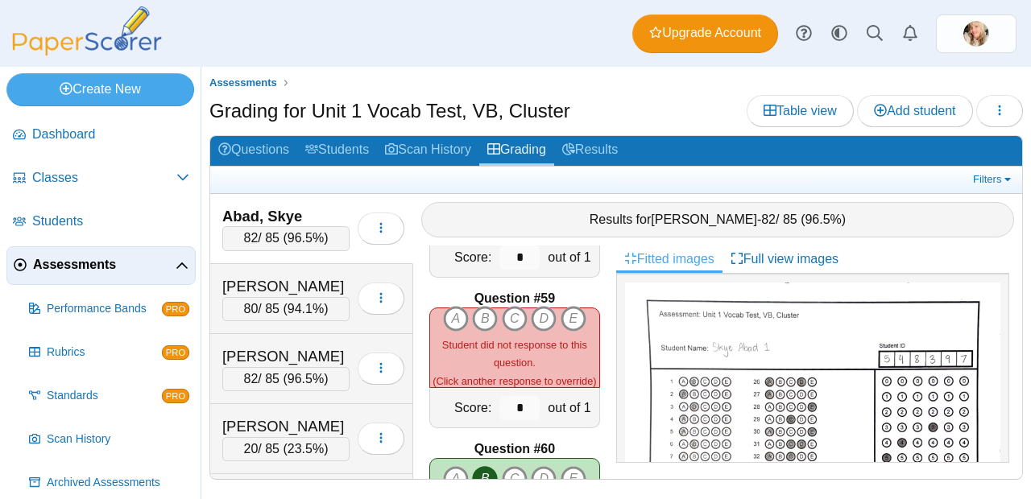
scroll to position [8708, 0]
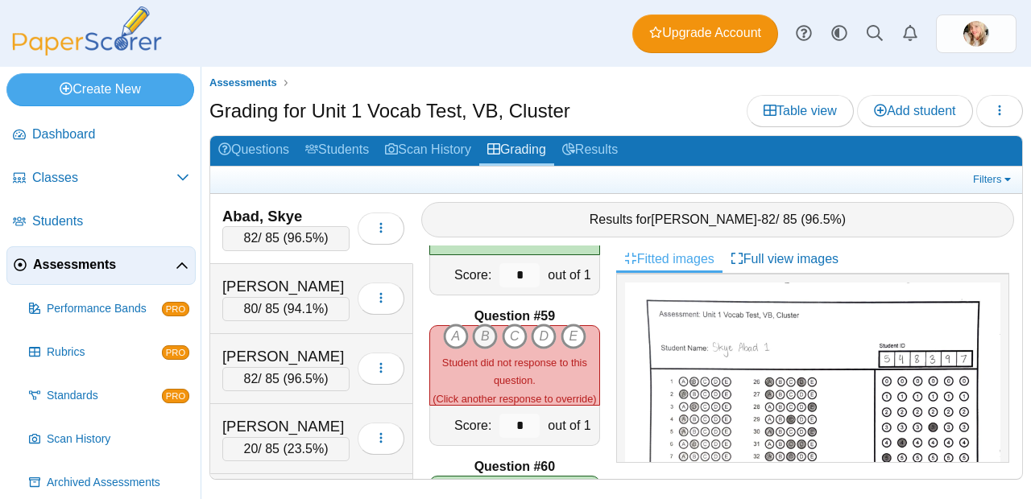
click at [487, 331] on icon "B" at bounding box center [485, 337] width 26 height 26
type input "*"
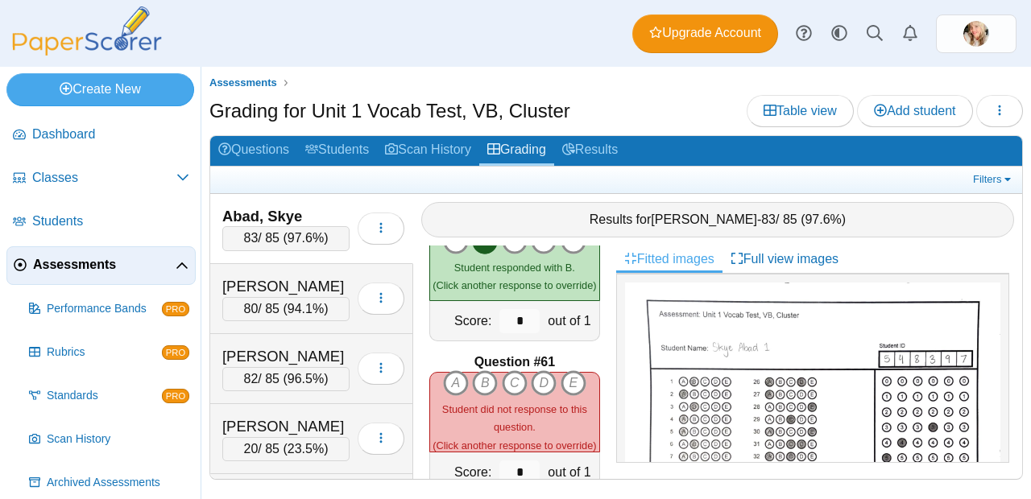
scroll to position [9017, 0]
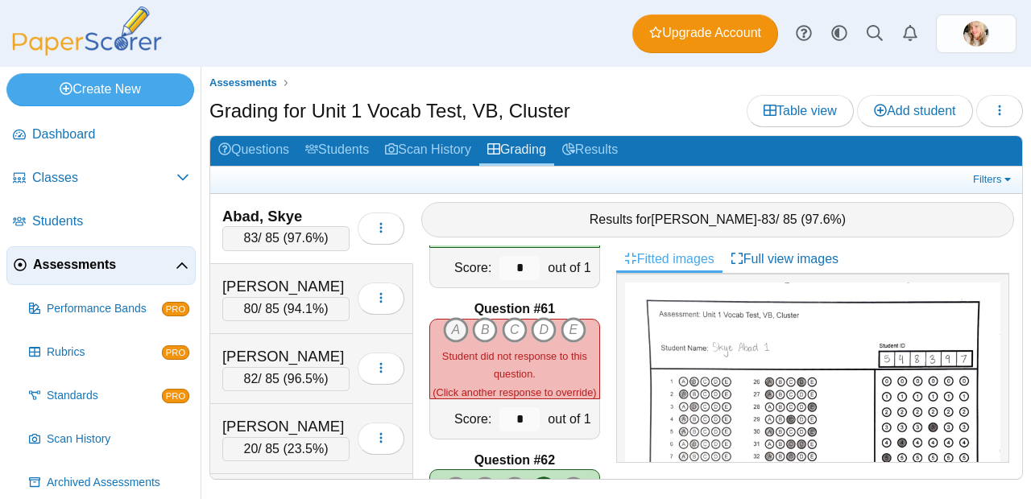
click at [455, 318] on icon "A" at bounding box center [456, 330] width 26 height 26
type input "*"
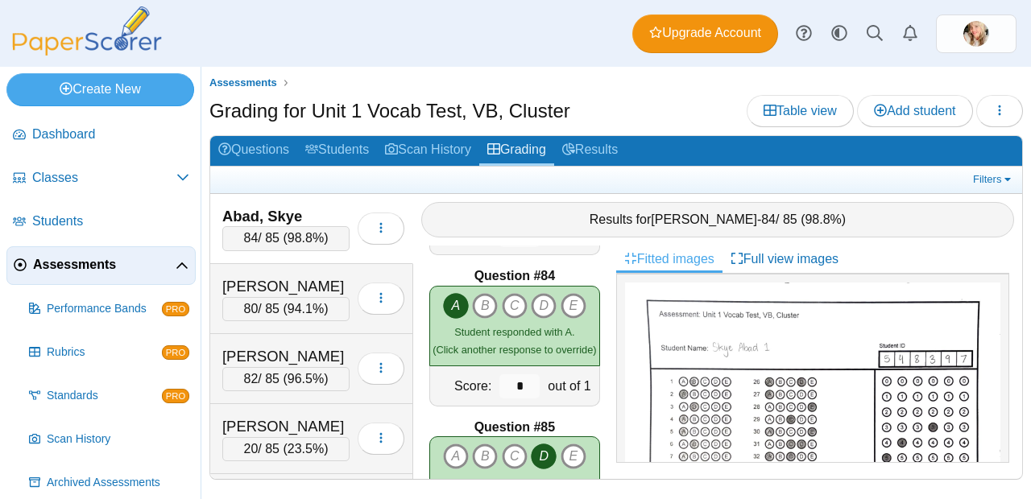
scroll to position [12627, 0]
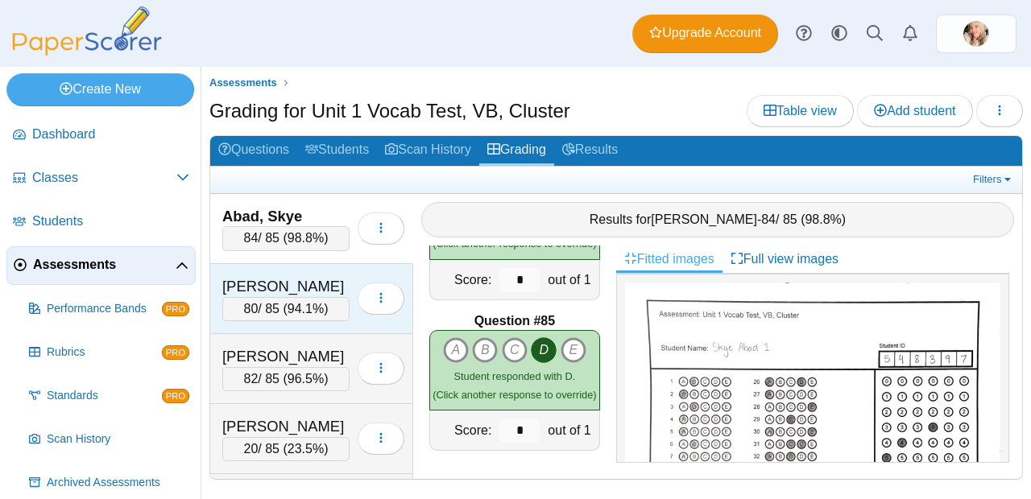
click at [267, 310] on div "80 / 85 ( 94.1% )" at bounding box center [285, 309] width 127 height 24
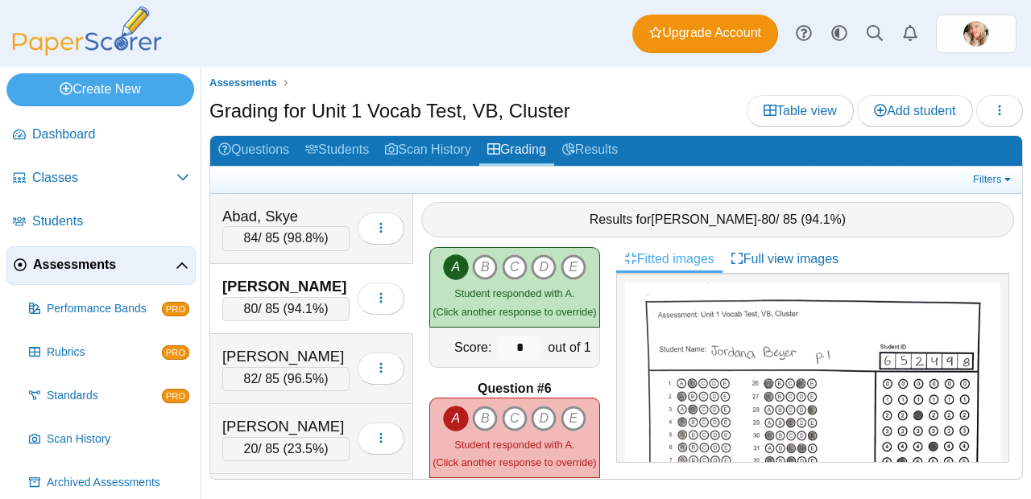
scroll to position [0, 0]
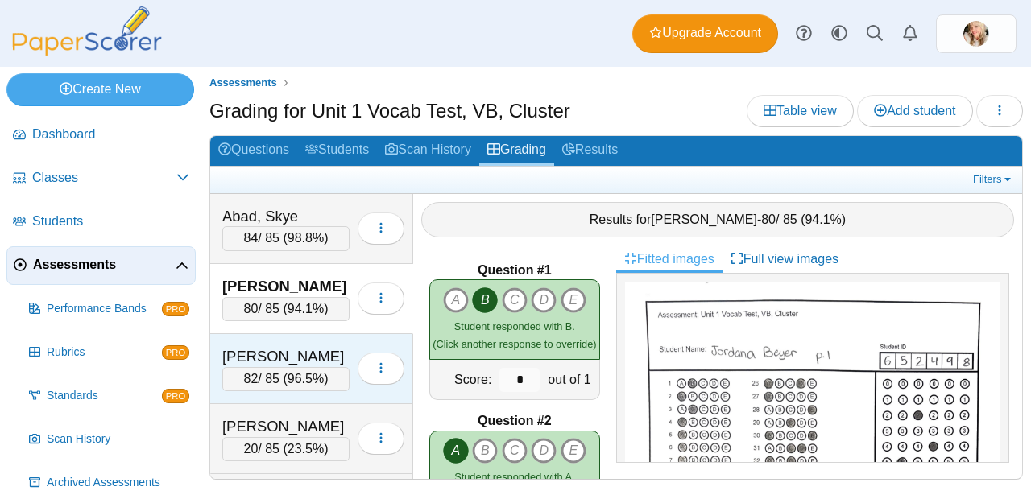
click at [263, 380] on div "82 / 85 ( 96.5% )" at bounding box center [285, 379] width 127 height 24
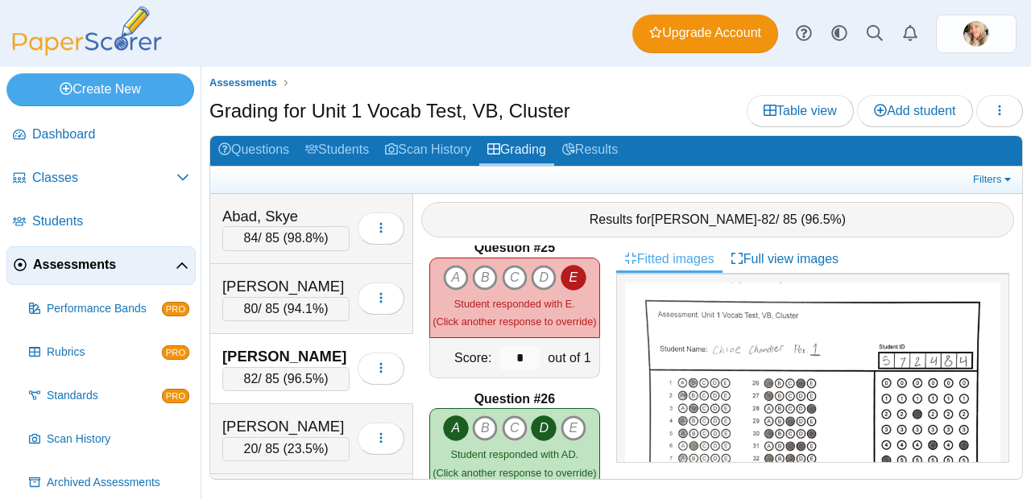
scroll to position [3615, 0]
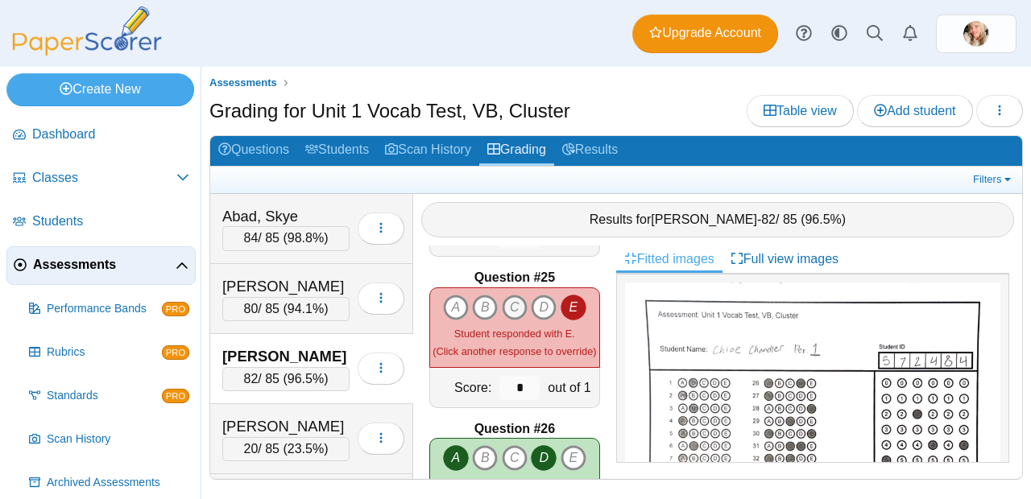
click at [516, 295] on icon "C" at bounding box center [515, 308] width 26 height 26
type input "*"
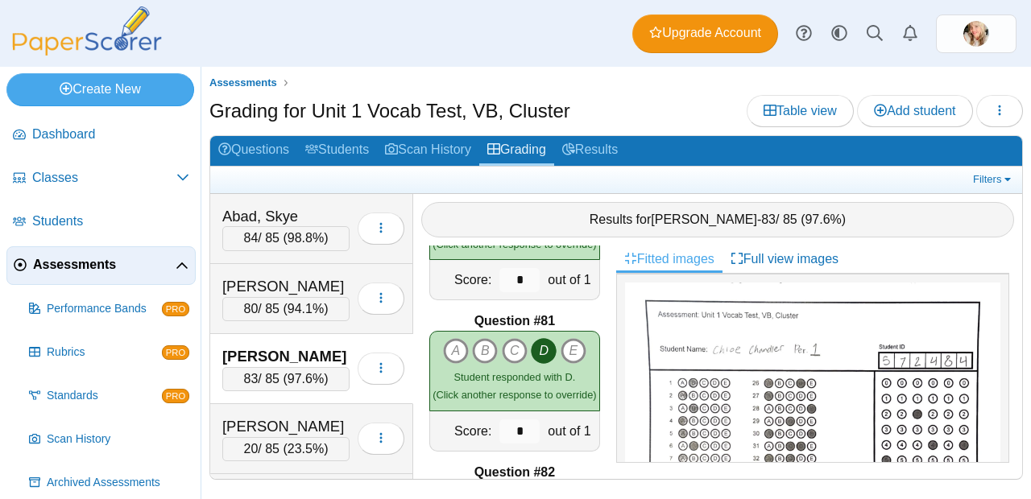
scroll to position [12022, 0]
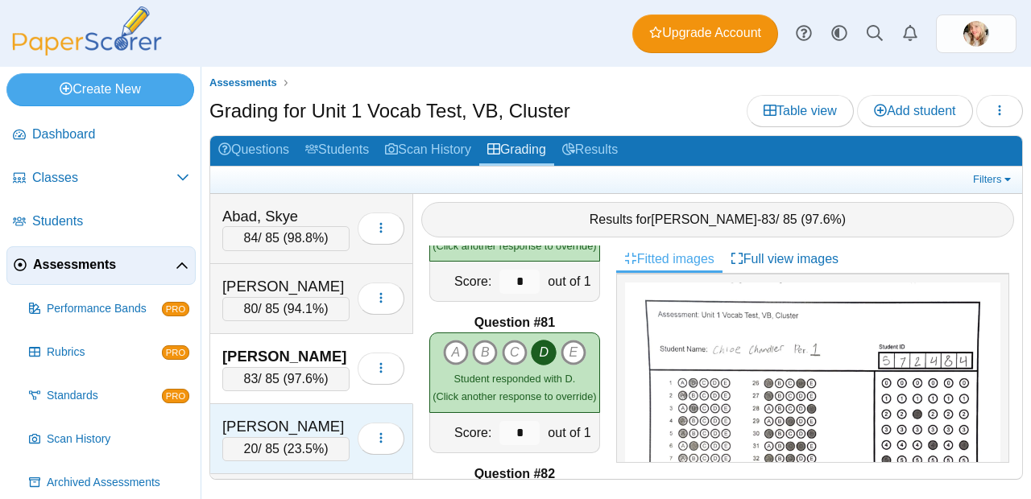
click at [288, 444] on span "23.5%" at bounding box center [306, 449] width 36 height 14
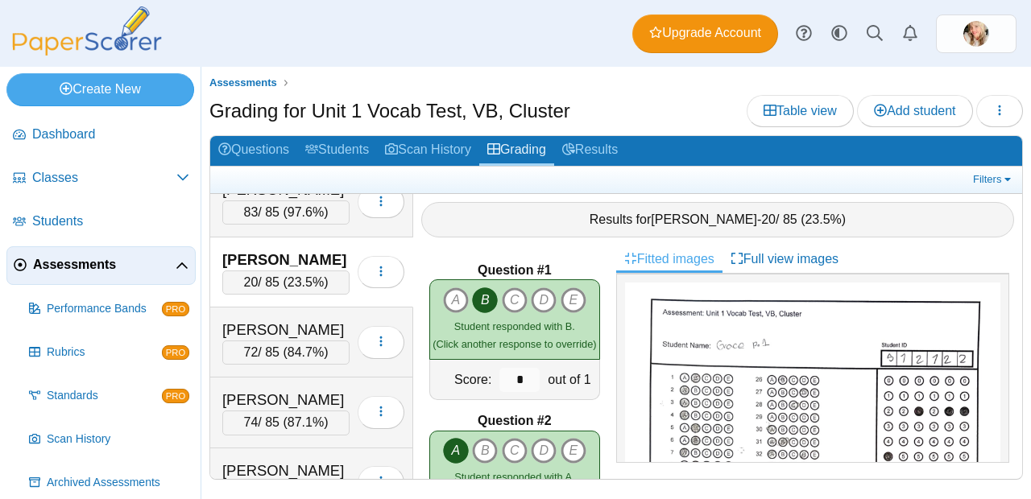
scroll to position [193, 0]
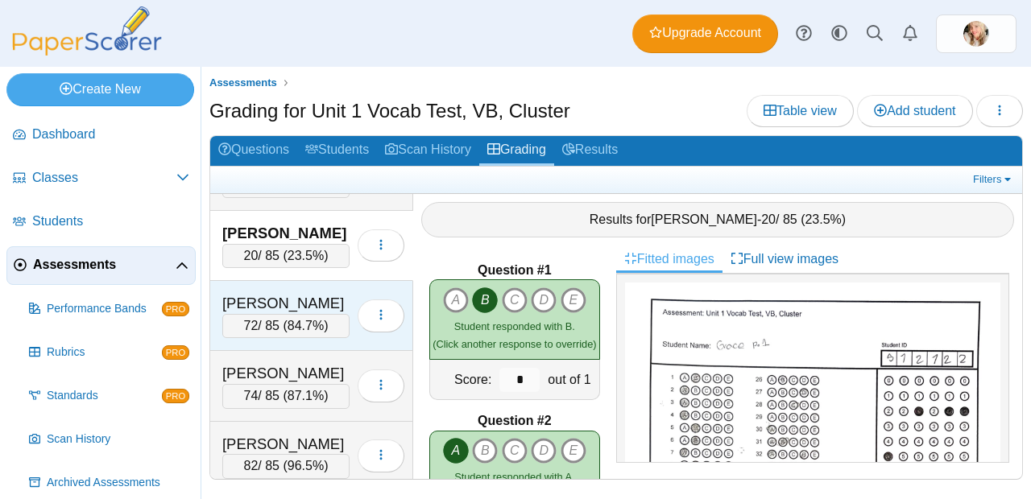
click at [250, 318] on div "72 / 85 ( 84.7% )" at bounding box center [285, 326] width 127 height 24
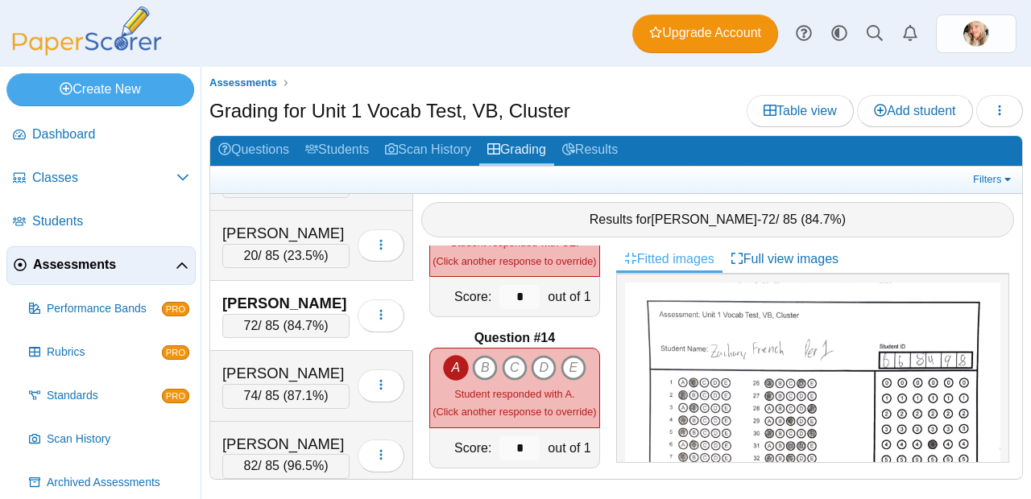
scroll to position [1918, 0]
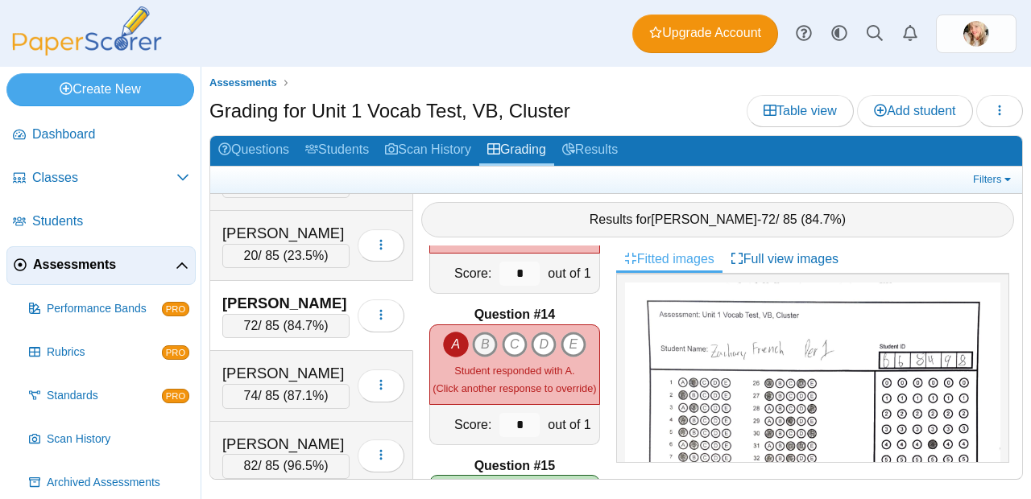
click at [474, 343] on icon "B" at bounding box center [485, 345] width 26 height 26
type input "*"
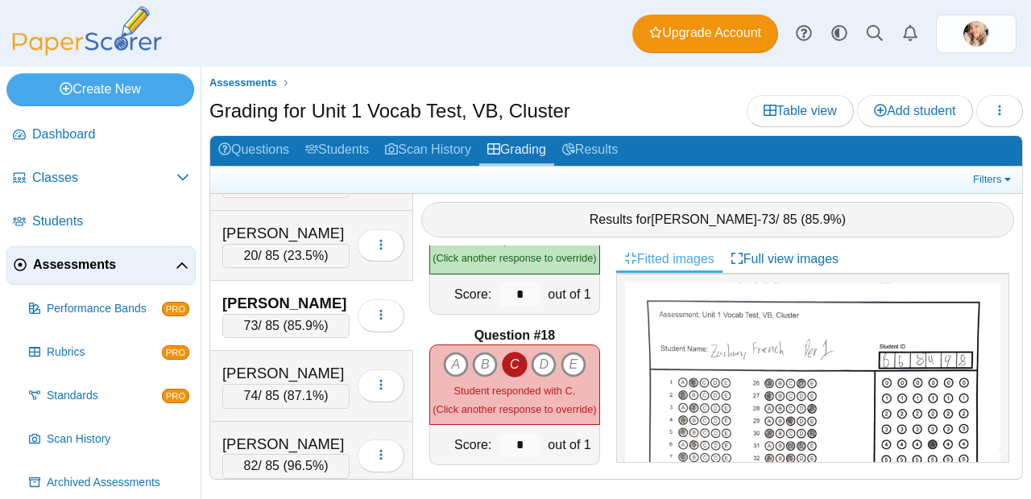
scroll to position [2523, 0]
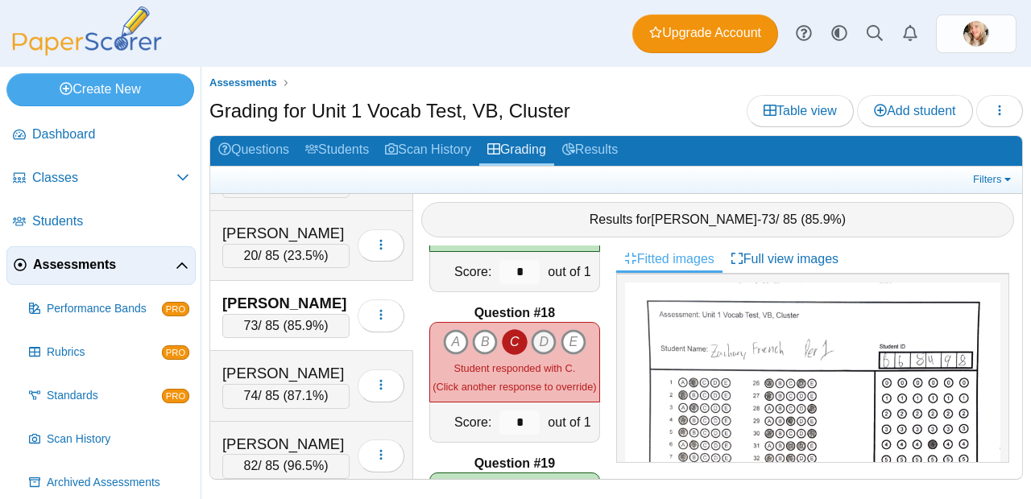
click at [531, 340] on icon "D" at bounding box center [544, 342] width 26 height 26
type input "*"
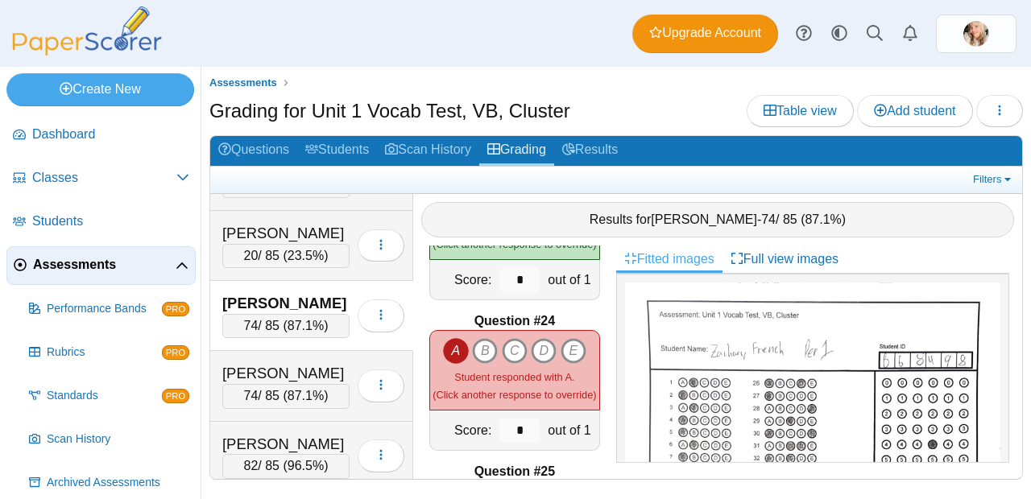
scroll to position [3461, 0]
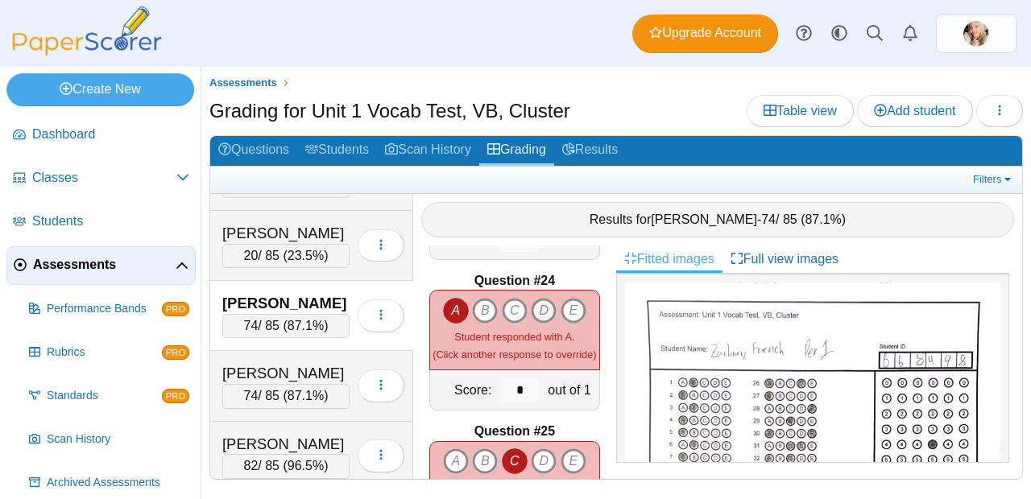
click at [531, 310] on icon "D" at bounding box center [544, 311] width 26 height 26
type input "*"
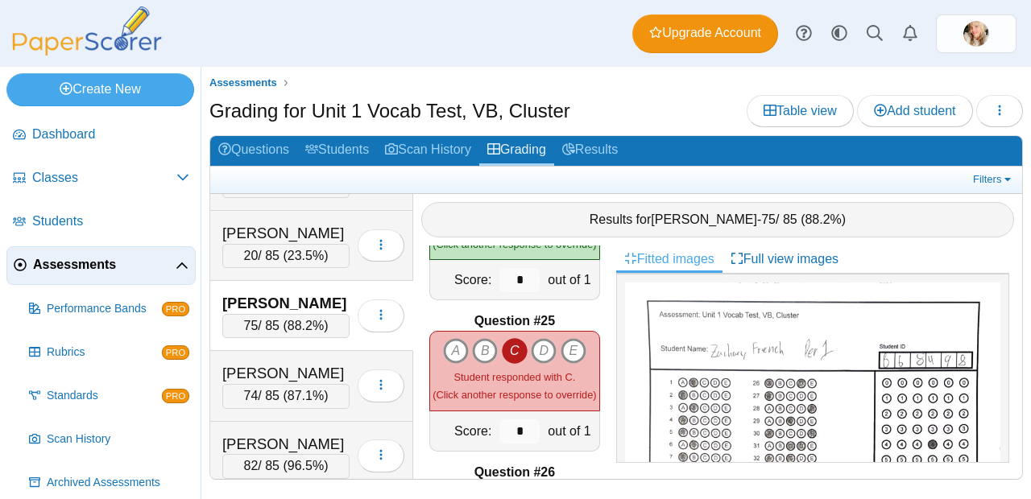
scroll to position [3575, 0]
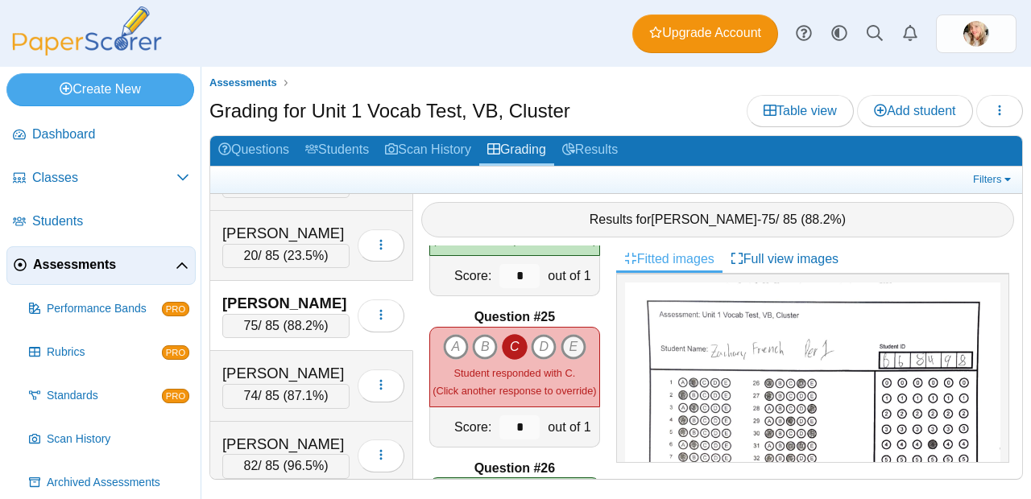
click at [568, 343] on icon "E" at bounding box center [574, 347] width 26 height 26
type input "*"
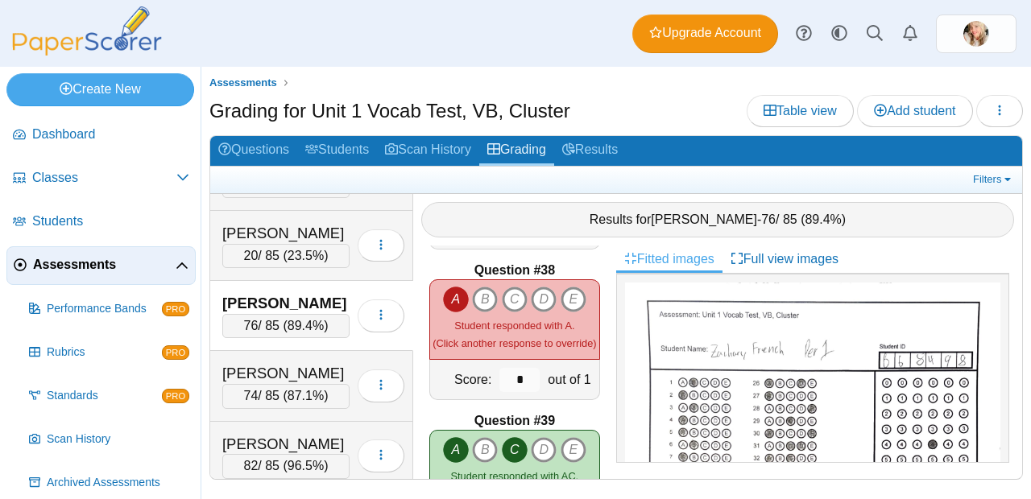
scroll to position [5572, 0]
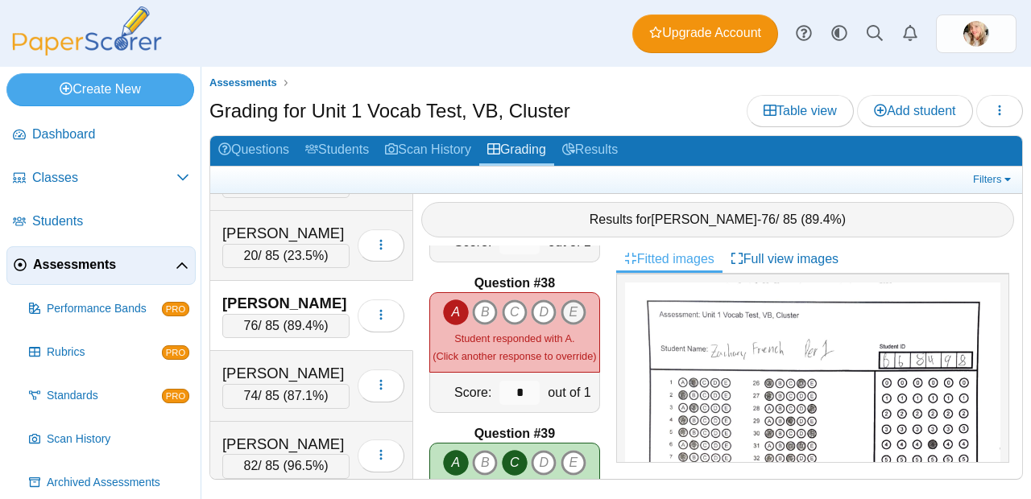
click at [566, 305] on icon "E" at bounding box center [574, 313] width 26 height 26
type input "*"
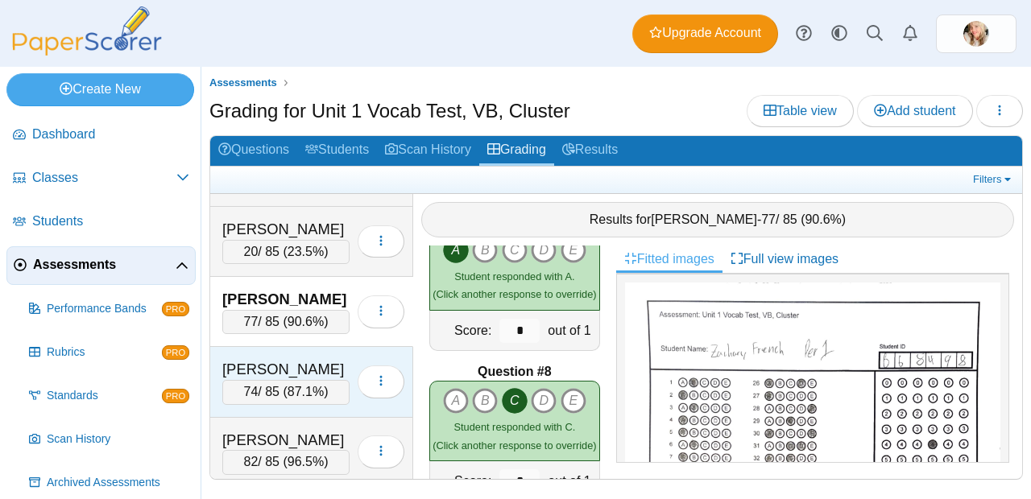
scroll to position [280, 0]
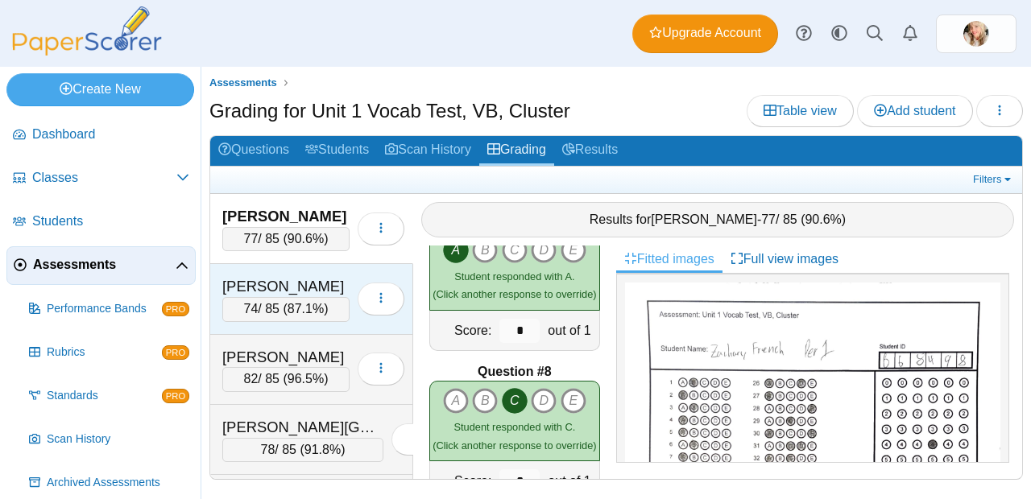
click at [263, 311] on div "74 / 85 ( 87.1% )" at bounding box center [285, 309] width 127 height 24
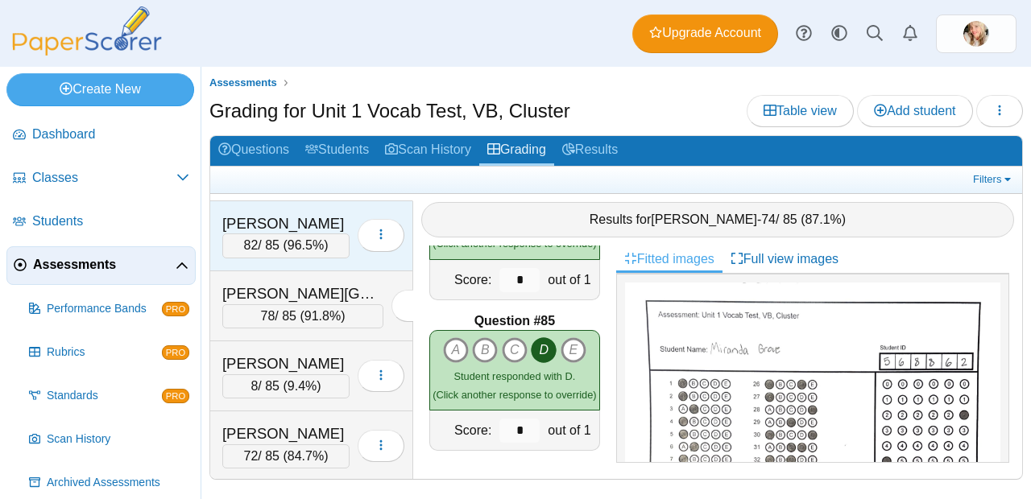
scroll to position [399, 0]
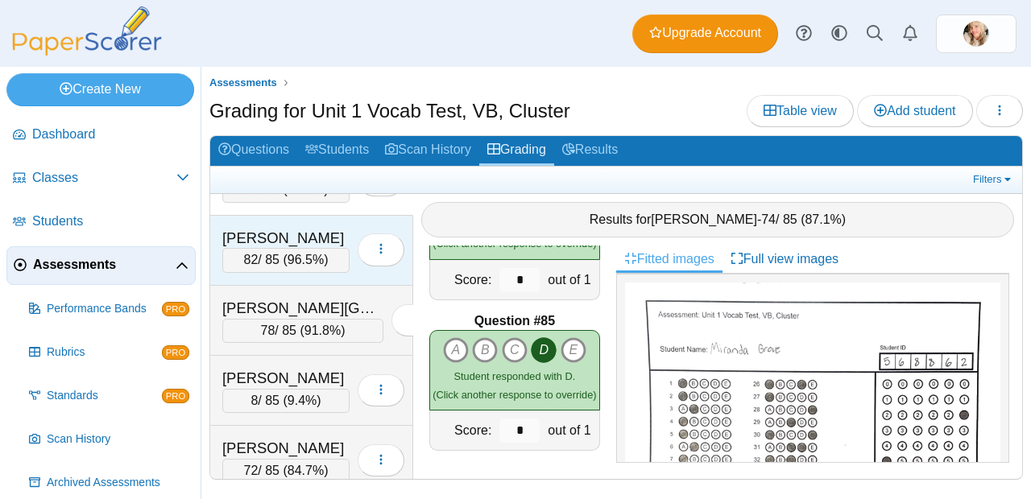
click at [323, 241] on div "[PERSON_NAME]" at bounding box center [285, 238] width 127 height 21
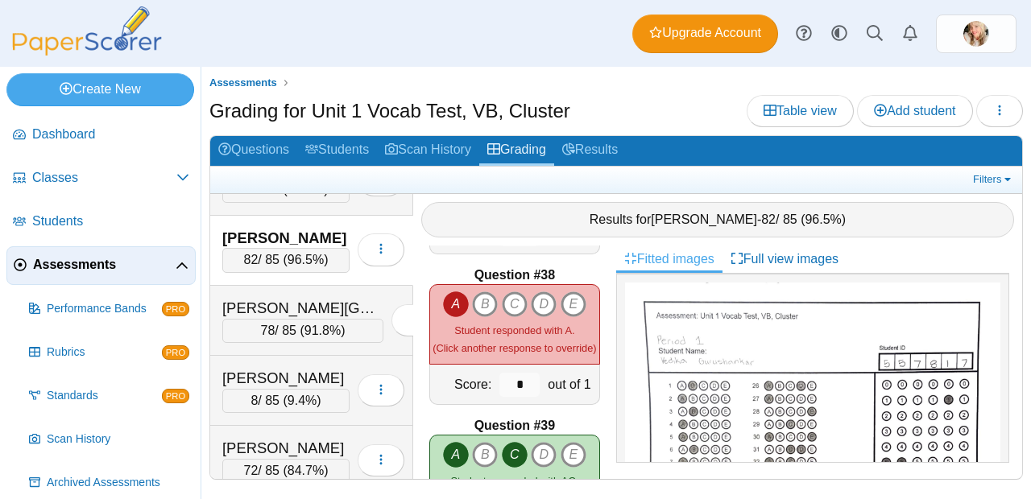
scroll to position [5567, 0]
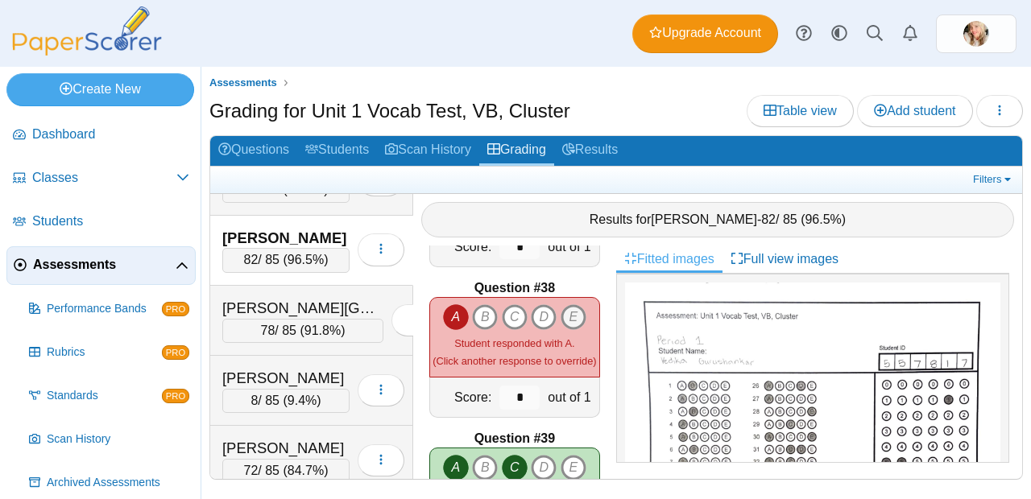
click at [561, 304] on icon "E" at bounding box center [574, 317] width 26 height 26
type input "*"
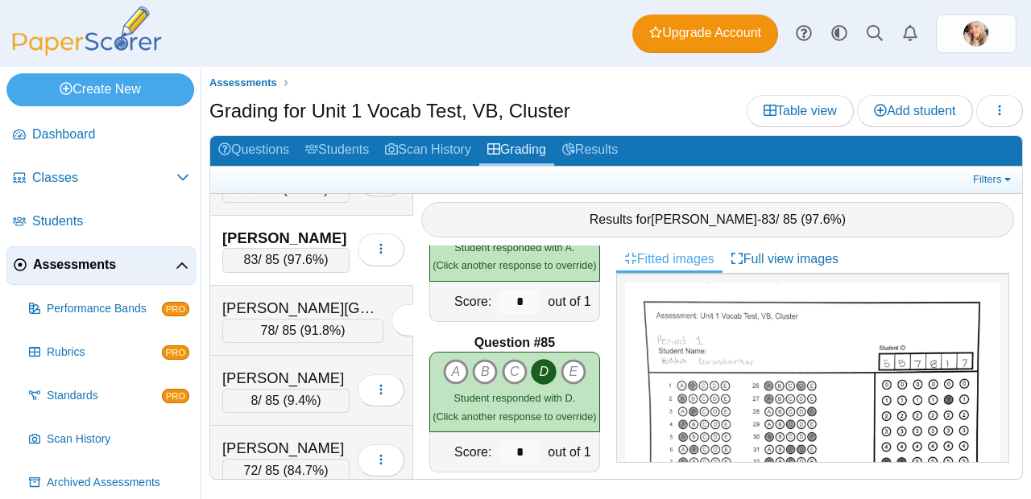
scroll to position [12627, 0]
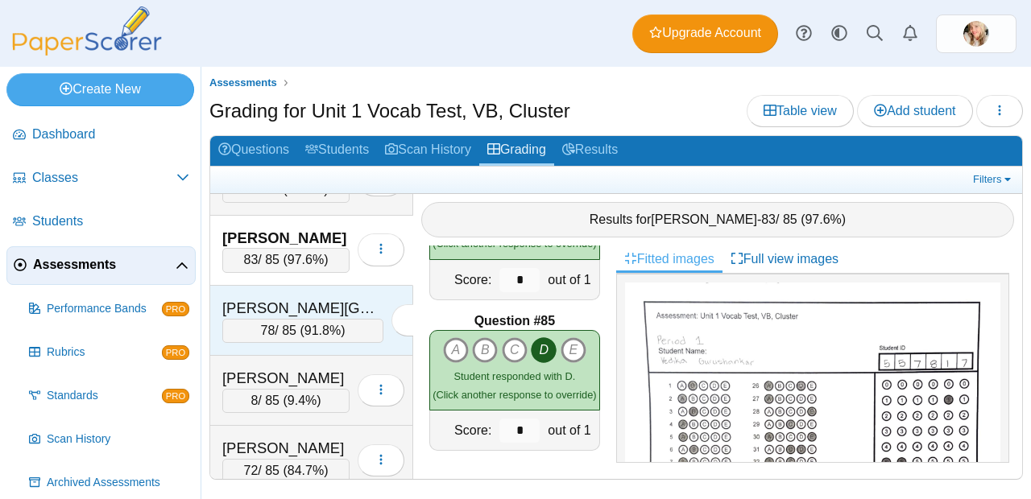
click at [304, 337] on span "91.8%" at bounding box center [322, 331] width 36 height 14
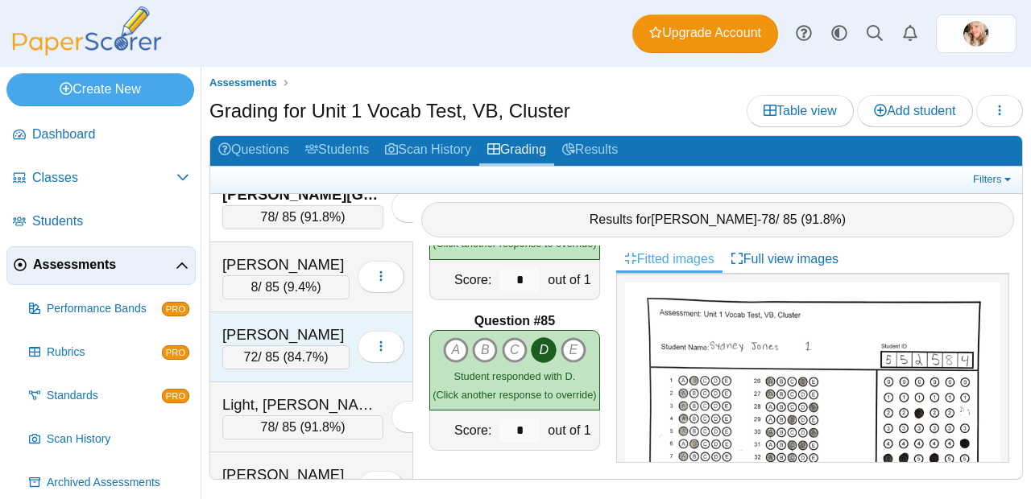
scroll to position [501, 0]
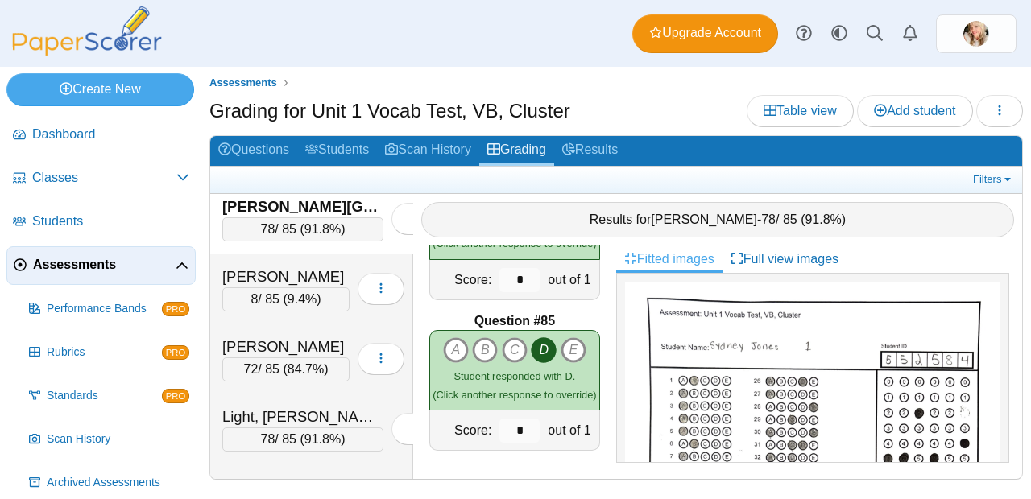
click at [311, 216] on div "[PERSON_NAME][GEOGRAPHIC_DATA]" at bounding box center [302, 207] width 161 height 21
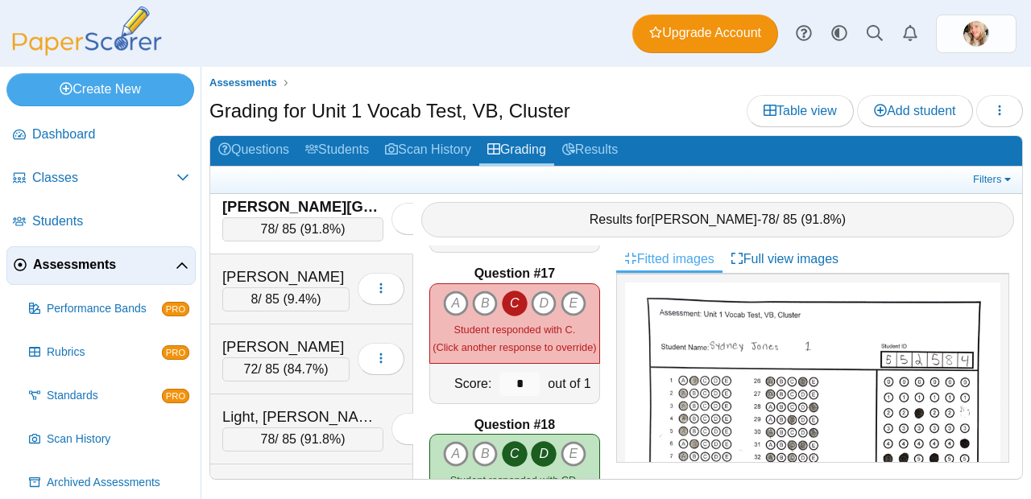
scroll to position [2413, 0]
click at [477, 289] on icon "B" at bounding box center [485, 302] width 26 height 26
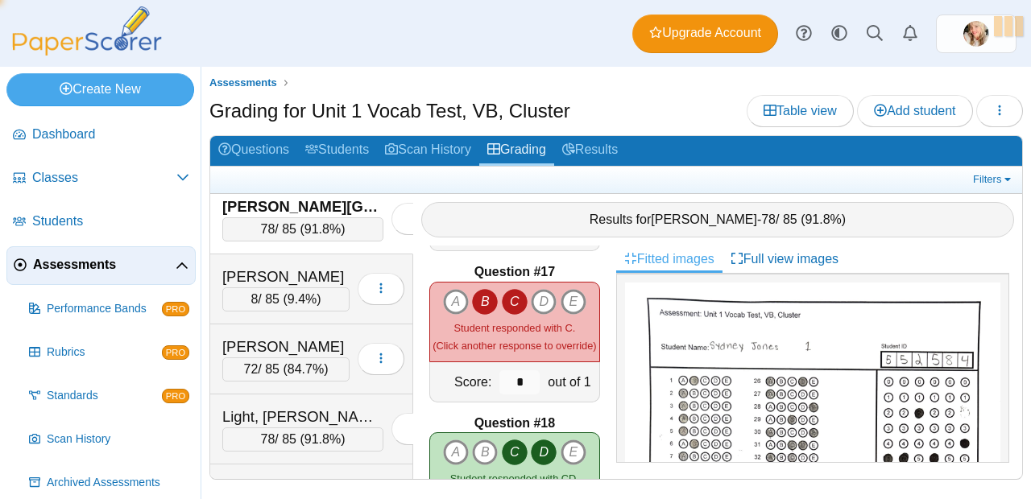
type input "*"
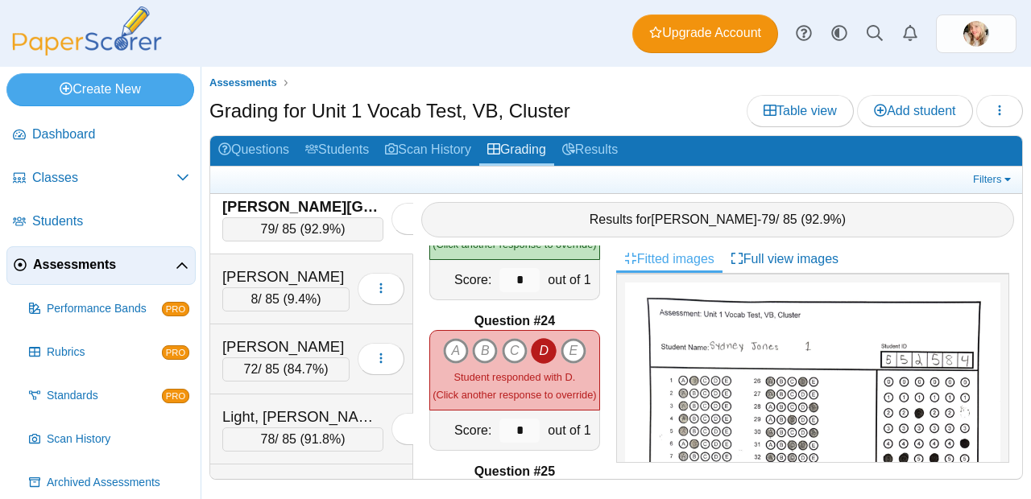
scroll to position [3424, 0]
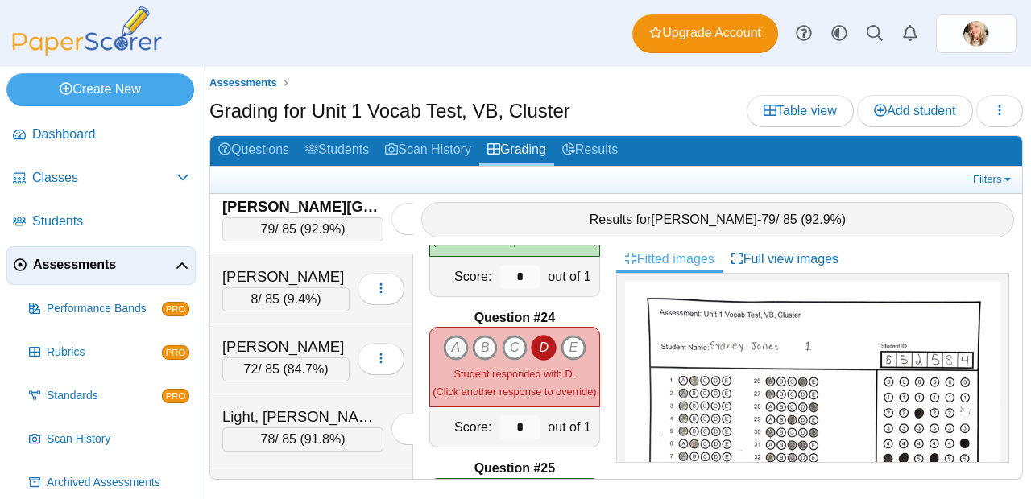
click at [453, 344] on icon "A" at bounding box center [456, 348] width 26 height 26
type input "*"
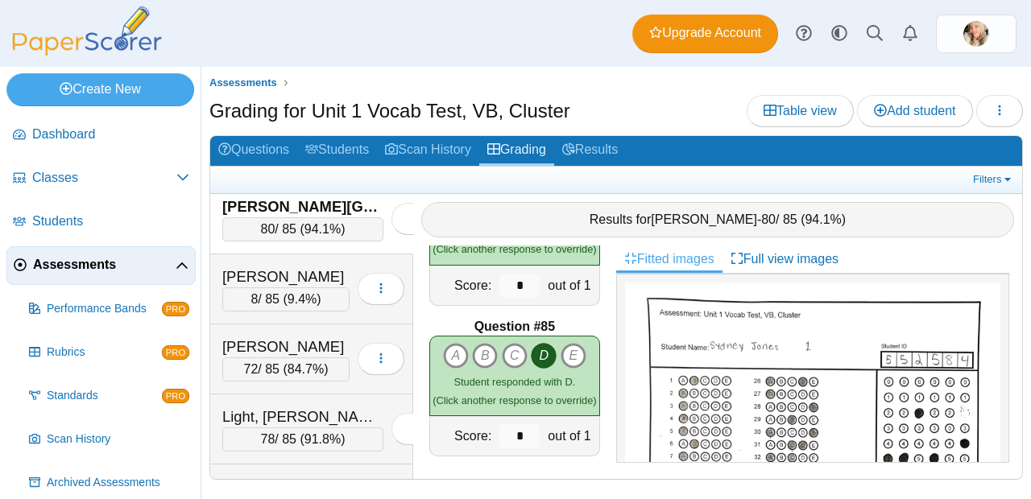
scroll to position [12627, 0]
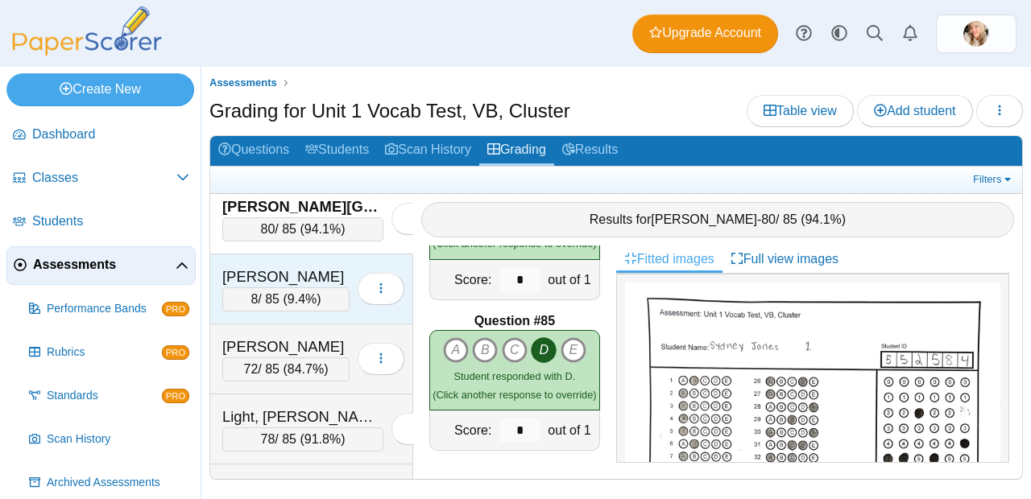
click at [296, 303] on span "9.4%" at bounding box center [302, 299] width 29 height 14
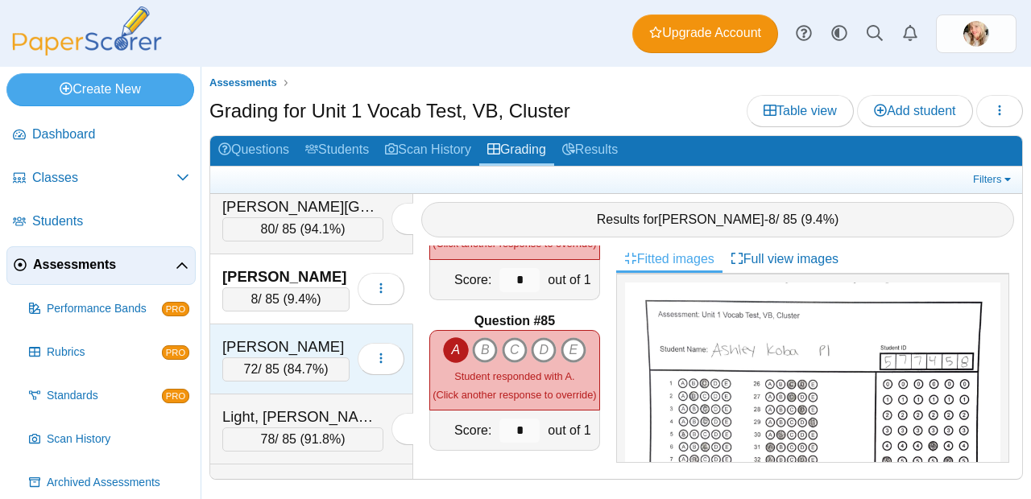
click at [292, 374] on span "84.7%" at bounding box center [306, 369] width 36 height 14
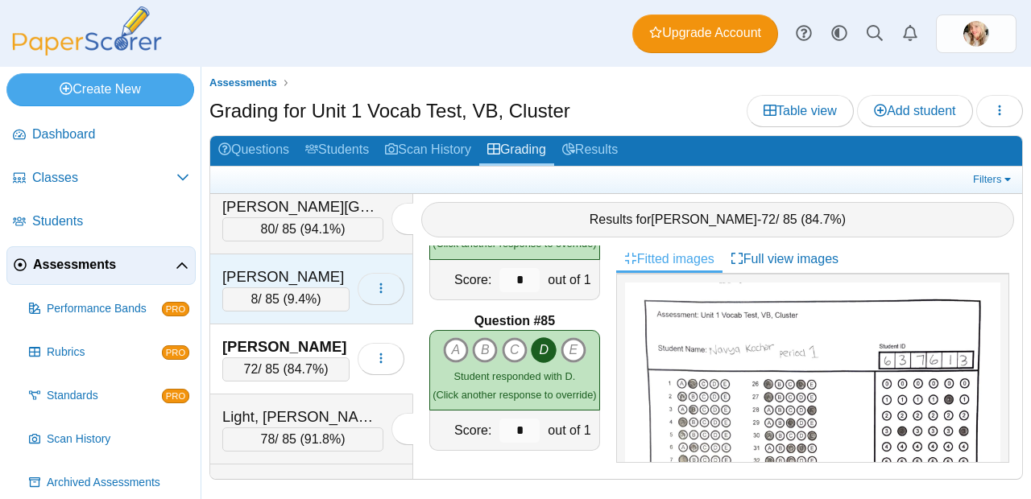
click at [358, 290] on button "button" at bounding box center [381, 289] width 47 height 32
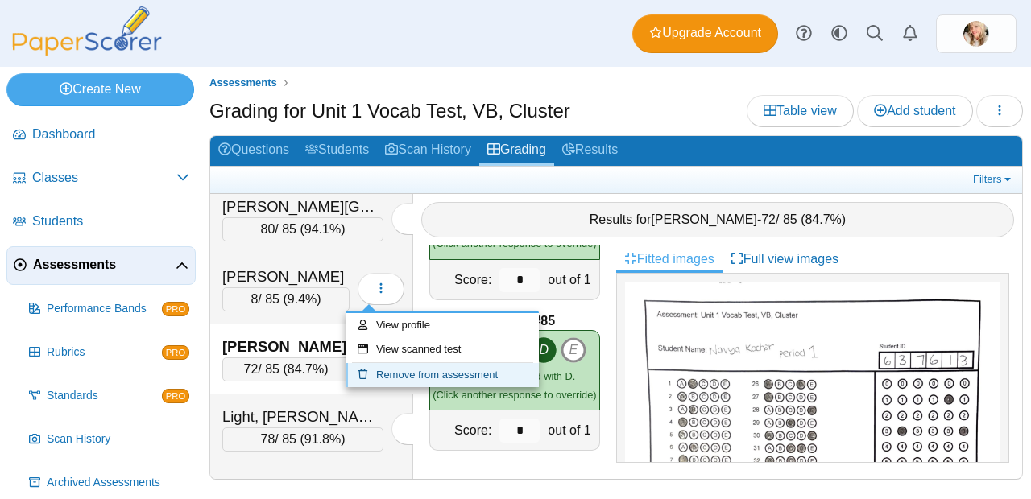
click at [409, 376] on link "Remove from assessment" at bounding box center [442, 375] width 193 height 24
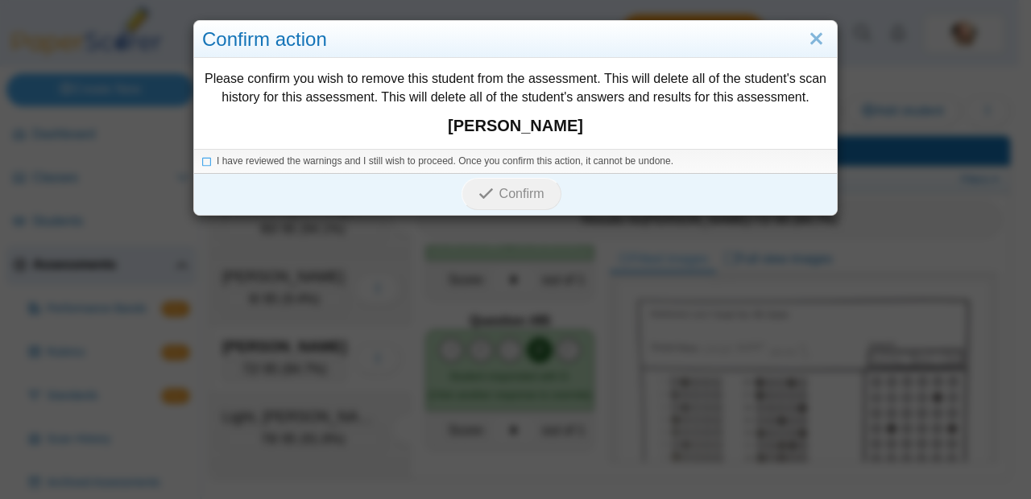
click at [205, 164] on li "I have reviewed the warnings and I still wish to proceed. Once you confirm this…" at bounding box center [515, 162] width 627 height 14
click at [202, 163] on icon at bounding box center [207, 159] width 10 height 9
click at [479, 197] on use "submit" at bounding box center [486, 193] width 14 height 10
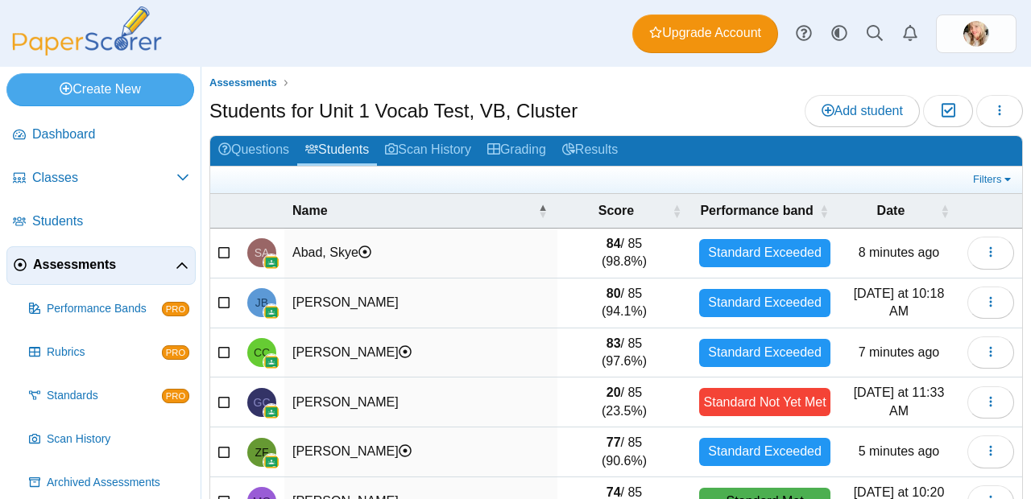
click at [120, 35] on img at bounding box center [86, 30] width 161 height 49
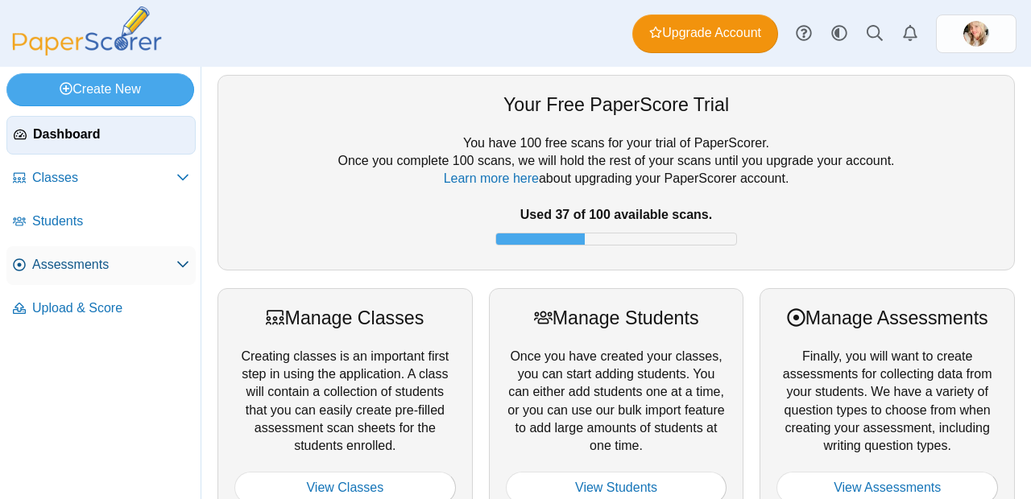
click at [109, 261] on span "Assessments" at bounding box center [104, 265] width 144 height 18
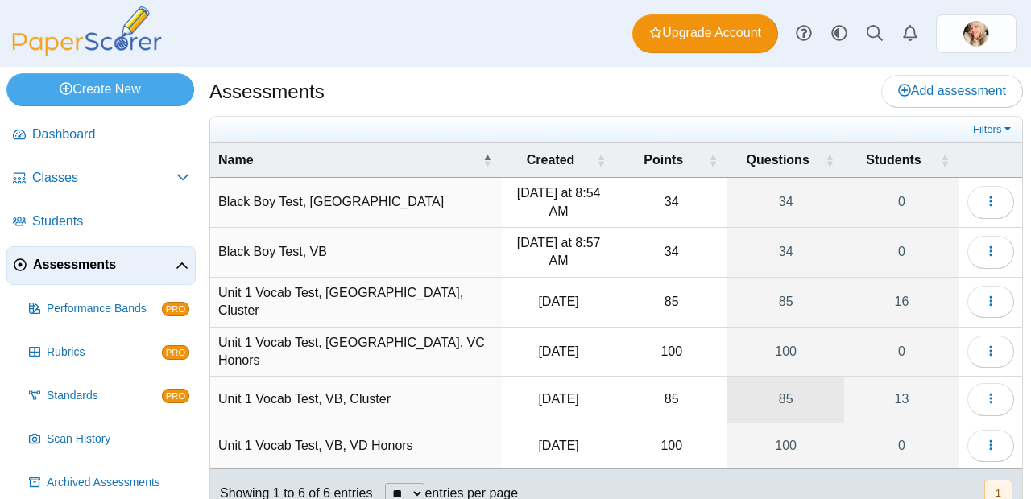
click at [784, 383] on link "85" at bounding box center [785, 399] width 117 height 45
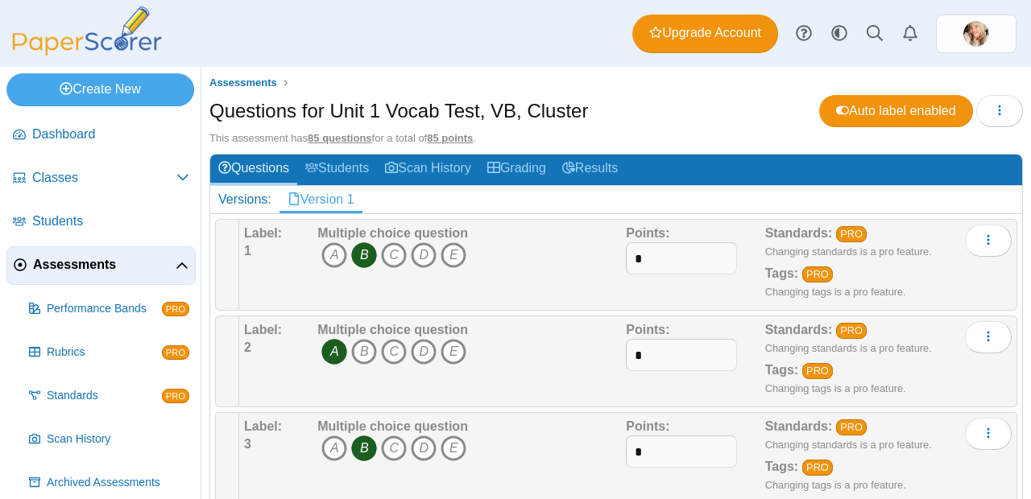
click at [91, 268] on span "Assessments" at bounding box center [104, 265] width 143 height 18
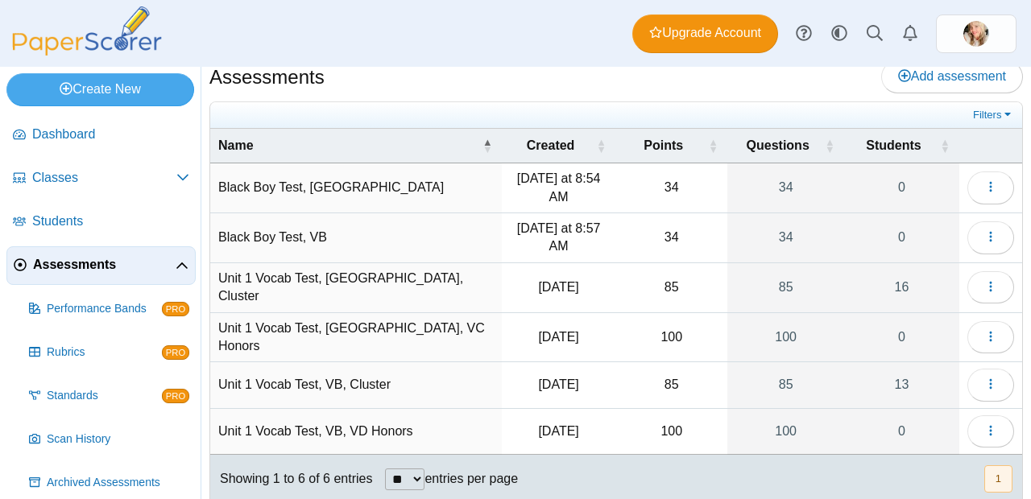
scroll to position [27, 0]
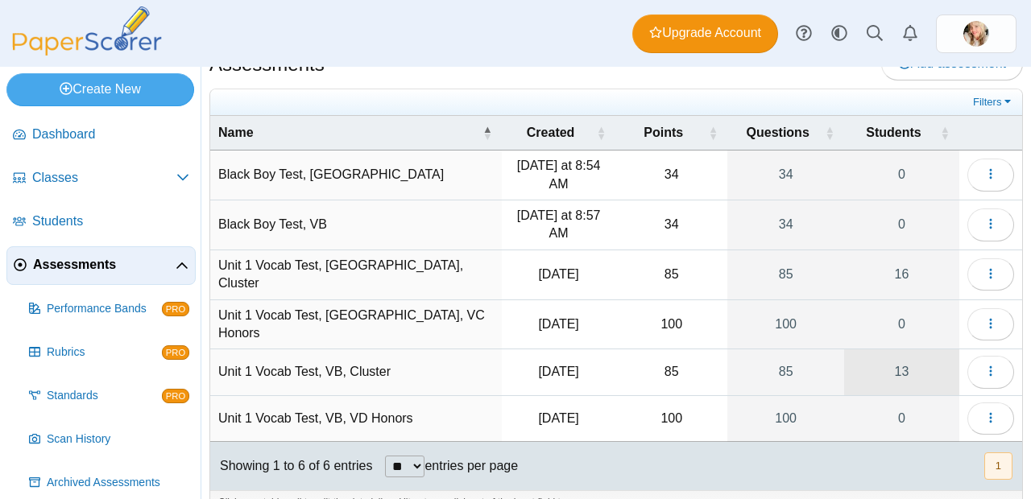
click at [889, 364] on link "13" at bounding box center [901, 372] width 115 height 45
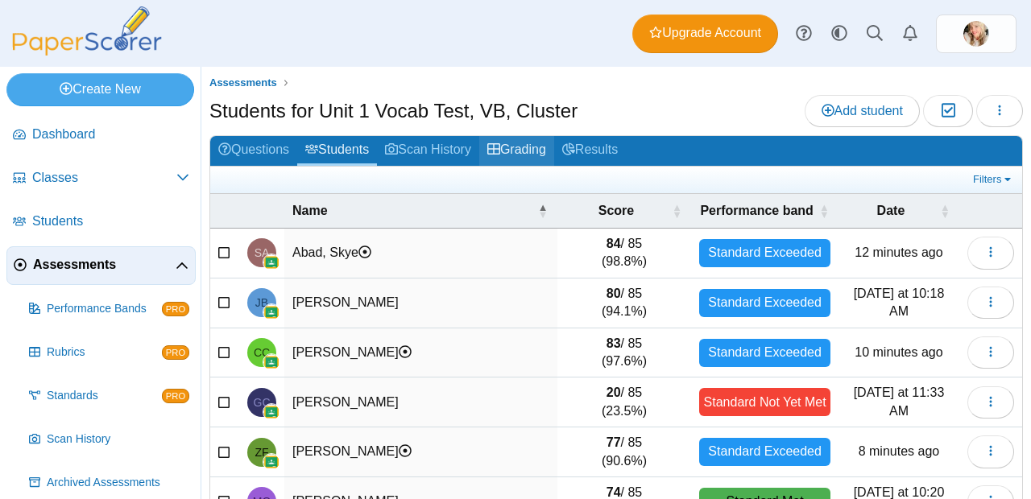
click at [528, 152] on link "Grading" at bounding box center [516, 151] width 75 height 30
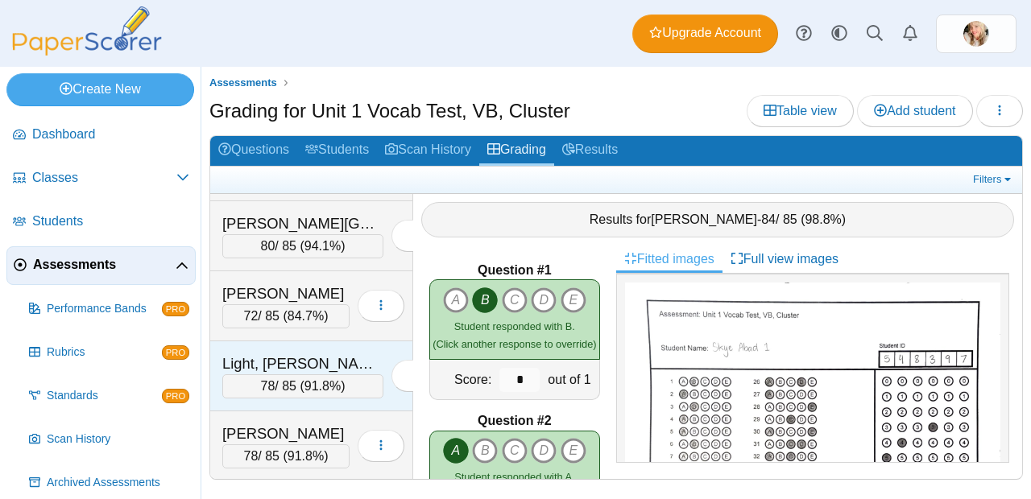
scroll to position [453, 0]
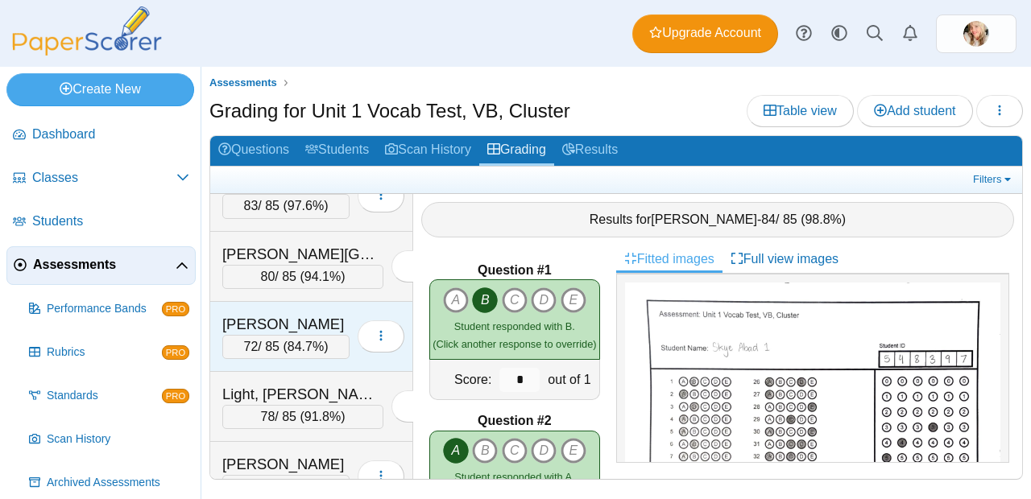
click at [318, 343] on span "84.7%" at bounding box center [306, 347] width 36 height 14
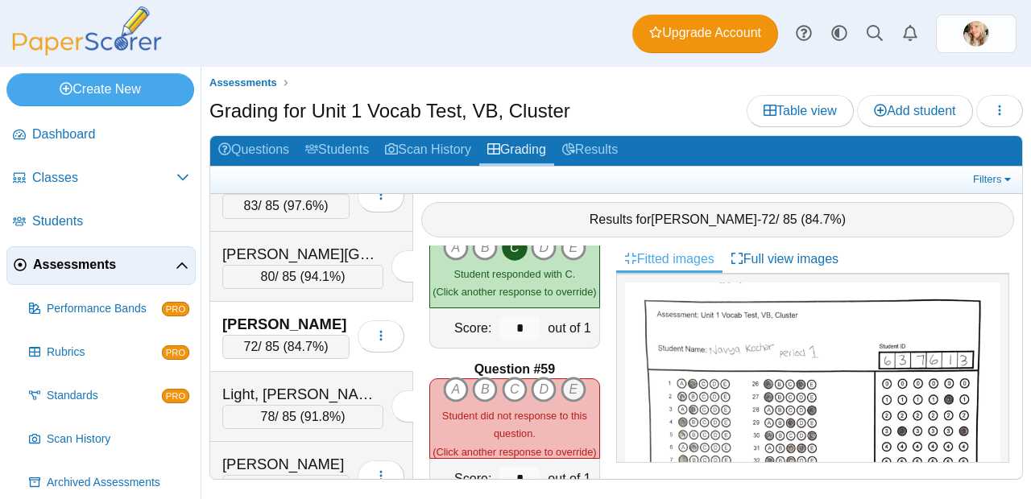
scroll to position [8640, 0]
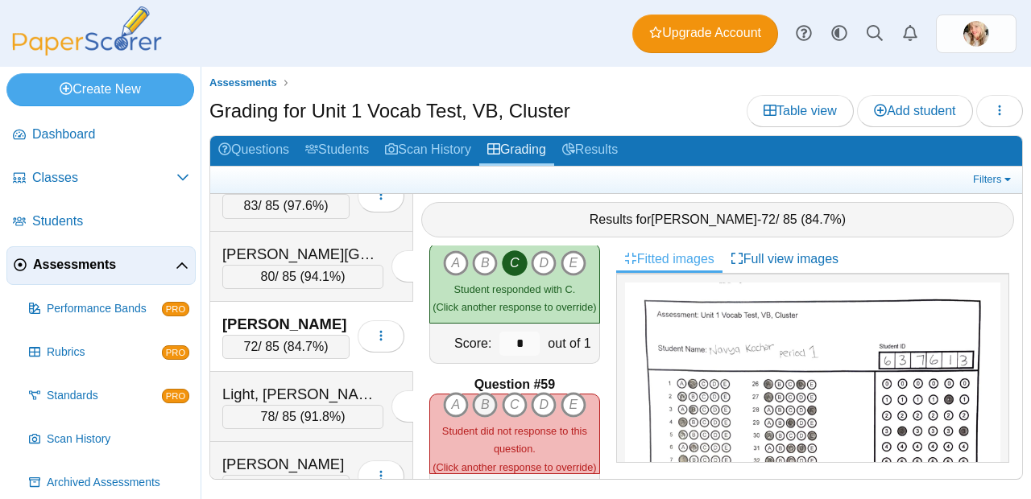
click at [472, 394] on icon "B" at bounding box center [485, 405] width 26 height 26
type input "*"
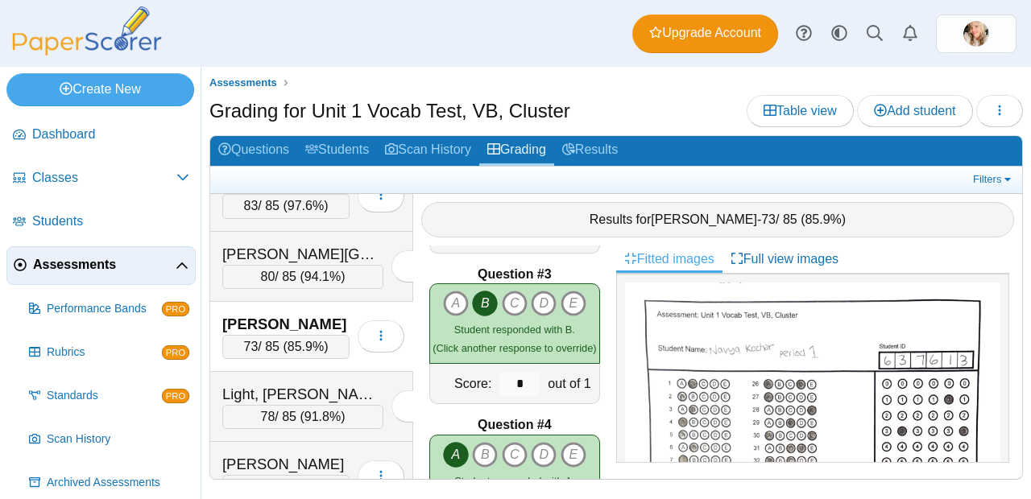
scroll to position [474, 0]
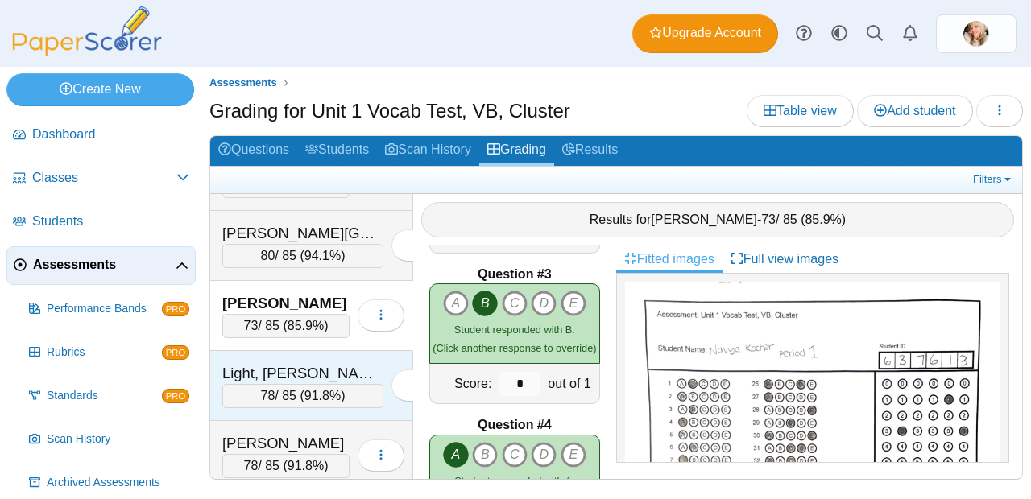
click at [304, 391] on span "91.8%" at bounding box center [322, 396] width 36 height 14
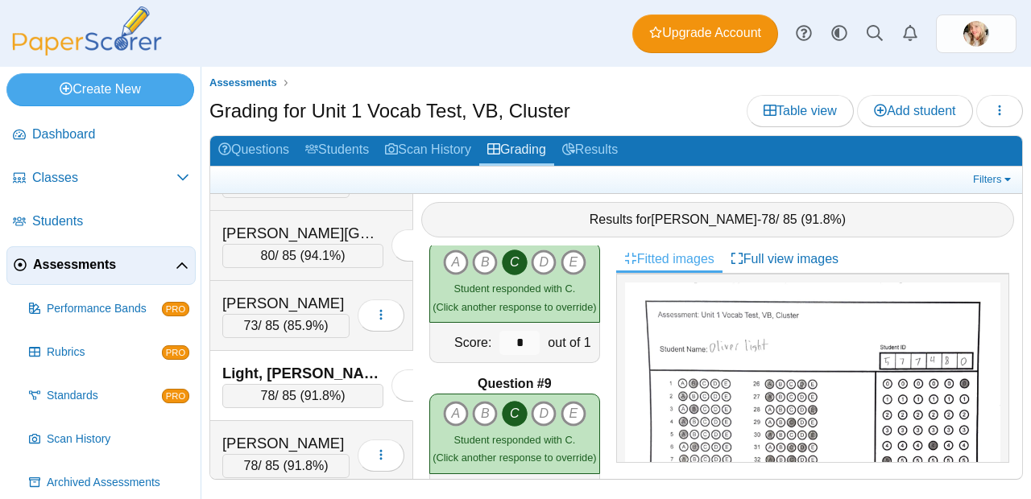
scroll to position [1307, 0]
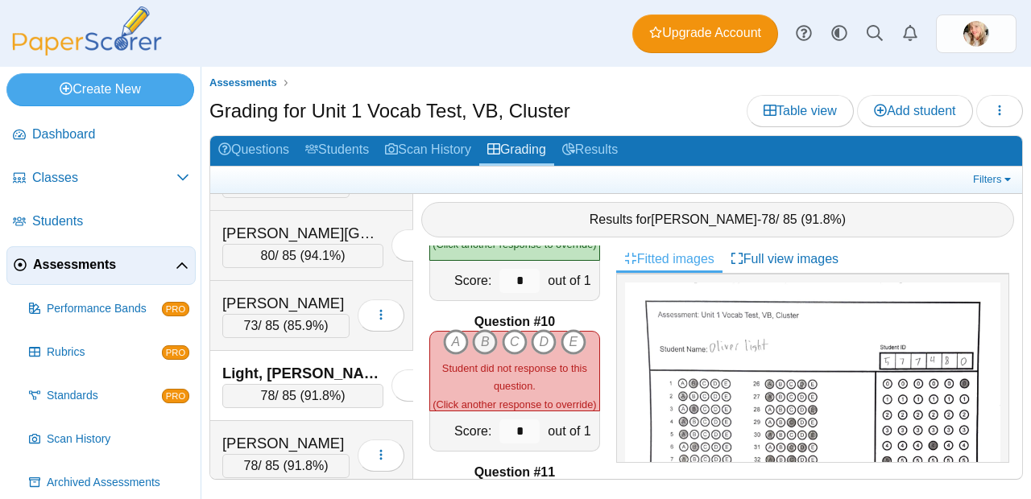
click at [482, 331] on icon "B" at bounding box center [485, 342] width 26 height 26
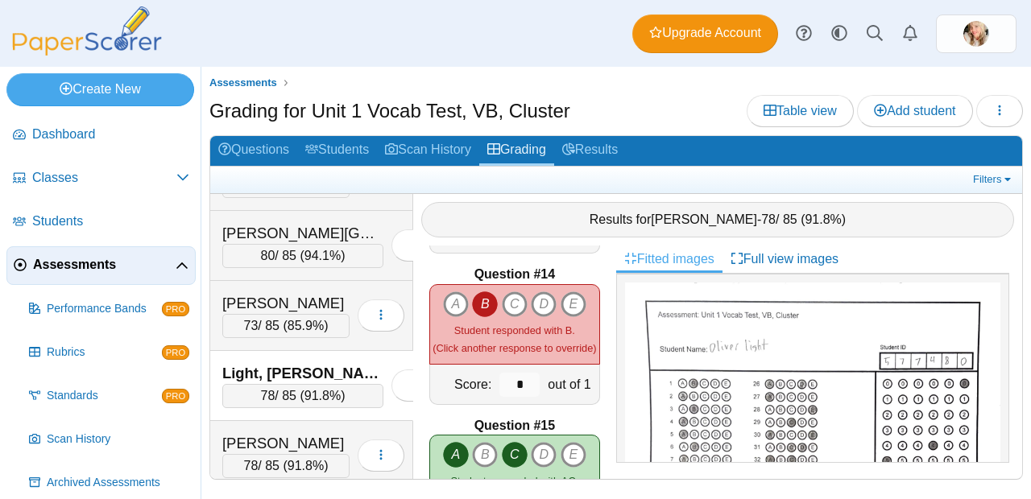
scroll to position [1956, 0]
click at [457, 296] on icon "A" at bounding box center [456, 306] width 26 height 26
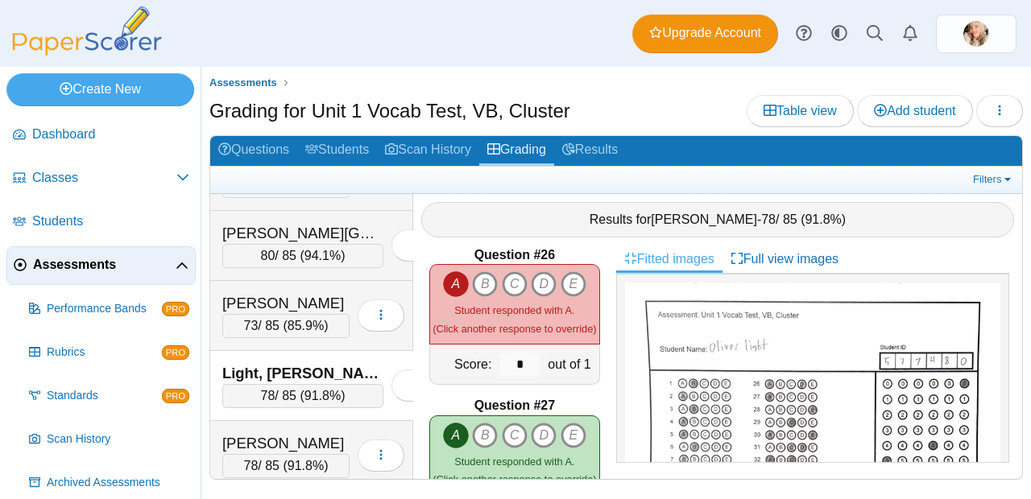
scroll to position [3785, 0]
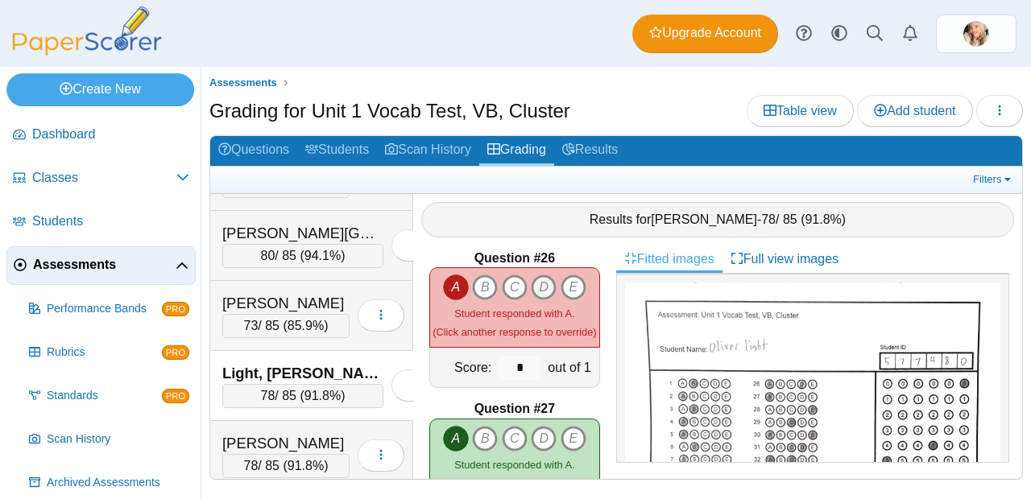
click at [542, 285] on icon "D" at bounding box center [544, 288] width 26 height 26
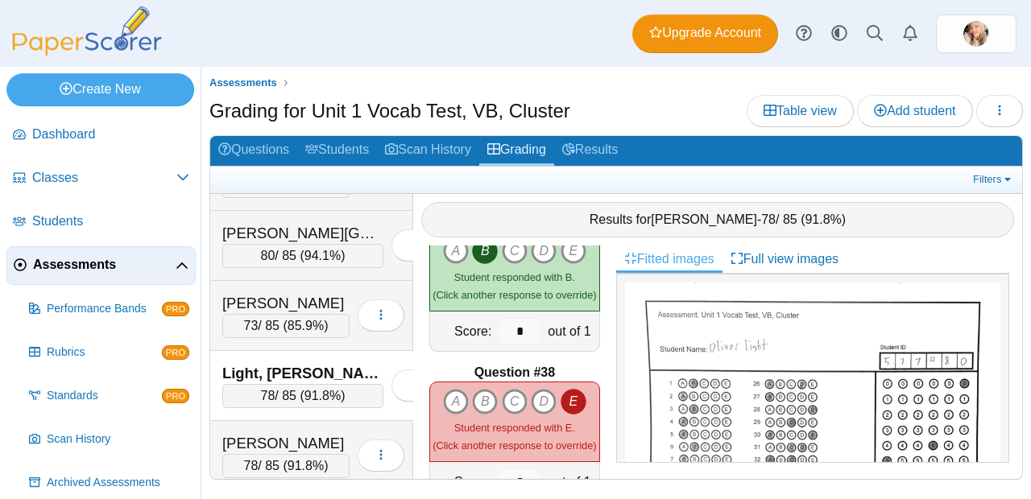
scroll to position [5544, 0]
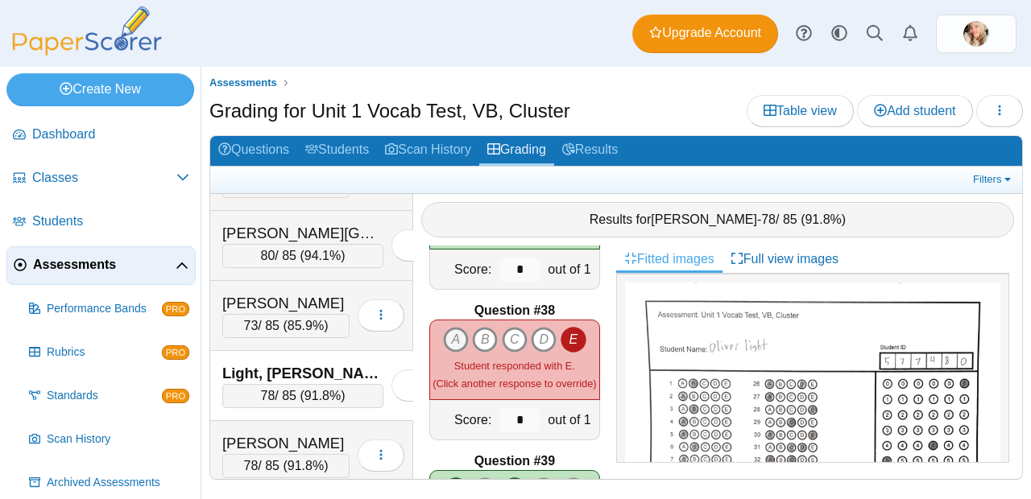
click at [453, 327] on icon "A" at bounding box center [456, 340] width 26 height 26
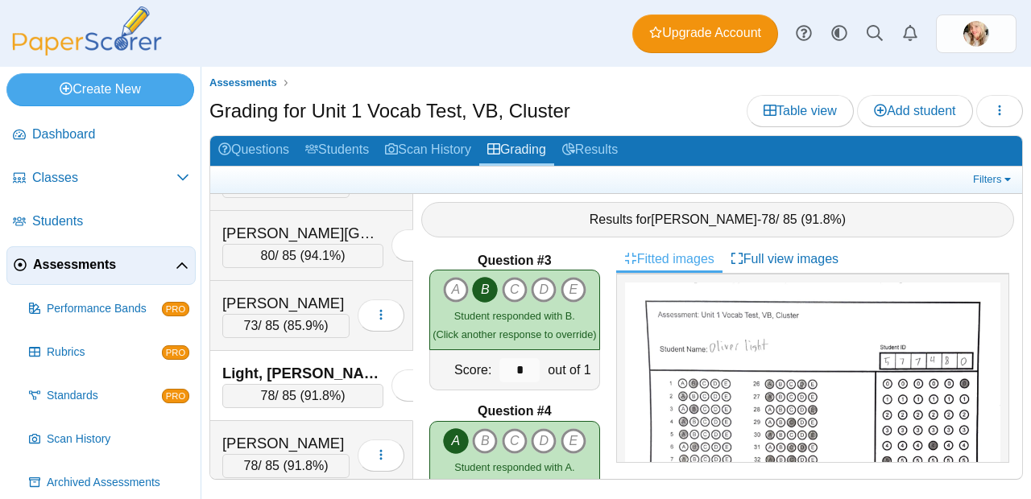
scroll to position [0, 0]
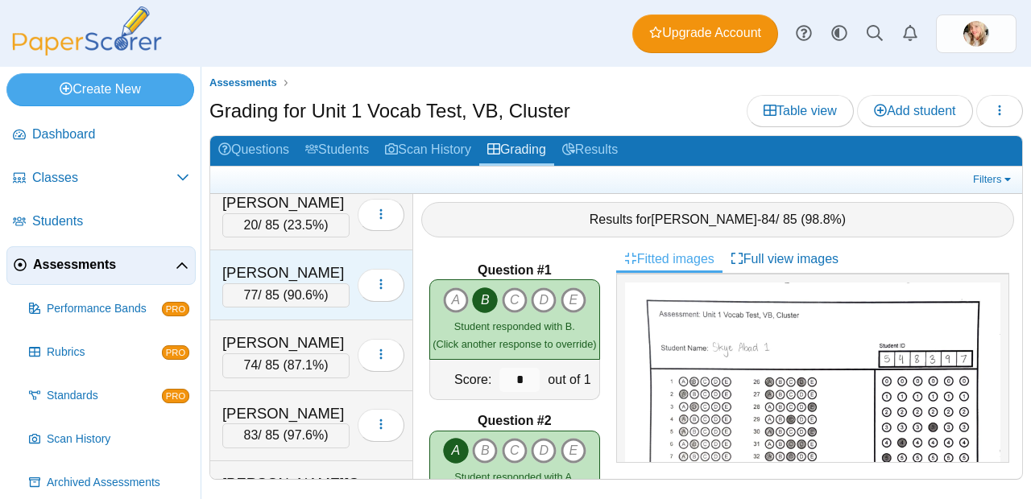
scroll to position [626, 0]
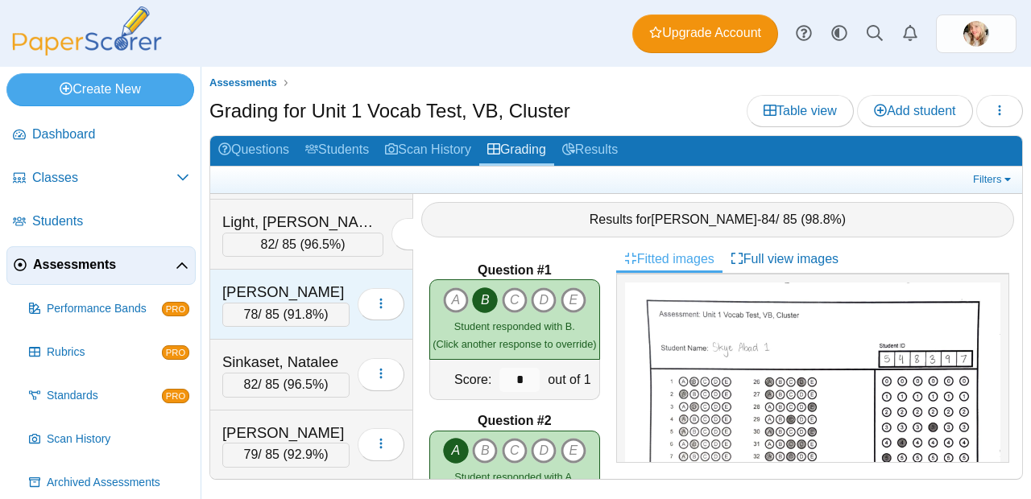
click at [244, 317] on span "78" at bounding box center [251, 315] width 14 height 14
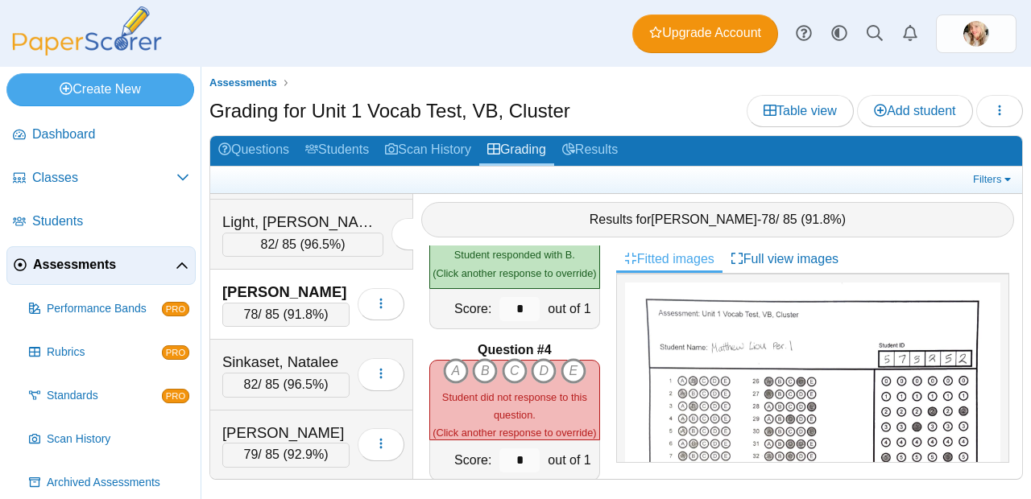
scroll to position [453, 0]
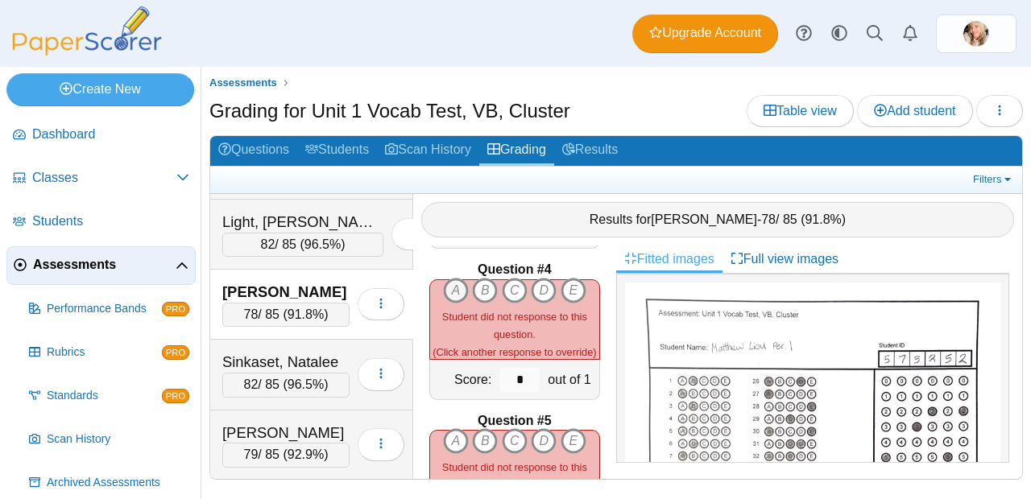
click at [452, 287] on icon "A" at bounding box center [456, 291] width 26 height 26
type input "*"
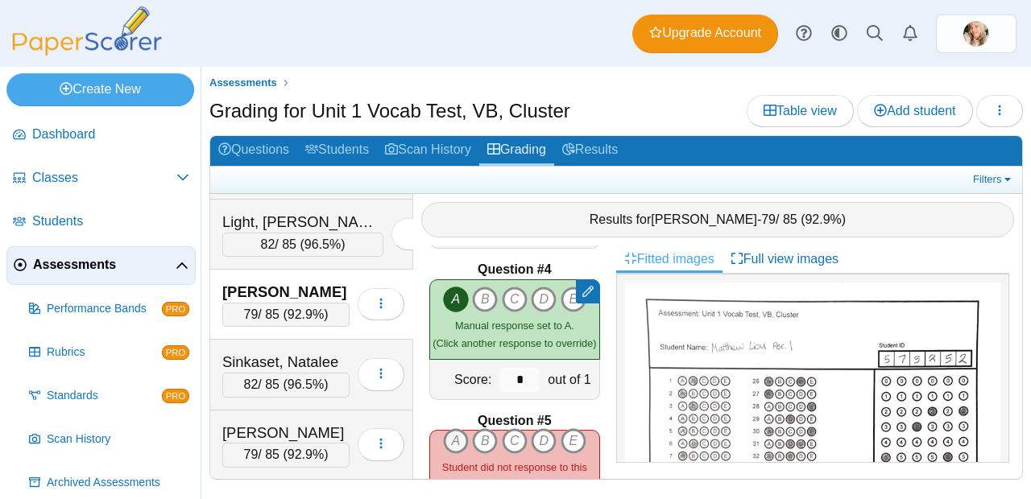
click at [461, 429] on icon "A" at bounding box center [456, 441] width 26 height 26
type input "*"
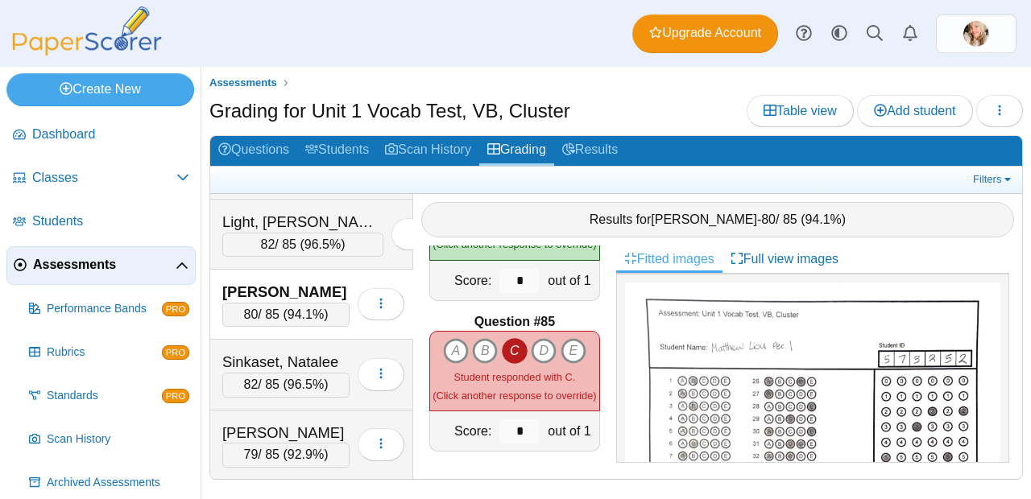
scroll to position [12627, 0]
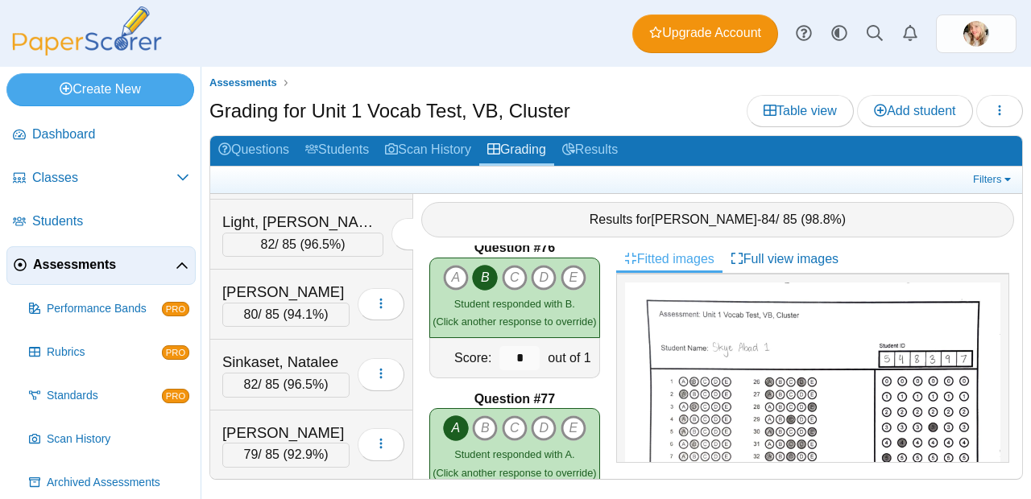
scroll to position [11360, 0]
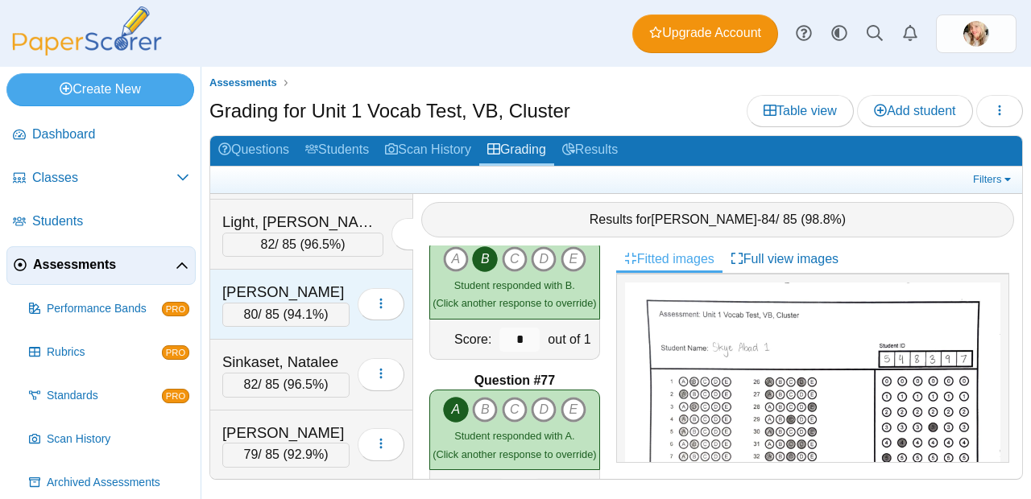
click at [327, 297] on div "[PERSON_NAME]" at bounding box center [285, 292] width 127 height 21
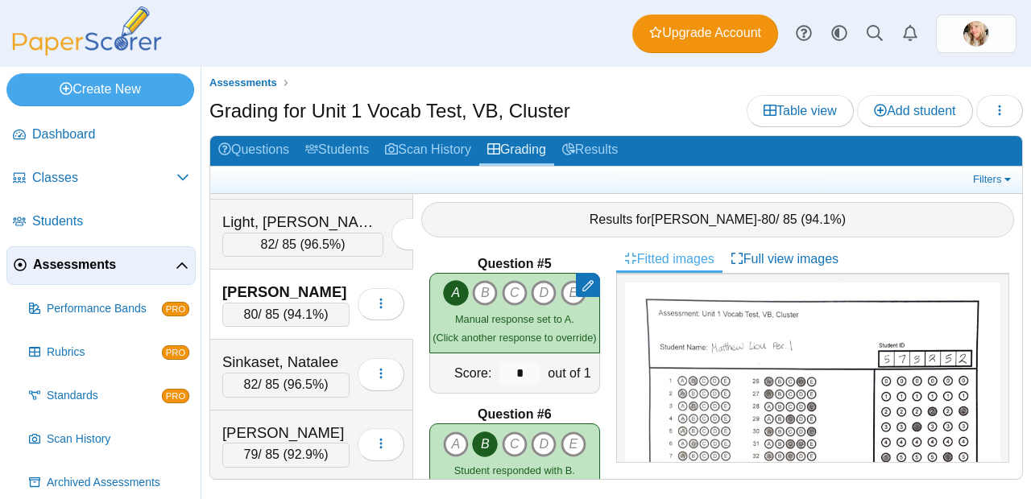
scroll to position [0, 0]
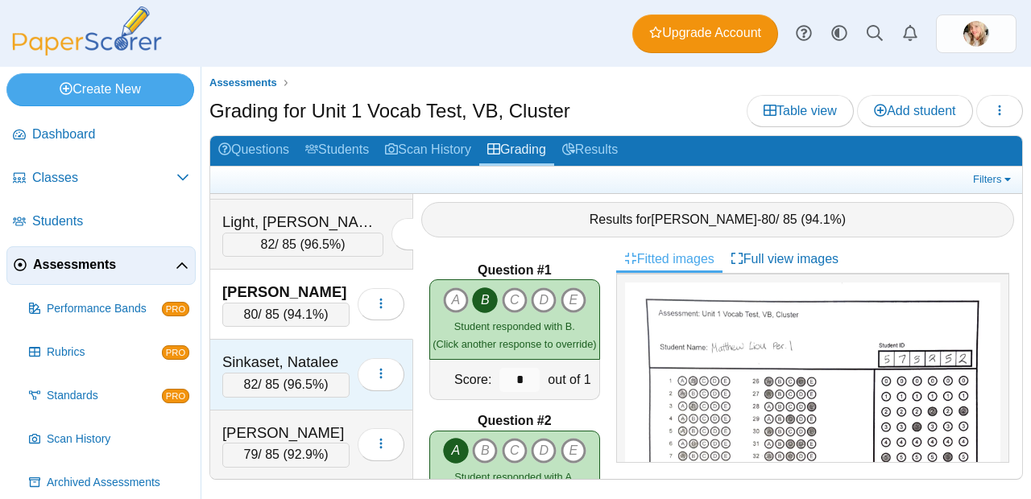
click at [318, 375] on div "82 / 85 ( 96.5% )" at bounding box center [285, 385] width 127 height 24
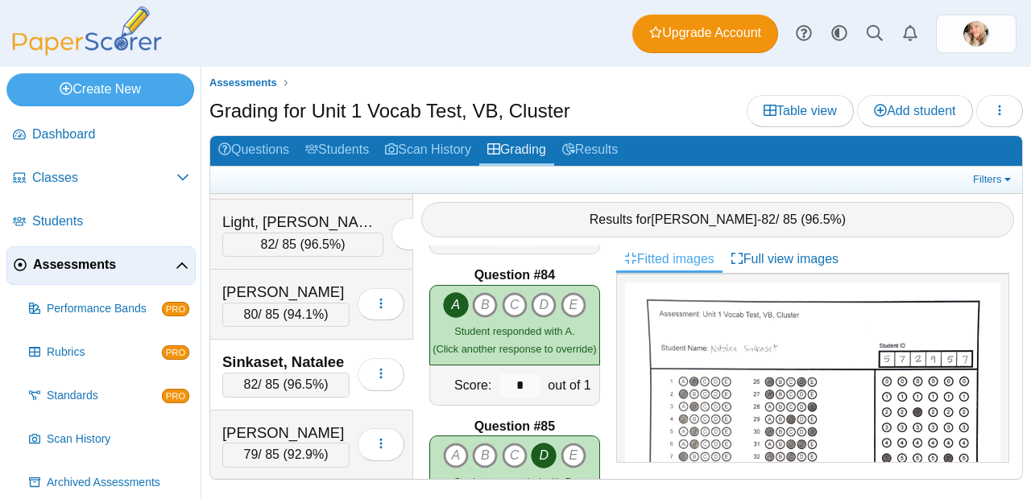
scroll to position [12627, 0]
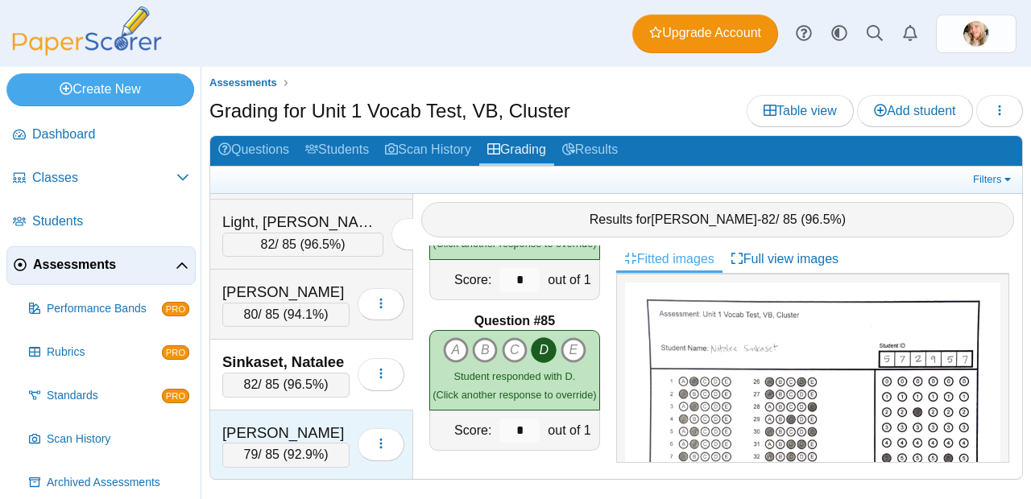
click at [284, 429] on div "[PERSON_NAME]" at bounding box center [285, 433] width 127 height 21
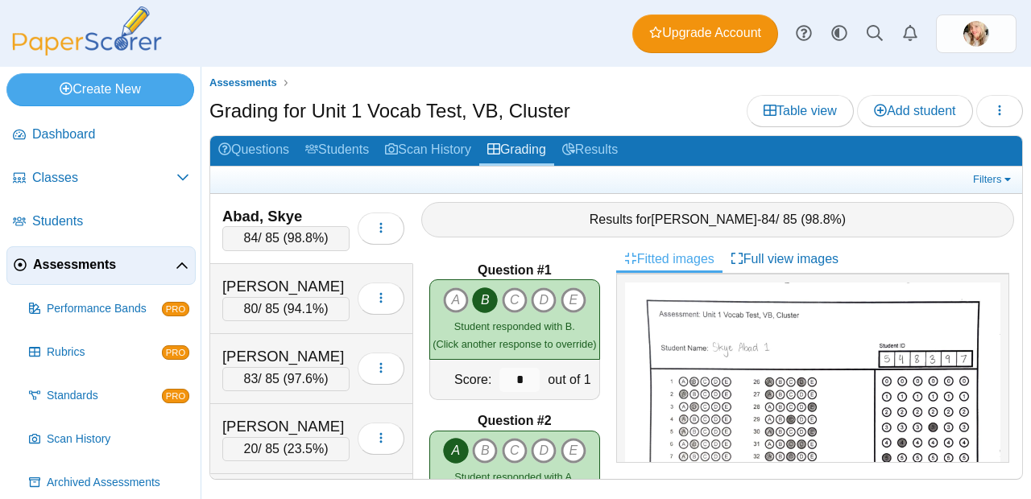
scroll to position [626, 0]
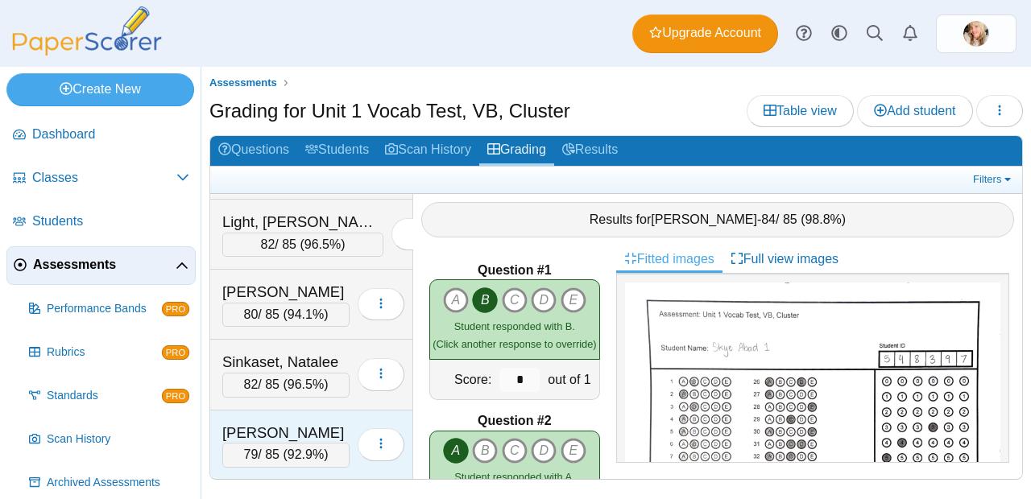
click at [321, 448] on div "79 / 85 ( 92.9% )" at bounding box center [285, 455] width 127 height 24
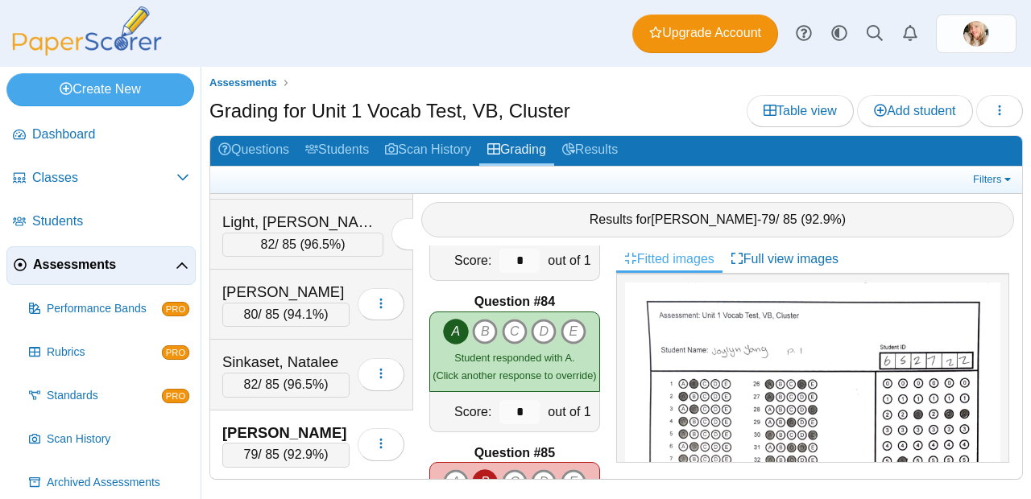
scroll to position [12627, 0]
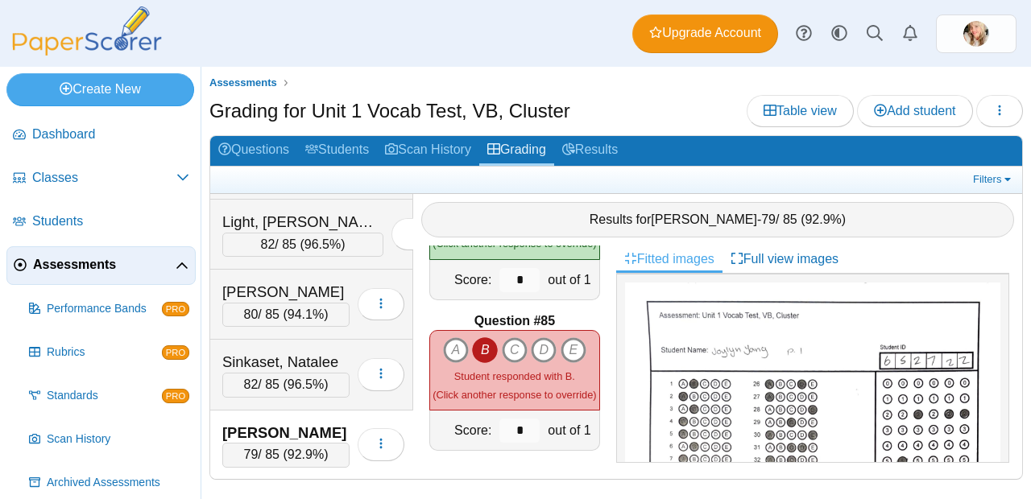
click at [96, 259] on span "Assessments" at bounding box center [104, 265] width 143 height 18
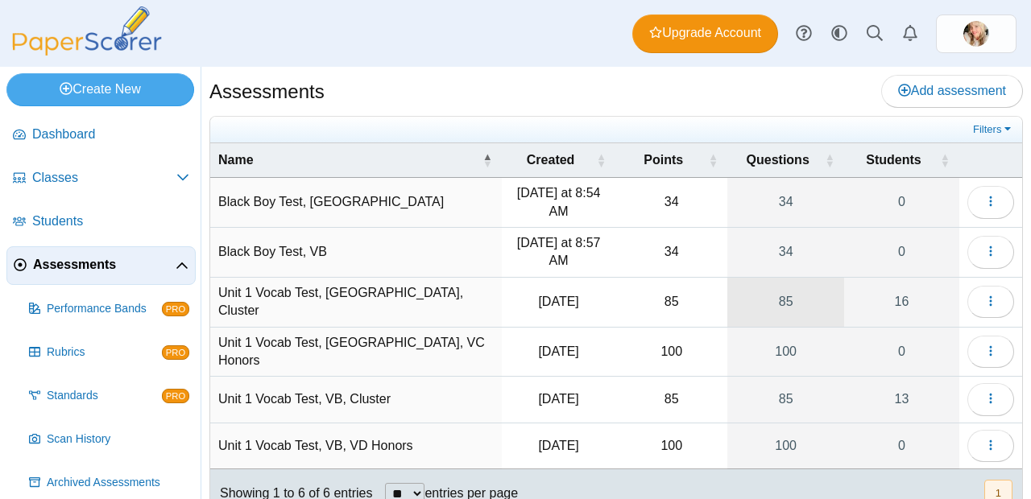
click at [781, 303] on link "85" at bounding box center [785, 302] width 117 height 49
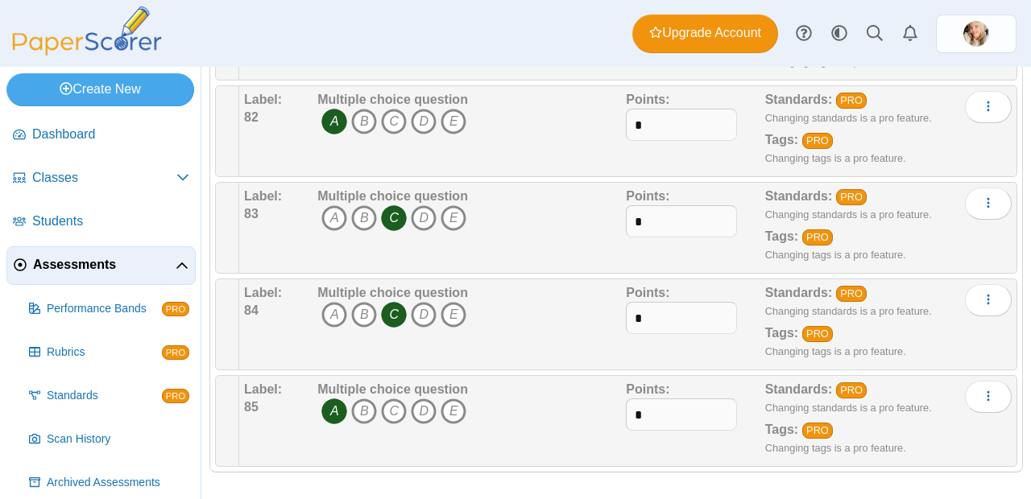
scroll to position [7967, 0]
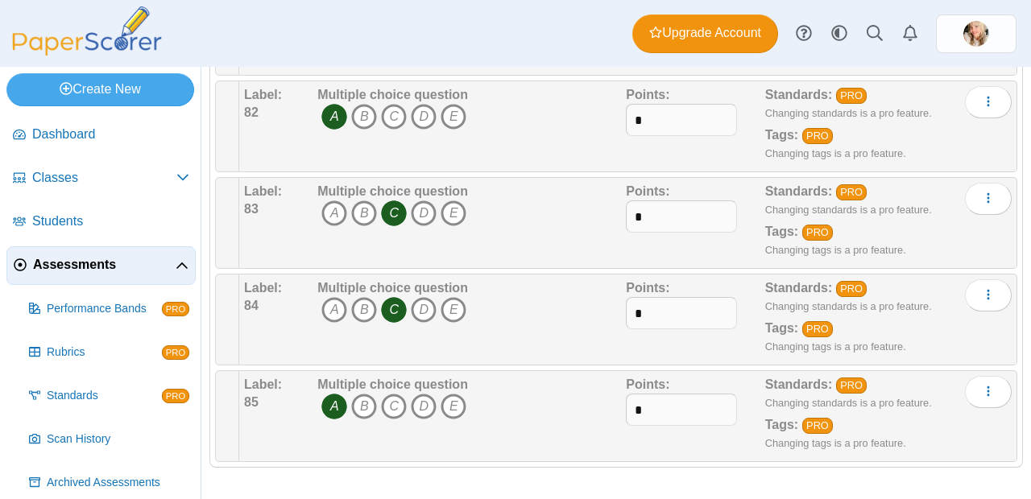
click at [589, 322] on div "Multiple choice question A B C D E" at bounding box center [469, 319] width 312 height 81
click at [590, 317] on div "Multiple choice question A B C D E" at bounding box center [469, 319] width 312 height 81
click at [589, 318] on div "Multiple choice question A B C D E" at bounding box center [469, 319] width 312 height 81
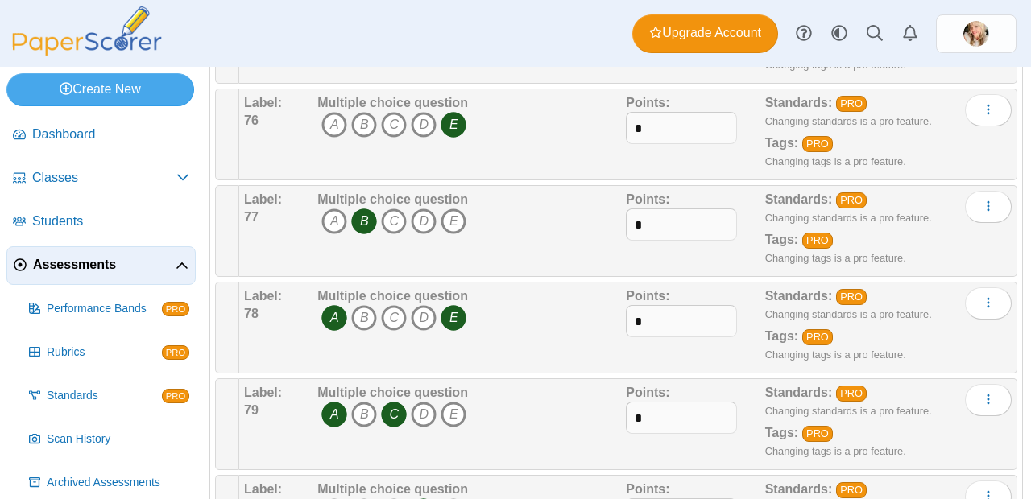
scroll to position [7183, 0]
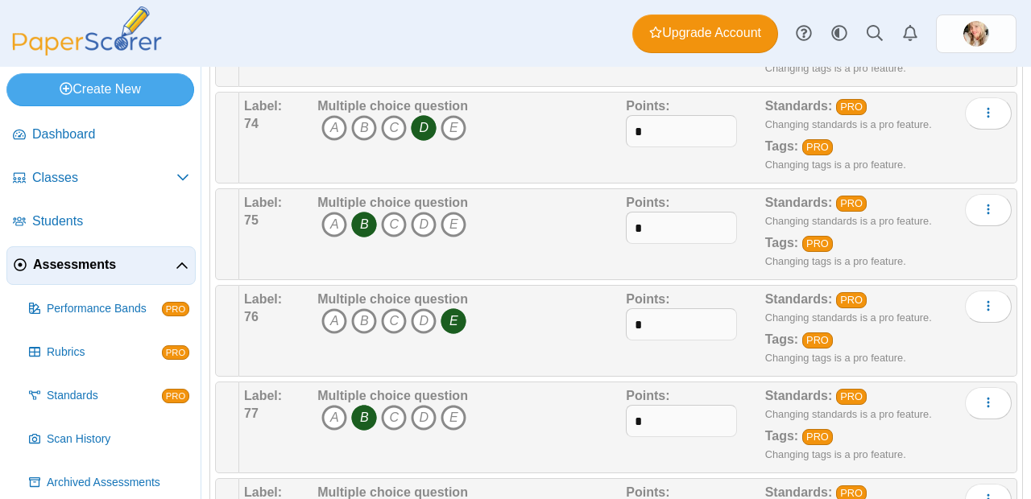
click at [98, 266] on span "Assessments" at bounding box center [104, 265] width 143 height 18
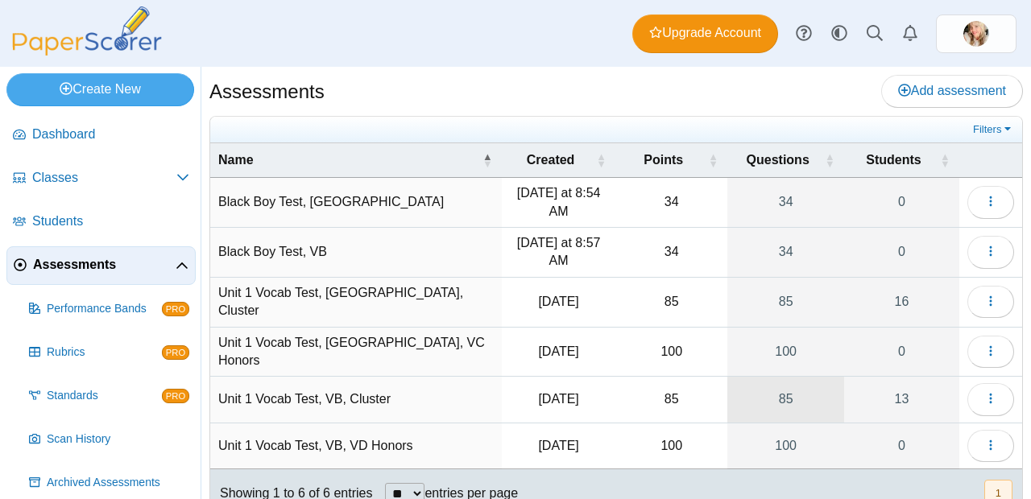
click at [810, 395] on link "85" at bounding box center [785, 399] width 117 height 45
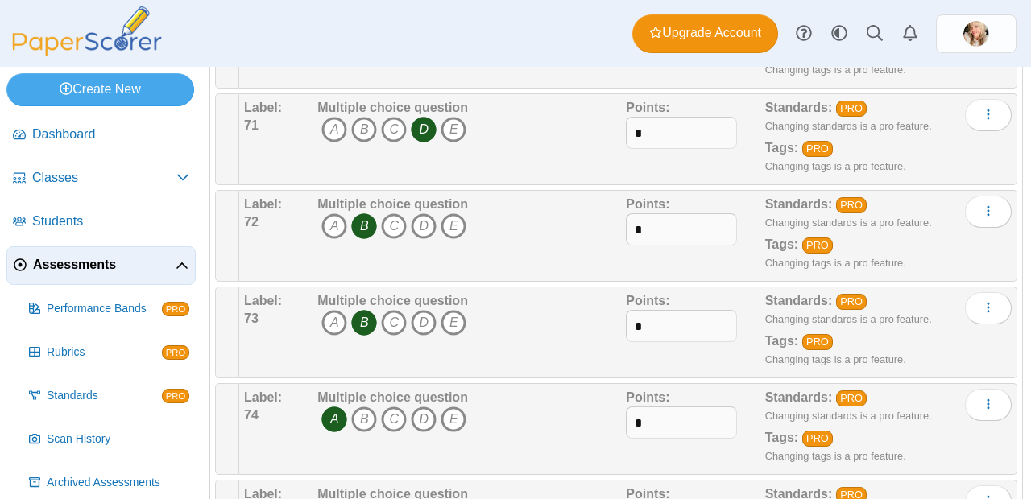
scroll to position [6894, 0]
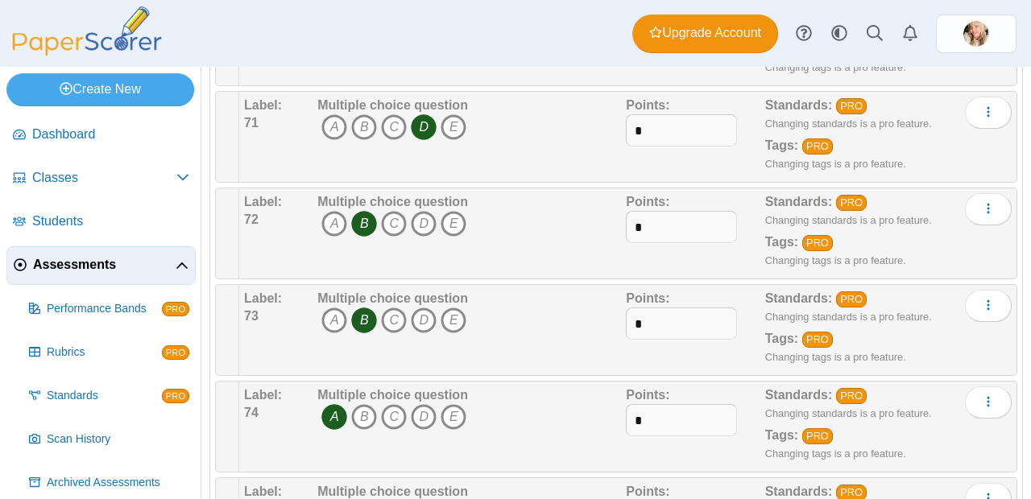
click at [537, 257] on div "Multiple choice question A B C D E" at bounding box center [469, 233] width 312 height 81
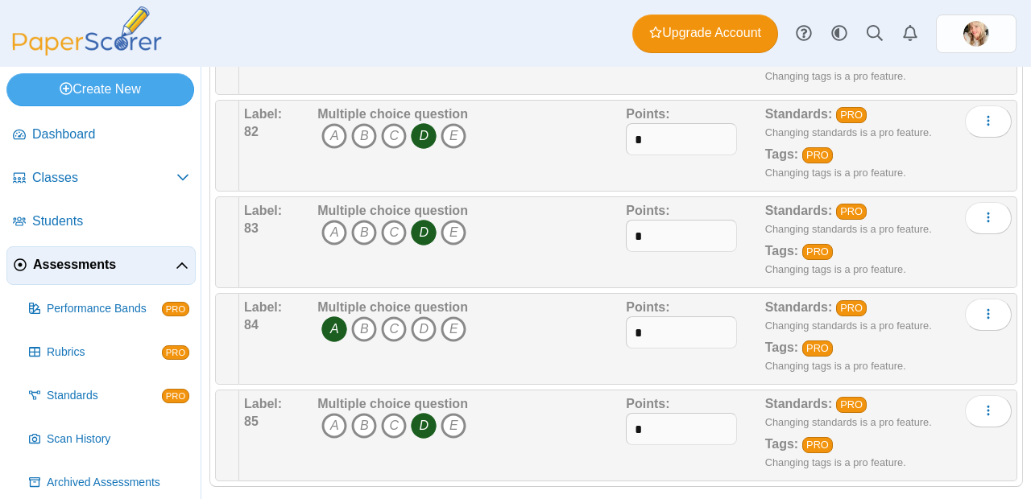
scroll to position [7945, 0]
